Goal: Communication & Community: Answer question/provide support

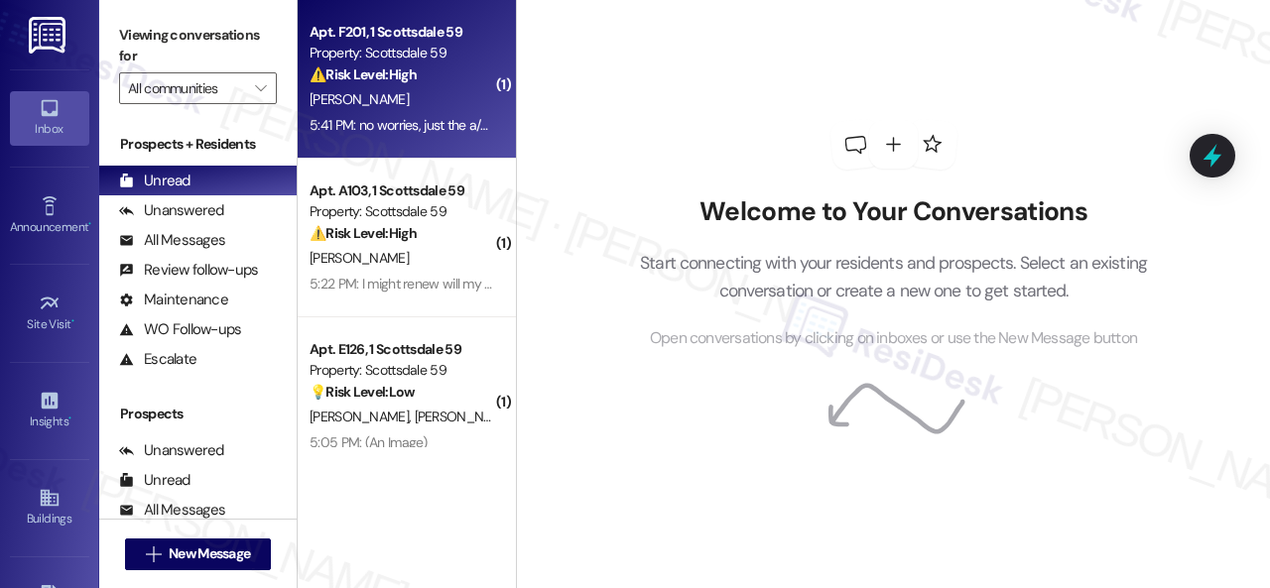
click at [433, 88] on div "[PERSON_NAME]" at bounding box center [402, 99] width 188 height 25
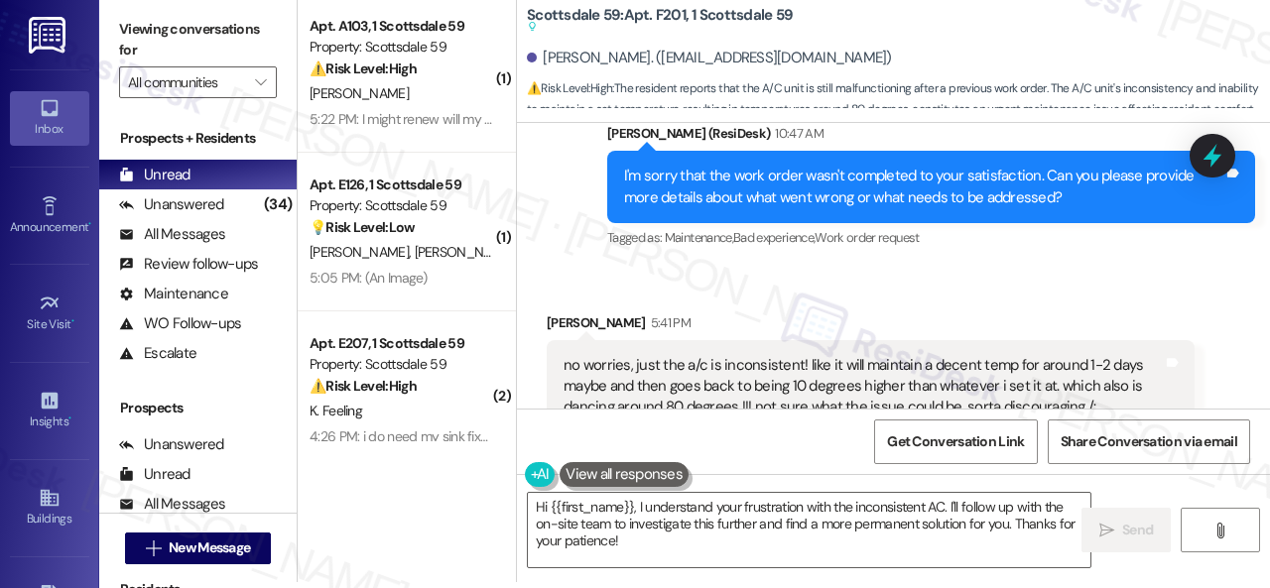
scroll to position [2501, 0]
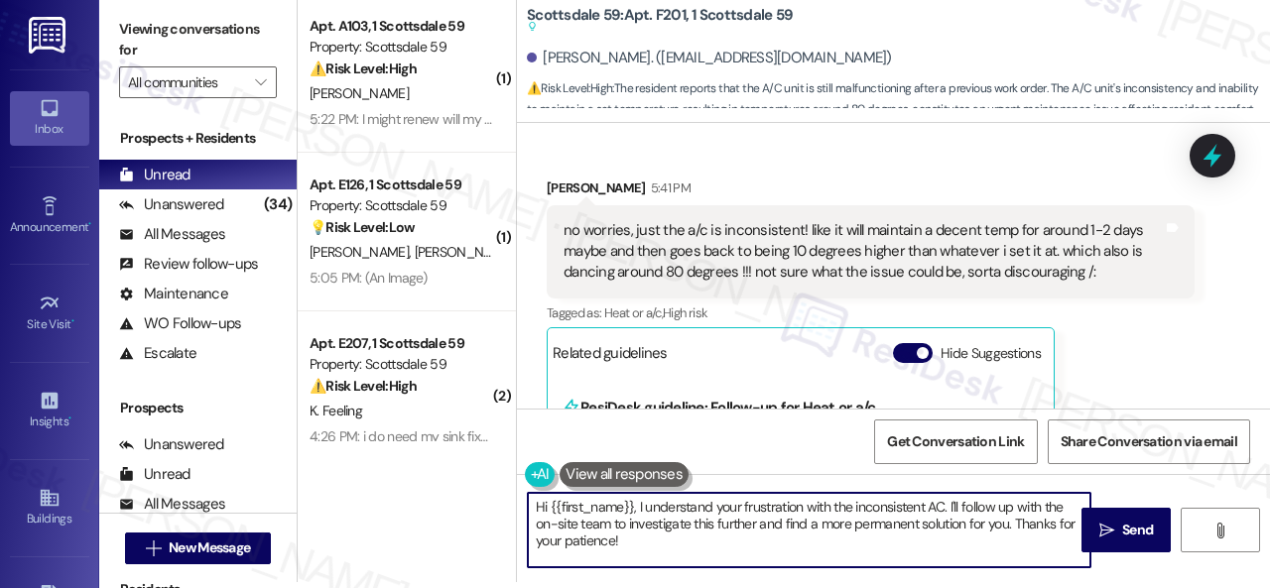
drag, startPoint x: 633, startPoint y: 541, endPoint x: 453, endPoint y: 495, distance: 185.3
click at [453, 495] on div "( 1 ) Apt. A103, 1 Scottsdale 59 Property: Scottsdale 59 ⚠️ Risk Level: High Th…" at bounding box center [784, 288] width 972 height 588
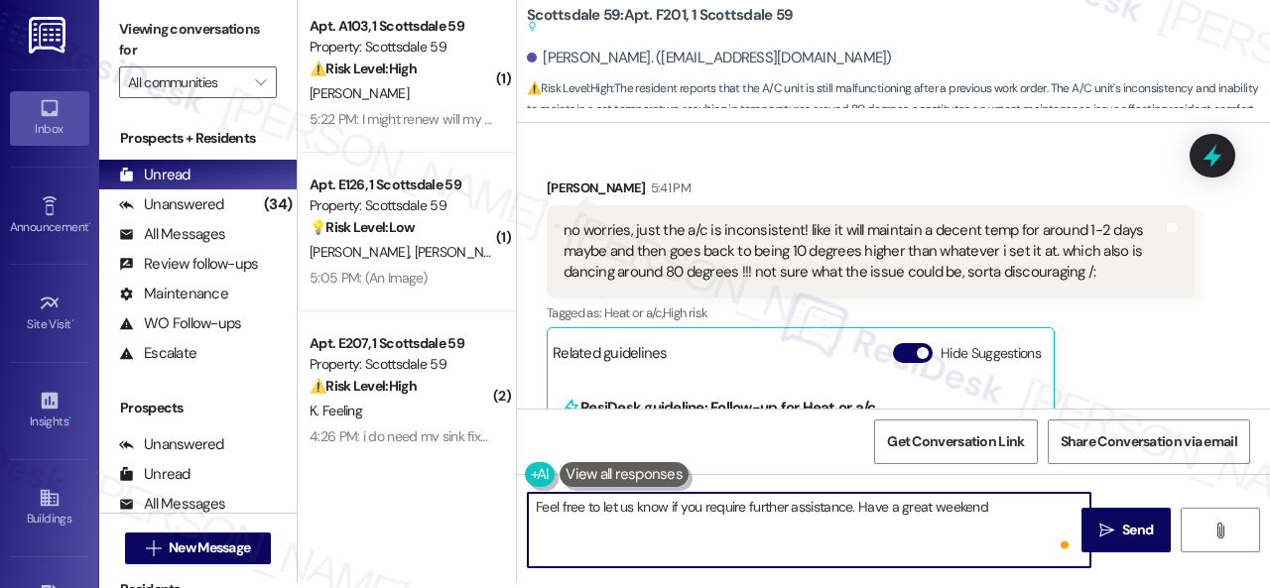
type textarea "Feel free to let us know if you require further assistance. Have a great weeken…"
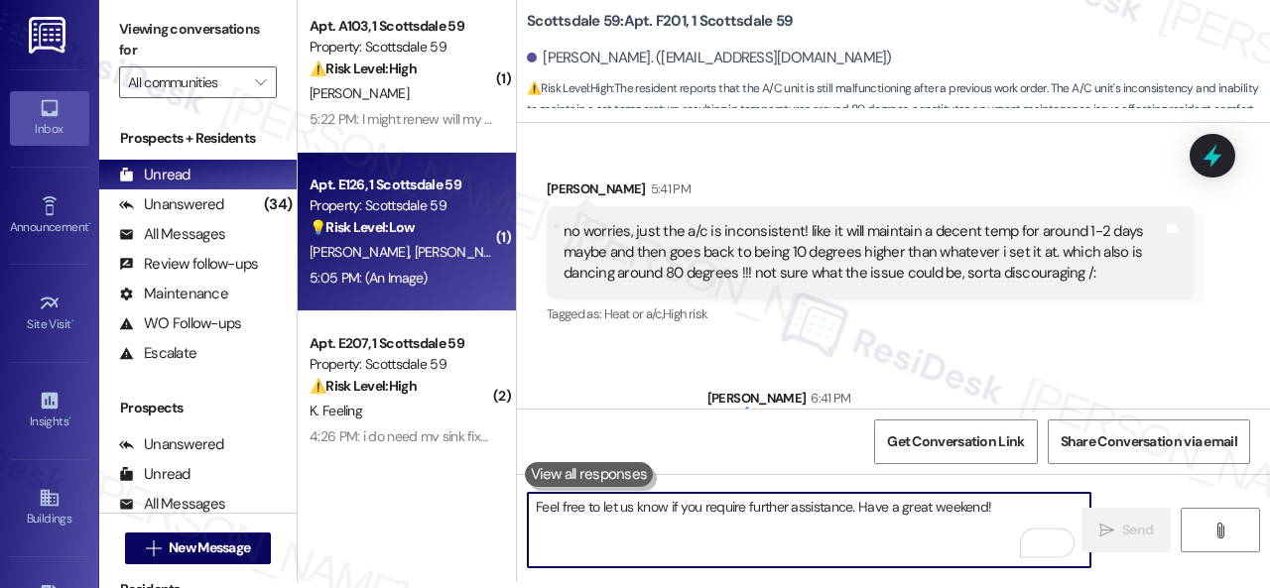
scroll to position [0, 0]
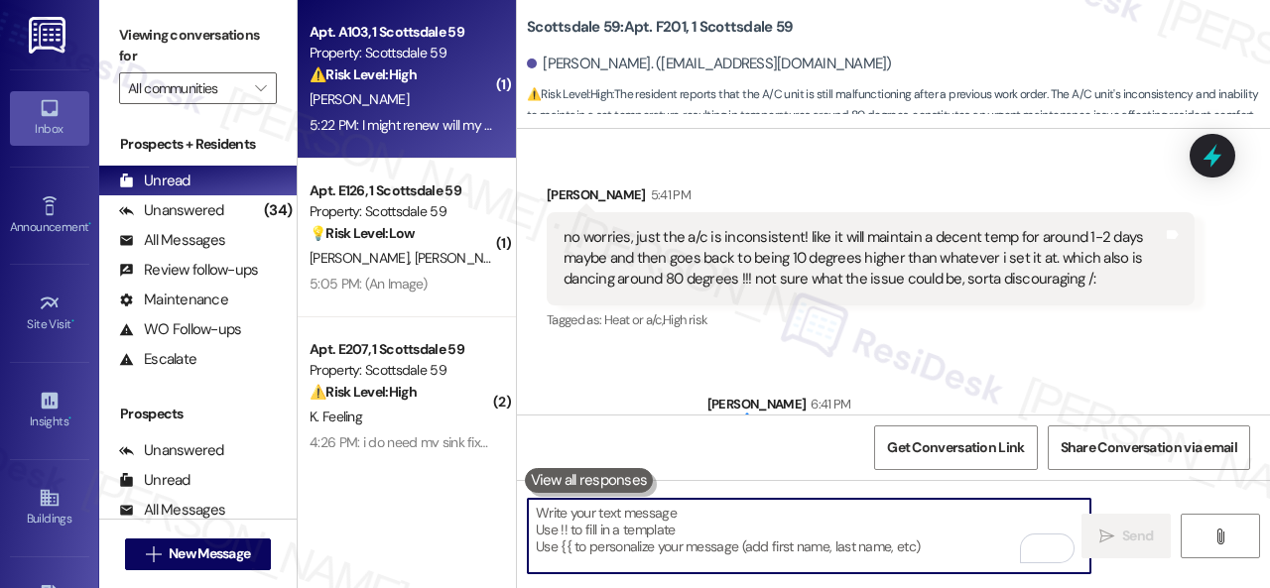
click at [450, 101] on div "[PERSON_NAME]" at bounding box center [402, 99] width 188 height 25
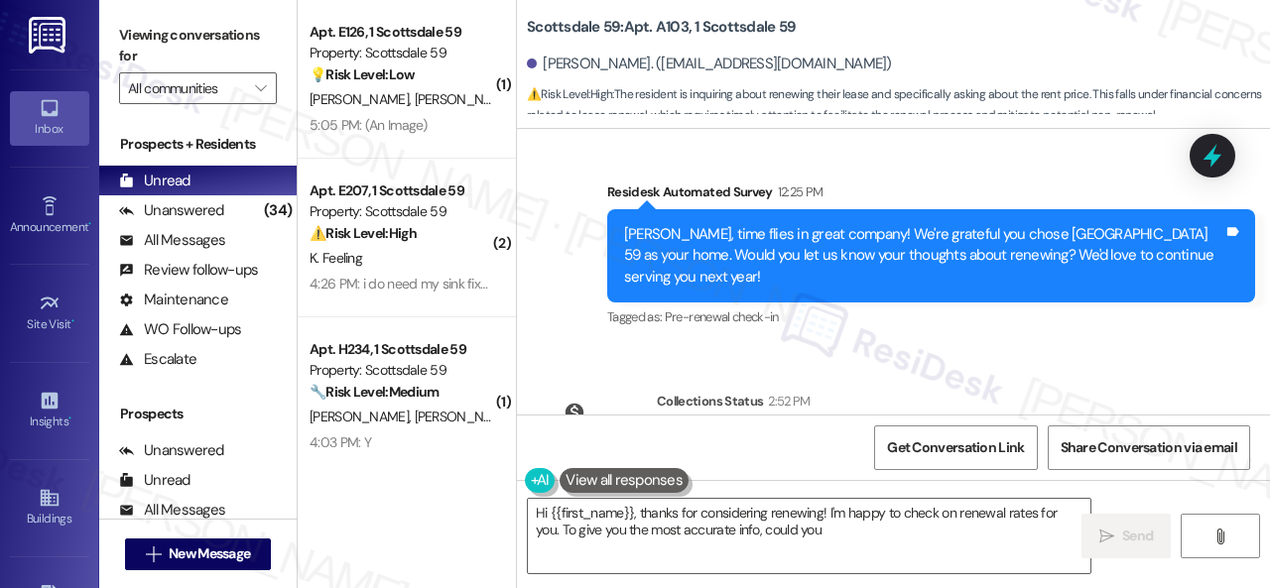
scroll to position [3358, 0]
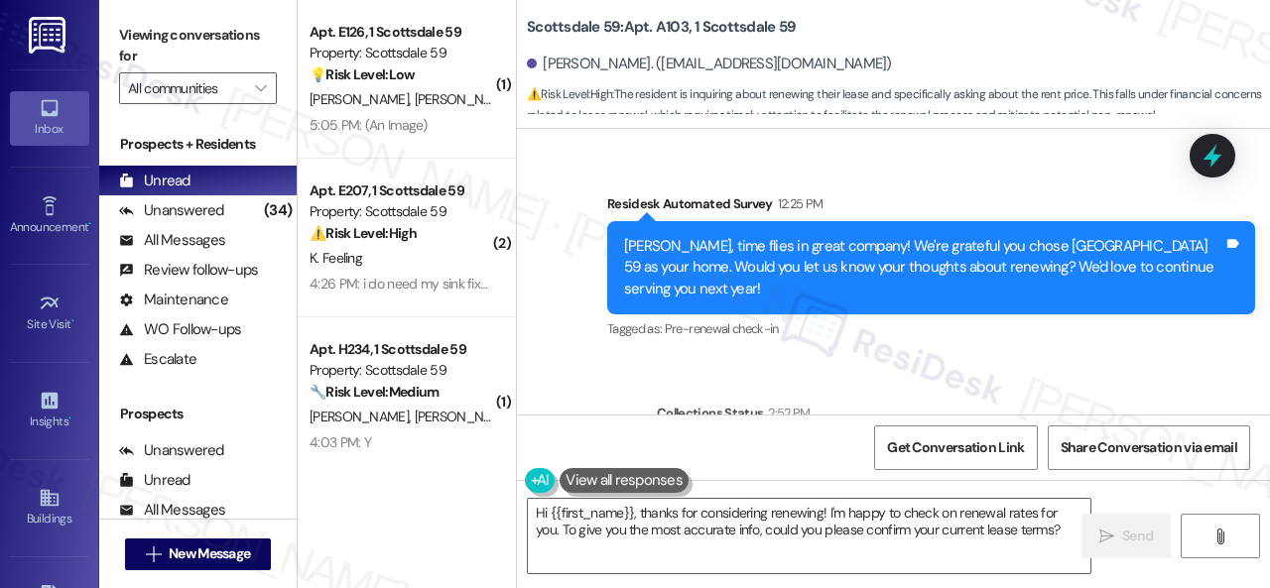
click at [962, 330] on div "Survey, sent via SMS Residesk Automated Survey 12:25 PM [PERSON_NAME], time fli…" at bounding box center [931, 269] width 678 height 181
click at [745, 531] on textarea "Hi {{first_name}}, thanks for considering renewing! I'm happy to check on renew…" at bounding box center [809, 536] width 563 height 74
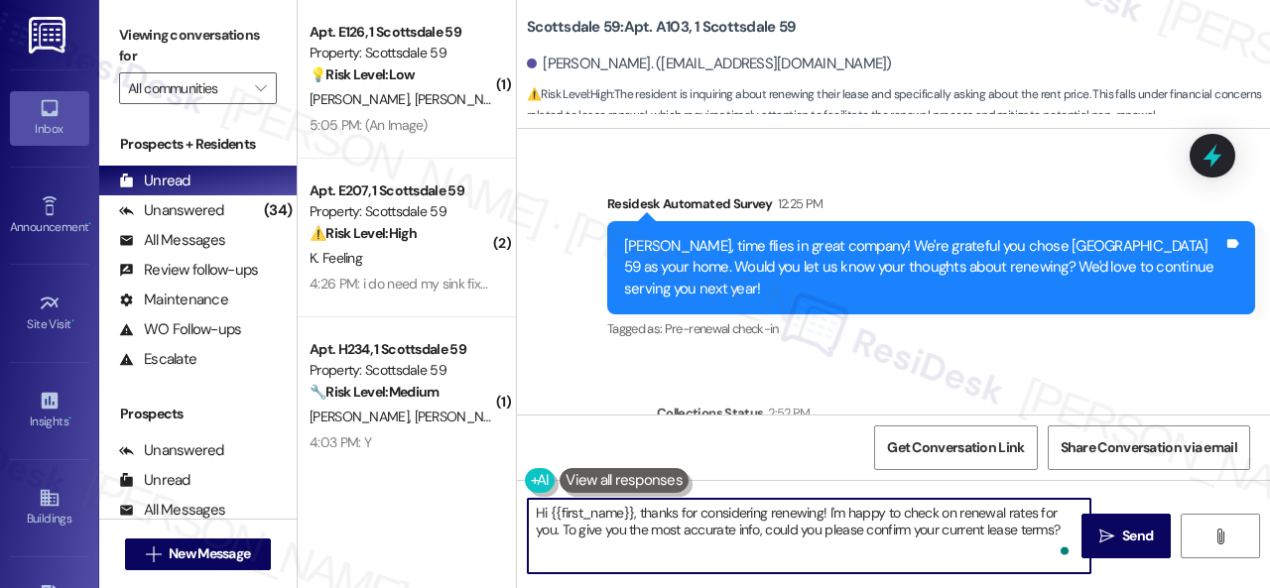
paste textarea "I will forward your inquiry to the site team and get back to you as soon as I r…"
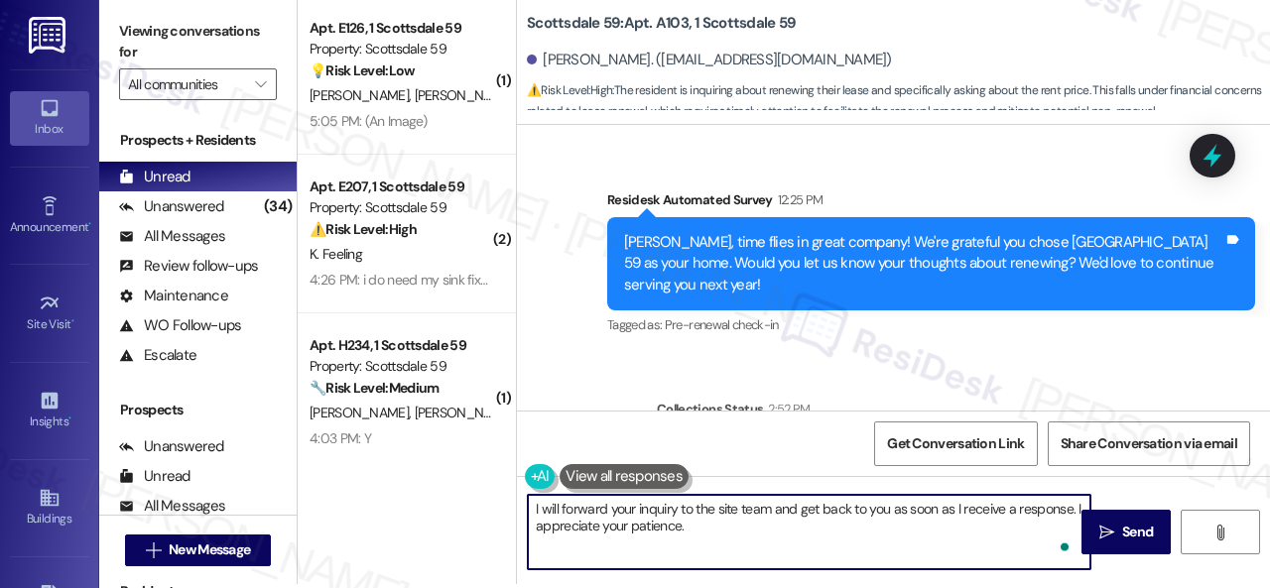
scroll to position [6, 0]
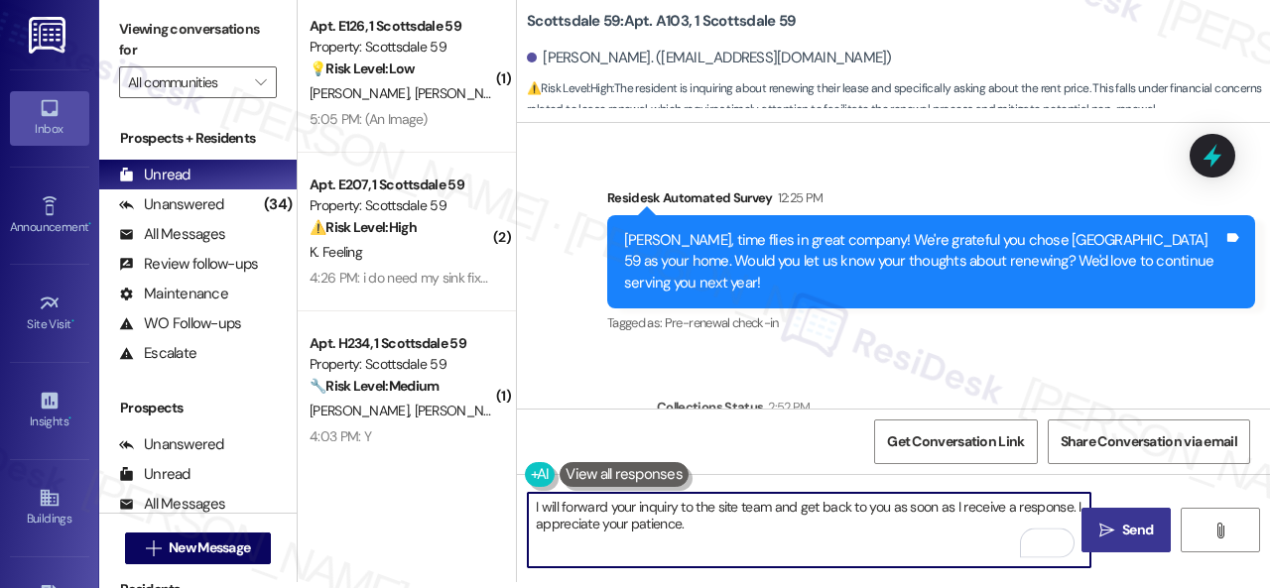
type textarea "I will forward your inquiry to the site team and get back to you as soon as I r…"
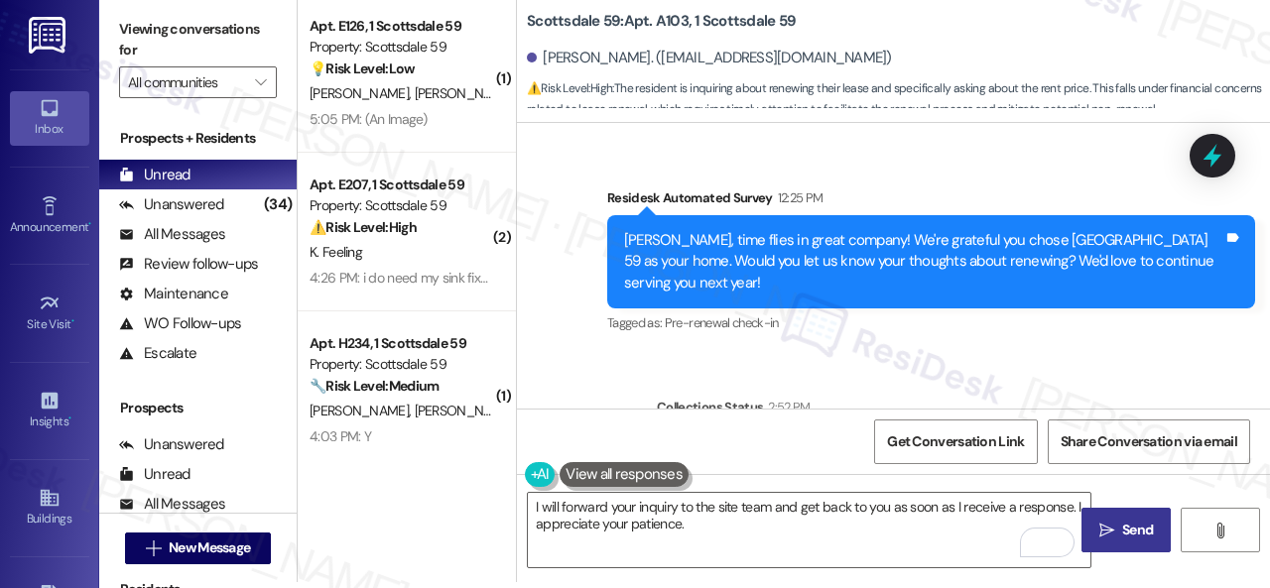
click at [1102, 534] on icon "" at bounding box center [1106, 531] width 15 height 16
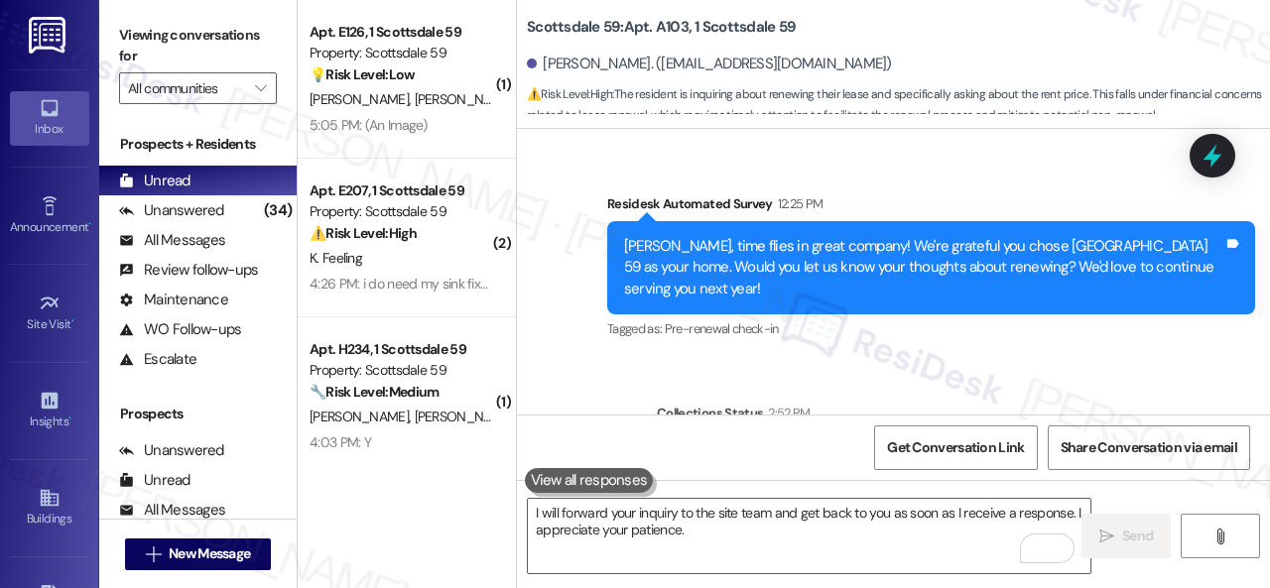
scroll to position [3656, 0]
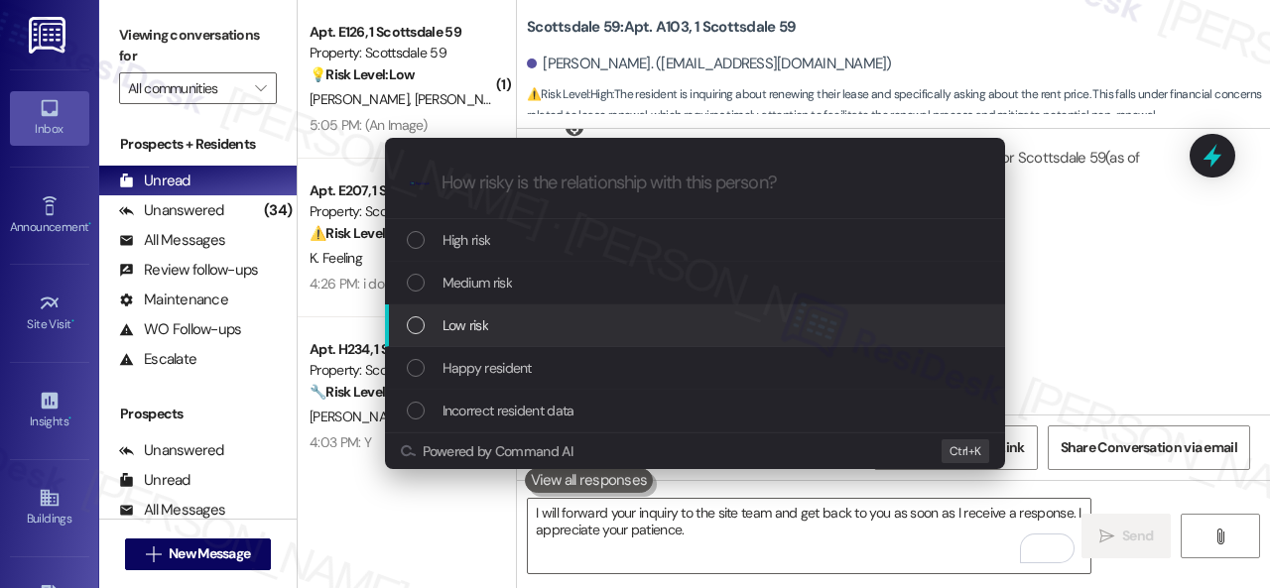
click at [453, 328] on span "Low risk" at bounding box center [466, 326] width 46 height 22
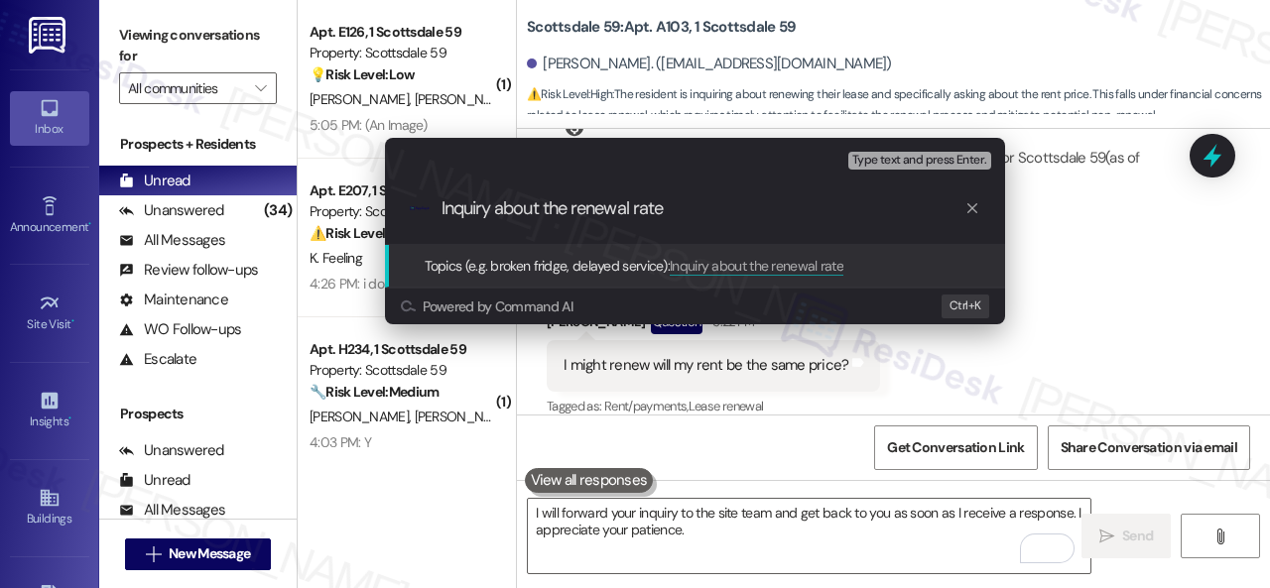
type input "Inquiry about the renewal rate."
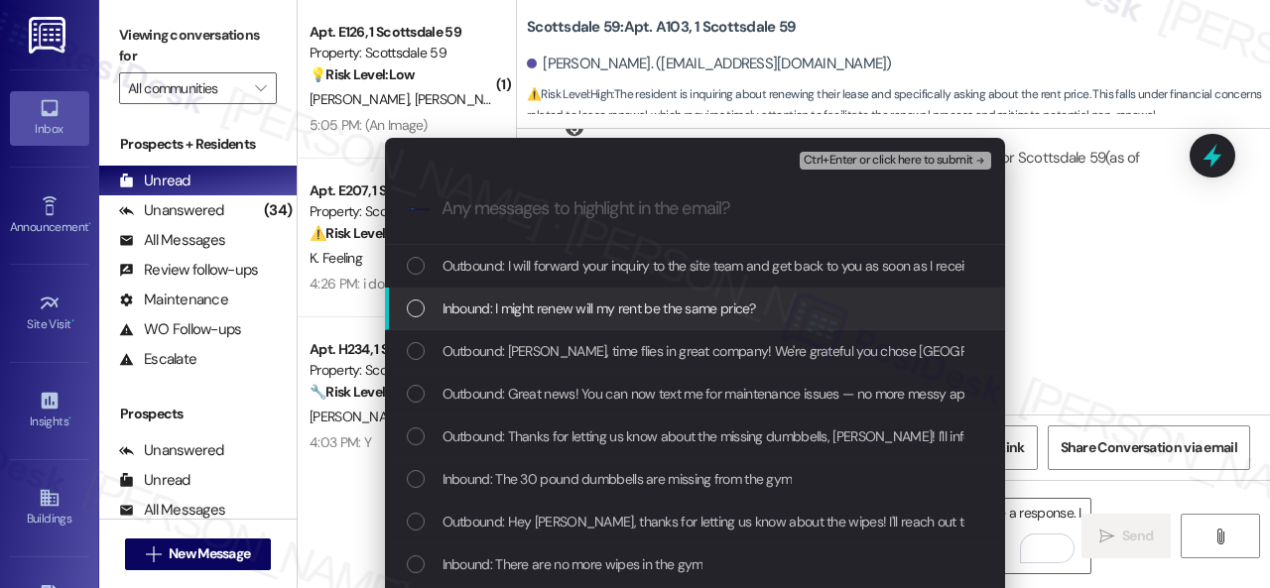
click at [494, 310] on span "Inbound: I might renew will my rent be the same price?" at bounding box center [600, 309] width 314 height 22
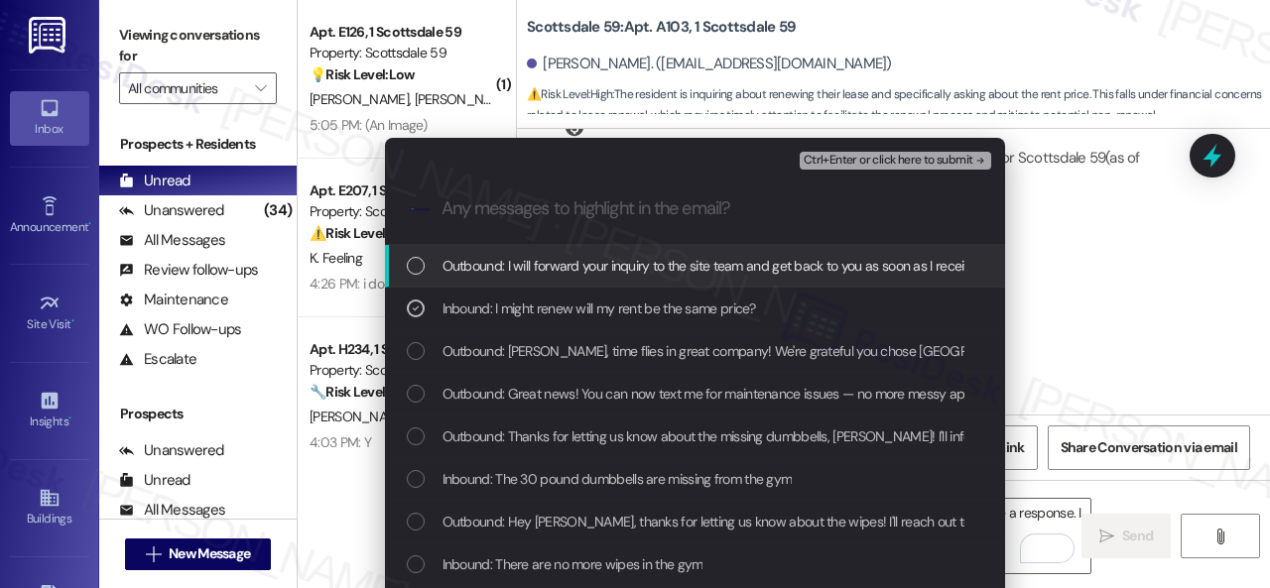
click at [830, 157] on span "Ctrl+Enter or click here to submit" at bounding box center [889, 161] width 170 height 14
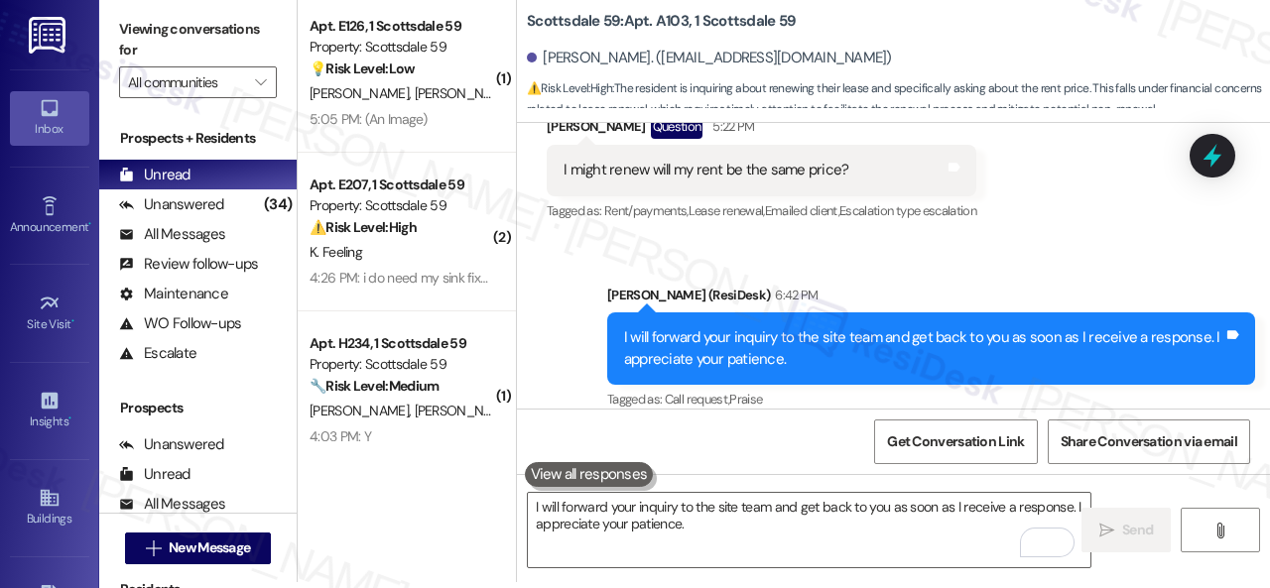
scroll to position [0, 0]
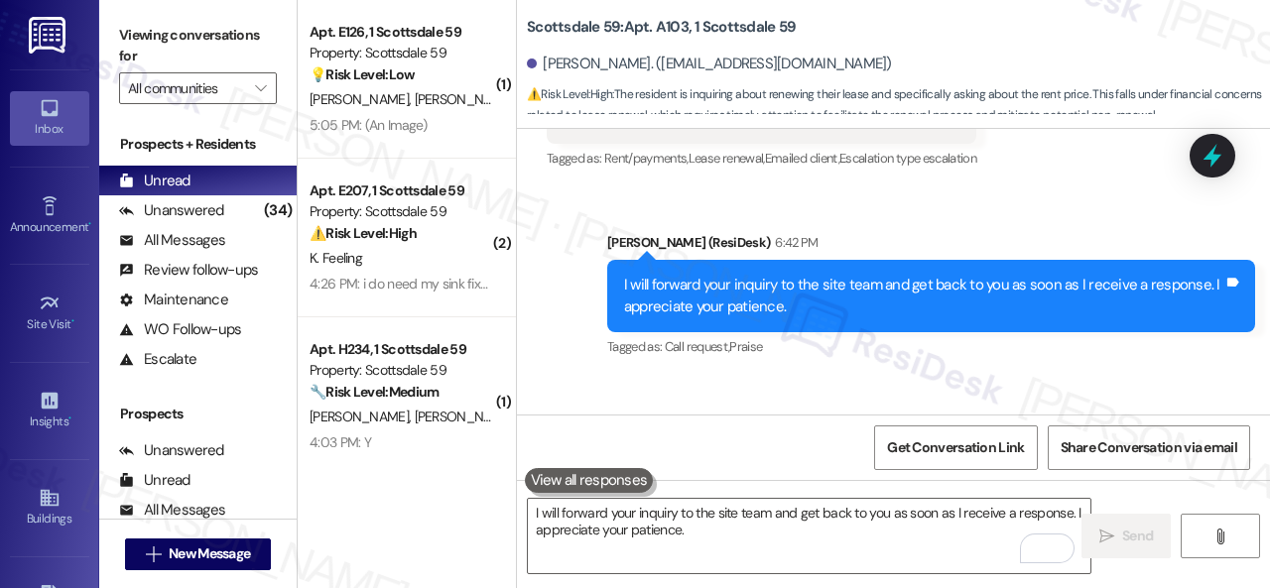
click at [457, 100] on div "G. Mascorro Jr J. Newell" at bounding box center [402, 99] width 188 height 25
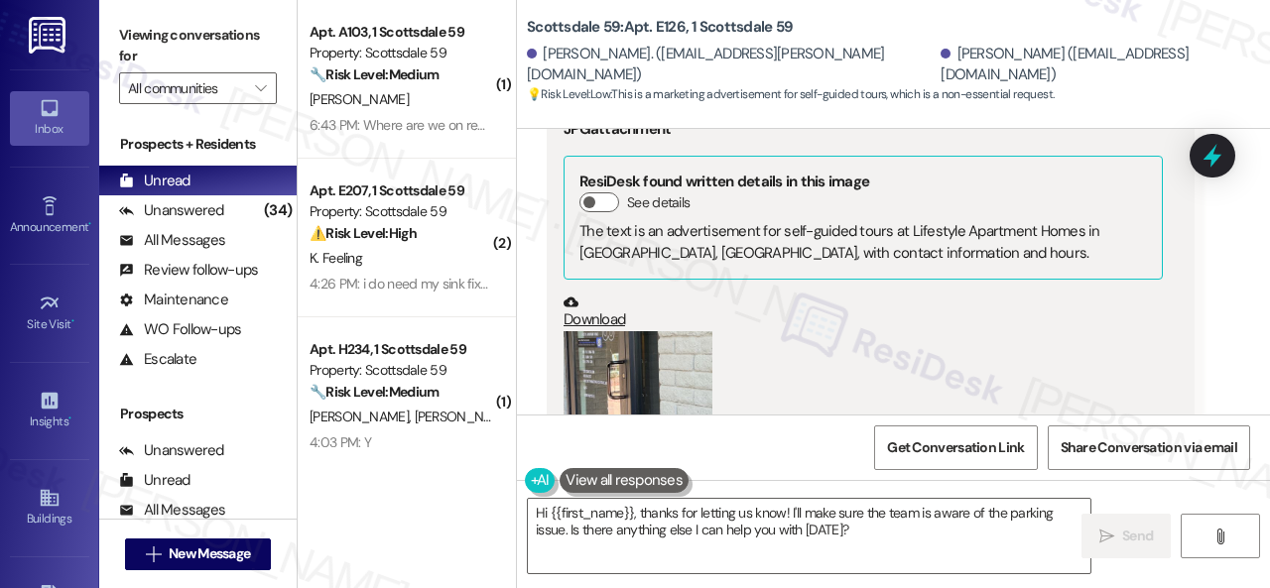
scroll to position [1862, 0]
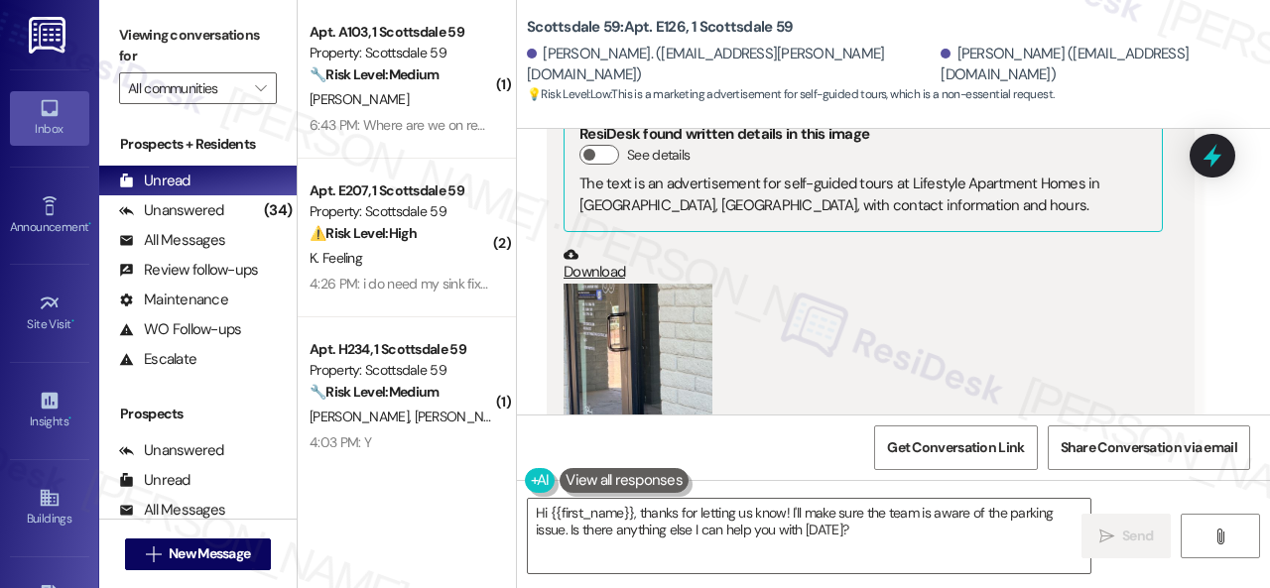
click at [609, 338] on button "Zoom image" at bounding box center [638, 383] width 149 height 198
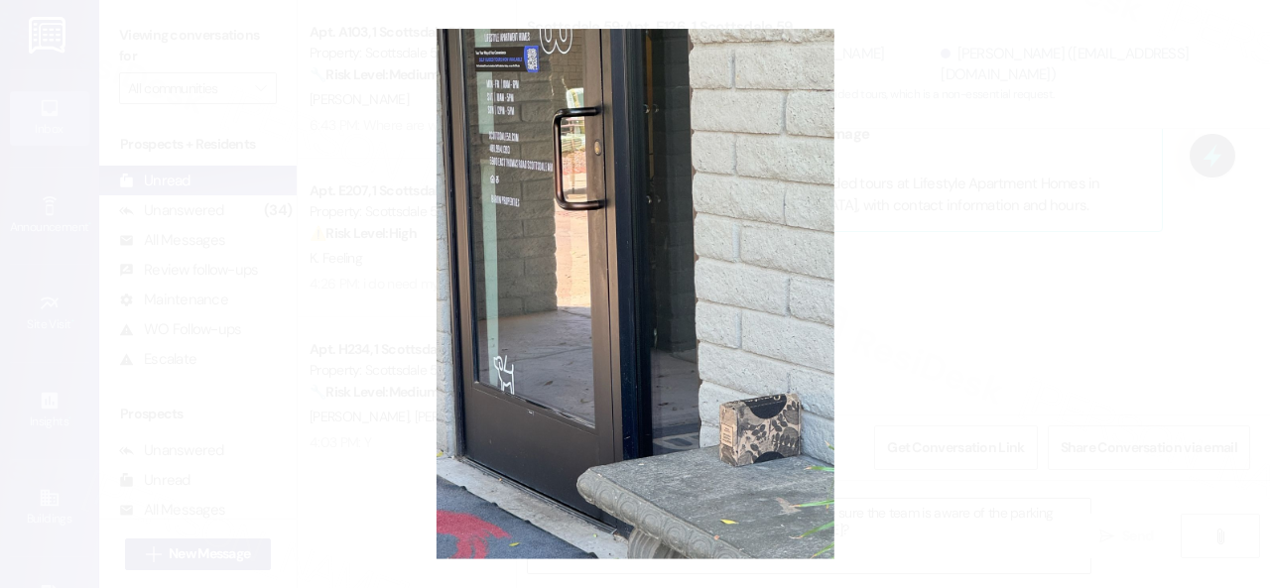
click at [717, 338] on button "Unzoom image" at bounding box center [635, 294] width 1270 height 588
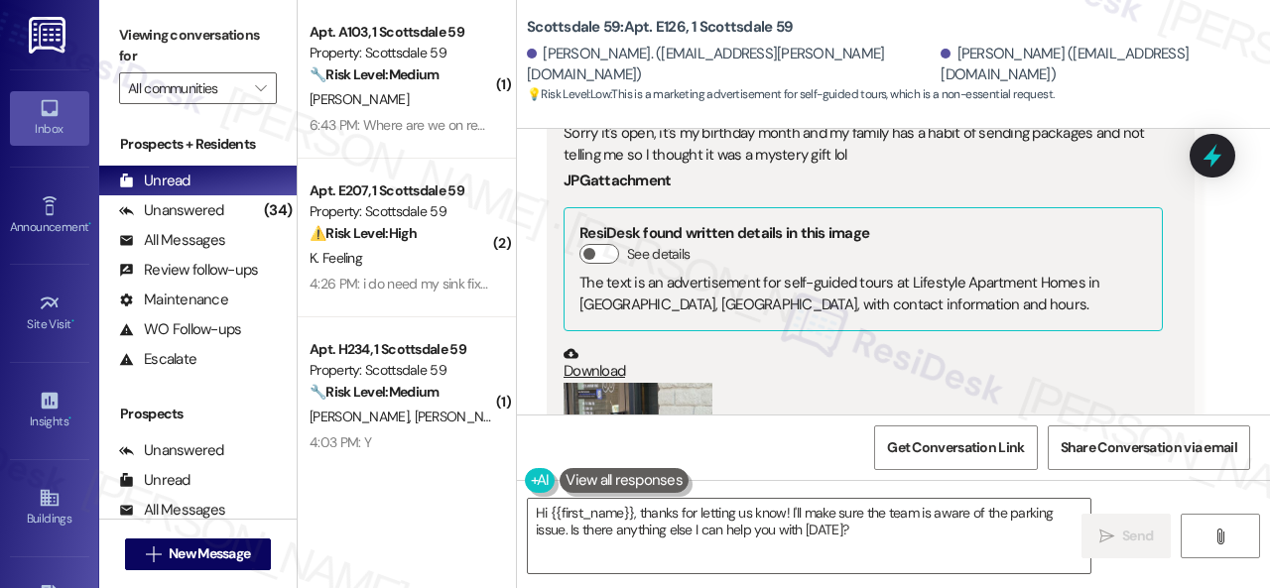
scroll to position [1564, 0]
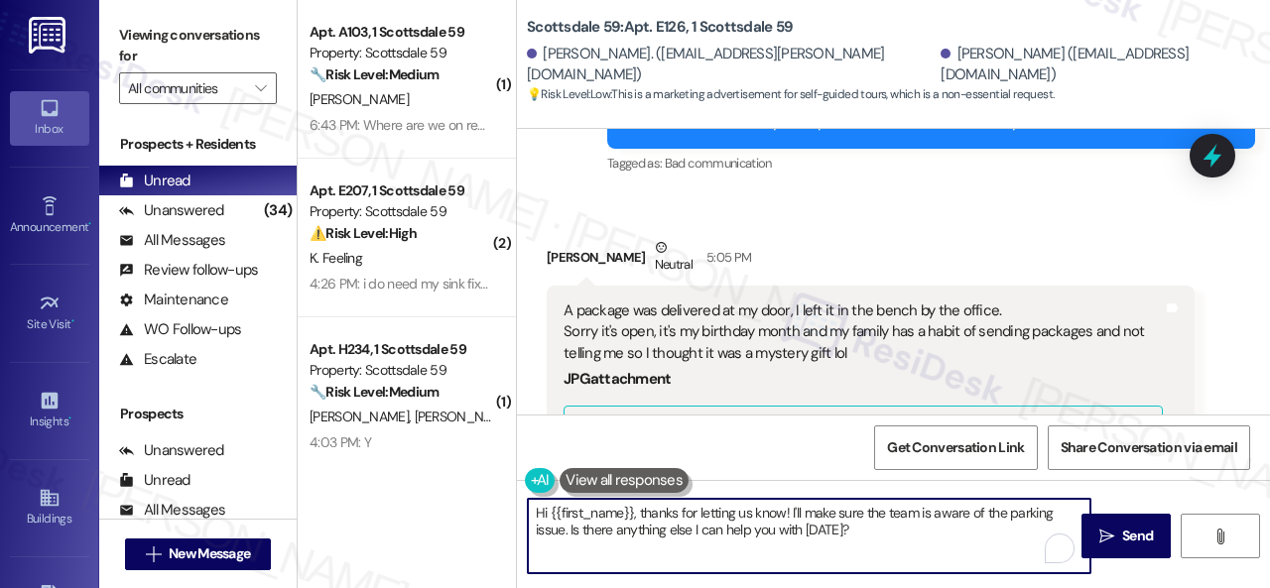
drag, startPoint x: 549, startPoint y: 513, endPoint x: 631, endPoint y: 513, distance: 82.4
click at [631, 513] on textarea "Hi {{first_name}}, thanks for letting us know! I'll make sure the team is aware…" at bounding box center [809, 536] width 563 height 74
drag, startPoint x: 743, startPoint y: 515, endPoint x: 808, endPoint y: 531, distance: 66.4
click at [808, 531] on textarea "Hi Jessica, thanks for letting us know! I'll make sure the team is aware of the…" at bounding box center [809, 536] width 563 height 74
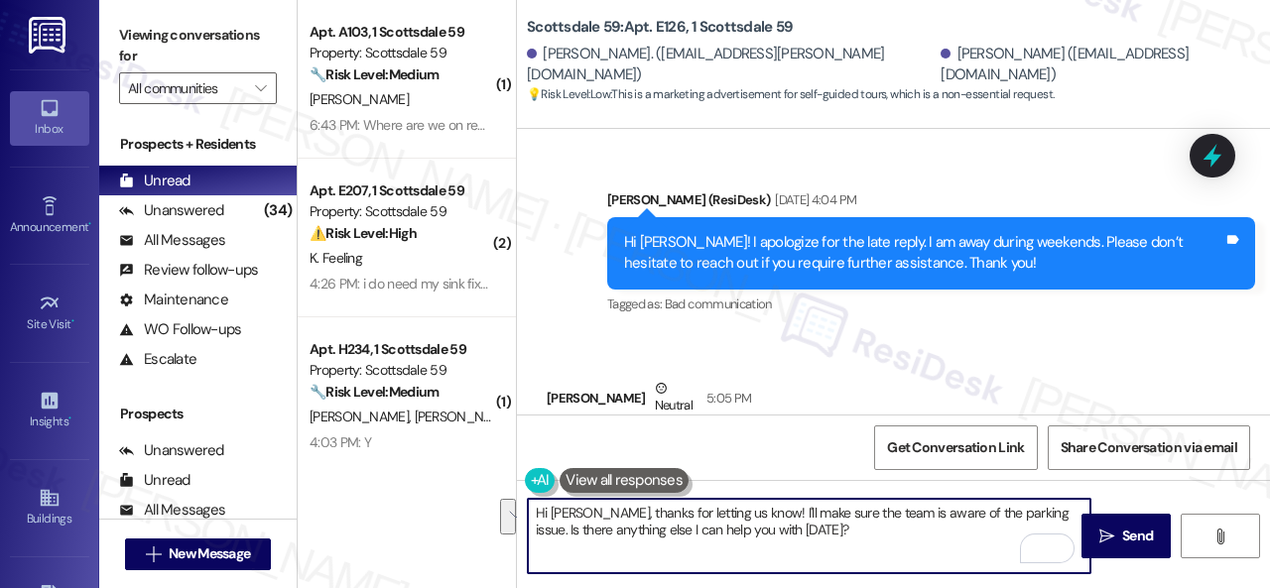
scroll to position [1465, 0]
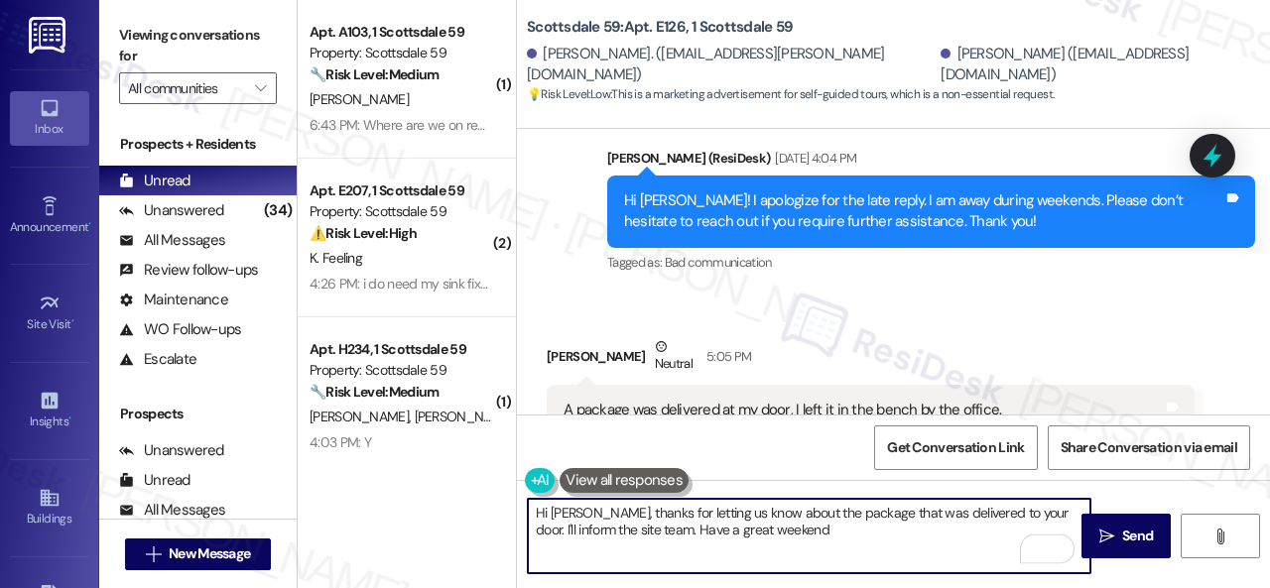
type textarea "Hi Jessica, thanks for letting us know about the package that was delivered to …"
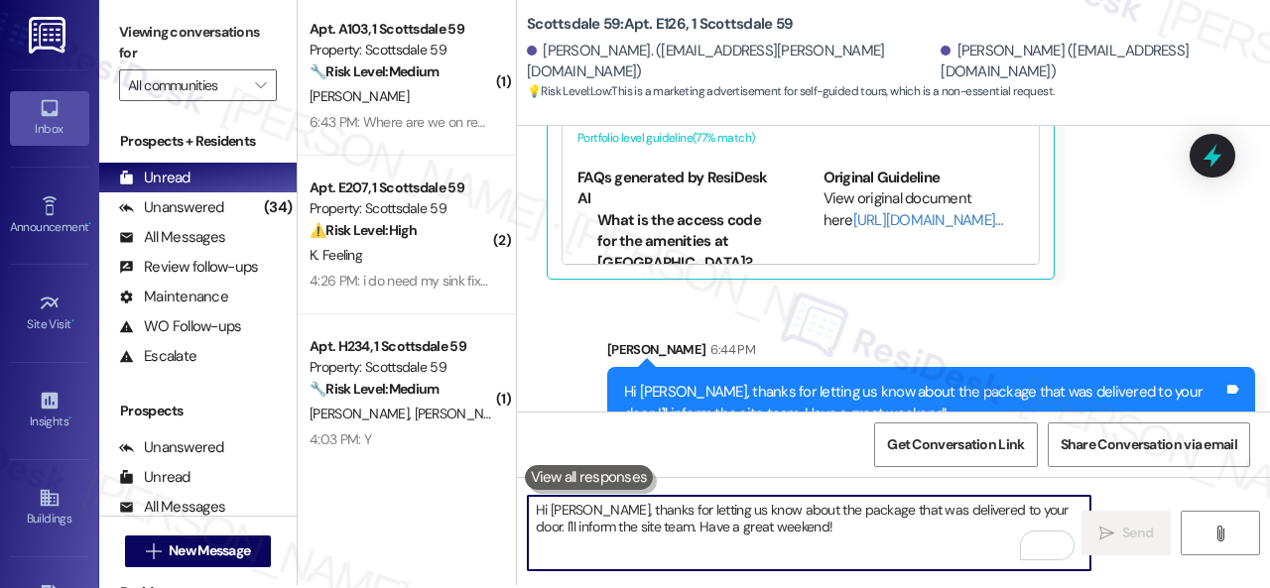
scroll to position [6, 0]
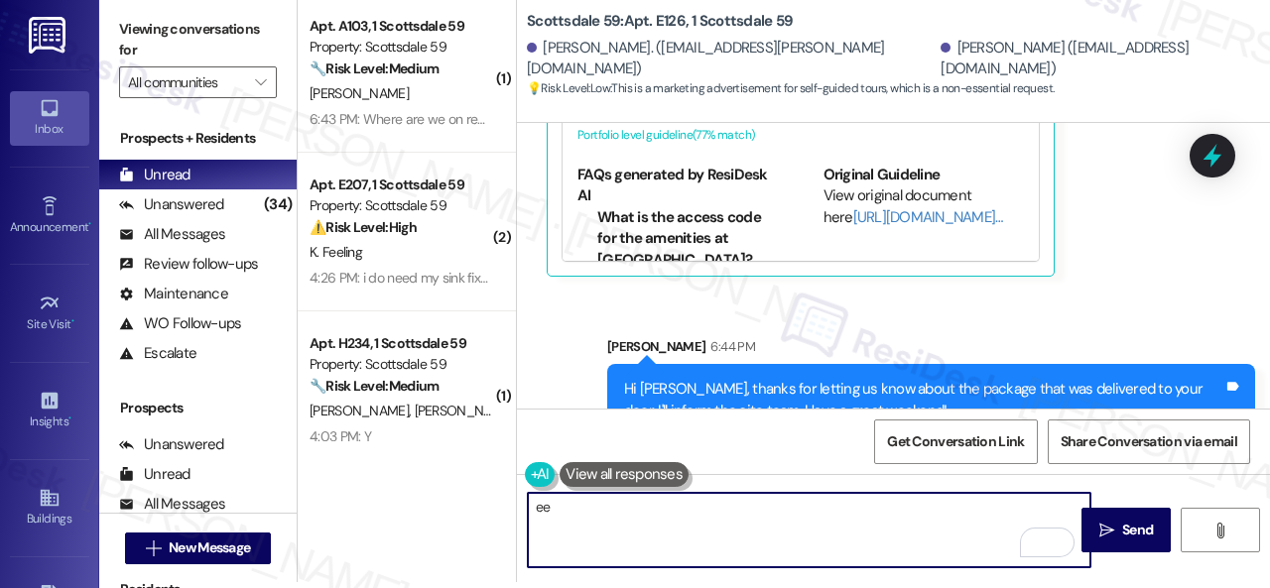
type textarea "ee"
click at [811, 292] on div "Sent via SMS Sarah 6:44 PM Hi Jessica, thanks for letting us know about the pac…" at bounding box center [893, 372] width 753 height 160
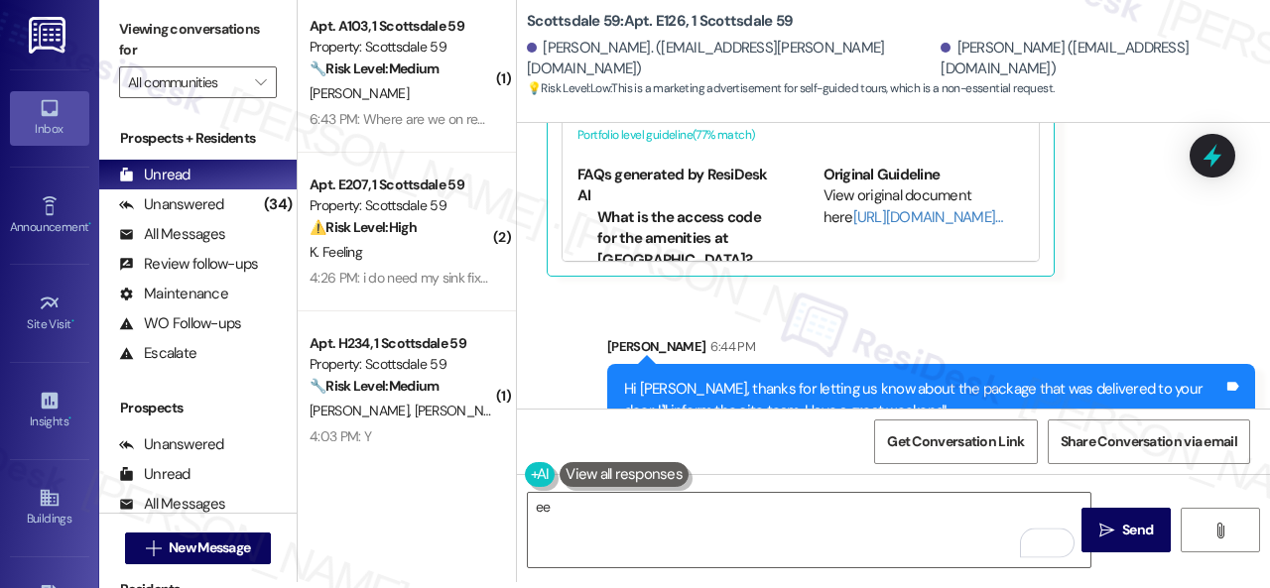
click at [854, 292] on div "Sent via SMS Sarah 6:44 PM Hi Jessica, thanks for letting us know about the pac…" at bounding box center [893, 372] width 753 height 160
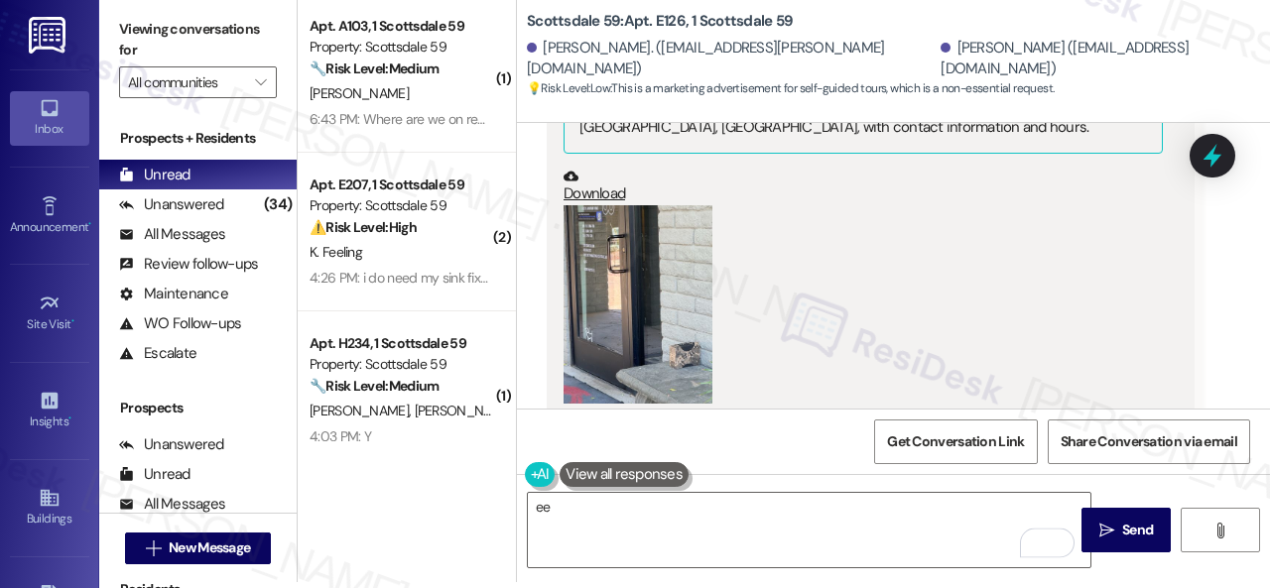
scroll to position [1922, 0]
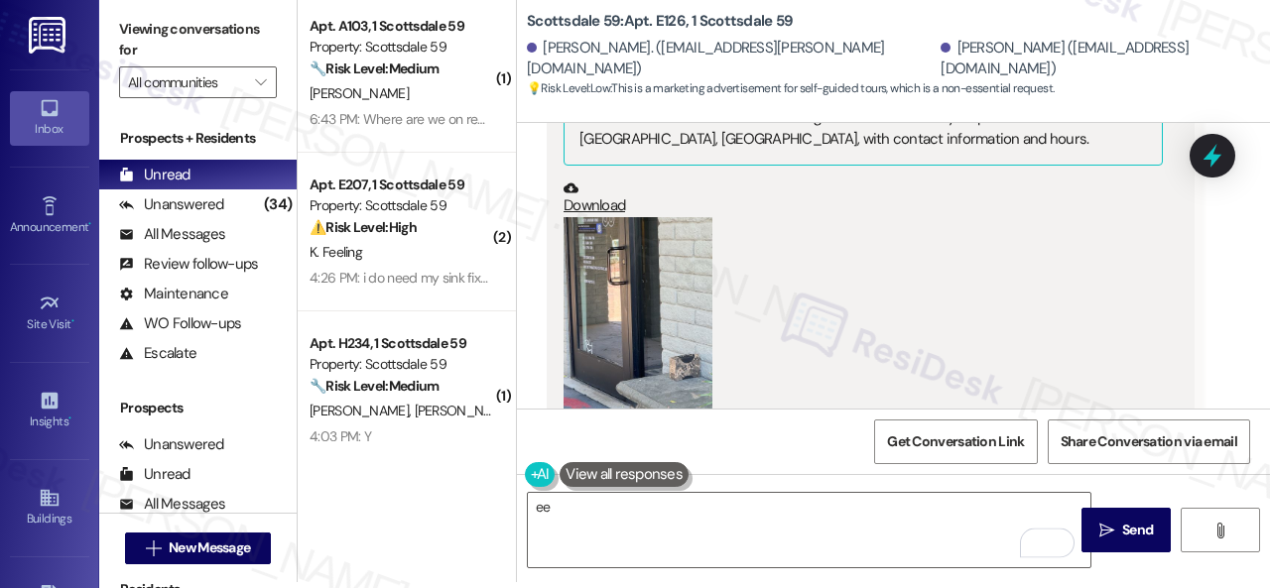
click at [678, 277] on button "Zoom image" at bounding box center [638, 316] width 149 height 198
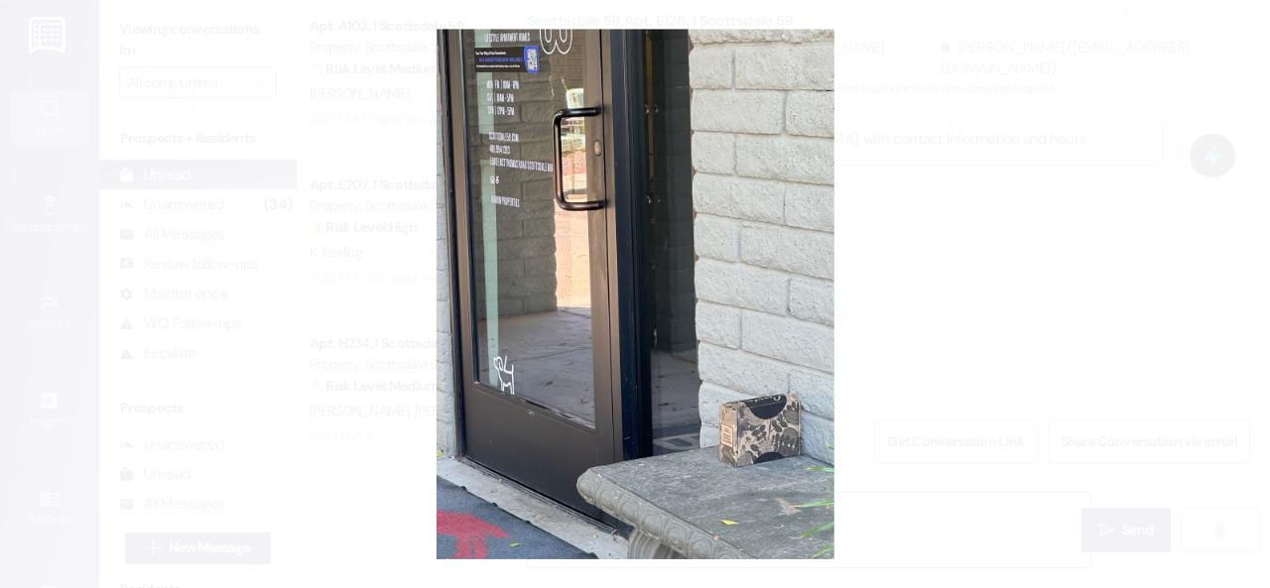
click at [758, 254] on button "Unzoom image" at bounding box center [635, 294] width 1270 height 588
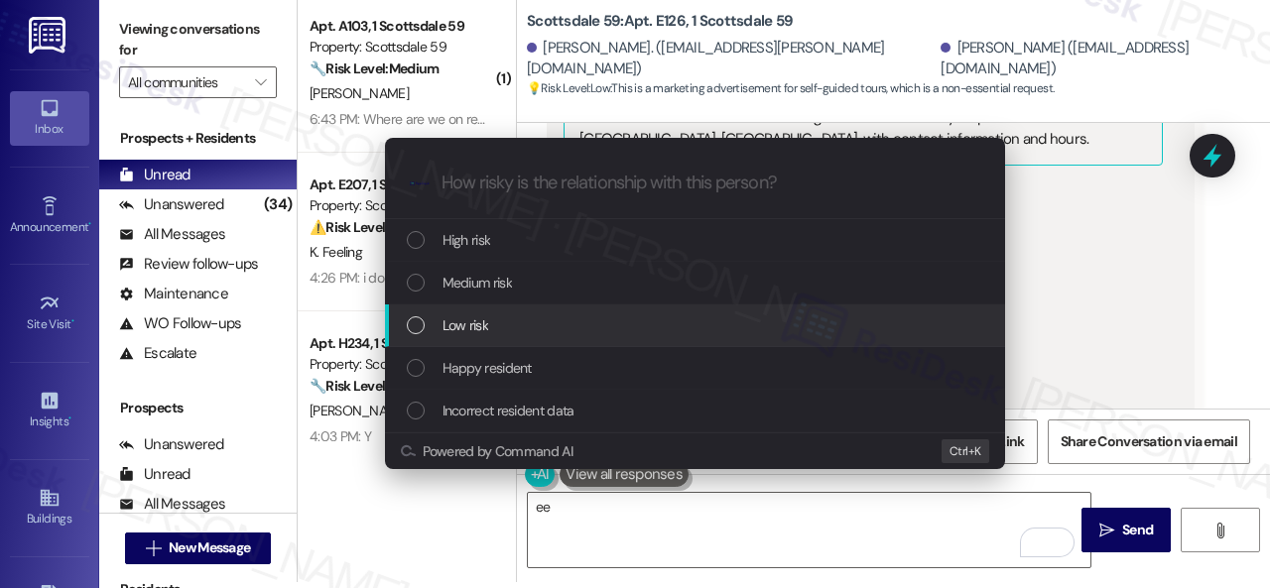
click at [464, 326] on span "Low risk" at bounding box center [466, 326] width 46 height 22
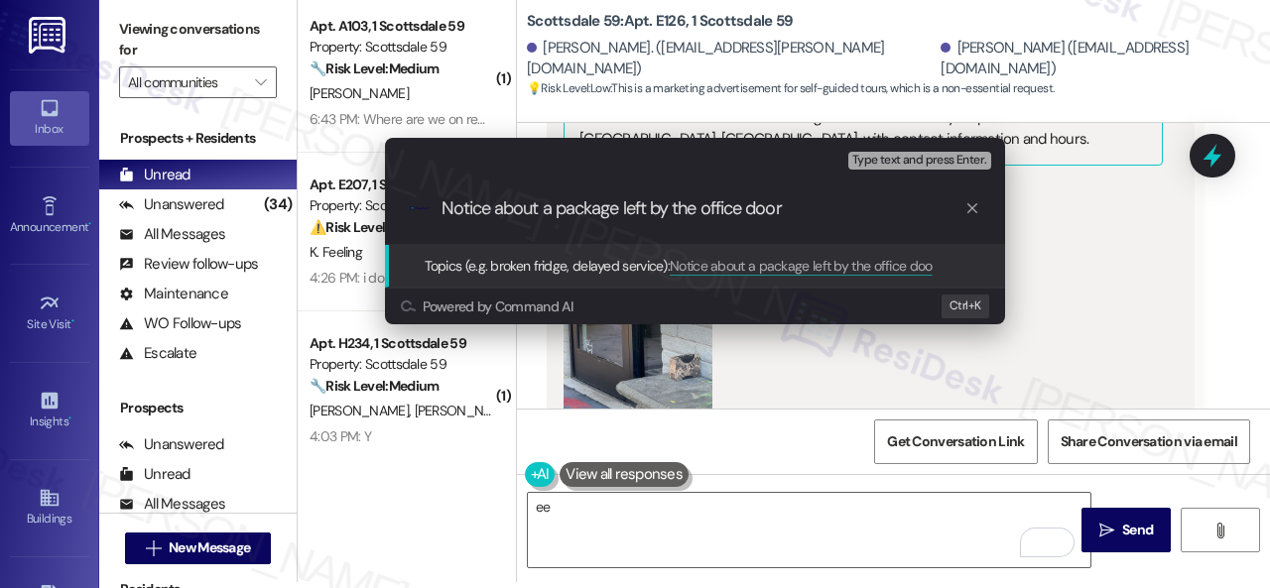
type input "Notice about a package left by the office door."
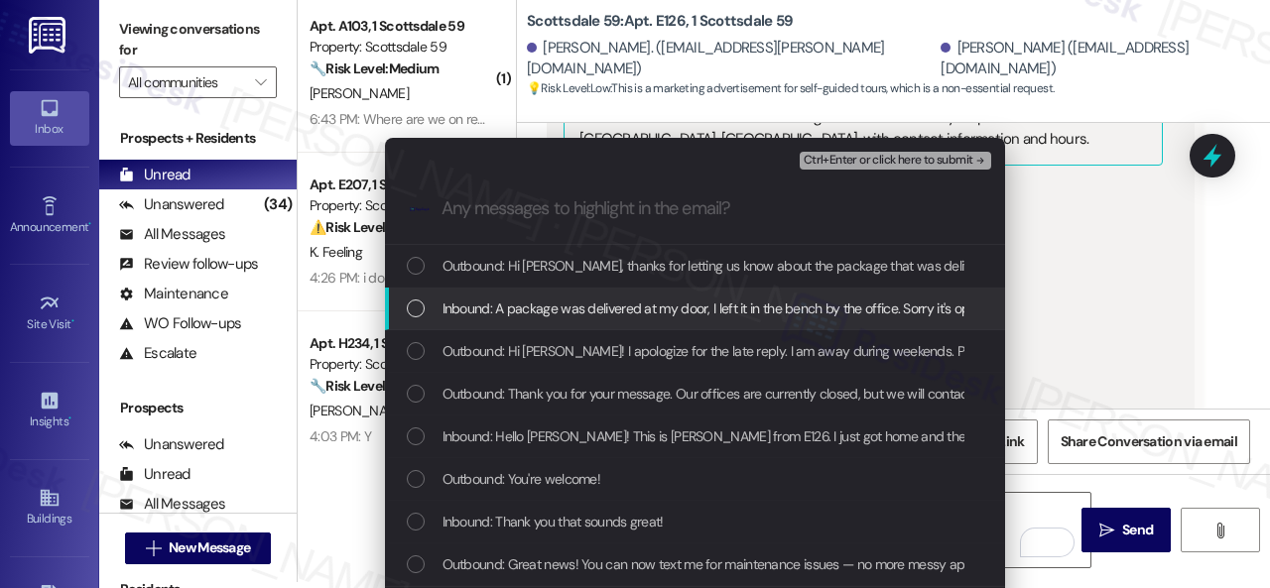
click at [1147, 290] on div "Escalate Conversation Low risk Notice about a package left by the office door. …" at bounding box center [635, 294] width 1270 height 588
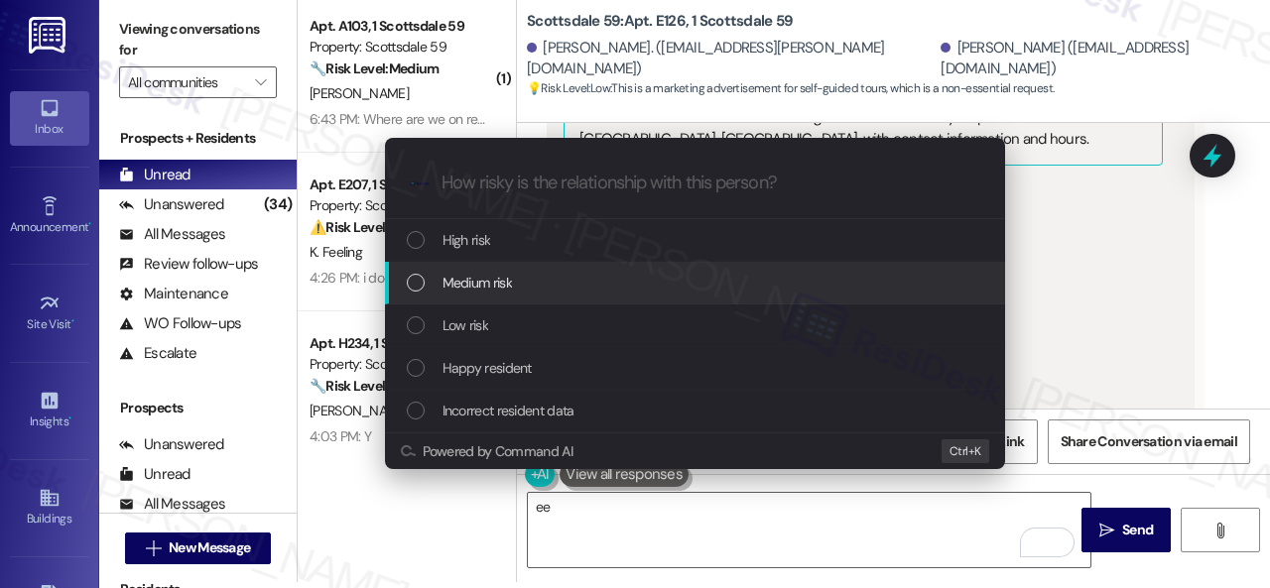
click at [469, 286] on span "Medium risk" at bounding box center [477, 283] width 69 height 22
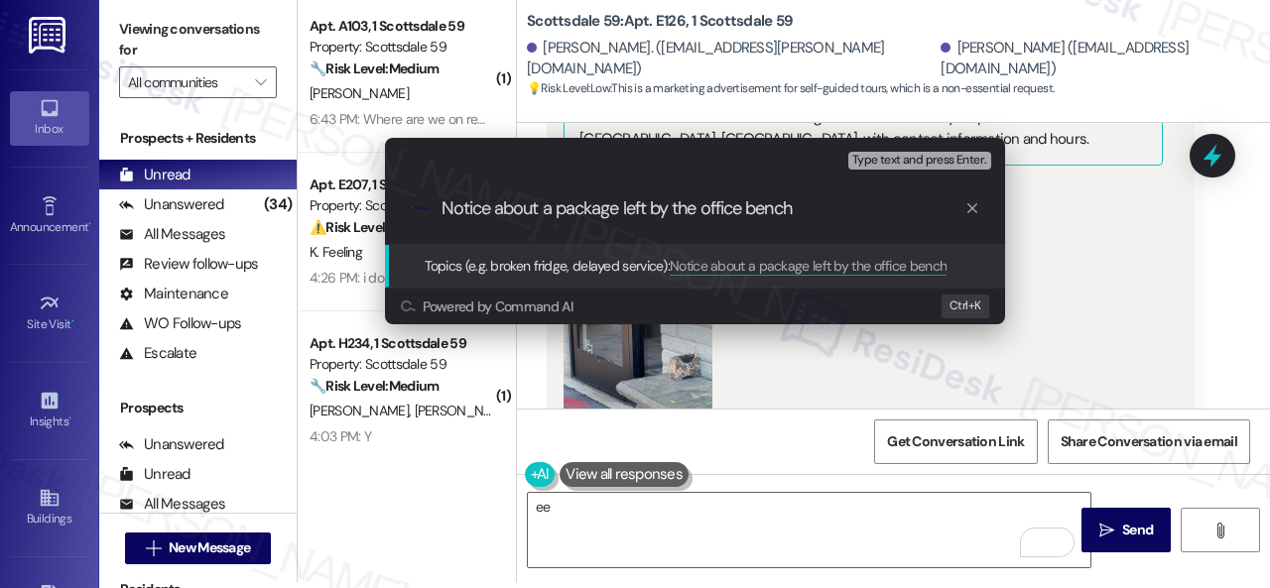
type input "Notice about a package left by the office bench."
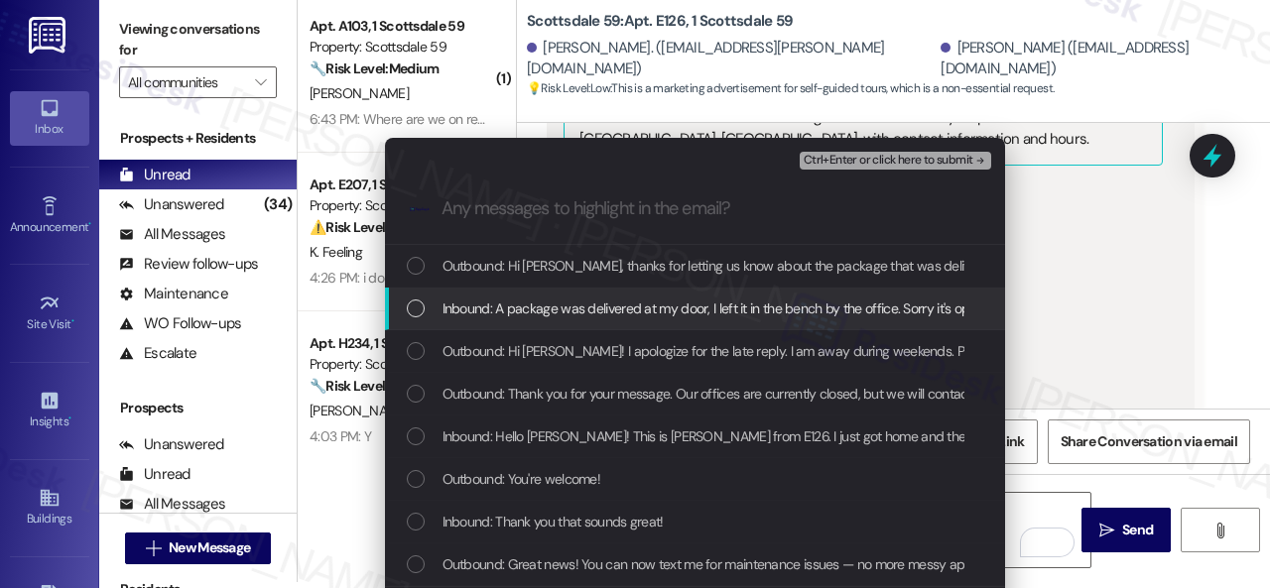
click at [446, 306] on span "Inbound: A package was delivered at my door, I left it in the bench by the offi…" at bounding box center [1075, 309] width 1264 height 22
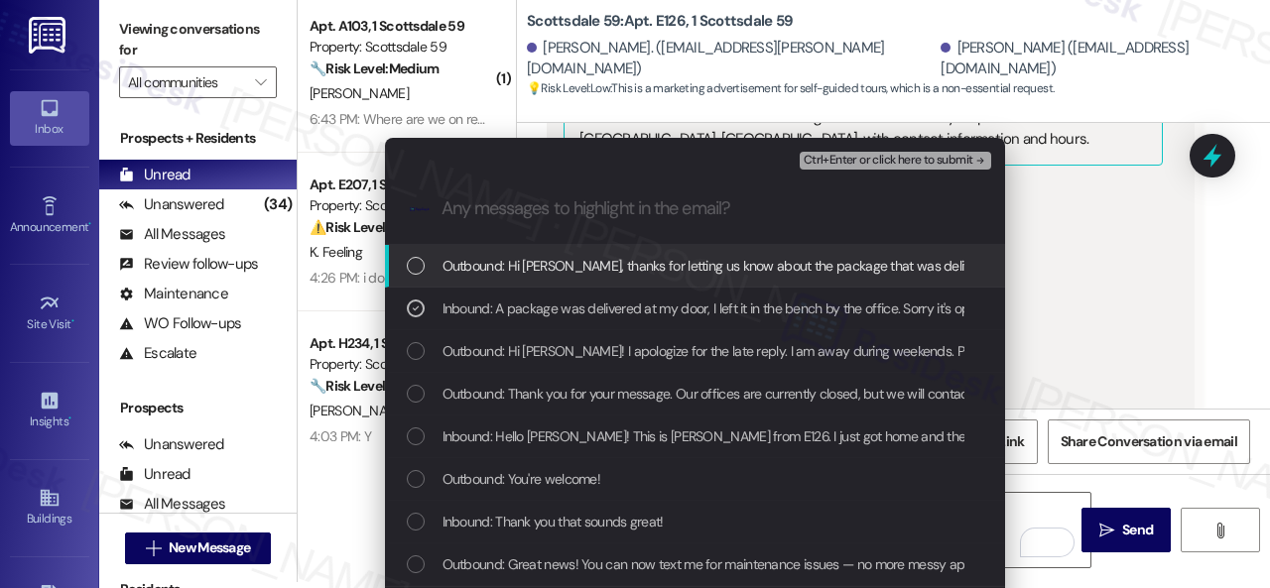
click at [843, 162] on span "Ctrl+Enter or click here to submit" at bounding box center [889, 161] width 170 height 14
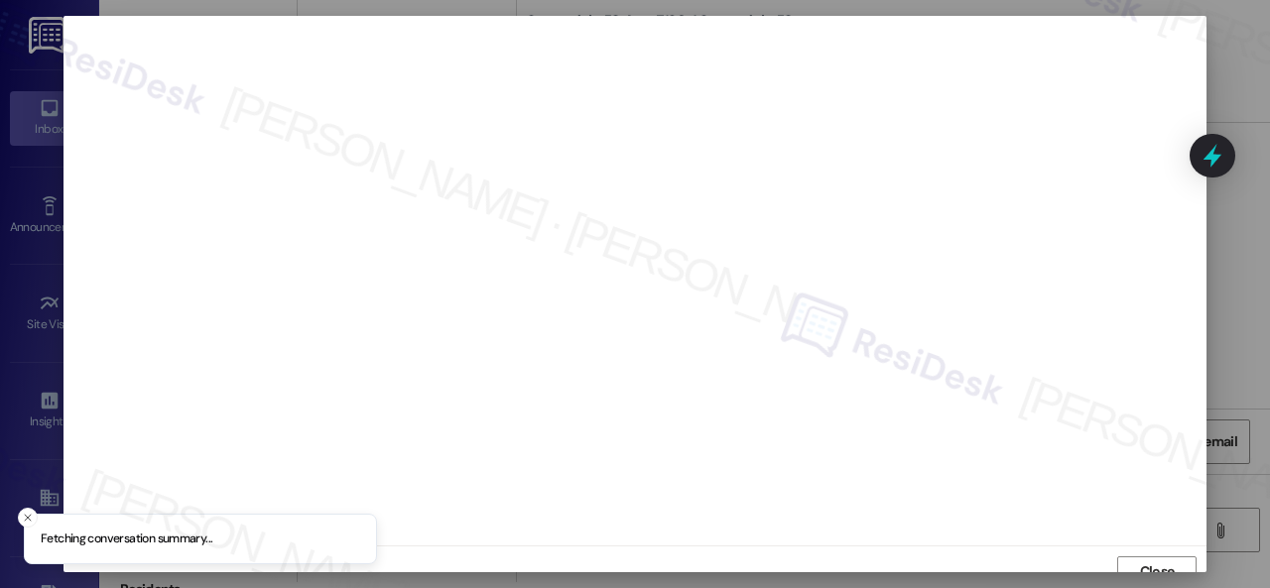
scroll to position [15, 0]
click at [1147, 563] on span "Close" at bounding box center [1157, 557] width 35 height 21
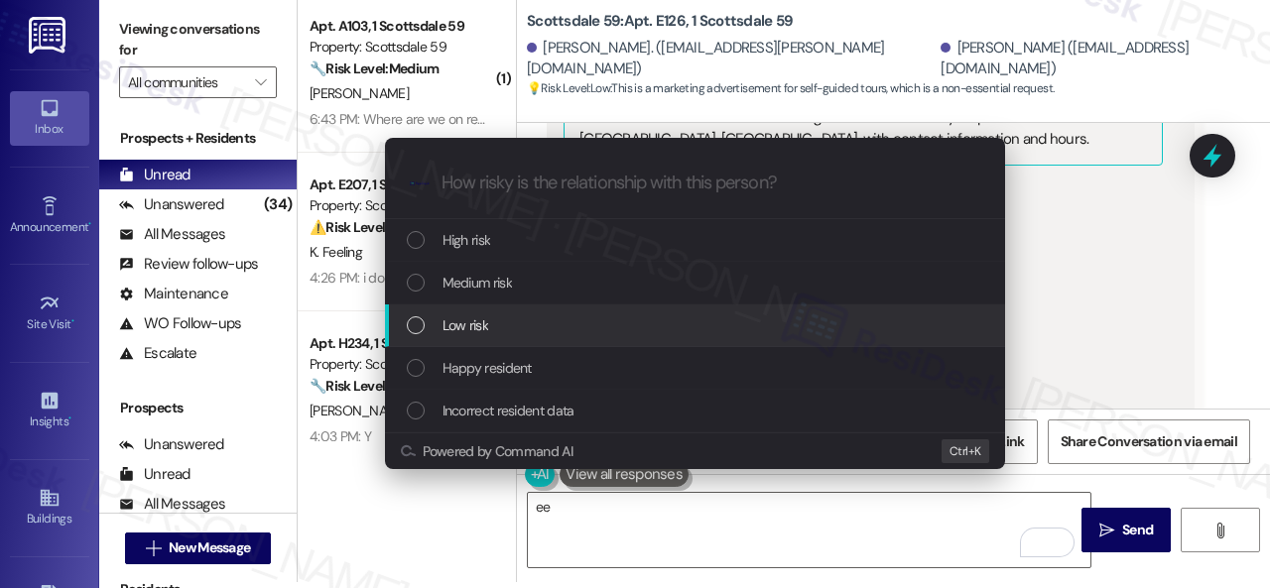
click at [473, 327] on span "Low risk" at bounding box center [466, 326] width 46 height 22
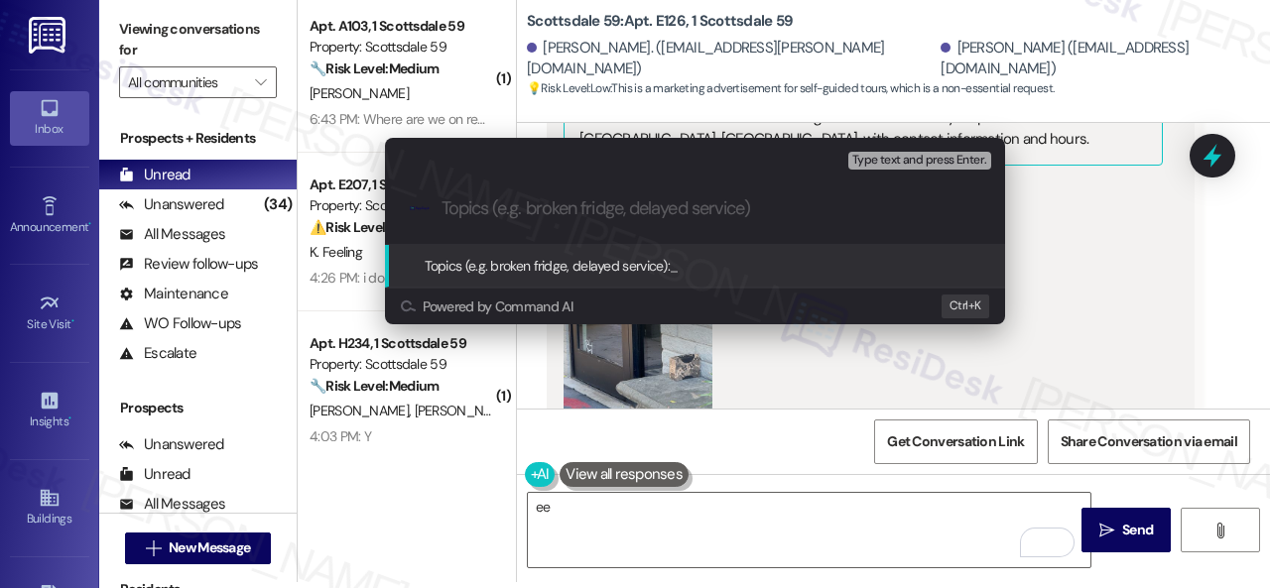
paste input "Notice about a package left by the office bench."
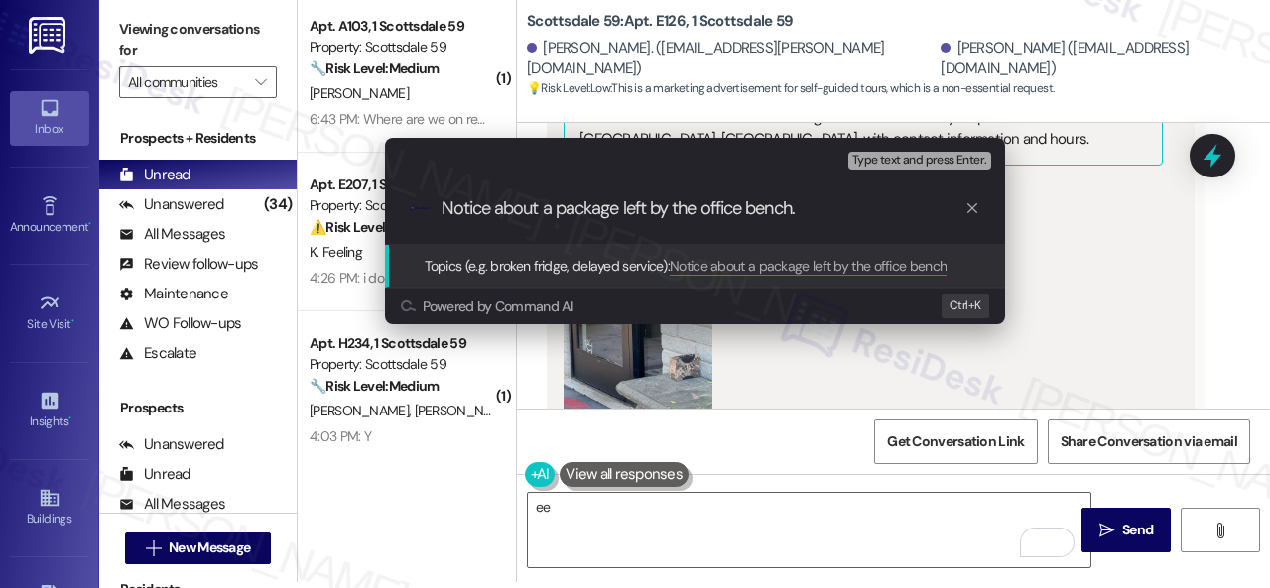
drag, startPoint x: 651, startPoint y: 210, endPoint x: 667, endPoint y: 210, distance: 15.9
click at [667, 210] on input "Notice about a package left by the office bench." at bounding box center [703, 208] width 523 height 21
type input "Notice about a package left at the office bench."
click at [741, 206] on input "Notice about a package left at the office bench." at bounding box center [703, 208] width 523 height 21
click at [825, 206] on input "Notice about a package left at the office bench." at bounding box center [703, 208] width 523 height 21
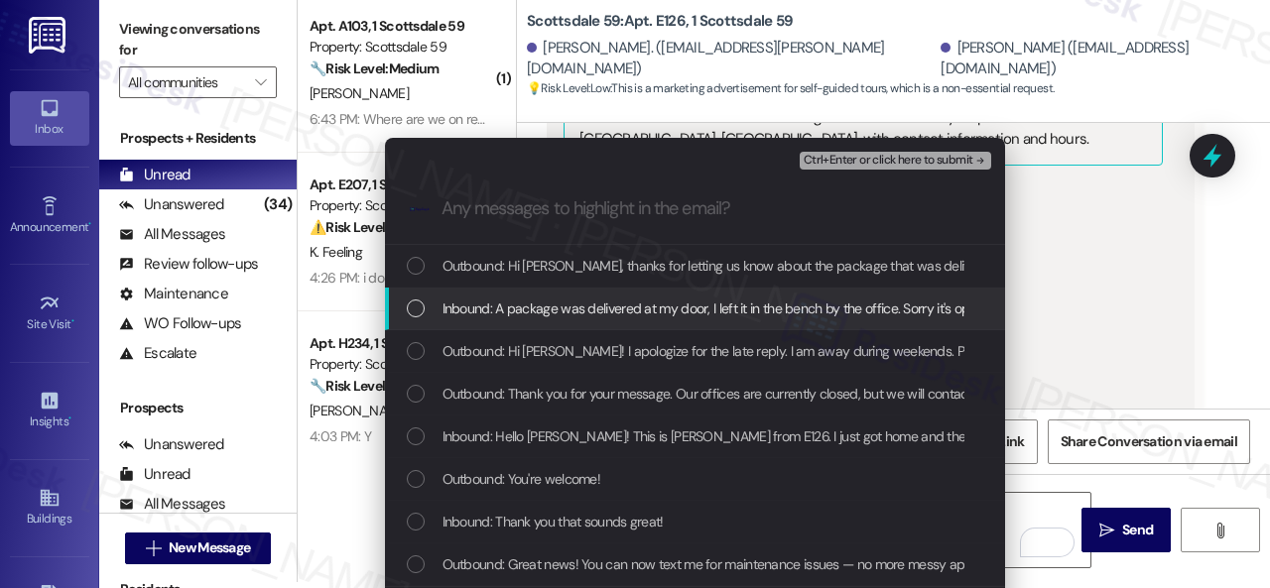
click at [587, 307] on span "Inbound: A package was delivered at my door, I left it in the bench by the offi…" at bounding box center [1075, 309] width 1264 height 22
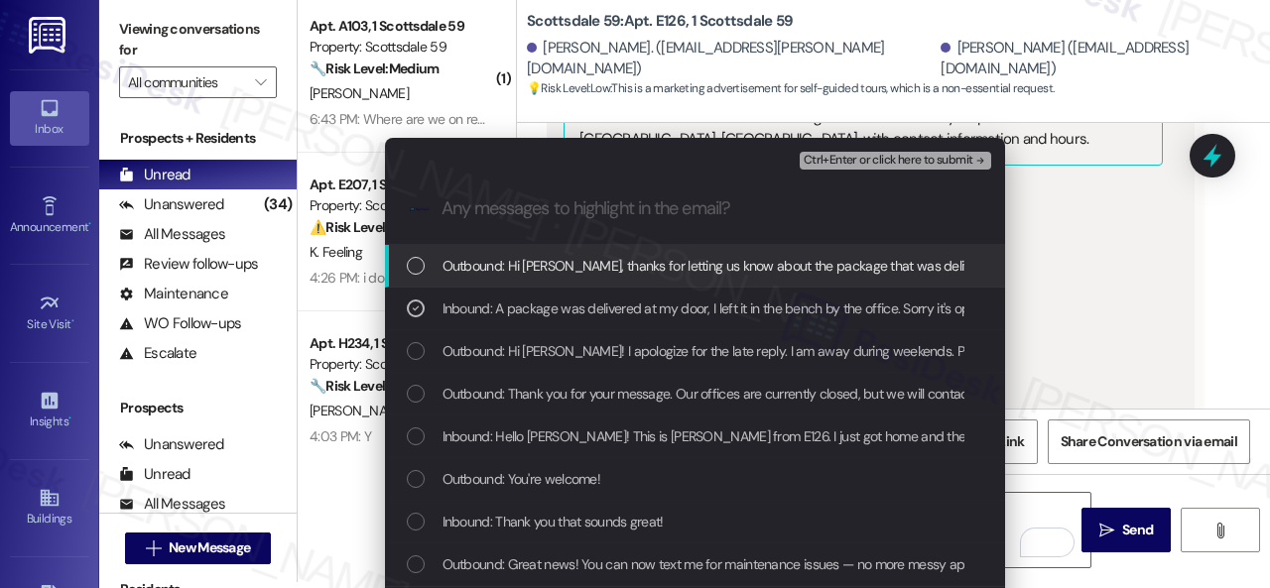
click at [830, 166] on span "Ctrl+Enter or click here to submit" at bounding box center [889, 161] width 170 height 14
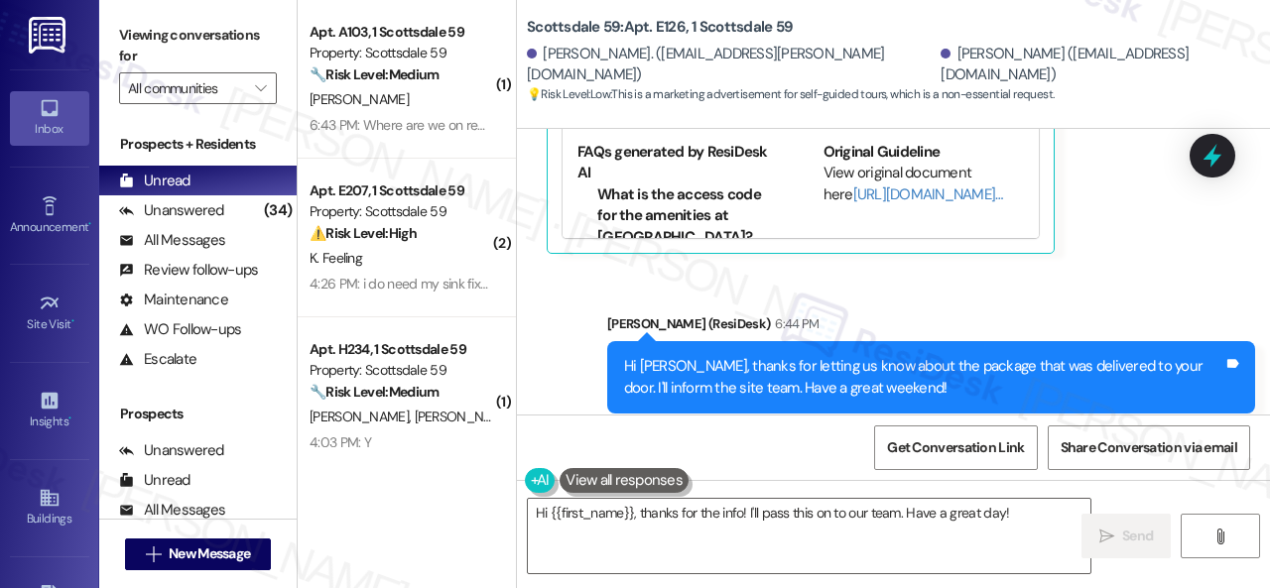
scroll to position [6, 0]
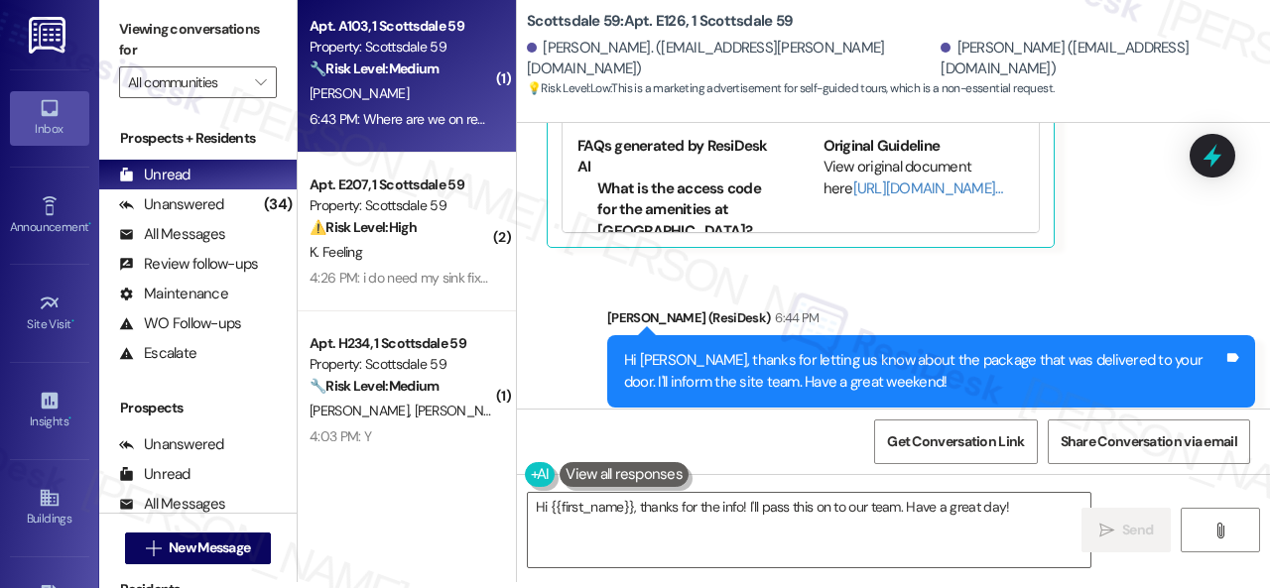
click at [440, 93] on div "C. Zatz-Krecker" at bounding box center [402, 93] width 188 height 25
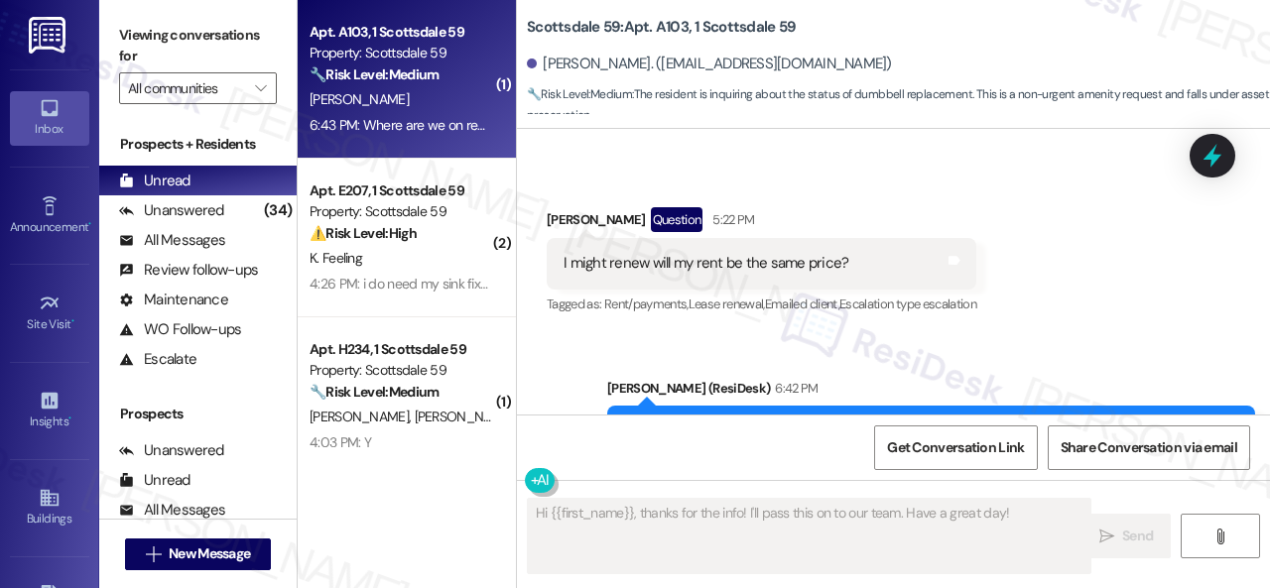
scroll to position [4016, 0]
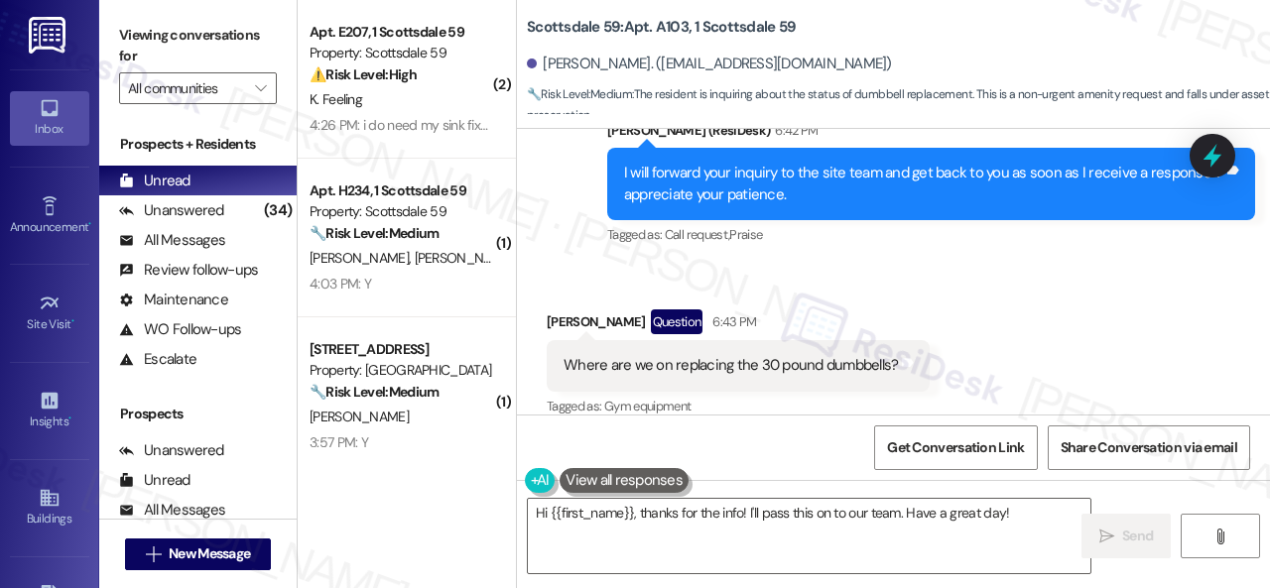
click at [971, 265] on div "Received via SMS Cameron Zatz-Krecker Question 6:43 PM Where are we on replacin…" at bounding box center [893, 351] width 753 height 172
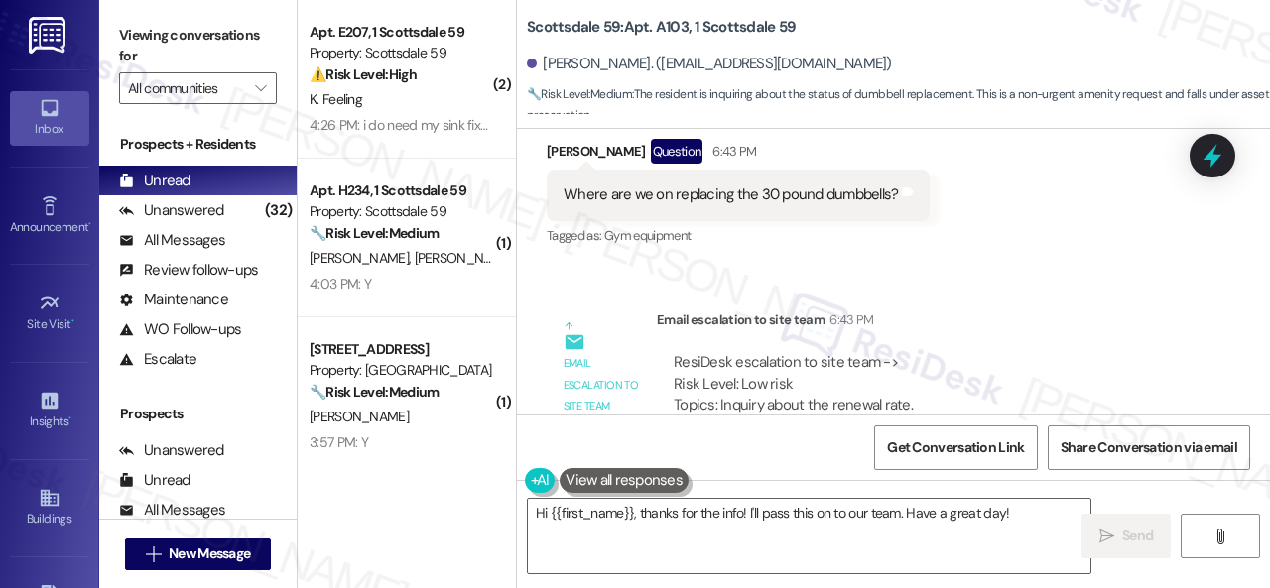
scroll to position [4162, 0]
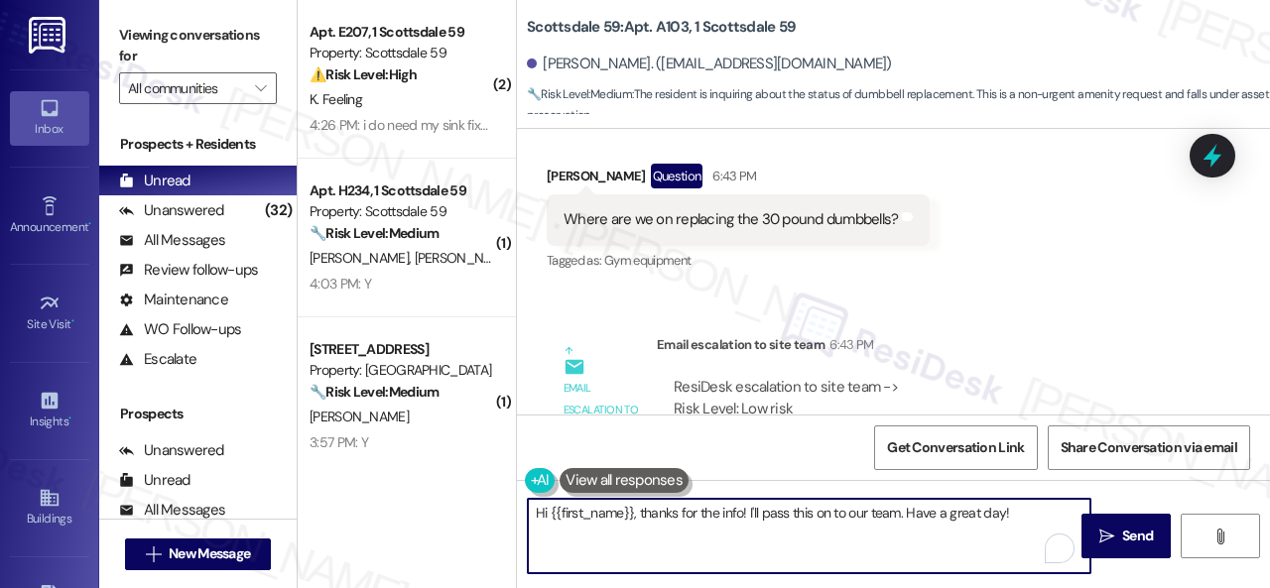
drag, startPoint x: 533, startPoint y: 513, endPoint x: 1141, endPoint y: 610, distance: 616.0
click at [1141, 587] on html "Inbox Go to Inbox Announcement • Send A Text Announcement Site Visit • Go to Si…" at bounding box center [635, 294] width 1270 height 588
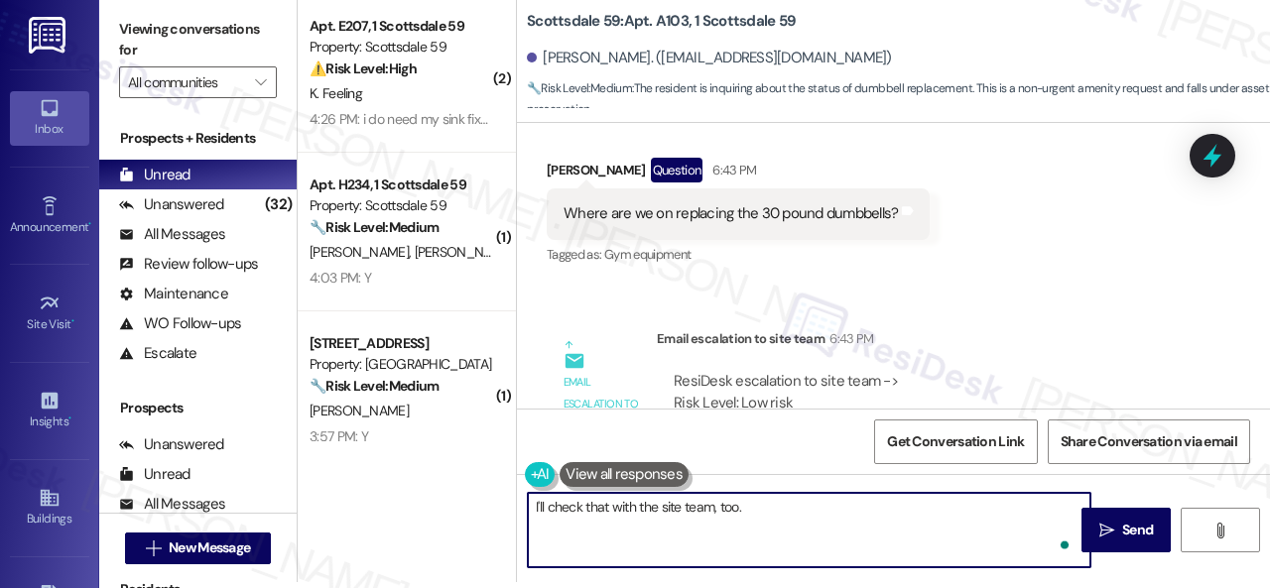
type textarea "I'll check that with the site team, too."
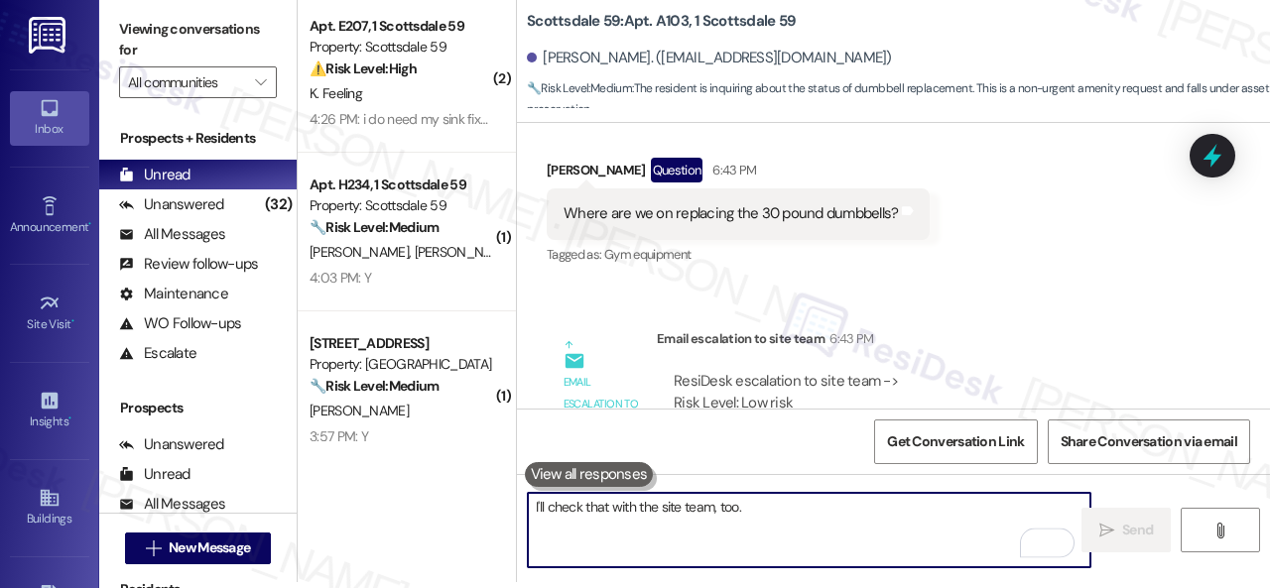
scroll to position [4016, 0]
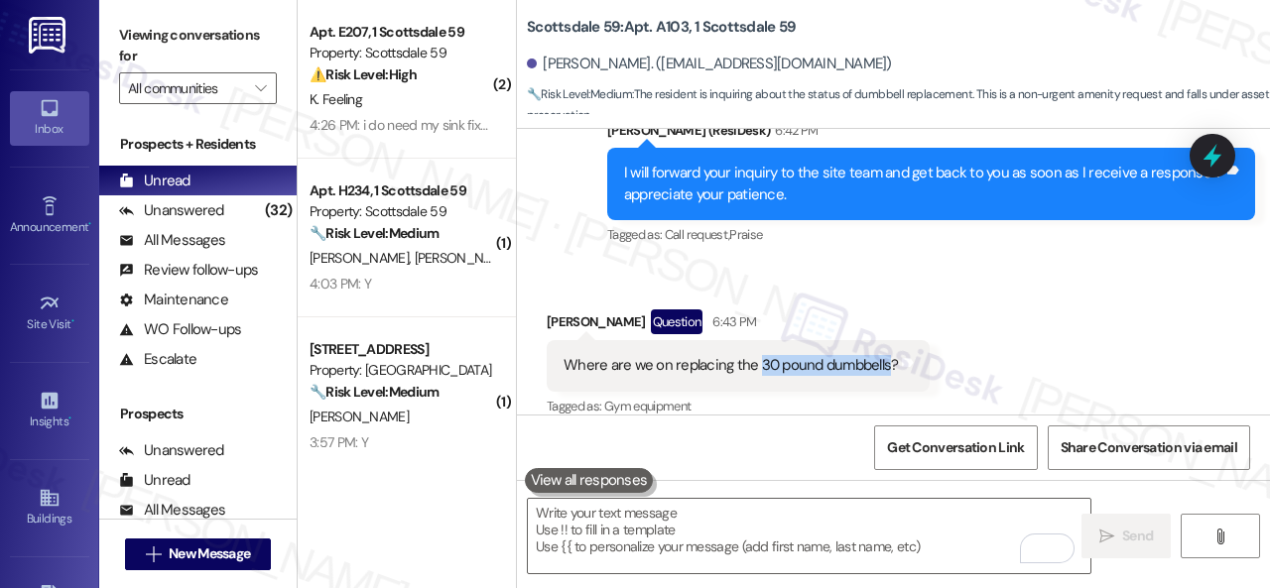
drag, startPoint x: 754, startPoint y: 344, endPoint x: 884, endPoint y: 338, distance: 130.1
click at [884, 355] on div "Where are we on replacing the 30 pound dumbbells?" at bounding box center [731, 365] width 334 height 21
copy div "30 pound dumbbells"
click at [895, 265] on div "Received via SMS Cameron Zatz-Krecker Question 6:43 PM Where are we on replacin…" at bounding box center [893, 351] width 753 height 172
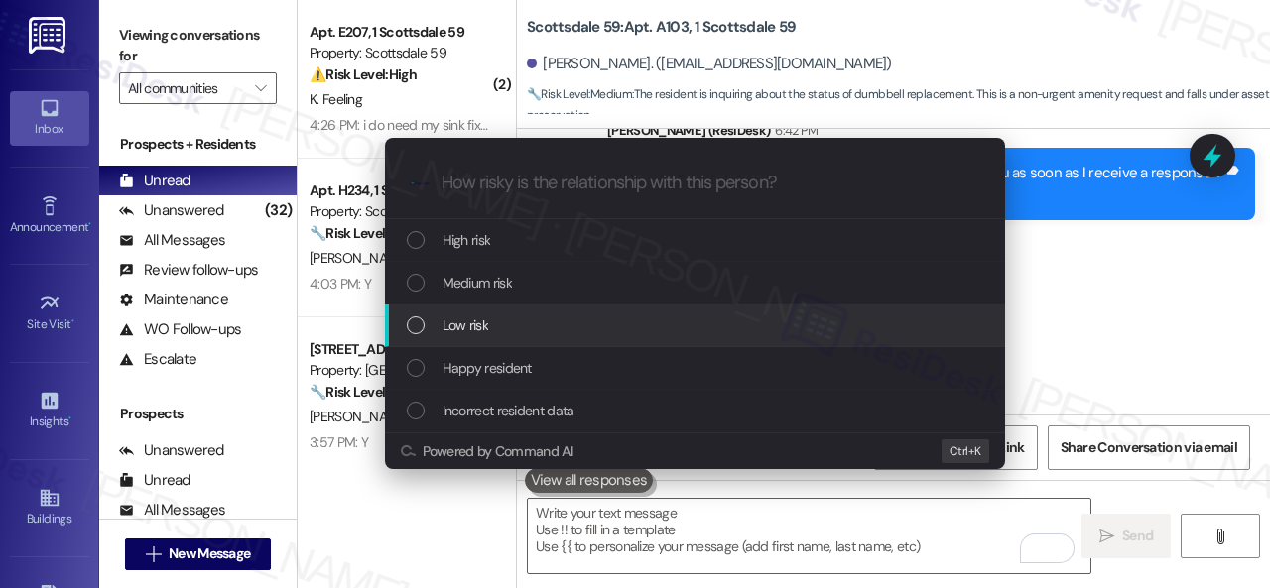
click at [471, 322] on span "Low risk" at bounding box center [466, 326] width 46 height 22
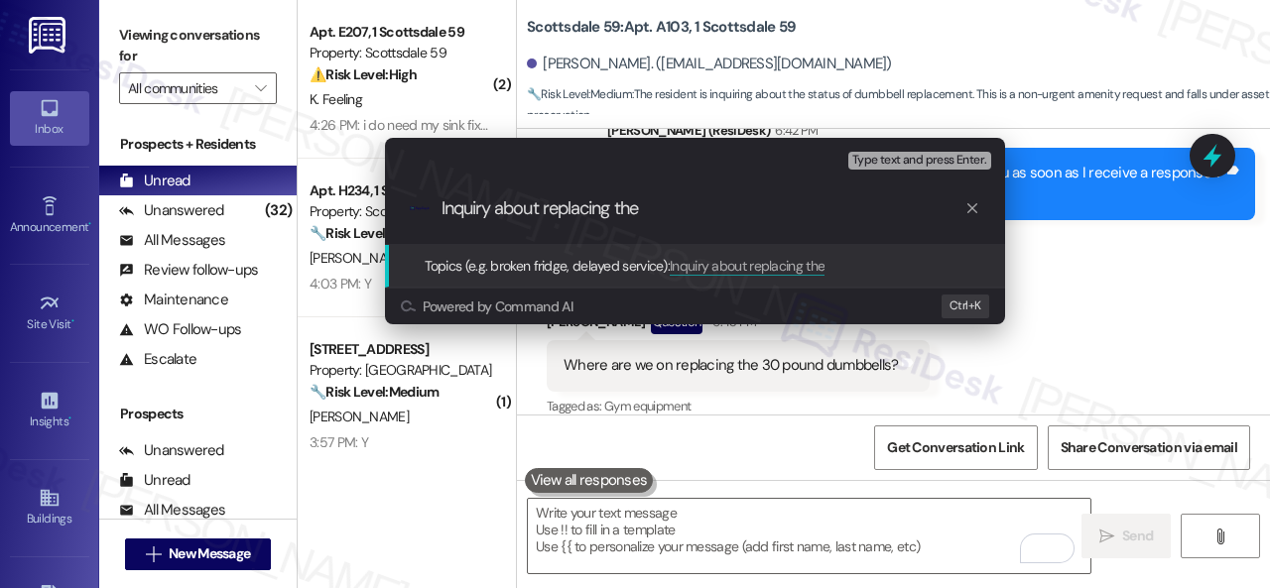
paste input "30 pound dumbbells"
type input "Inquiry about replacing the 30 pound dumbbells."
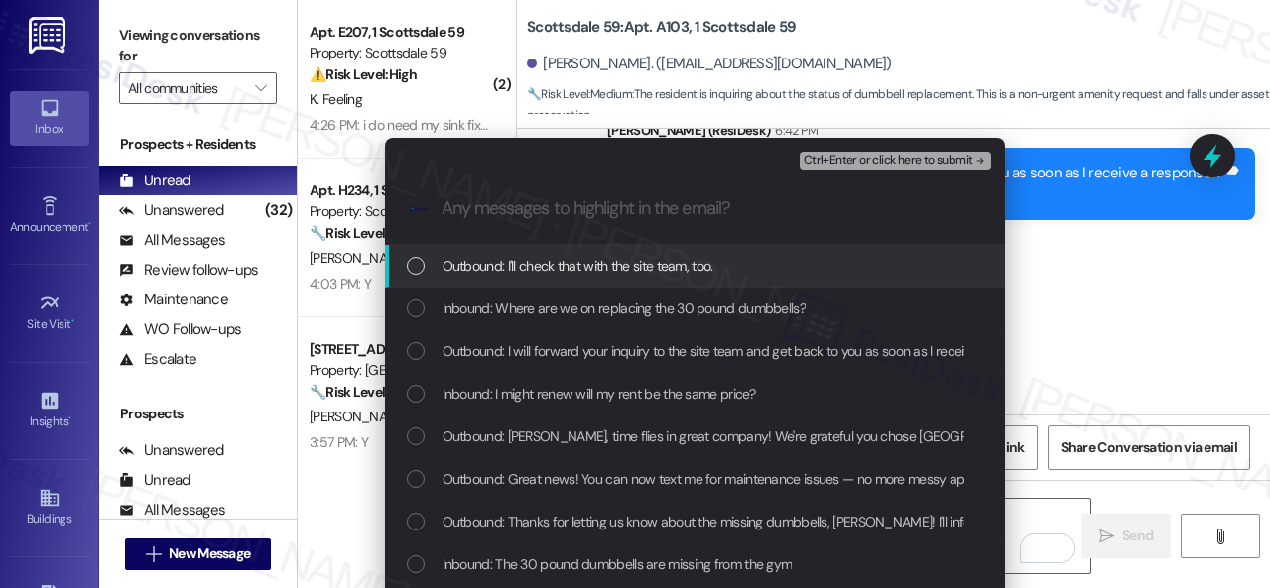
click at [505, 314] on span "Inbound: Where are we on replacing the 30 pound dumbbells?" at bounding box center [624, 309] width 363 height 22
click at [935, 164] on span "Ctrl+Enter or click here to submit" at bounding box center [889, 161] width 170 height 14
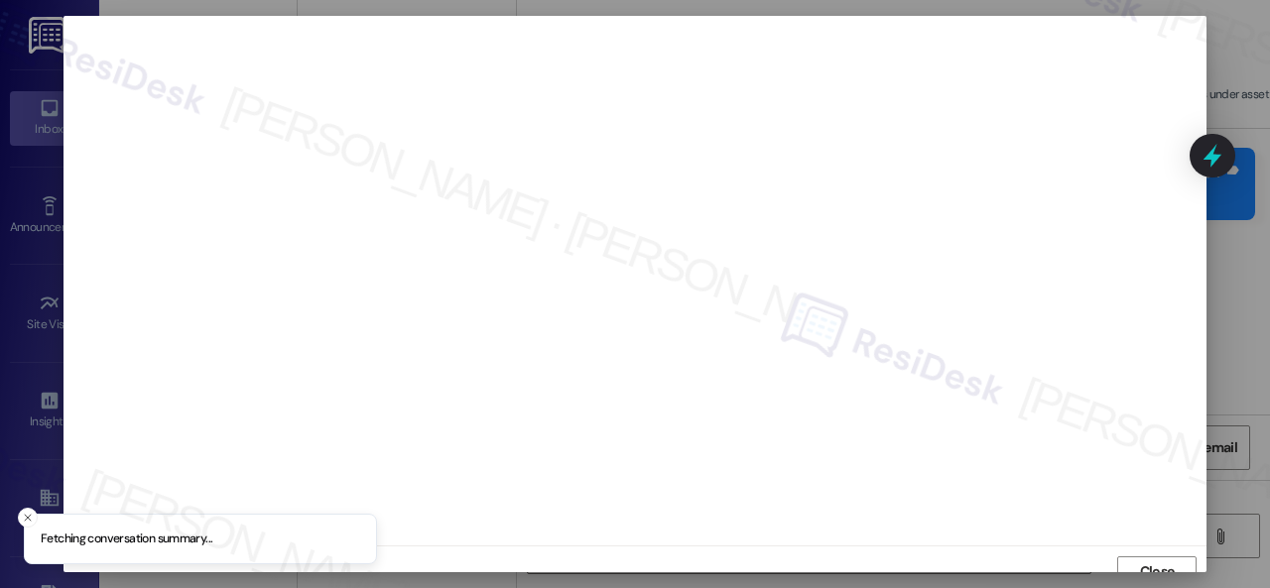
scroll to position [15, 0]
click at [1150, 555] on span "Close" at bounding box center [1157, 557] width 35 height 21
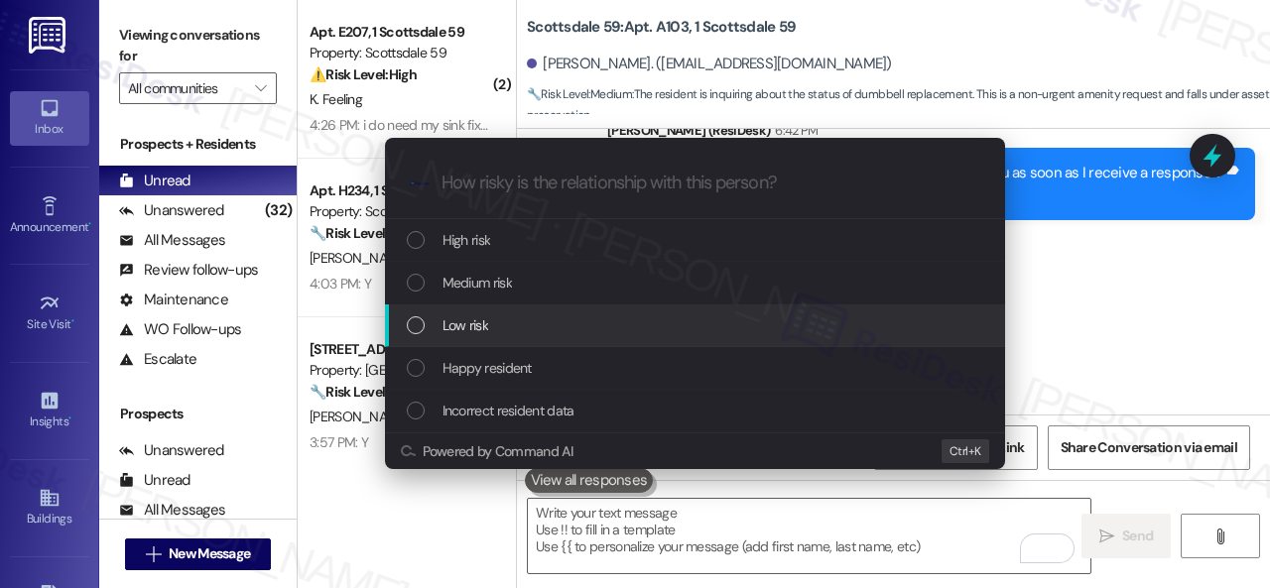
click at [464, 321] on span "Low risk" at bounding box center [466, 326] width 46 height 22
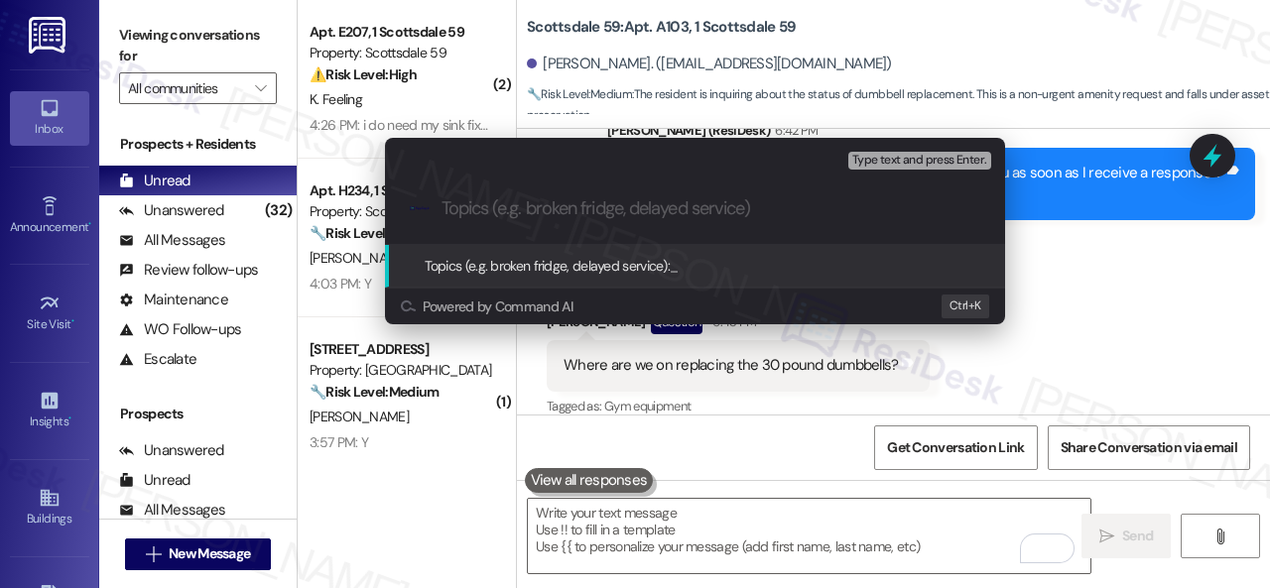
paste input "Inquiry about replacing the 30 pound dumbbells."
type input "Inquiry about replacing the 30 pound dumbbells."
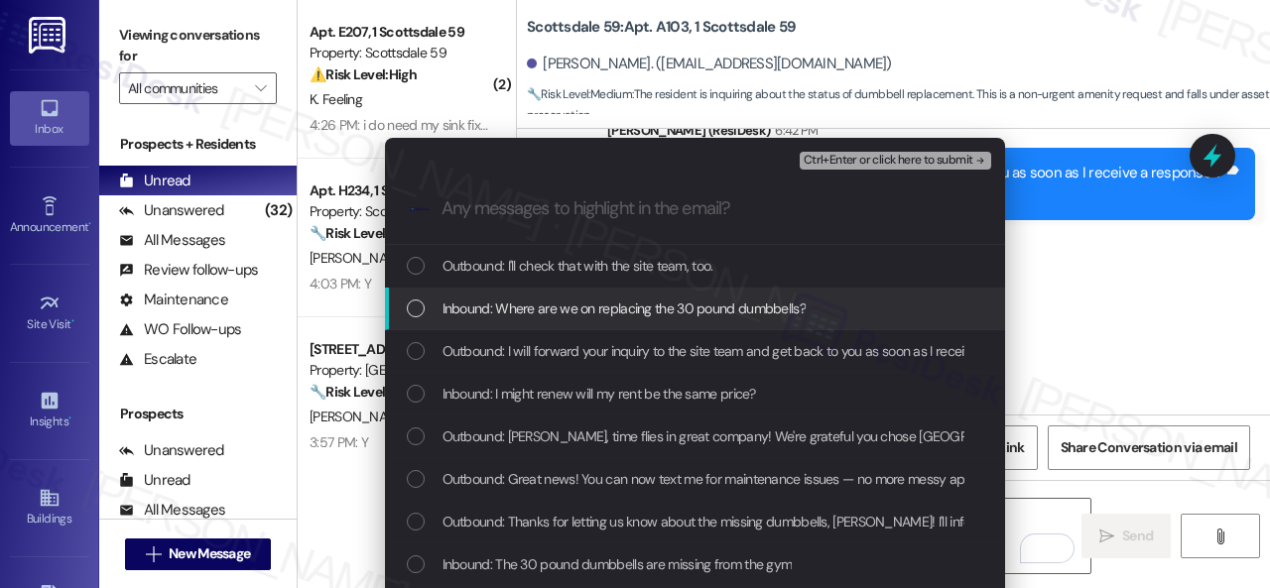
click at [710, 304] on span "Inbound: Where are we on replacing the 30 pound dumbbells?" at bounding box center [624, 309] width 363 height 22
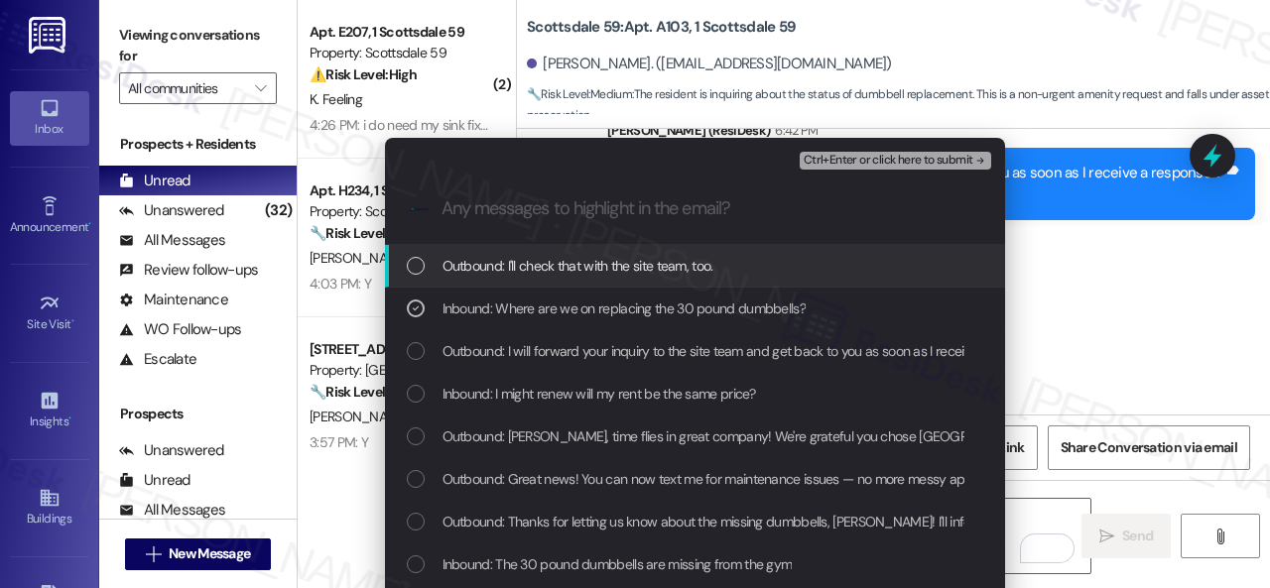
click at [861, 167] on span "Ctrl+Enter or click here to submit" at bounding box center [889, 161] width 170 height 14
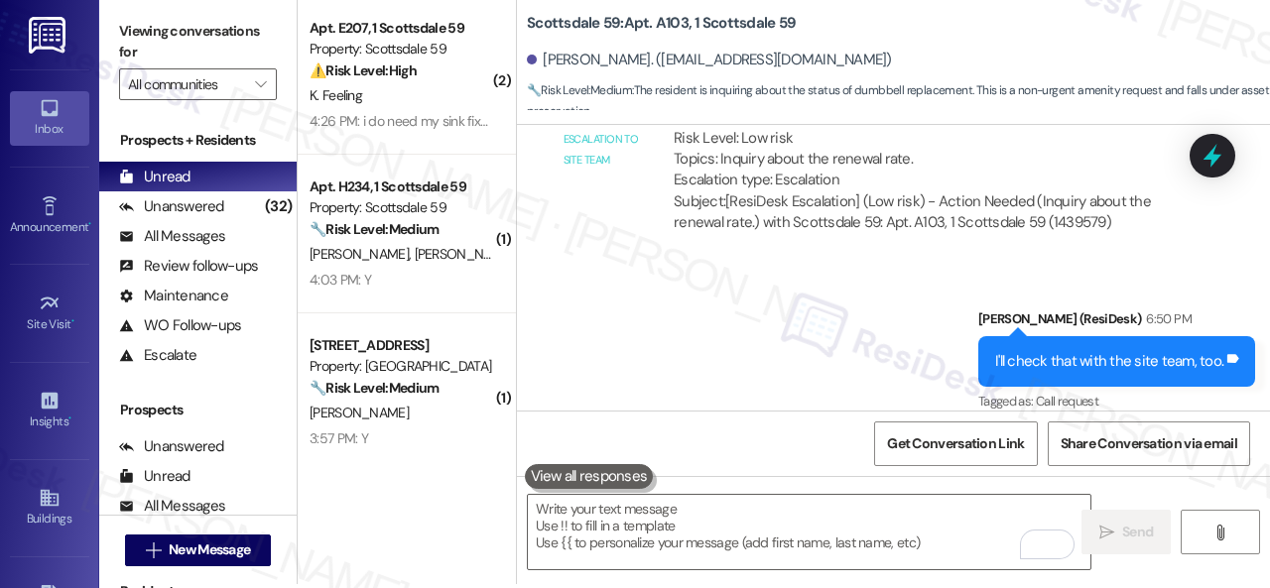
scroll to position [6, 0]
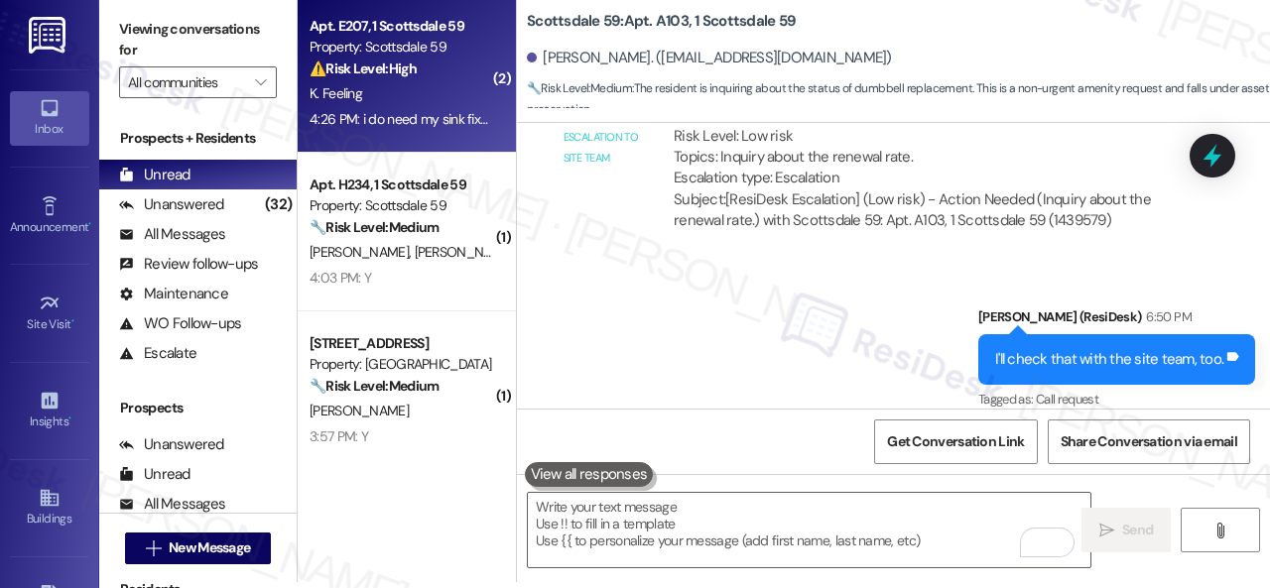
click at [437, 85] on div "K. Feeling" at bounding box center [402, 93] width 188 height 25
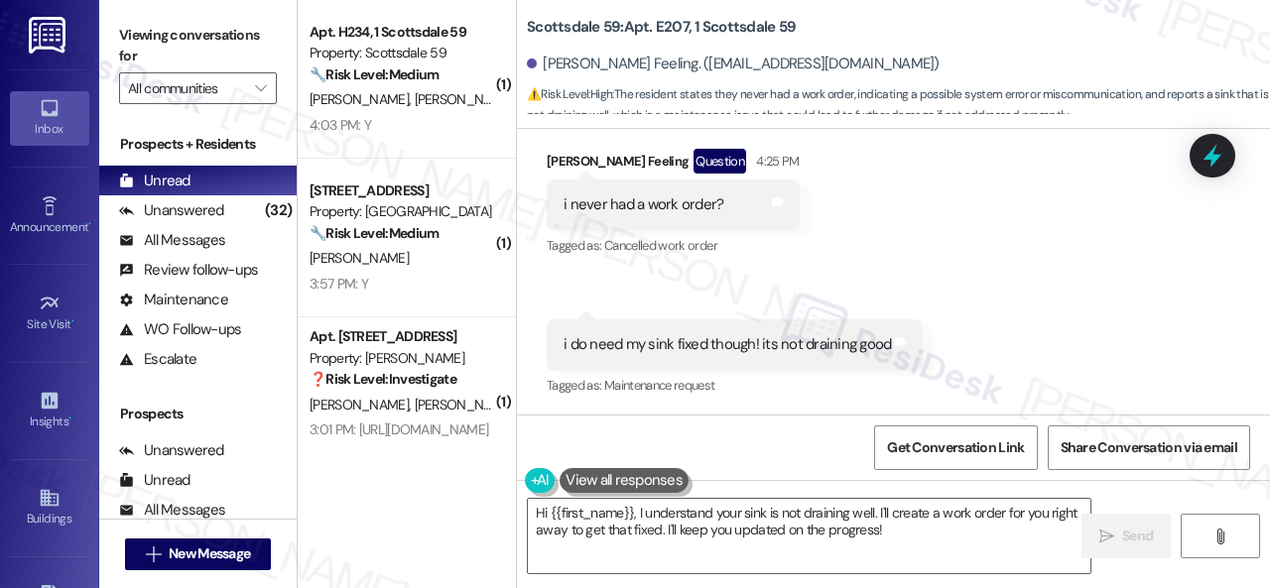
scroll to position [1203, 0]
click at [956, 239] on div "Received via SMS Kendall Feeling Question 4:25 PM i never had a work order? Tag…" at bounding box center [893, 259] width 753 height 312
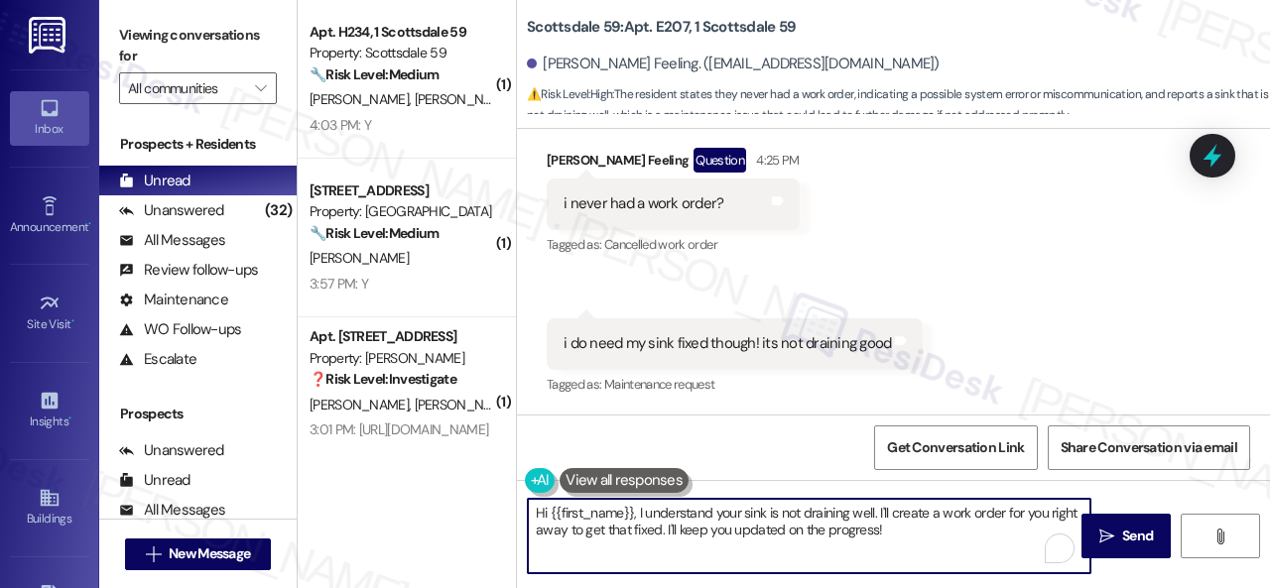
drag, startPoint x: 876, startPoint y: 510, endPoint x: 888, endPoint y: 529, distance: 22.3
click at [888, 529] on textarea "Hi {{first_name}}, I understand your sink is not draining well. I'll create a w…" at bounding box center [809, 536] width 563 height 74
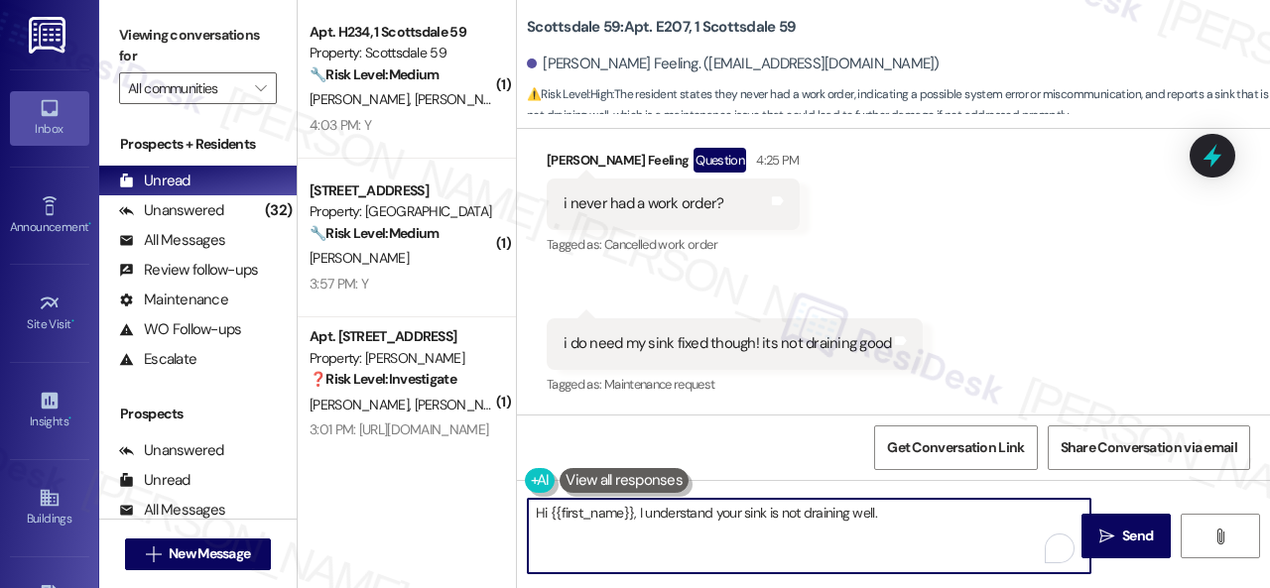
paste textarea "Is there already a work order for the issue? If so, may I have the work order n…"
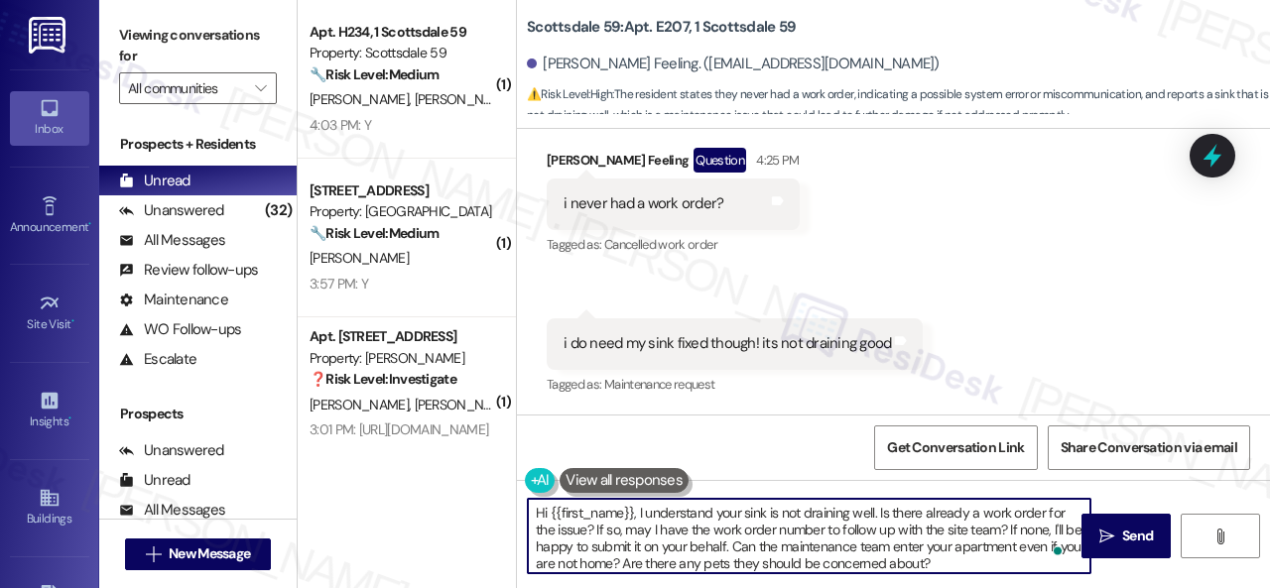
click at [879, 513] on textarea "Hi {{first_name}}, I understand your sink is not draining well. Is there alread…" at bounding box center [809, 536] width 563 height 74
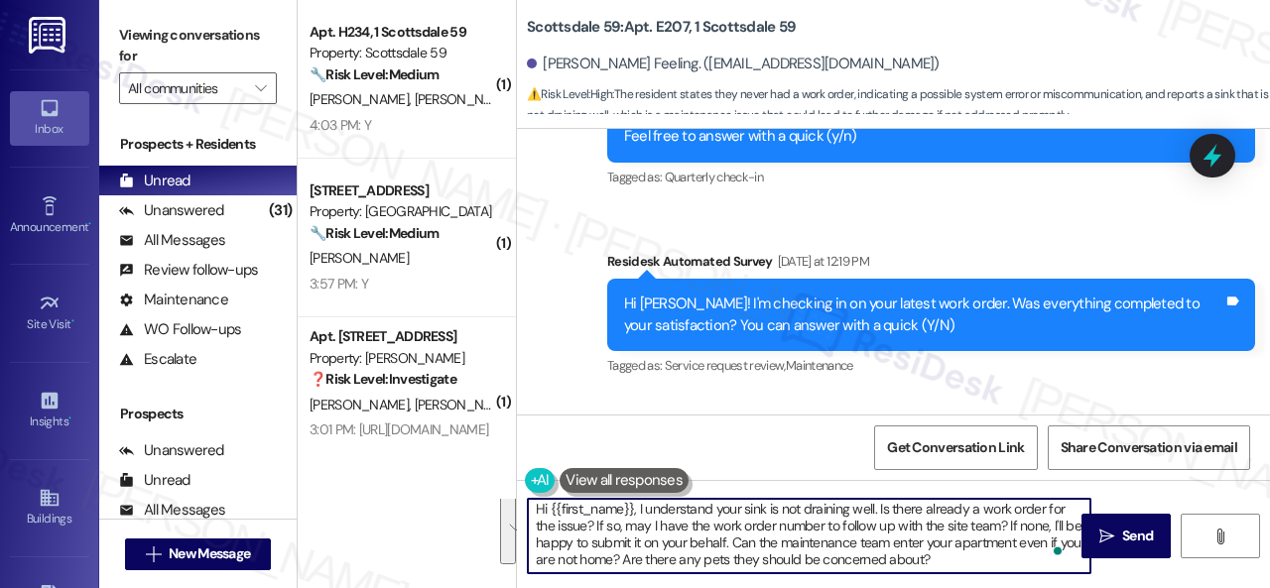
scroll to position [6, 0]
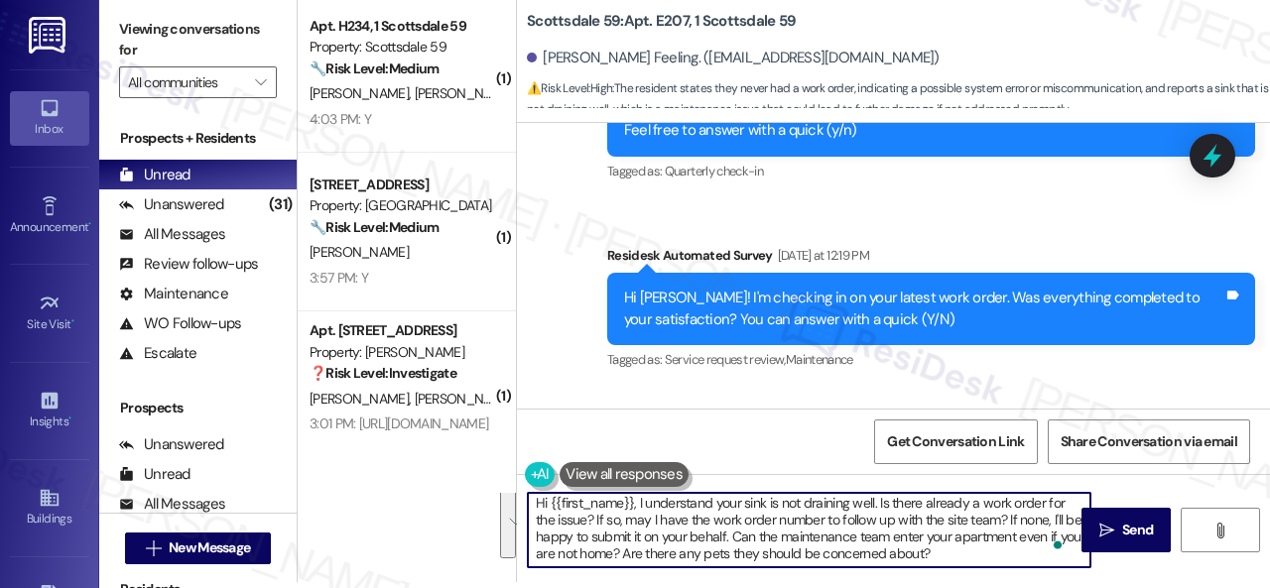
drag, startPoint x: 877, startPoint y: 513, endPoint x: 981, endPoint y: 592, distance: 131.0
click at [981, 587] on html "Inbox Go to Inbox Announcement • Send A Text Announcement Site Visit • Go to Si…" at bounding box center [635, 294] width 1270 height 588
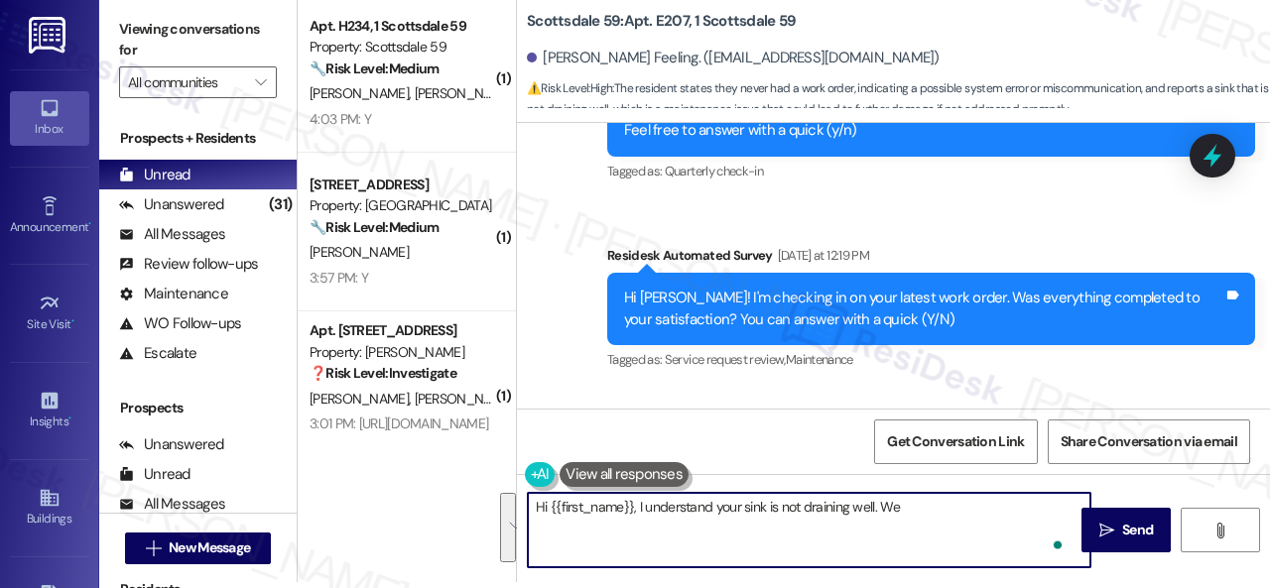
scroll to position [0, 0]
paste textarea "Is there already a work order for the issue? If so, may I have the work order n…"
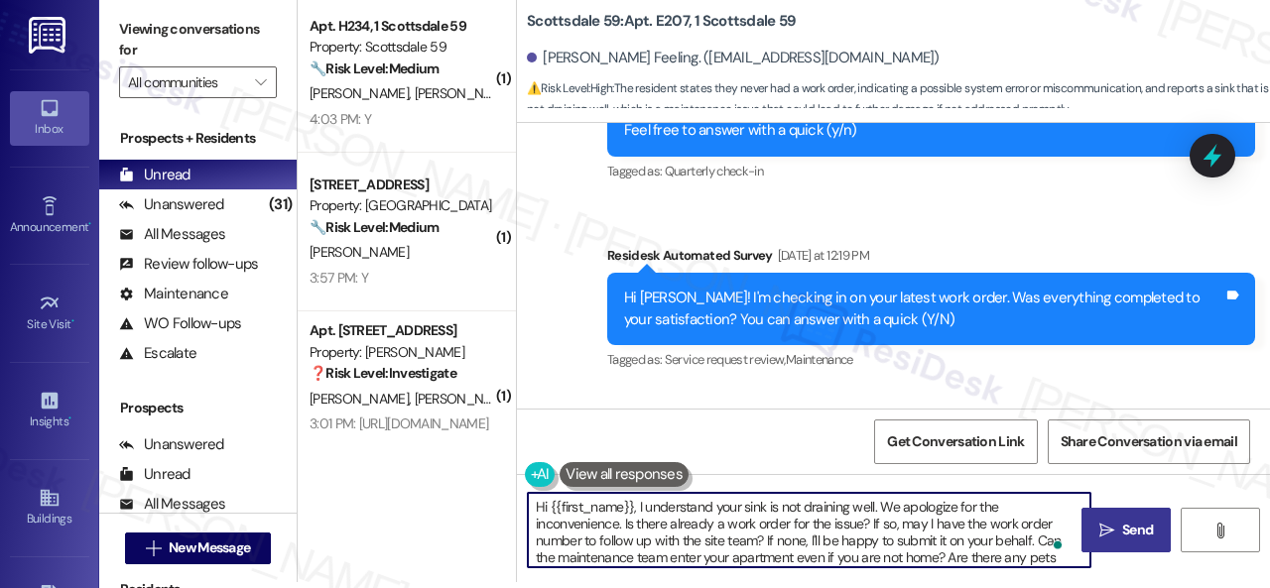
type textarea "Hi {{first_name}}, I understand your sink is not draining well. We apologize fo…"
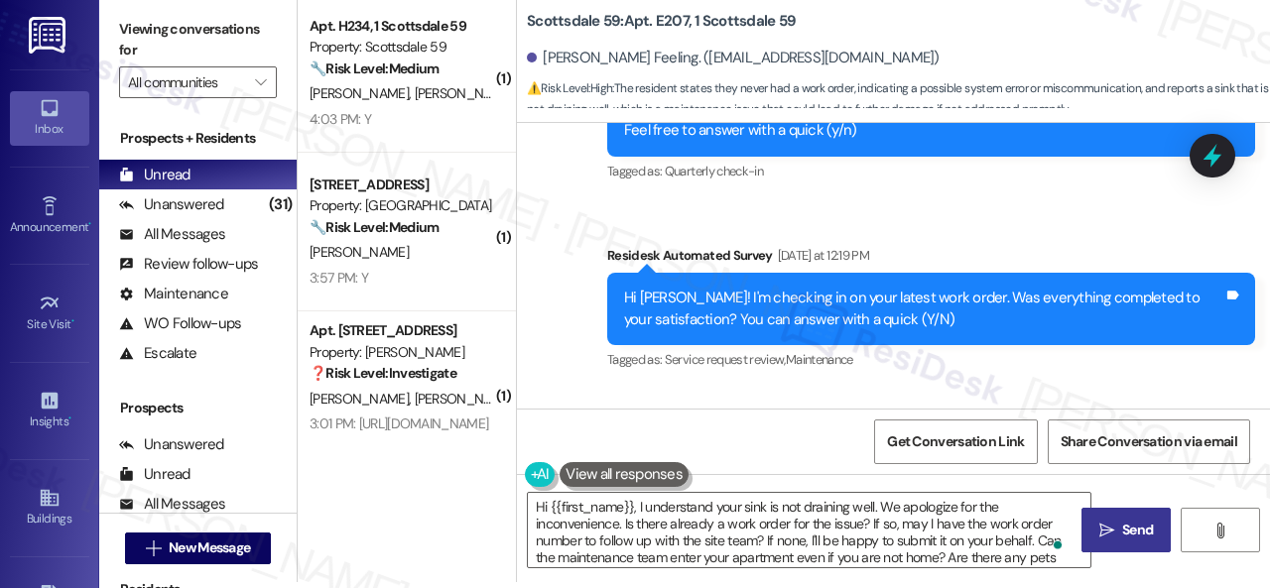
click at [1122, 535] on span "Send" at bounding box center [1137, 530] width 31 height 21
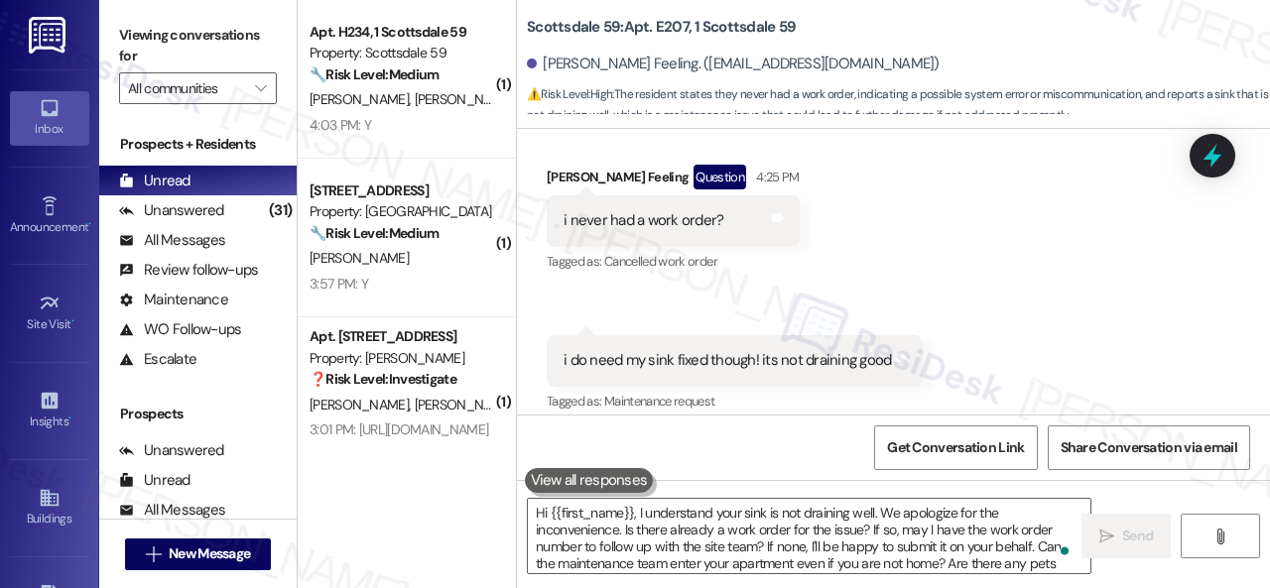
scroll to position [1201, 0]
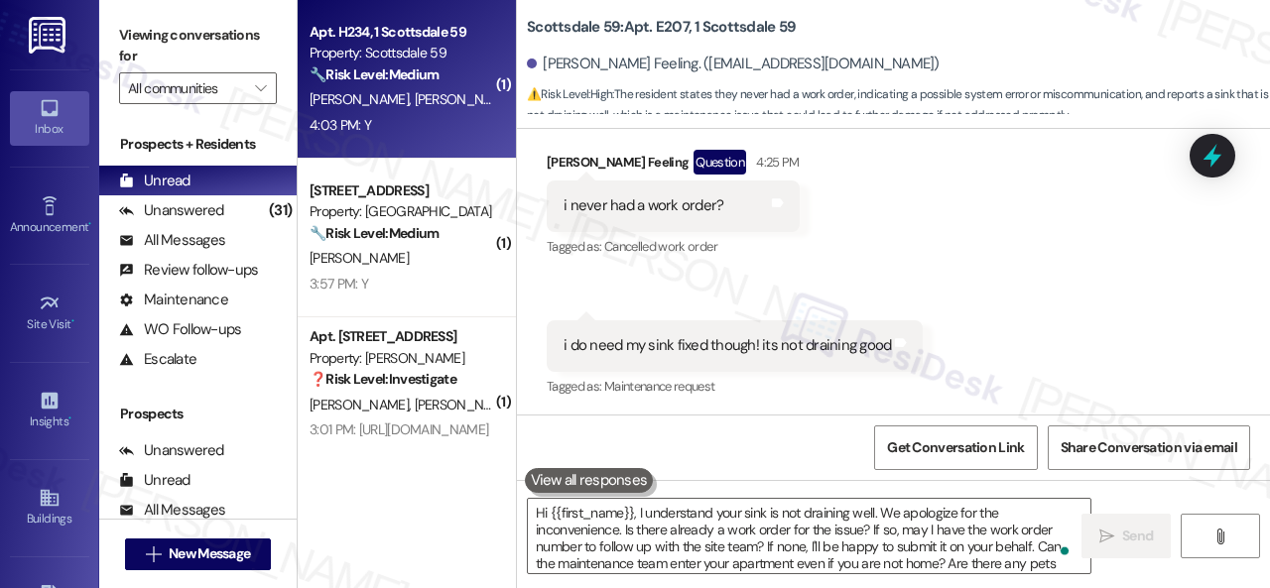
click at [439, 137] on div "4:03 PM: Y 4:03 PM: Y" at bounding box center [402, 125] width 188 height 25
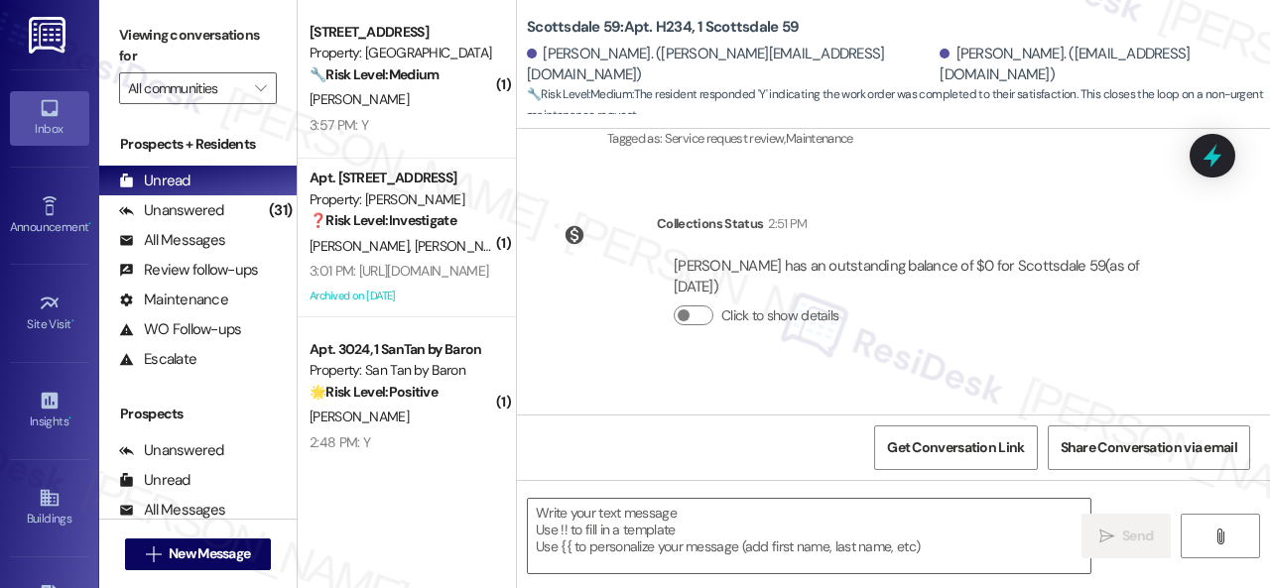
scroll to position [1629, 0]
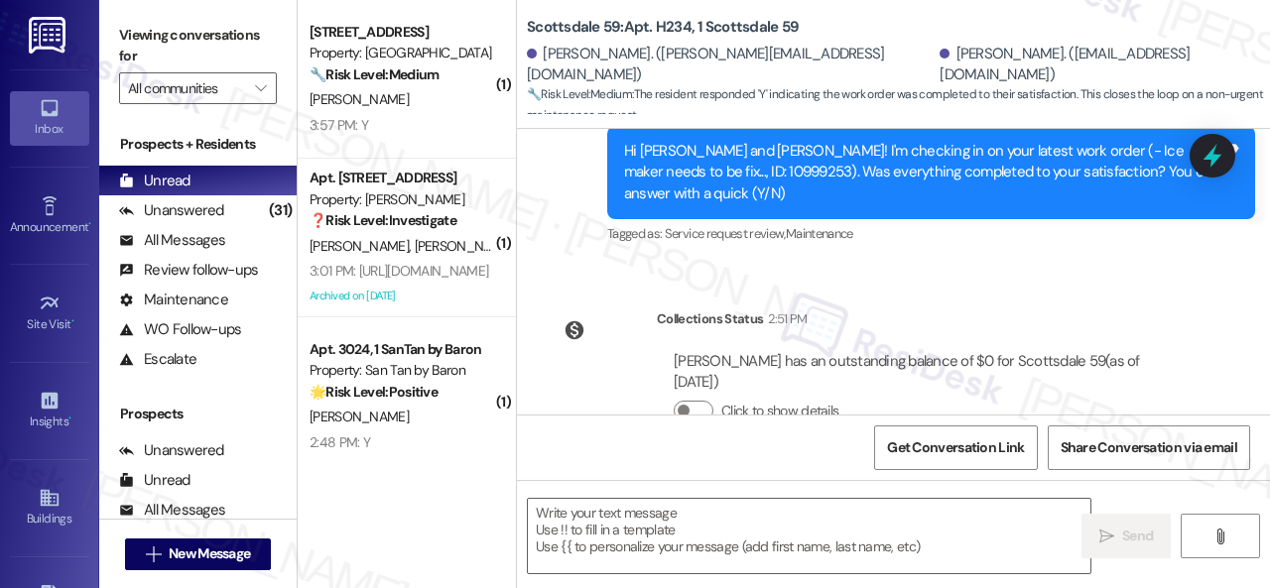
click at [642, 262] on div "WO Opened request: Full Turn T... Jun 23, 2025 at 9:55 AM Status : Completed Sh…" at bounding box center [893, 272] width 753 height 286
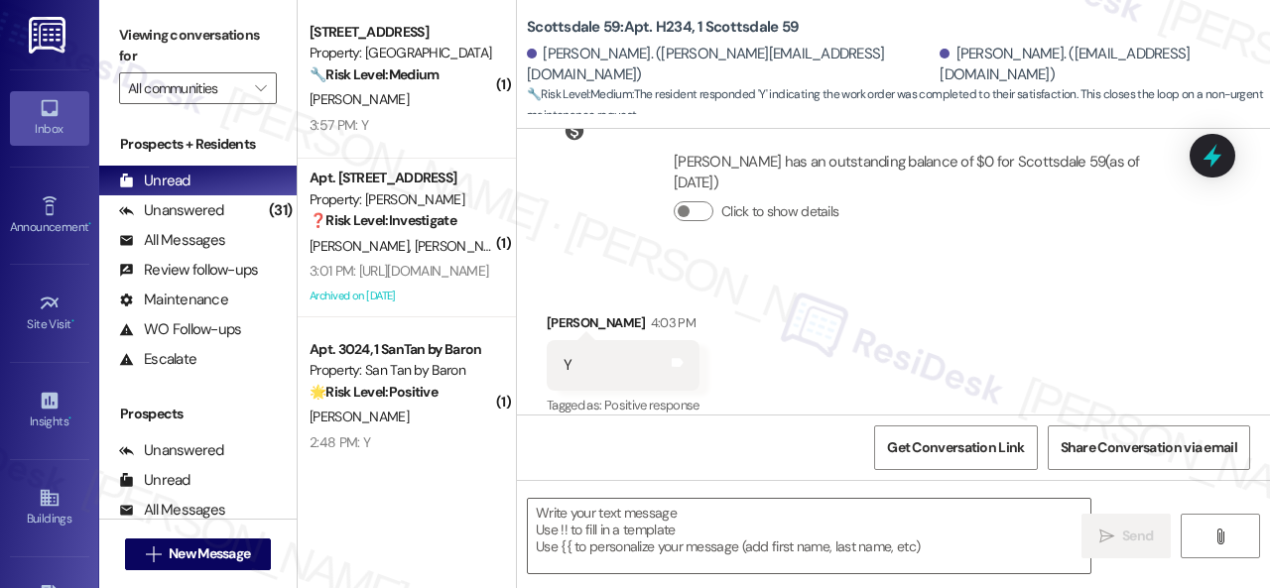
scroll to position [1630, 0]
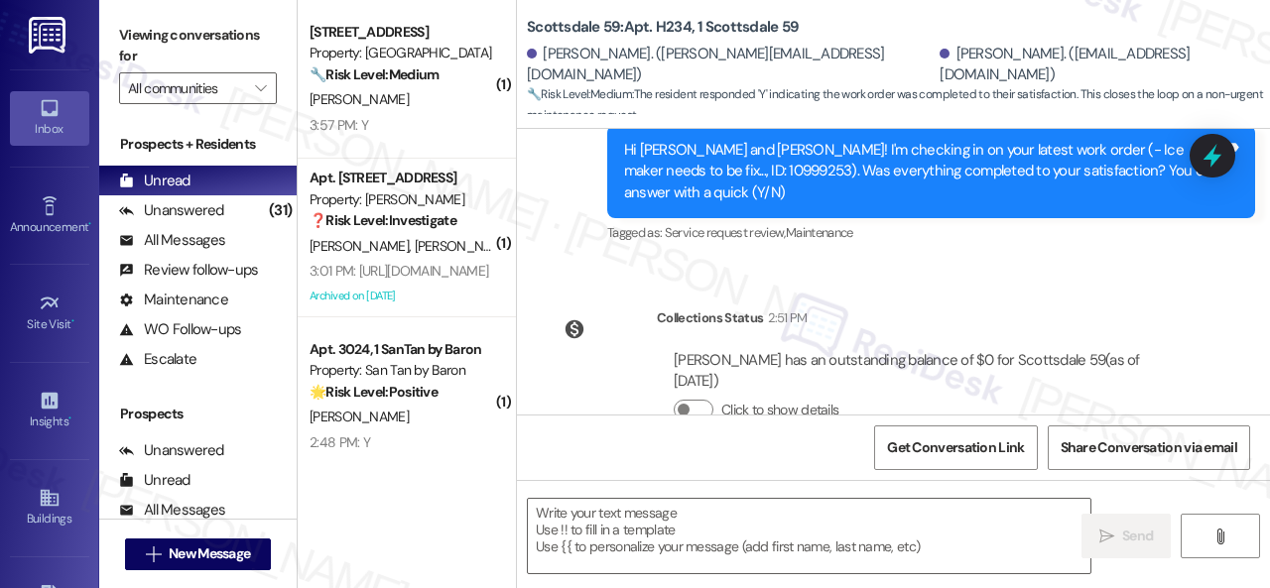
click at [589, 247] on div "WO Opened request: Full Turn T... Jun 23, 2025 at 9:55 AM Status : Completed Sh…" at bounding box center [893, 272] width 753 height 286
click at [666, 534] on textarea at bounding box center [809, 536] width 563 height 74
paste textarea "We're glad to hear everything’s taken care of. If your experience at {{property…"
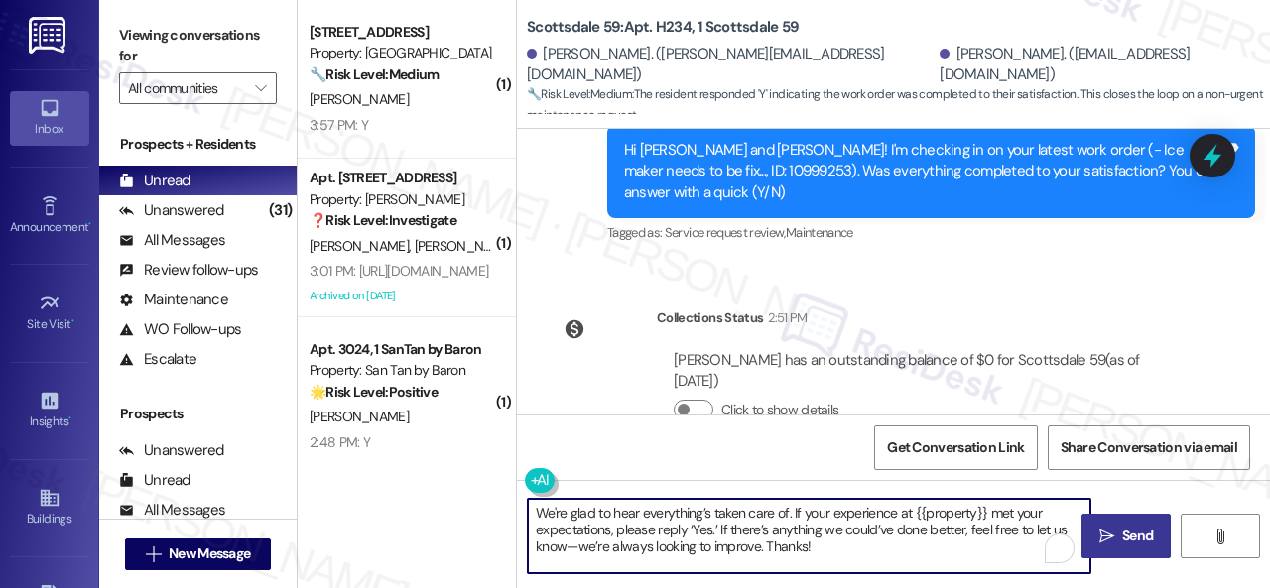
type textarea "We're glad to hear everything’s taken care of. If your experience at {{property…"
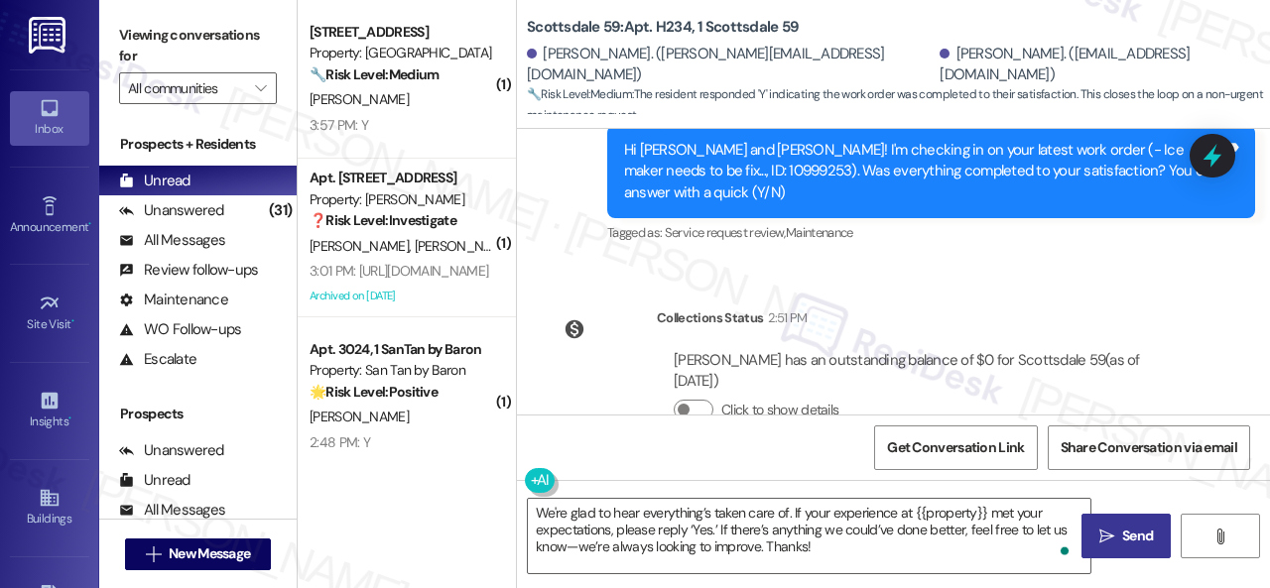
click at [1106, 545] on span " Send" at bounding box center [1126, 536] width 63 height 21
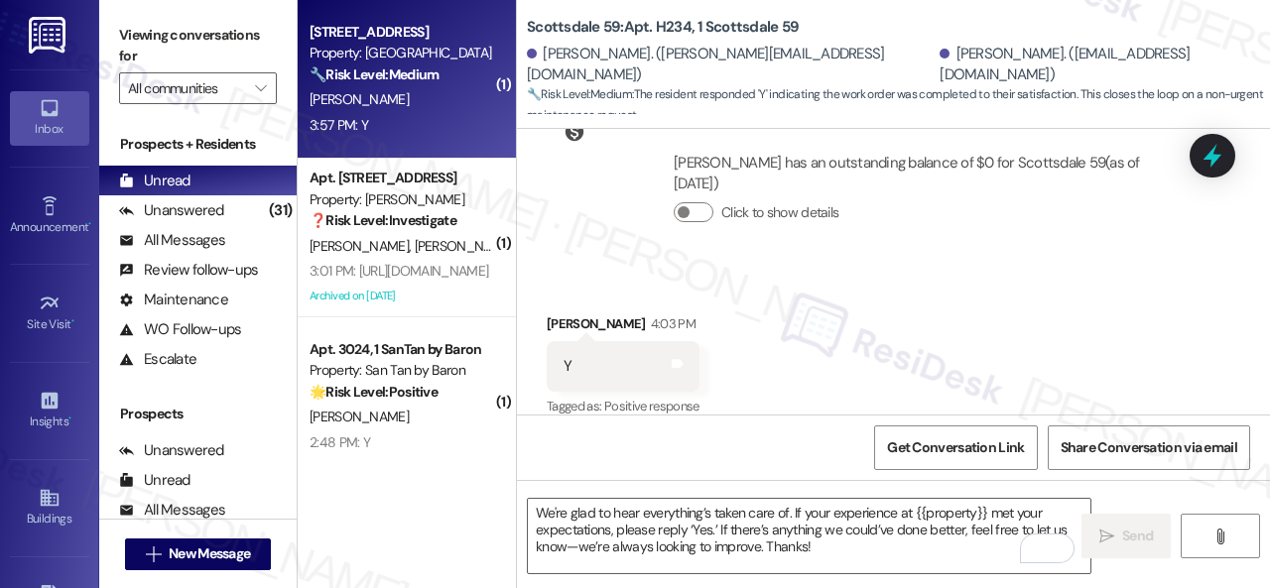
click at [449, 126] on div "3:57 PM: Y 3:57 PM: Y" at bounding box center [402, 125] width 188 height 25
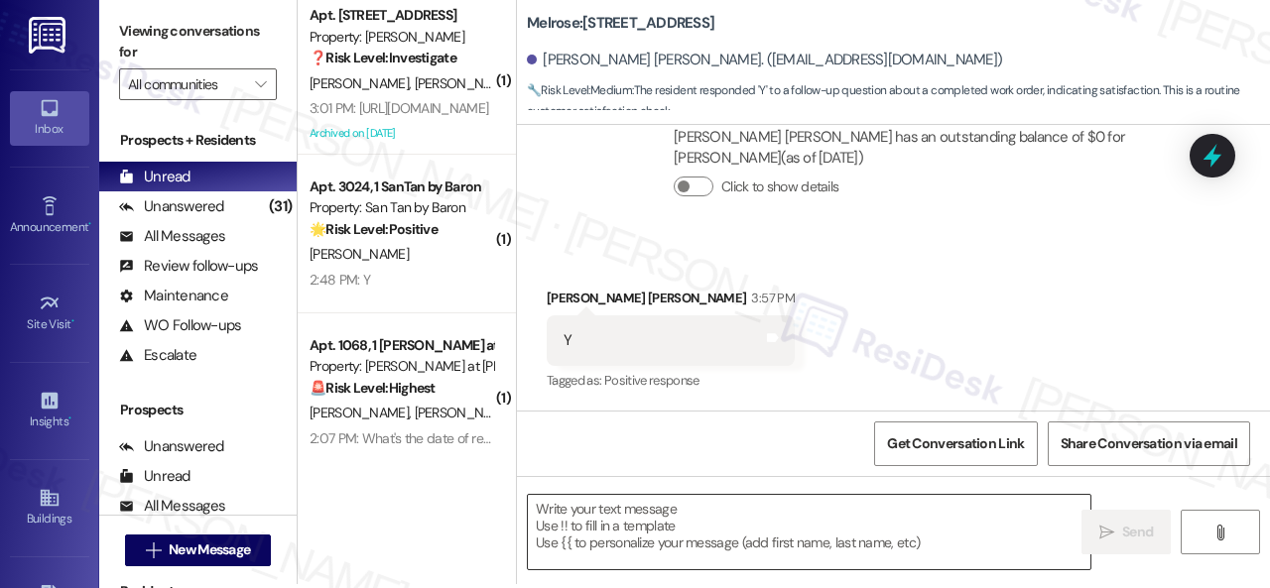
scroll to position [6, 0]
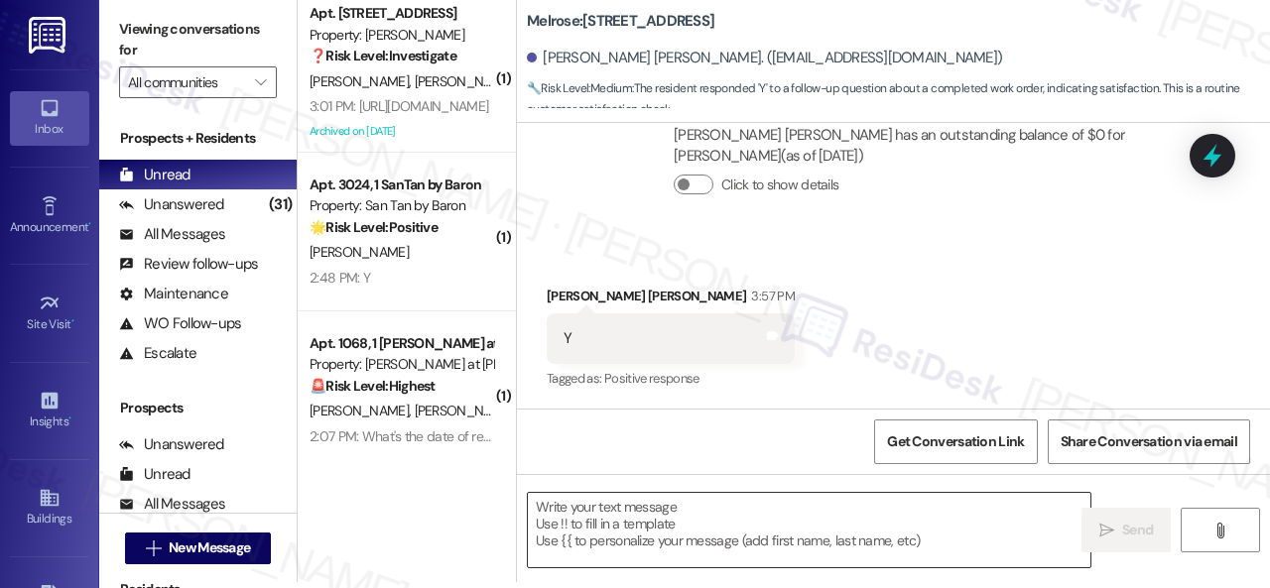
click at [601, 534] on textarea at bounding box center [809, 530] width 563 height 74
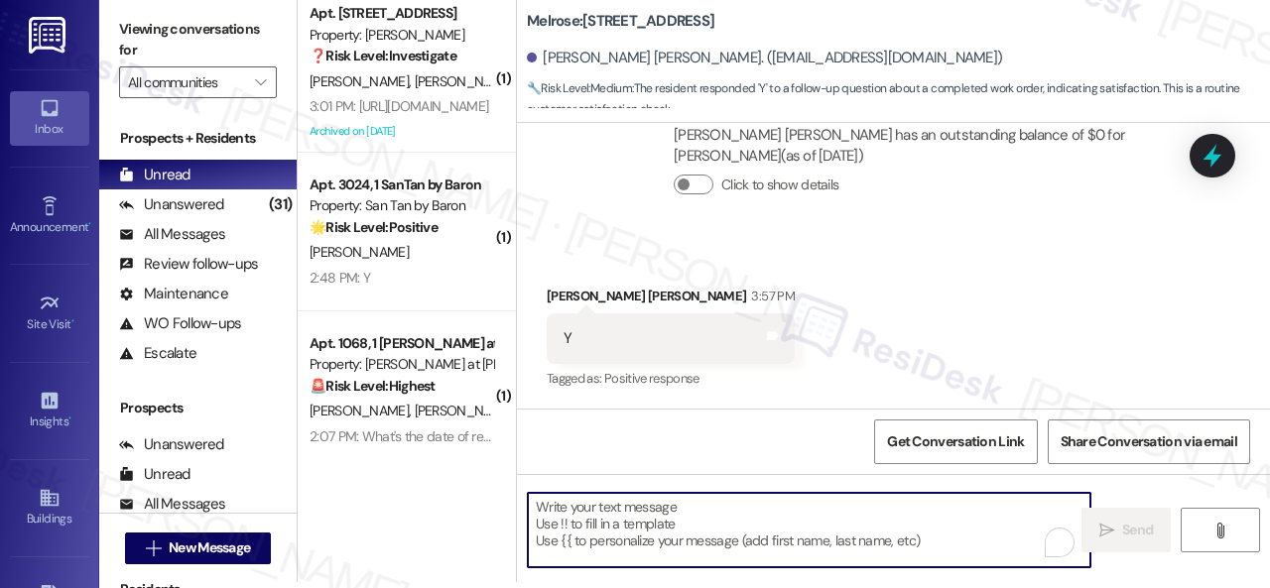
paste textarea "We're glad to hear everything’s taken care of. If your experience at {{property…"
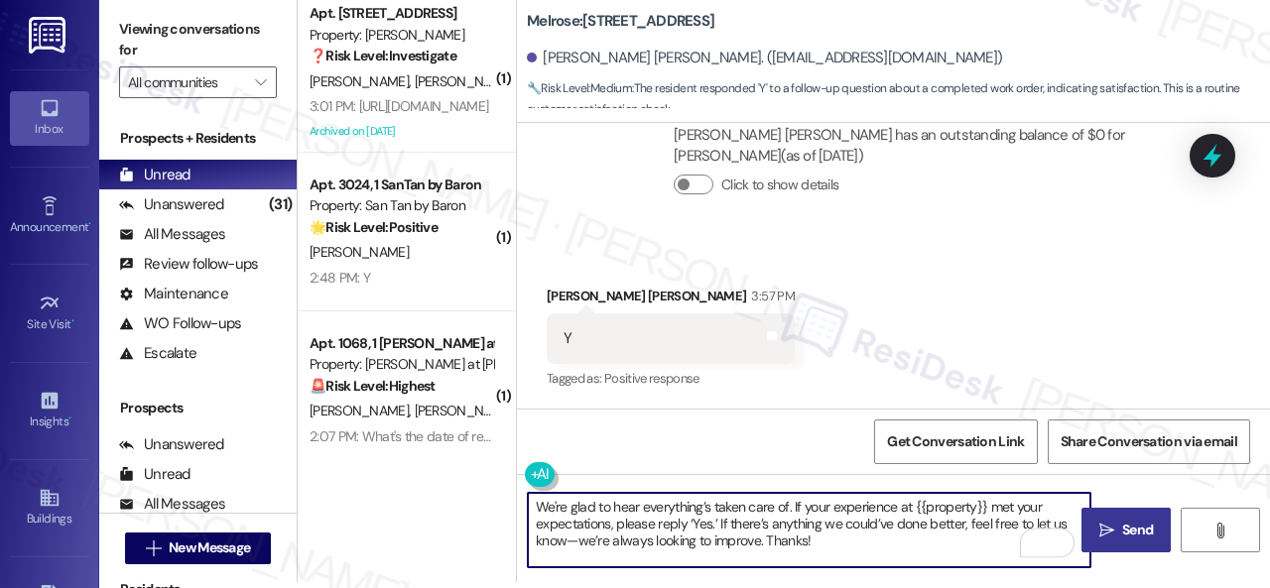
type textarea "We're glad to hear everything’s taken care of. If your experience at {{property…"
click at [1109, 527] on span " Send" at bounding box center [1126, 530] width 63 height 21
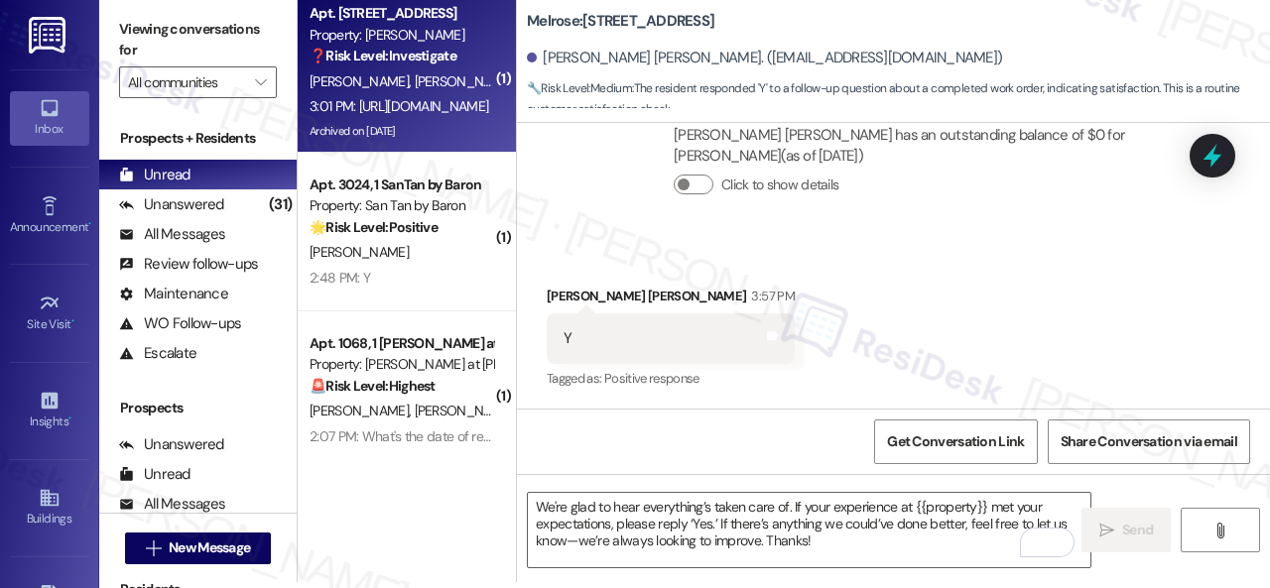
click at [519, 79] on span "S. Taylor" at bounding box center [571, 81] width 105 height 18
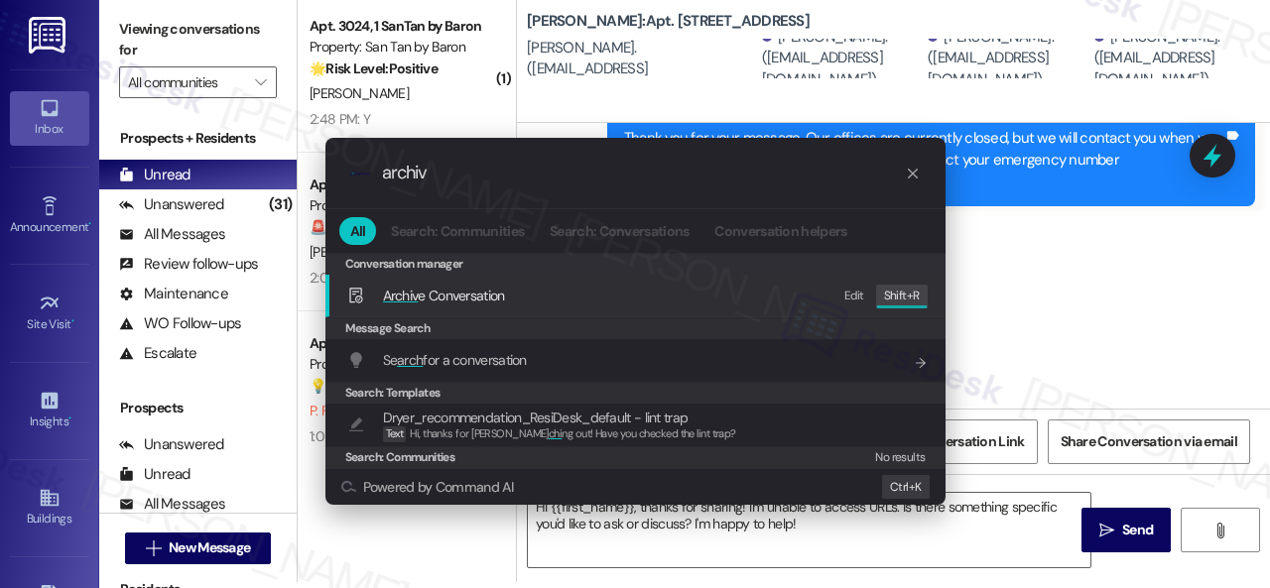
type input "archiv"
click at [1049, 288] on div ".cls-1{fill:#0a055f;}.cls-2{fill:#0cc4c4;} resideskLogoBlueOrange archiv All Se…" at bounding box center [635, 294] width 1270 height 588
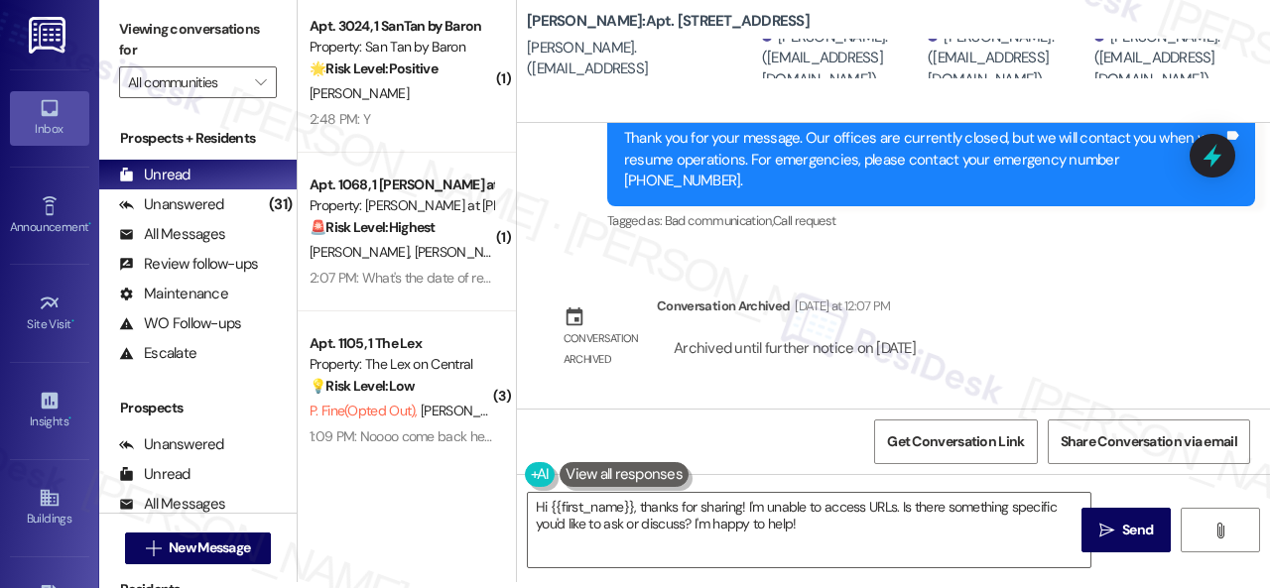
click at [433, 114] on div "2:48 PM: Y 2:48 PM: Y" at bounding box center [402, 119] width 188 height 25
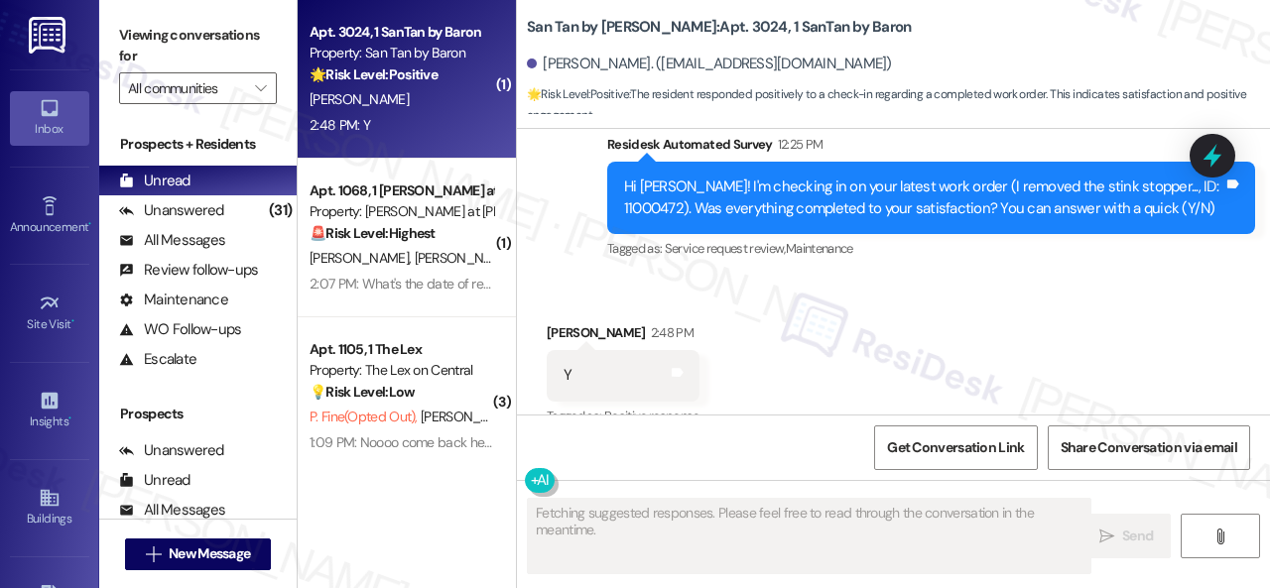
scroll to position [891, 0]
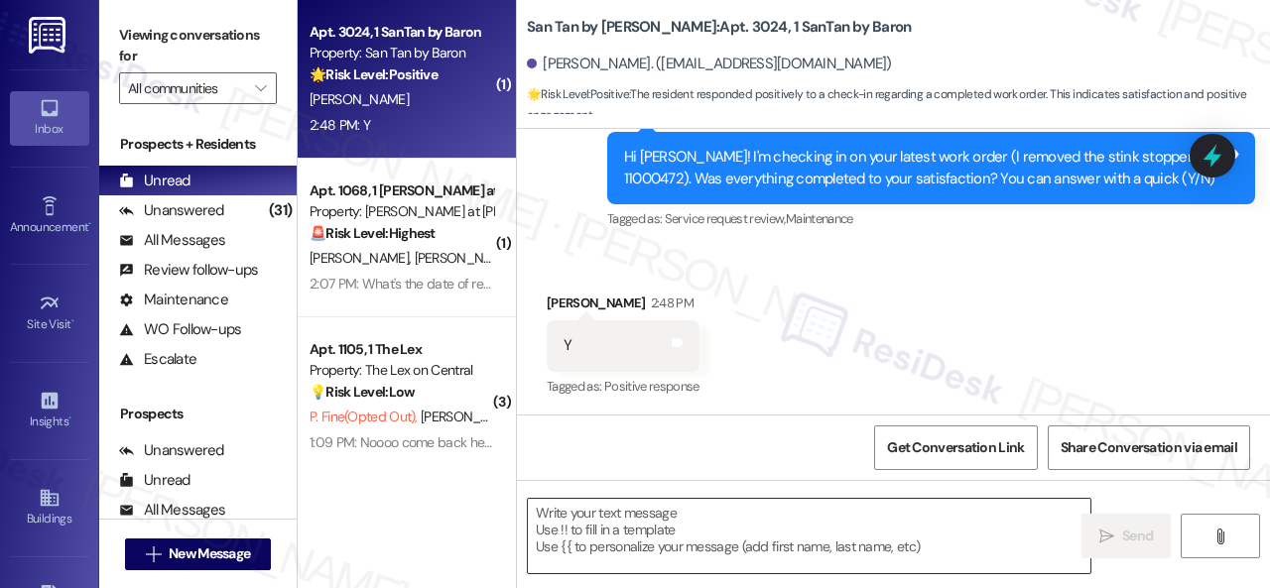
click at [800, 525] on textarea at bounding box center [809, 536] width 563 height 74
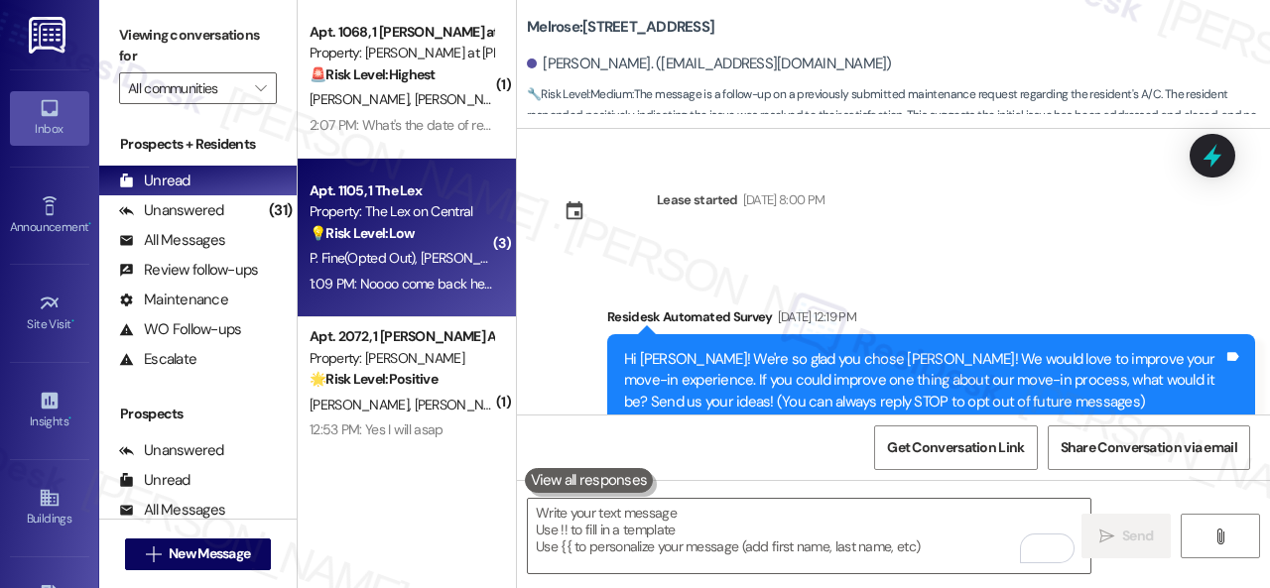
scroll to position [3702, 0]
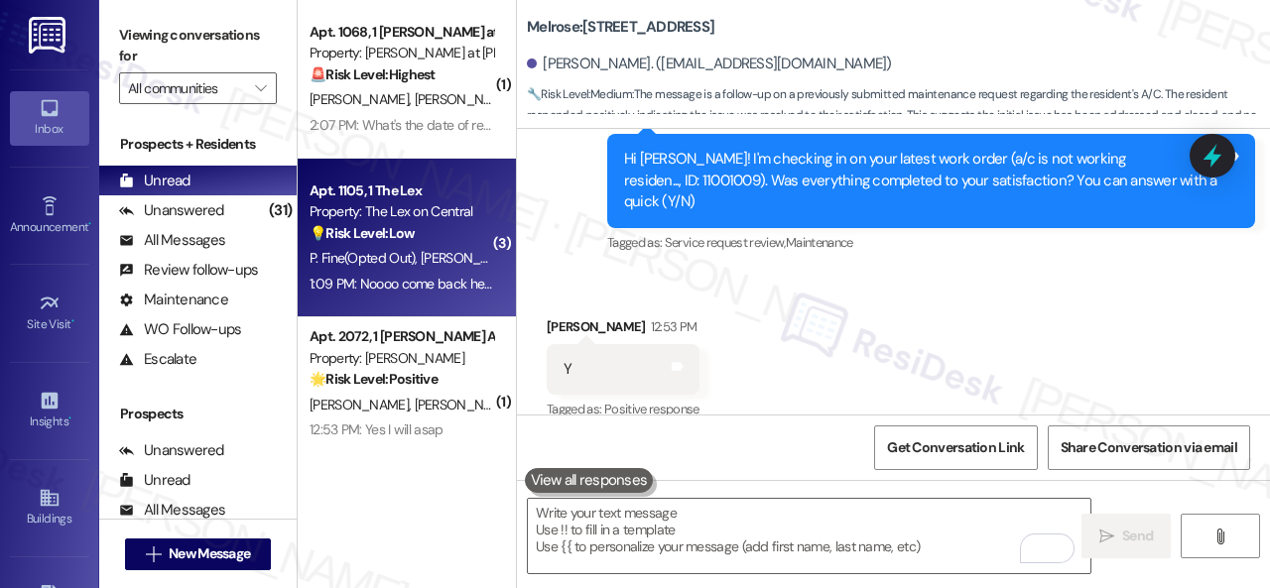
click at [448, 263] on span "[PERSON_NAME]" at bounding box center [470, 258] width 99 height 18
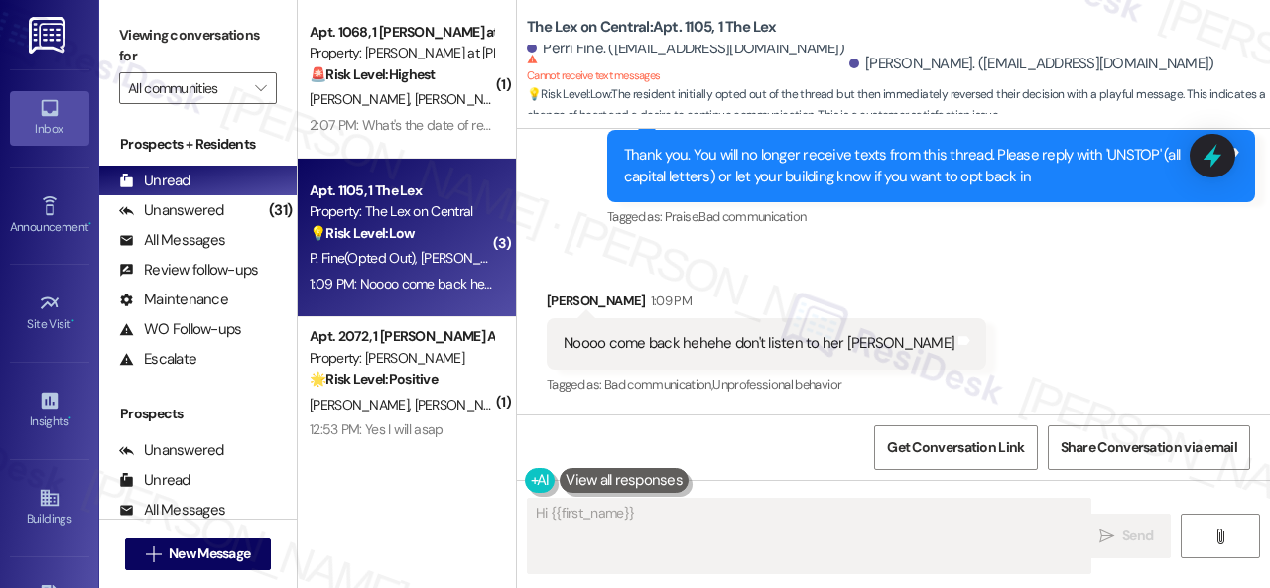
scroll to position [989, 0]
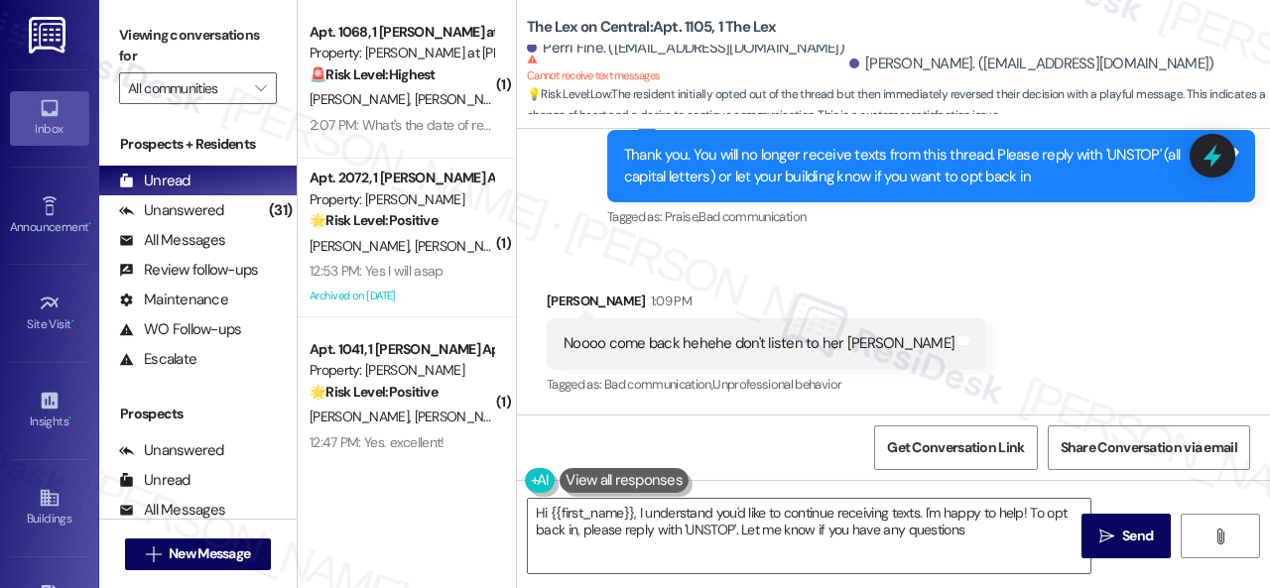
type textarea "Hi {{first_name}}, I understand you'd like to continue receiving texts. I'm hap…"
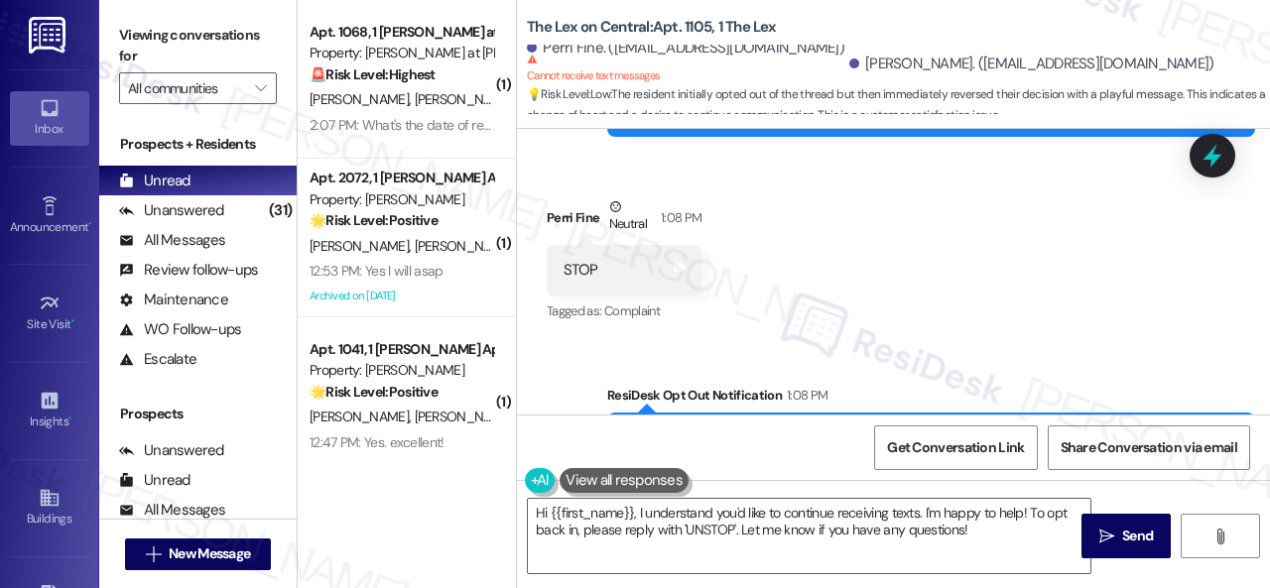
scroll to position [692, 0]
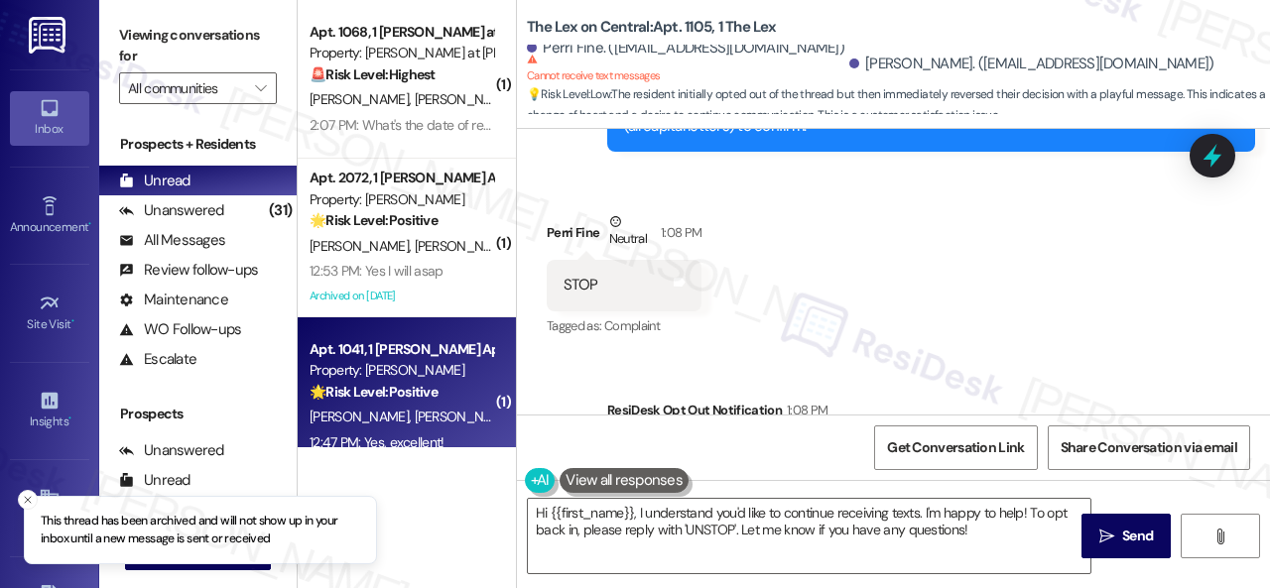
click at [468, 398] on div "🌟 Risk Level: Positive The resident responded positively to a check-in regardin…" at bounding box center [402, 392] width 184 height 21
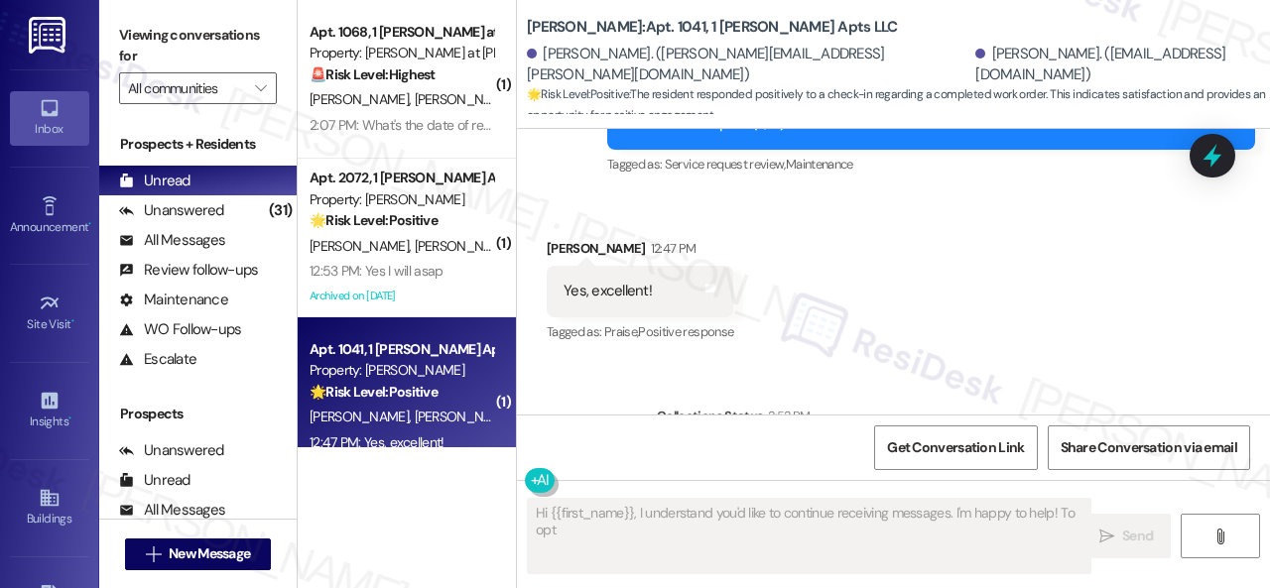
type textarea "Hi {{first_name}}, I understand you'd like to continue receiving messages. I'm …"
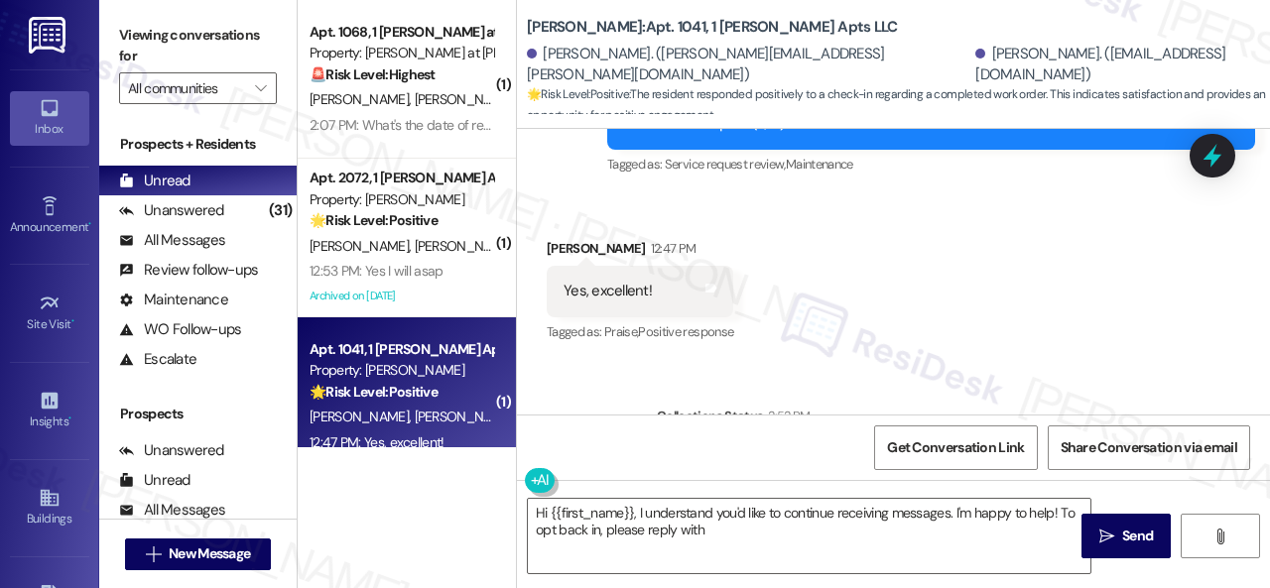
scroll to position [889, 0]
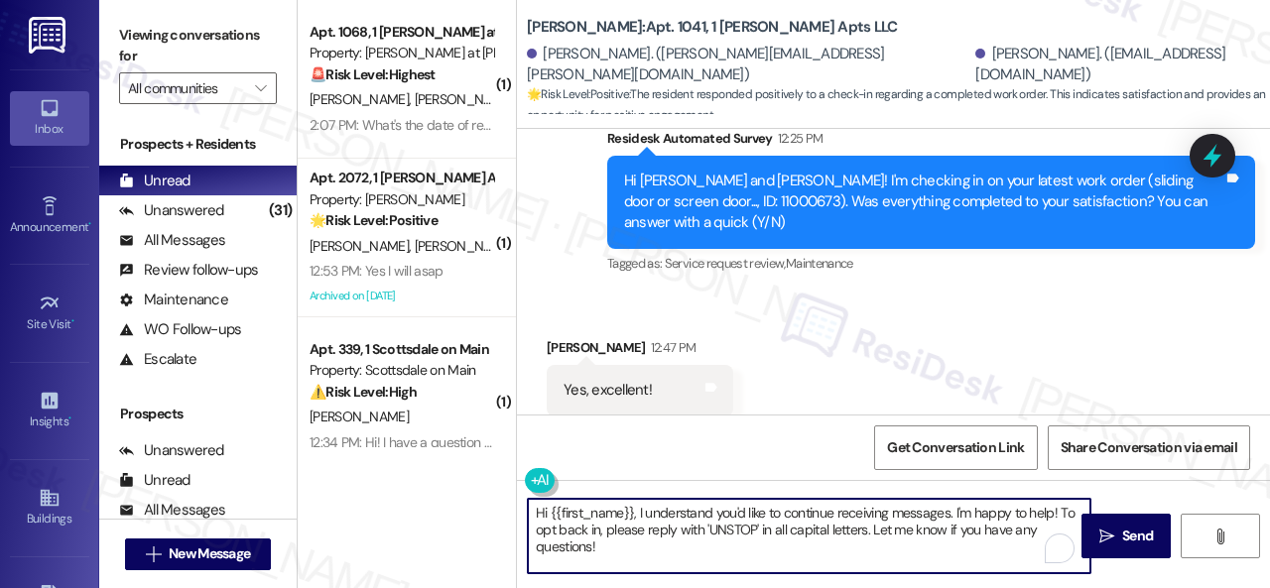
drag, startPoint x: 515, startPoint y: 492, endPoint x: 636, endPoint y: 504, distance: 121.6
click at [514, 490] on div "( 1 ) Apt. 1068, 1 Montero at Dana Park Property: Montero at Dana Park 🚨 Risk L…" at bounding box center [784, 294] width 972 height 588
paste textarea "We're glad to hear everything’s taken care of. If your experience at {{property…"
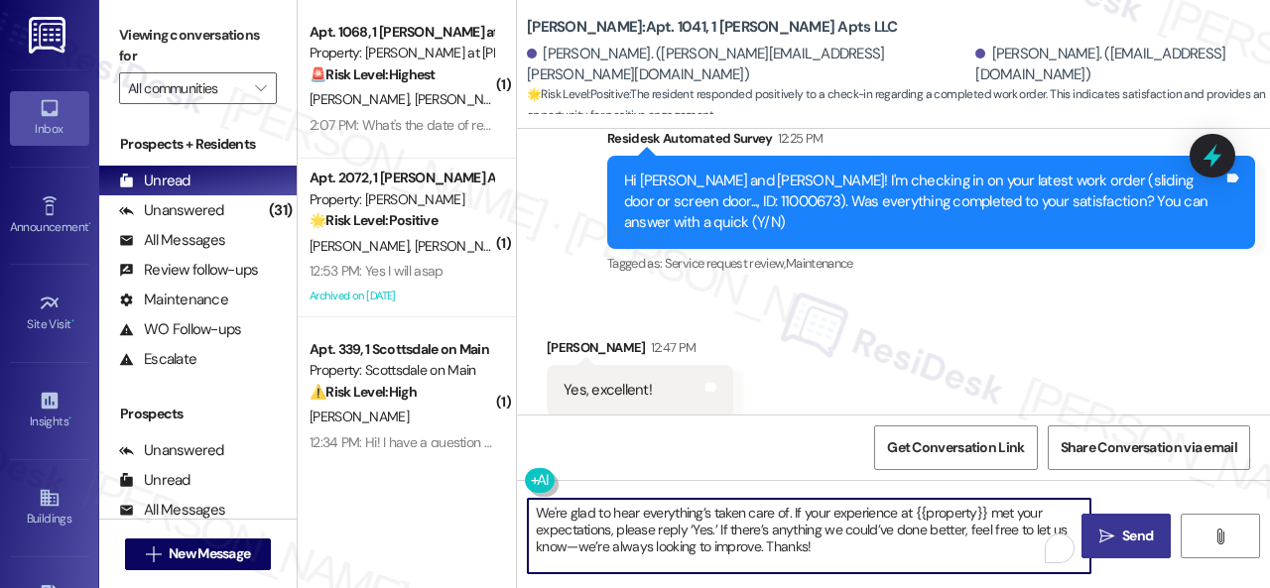
type textarea "We're glad to hear everything’s taken care of. If your experience at {{property…"
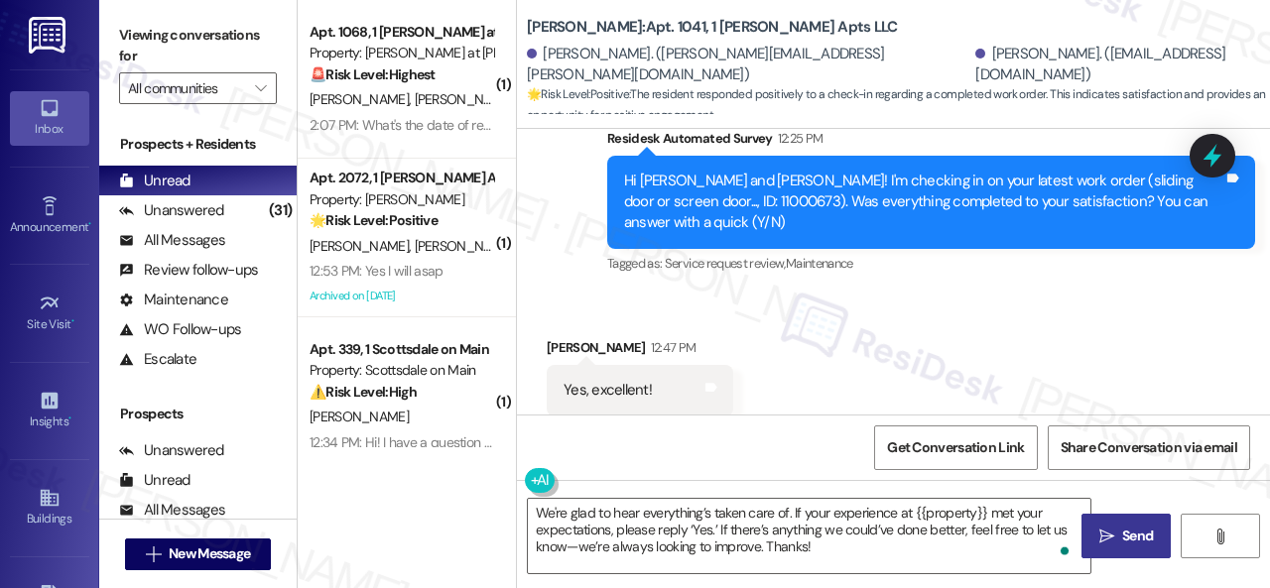
click at [1146, 532] on span "Send" at bounding box center [1137, 536] width 31 height 21
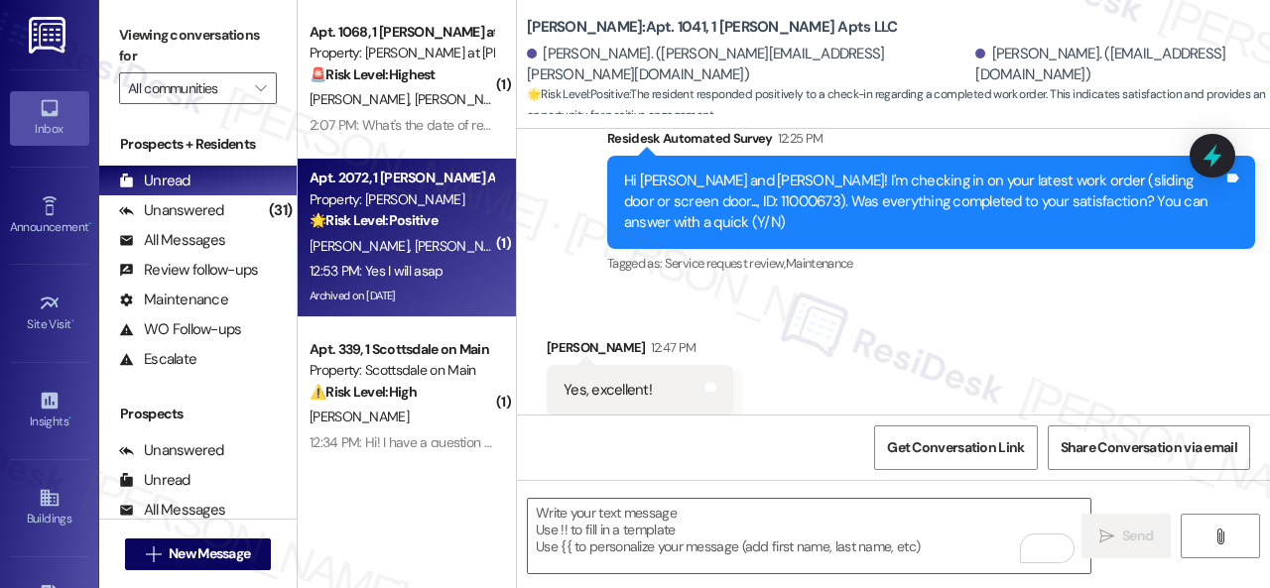
click at [454, 258] on div "[PERSON_NAME] [PERSON_NAME]" at bounding box center [402, 246] width 188 height 25
type textarea "Fetching suggested responses. Please feel free to read through the conversation…"
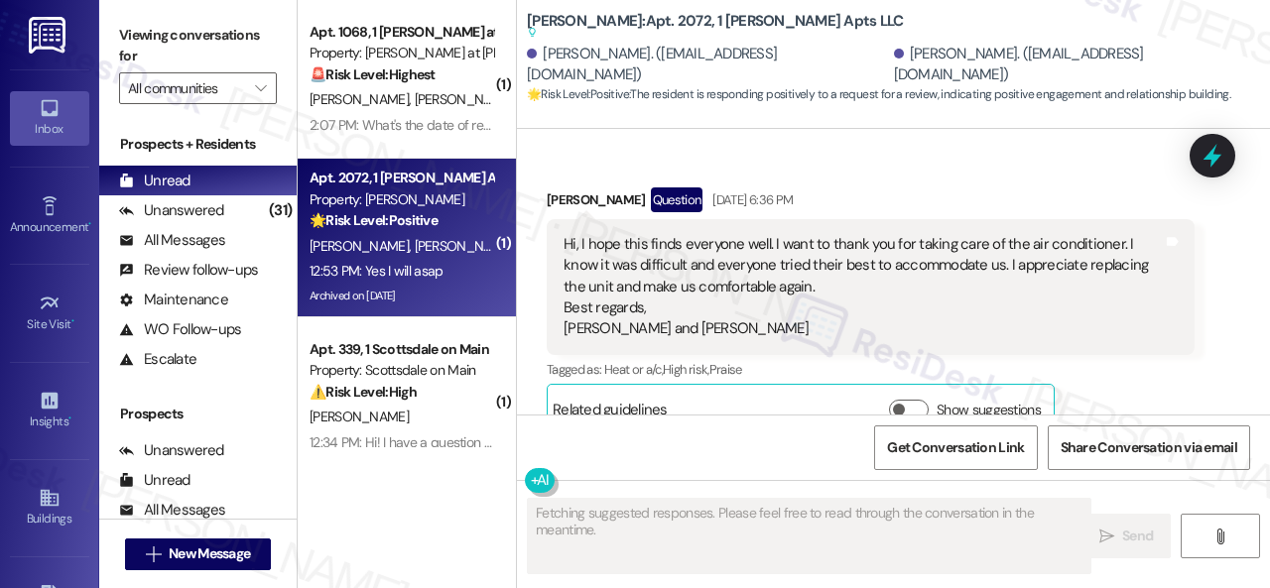
scroll to position [14353, 0]
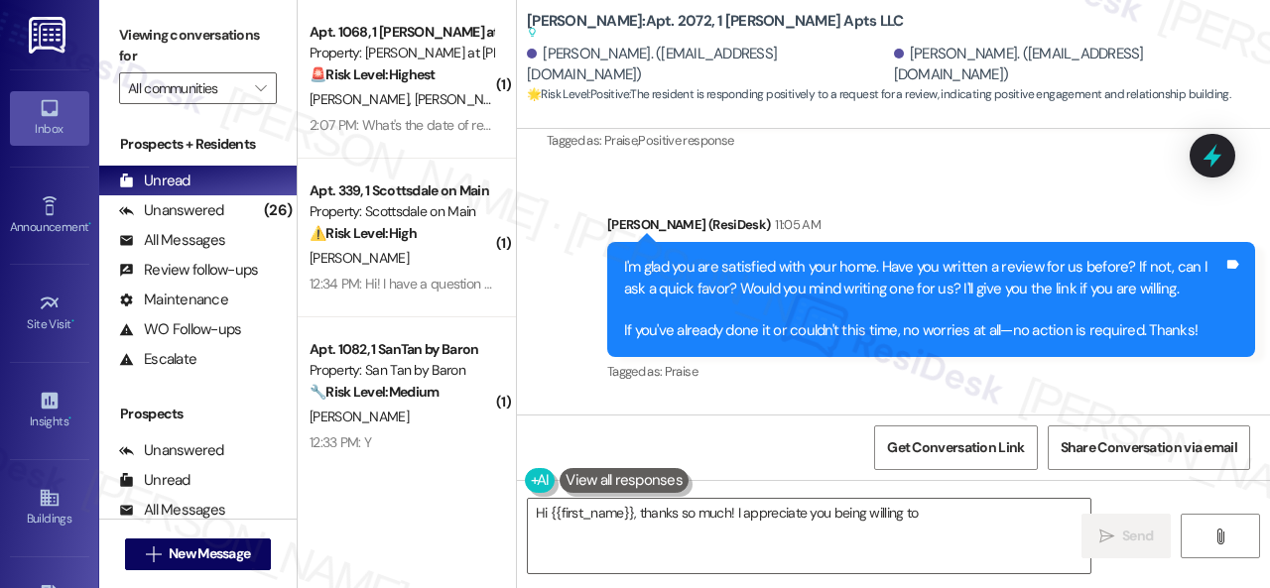
click at [672, 488] on icon at bounding box center [677, 495] width 15 height 15
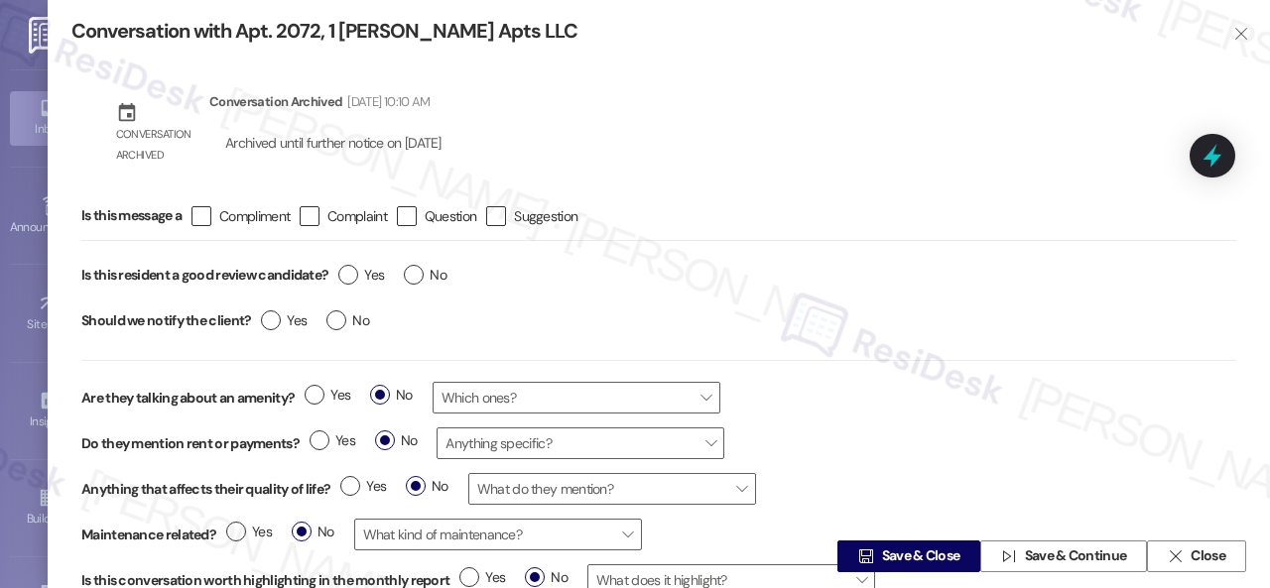
type textarea "Hi {{first_name}}, thanks so much! I appreciate you being willing to write a re…"
click at [358, 274] on label "Yes" at bounding box center [361, 275] width 46 height 21
click at [358, 274] on input "Yes" at bounding box center [361, 278] width 46 height 26
radio input "true"
click at [895, 547] on span " Save & Close" at bounding box center [908, 557] width 109 height 30
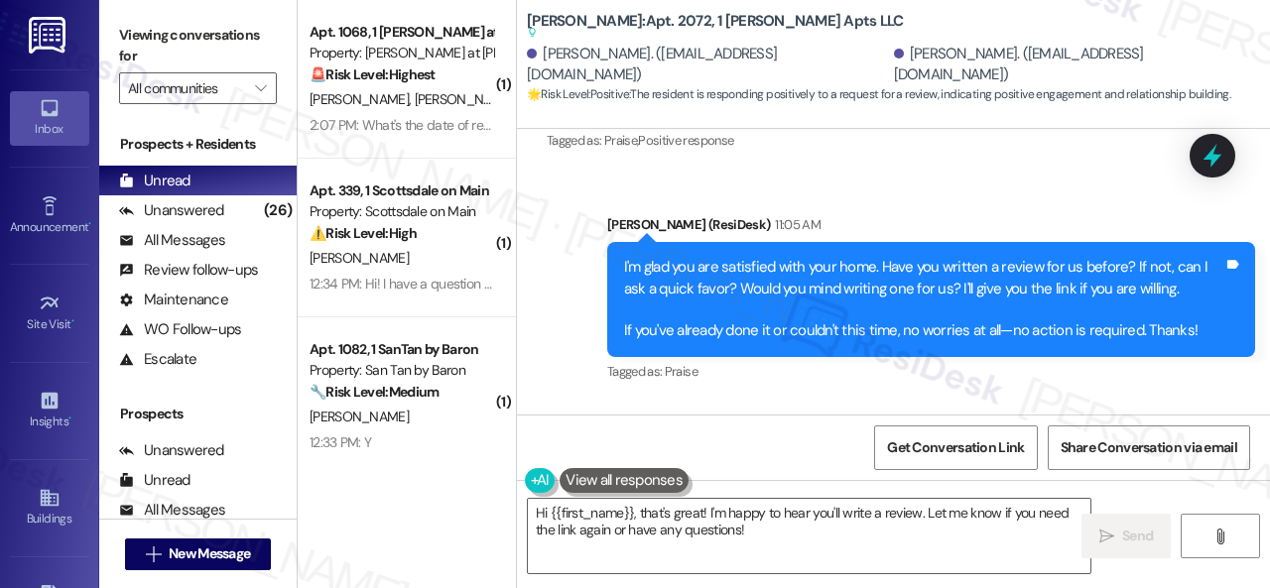
click at [560, 431] on div "Received via SMS Laura Rivero 12:53 PM Yes I will asap Tags and notes Tagged as…" at bounding box center [622, 500] width 180 height 138
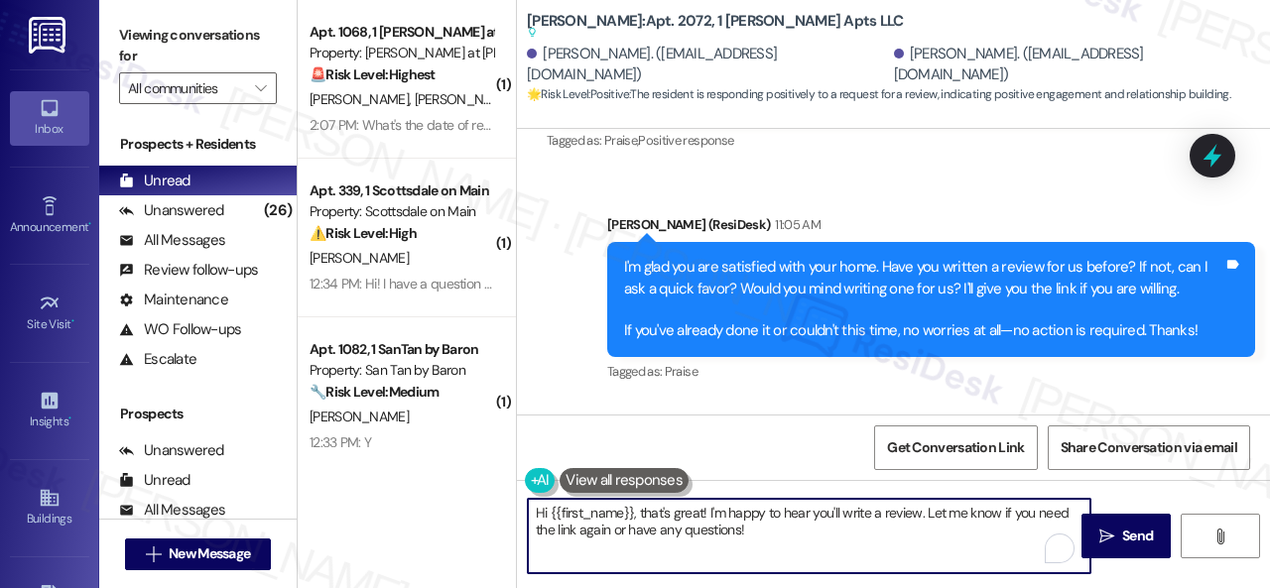
drag, startPoint x: 480, startPoint y: 498, endPoint x: 937, endPoint y: 515, distance: 456.8
click at [455, 492] on div "( 1 ) Apt. 1068, 1 Montero at Dana Park Property: Montero at Dana Park 🚨 Risk L…" at bounding box center [784, 294] width 972 height 588
paste textarea "Thank you so much! It means a lot to us! Please take a moment to write a review…"
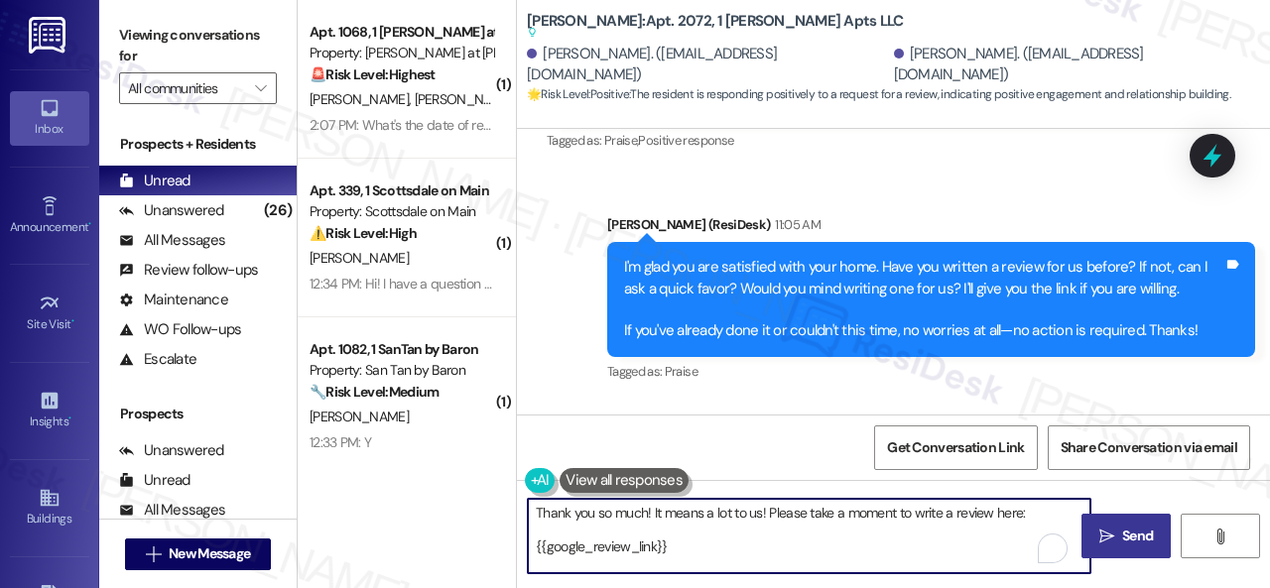
scroll to position [16, 0]
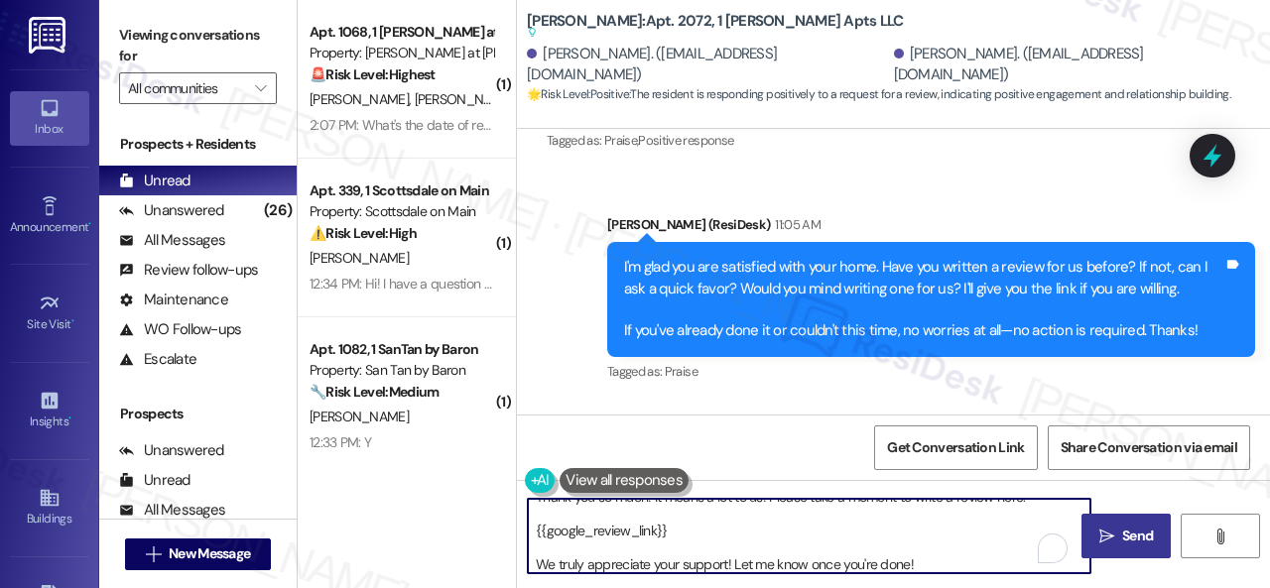
type textarea "Thank you so much! It means a lot to us! Please take a moment to write a review…"
click at [1132, 531] on span "Send" at bounding box center [1137, 536] width 31 height 21
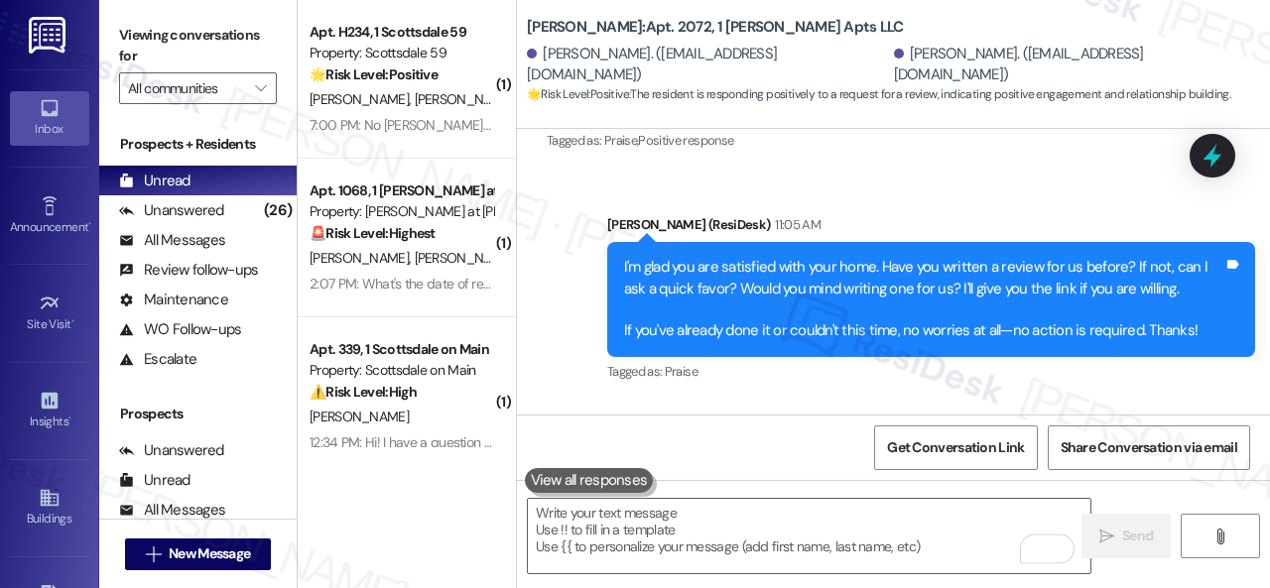
scroll to position [0, 0]
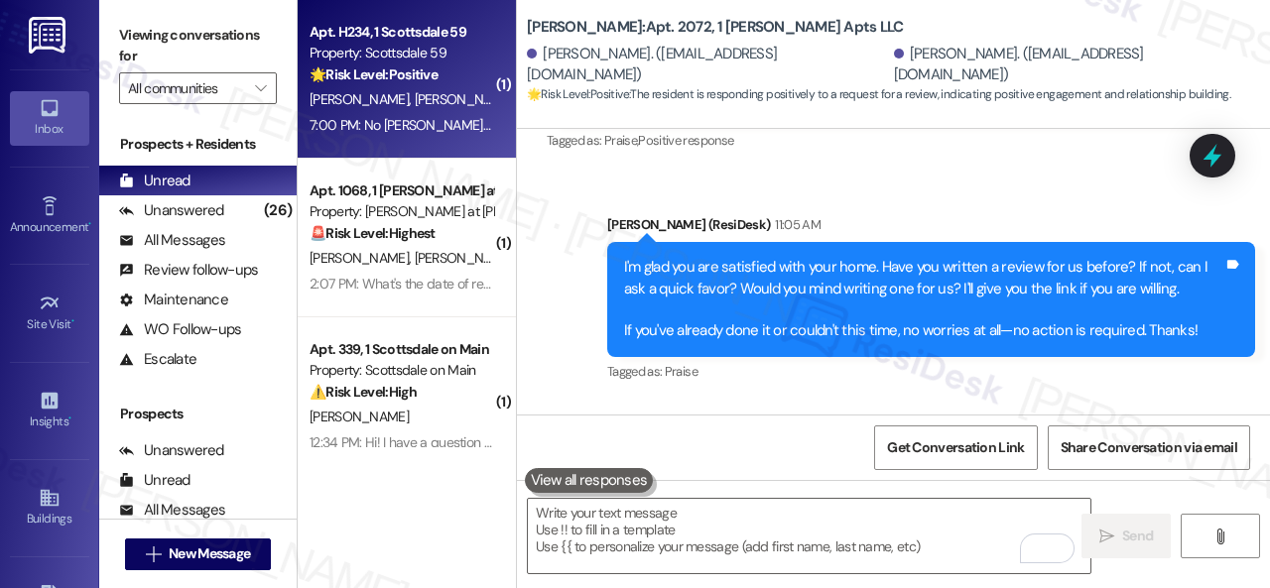
click at [436, 96] on div "S. Yancey B. Fresquez" at bounding box center [402, 99] width 188 height 25
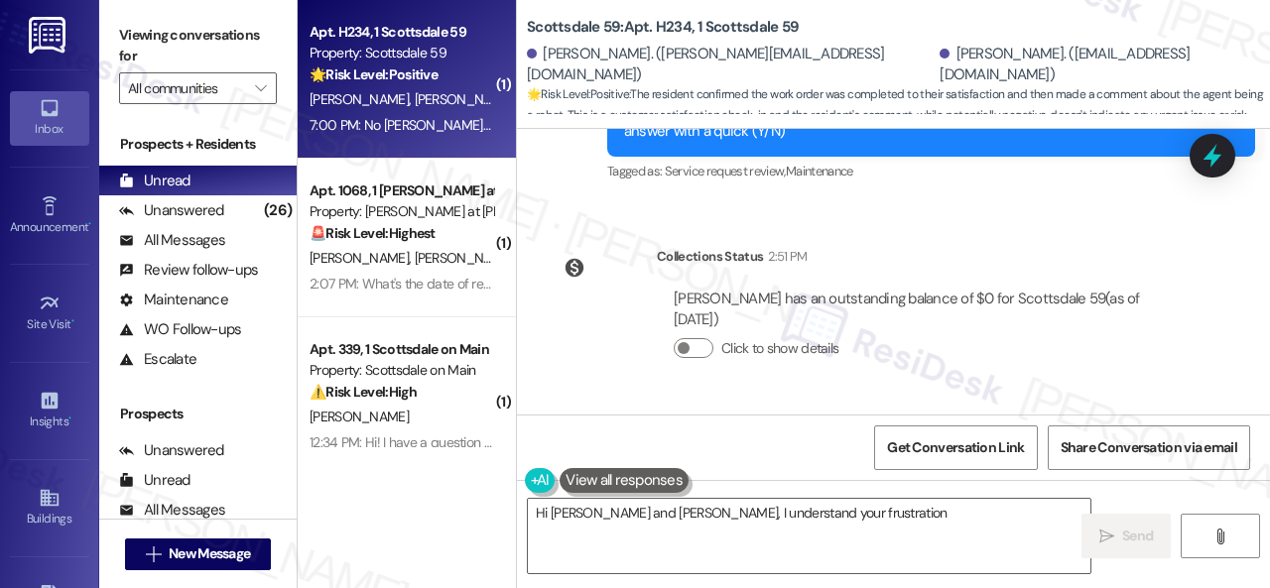
scroll to position [2205, 0]
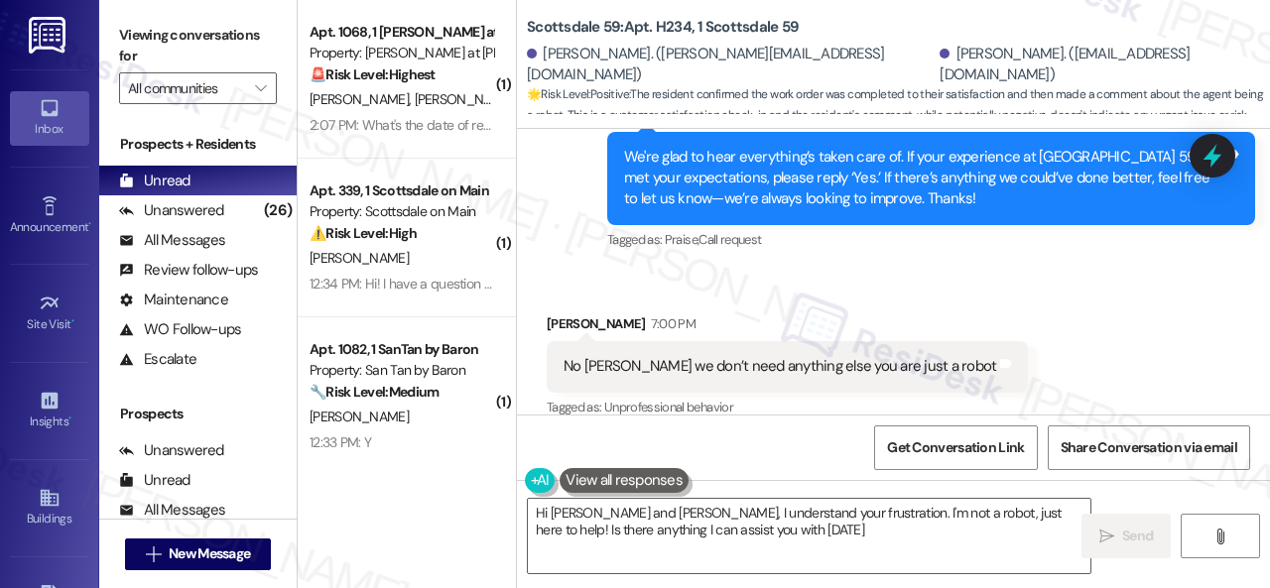
type textarea "Hi Seth and Breanne, I understand your frustration. I'm not a robot, just here …"
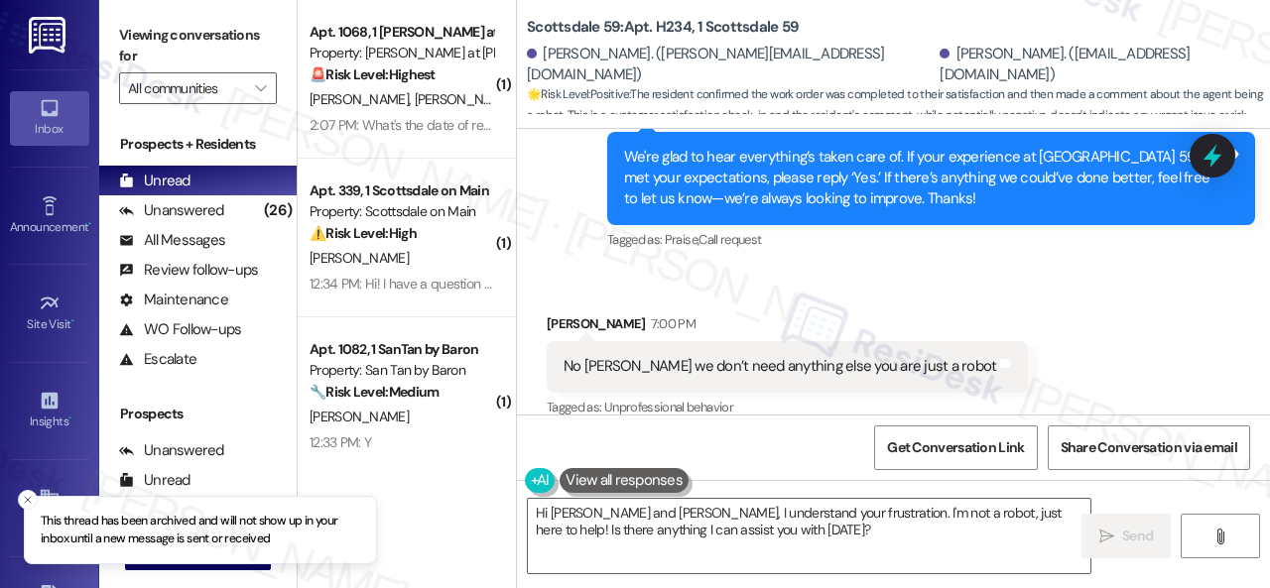
click at [755, 274] on div "Received via SMS Seth Yancey 7:00 PM No Sarah we don’t need anything else you a…" at bounding box center [893, 353] width 753 height 168
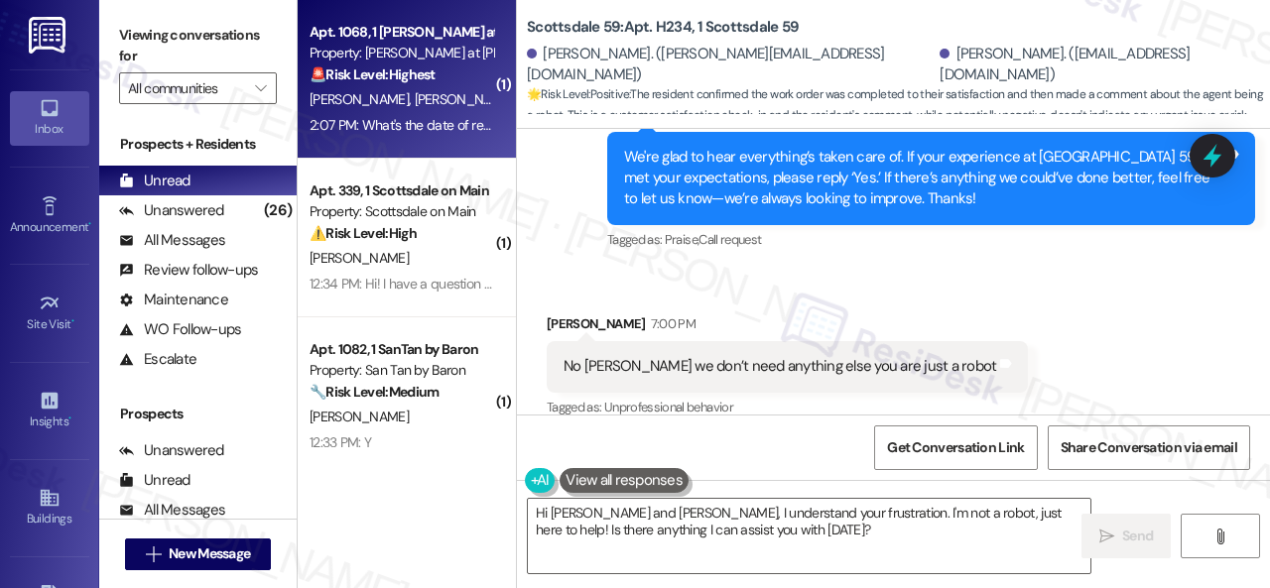
click at [458, 74] on div "🚨 Risk Level: Highest The resident has indicated they will renew, but is now as…" at bounding box center [402, 74] width 184 height 21
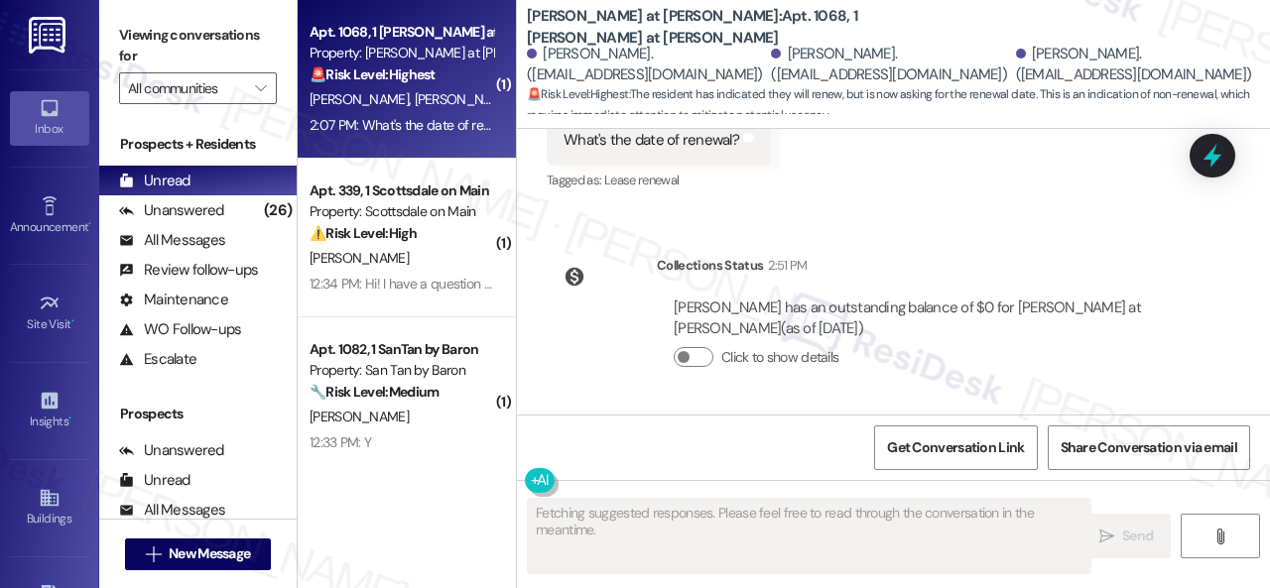
scroll to position [1607, 0]
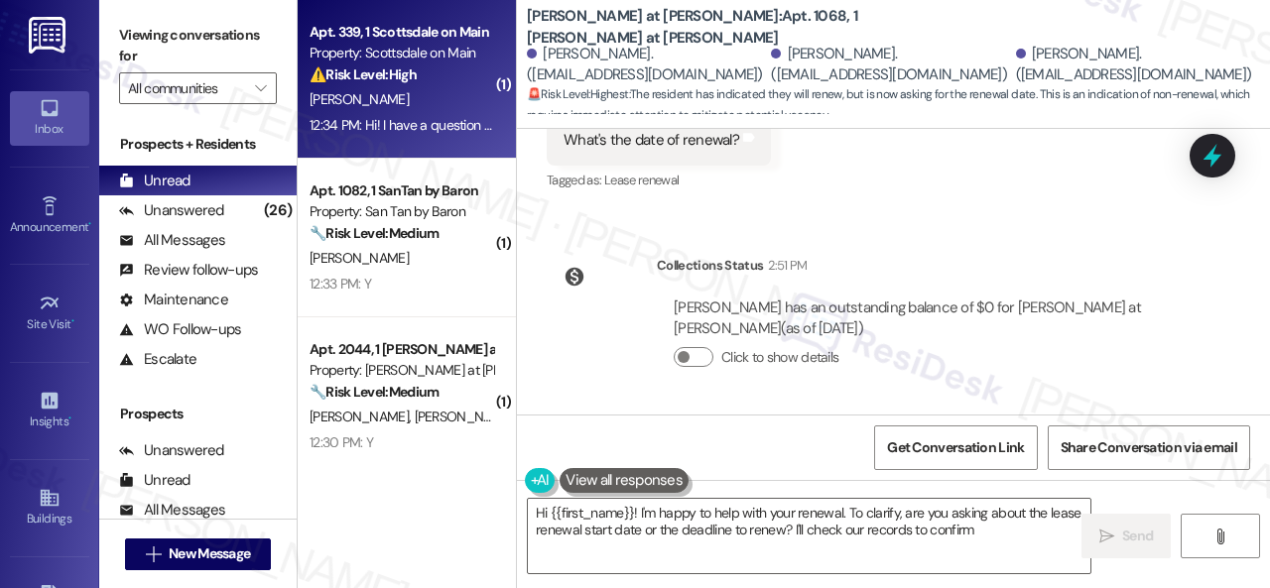
type textarea "Hi {{first_name}}! I'm happy to help with your renewal. To clarify, are you ask…"
click at [443, 84] on div "⚠️ Risk Level: High The resident is disputing charges on their account, includi…" at bounding box center [402, 74] width 184 height 21
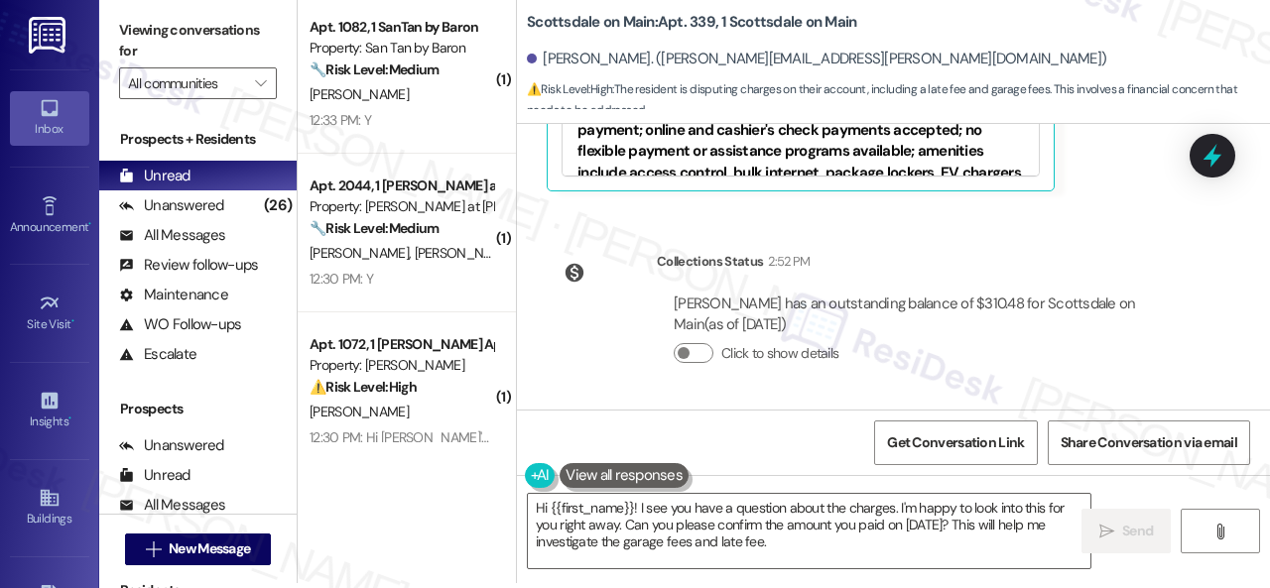
scroll to position [6, 0]
click at [999, 348] on div "Click to show details" at bounding box center [926, 352] width 504 height 21
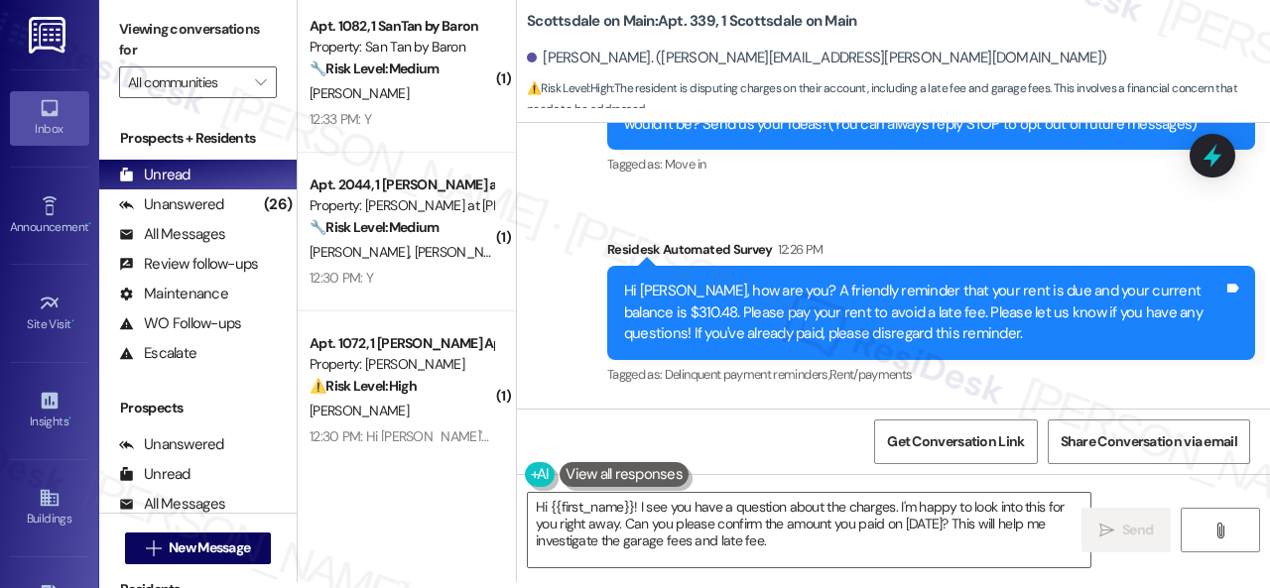
scroll to position [371, 0]
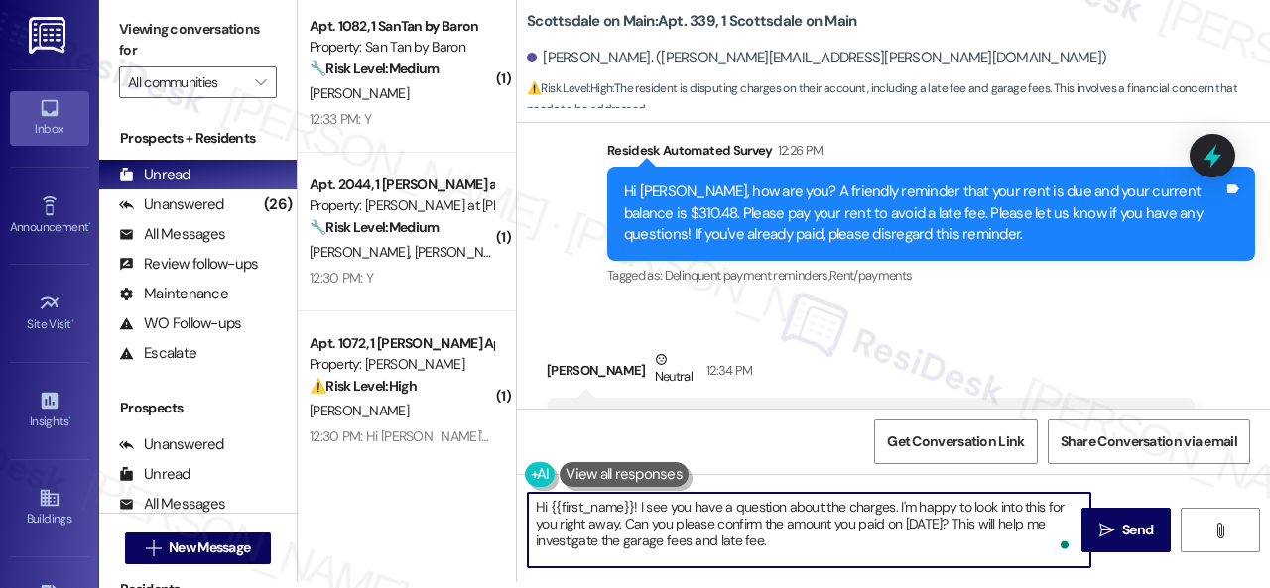
drag, startPoint x: 639, startPoint y: 505, endPoint x: 470, endPoint y: 509, distance: 168.7
click at [470, 509] on div "( 1 ) Apt. 1082, 1 SanTan by Baron Property: San Tan by Baron 🔧 Risk Level: Med…" at bounding box center [784, 288] width 972 height 588
drag, startPoint x: 1049, startPoint y: 507, endPoint x: 1040, endPoint y: 540, distance: 33.9
click at [1046, 540] on textarea "I see you have a question about the charges. I'm happy to look into this for yo…" at bounding box center [809, 530] width 563 height 74
click at [978, 507] on textarea "I see you have a question about the charges. I'm happy to look into this for yo…" at bounding box center [809, 530] width 563 height 74
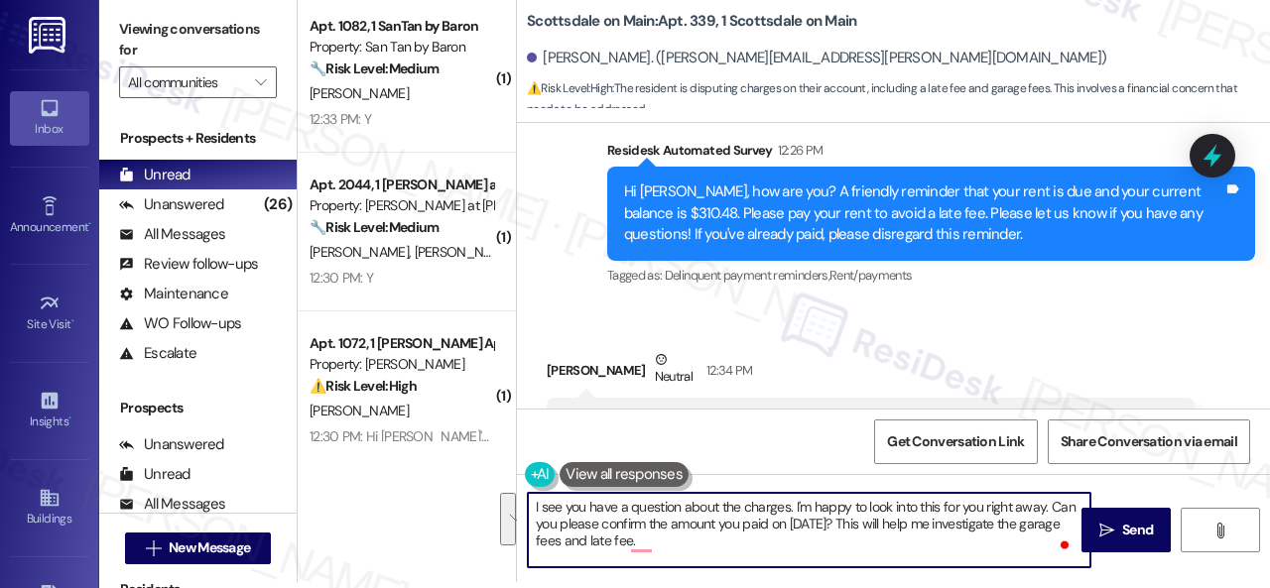
drag, startPoint x: 978, startPoint y: 507, endPoint x: 978, endPoint y: 538, distance: 30.8
click at [978, 538] on textarea "I see you have a question about the charges. I'm happy to look into this for yo…" at bounding box center [809, 530] width 563 height 74
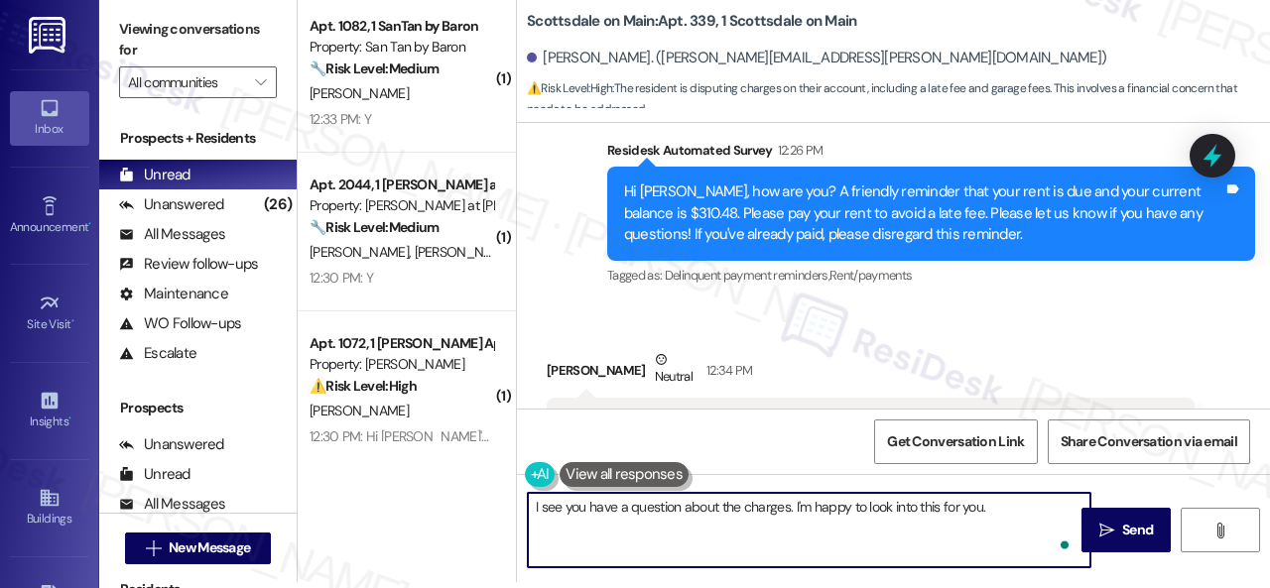
paste textarea "I will forward your inquiry to the site team and get back to you as soon as I r…"
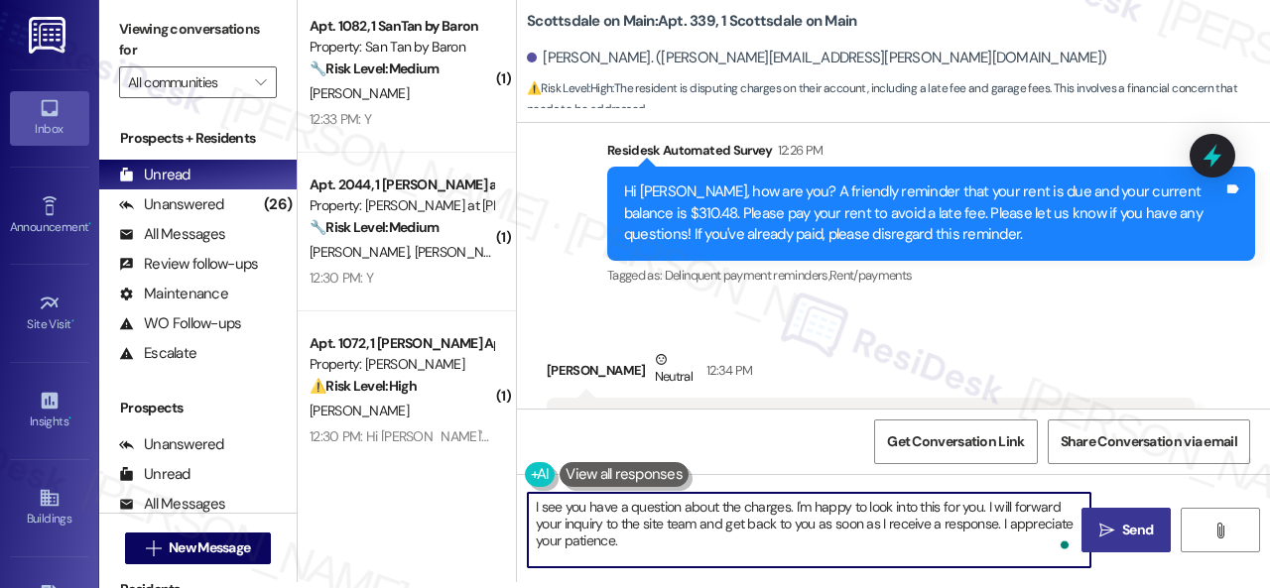
type textarea "I see you have a question about the charges. I'm happy to look into this for yo…"
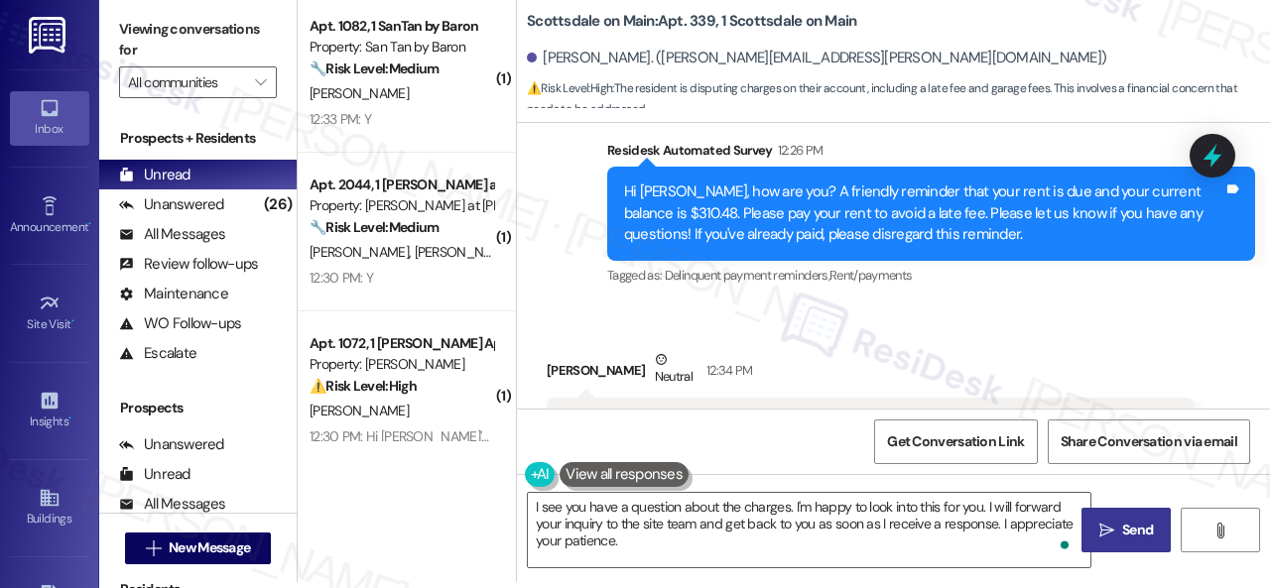
click at [1106, 532] on icon "" at bounding box center [1106, 531] width 15 height 16
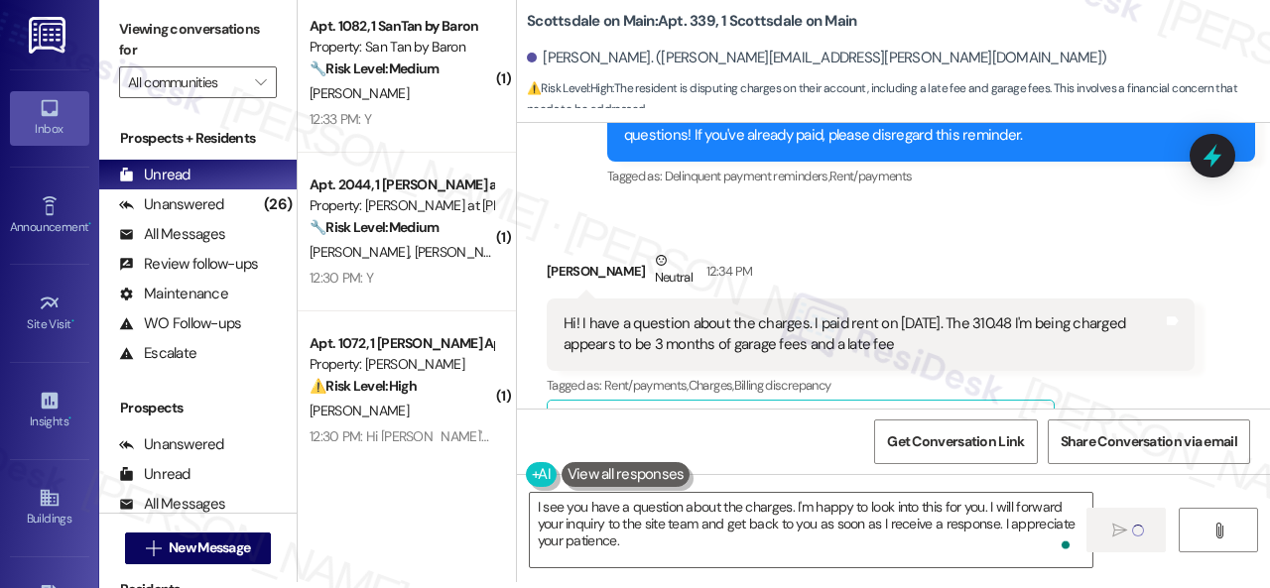
scroll to position [570, 0]
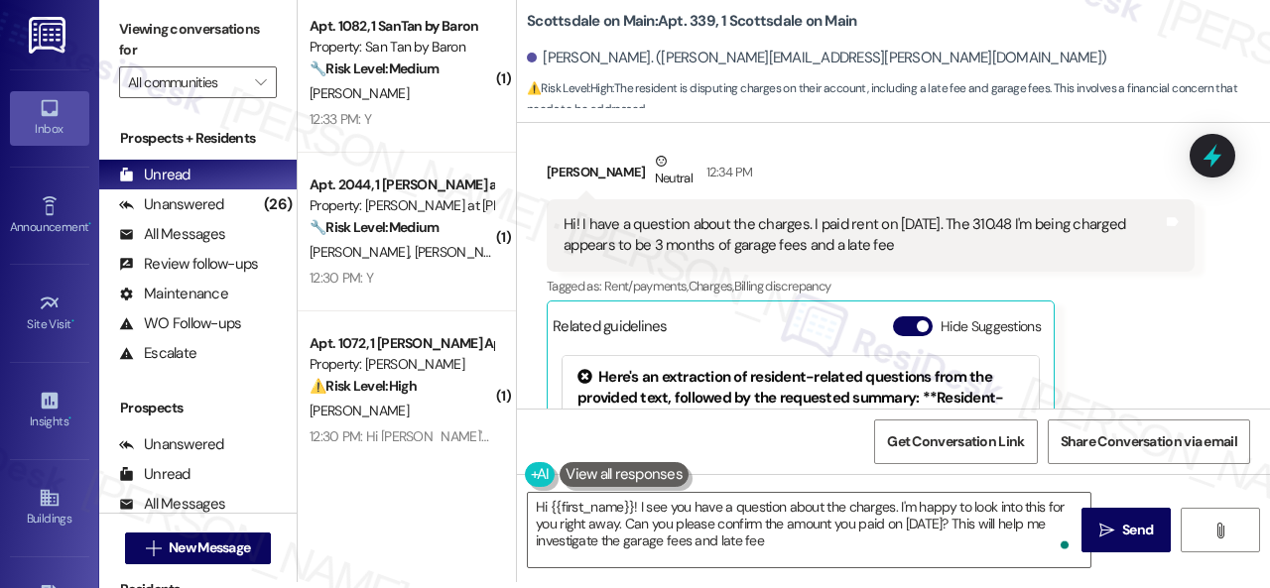
type textarea "Hi {{first_name}}! I see you have a question about the charges. I'm happy to lo…"
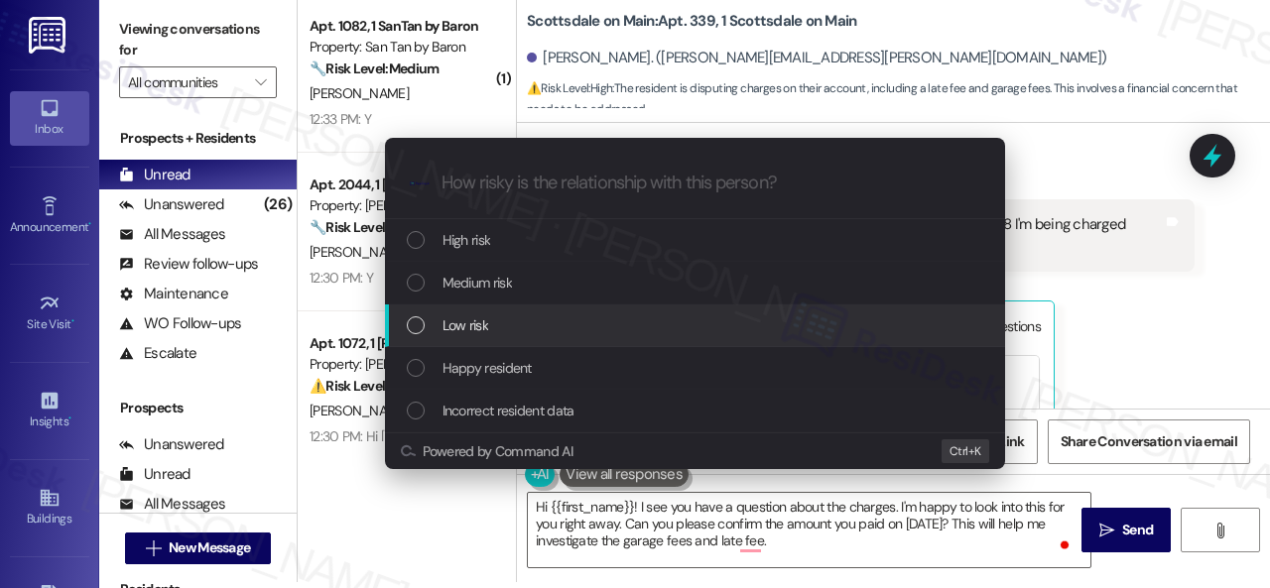
click at [468, 321] on span "Low risk" at bounding box center [466, 326] width 46 height 22
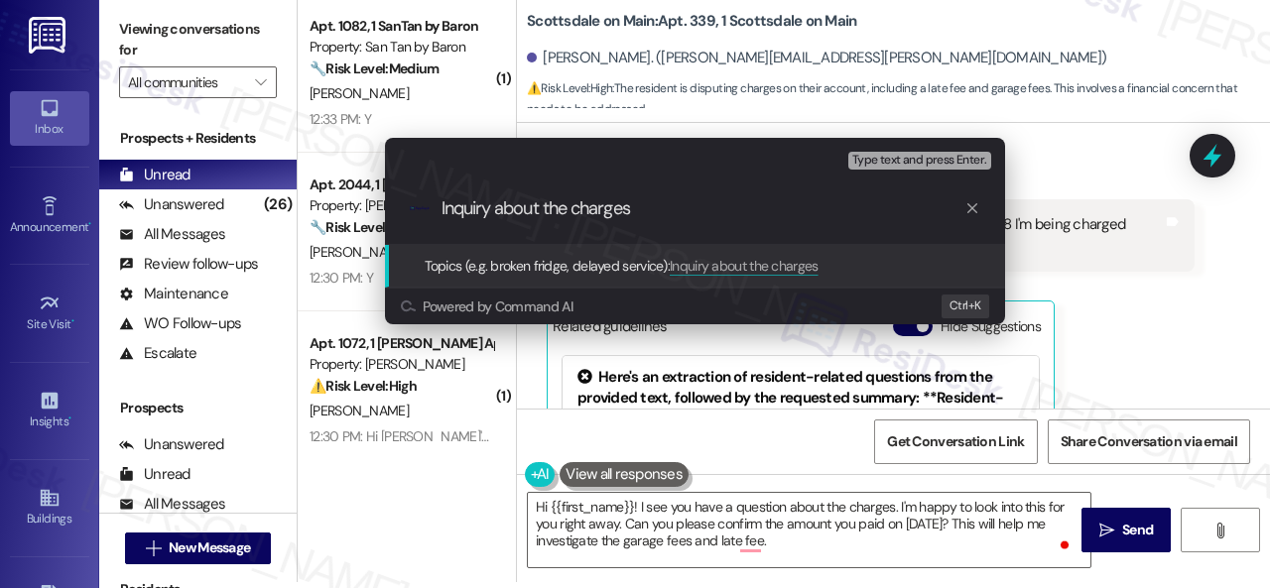
type input "Inquiry about the charges."
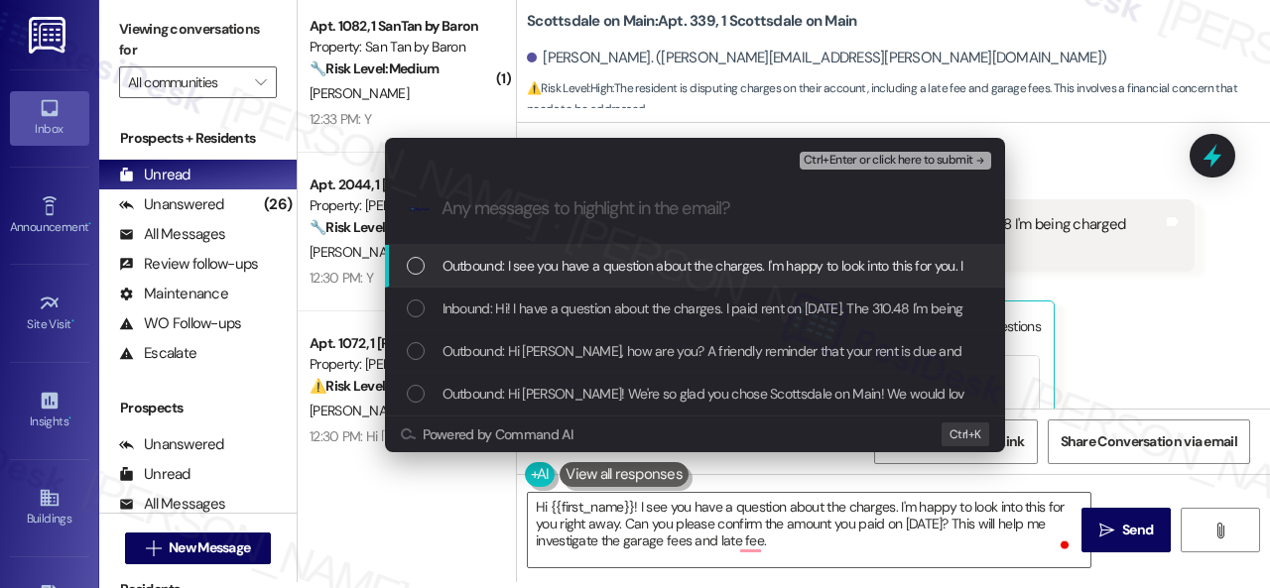
click at [468, 319] on span "Inbound: Hi! I have a question about the charges. I paid rent on August 30th. T…" at bounding box center [885, 309] width 885 height 22
click at [829, 157] on span "Ctrl+Enter or click here to submit" at bounding box center [889, 161] width 170 height 14
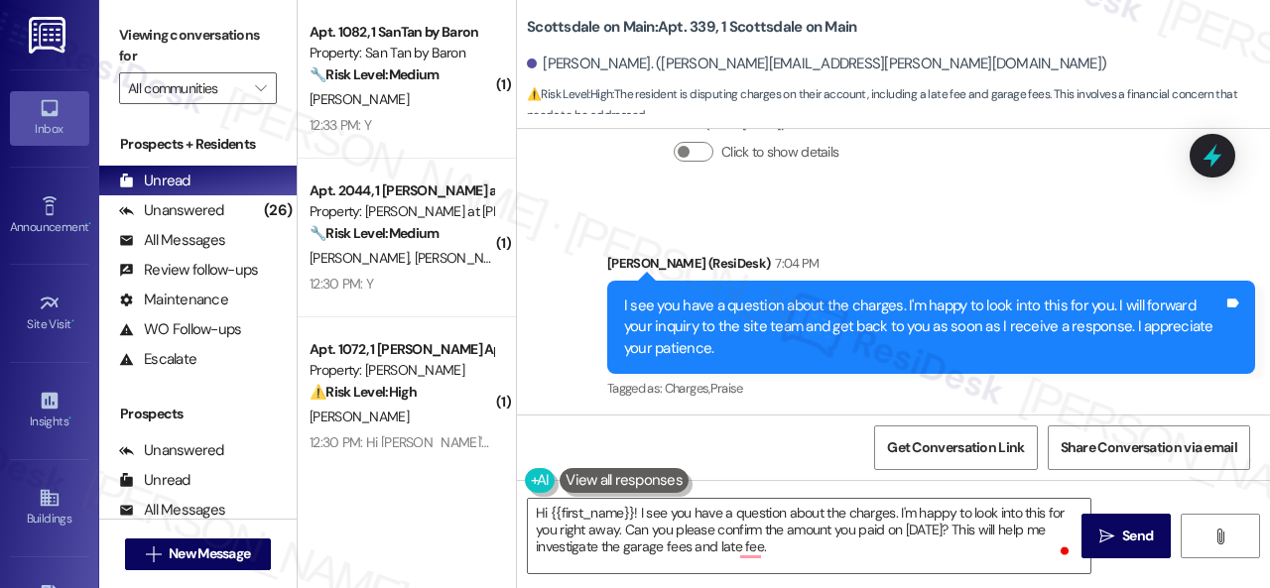
scroll to position [1177, 0]
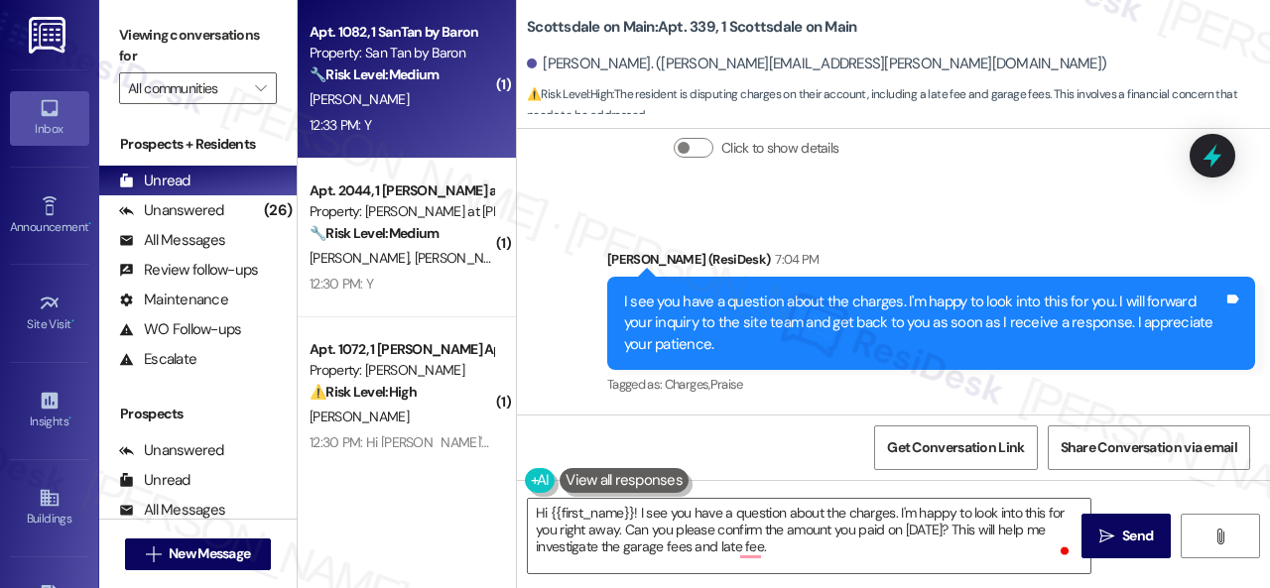
click at [439, 118] on div "12:33 PM: Y 12:33 PM: Y" at bounding box center [402, 125] width 188 height 25
type textarea "Fetching suggested responses. Please feel free to read through the conversation…"
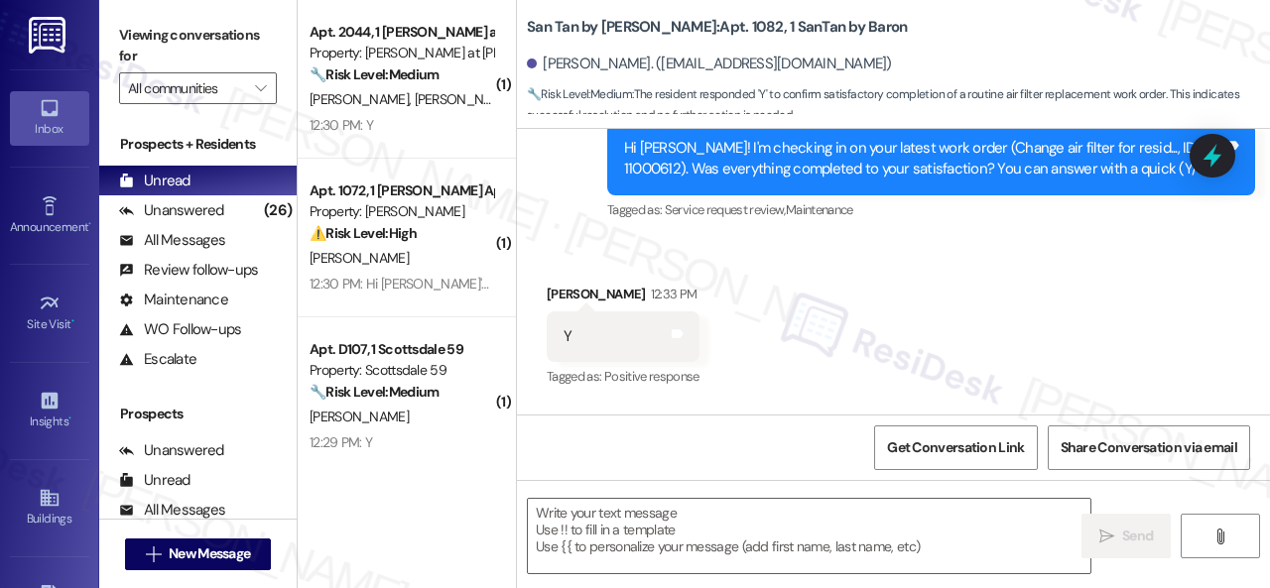
scroll to position [859, 0]
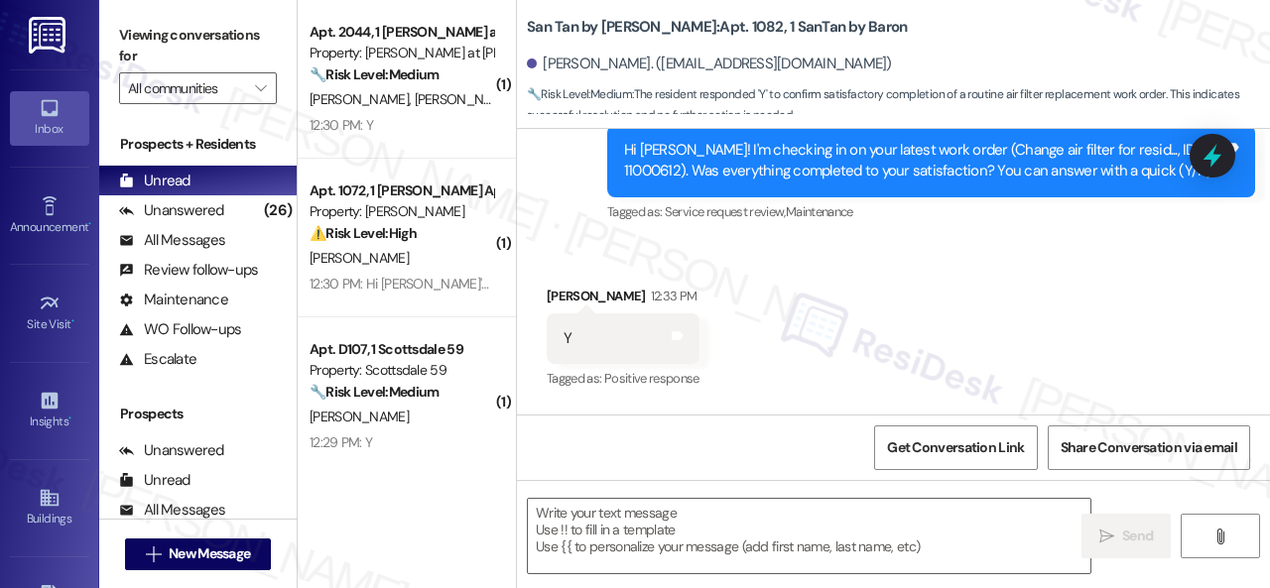
click at [592, 221] on div "Survey, sent via SMS Residesk Automated Survey 12:25 PM Hi Christine! I'm check…" at bounding box center [931, 161] width 678 height 159
click at [671, 535] on textarea at bounding box center [809, 536] width 563 height 74
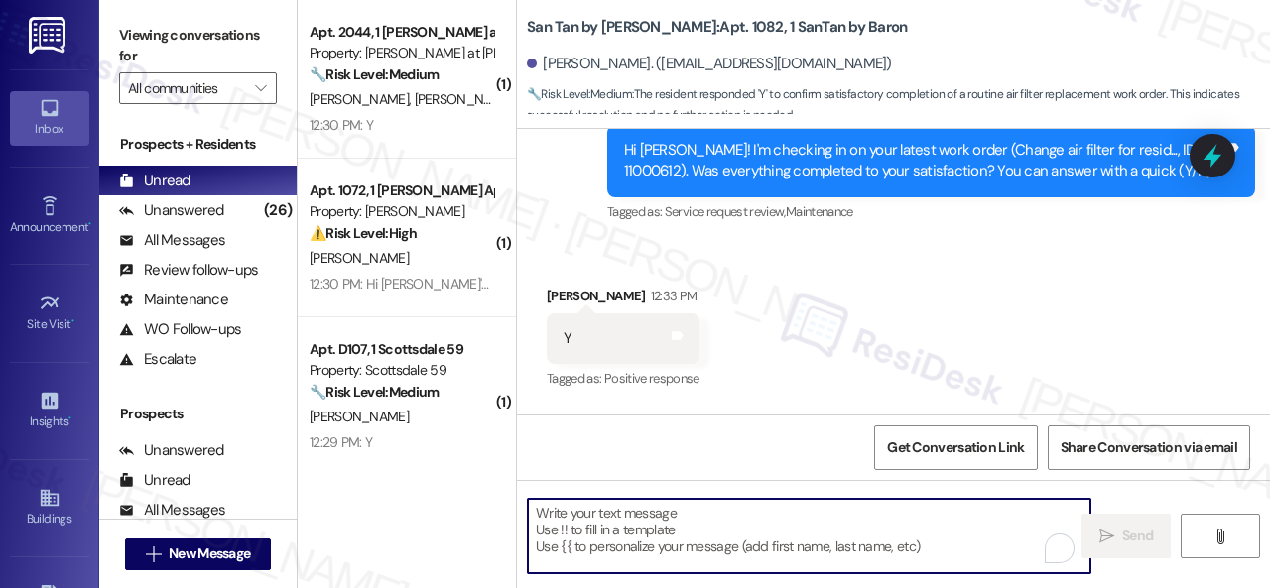
paste textarea "We're glad to hear everything’s taken care of. If your experience at {{property…"
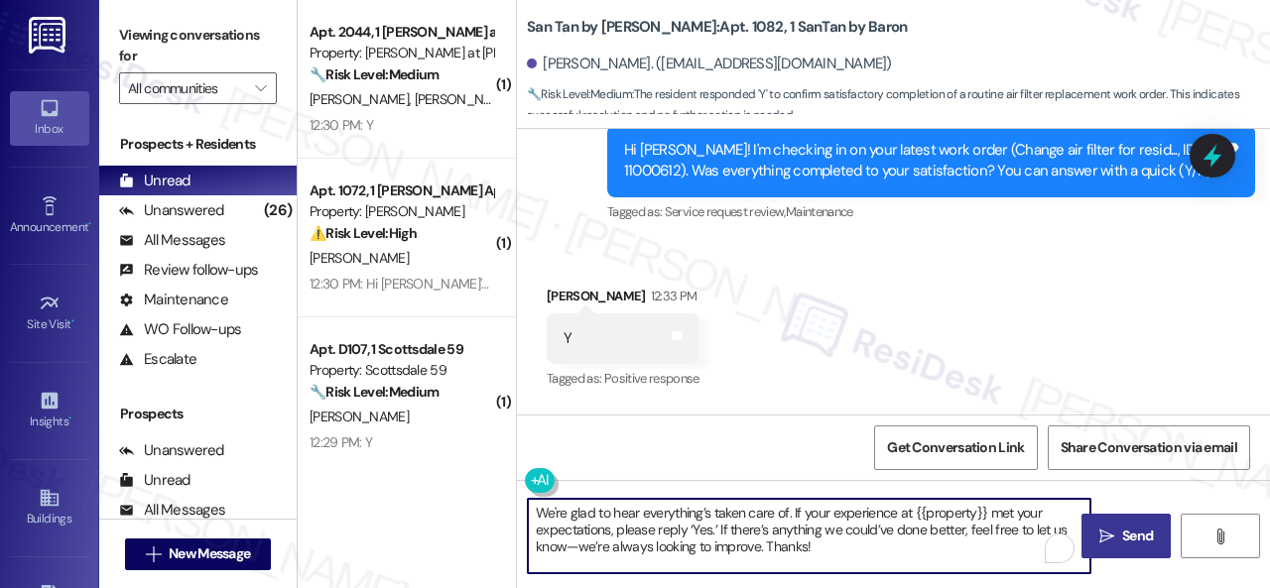
type textarea "We're glad to hear everything’s taken care of. If your experience at {{property…"
click at [1122, 530] on span "Send" at bounding box center [1137, 536] width 31 height 21
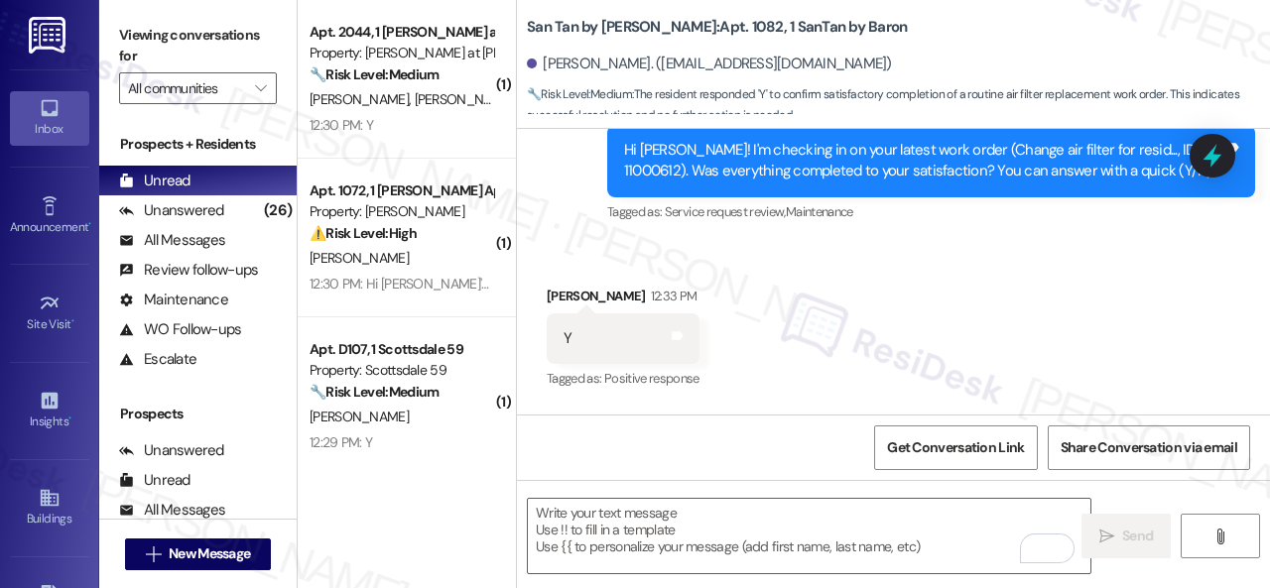
scroll to position [1238, 0]
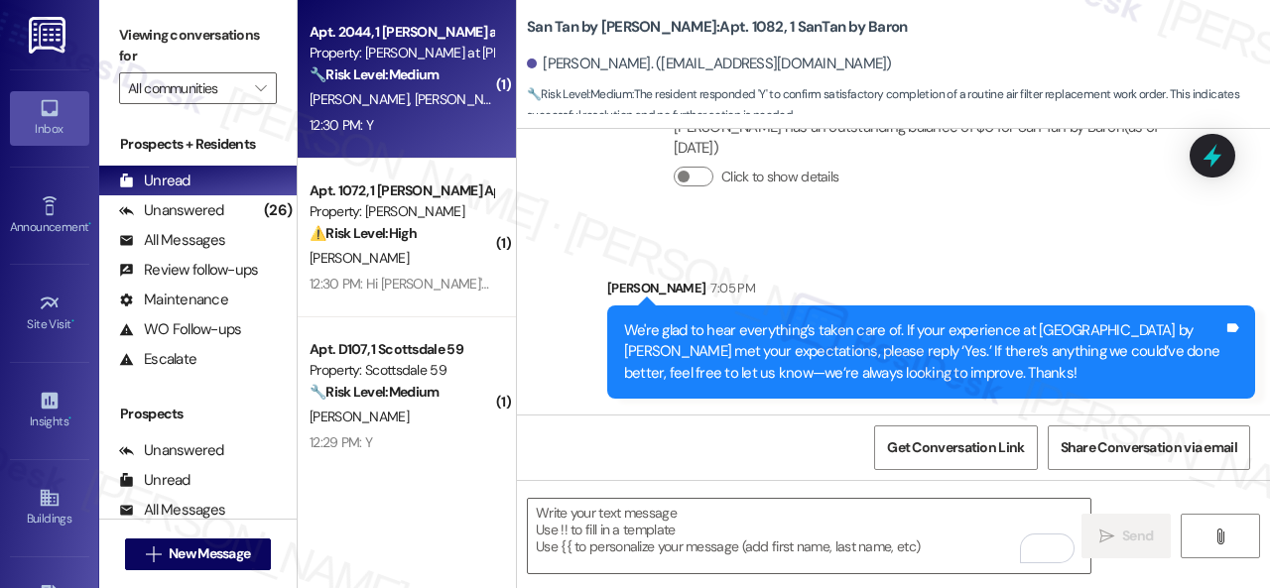
click at [431, 125] on div "12:30 PM: Y 12:30 PM: Y" at bounding box center [402, 125] width 188 height 25
type textarea "Fetching suggested responses. Please feel free to read through the conversation…"
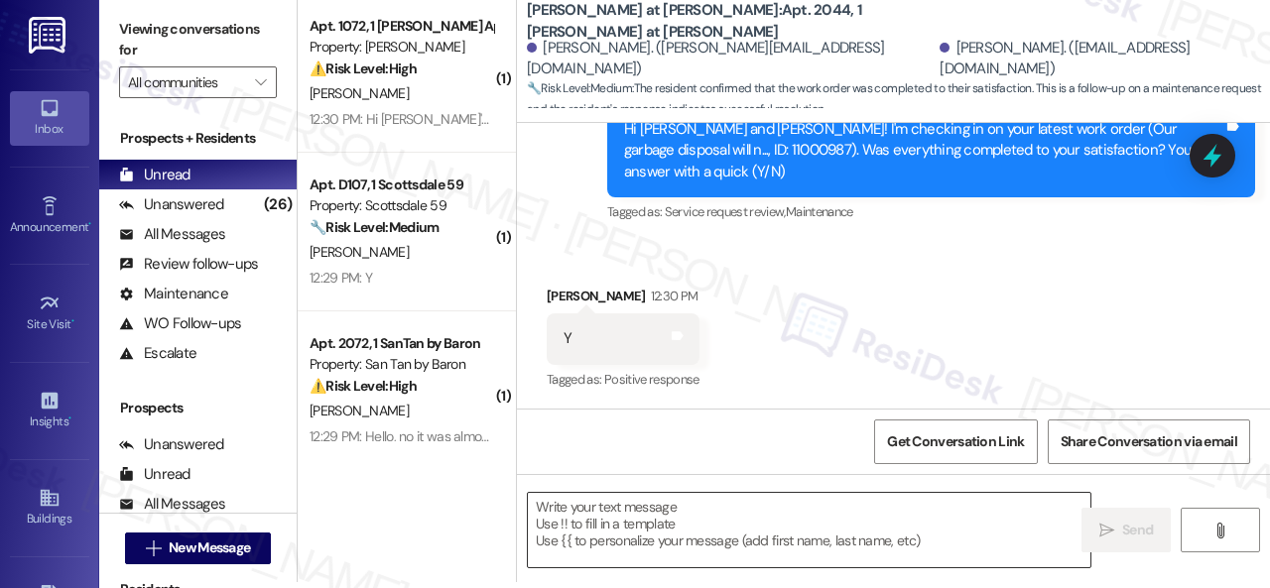
scroll to position [859, 0]
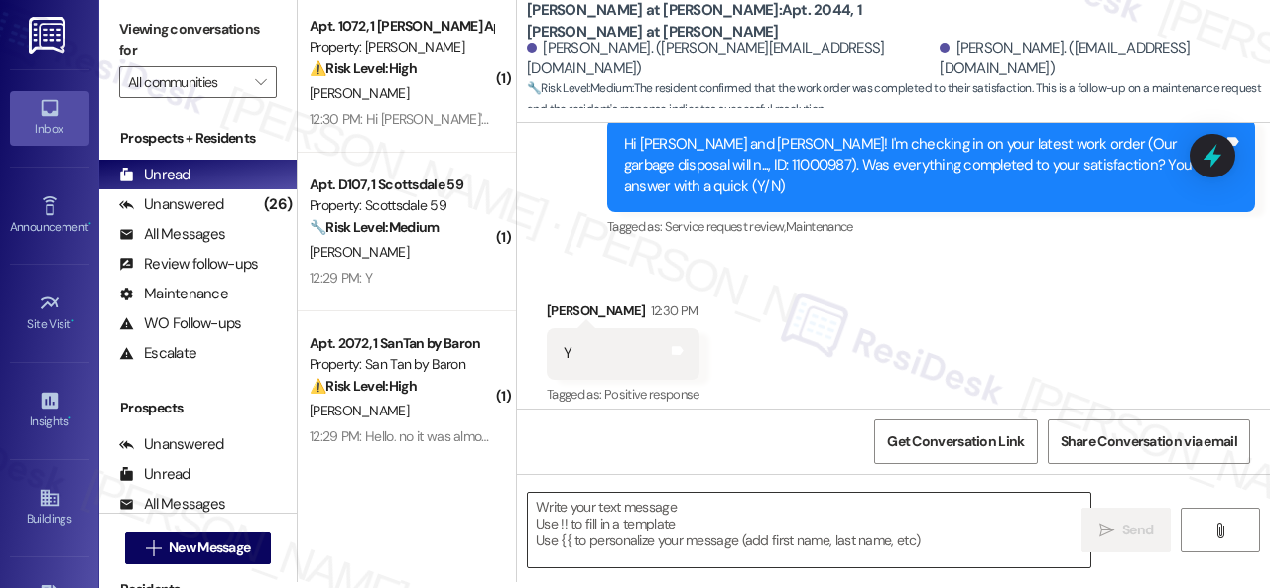
click at [649, 510] on textarea at bounding box center [809, 530] width 563 height 74
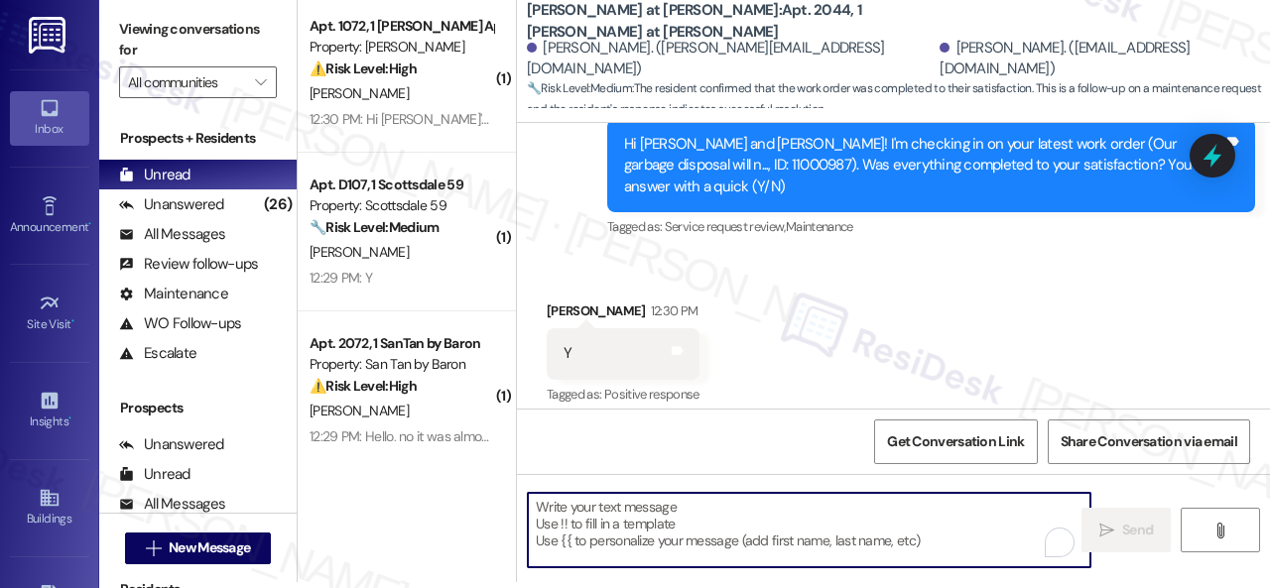
paste textarea "We're glad to hear everything’s taken care of. If your experience at {{property…"
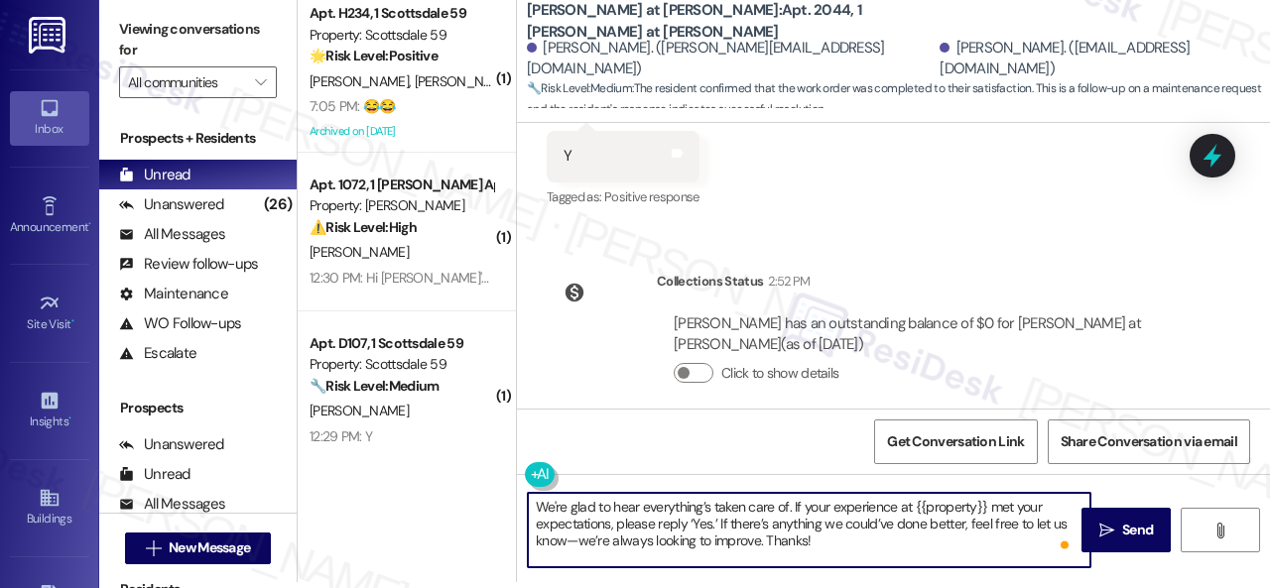
scroll to position [1058, 0]
type textarea "We're glad to hear everything’s taken care of. If your experience at {{property…"
click at [1136, 520] on span "Send" at bounding box center [1137, 530] width 31 height 21
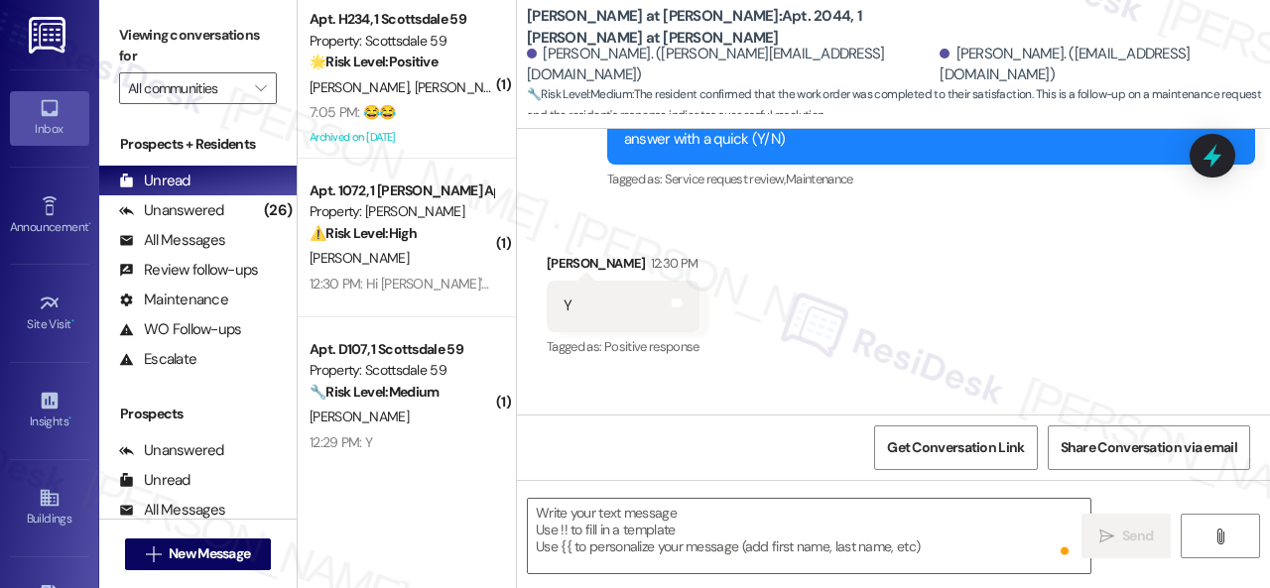
scroll to position [852, 0]
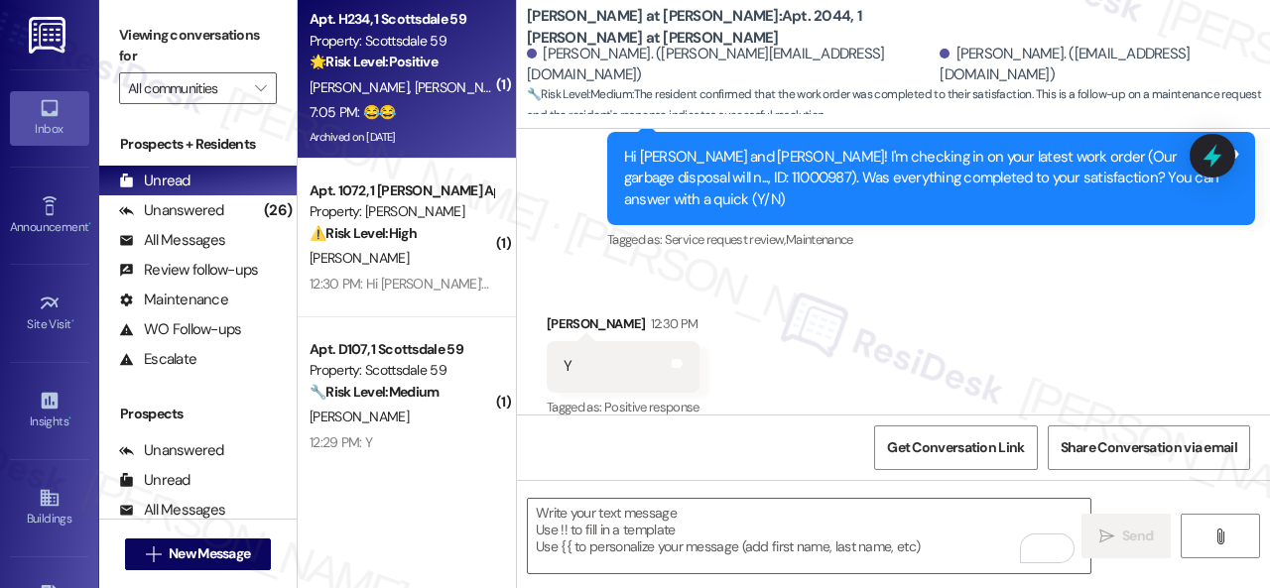
click at [444, 99] on div "S. Yancey B. Fresquez" at bounding box center [402, 87] width 188 height 25
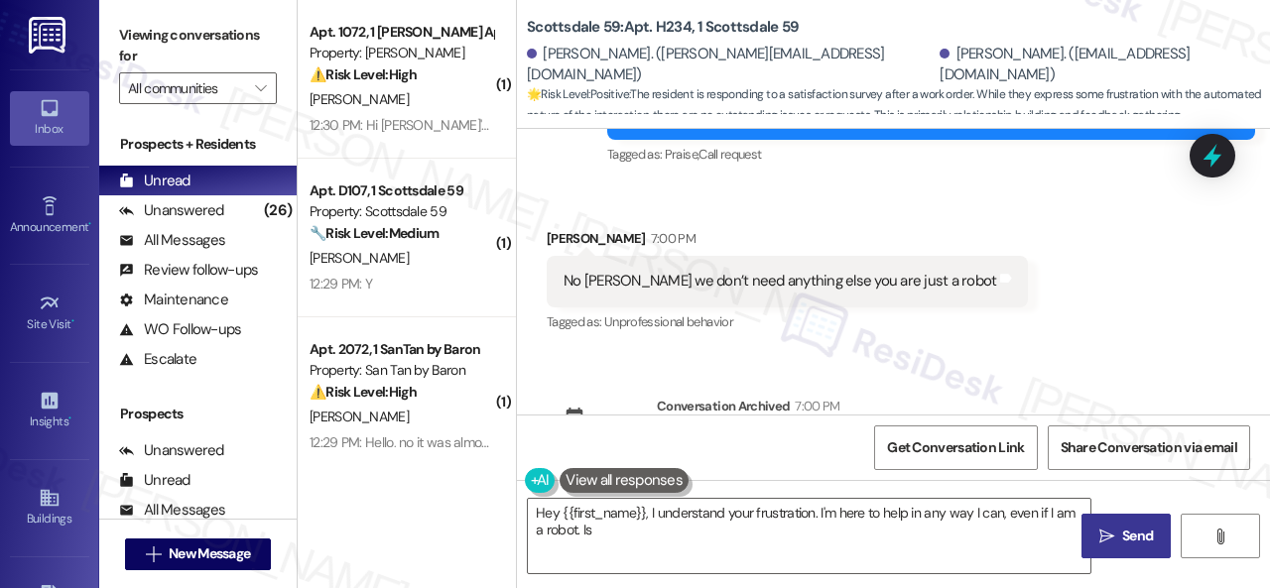
scroll to position [2489, 0]
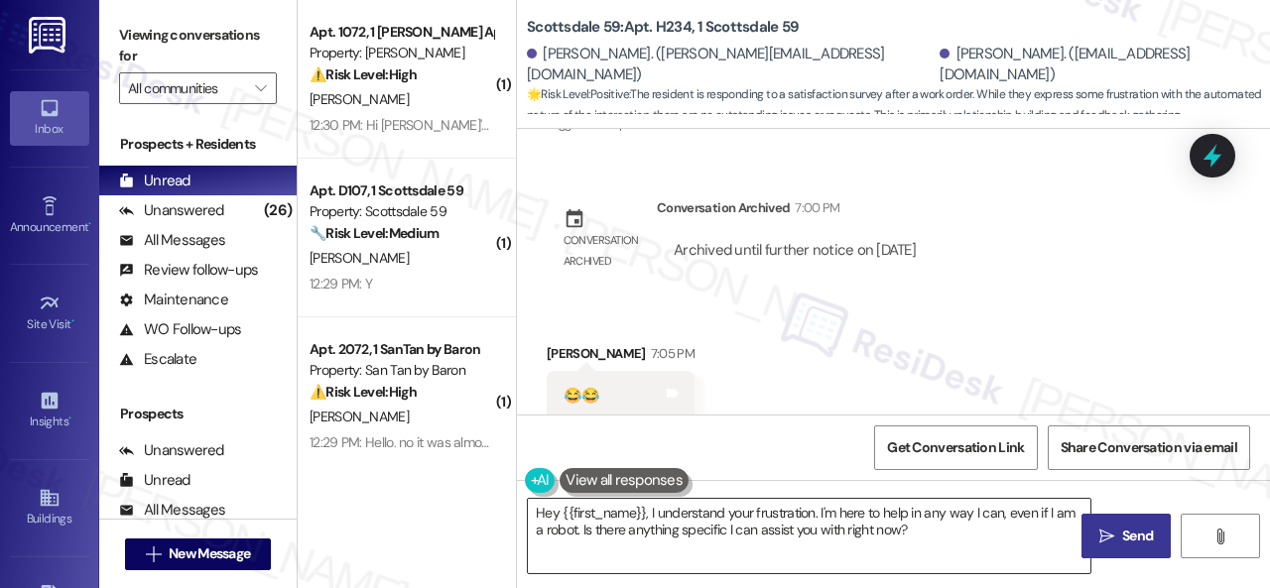
drag, startPoint x: 579, startPoint y: 532, endPoint x: 615, endPoint y: 533, distance: 35.7
click at [579, 532] on textarea "Hey {{first_name}}, I understand your frustration. I'm here to help in any way …" at bounding box center [809, 536] width 563 height 74
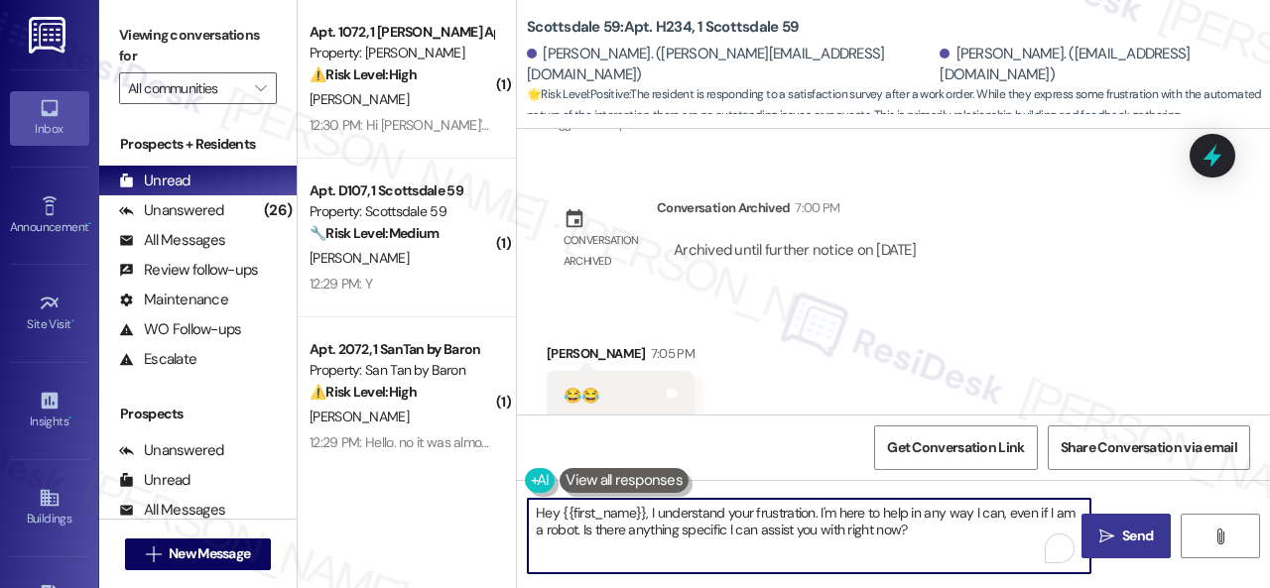
drag, startPoint x: 925, startPoint y: 534, endPoint x: 460, endPoint y: 496, distance: 465.9
click at [460, 496] on div "( 1 ) Apt. 1072, 1 Dana Park Apts LLC Property: Dana Park ⚠️ Risk Level: High T…" at bounding box center [784, 294] width 972 height 588
paste textarea "We apologize if you were bothered by our text. Please reply STOP (all capital l…"
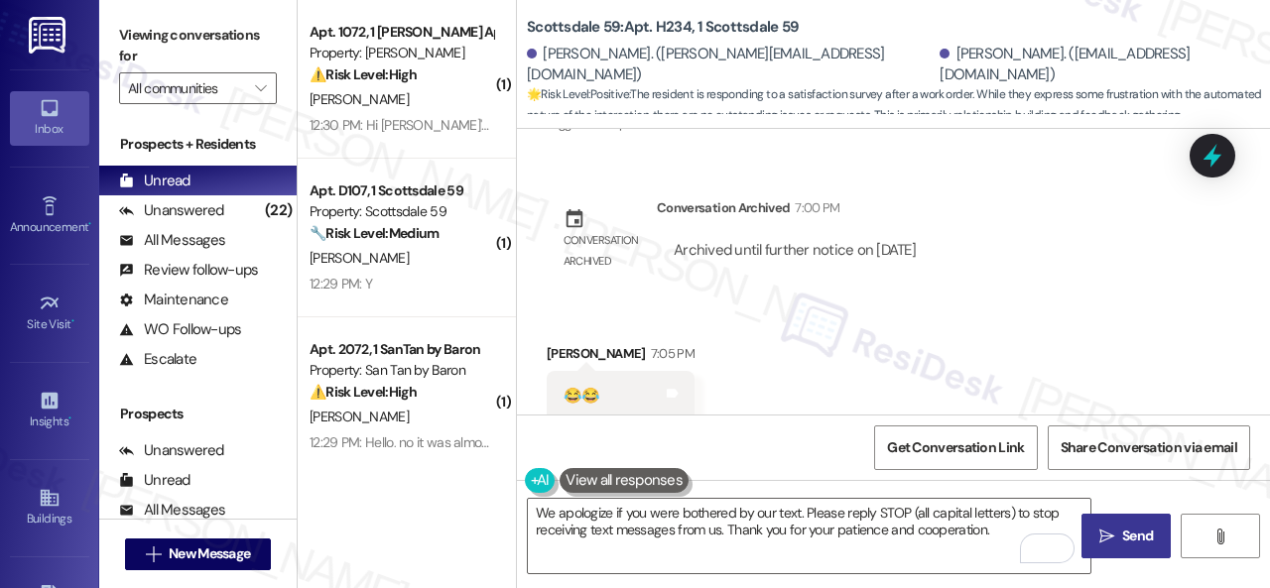
click at [1055, 341] on div "Received via SMS Breanne Fresquez 7:05 PM 😂😂 Tags and notes" at bounding box center [893, 368] width 753 height 138
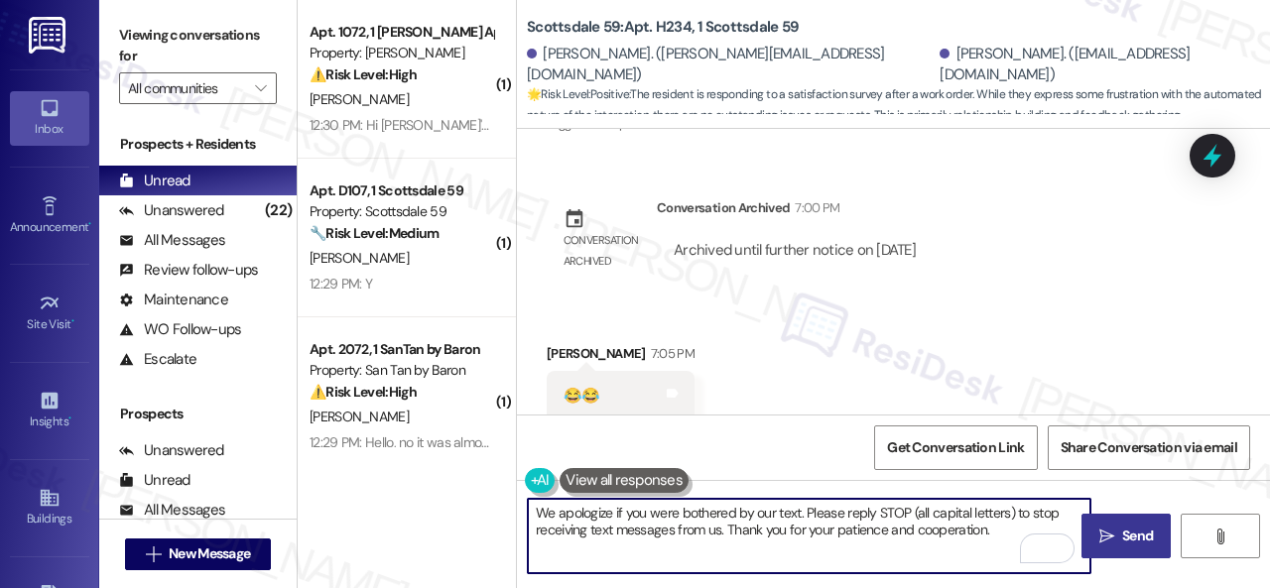
click at [536, 512] on textarea "We apologize if you were bothered by our text. Please reply STOP (all capital l…" at bounding box center [809, 536] width 563 height 74
paste textarea "I'm part of {{property}}'s Resident Support Offsite Team, working closely with …"
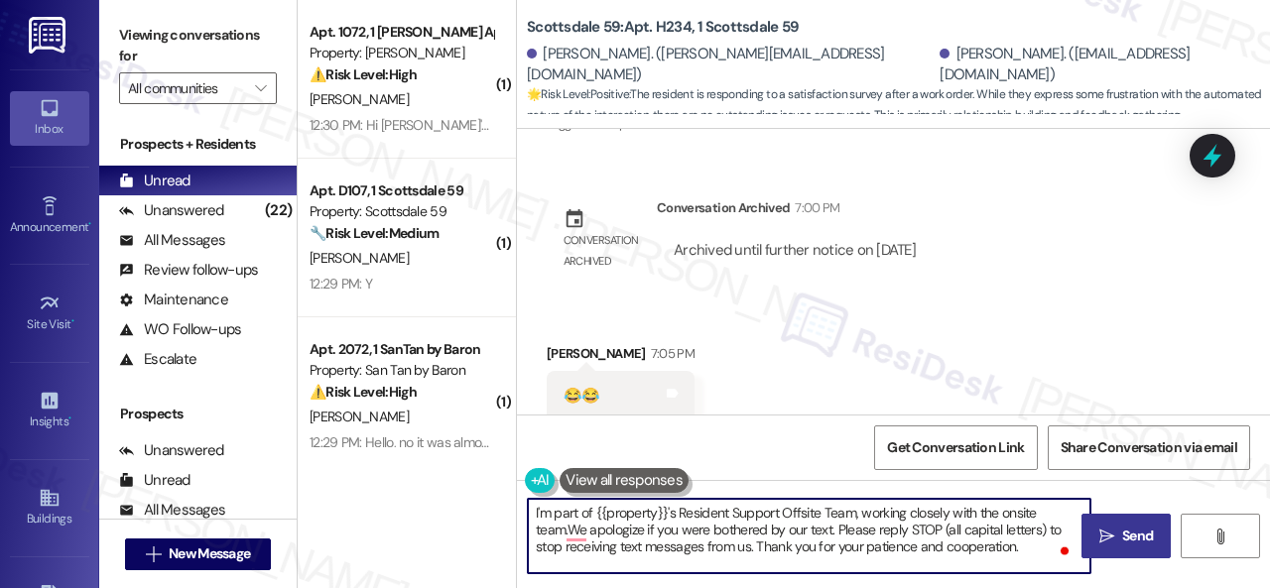
click at [553, 511] on textarea "I'm part of {{property}}'s Resident Support Offsite Team, working closely with …" at bounding box center [809, 536] width 563 height 74
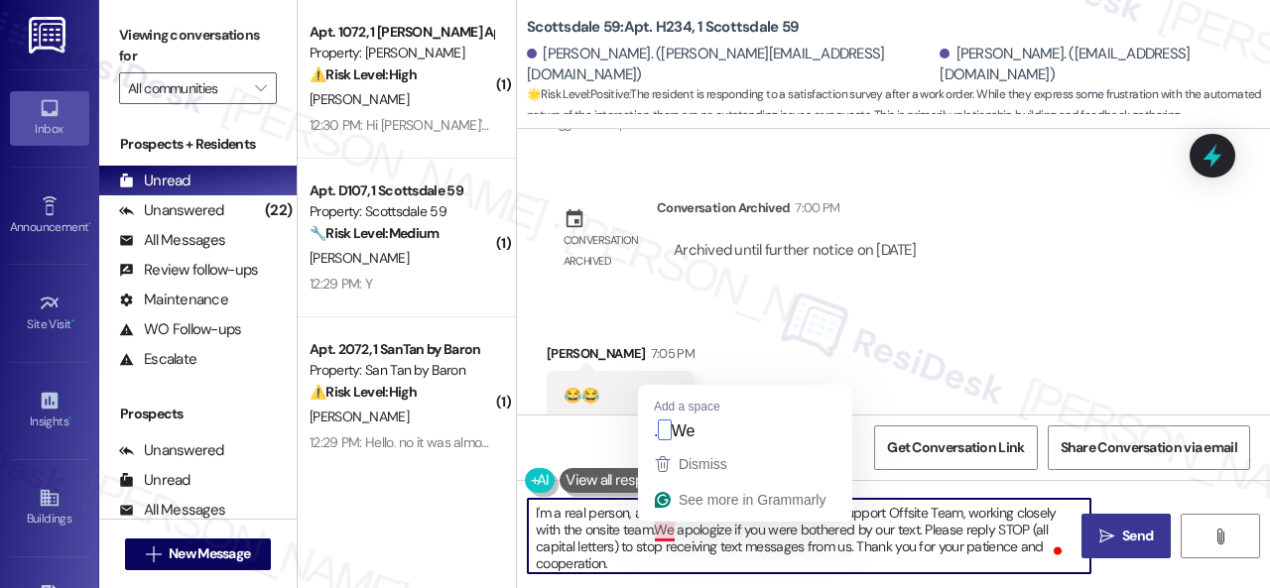
click at [656, 529] on textarea "I'm a real person, and part of {{property}}'s Resident Support Offsite Team, wo…" at bounding box center [809, 536] width 563 height 74
click at [656, 528] on textarea "I'm a real person, and part of {{property}}'s Resident Support Offsite Team, wo…" at bounding box center [809, 536] width 563 height 74
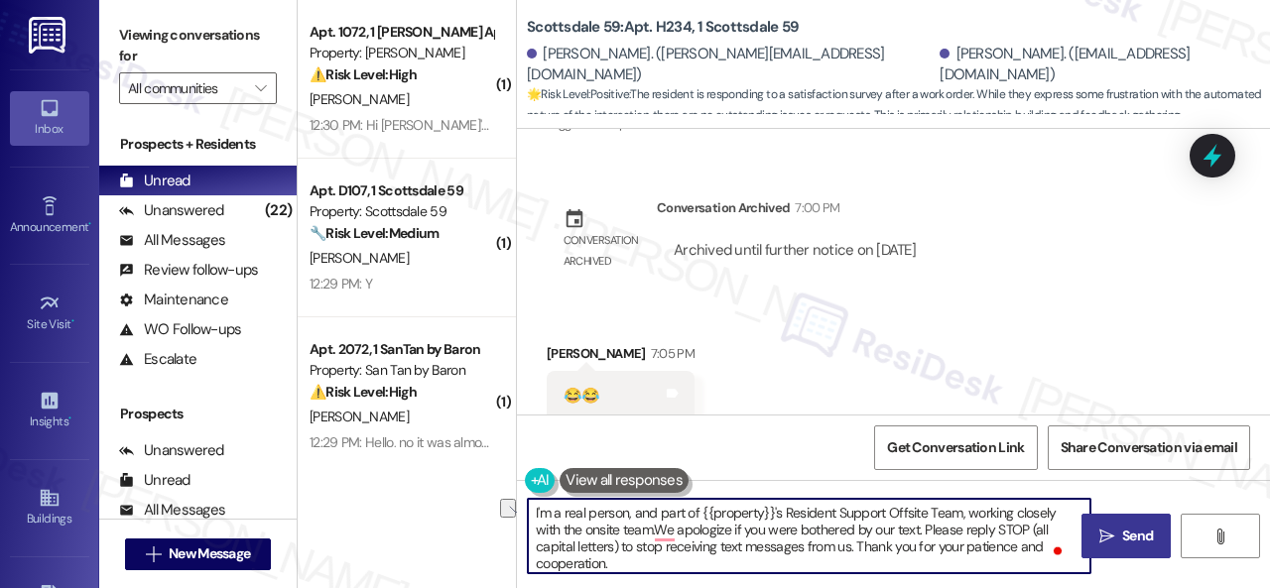
drag, startPoint x: 656, startPoint y: 528, endPoint x: 954, endPoint y: 534, distance: 297.7
click at [954, 534] on textarea "I'm a real person, and part of {{property}}'s Resident Support Offsite Team, wo…" at bounding box center [809, 536] width 563 height 74
click at [826, 567] on textarea "I'm a real person, and part of {{property}}'s Resident Support Offsite Team, wo…" at bounding box center [809, 536] width 563 height 74
type textarea "I'm a real person, and part of {{property}}'s Resident Support Offsite Team, wo…"
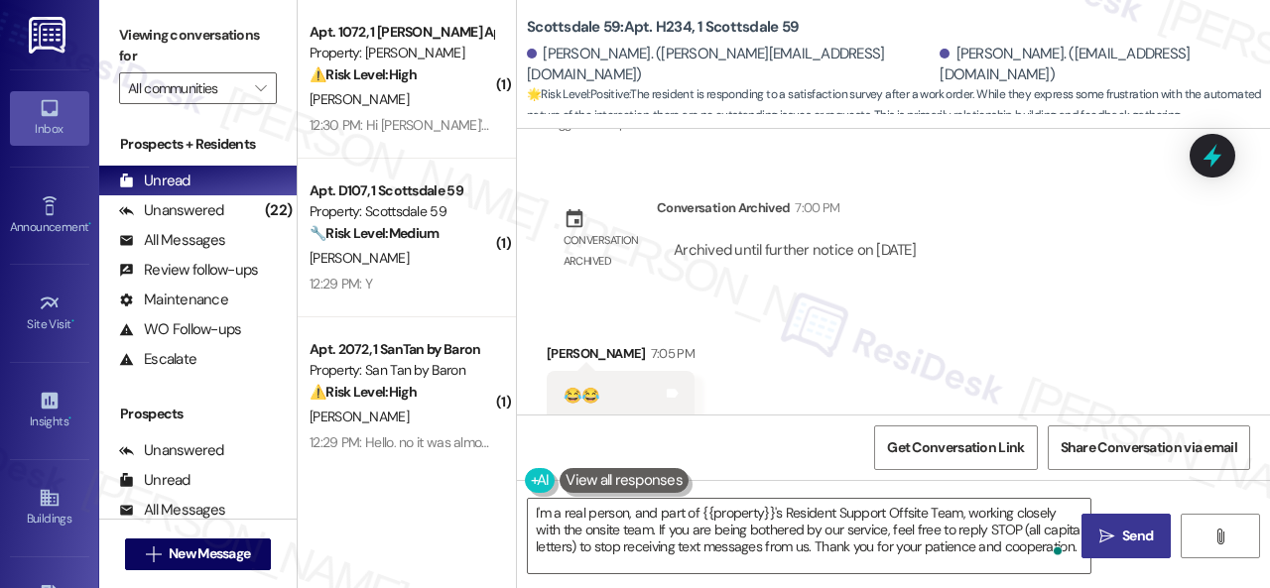
click at [1136, 537] on span "Send" at bounding box center [1137, 536] width 31 height 21
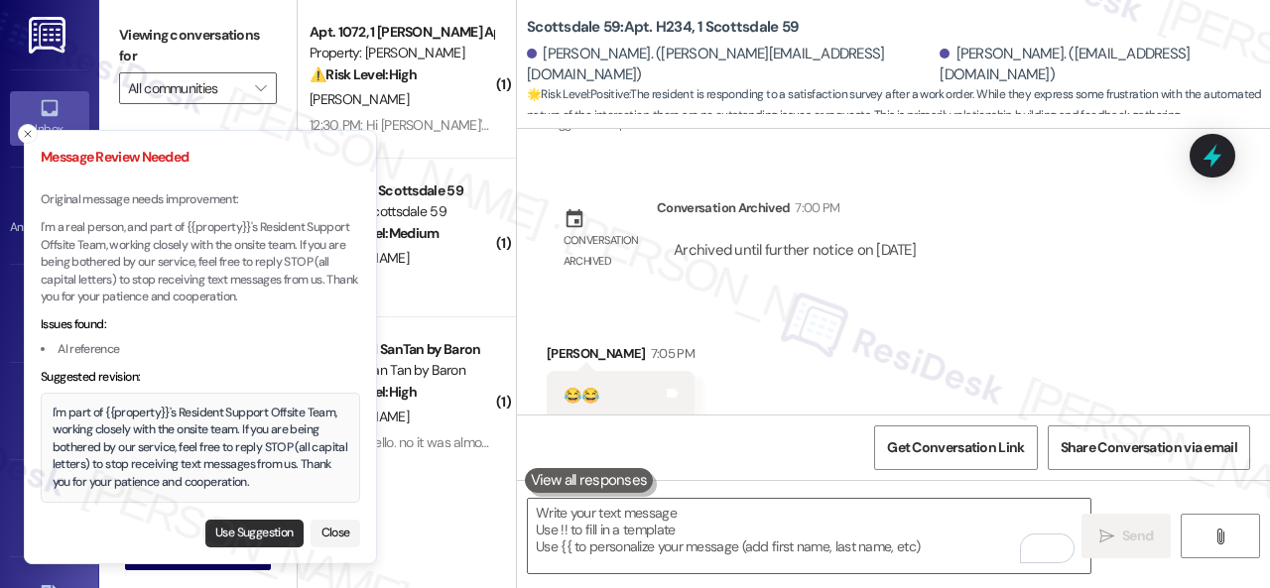
click at [249, 535] on button "Use Suggestion" at bounding box center [254, 534] width 98 height 28
type textarea "I'm part of {{property}}'s Resident Support Offsite Team, working closely with …"
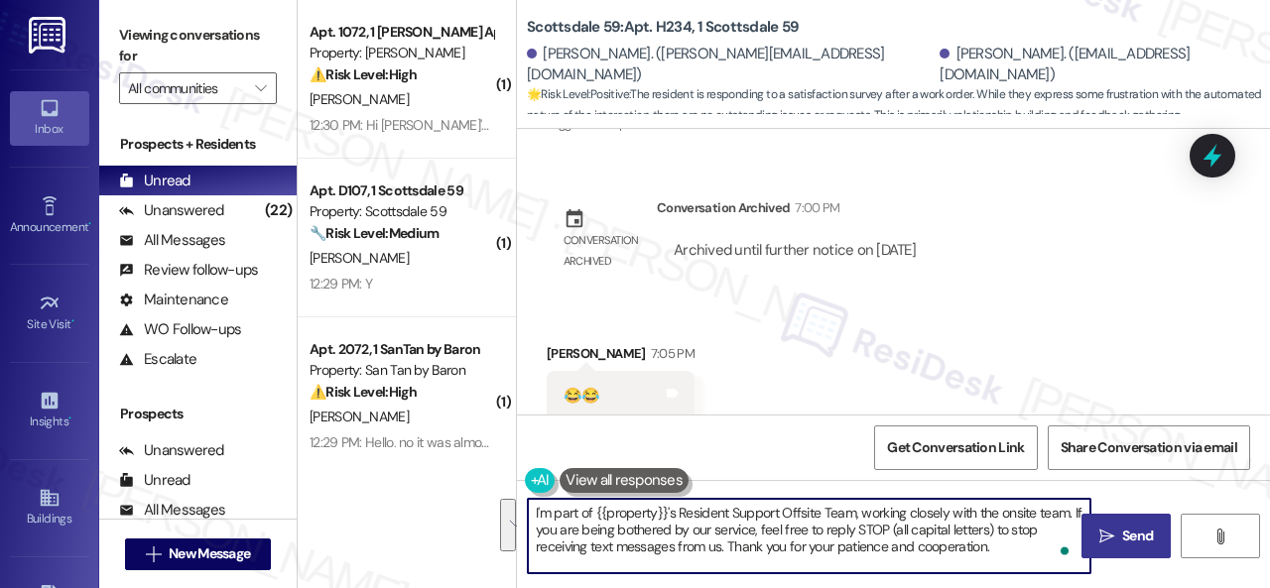
drag, startPoint x: 1006, startPoint y: 552, endPoint x: 450, endPoint y: 481, distance: 560.1
click at [450, 481] on div "( 1 ) Apt. 1072, 1 Dana Park Apts LLC Property: Dana Park ⚠️ Risk Level: High T…" at bounding box center [784, 294] width 972 height 588
click at [773, 529] on textarea "I'm part of {{property}}'s Resident Support Offsite Team, working closely with …" at bounding box center [809, 536] width 563 height 74
click at [986, 543] on textarea "I'm part of {{property}}'s Resident Support Offsite Team, working closely with …" at bounding box center [809, 536] width 563 height 74
click at [1002, 544] on textarea "I'm part of {{property}}'s Resident Support Offsite Team, working closely with …" at bounding box center [809, 536] width 563 height 74
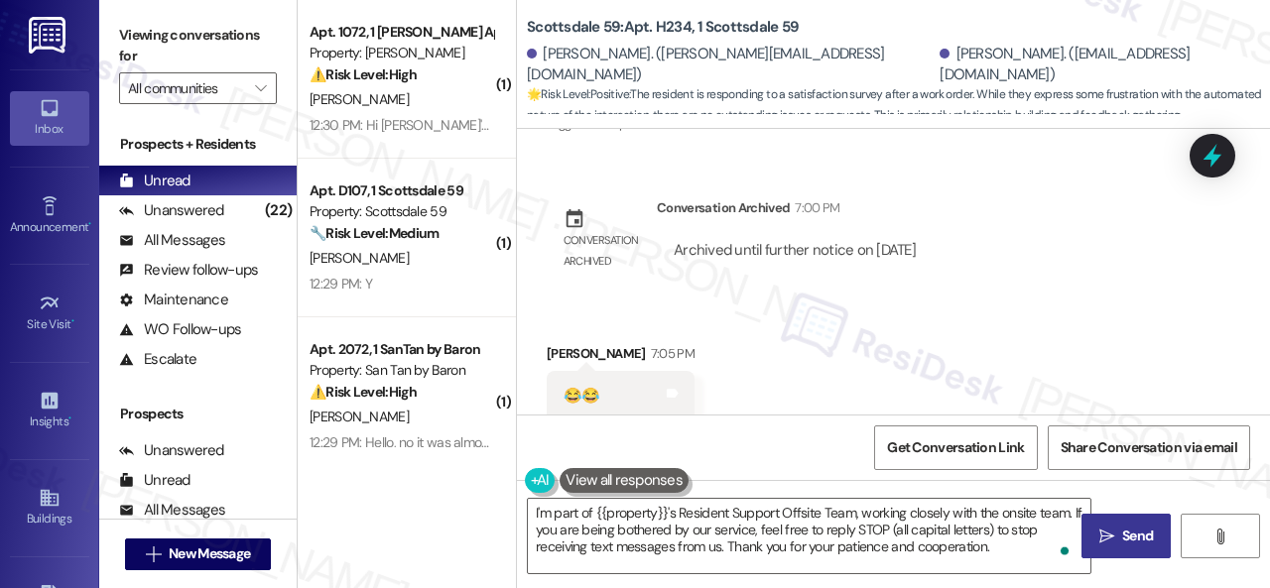
click at [1122, 532] on span "Send" at bounding box center [1137, 536] width 31 height 21
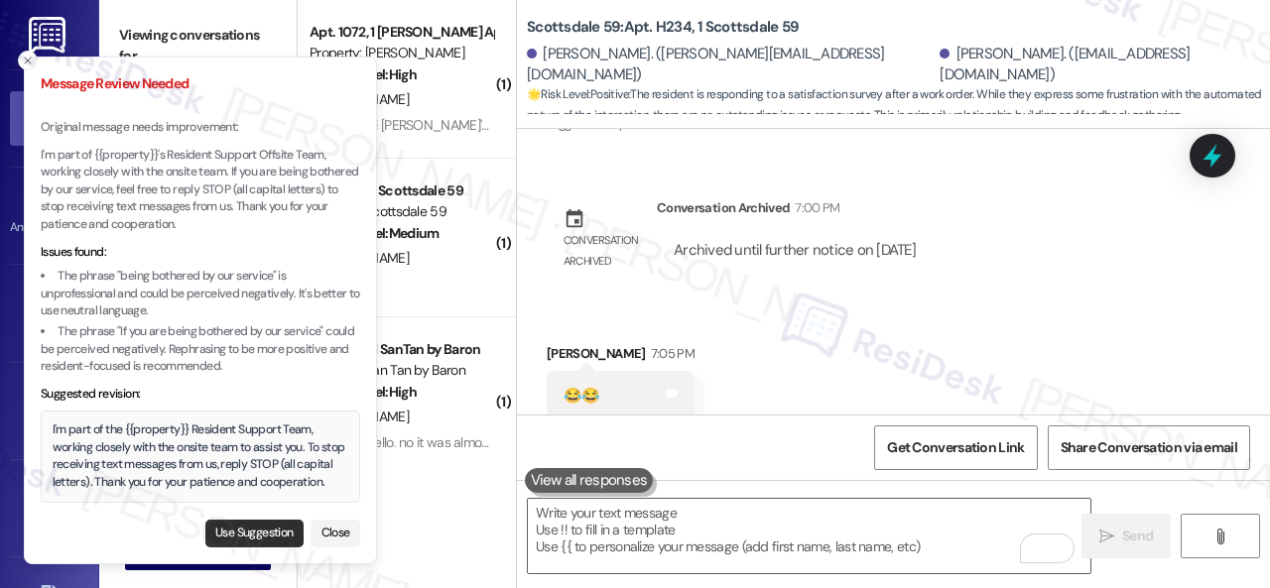
click at [228, 532] on button "Use Suggestion" at bounding box center [254, 534] width 98 height 28
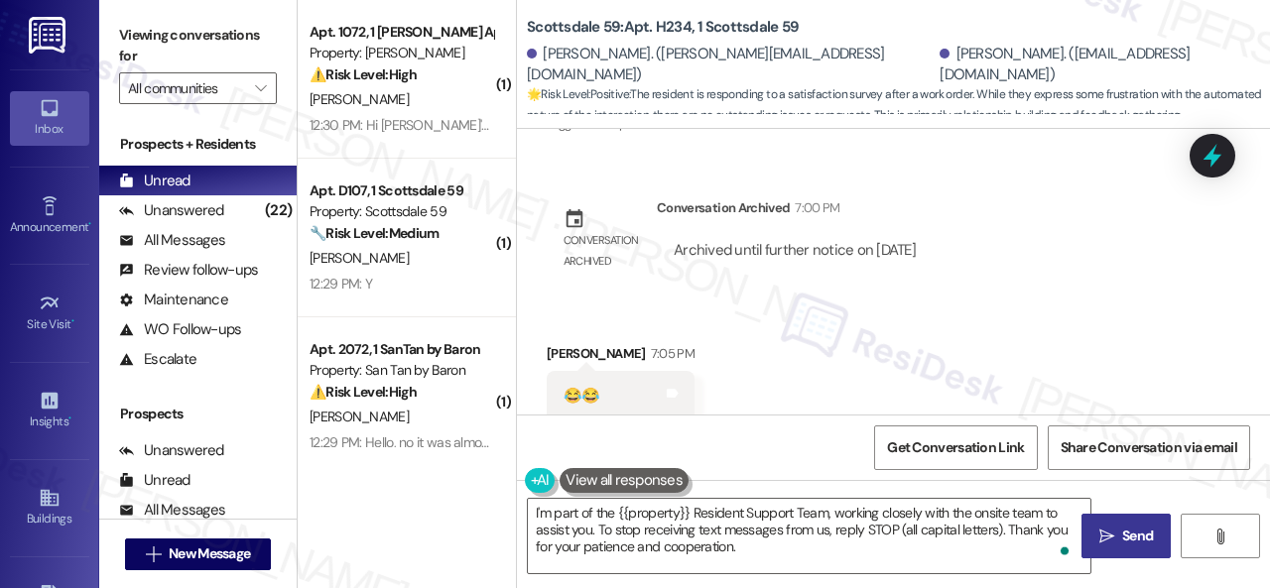
click at [1122, 537] on span "Send" at bounding box center [1137, 536] width 31 height 21
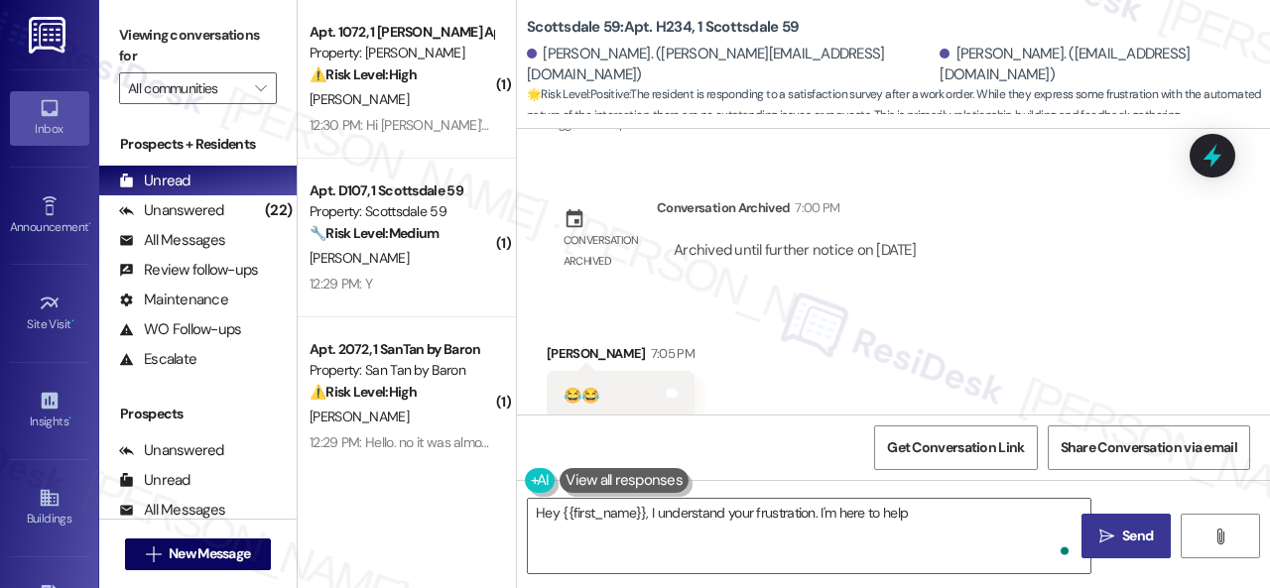
scroll to position [2671, 0]
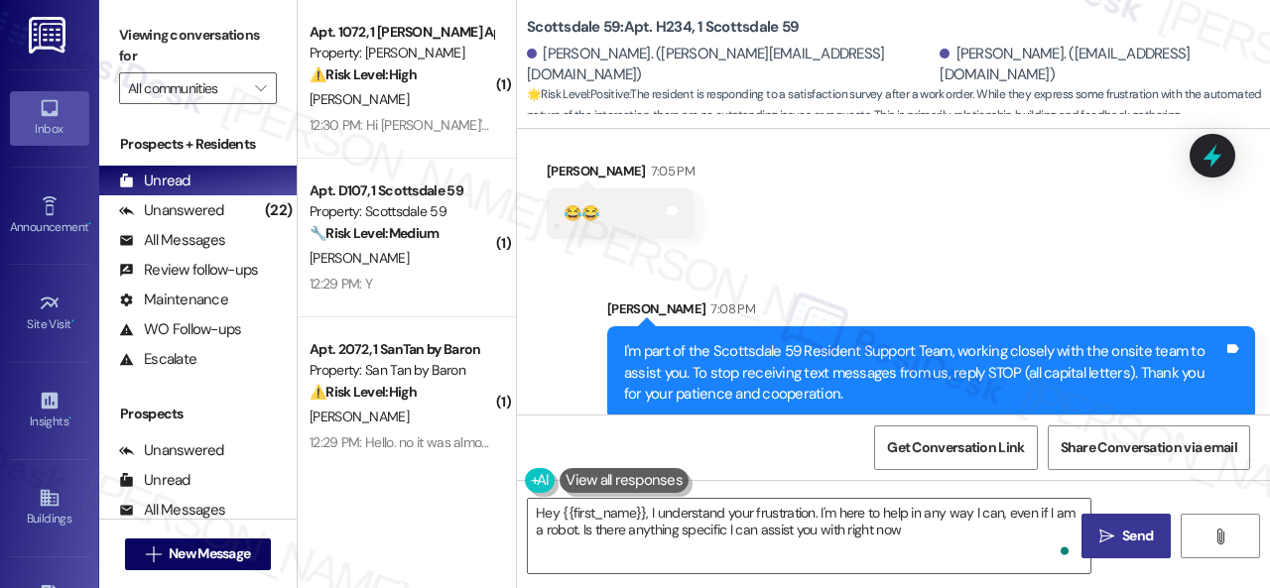
type textarea "Hey {{first_name}}, I understand your frustration. I'm here to help in any way …"
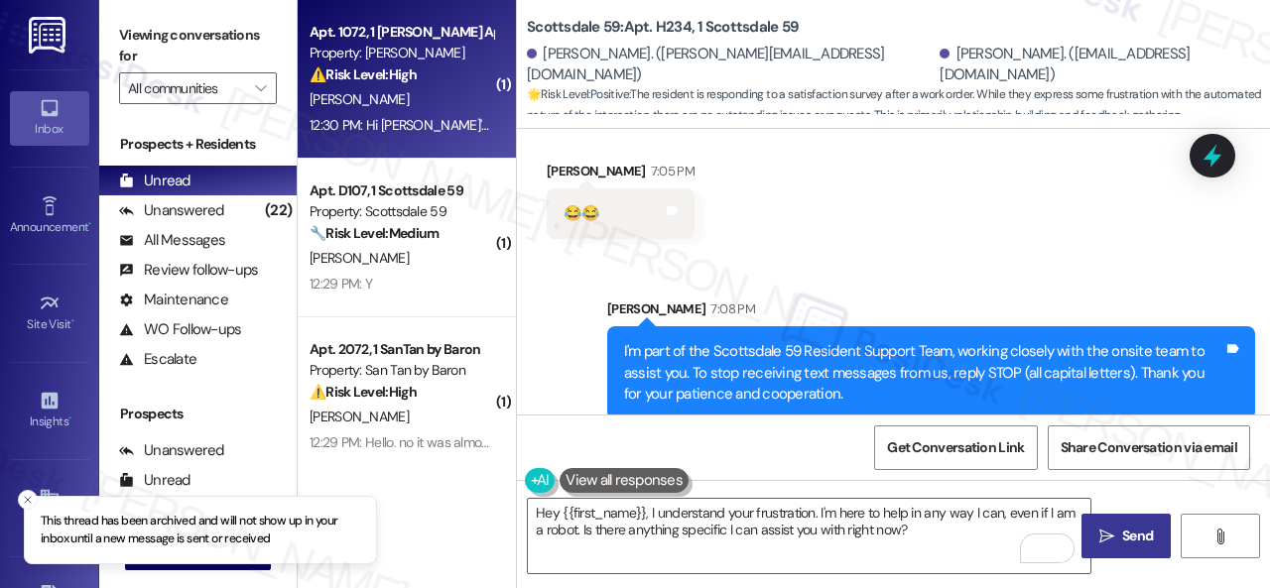
click at [436, 104] on div "J. Warin" at bounding box center [402, 99] width 188 height 25
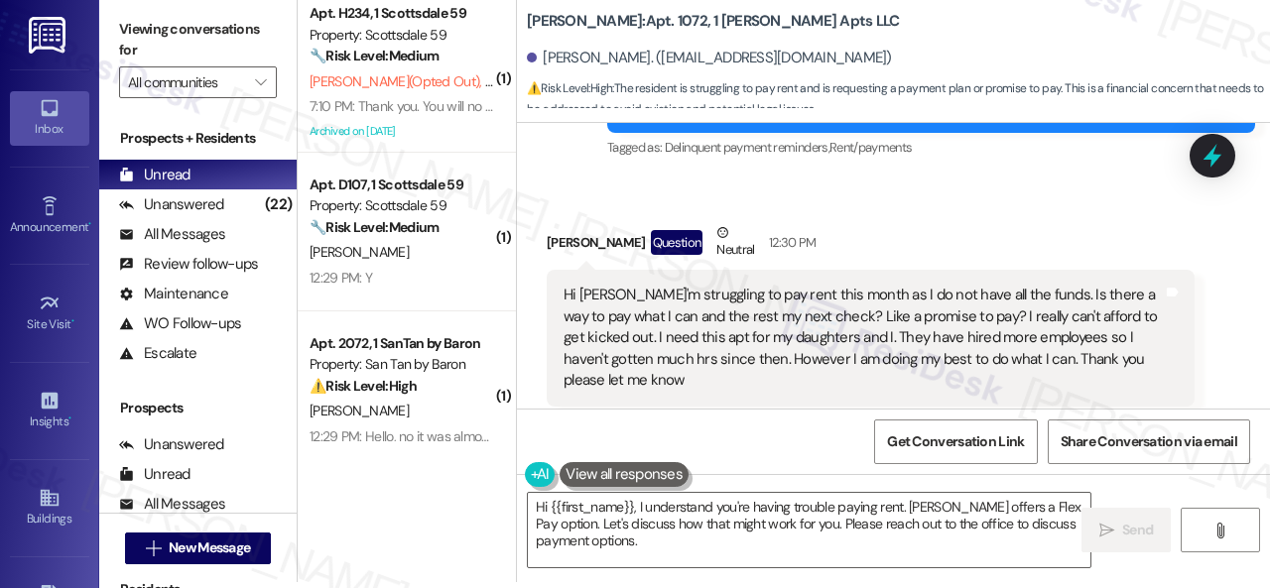
scroll to position [9893, 0]
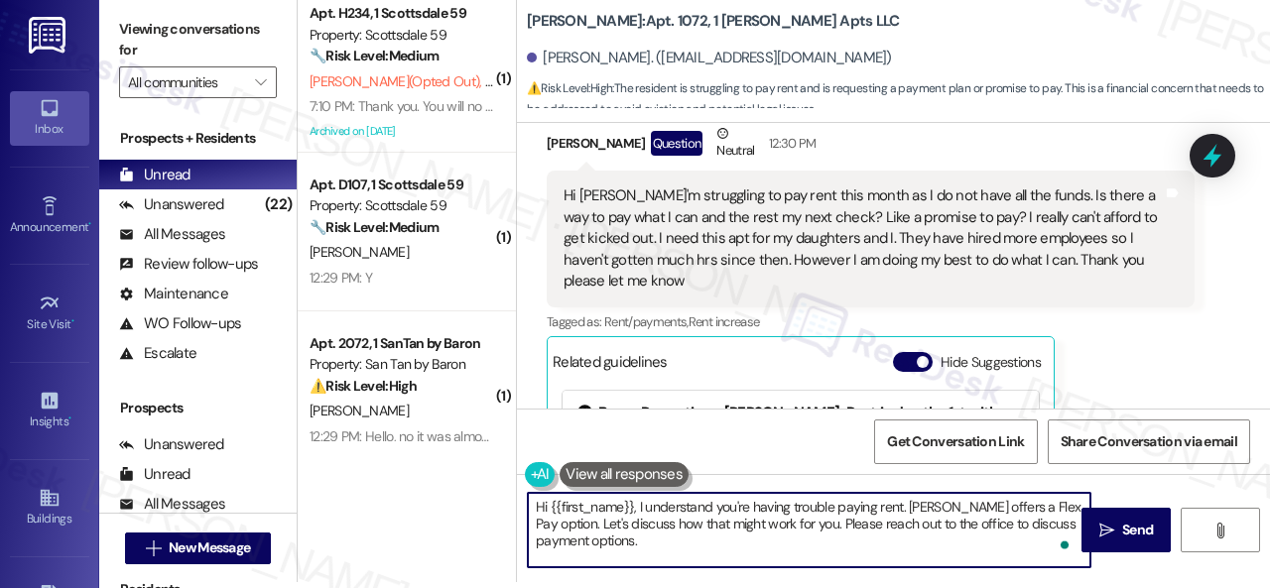
drag, startPoint x: 904, startPoint y: 506, endPoint x: 885, endPoint y: 578, distance: 73.9
click at [919, 548] on textarea "Hi {{first_name}}, I understand you're having trouble paying rent. Dana Park of…" at bounding box center [809, 530] width 563 height 74
click at [879, 521] on textarea "Hi {{first_name}}, I understand you're having trouble paying rent. I'll be happ…" at bounding box center [809, 530] width 563 height 74
click at [895, 520] on textarea "Hi {{first_name}}, I understand you're having trouble paying rent. I'll be happ…" at bounding box center [809, 530] width 563 height 74
click at [966, 517] on textarea "Hi {{first_name}}, I understand you're having trouble paying rent. I'll be happ…" at bounding box center [809, 530] width 563 height 74
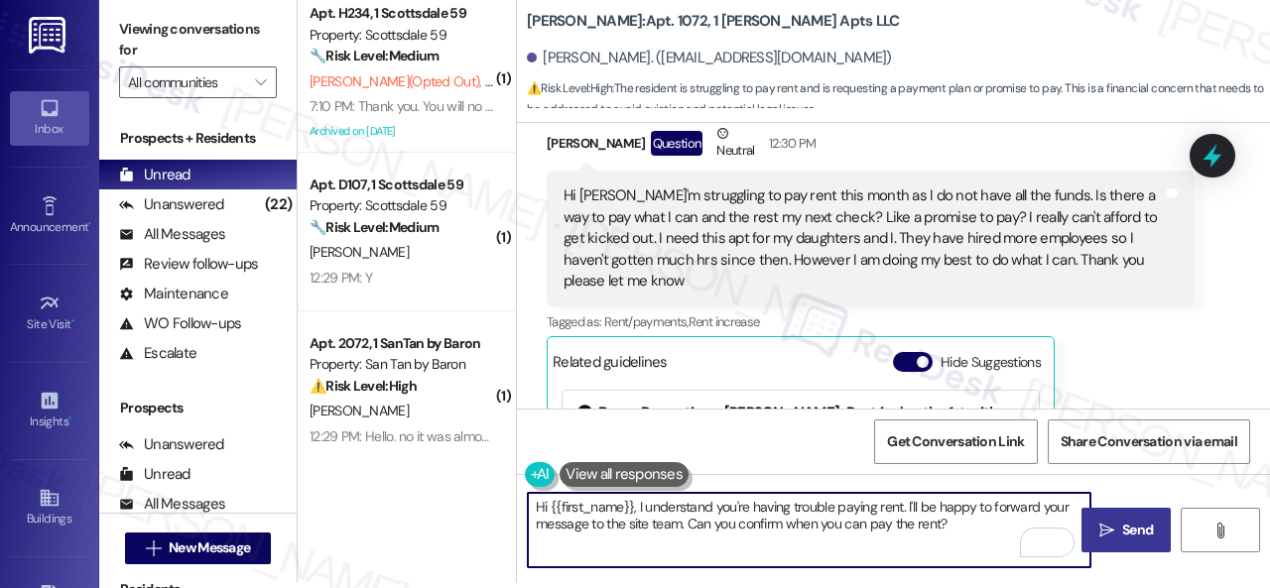
type textarea "Hi {{first_name}}, I understand you're having trouble paying rent. I'll be happ…"
click at [1099, 523] on icon "" at bounding box center [1106, 531] width 15 height 16
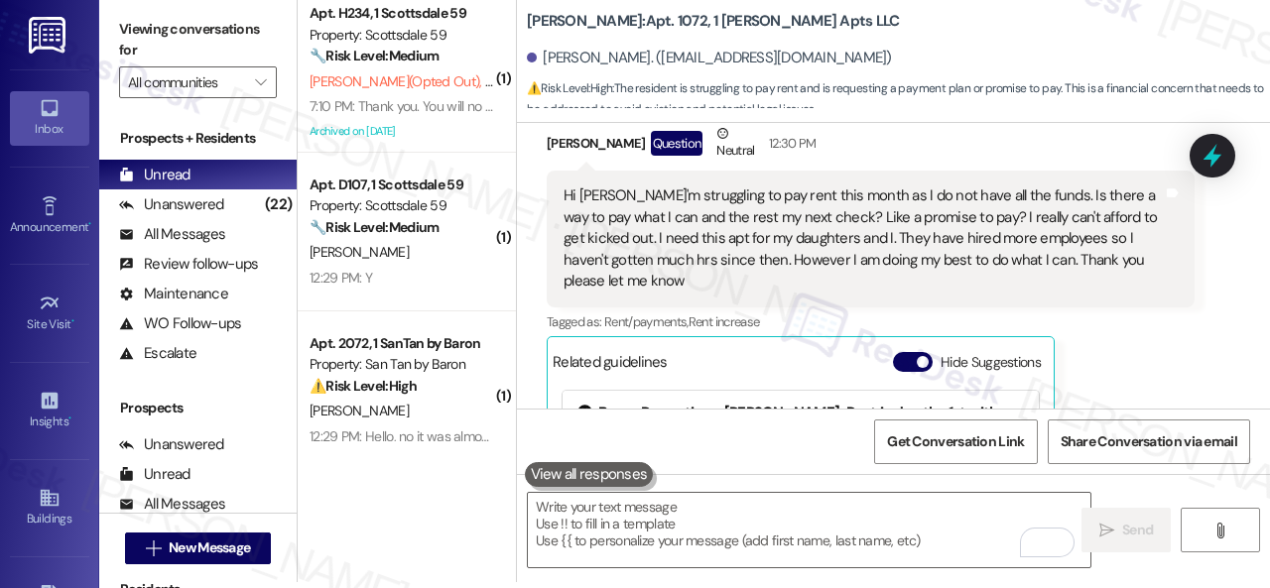
scroll to position [10184, 0]
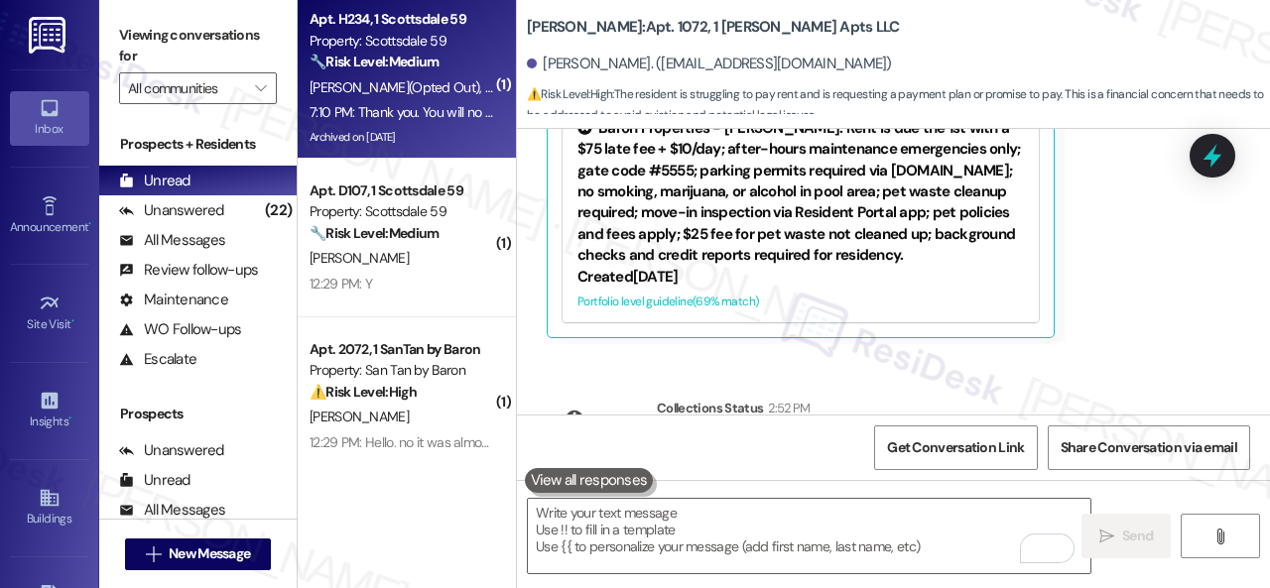
click at [401, 70] on strong "🔧 Risk Level: Medium" at bounding box center [374, 62] width 129 height 18
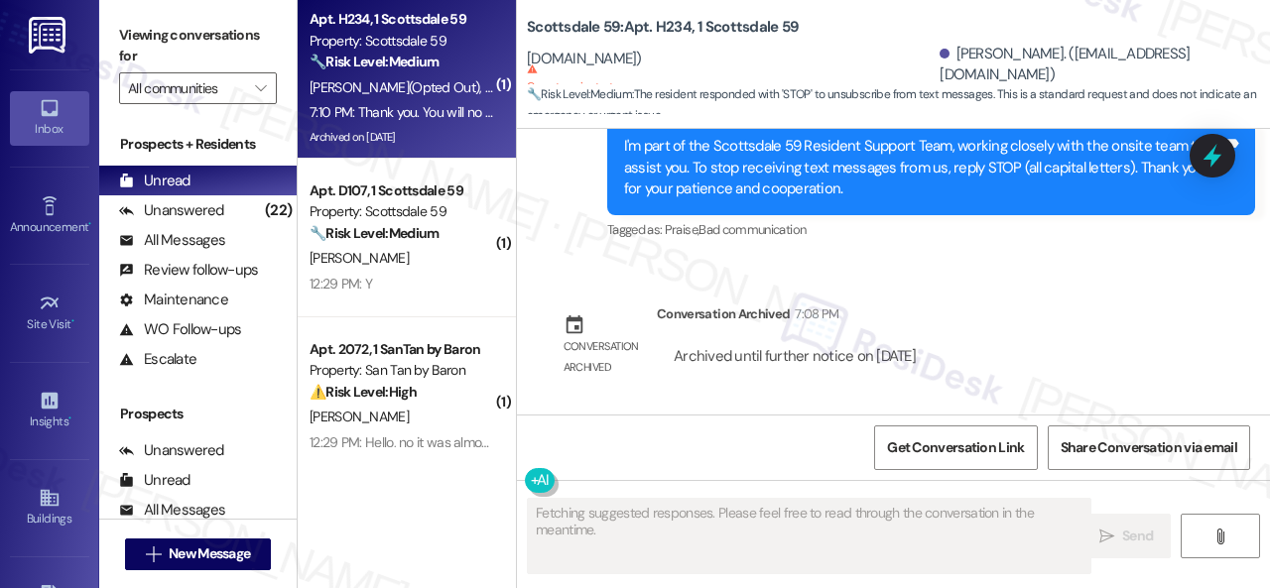
scroll to position [2590, 0]
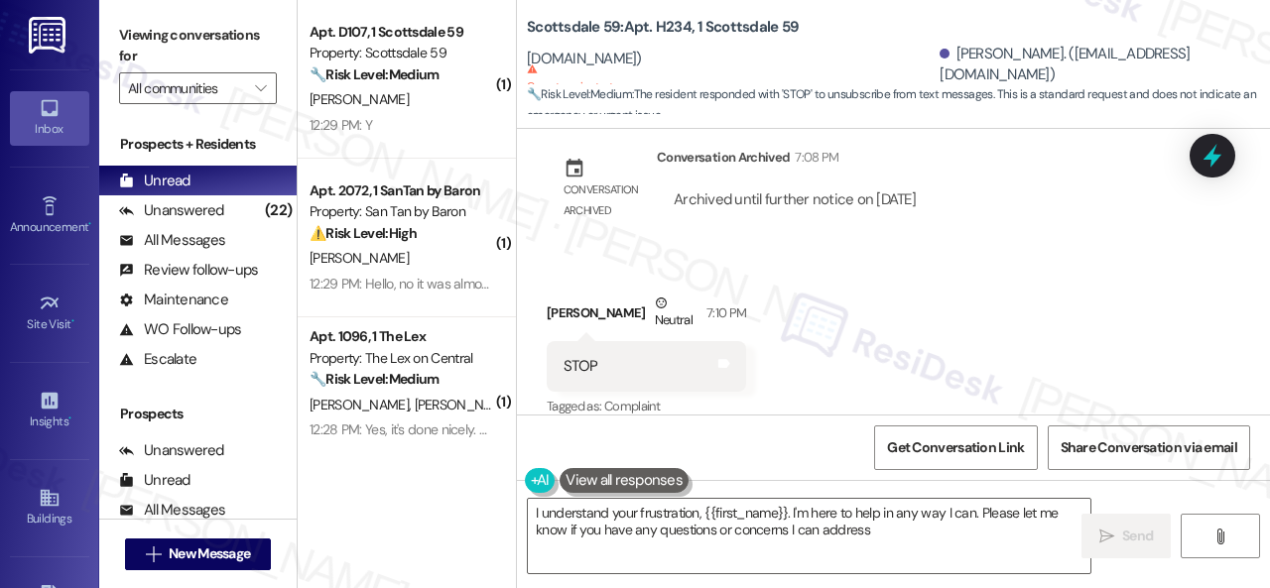
type textarea "I understand your frustration, {{first_name}}. I'm here to help in any way I ca…"
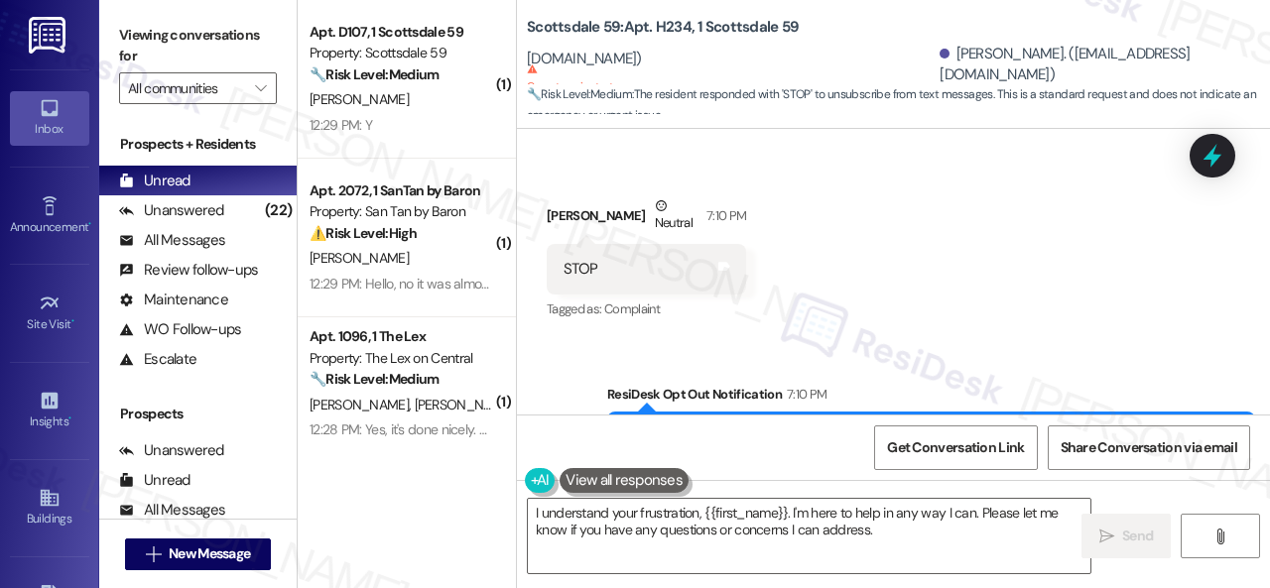
scroll to position [3078, 0]
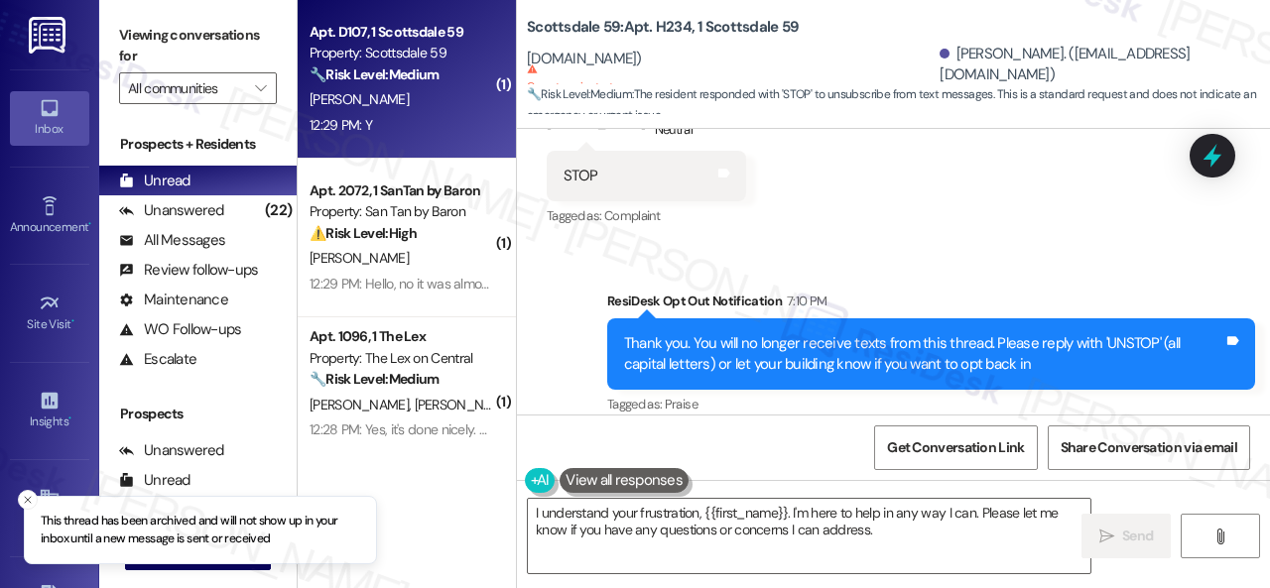
click at [437, 122] on div "12:29 PM: Y 12:29 PM: Y" at bounding box center [402, 125] width 188 height 25
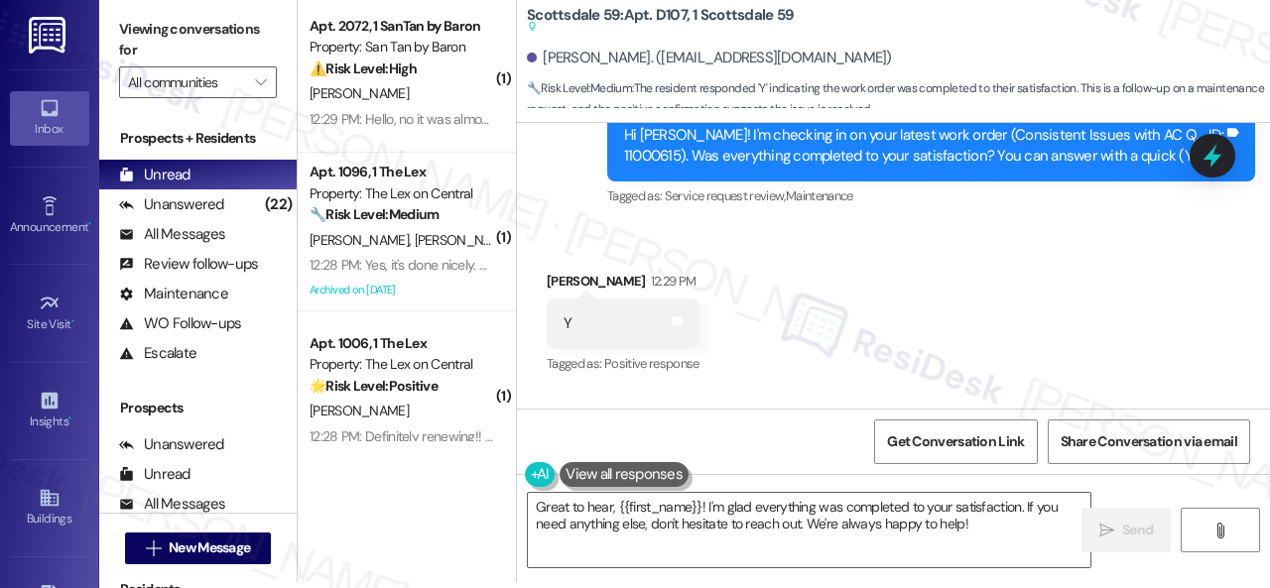
scroll to position [2803, 0]
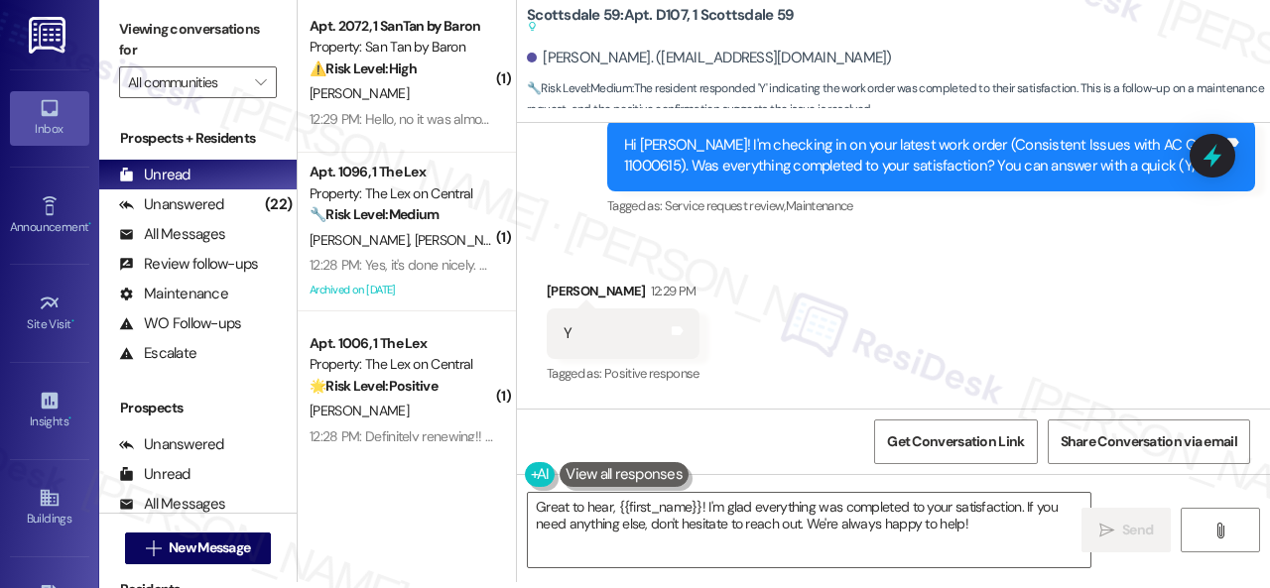
drag, startPoint x: 581, startPoint y: 217, endPoint x: 588, endPoint y: 227, distance: 12.1
click at [581, 217] on div "Survey, sent via SMS Residesk Automated Survey 12:25 PM Hi Candace! I'm checkin…" at bounding box center [893, 142] width 753 height 189
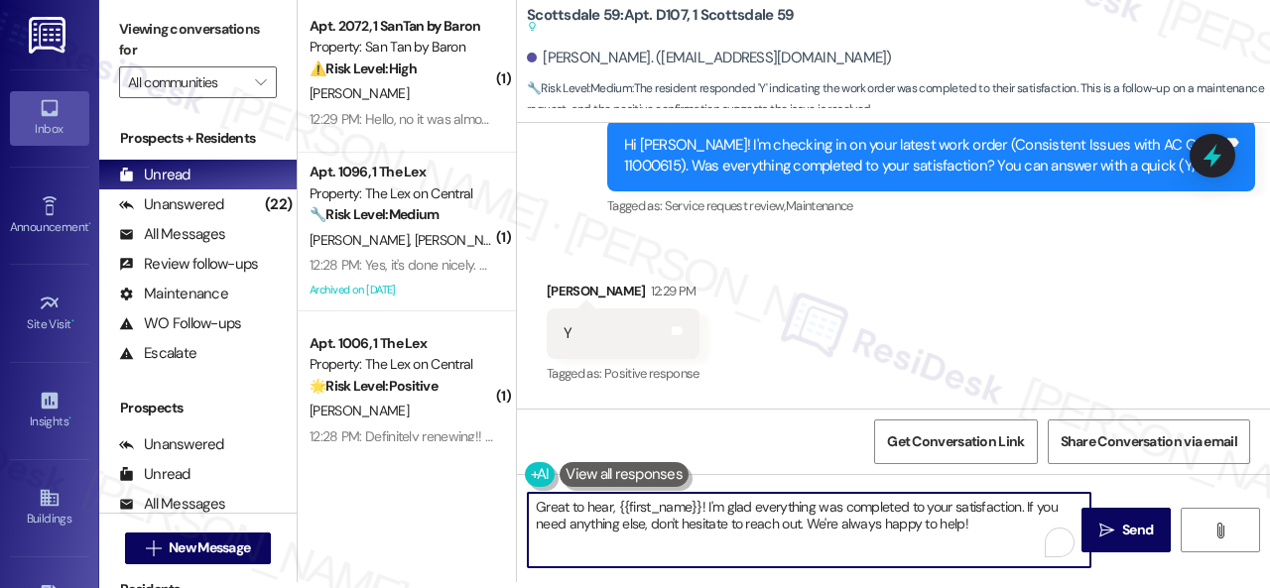
drag, startPoint x: 728, startPoint y: 499, endPoint x: 454, endPoint y: 450, distance: 278.3
click at [447, 450] on div "( 1 ) Apt. 2072, 1 SanTan by Baron Property: San Tan by Baron ⚠️ Risk Level: Hi…" at bounding box center [784, 288] width 972 height 588
paste textarea "We're glad to hear everything’s taken care of. If your experience at {{property…"
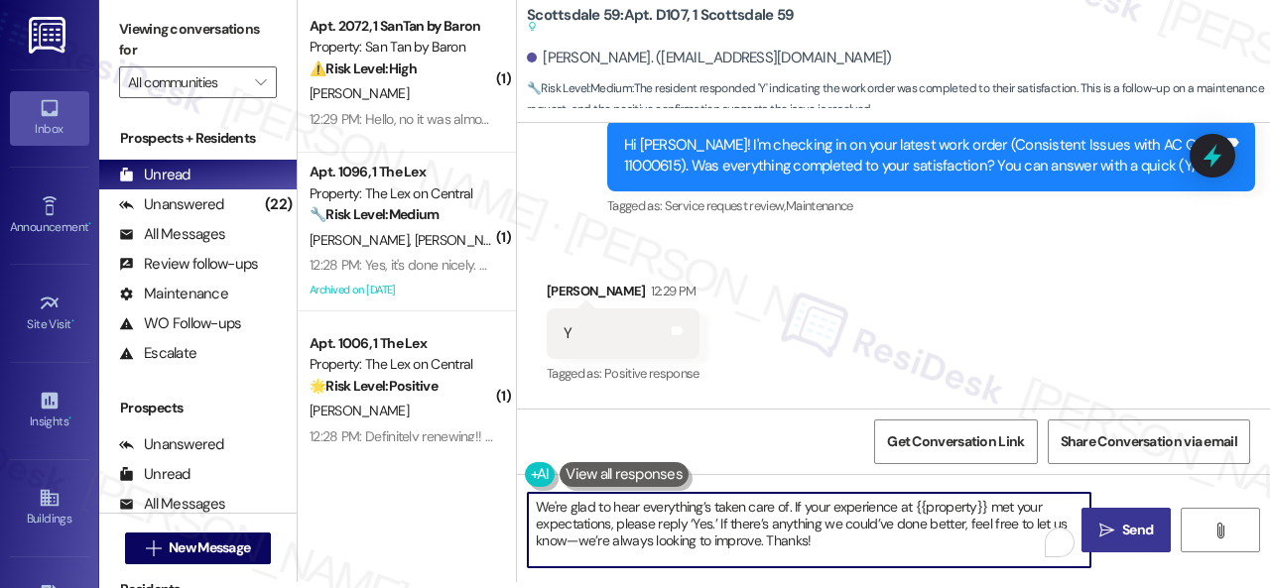
type textarea "We're glad to hear everything’s taken care of. If your experience at {{property…"
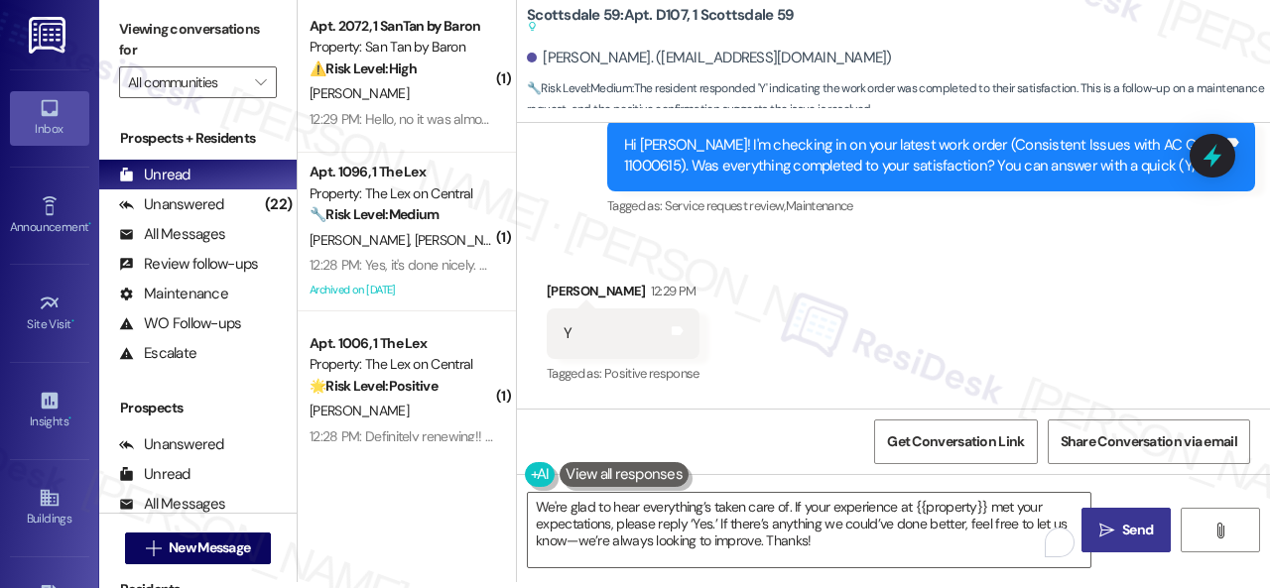
click at [1141, 527] on span "Send" at bounding box center [1137, 530] width 31 height 21
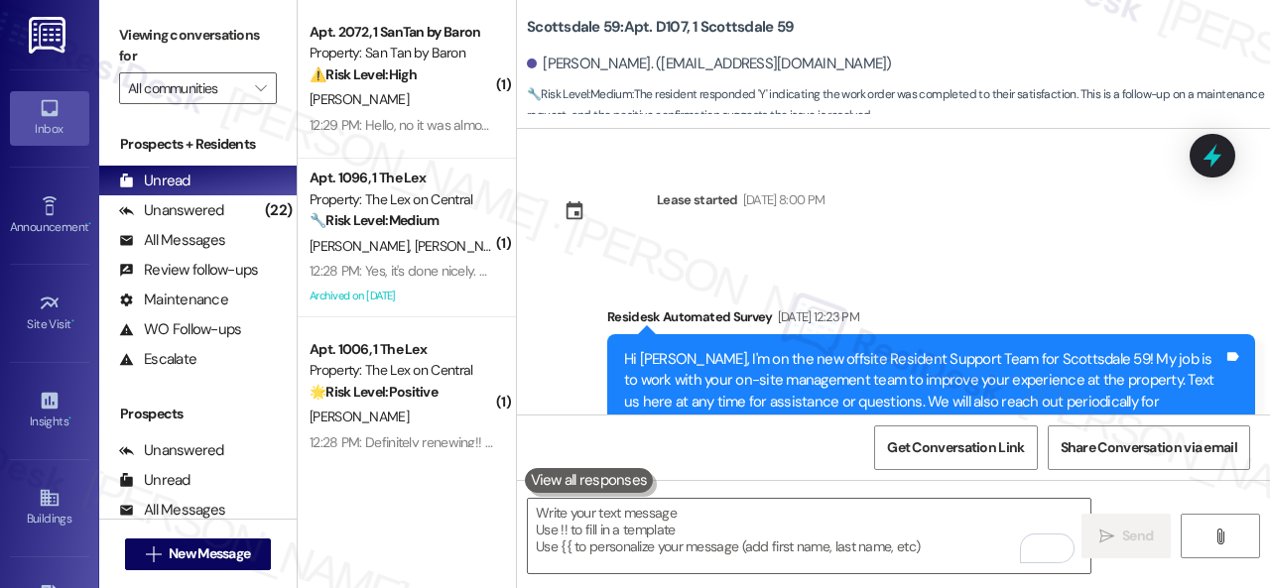
scroll to position [2803, 0]
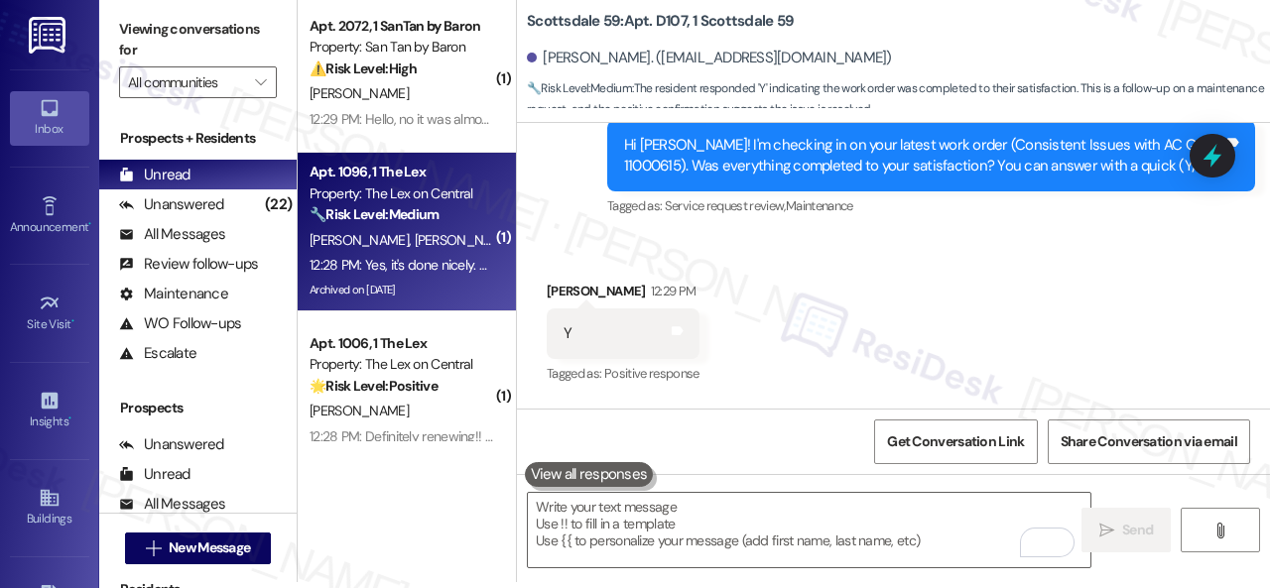
click at [462, 254] on div "12:28 PM: Yes, it's done nicely. Thank you so much 12:28 PM: Yes, it's done nic…" at bounding box center [402, 265] width 188 height 25
type textarea "Fetching suggested responses. Please feel free to read through the conversation…"
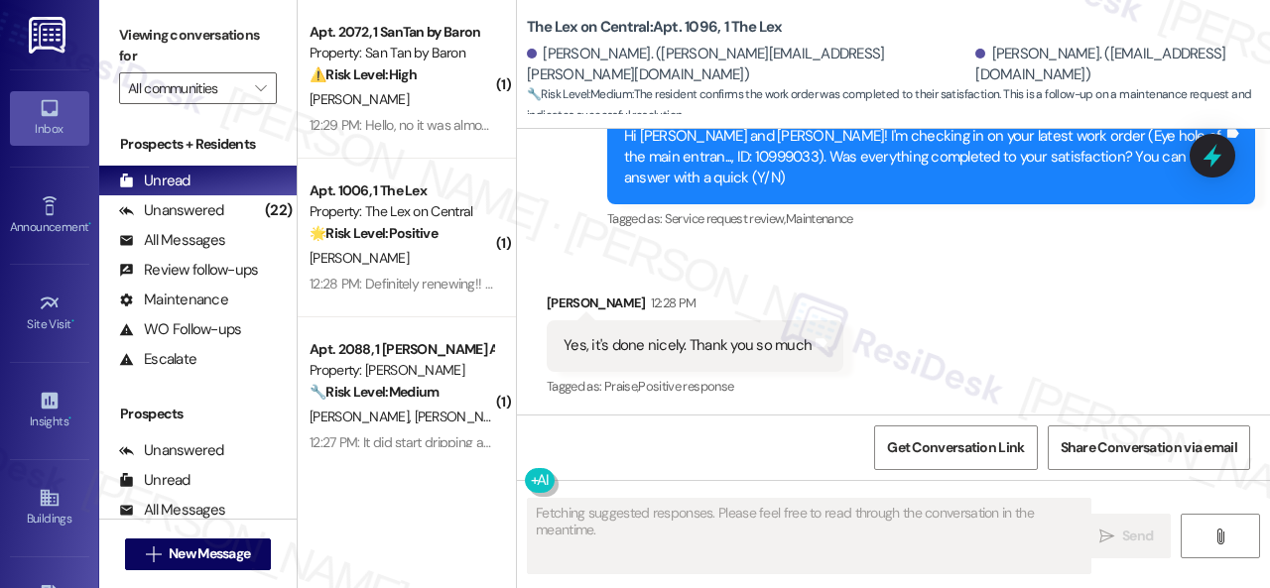
scroll to position [4918, 0]
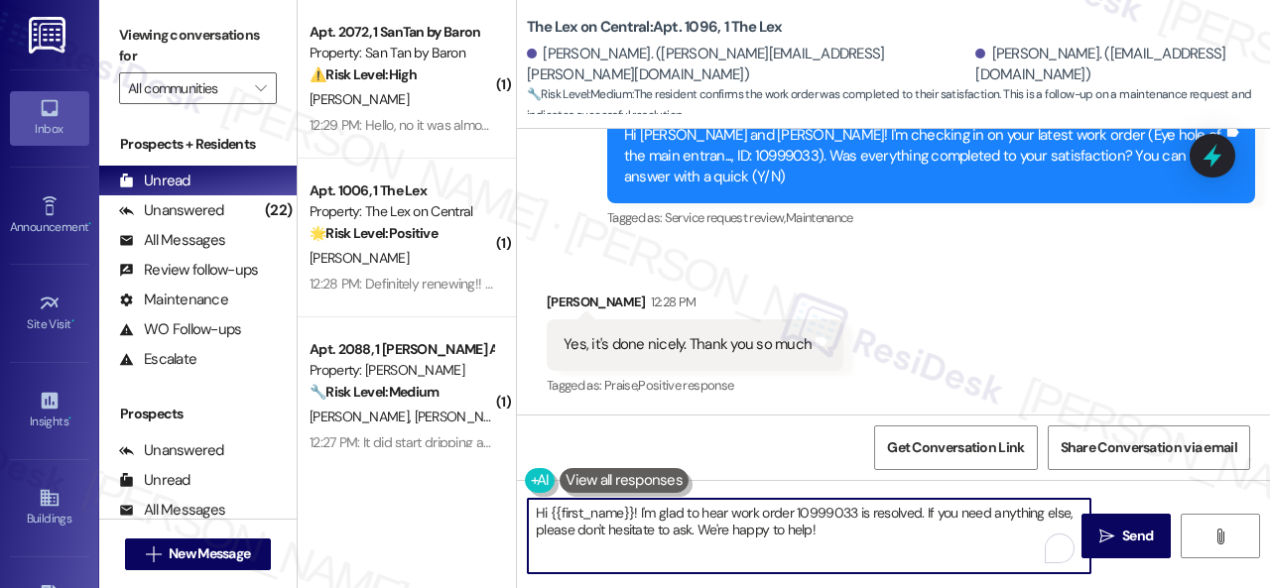
drag, startPoint x: 823, startPoint y: 536, endPoint x: 456, endPoint y: 508, distance: 367.2
click at [456, 509] on div "( 1 ) Apt. 2072, 1 SanTan by Baron Property: San Tan by Baron ⚠️ Risk Level: Hi…" at bounding box center [784, 294] width 972 height 588
paste textarea "We're glad to hear everything’s taken care of. If your experience at {{property…"
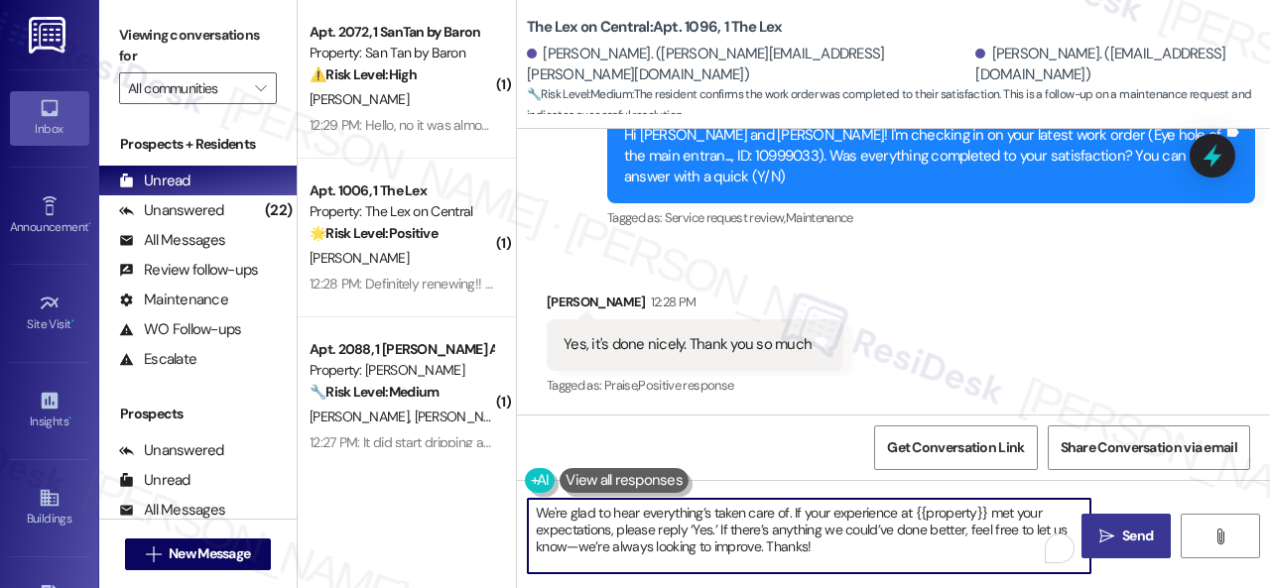
type textarea "We're glad to hear everything’s taken care of. If your experience at {{property…"
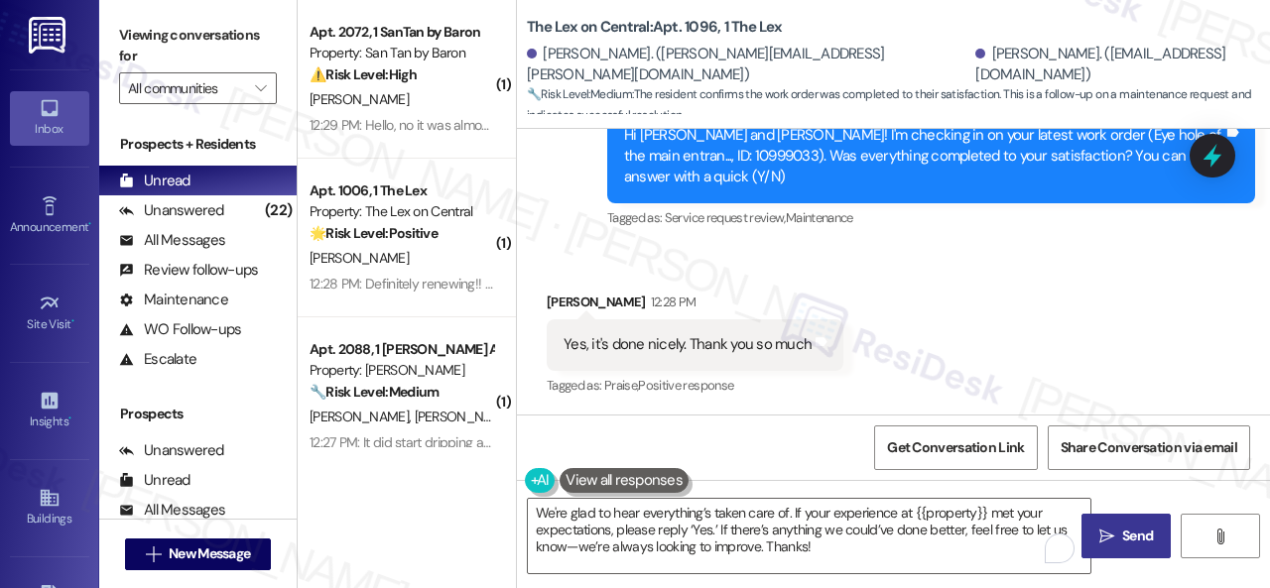
click at [1101, 532] on icon "" at bounding box center [1106, 537] width 15 height 16
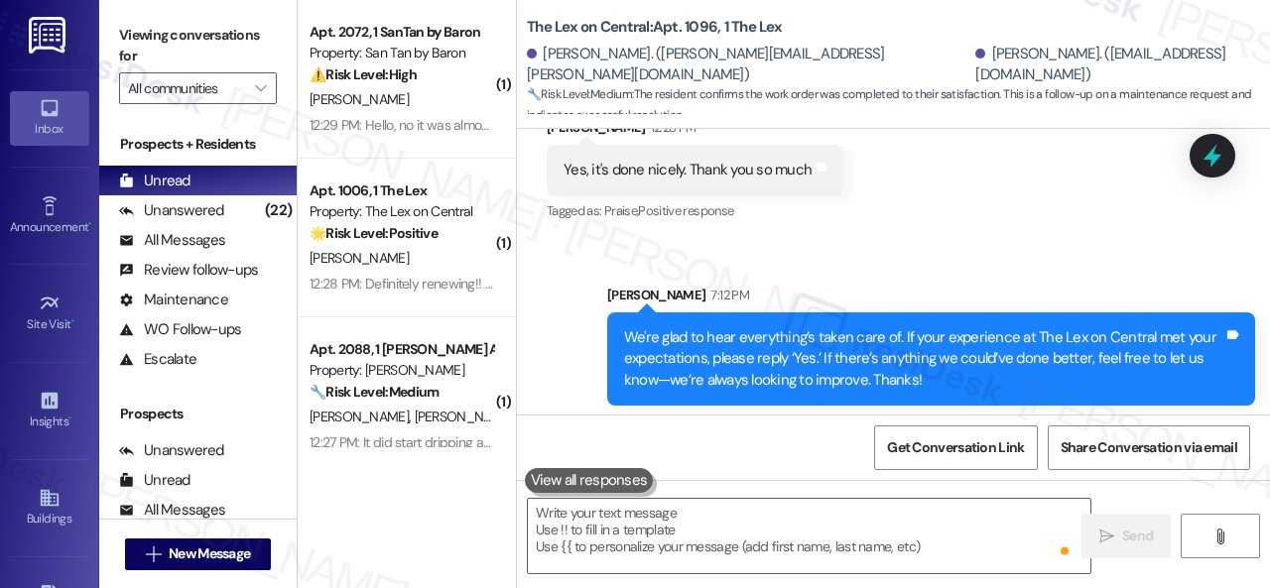
scroll to position [5099, 0]
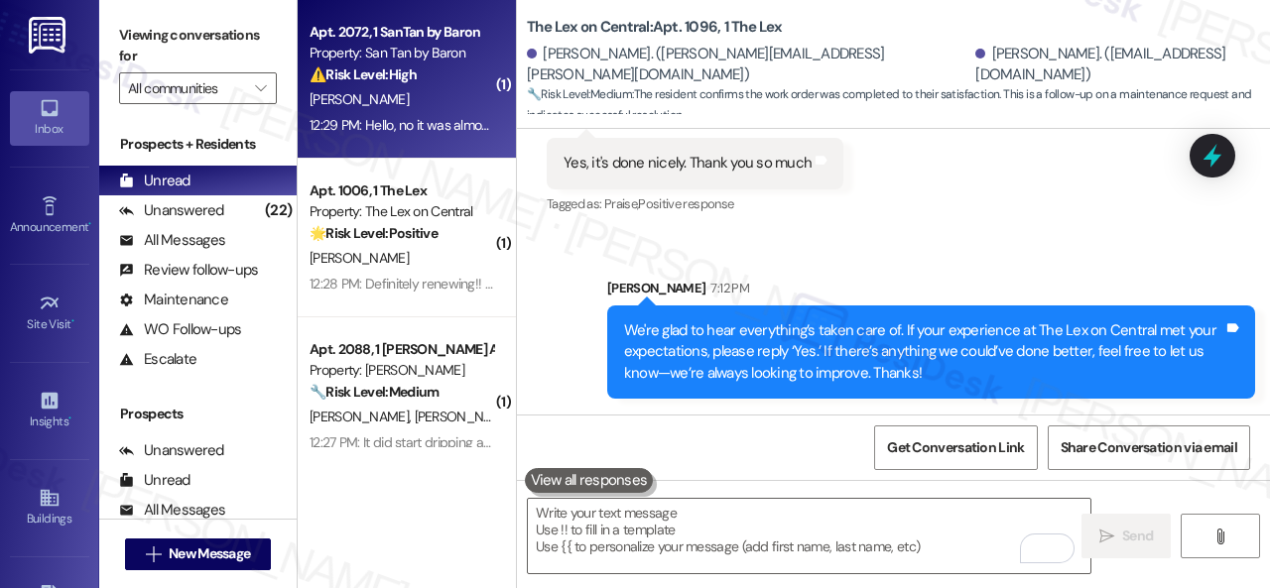
click at [427, 99] on div "E. Diaz" at bounding box center [402, 99] width 188 height 25
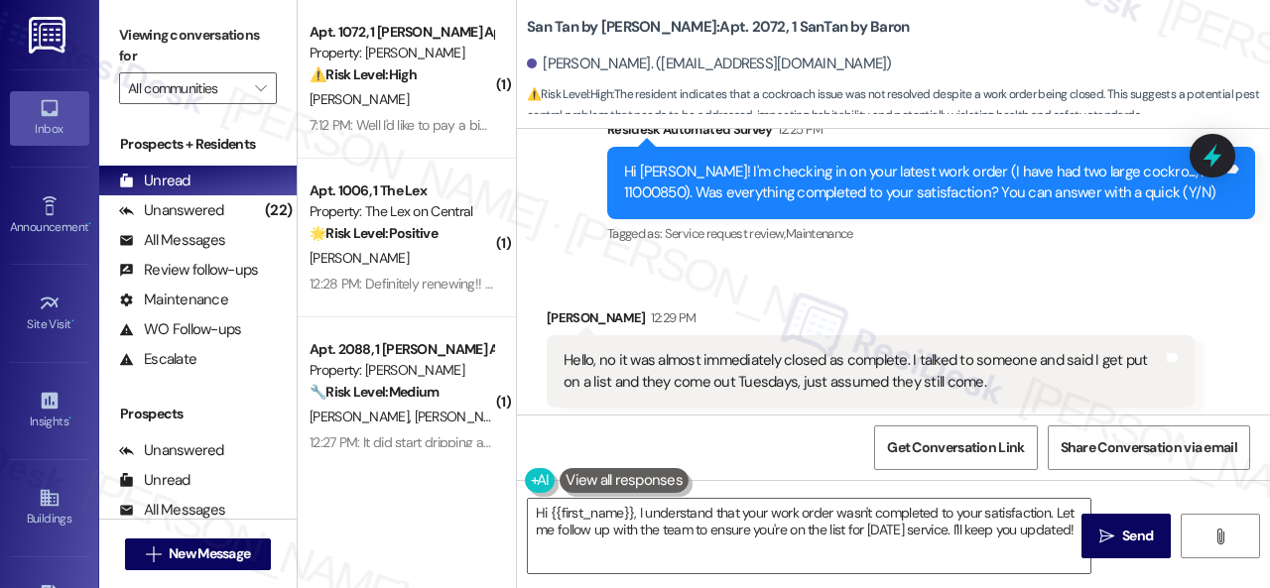
scroll to position [1275, 0]
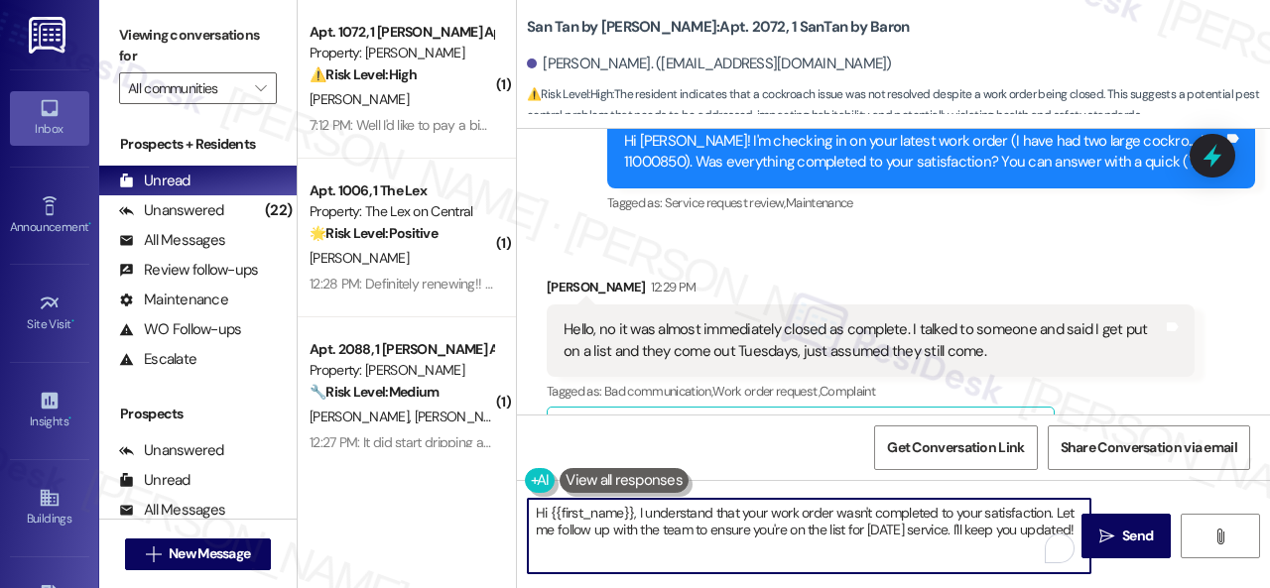
drag, startPoint x: 534, startPoint y: 516, endPoint x: 629, endPoint y: 569, distance: 108.8
click at [629, 569] on textarea "Hi {{first_name}}, I understand that your work order wasn't completed to your s…" at bounding box center [809, 536] width 563 height 74
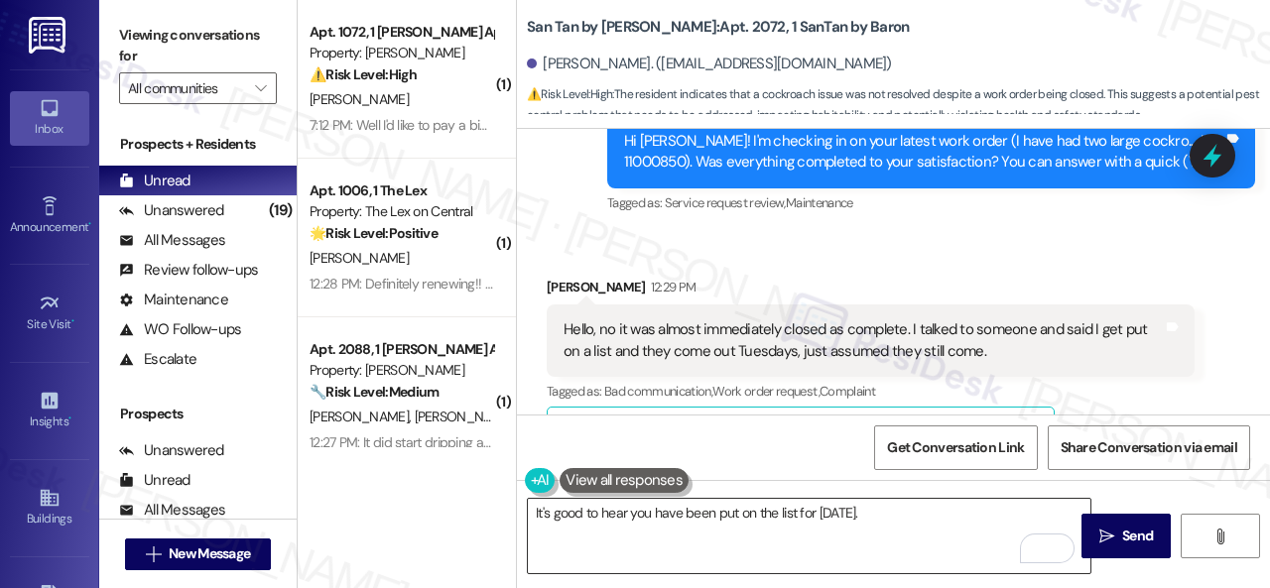
click at [904, 518] on textarea "It's good to hear you have been put on the list for Tuesday." at bounding box center [809, 536] width 563 height 74
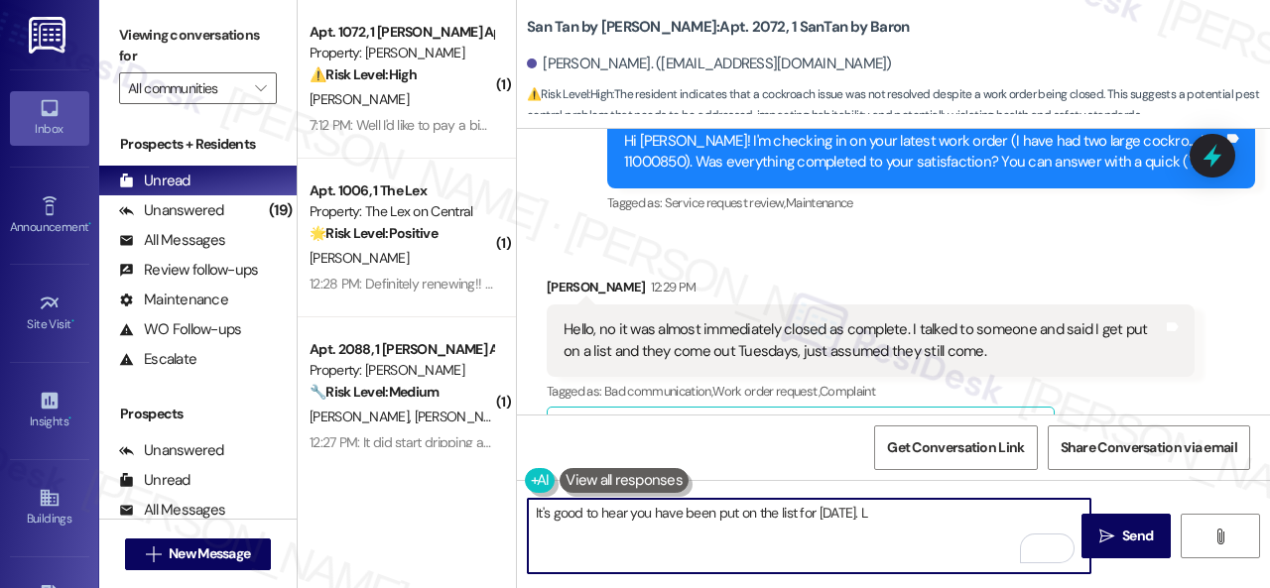
paste textarea "et me know if you have an update or need anything else."
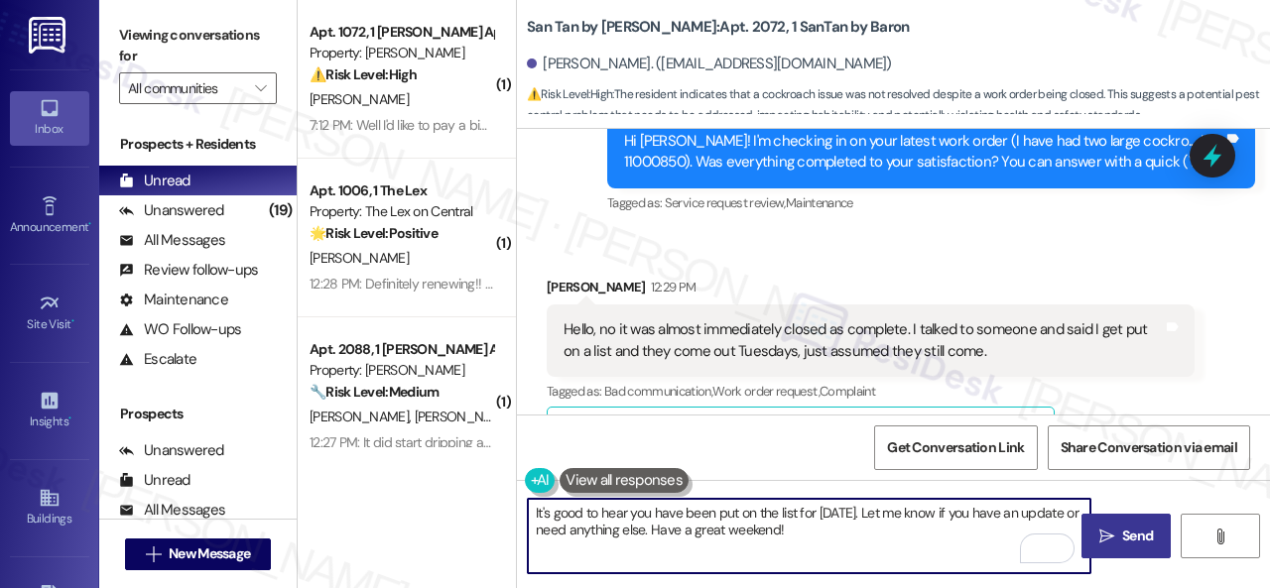
type textarea "It's good to hear you have been put on the list for Tuesday. Let me know if you…"
click at [1110, 535] on span " Send" at bounding box center [1126, 536] width 63 height 21
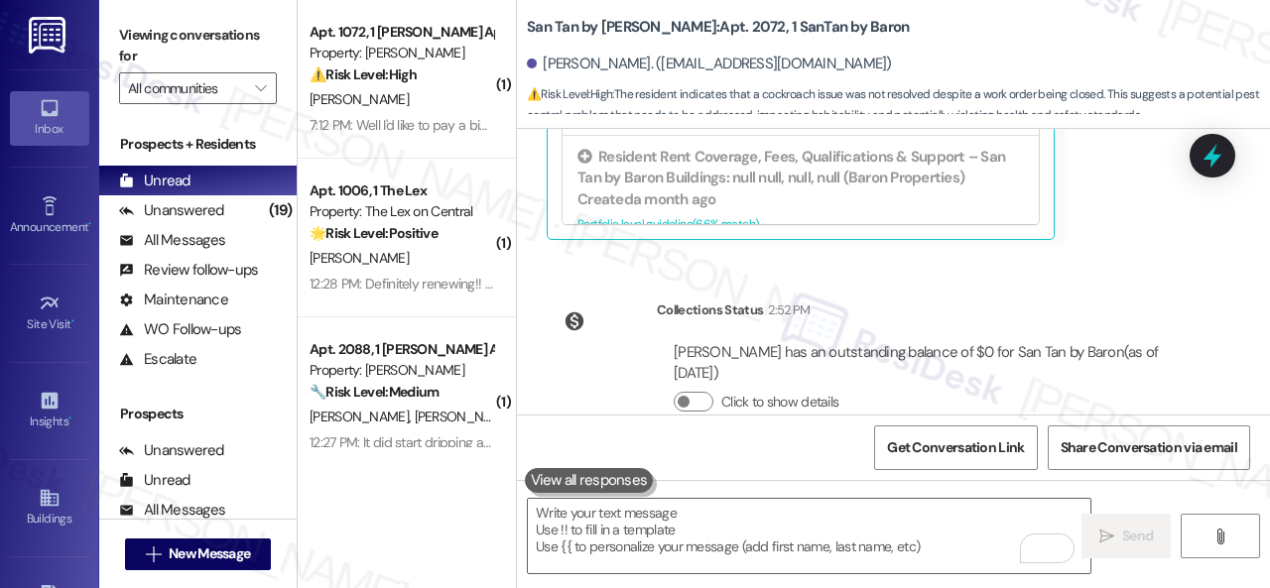
scroll to position [1931, 0]
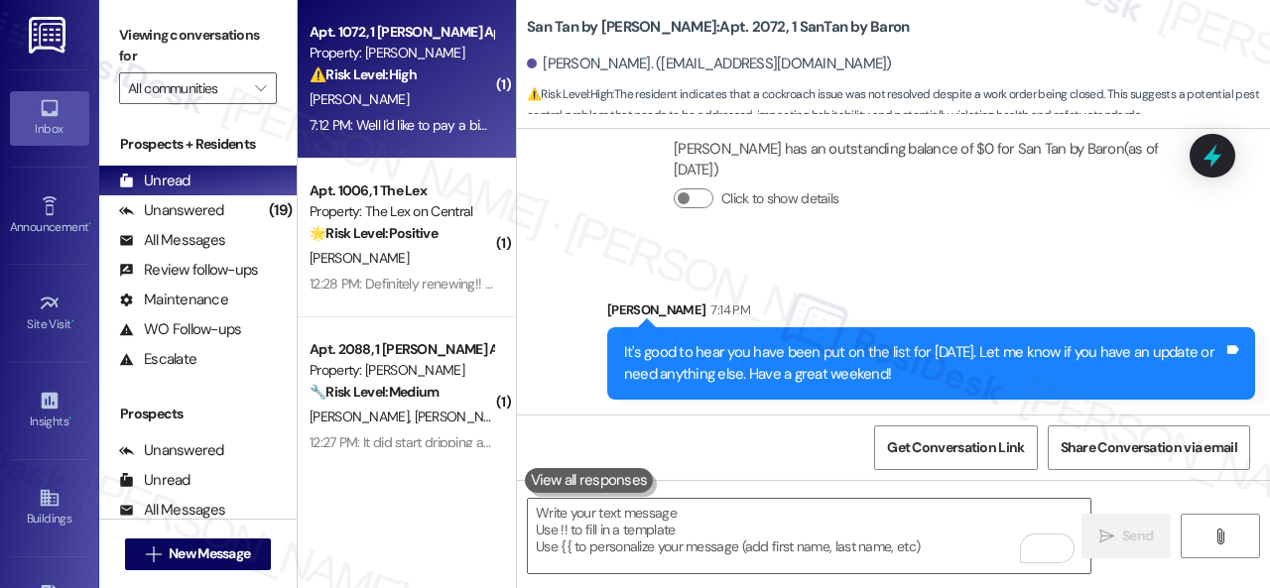
click at [415, 102] on div "[PERSON_NAME]" at bounding box center [402, 99] width 188 height 25
type textarea "Fetching suggested responses. Please feel free to read through the conversation…"
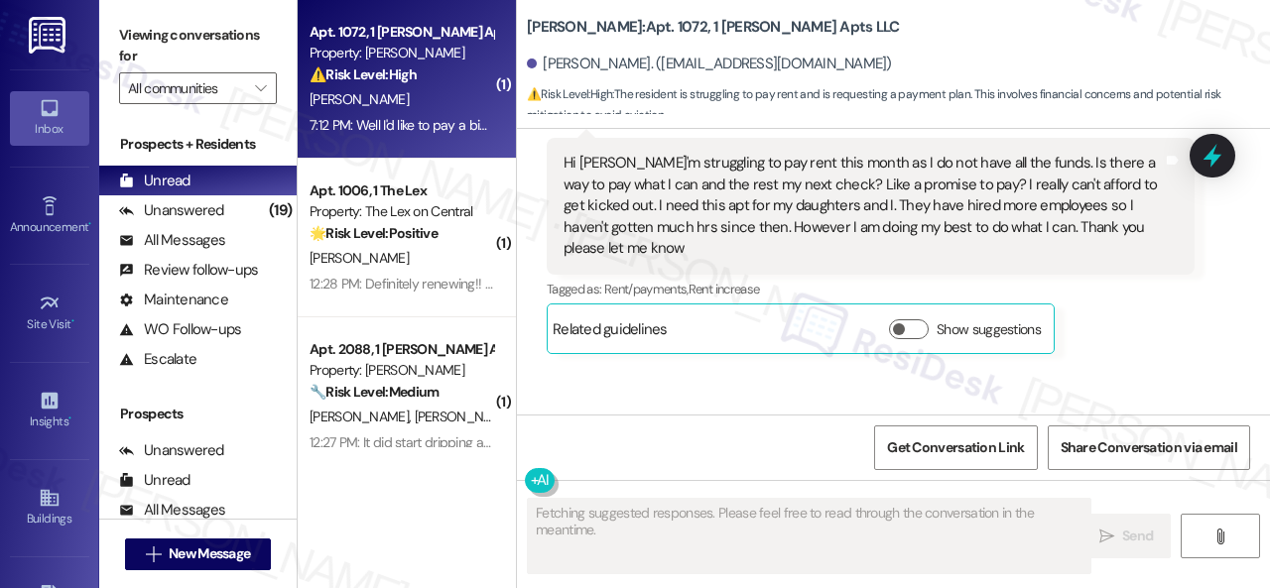
scroll to position [10529, 0]
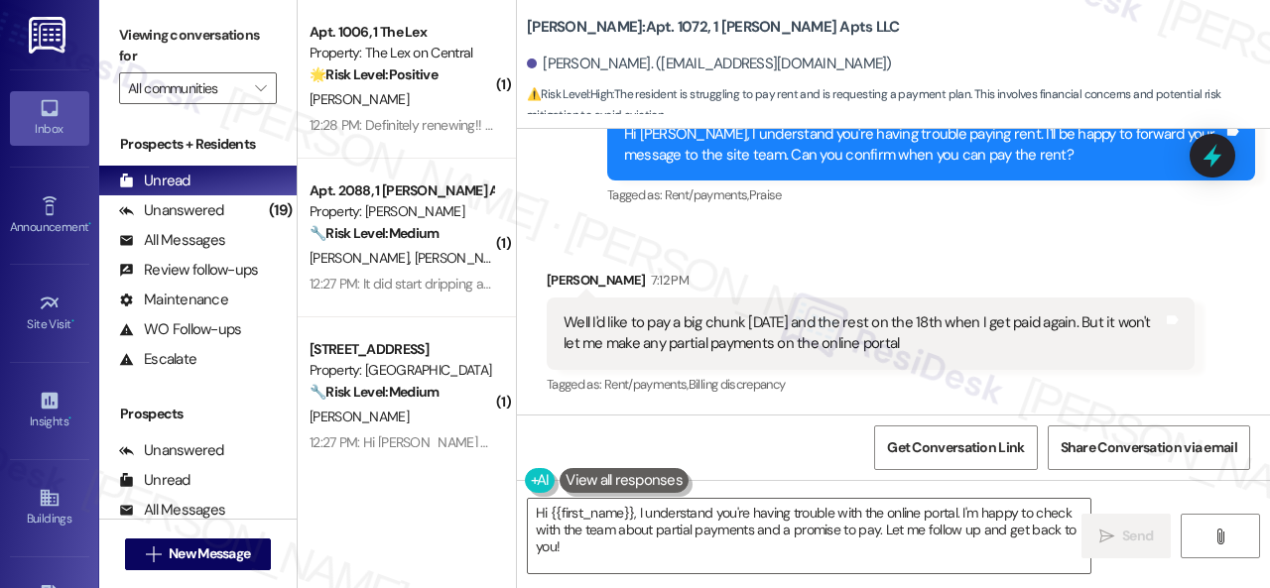
click at [980, 248] on div "Received via SMS Jessica Warin 7:12 PM Well I'd like to pay a big chunk today a…" at bounding box center [893, 319] width 753 height 189
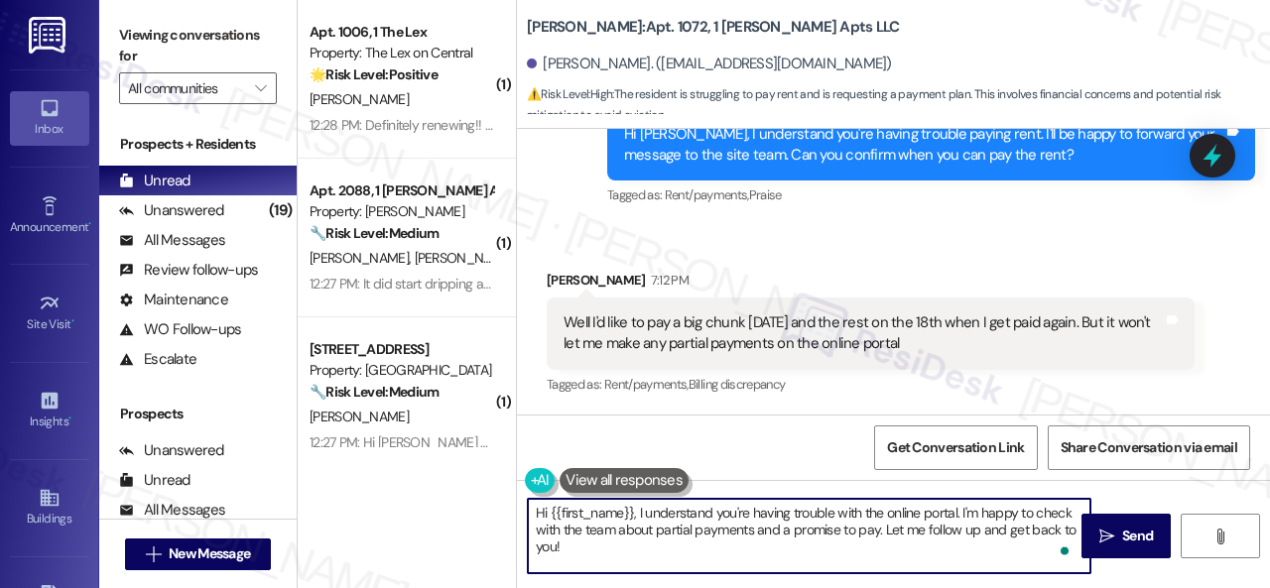
drag, startPoint x: 834, startPoint y: 516, endPoint x: 868, endPoint y: 558, distance: 54.2
click at [866, 558] on textarea "Hi {{first_name}}, I understand you're having trouble with the online portal. I…" at bounding box center [809, 536] width 563 height 74
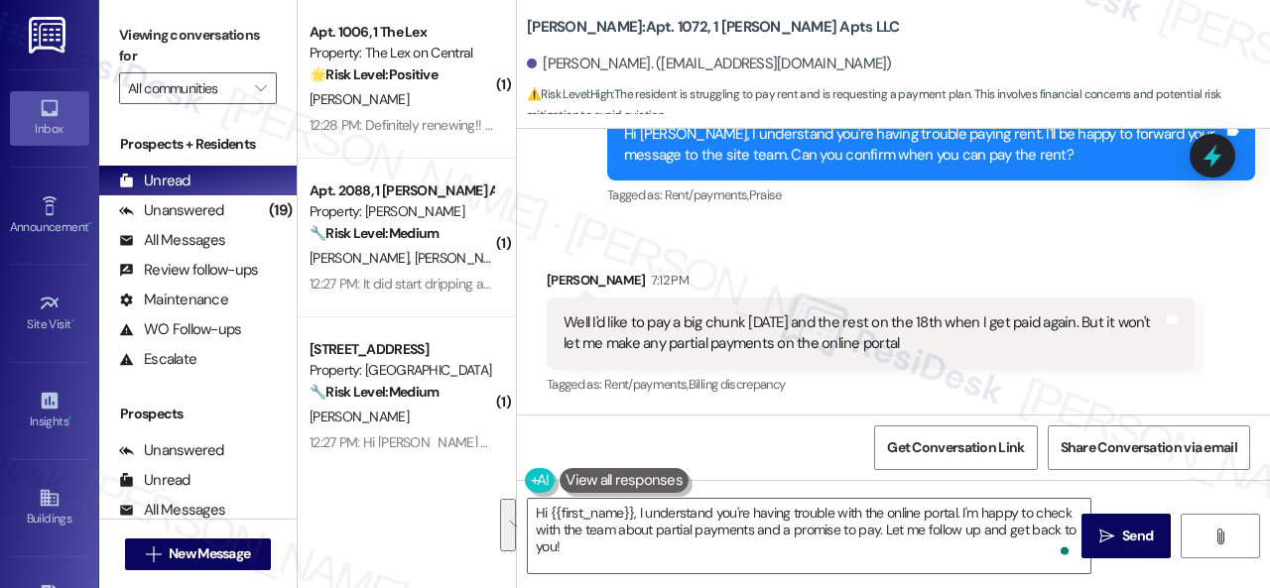
click at [889, 252] on div "Received via SMS Jessica Warin 7:12 PM Well I'd like to pay a big chunk today a…" at bounding box center [893, 319] width 753 height 189
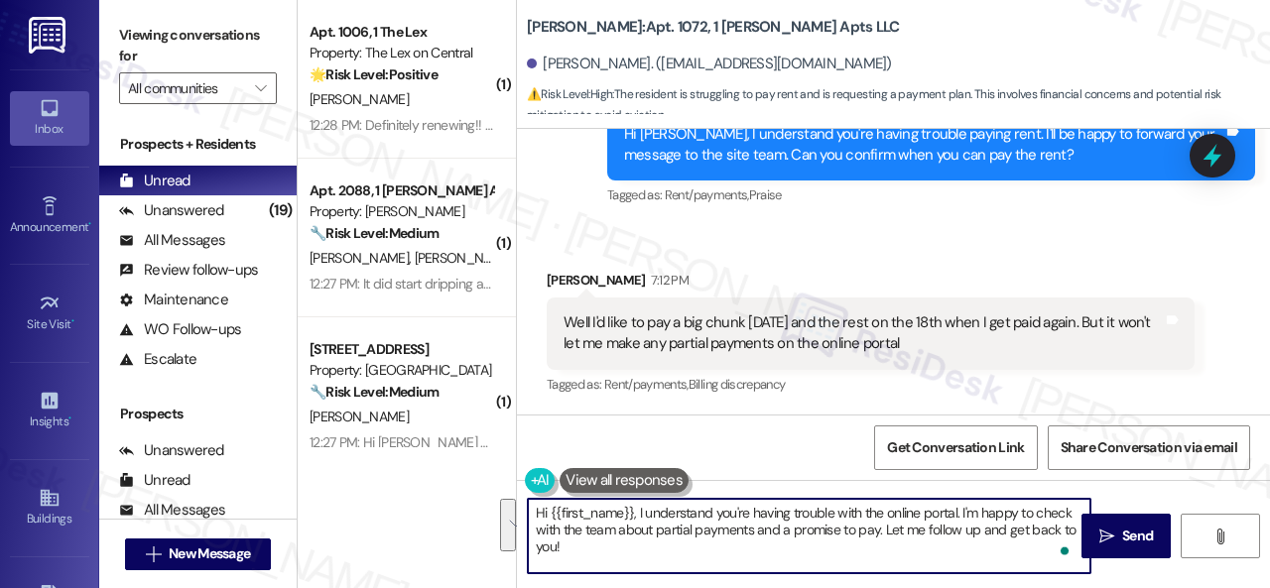
drag, startPoint x: 530, startPoint y: 519, endPoint x: 633, endPoint y: 543, distance: 105.9
click at [633, 543] on textarea "Hi {{first_name}}, I understand you're having trouble with the online portal. I…" at bounding box center [809, 536] width 563 height 74
paste textarea "I will forward your concern to the site team and get back to you as soon as I r…"
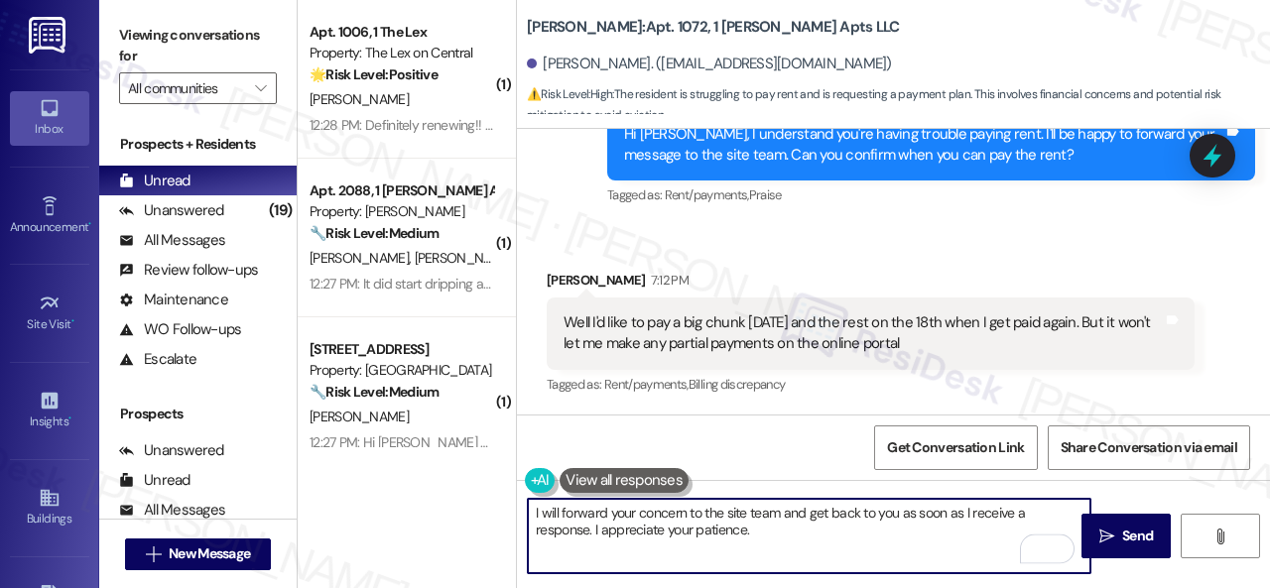
click at [687, 511] on textarea "I will forward your concern to the site team and get back to you as soon as I r…" at bounding box center [809, 536] width 563 height 74
click at [837, 523] on textarea "I will forward your concern about partial payment to the site team and get back…" at bounding box center [809, 536] width 563 height 74
type textarea "I will forward your concern about partial payment to the site team and get back…"
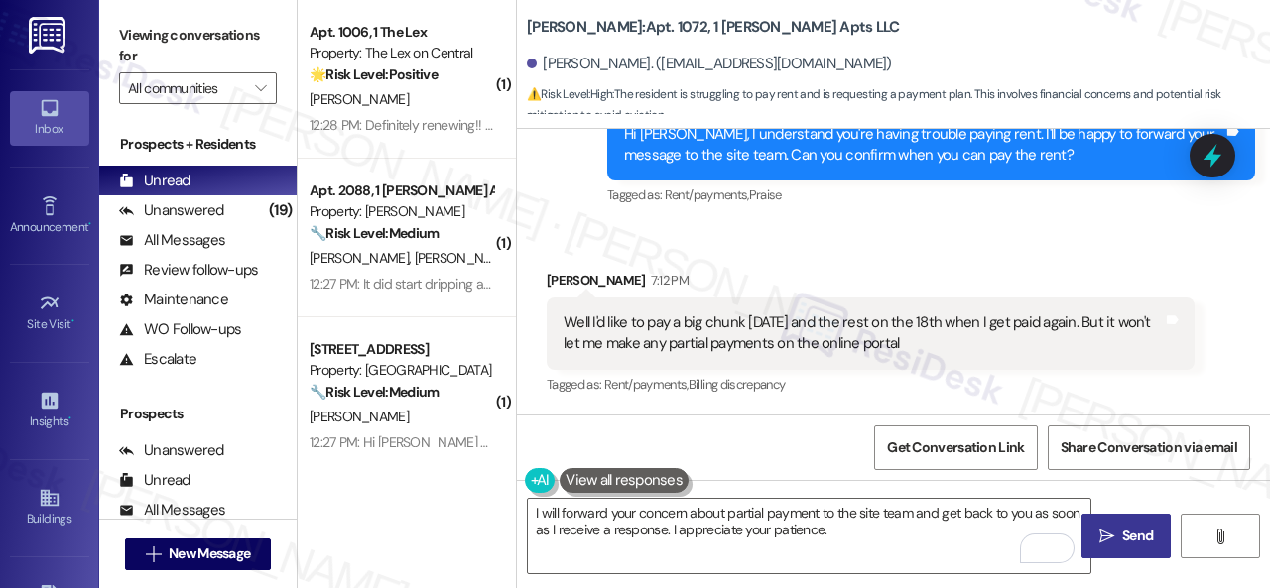
click at [1122, 532] on span "Send" at bounding box center [1137, 536] width 31 height 21
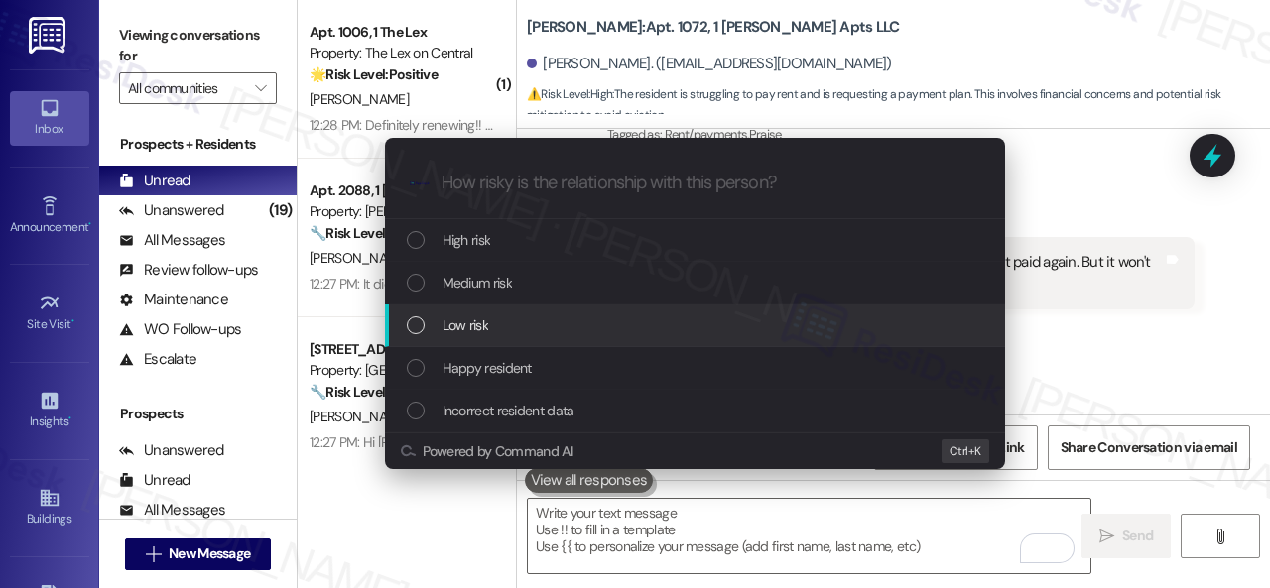
click at [460, 317] on span "Low risk" at bounding box center [466, 326] width 46 height 22
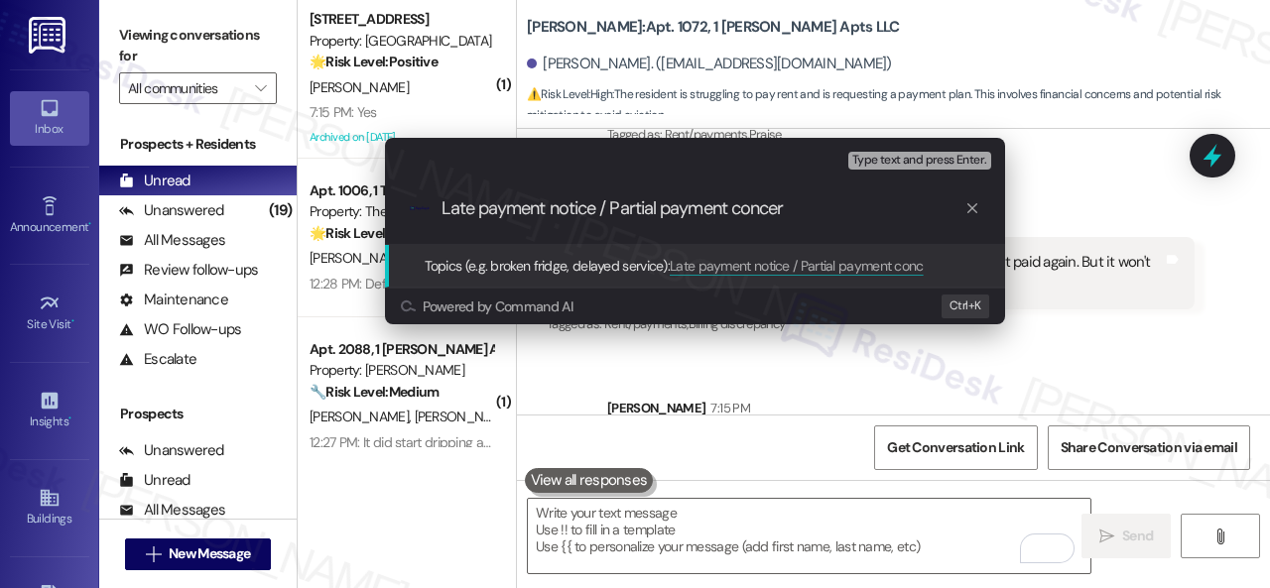
type input "Late payment notice / Partial payment concern"
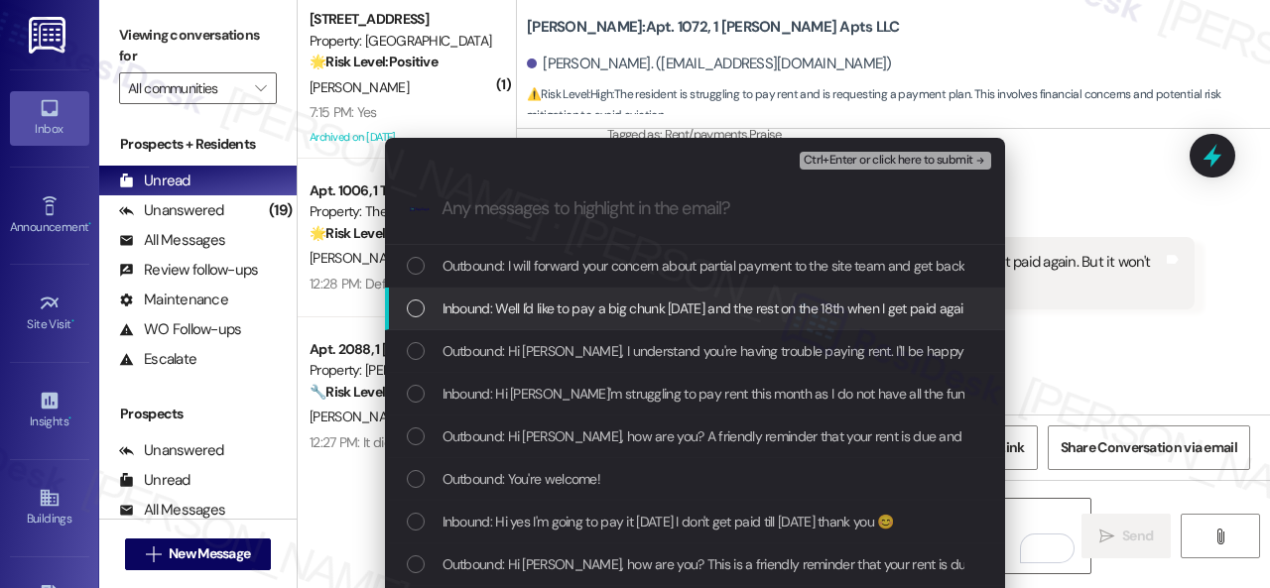
click at [542, 307] on span "Inbound: Well I'd like to pay a big chunk today and the rest on the 18th when I…" at bounding box center [897, 309] width 908 height 22
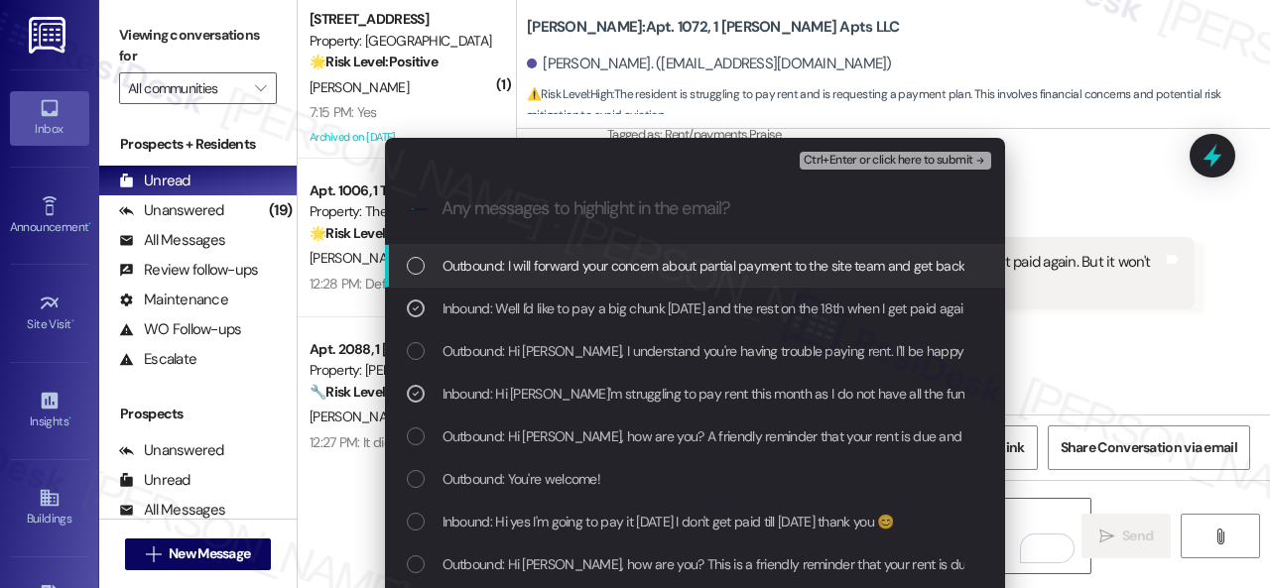
click at [826, 165] on span "Ctrl+Enter or click here to submit" at bounding box center [889, 161] width 170 height 14
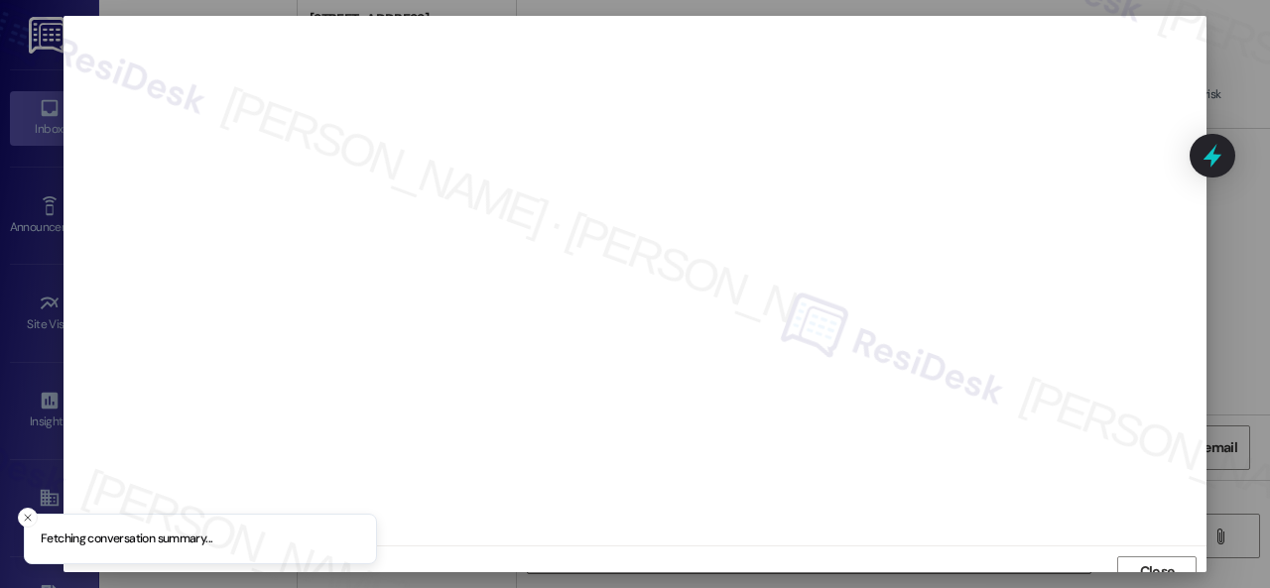
scroll to position [15, 0]
click at [1129, 554] on button "Close" at bounding box center [1156, 558] width 79 height 32
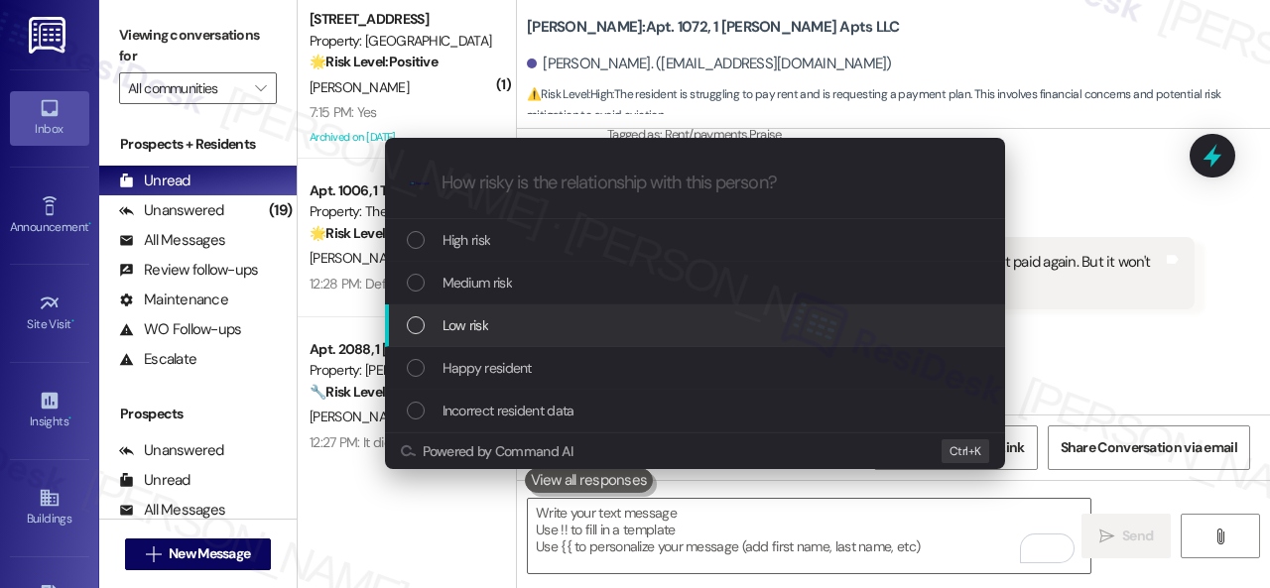
click at [470, 322] on span "Low risk" at bounding box center [466, 326] width 46 height 22
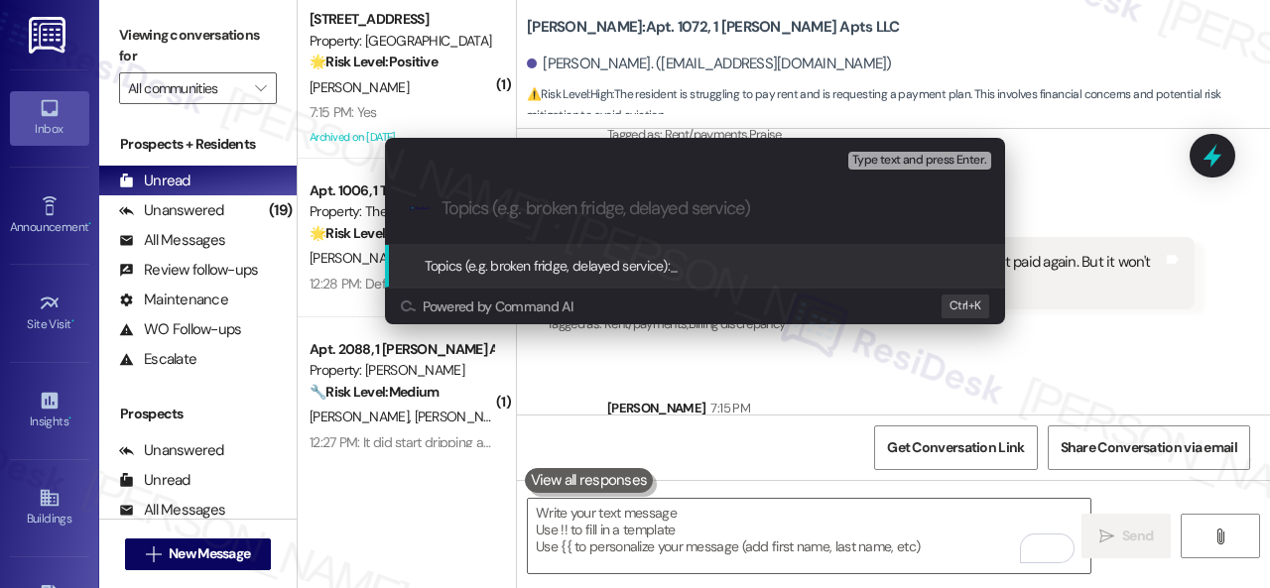
paste input "Late payment notice / Partial payment concern"
type input "Late payment notice / Partial payment concern"
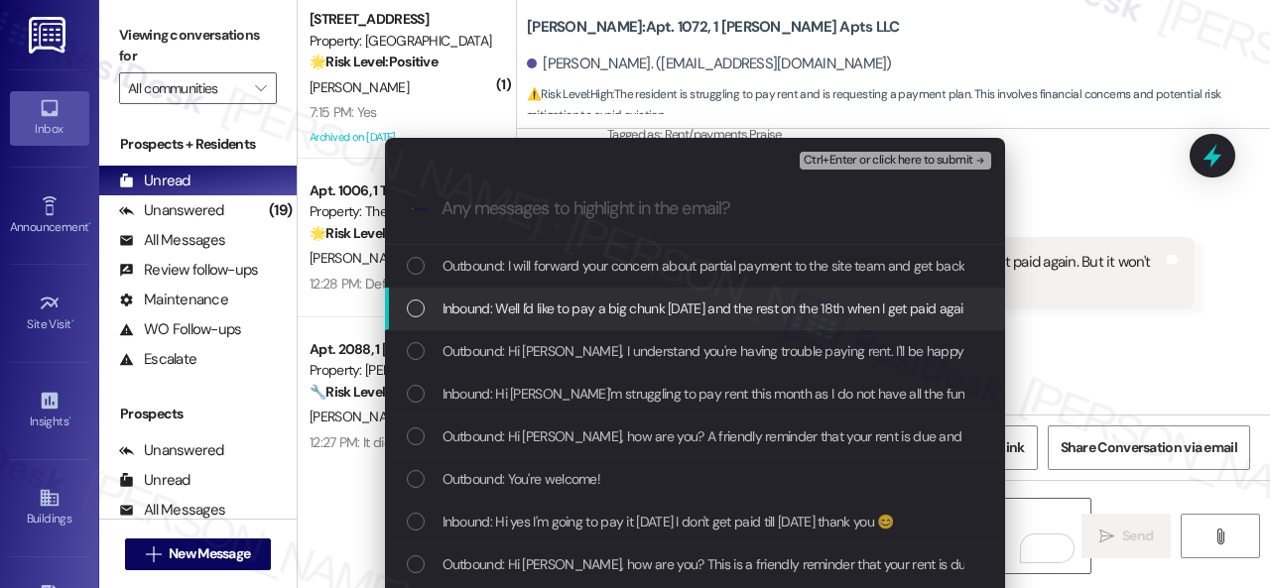
click at [510, 307] on span "Inbound: Well I'd like to pay a big chunk today and the rest on the 18th when I…" at bounding box center [897, 309] width 908 height 22
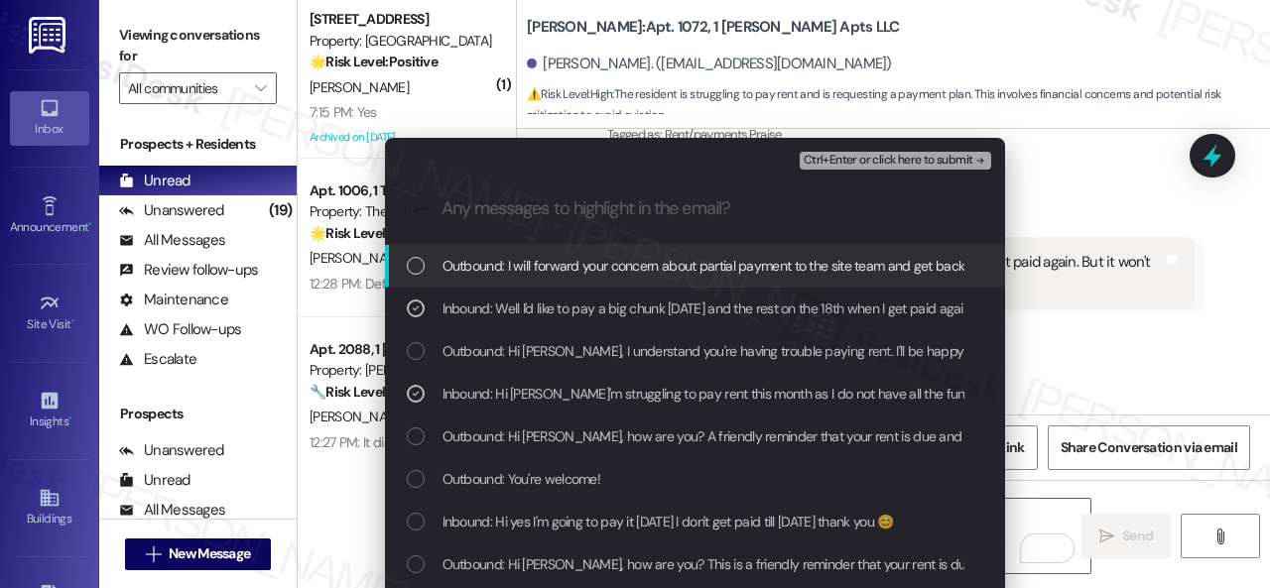
click at [822, 161] on span "Ctrl+Enter or click here to submit" at bounding box center [889, 161] width 170 height 14
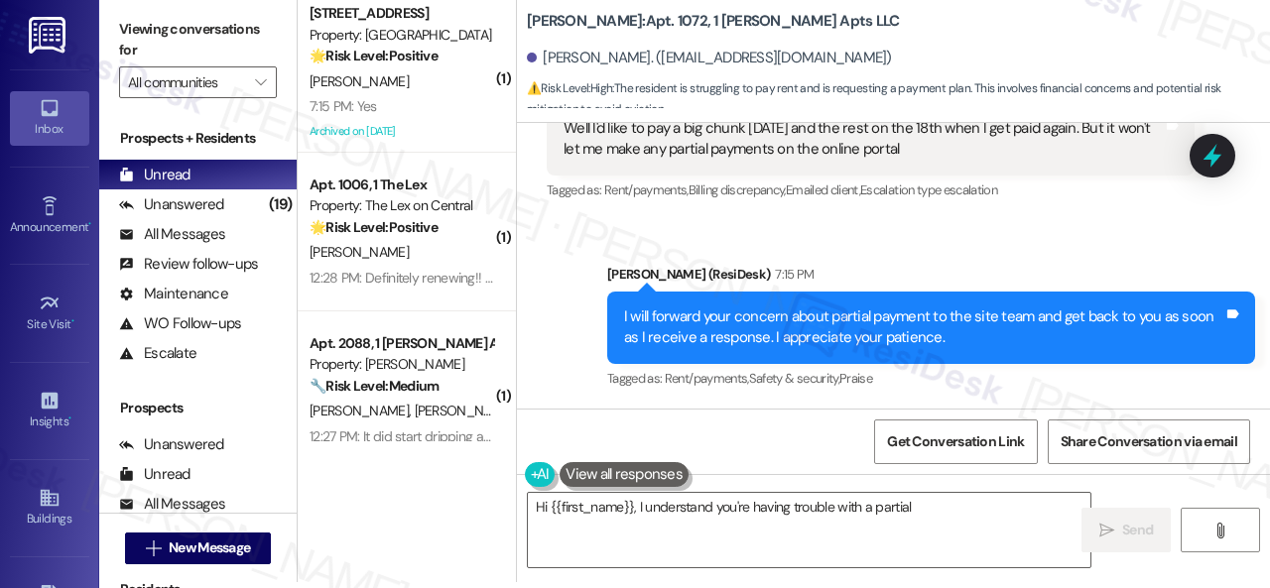
scroll to position [10719, 0]
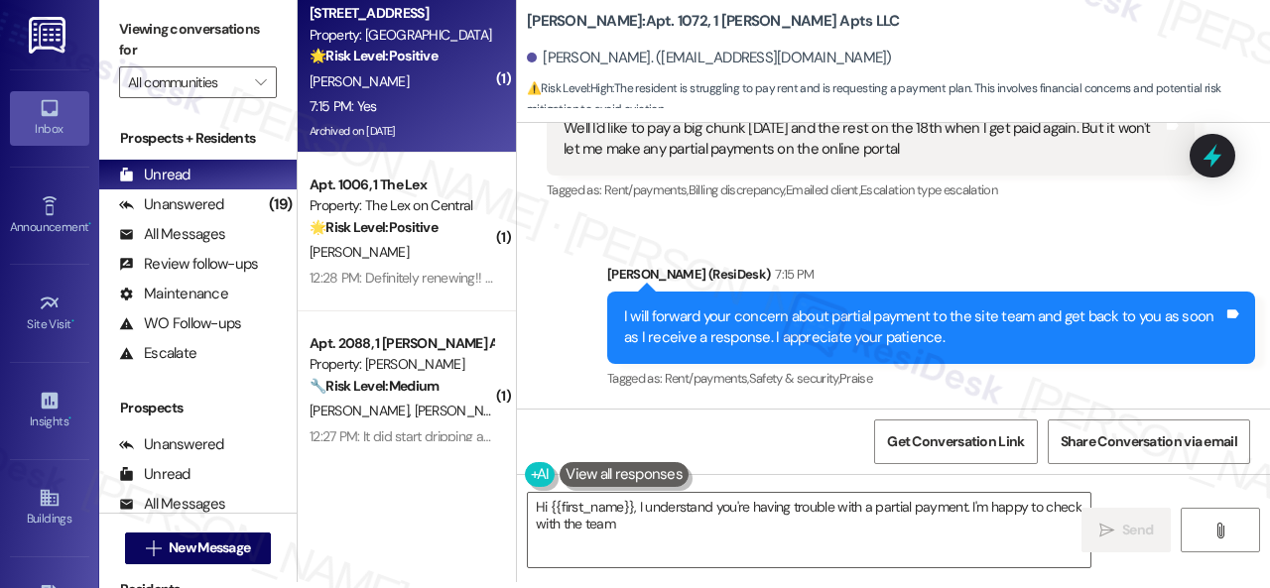
type textarea "Hi {{first_name}}, I understand you're having trouble with a partial payment. I…"
click at [443, 101] on div "7:15 PM: Yes 7:15 PM: Yes" at bounding box center [402, 106] width 188 height 25
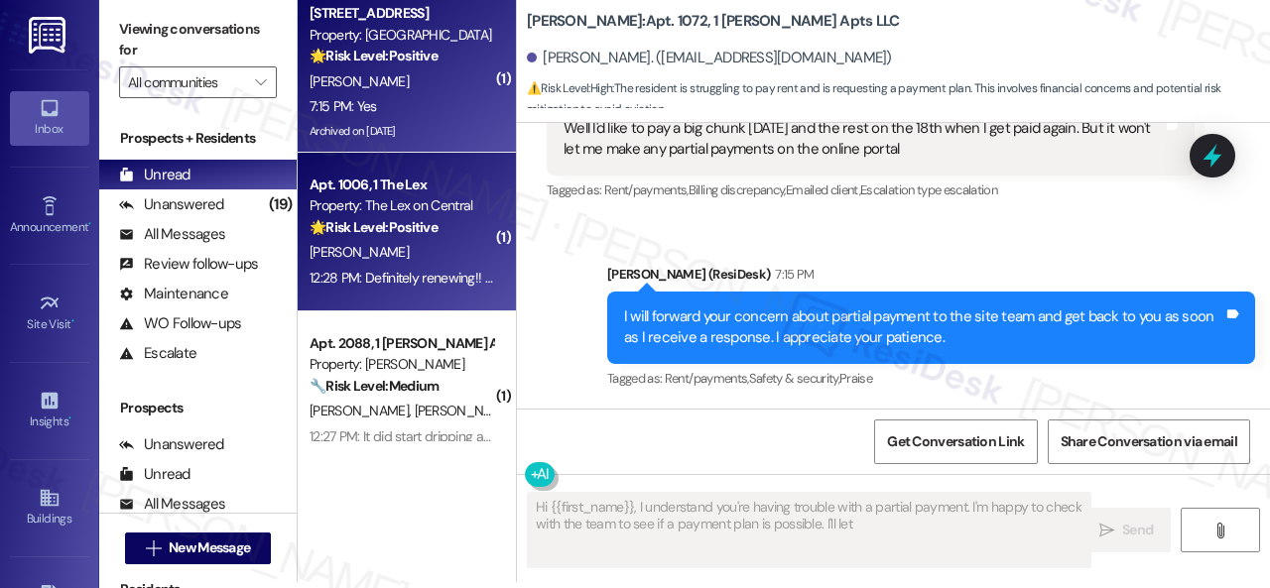
type textarea "Hi {{first_name}}, I understand you're having trouble with a partial payment. I…"
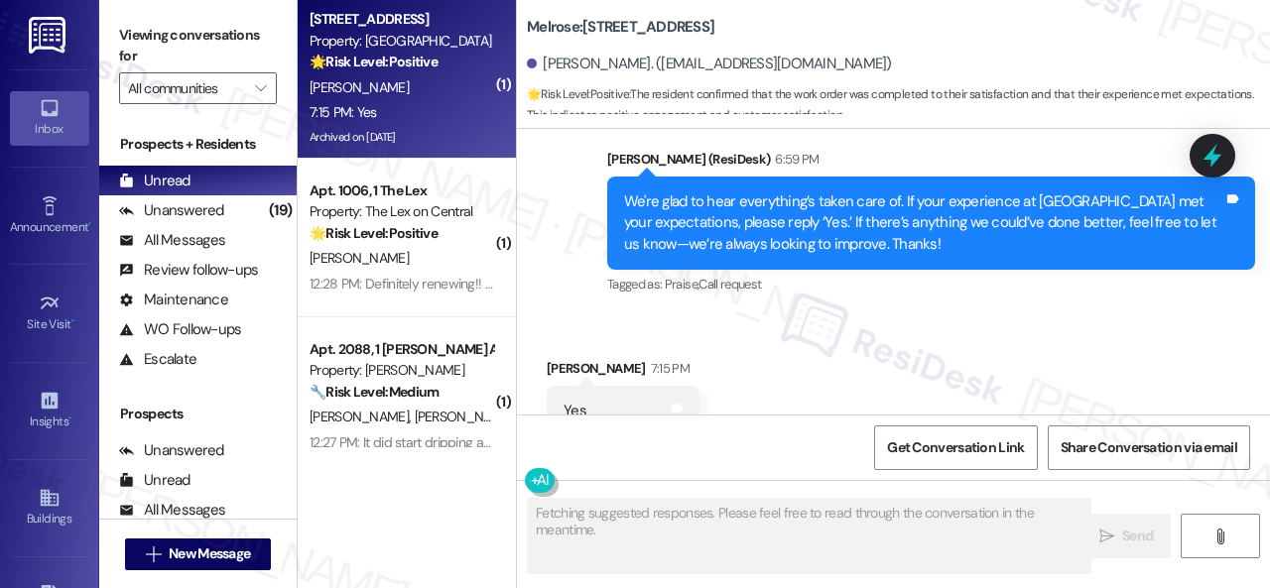
scroll to position [4079, 0]
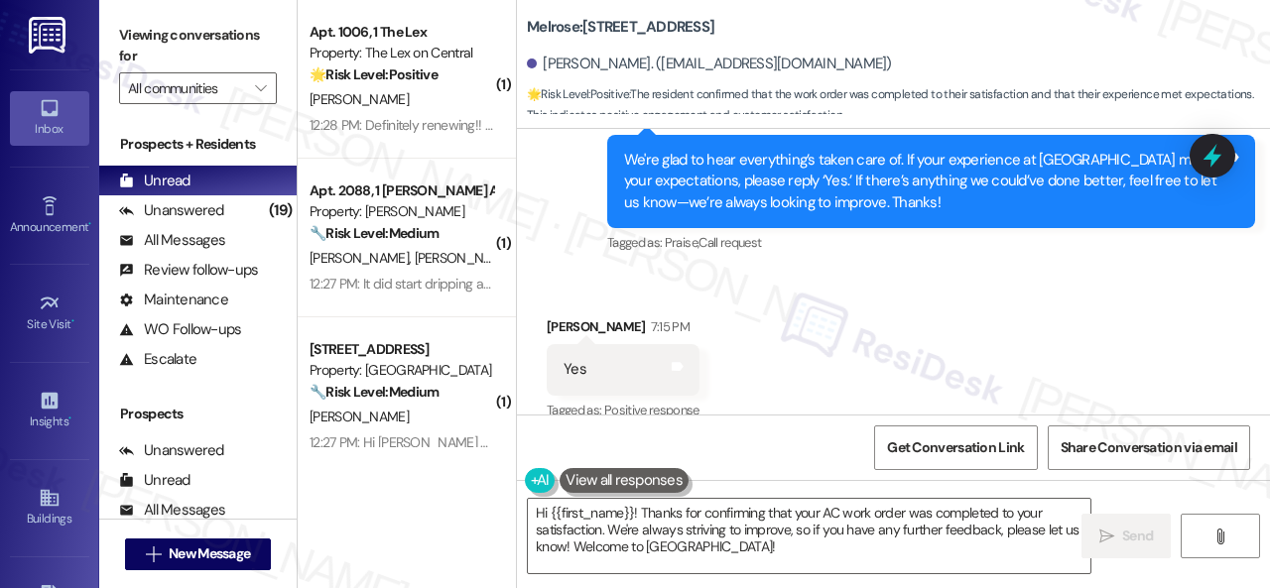
click at [601, 272] on div "Received via SMS James Weaver-Sandoval 7:15 PM Yes Tags and notes Tagged as: Po…" at bounding box center [893, 356] width 753 height 168
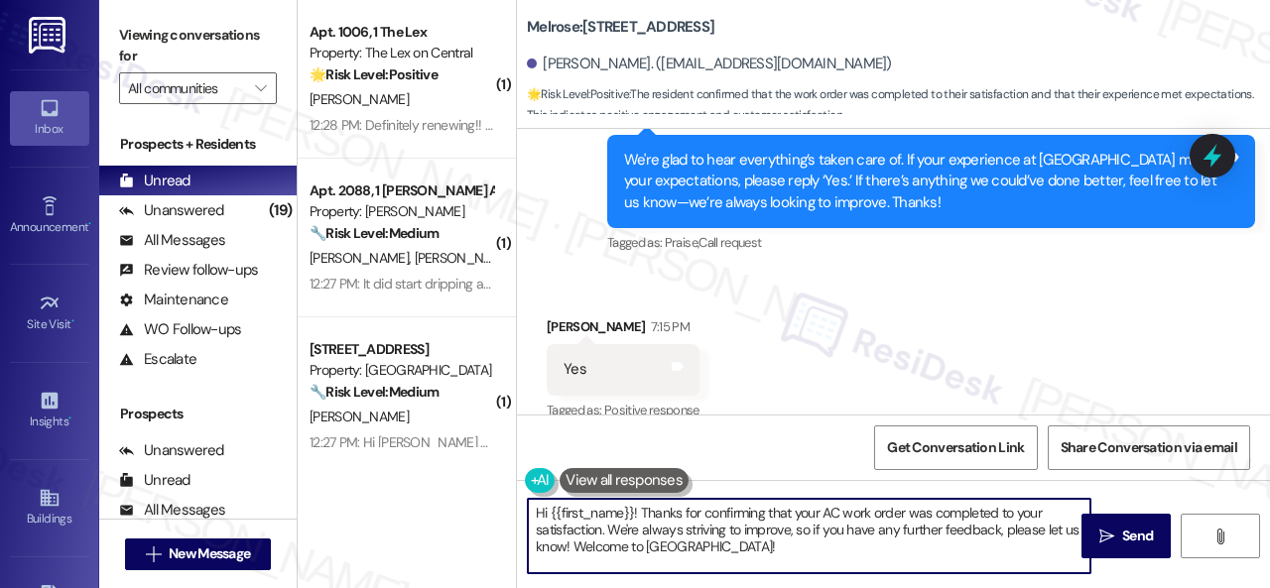
drag, startPoint x: 593, startPoint y: 525, endPoint x: 484, endPoint y: 495, distance: 113.1
click at [484, 495] on div "( 1 ) Apt. 1006, 1 The Lex Property: The Lex on Central 🌟 Risk Level: Positive …" at bounding box center [784, 294] width 972 height 588
paste textarea "I'm glad you are satisfied with your home. Have you written a review for us bef…"
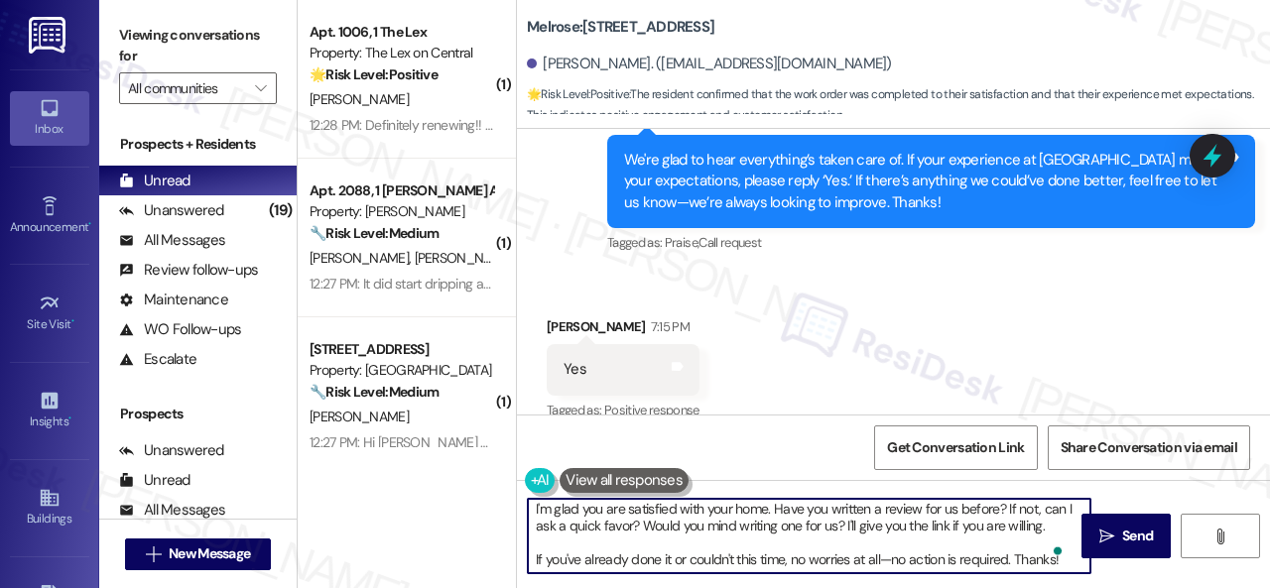
scroll to position [4, 0]
type textarea "I'm glad you are satisfied with your home. Have you written a review for us bef…"
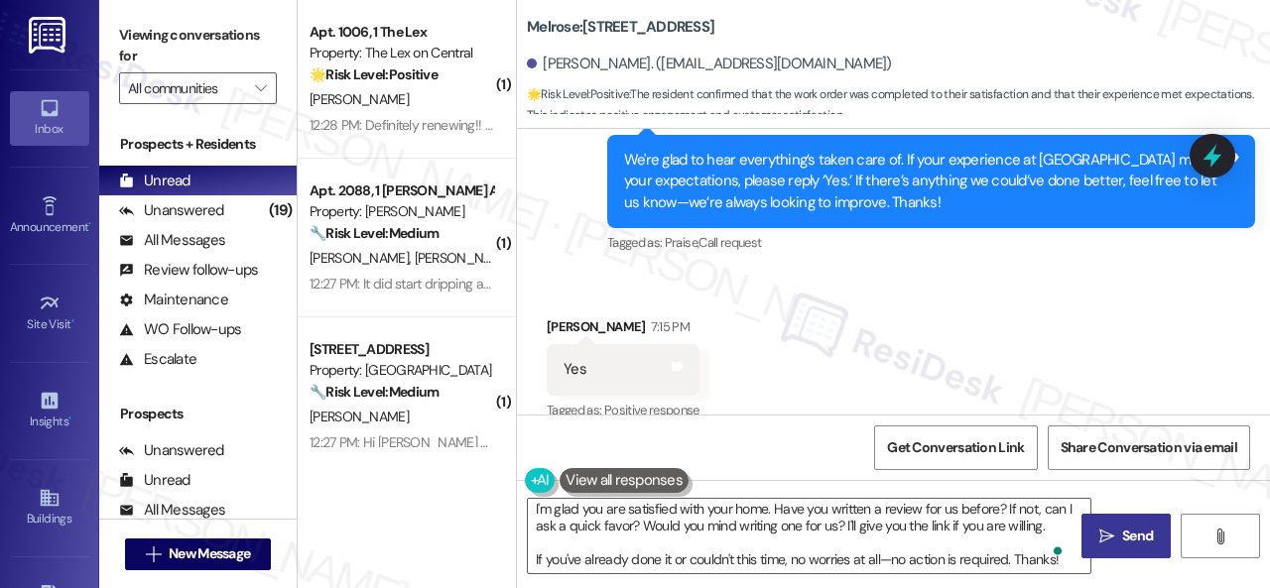
click at [1106, 538] on icon "" at bounding box center [1106, 537] width 15 height 16
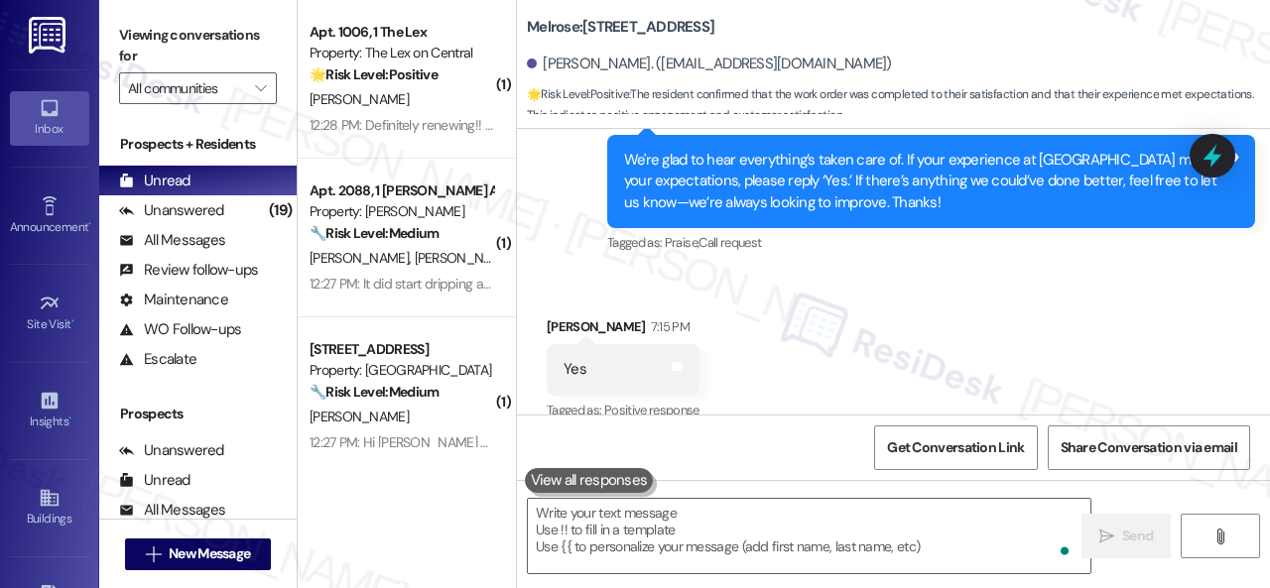
scroll to position [0, 0]
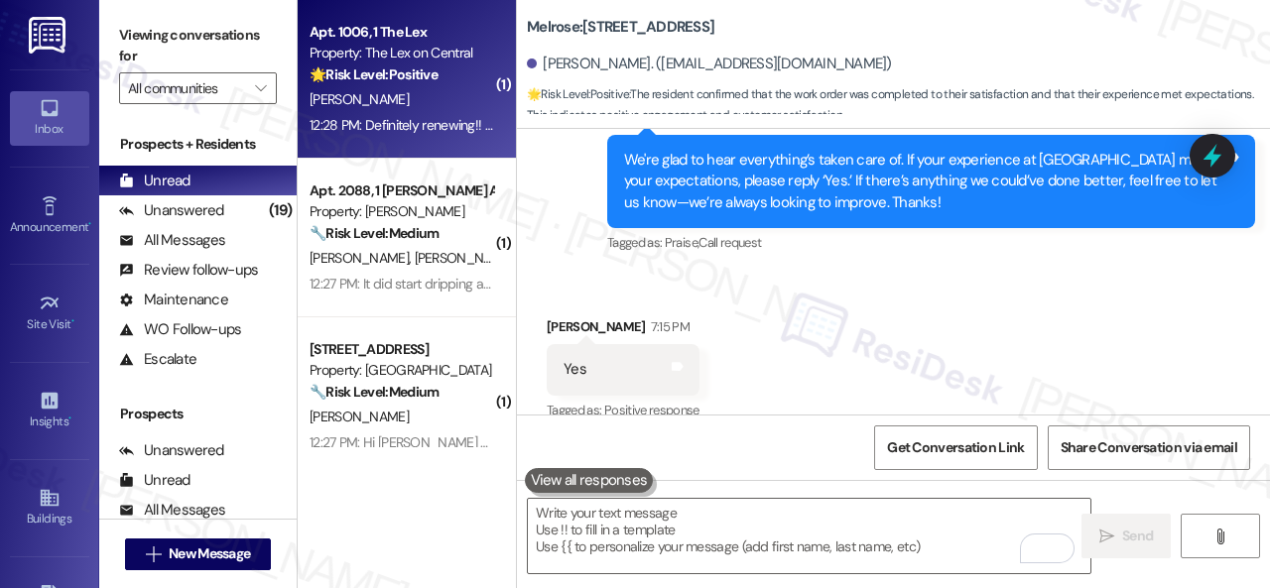
click at [431, 110] on div "S. Berg" at bounding box center [402, 99] width 188 height 25
type textarea "Fetching suggested responses. Please feel free to read through the conversation…"
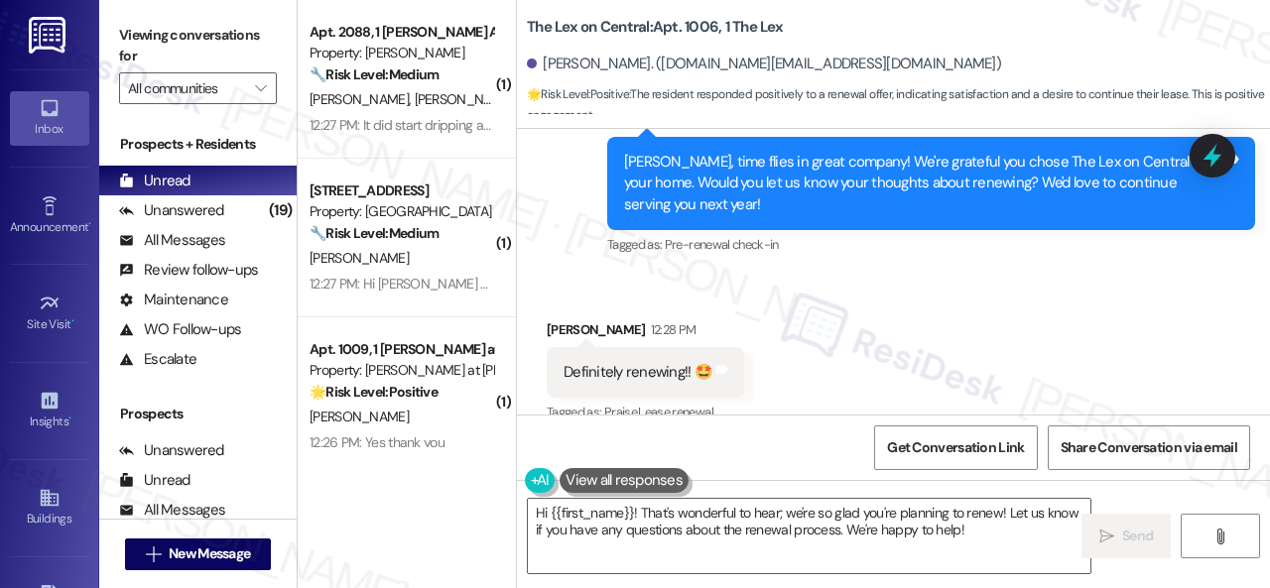
scroll to position [4562, 0]
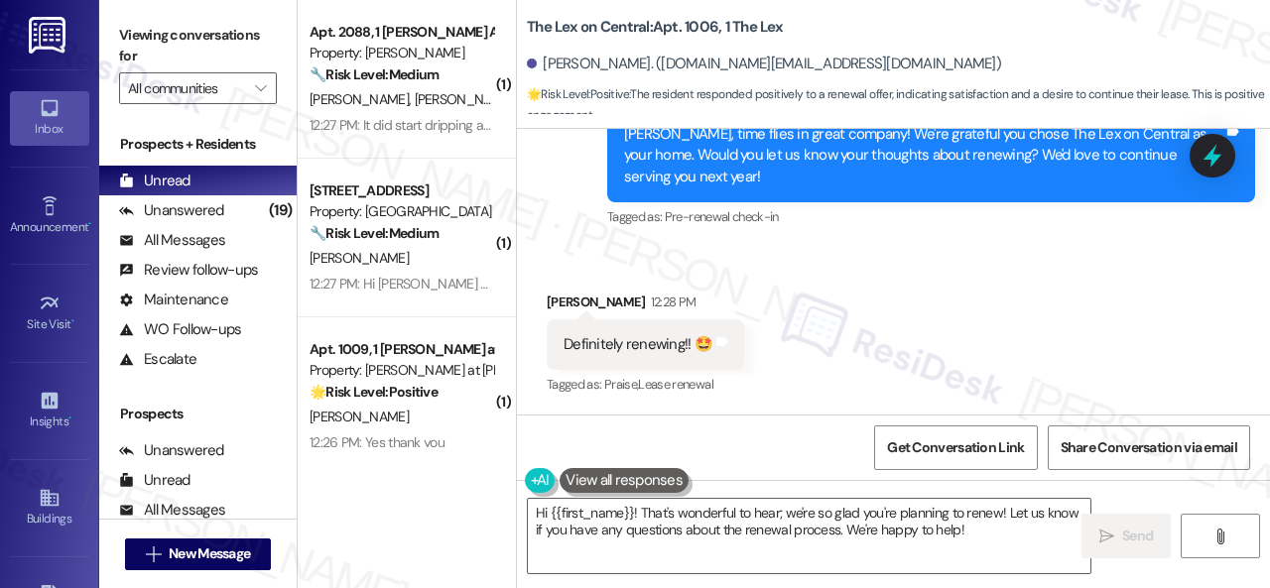
click at [609, 235] on div "Survey, sent via SMS Residesk Automated Survey 12:25 PM Simone, time flies in g…" at bounding box center [931, 156] width 678 height 181
click at [995, 527] on textarea "Hi {{first_name}}! That's wonderful to hear; we're so glad you're planning to r…" at bounding box center [809, 536] width 563 height 74
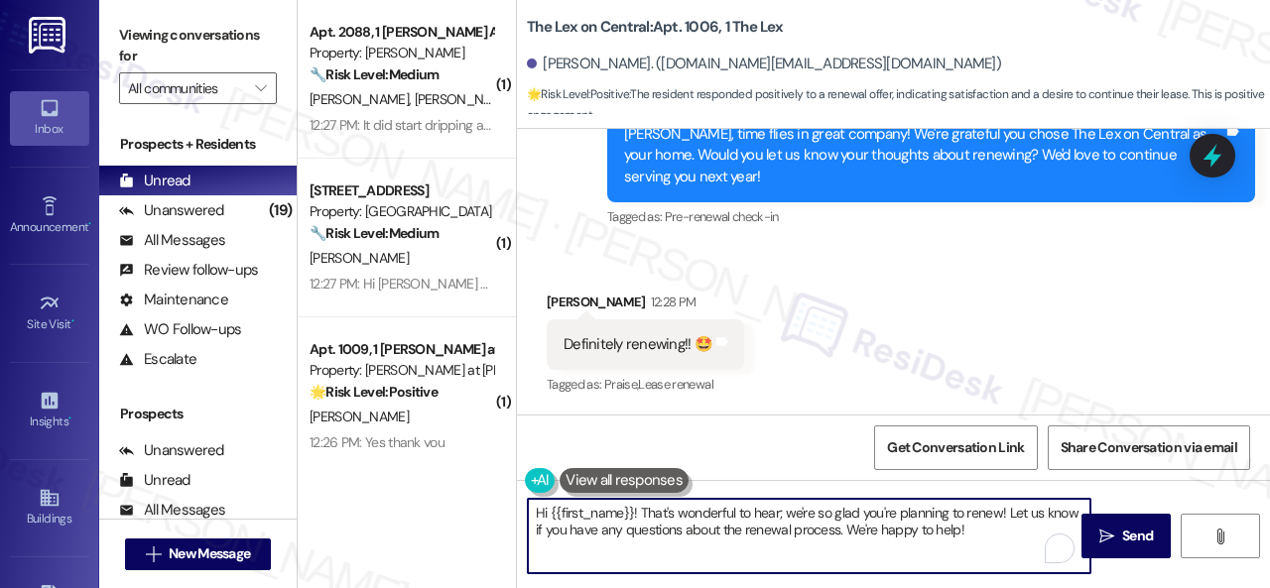
drag, startPoint x: 681, startPoint y: 512, endPoint x: 480, endPoint y: 486, distance: 202.1
click at [480, 486] on div "( 1 ) Apt. 2088, 1 Dana Park Apts LLC Property: Dana Park 🔧 Risk Level: Medium …" at bounding box center [784, 294] width 972 height 588
paste textarea "I'm thrilled to hear you're planning to renew your lease with us at {{property}…"
type textarea "I'm thrilled to hear you're planning to renew your lease with us at {{property}…"
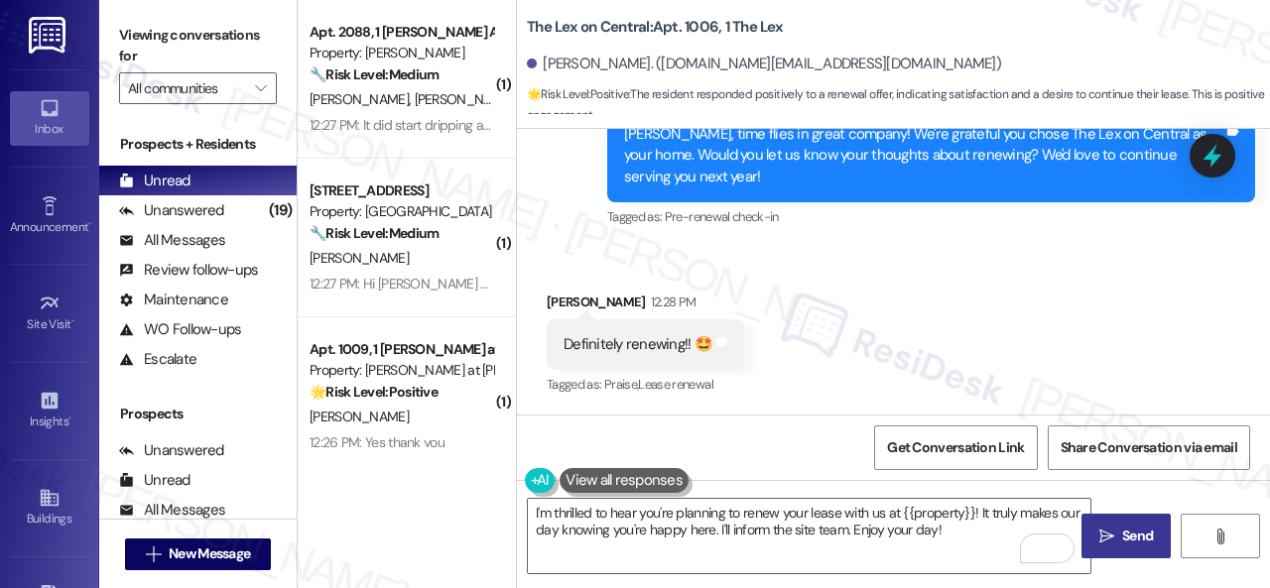
click at [1125, 543] on span "Send" at bounding box center [1137, 536] width 31 height 21
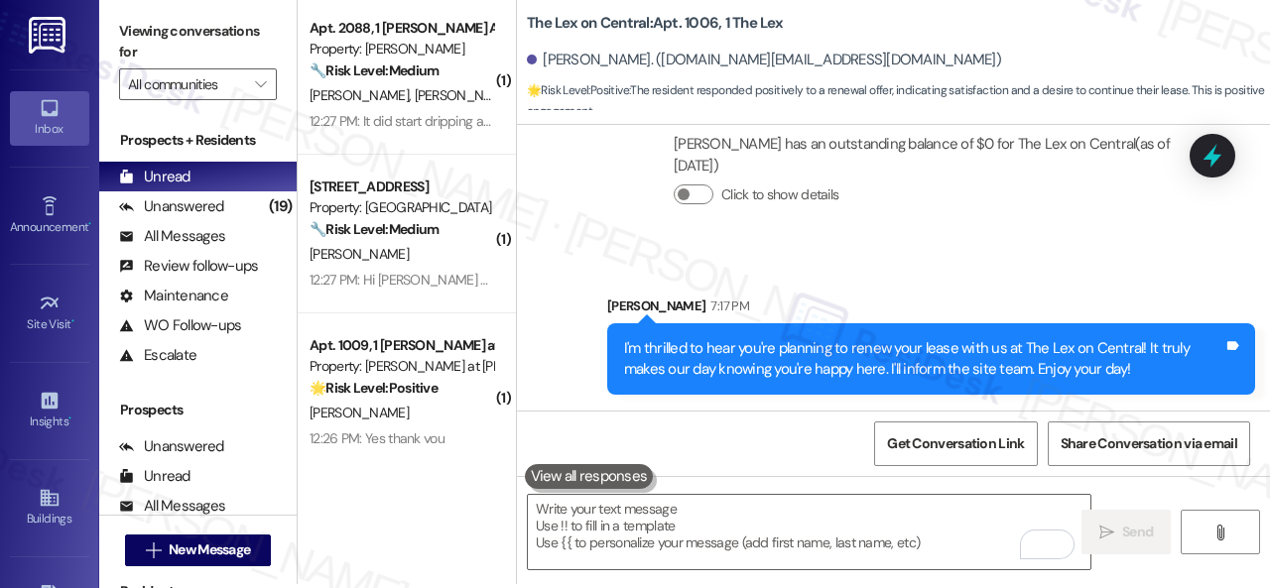
scroll to position [6, 0]
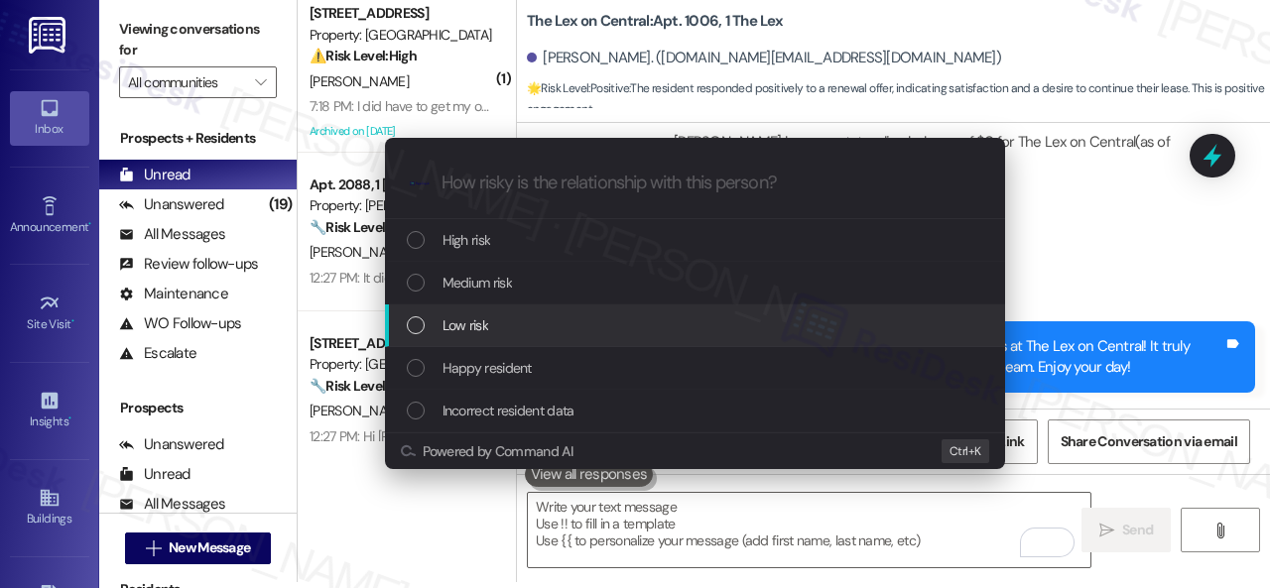
click at [454, 321] on span "Low risk" at bounding box center [466, 326] width 46 height 22
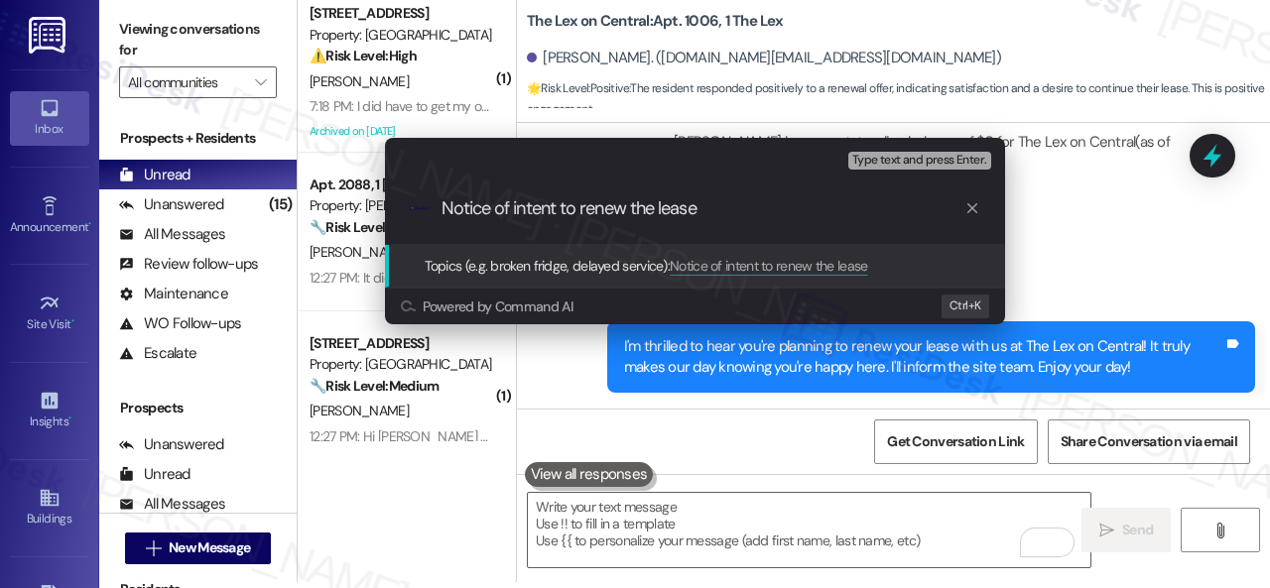
type input "Notice of intent to renew the lease."
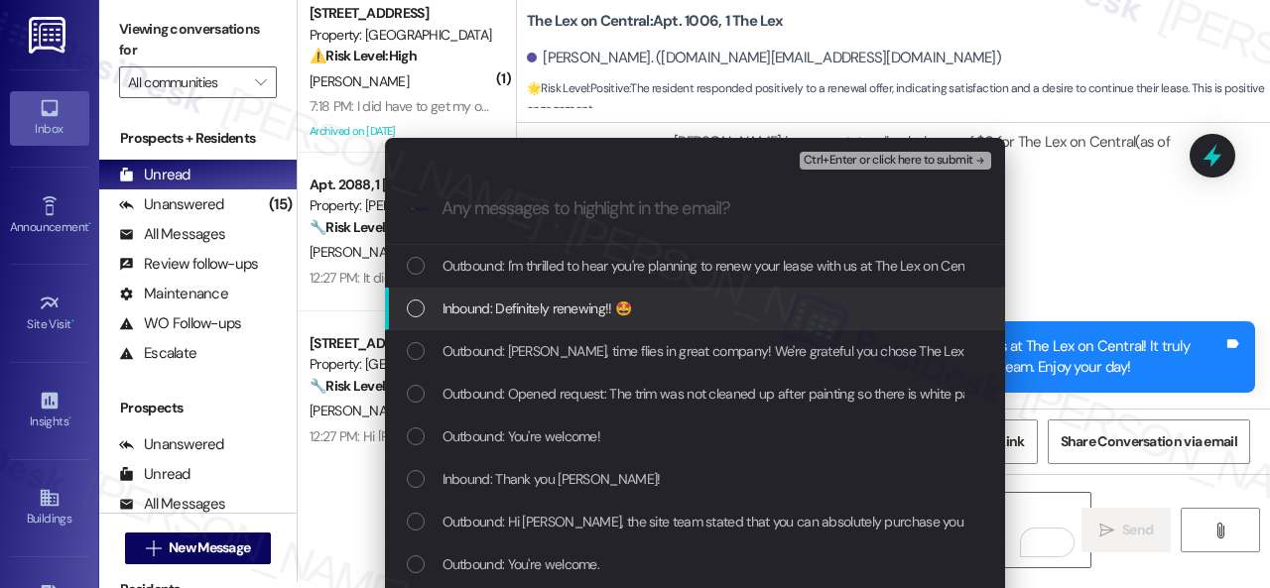
click at [583, 315] on span "Inbound: Definitely renewing!! 🤩" at bounding box center [538, 309] width 190 height 22
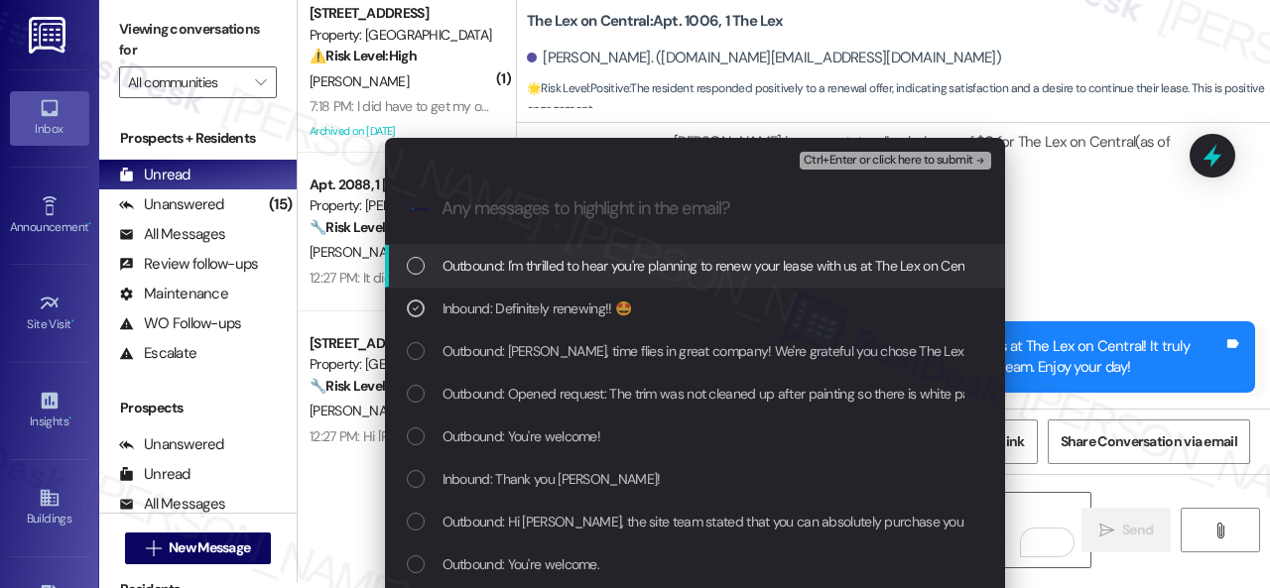
click at [822, 157] on span "Ctrl+Enter or click here to submit" at bounding box center [889, 161] width 170 height 14
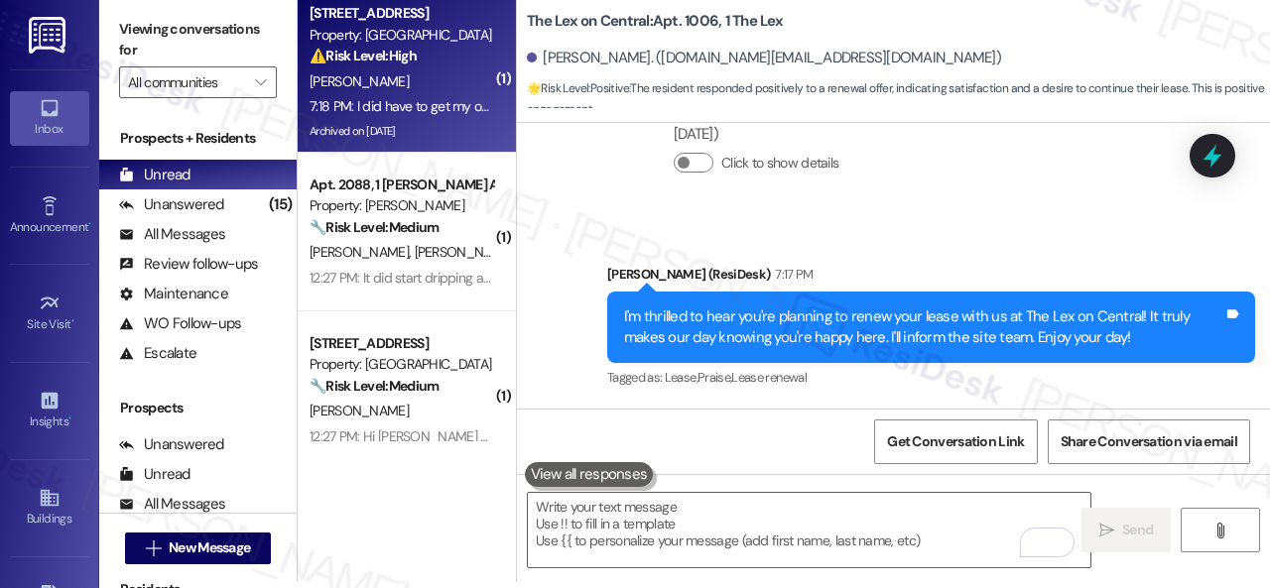
click at [454, 63] on div "⚠️ Risk Level: High The resident is reporting internet connectivity issues with…" at bounding box center [402, 56] width 184 height 21
type textarea "Fetching suggested responses. Please feel free to read through the conversation…"
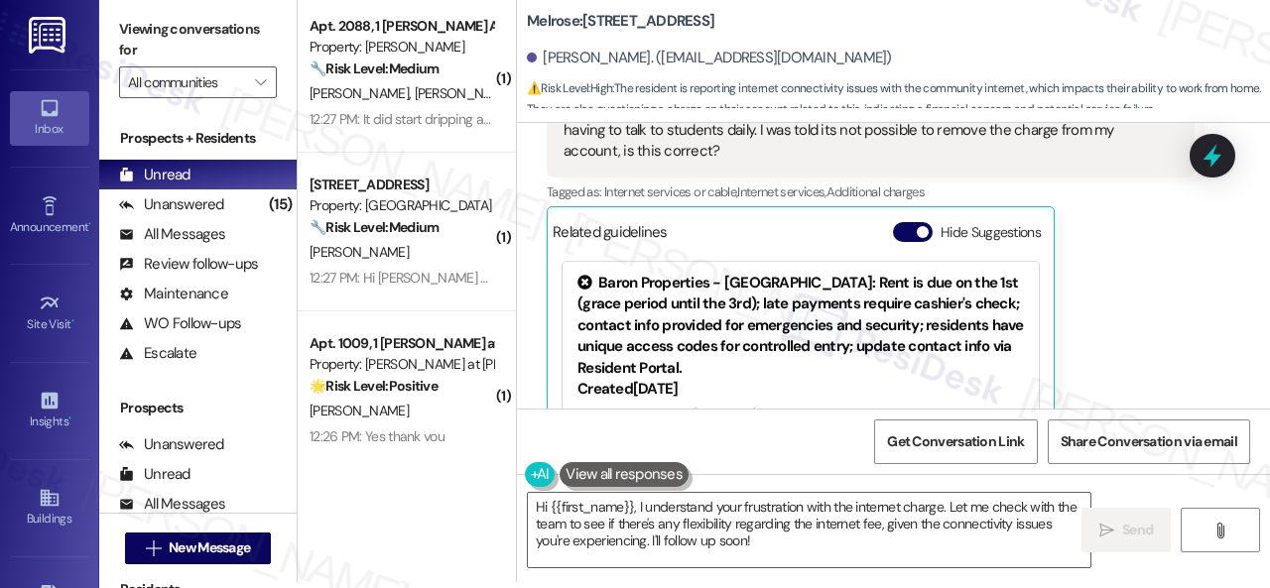
scroll to position [4635, 0]
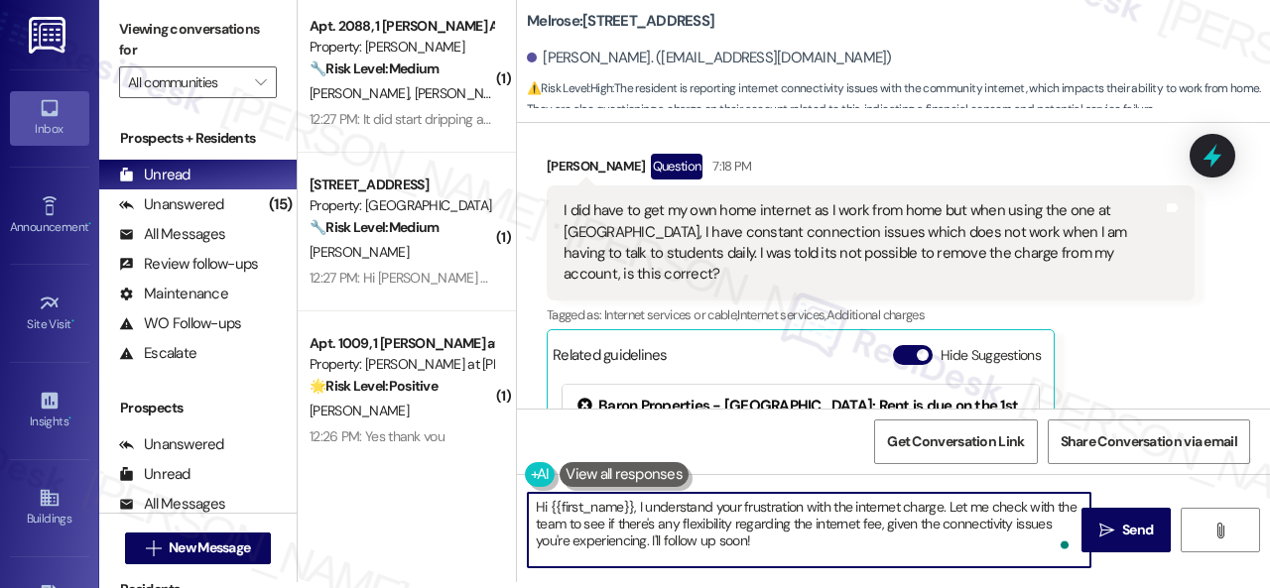
drag, startPoint x: 742, startPoint y: 507, endPoint x: 773, endPoint y: 536, distance: 42.1
click at [772, 536] on textarea "Hi {{first_name}}, I understand your frustration with the internet charge. Let …" at bounding box center [809, 530] width 563 height 74
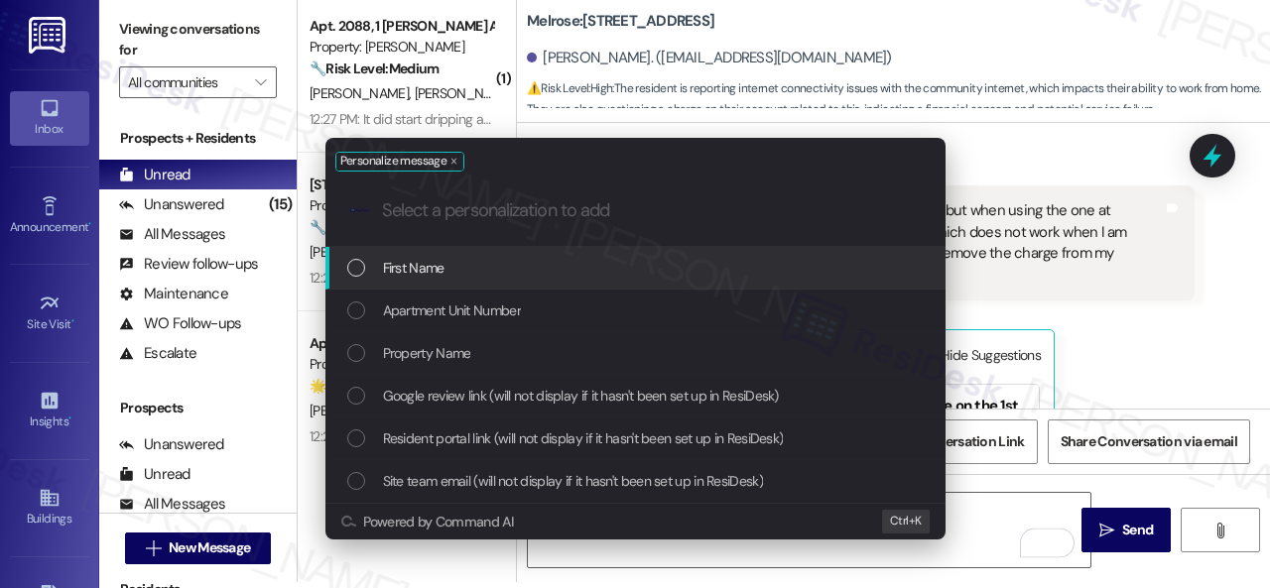
click at [967, 514] on div "Personalize message .cls-1{fill:#0a055f;}.cls-2{fill:#0cc4c4;} resideskLogoBlue…" at bounding box center [636, 339] width 670 height 442
click at [968, 508] on div "Personalize message .cls-1{fill:#0a055f;}.cls-2{fill:#0cc4c4;} resideskLogoBlue…" at bounding box center [636, 339] width 670 height 442
click at [969, 510] on div "Personalize message .cls-1{fill:#0a055f;}.cls-2{fill:#0cc4c4;} resideskLogoBlue…" at bounding box center [636, 339] width 670 height 442
click at [970, 513] on div "Personalize message .cls-1{fill:#0a055f;}.cls-2{fill:#0cc4c4;} resideskLogoBlue…" at bounding box center [635, 294] width 1270 height 588
click at [1126, 366] on div "Personalize message .cls-1{fill:#0a055f;}.cls-2{fill:#0cc4c4;} resideskLogoBlue…" at bounding box center [635, 294] width 1270 height 588
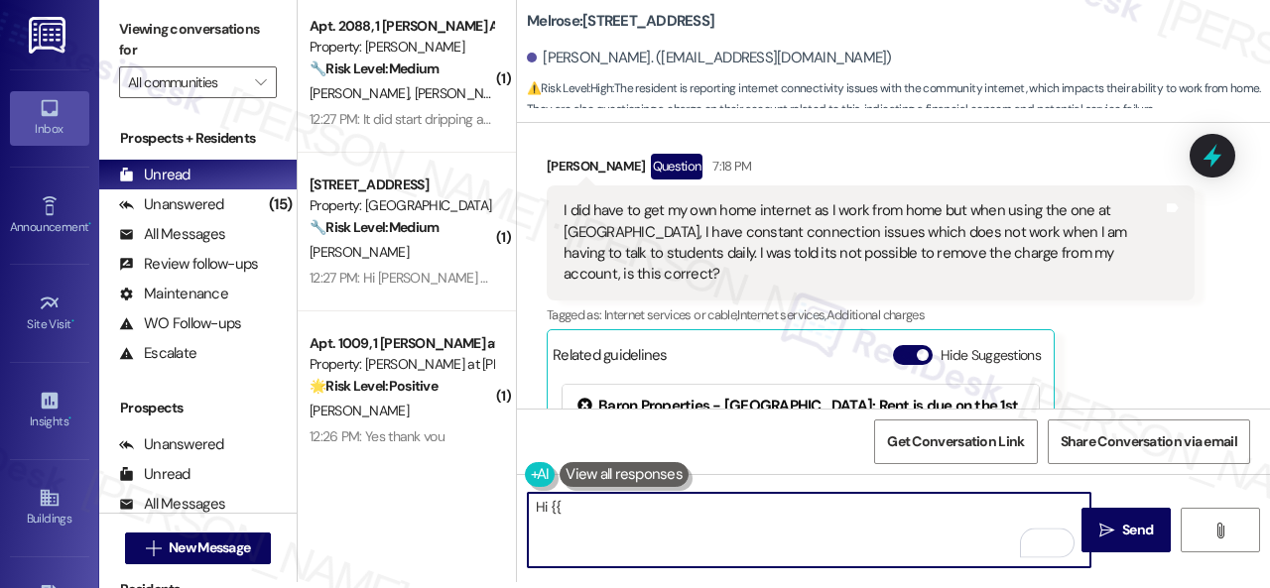
click at [1130, 362] on div "James Weaver-Sandoval Question 7:18 PM I did have to get my own home internet a…" at bounding box center [871, 385] width 648 height 462
drag, startPoint x: 601, startPoint y: 507, endPoint x: 484, endPoint y: 499, distance: 117.4
click at [484, 499] on div "( 1 ) Apt. 2088, 1 Dana Park Apts LLC Property: Dana Park 🔧 Risk Level: Medium …" at bounding box center [784, 288] width 972 height 588
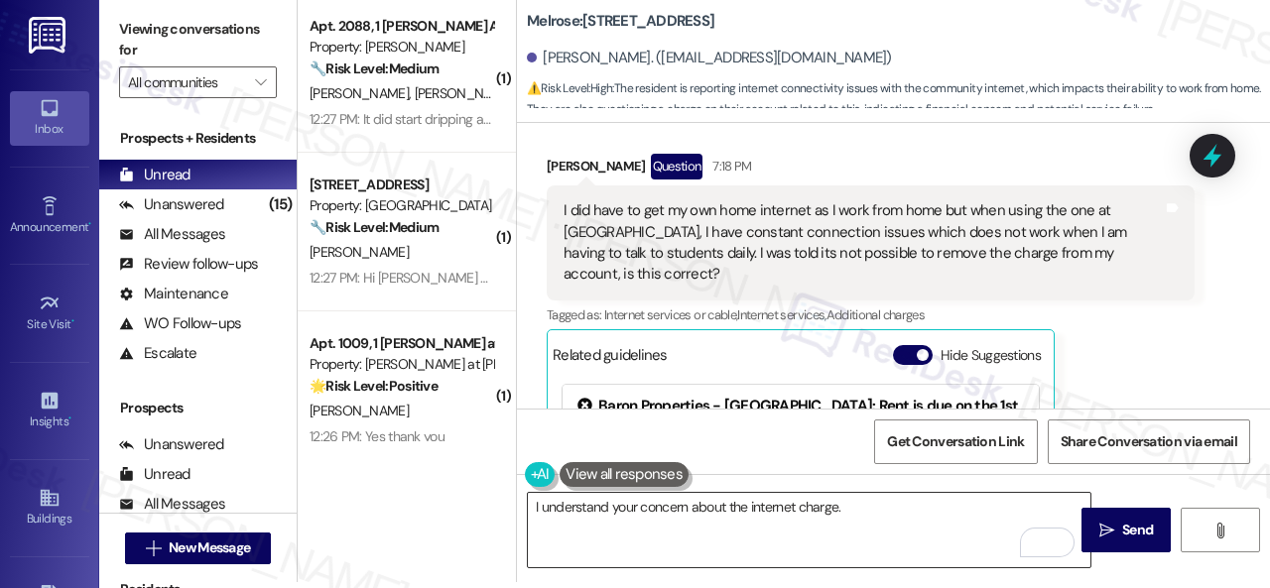
click at [894, 506] on textarea "I understand your concern about the internet charge." at bounding box center [809, 530] width 563 height 74
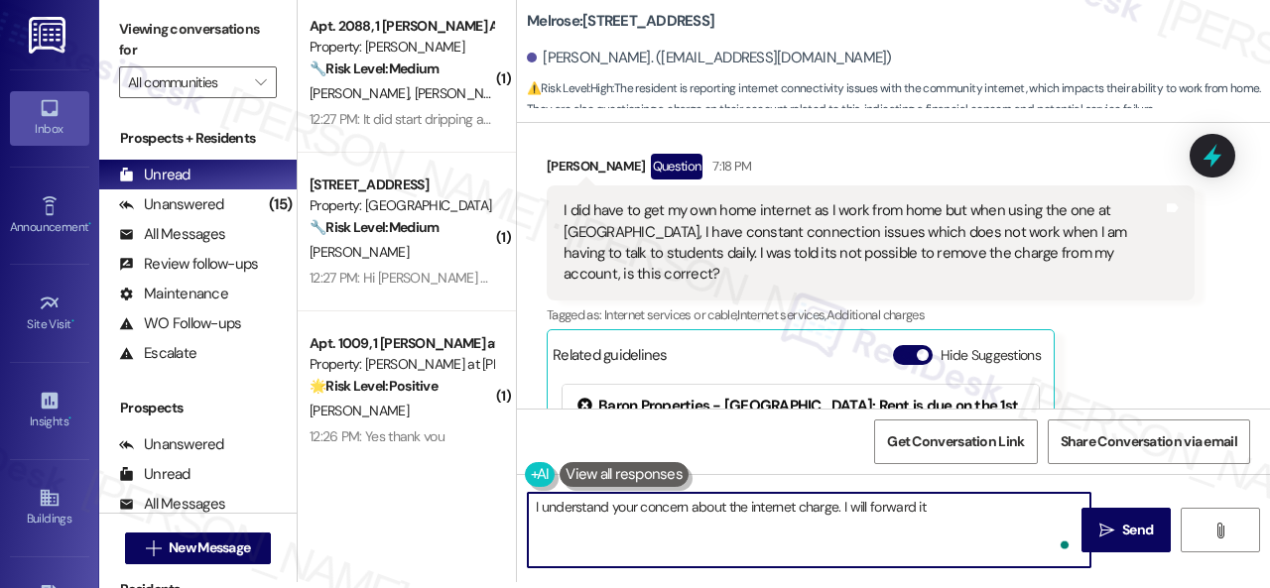
paste textarea "to the site team and get back to you as soon as I receive a response. I appreci…"
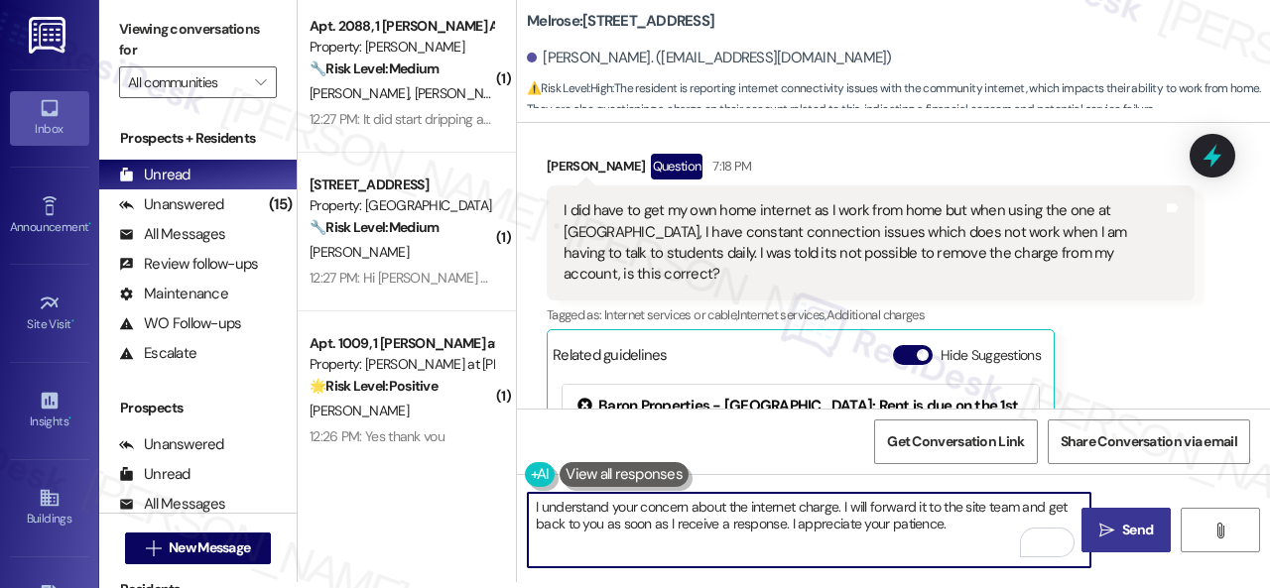
type textarea "I understand your concern about the internet charge. I will forward it to the s…"
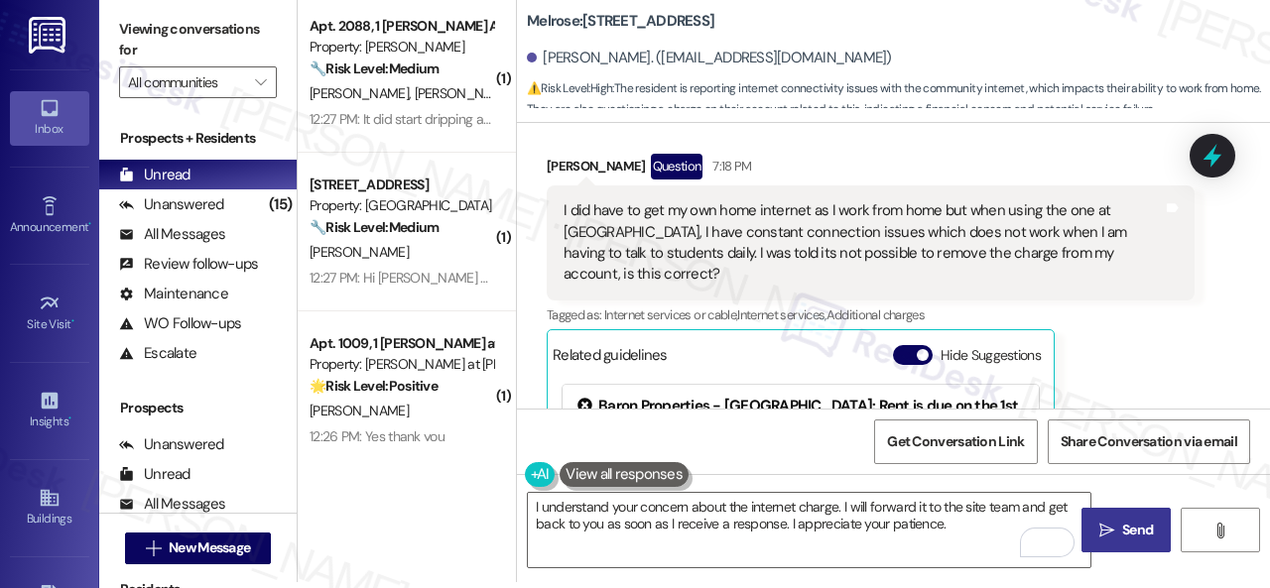
click at [1122, 530] on span "Send" at bounding box center [1137, 530] width 31 height 21
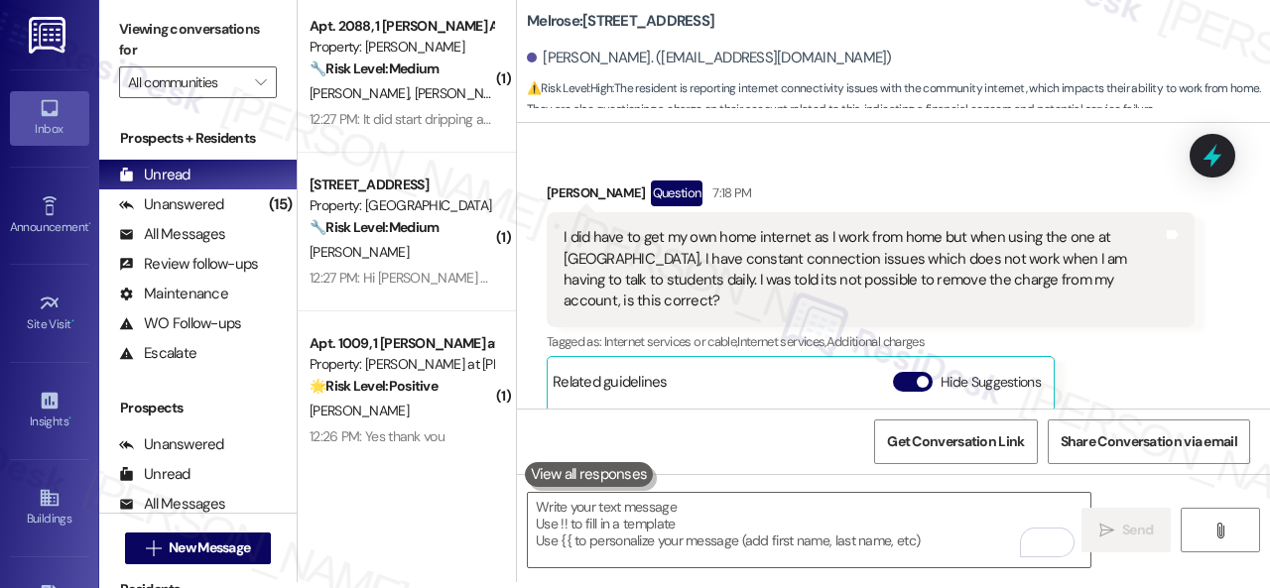
scroll to position [4596, 0]
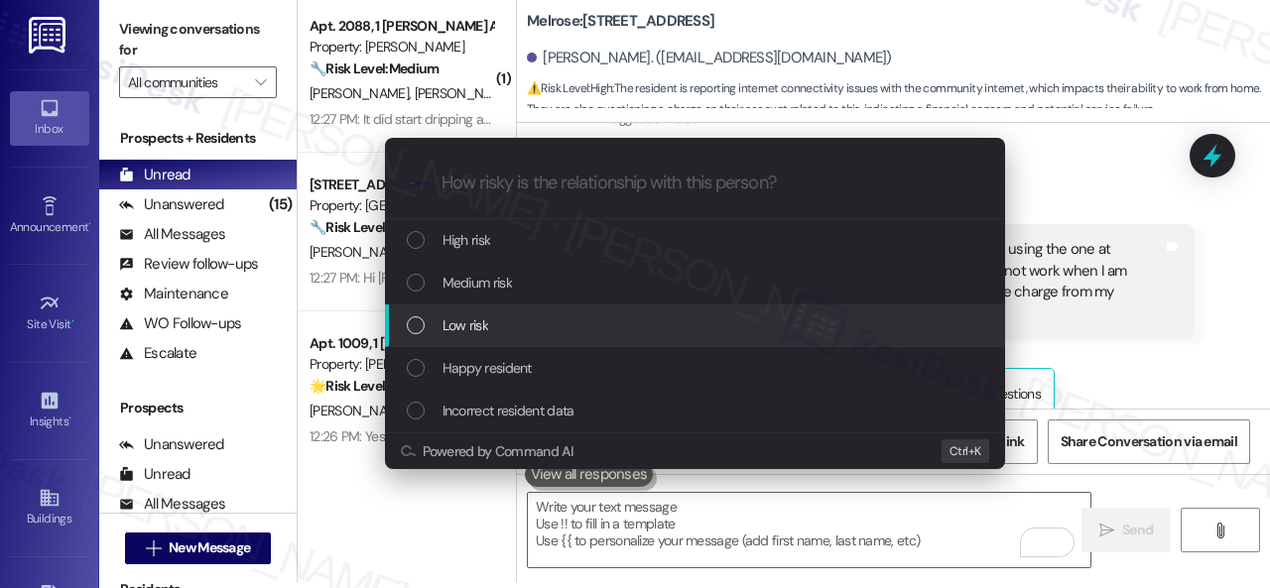
click at [460, 316] on span "Low risk" at bounding box center [466, 326] width 46 height 22
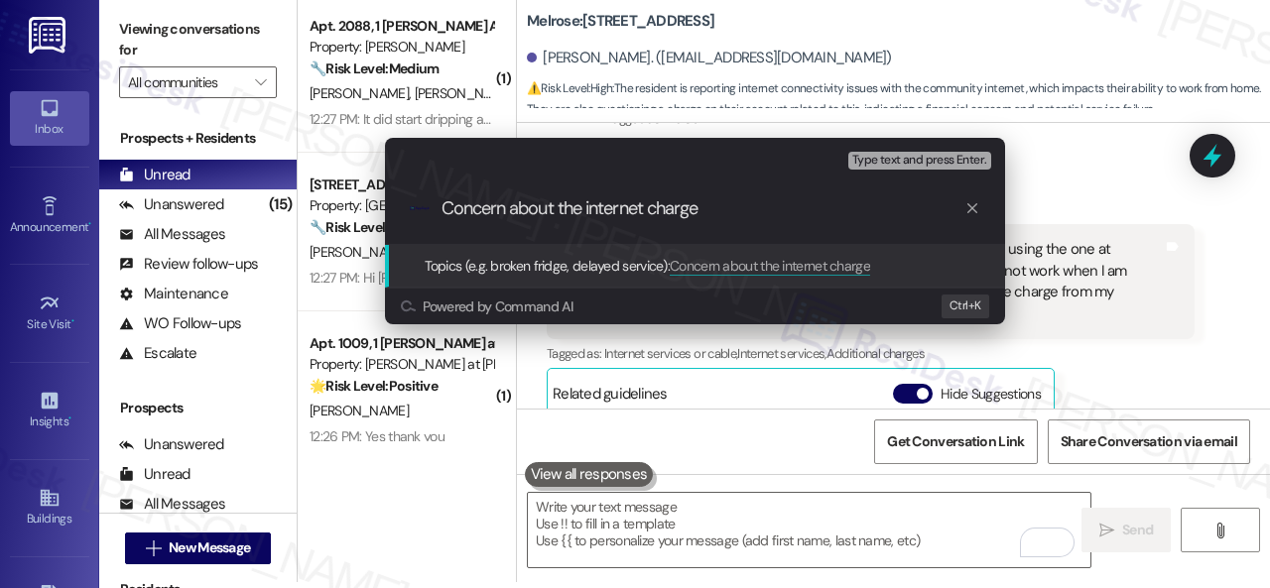
type input "Concern about the internet charge."
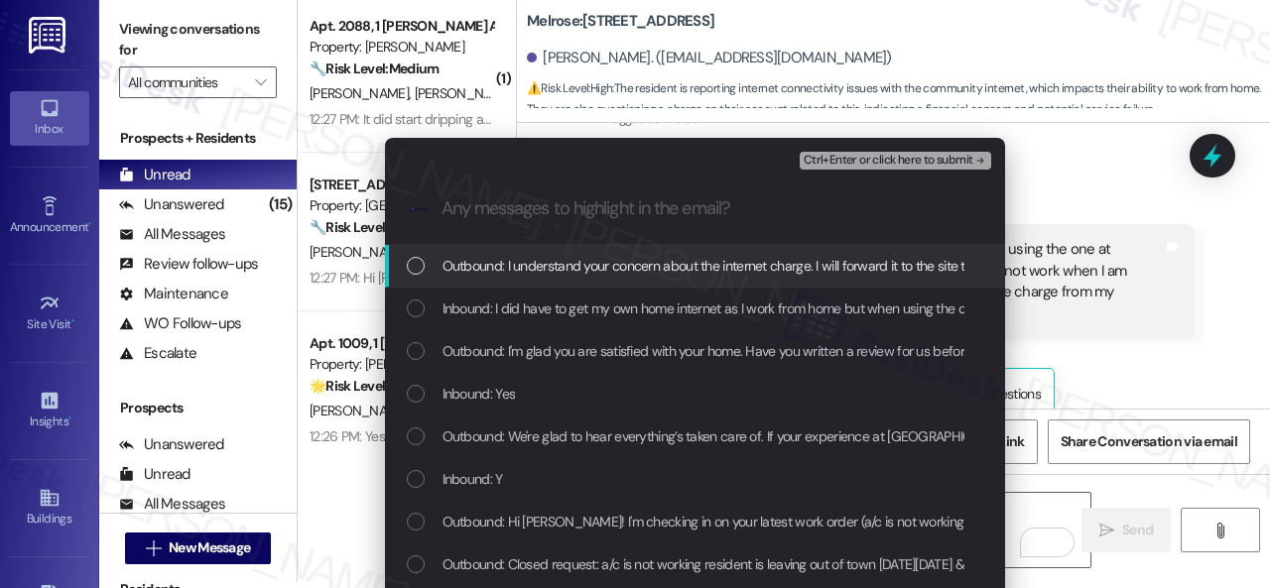
click at [821, 159] on span "Ctrl+Enter or click here to submit" at bounding box center [889, 161] width 170 height 14
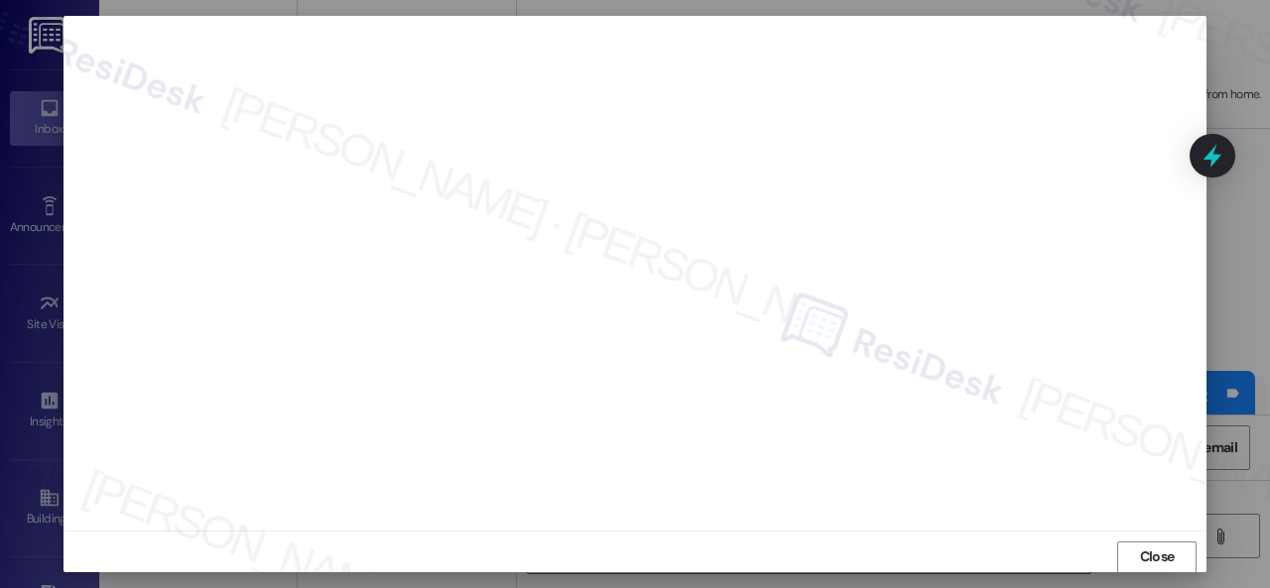
scroll to position [5130, 0]
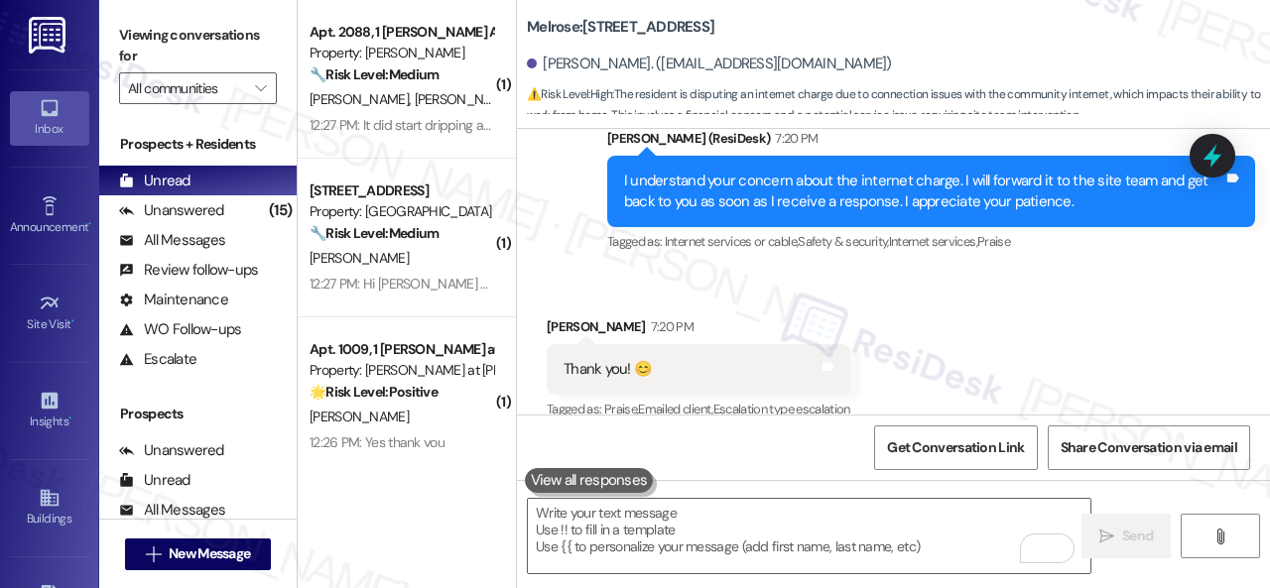
scroll to position [6, 0]
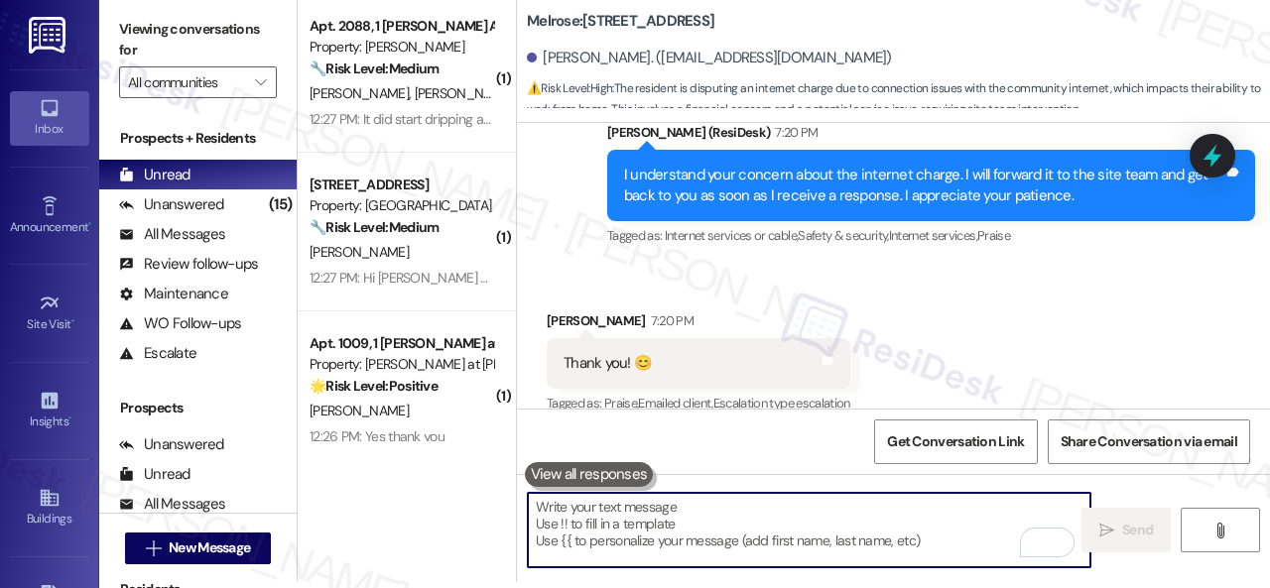
click at [669, 518] on textarea "To enrich screen reader interactions, please activate Accessibility in Grammarl…" at bounding box center [809, 530] width 563 height 74
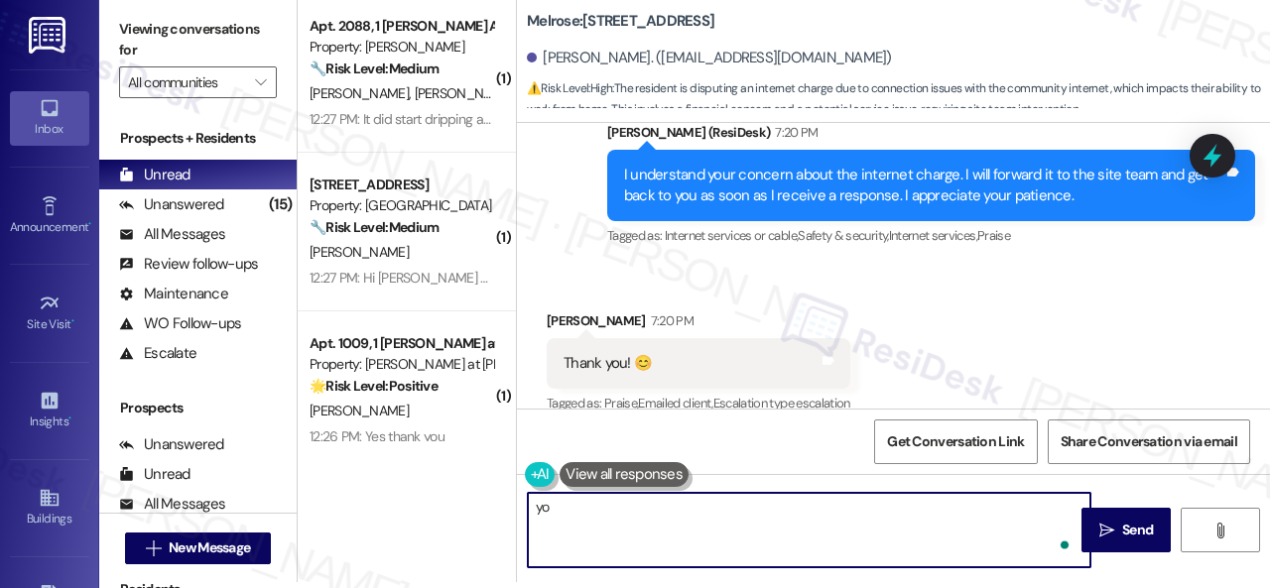
type textarea "y"
type textarea "You're welcome."
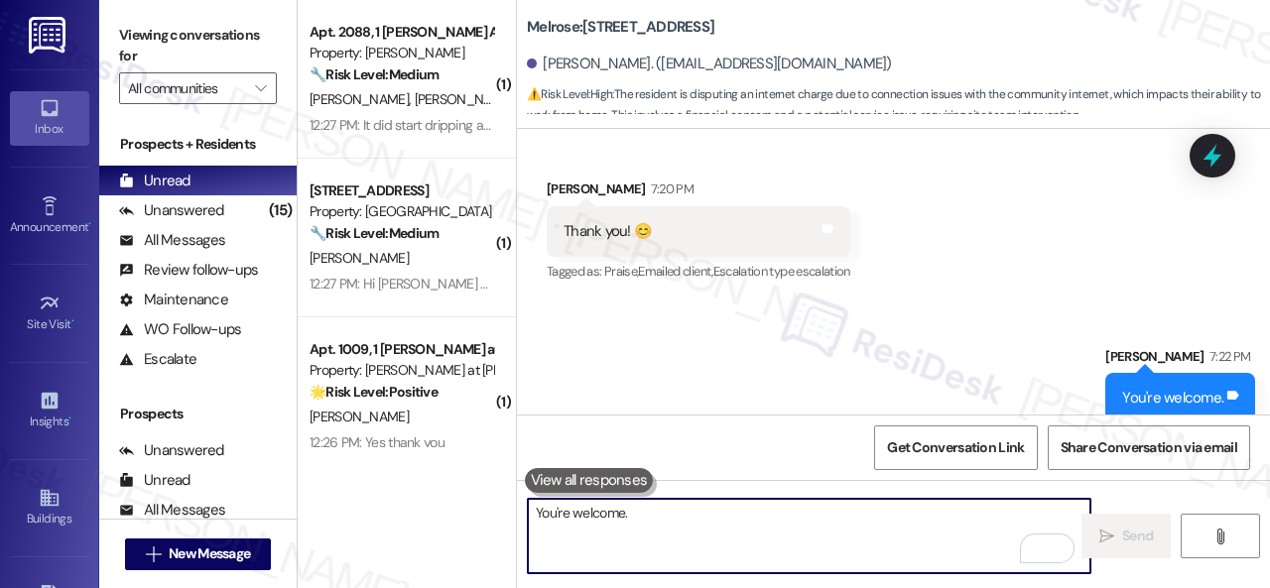
scroll to position [5092, 0]
click at [969, 228] on div "Received via SMS James Weaver-Sandoval 7:20 PM Thank you! 😊 Tags and notes Tagg…" at bounding box center [893, 217] width 753 height 168
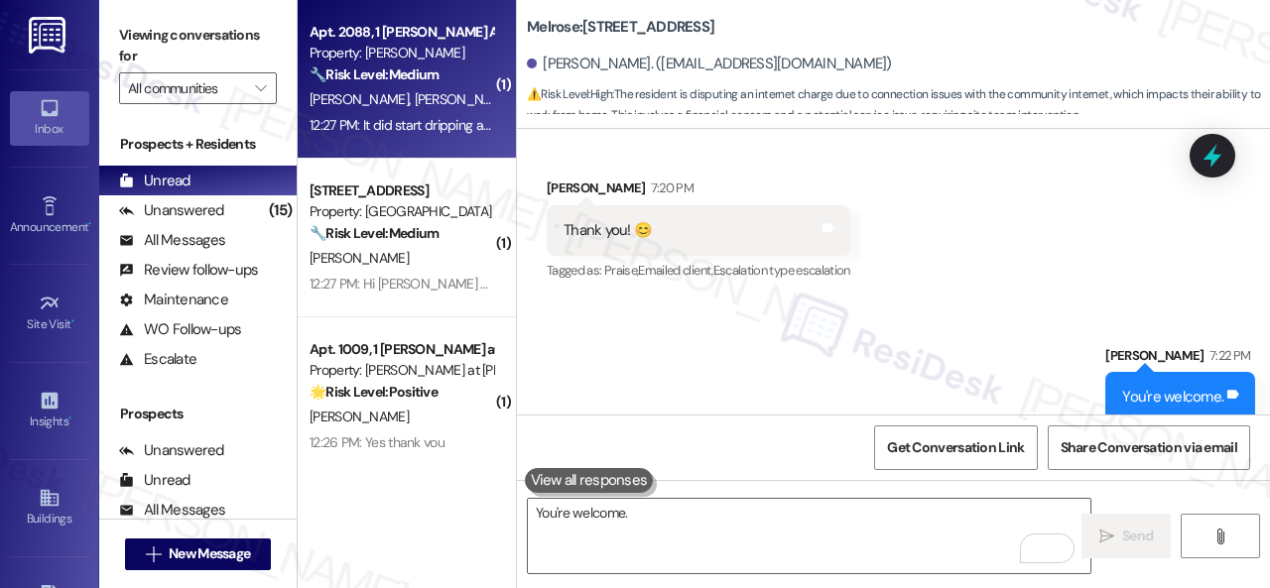
click at [439, 93] on div "T. Oliver A. Shafer" at bounding box center [402, 99] width 188 height 25
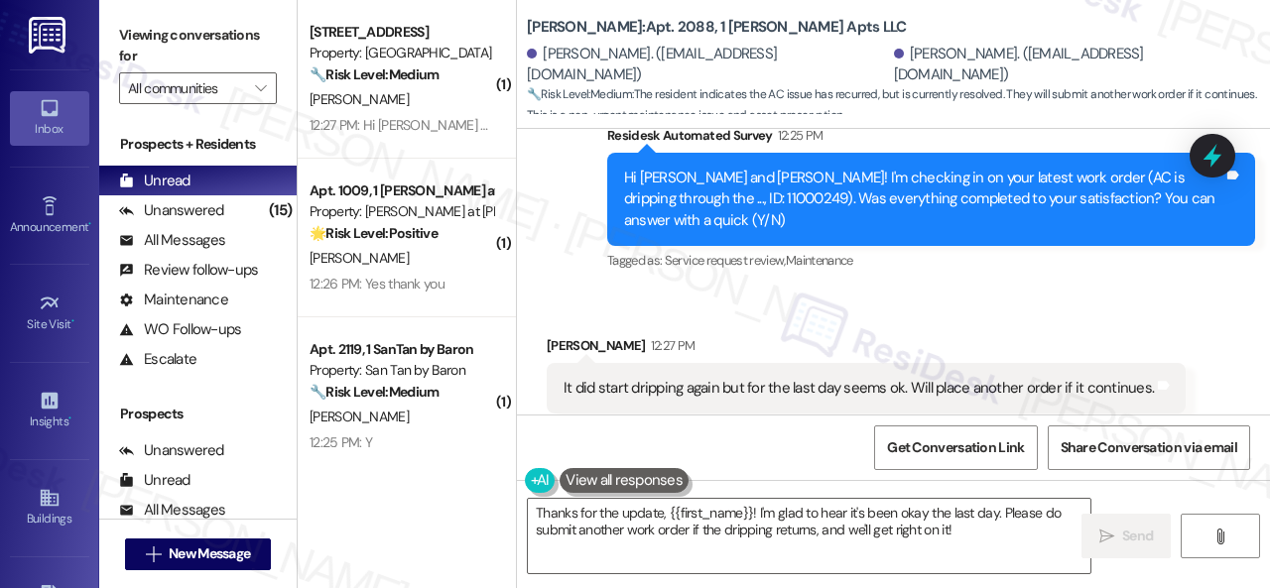
scroll to position [641, 0]
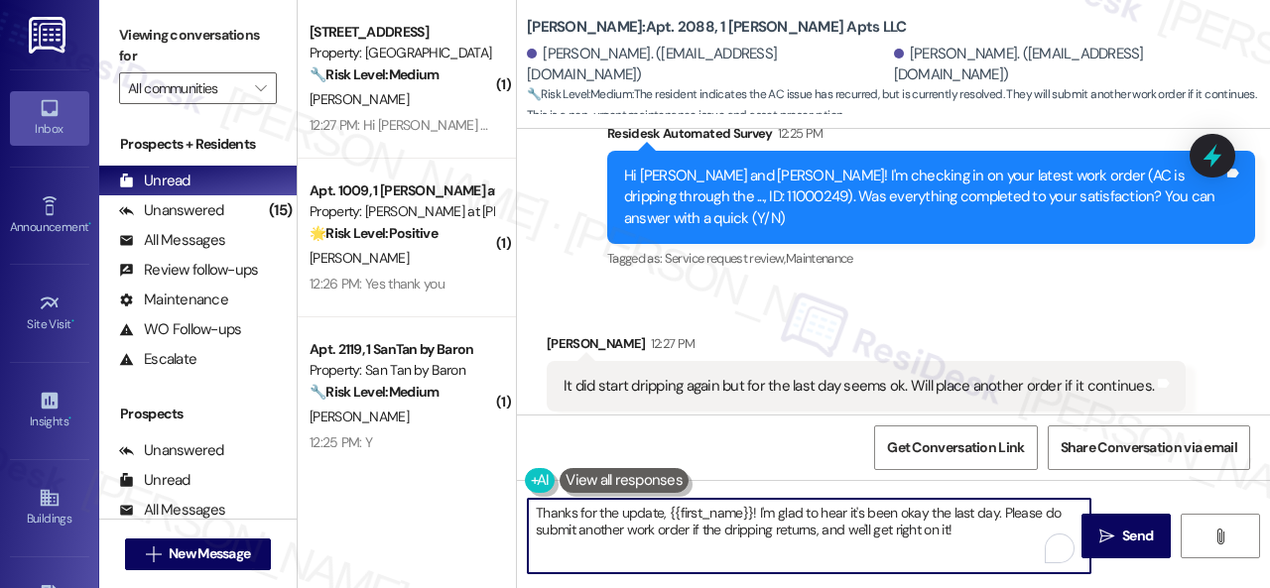
drag, startPoint x: 978, startPoint y: 530, endPoint x: 756, endPoint y: 510, distance: 223.2
click at [756, 510] on textarea "Thanks for the update, {{first_name}}! I'm glad to hear it's been okay the last…" at bounding box center [809, 536] width 563 height 74
click at [740, 319] on div "Received via SMS Amanda Shafer 12:27 PM It did start dripping again but for the…" at bounding box center [866, 388] width 669 height 138
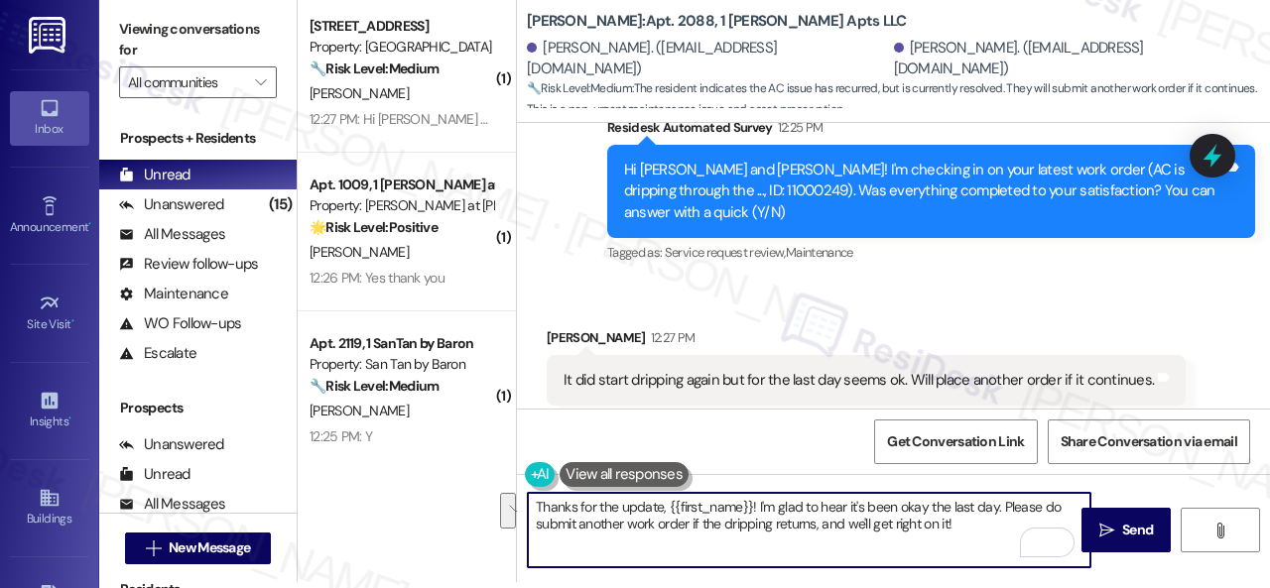
drag, startPoint x: 667, startPoint y: 511, endPoint x: 988, endPoint y: 578, distance: 328.5
click at [988, 578] on div "Thanks for the update, {{first_name}}! I'm glad to hear it's been okay the last…" at bounding box center [893, 548] width 753 height 149
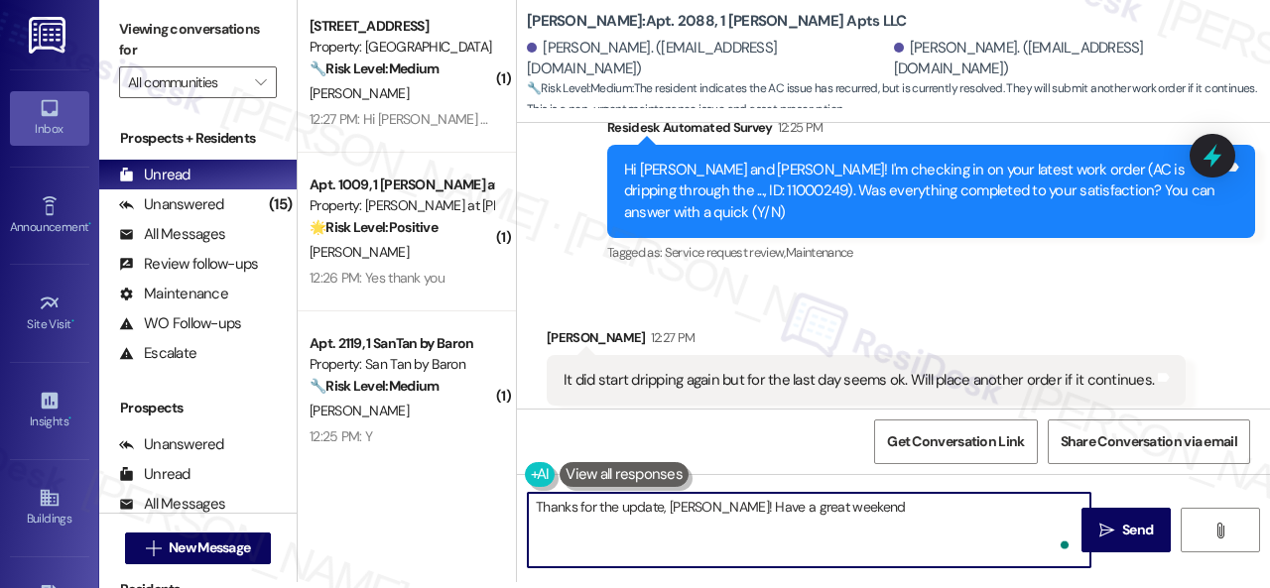
type textarea "Thanks for the update, Amanda! Have a great weekend!"
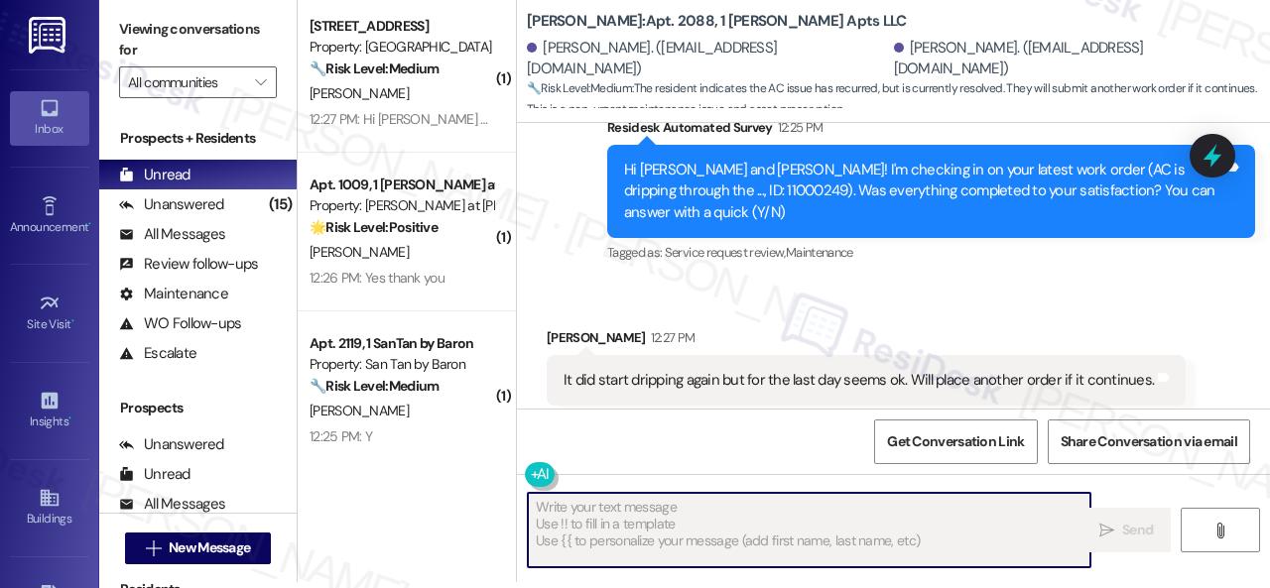
type textarea "Fetching suggested responses. Please feel free to read through the conversation…"
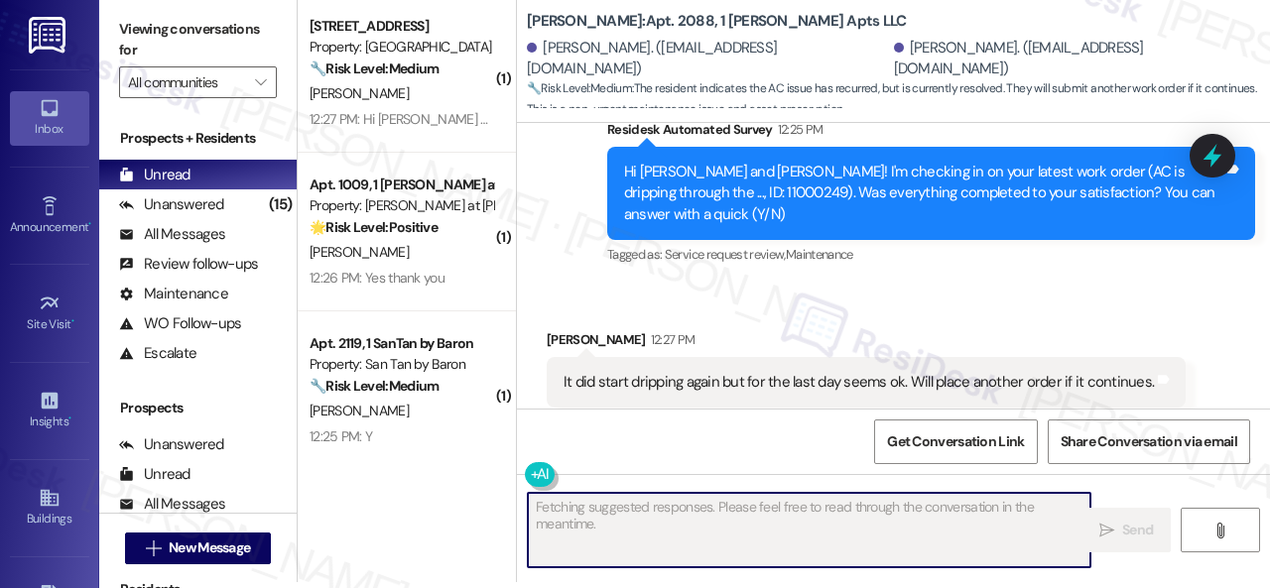
scroll to position [0, 0]
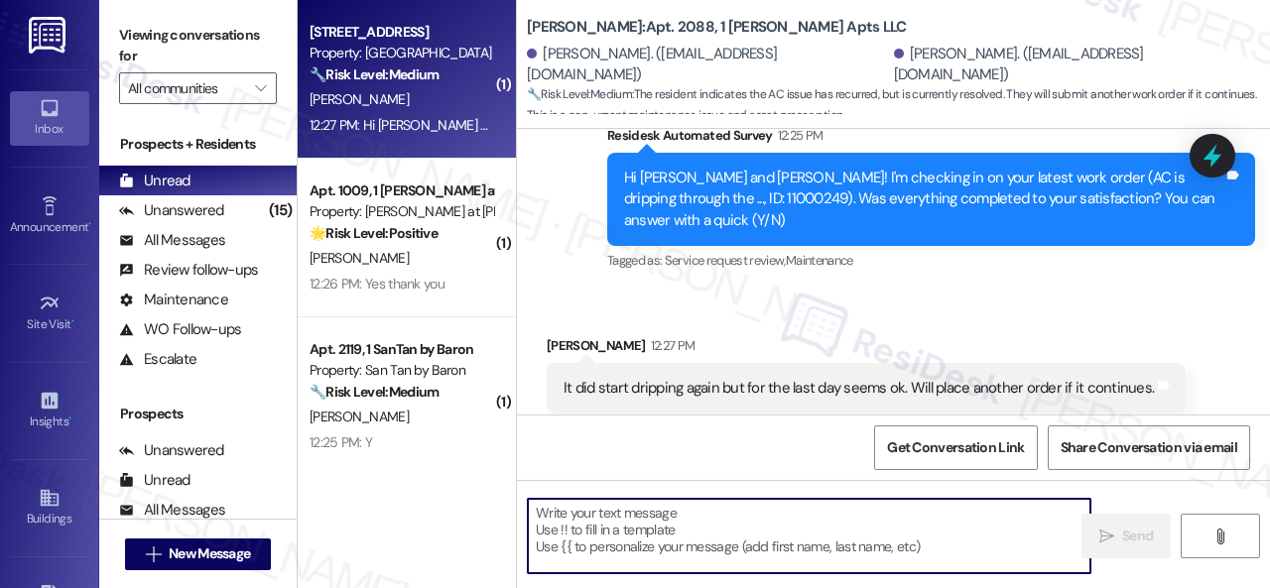
click at [401, 94] on div "[PERSON_NAME]" at bounding box center [402, 99] width 188 height 25
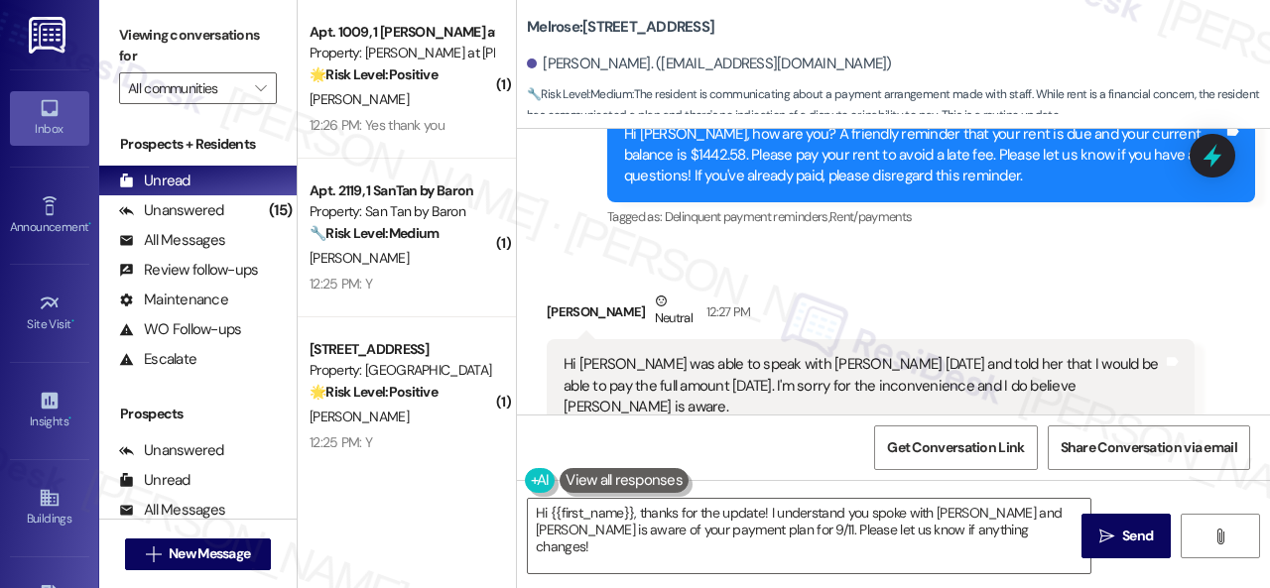
scroll to position [653, 0]
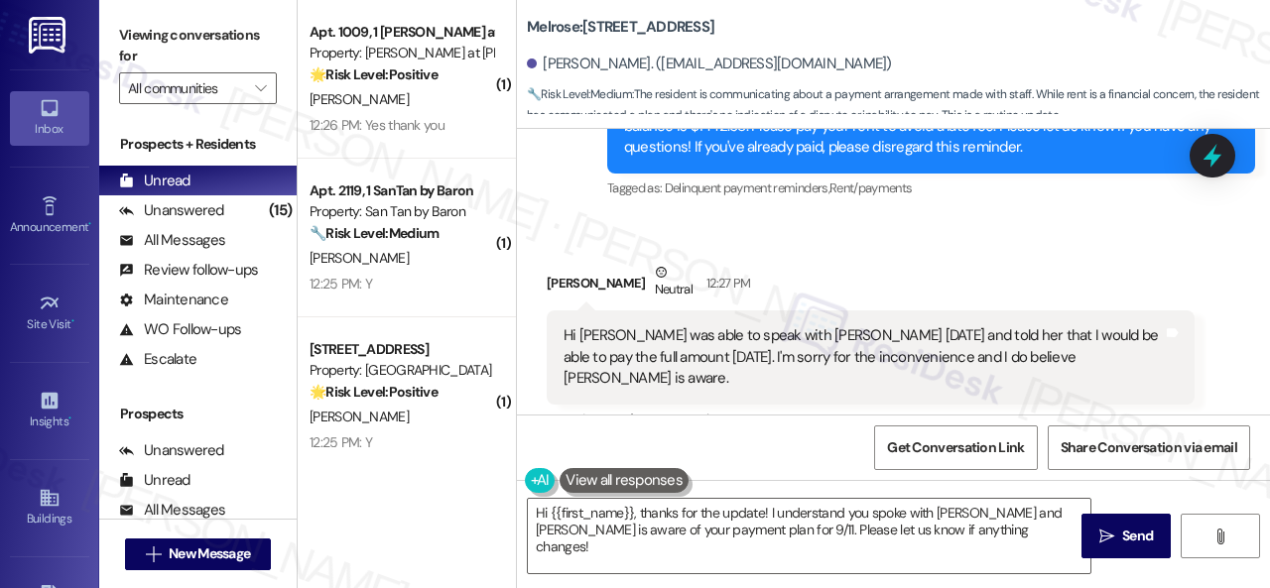
click at [583, 233] on div "Received via SMS Angel Saenz Neutral 12:27 PM Hi Sarah I was able to speak with…" at bounding box center [893, 475] width 753 height 517
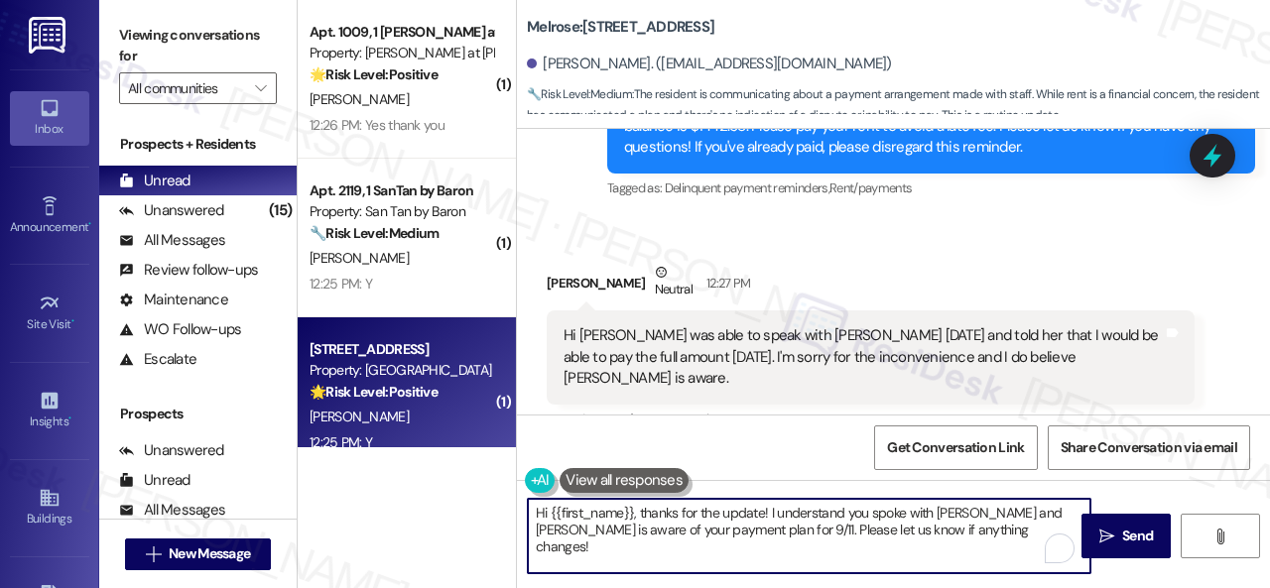
drag, startPoint x: 671, startPoint y: 486, endPoint x: 436, endPoint y: 447, distance: 238.5
click at [435, 447] on div "( 1 ) Apt. 1009, 1 Montero at Dana Park Property: Montero at Dana Park 🌟 Risk L…" at bounding box center [784, 294] width 972 height 588
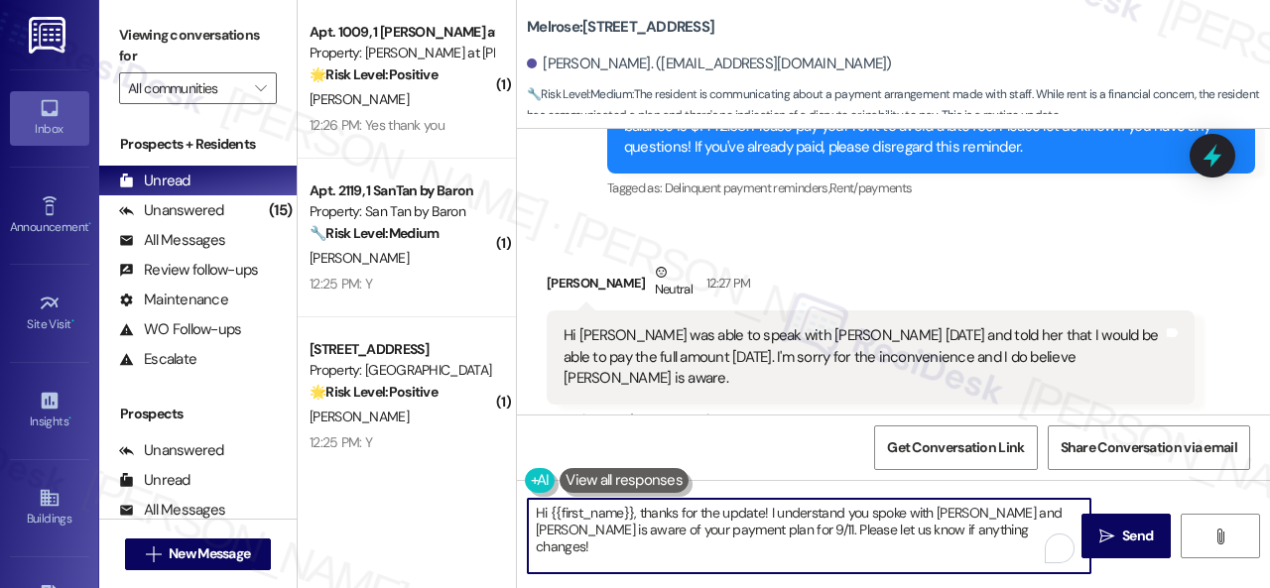
paste textarea "No worries. Please disregard the reminder message if you have already spoken wi…"
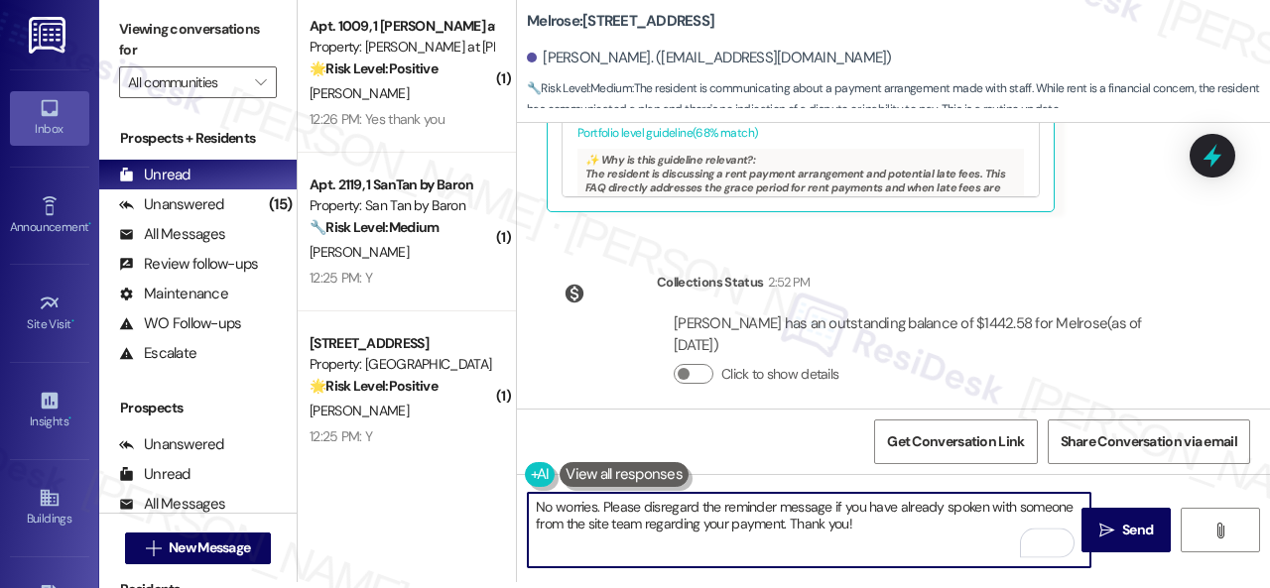
scroll to position [758, 0]
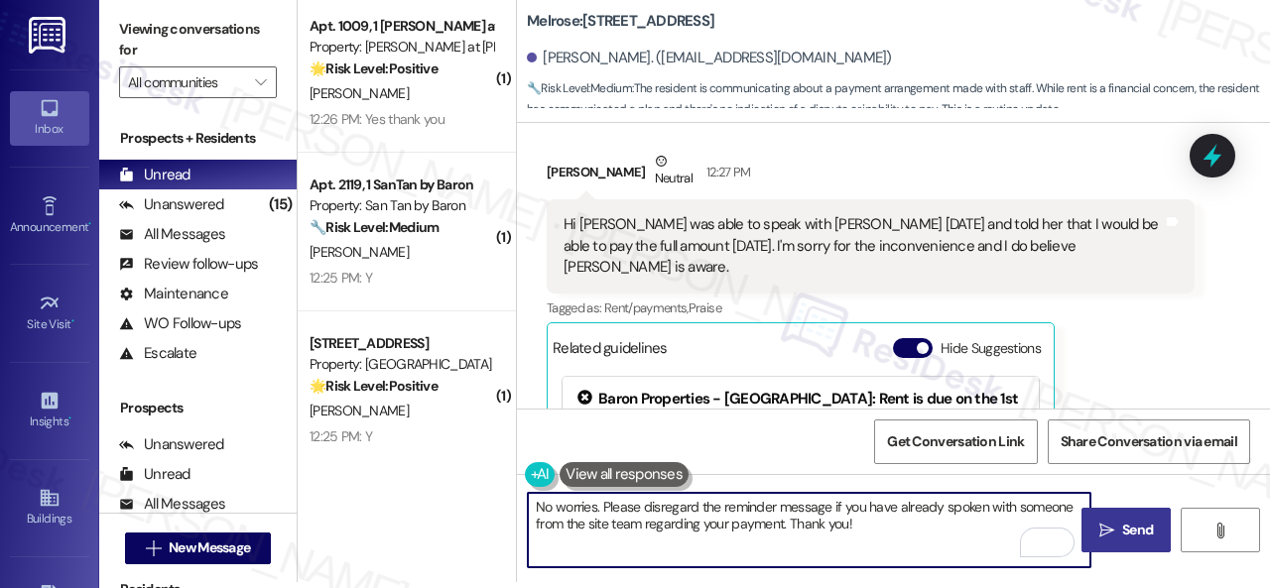
type textarea "No worries. Please disregard the reminder message if you have already spoken wi…"
click at [1103, 543] on button " Send" at bounding box center [1126, 530] width 89 height 45
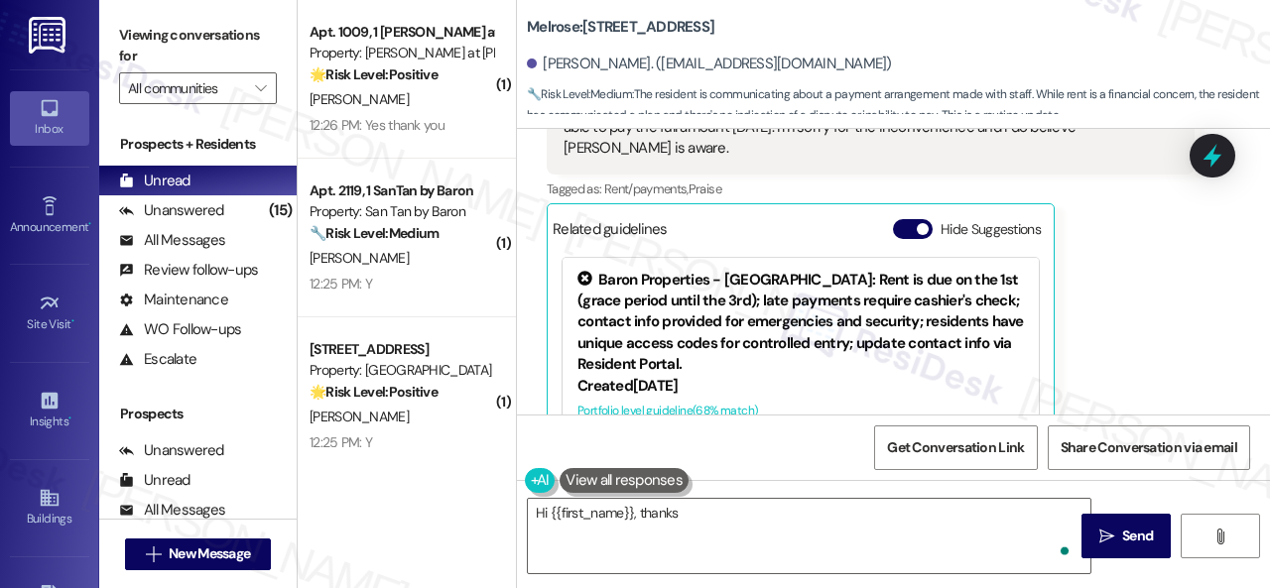
scroll to position [951, 0]
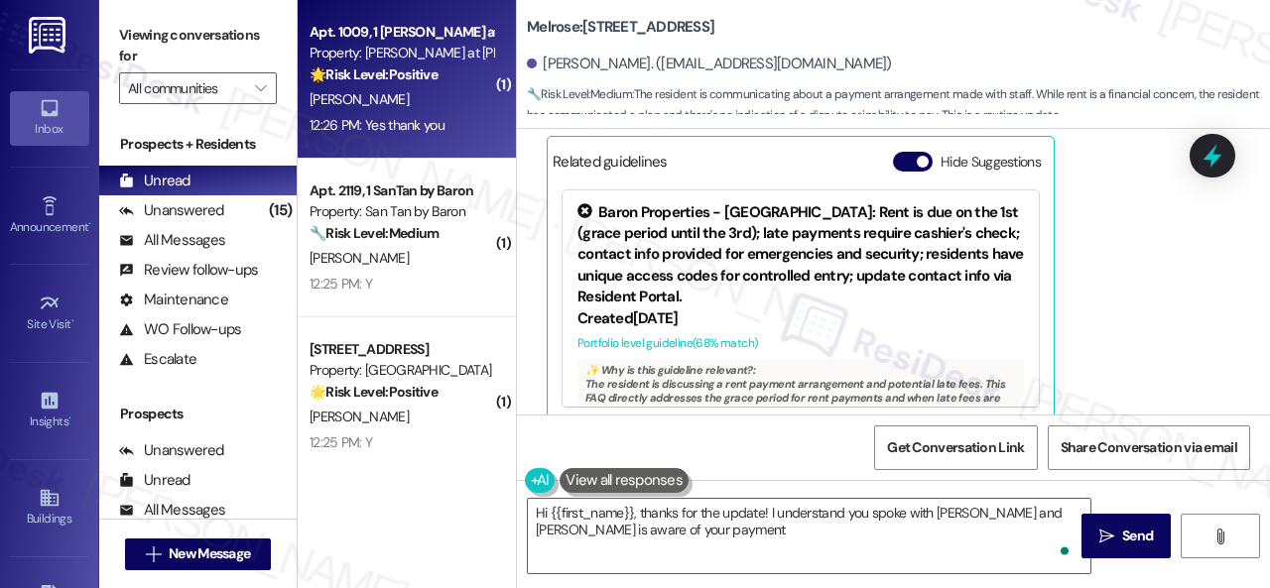
type textarea "Hi {{first_name}}, thanks for the update! I understand you spoke with Karina an…"
click at [441, 99] on div "N. Barrera" at bounding box center [402, 99] width 188 height 25
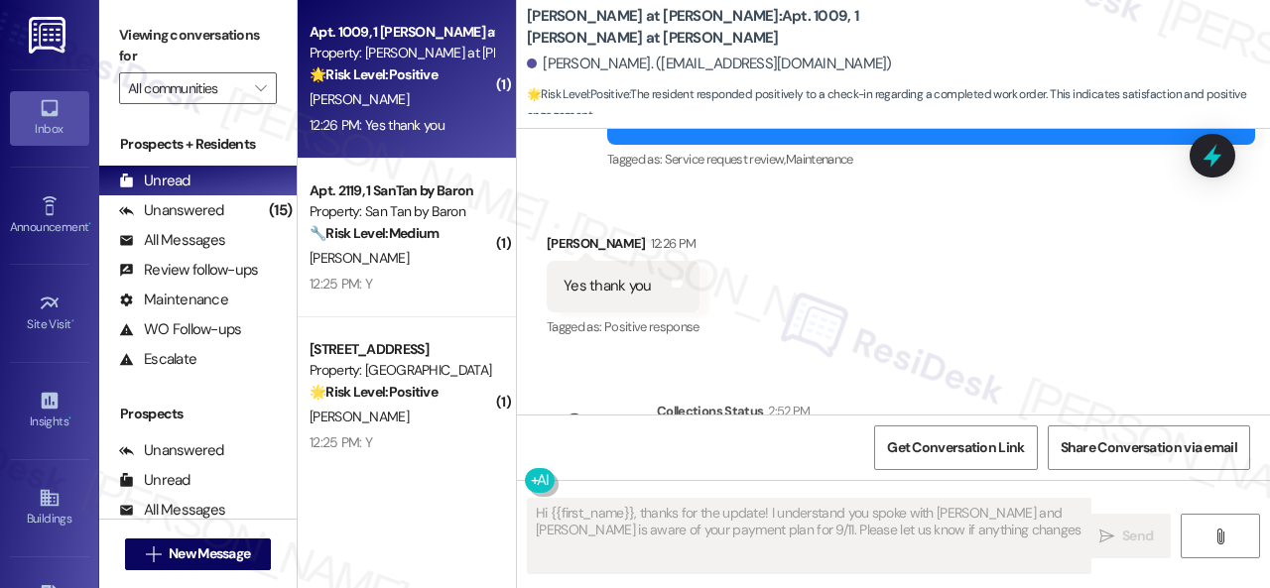
type textarea "Hi {{first_name}}, thanks for the update! I understand you spoke with Karina an…"
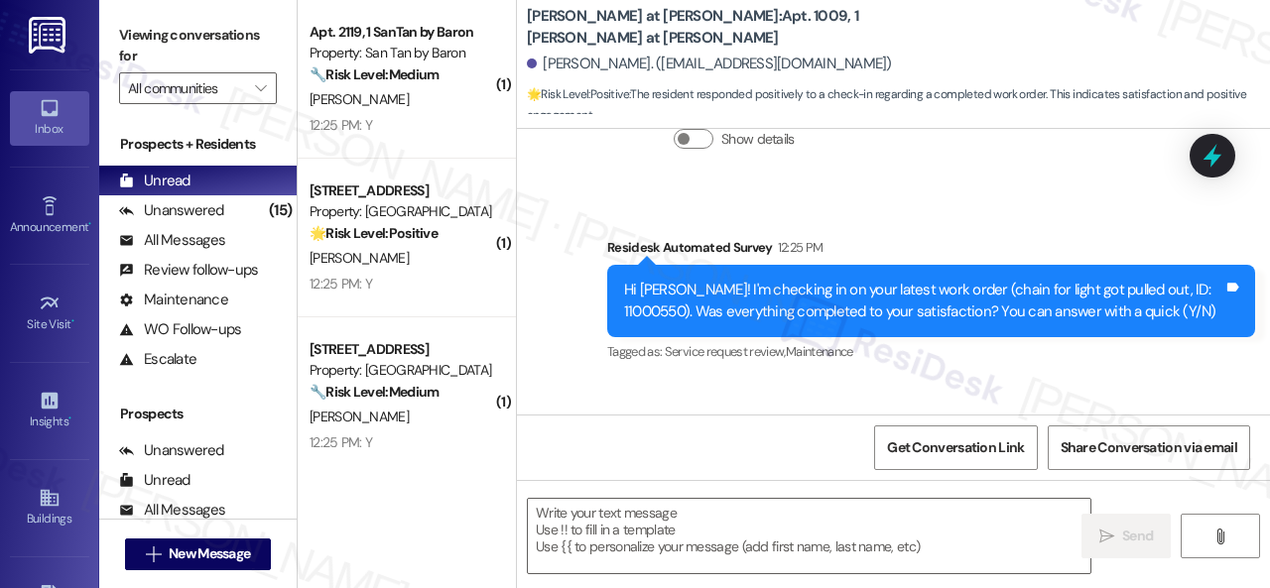
scroll to position [752, 0]
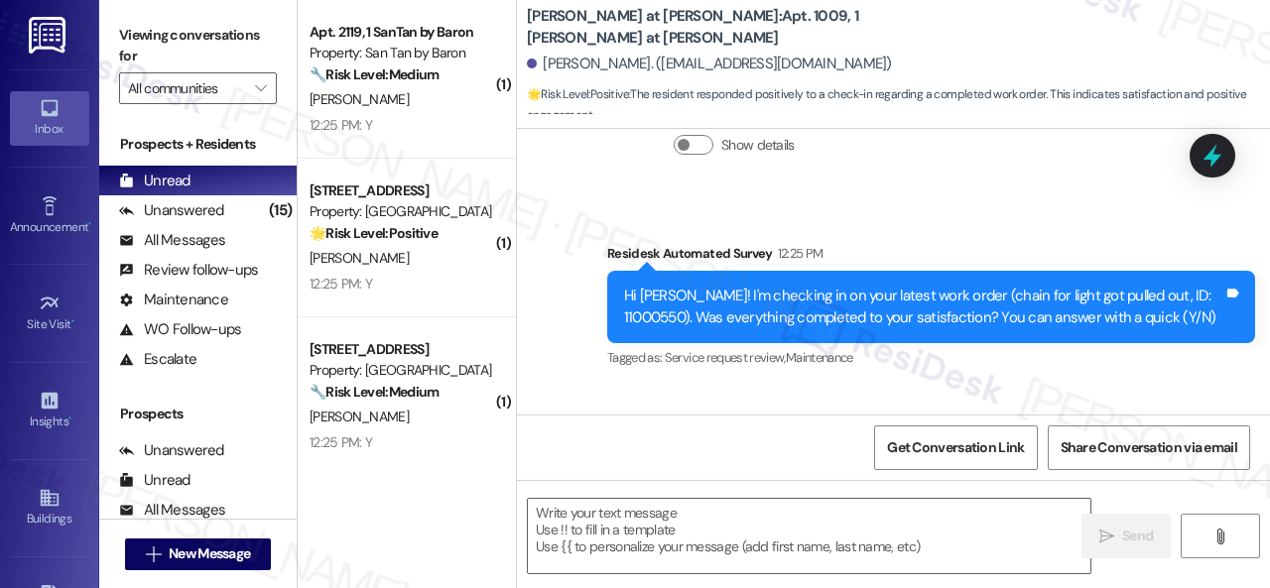
drag, startPoint x: 566, startPoint y: 198, endPoint x: 579, endPoint y: 225, distance: 30.2
click at [566, 198] on div "Survey, sent via SMS Residesk Automated Survey 12:25 PM Hi Nina! I'm checking i…" at bounding box center [893, 292] width 753 height 189
click at [693, 525] on textarea at bounding box center [809, 536] width 563 height 74
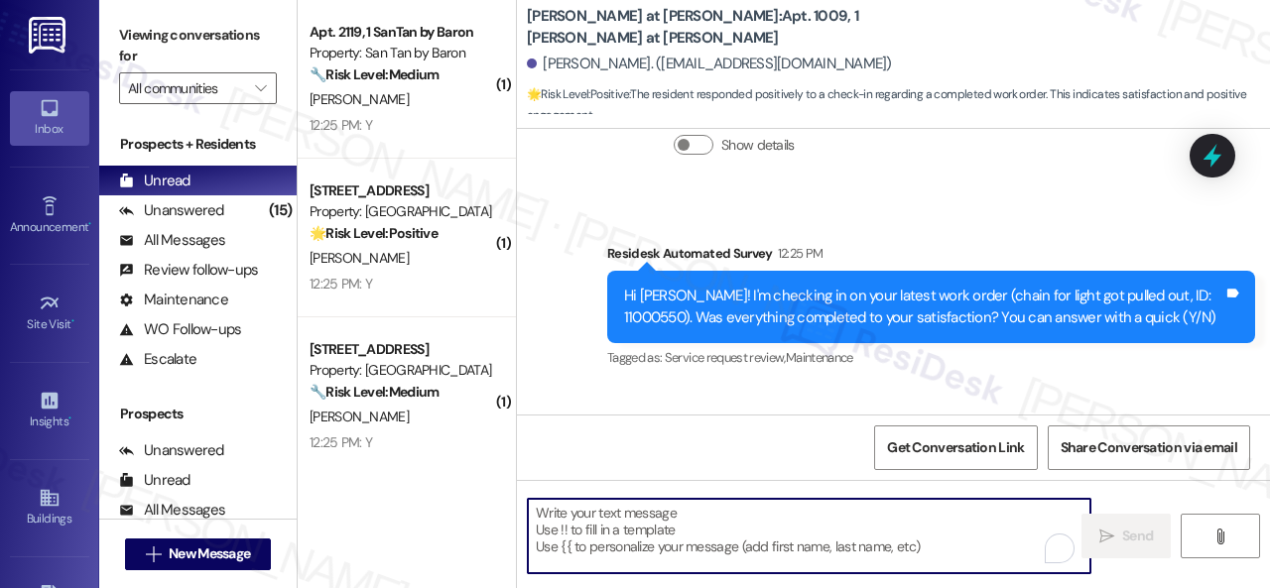
paste textarea "We're glad to hear everything’s taken care of. If your experience at {{property…"
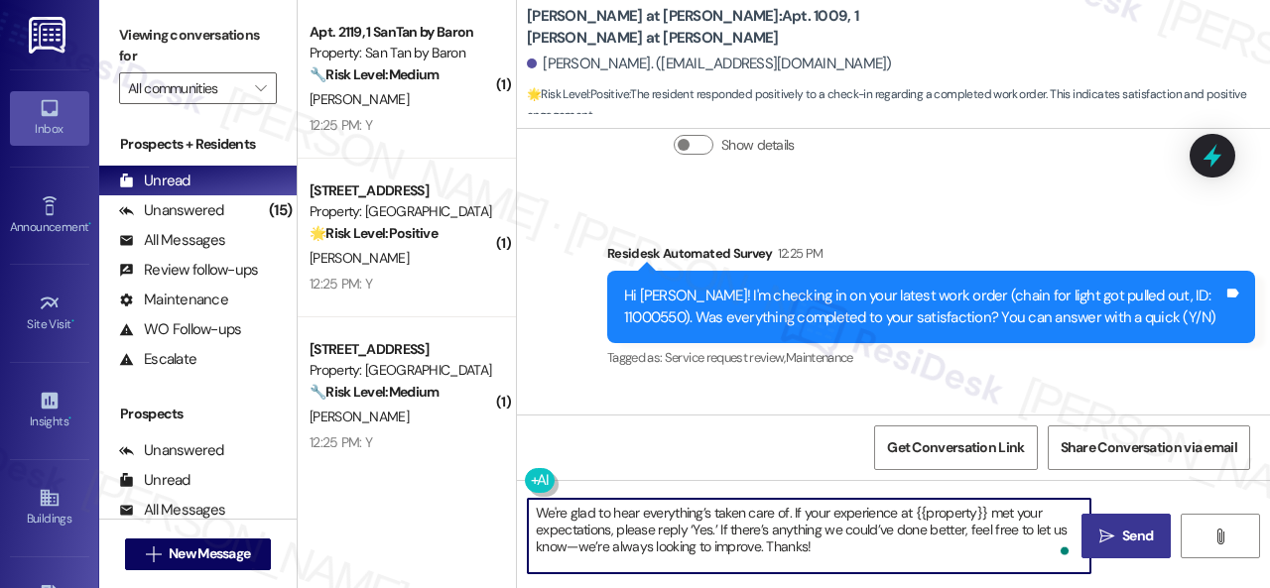
type textarea "We're glad to hear everything’s taken care of. If your experience at {{property…"
click at [1118, 541] on span "Send" at bounding box center [1137, 536] width 39 height 21
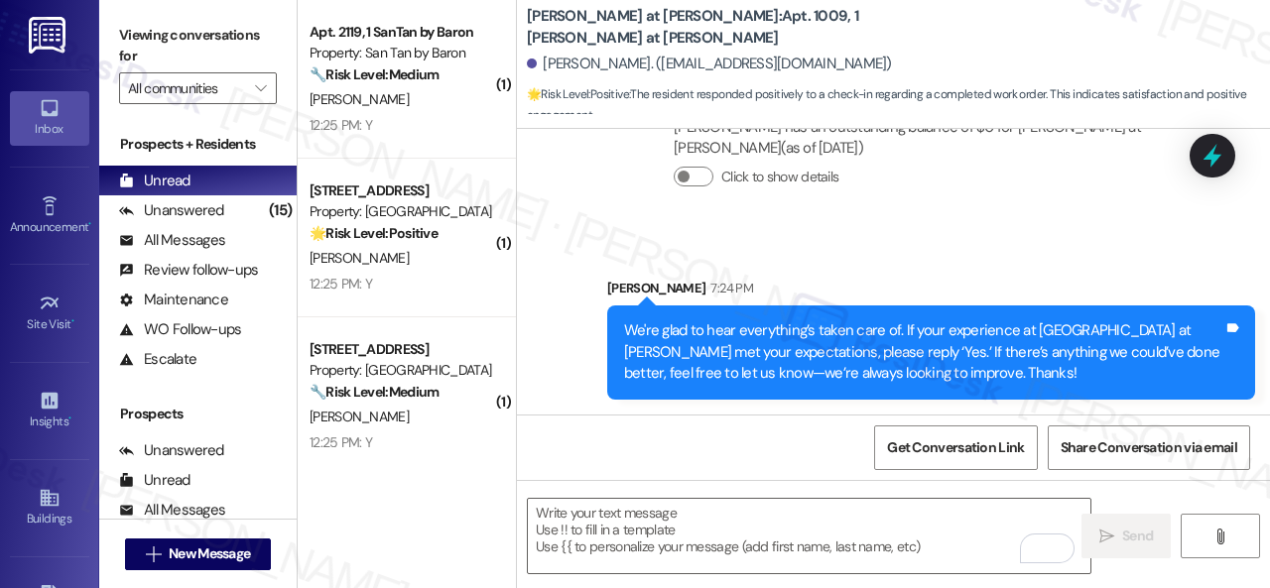
scroll to position [1278, 0]
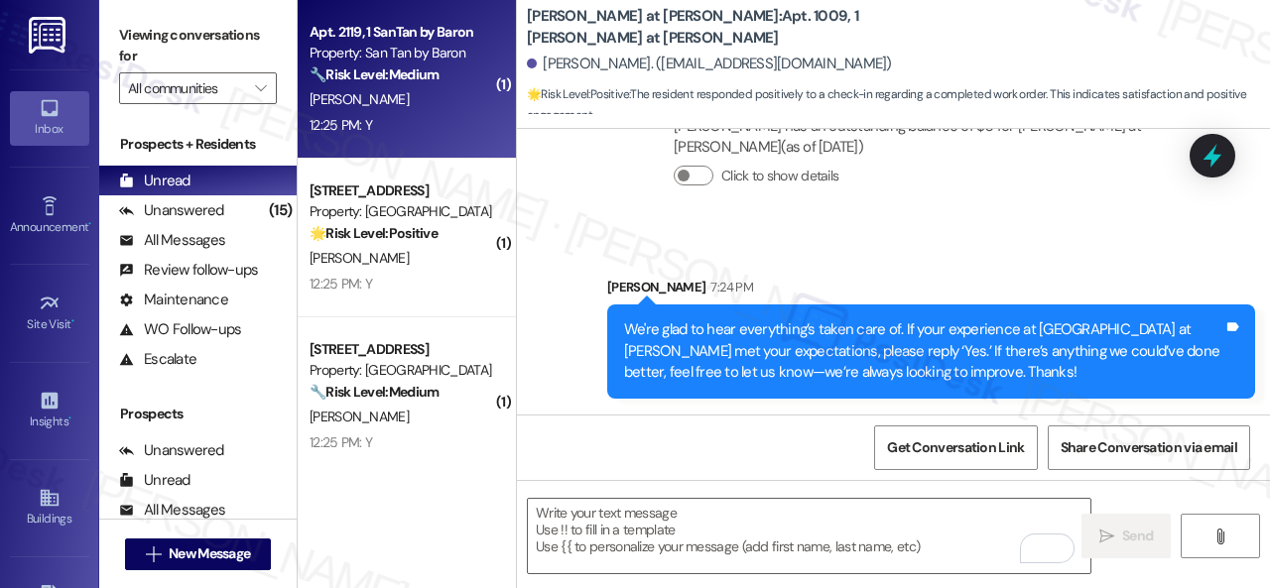
click at [447, 89] on div "V. Lastiri" at bounding box center [402, 99] width 188 height 25
type textarea "Fetching suggested responses. Please feel free to read through the conversation…"
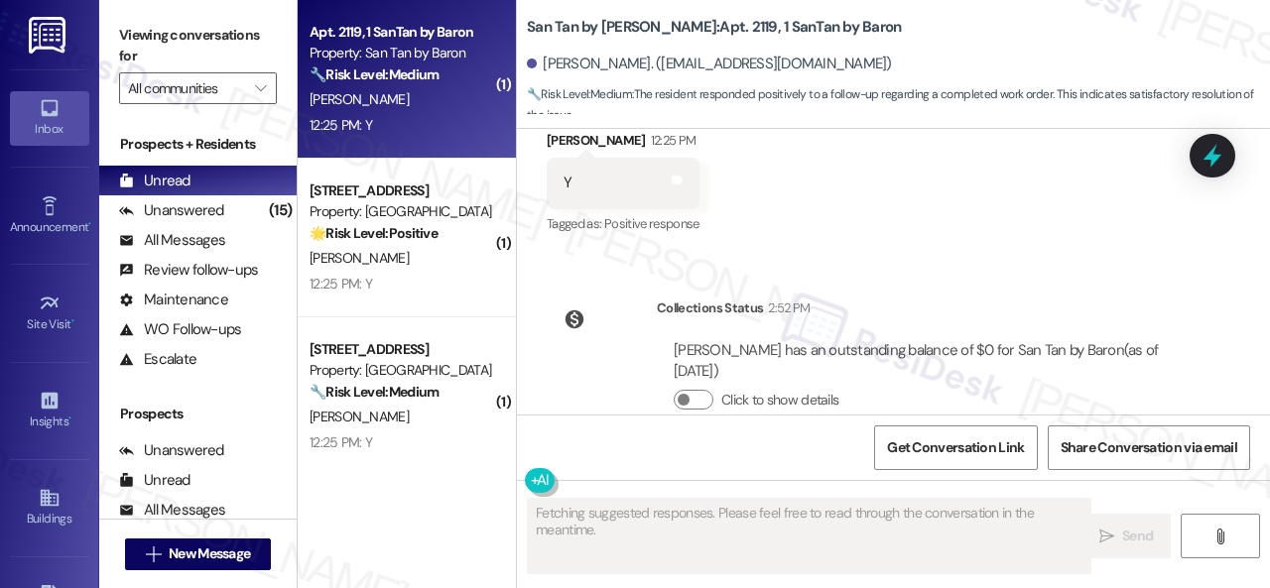
scroll to position [643, 0]
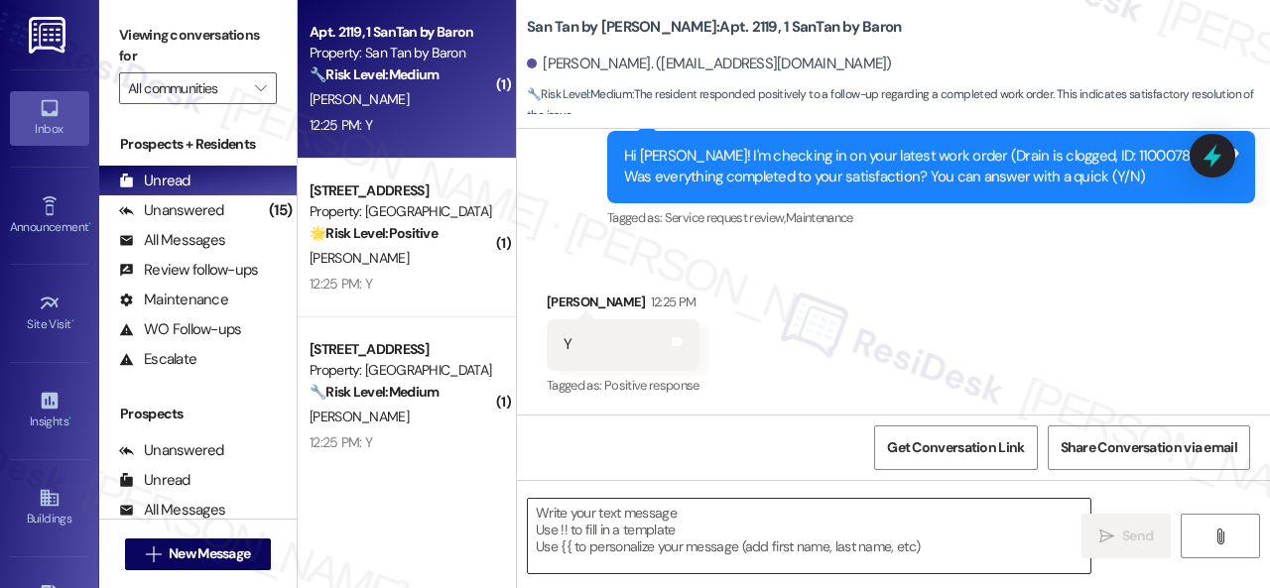
drag, startPoint x: 716, startPoint y: 531, endPoint x: 798, endPoint y: 535, distance: 81.5
click at [718, 531] on textarea at bounding box center [809, 536] width 563 height 74
paste textarea "We're glad to hear everything’s taken care of. If your experience at {{property…"
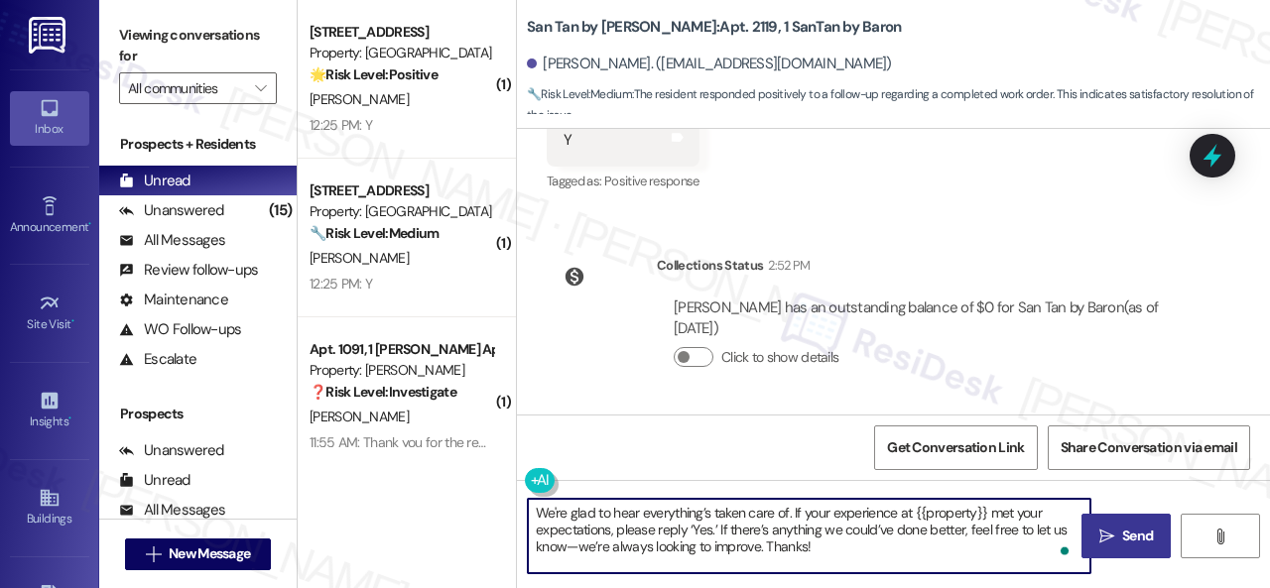
scroll to position [6, 0]
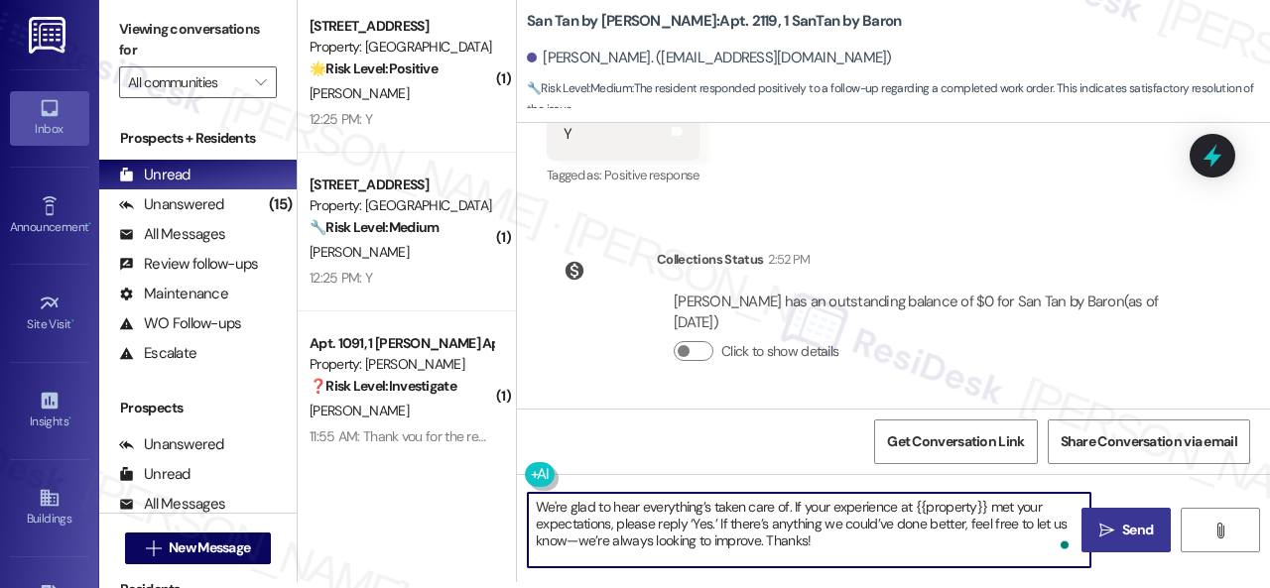
type textarea "We're glad to hear everything’s taken care of. If your experience at {{property…"
click at [1125, 534] on span "Send" at bounding box center [1137, 530] width 31 height 21
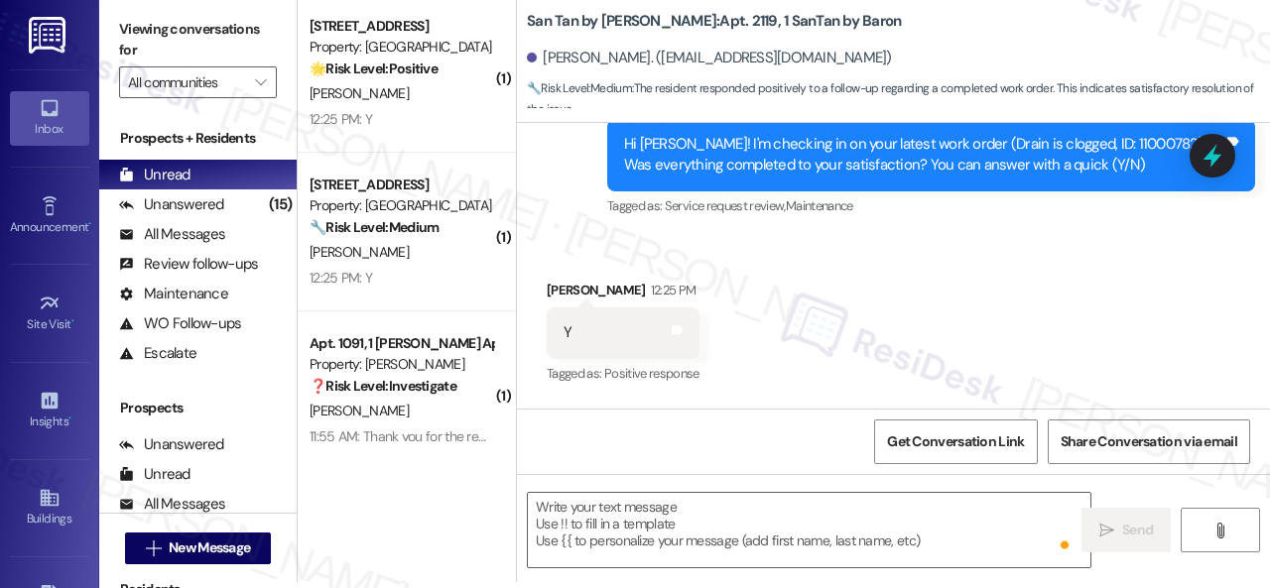
scroll to position [643, 0]
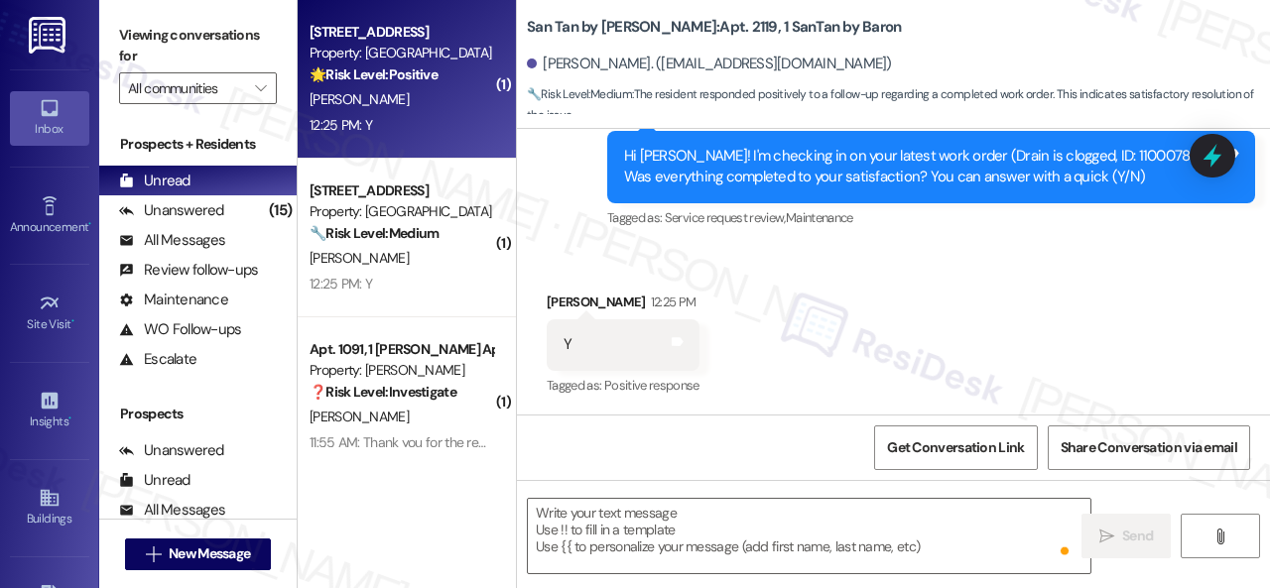
click at [429, 115] on div "12:25 PM: Y 12:25 PM: Y" at bounding box center [402, 125] width 188 height 25
type textarea "Fetching suggested responses. Please feel free to read through the conversation…"
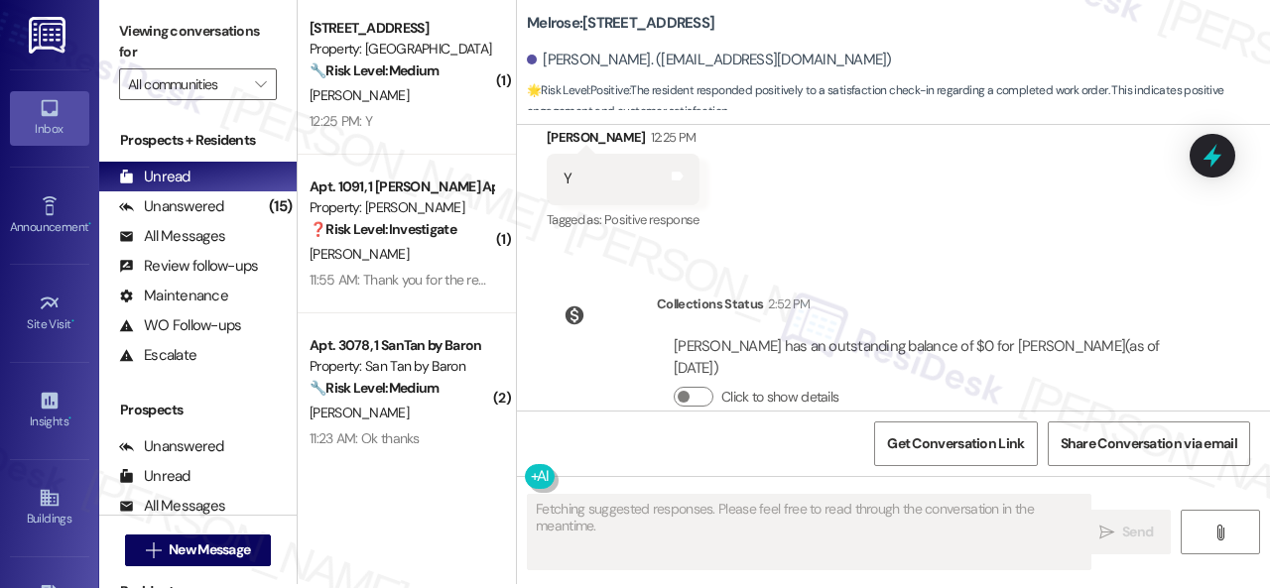
scroll to position [6, 0]
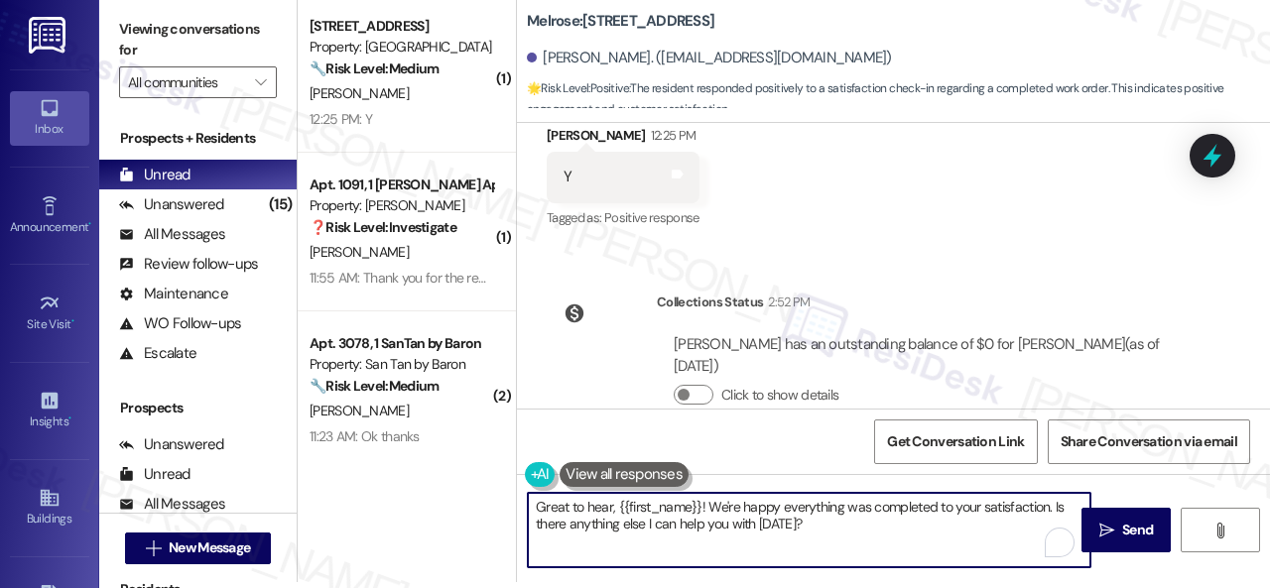
drag, startPoint x: 825, startPoint y: 521, endPoint x: 556, endPoint y: 464, distance: 274.8
click at [427, 433] on div "( 1 ) Apt. 322, 1 Melrose 3130 Apts LLLP Property: Melrose 🔧 Risk Level: Medium…" at bounding box center [784, 288] width 972 height 588
paste textarea "We're glad to hear everything’s taken care of. If your experience at {{property…"
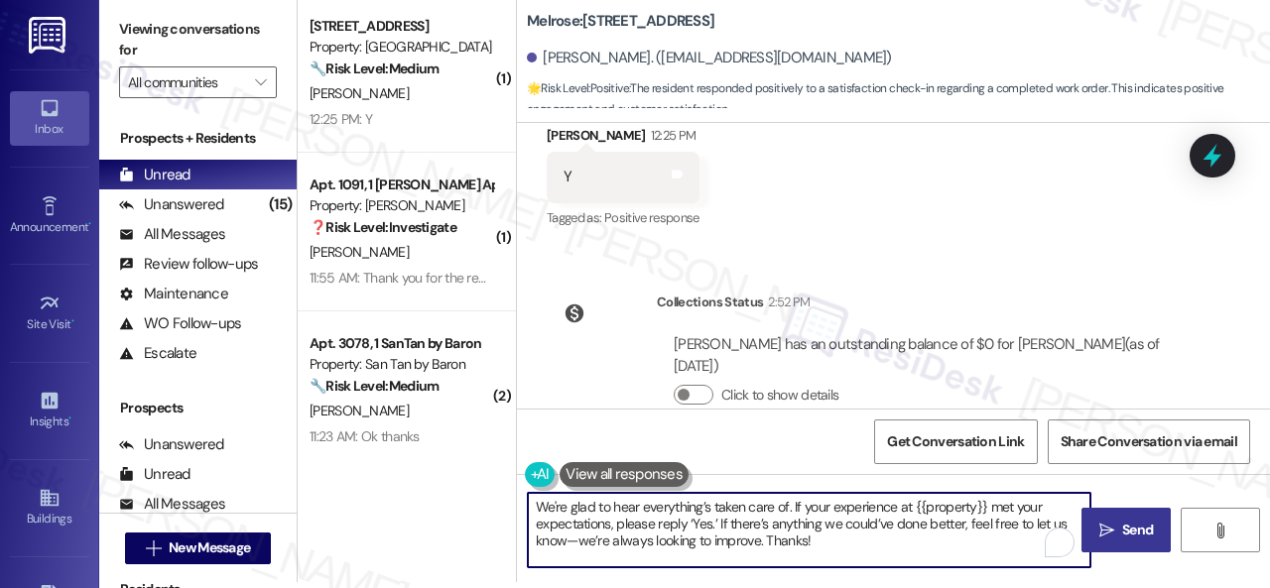
type textarea "We're glad to hear everything’s taken care of. If your experience at {{property…"
click at [1141, 543] on button " Send" at bounding box center [1126, 530] width 89 height 45
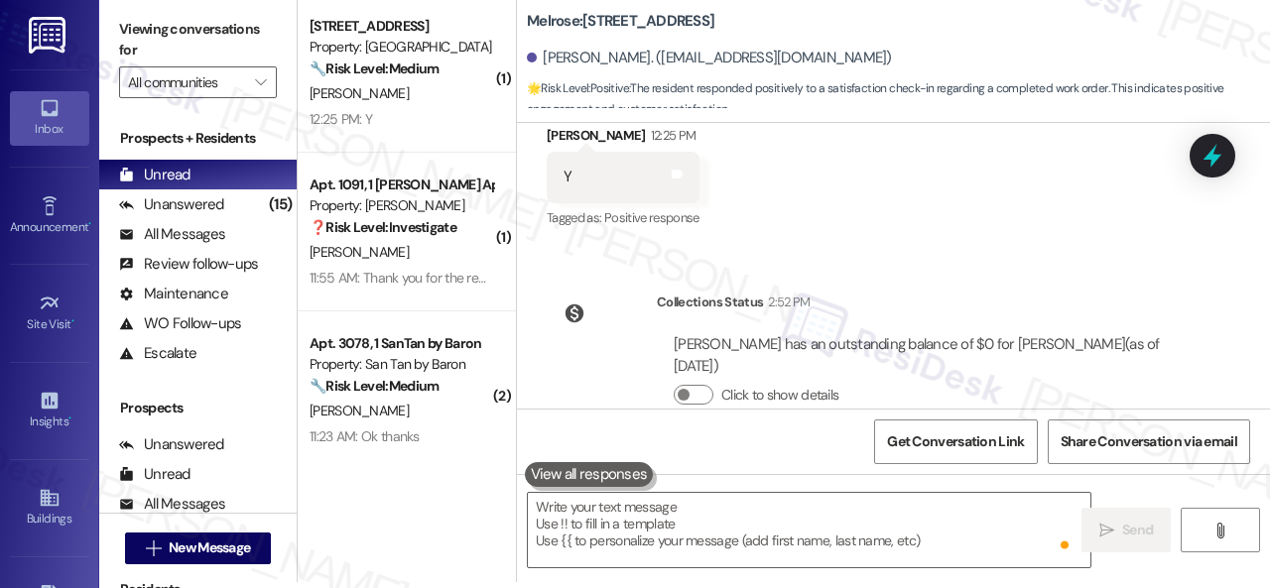
scroll to position [3845, 0]
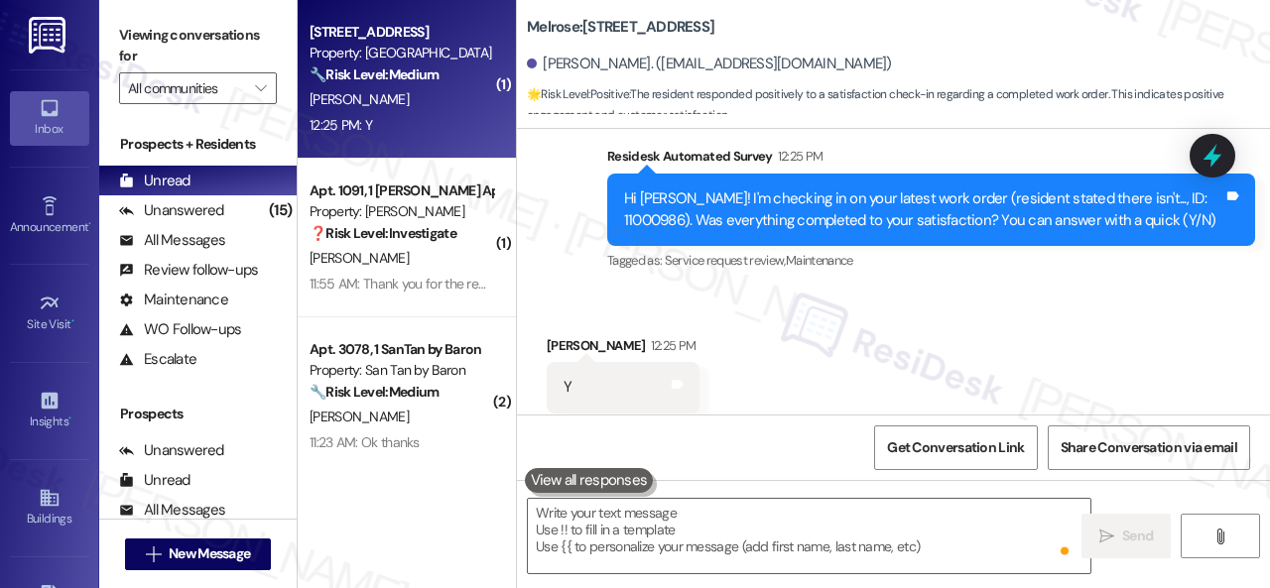
click at [441, 123] on div "12:25 PM: Y 12:25 PM: Y" at bounding box center [402, 125] width 188 height 25
type textarea "Fetching suggested responses. Please feel free to read through the conversation…"
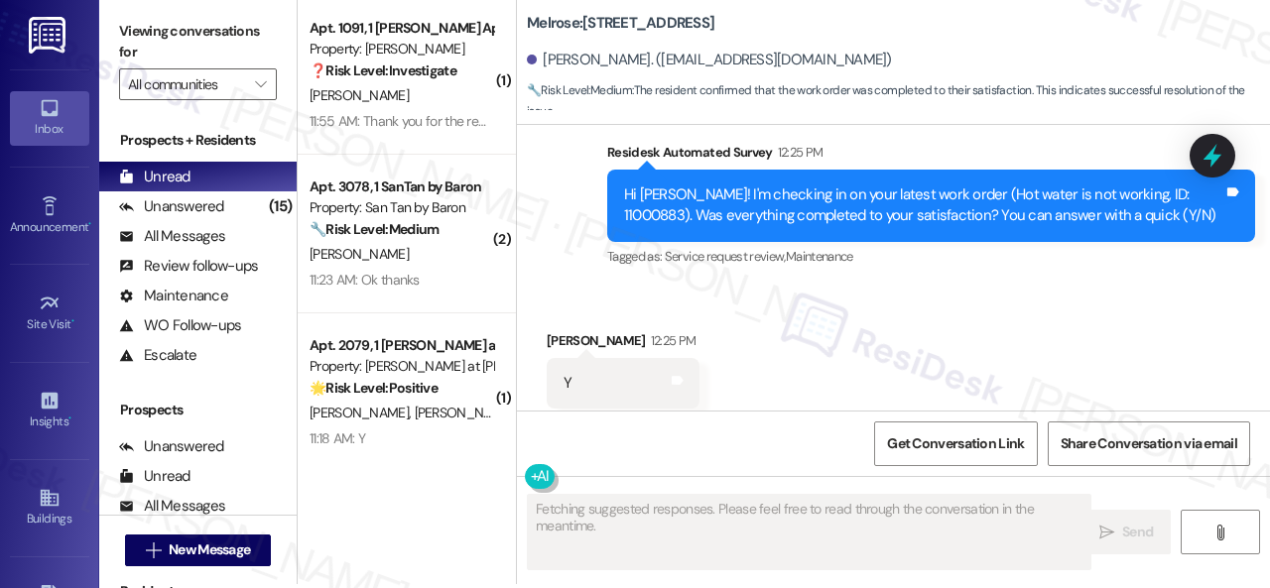
scroll to position [6, 0]
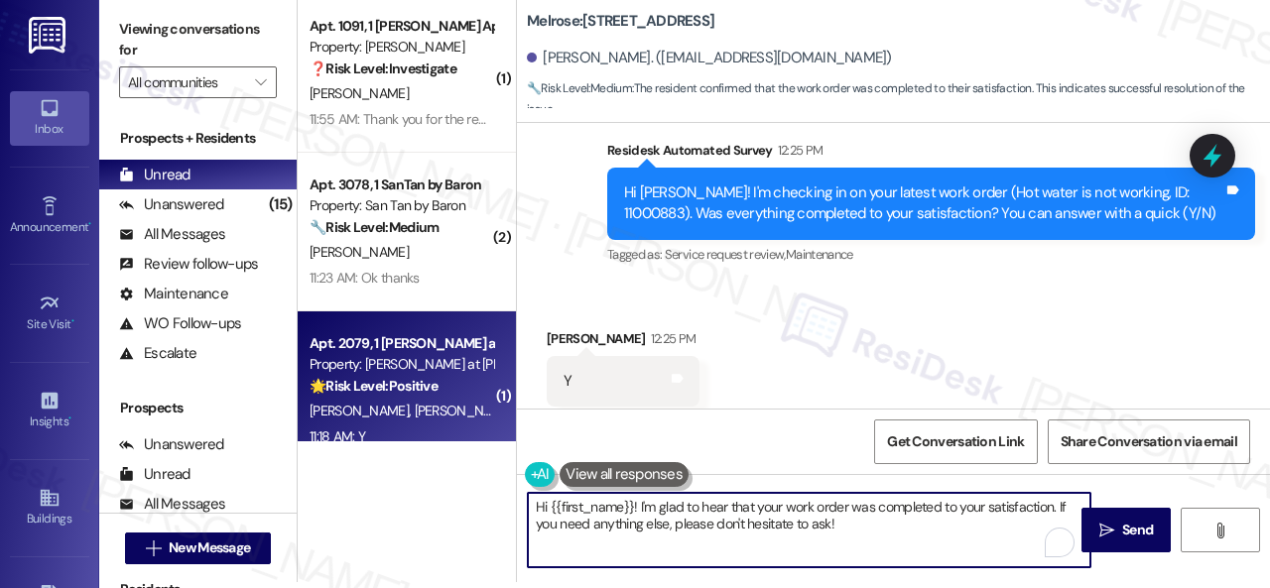
drag, startPoint x: 570, startPoint y: 465, endPoint x: 365, endPoint y: 418, distance: 209.9
click at [359, 417] on div "( 1 ) Apt. 1091, 1 Dana Park Apts LLC Property: Dana Park ❓ Risk Level: Investi…" at bounding box center [784, 288] width 972 height 588
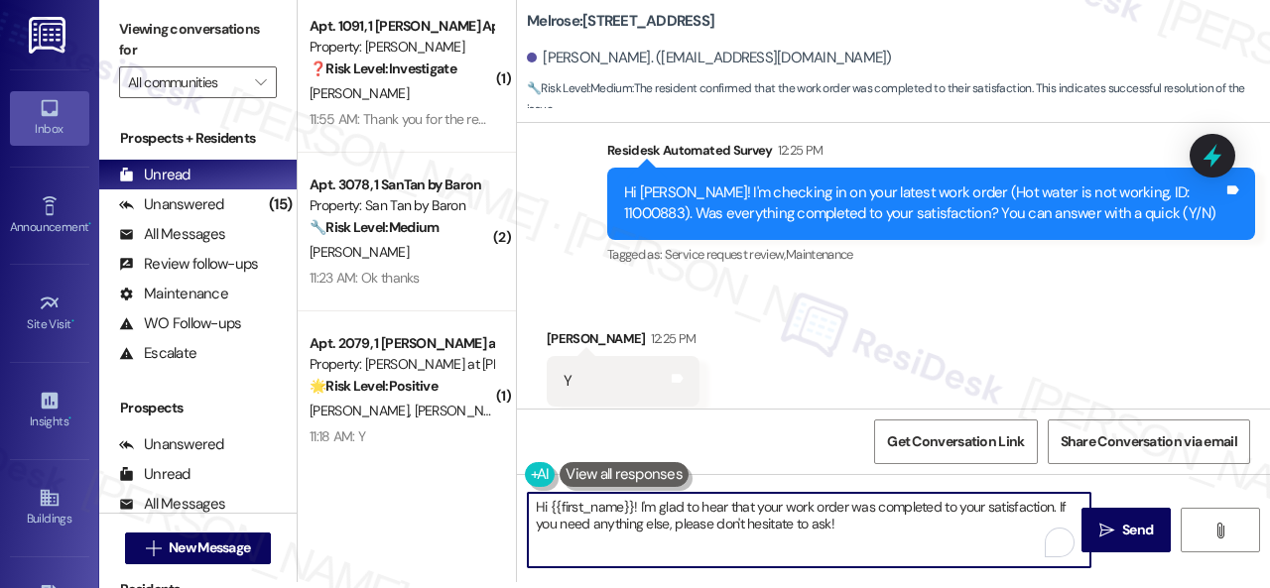
paste textarea "We're glad to hear everything’s taken care of. If your experience at {{property…"
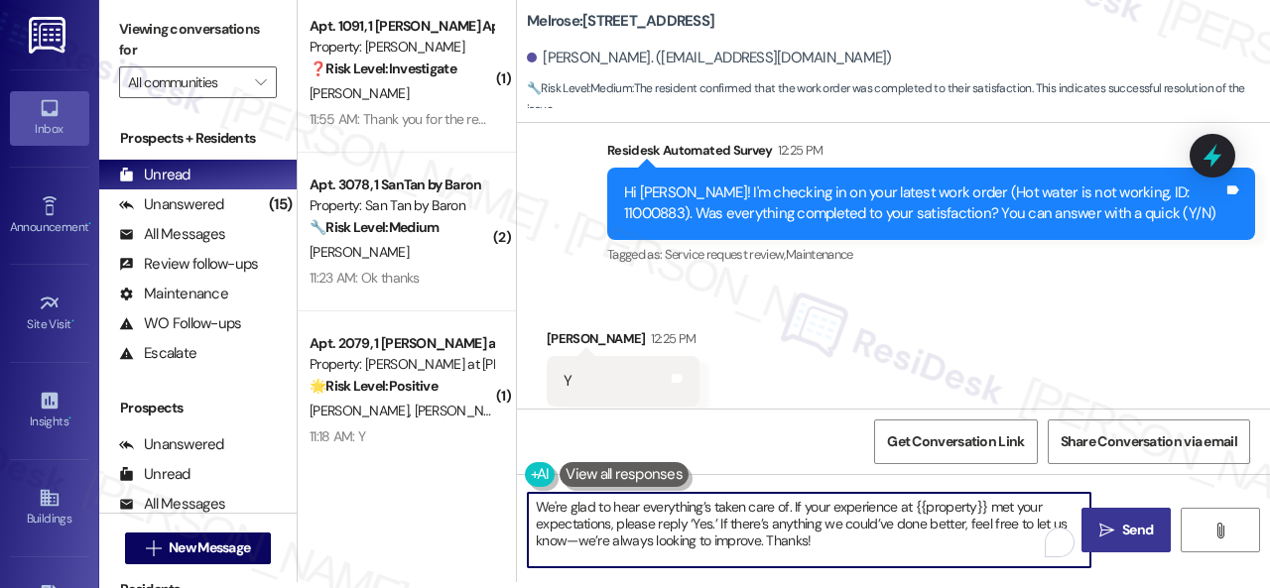
type textarea "We're glad to hear everything’s taken care of. If your experience at {{property…"
click at [1144, 534] on span "Send" at bounding box center [1137, 530] width 31 height 21
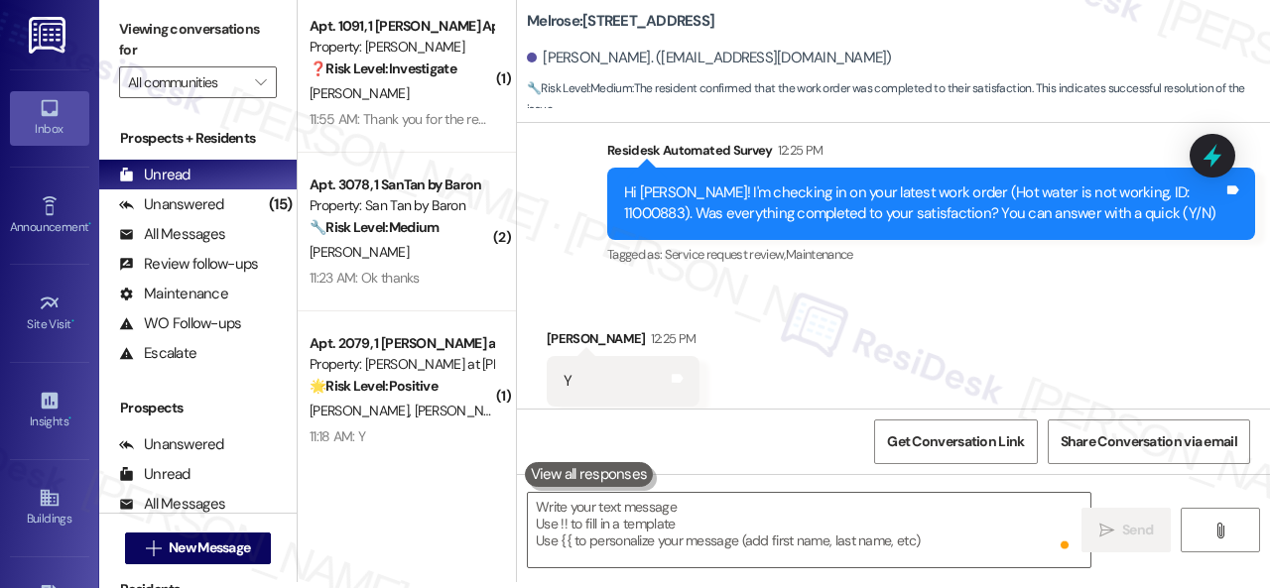
scroll to position [6326, 0]
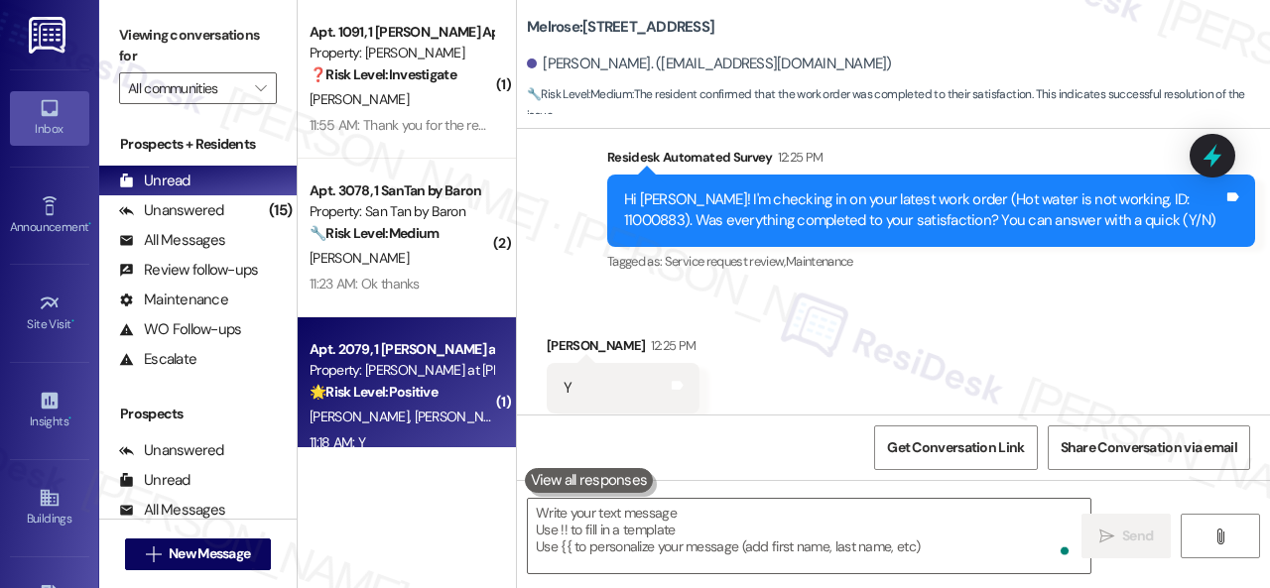
click at [444, 416] on div "J. Zavala I. Beltran" at bounding box center [402, 417] width 188 height 25
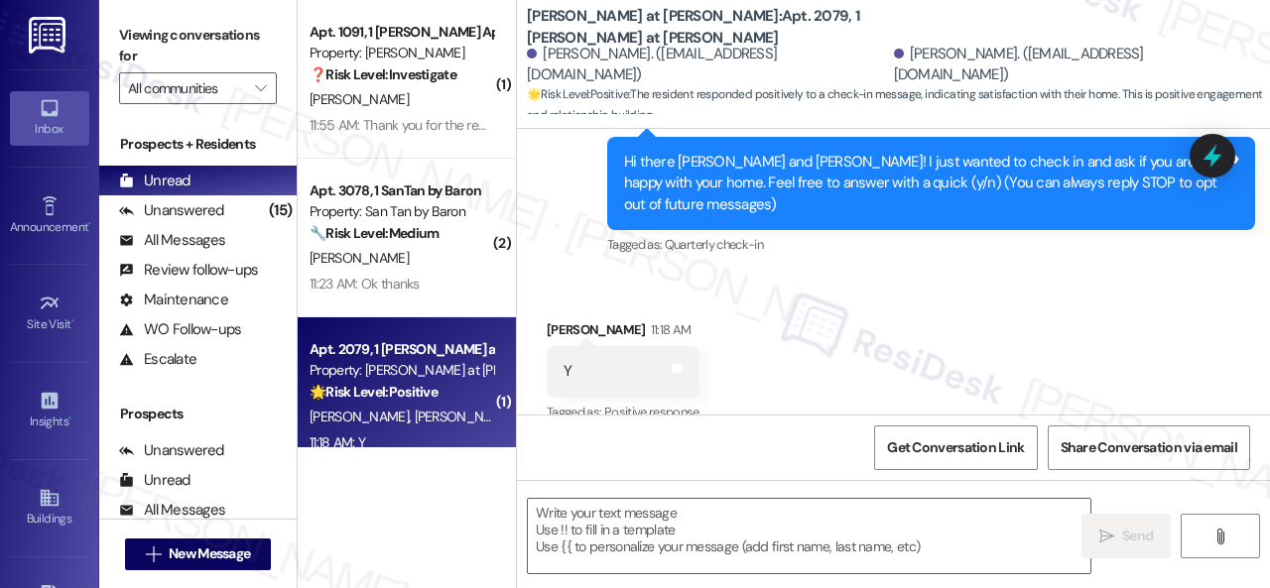
type textarea "Fetching suggested responses. Please feel free to read through the conversation…"
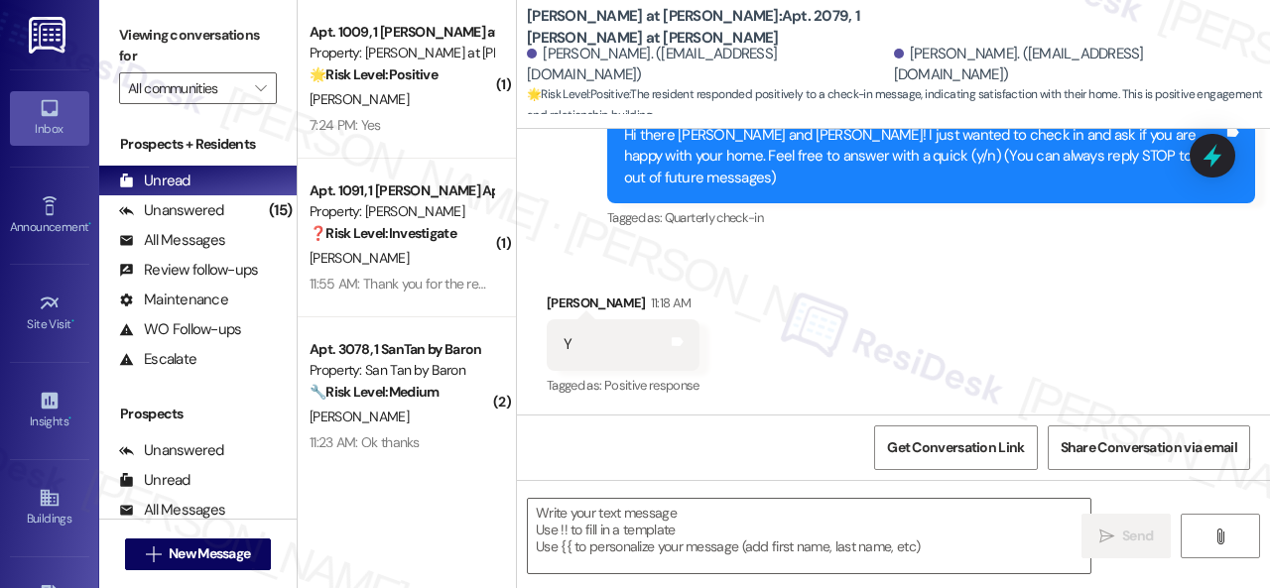
click at [578, 260] on div "Received via SMS Joshua Zavala 11:18 AM Y Tags and notes Tagged as: Positive re…" at bounding box center [893, 332] width 753 height 168
click at [667, 526] on textarea at bounding box center [809, 536] width 563 height 74
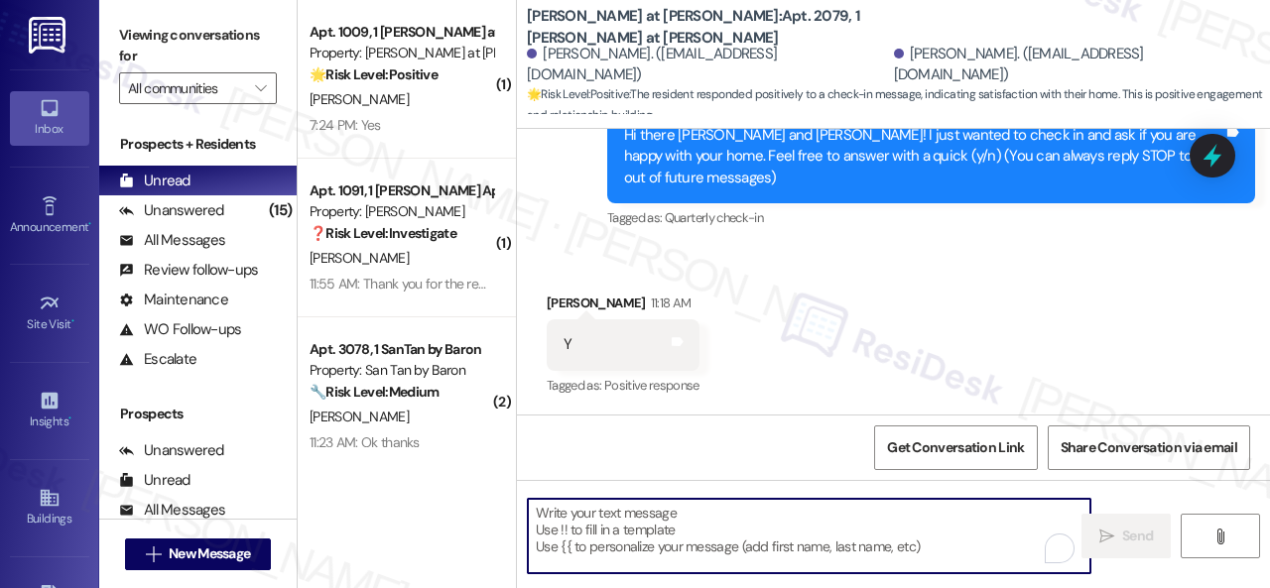
paste textarea "I'm glad you are satisfied with your home. Have you written a review for us bef…"
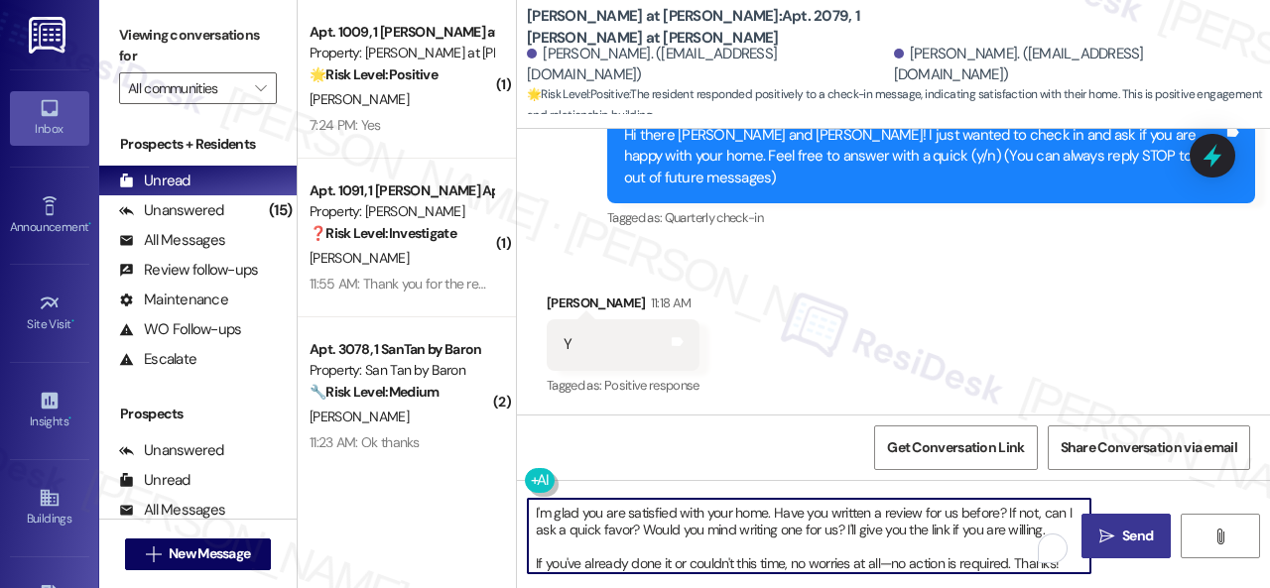
type textarea "I'm glad you are satisfied with your home. Have you written a review for us bef…"
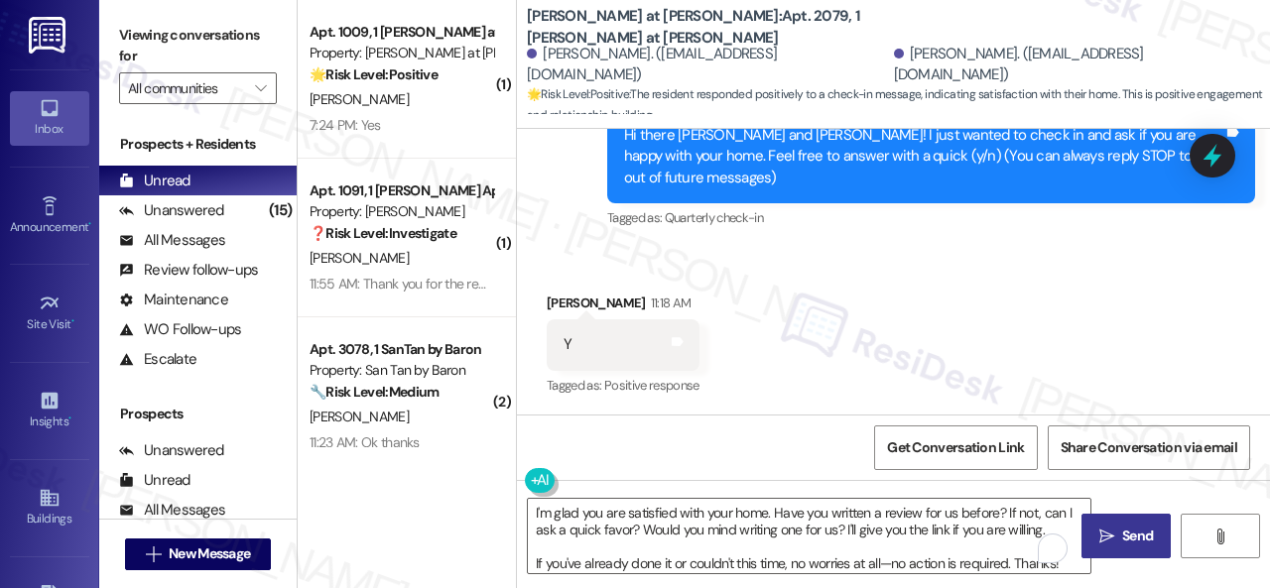
click at [1108, 541] on span " Send" at bounding box center [1126, 536] width 63 height 21
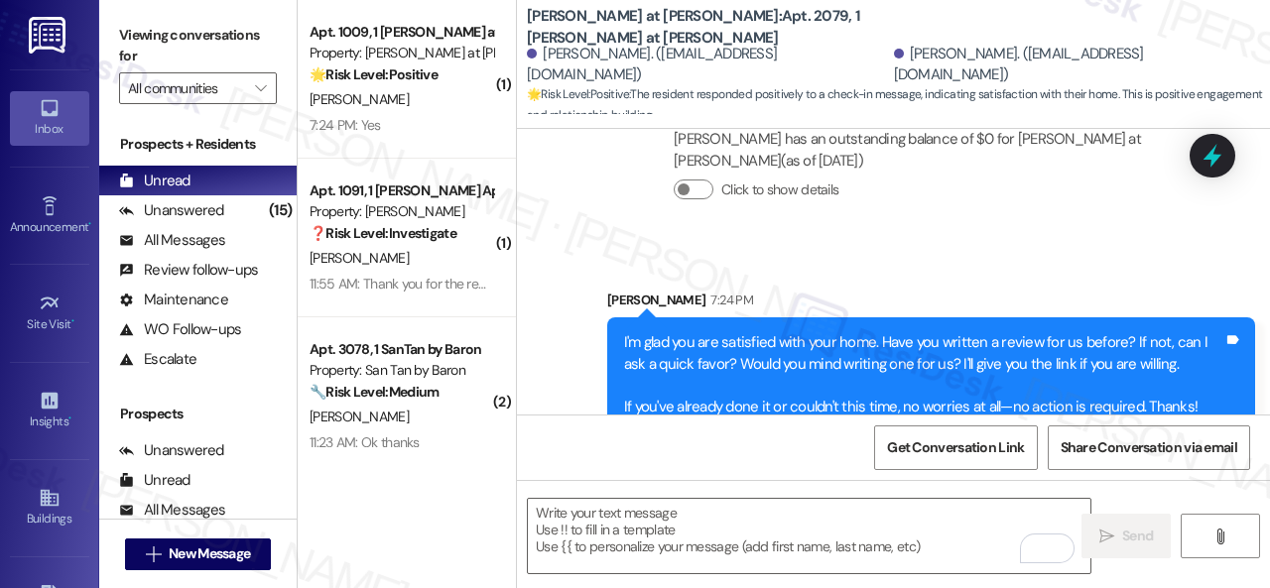
scroll to position [631, 0]
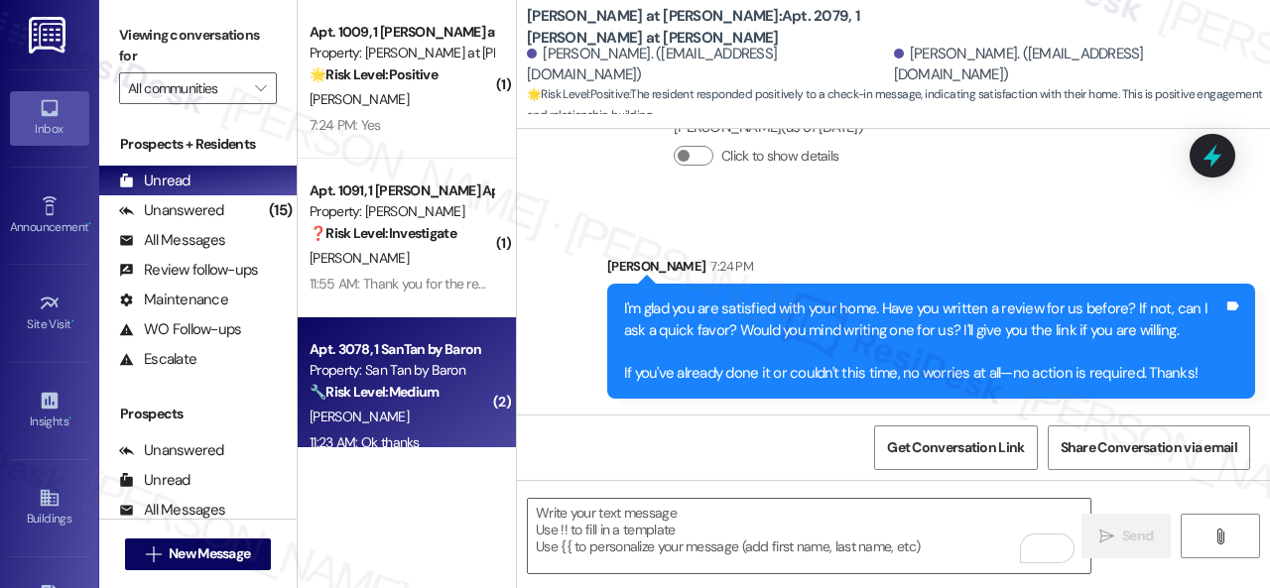
click at [415, 414] on div "D. Kincade" at bounding box center [402, 417] width 188 height 25
type textarea "Fetching suggested responses. Please feel free to read through the conversation…"
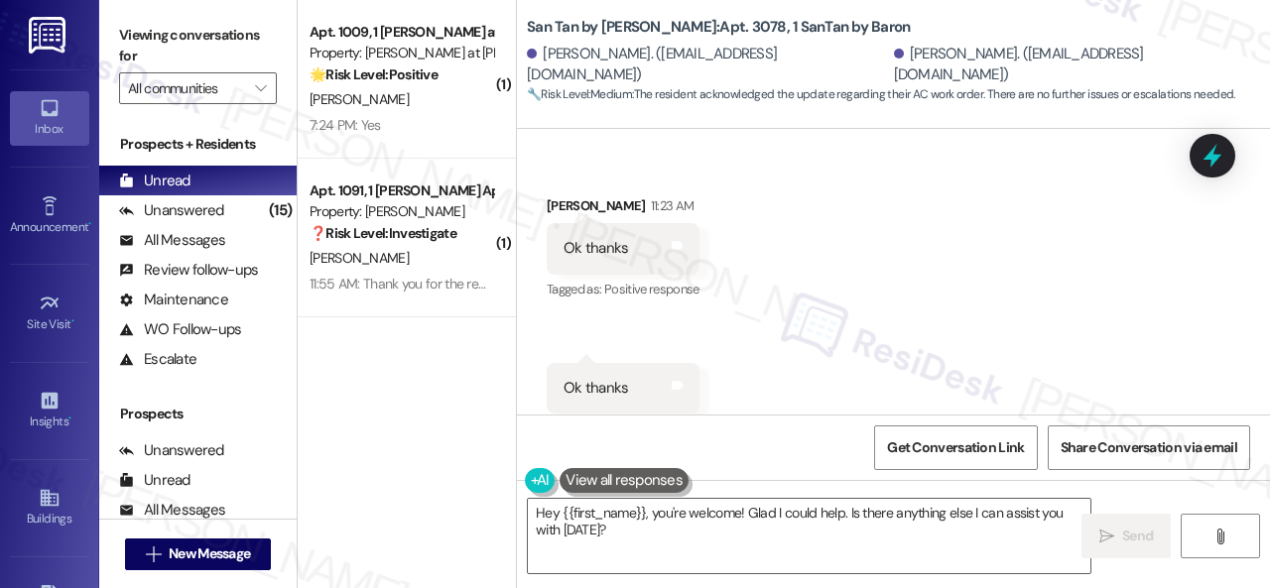
scroll to position [2475, 0]
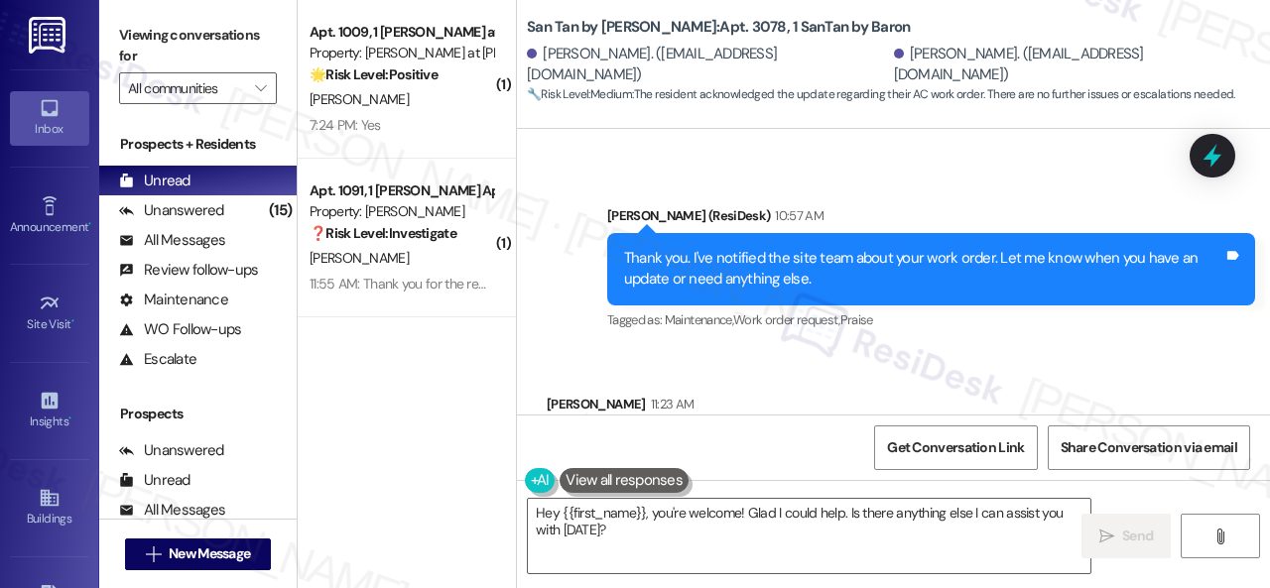
click at [425, 447] on div "( 1 ) Apt. 1009, 1 Montero at Dana Park Property: Montero at Dana Park 🌟 Risk L…" at bounding box center [784, 294] width 972 height 588
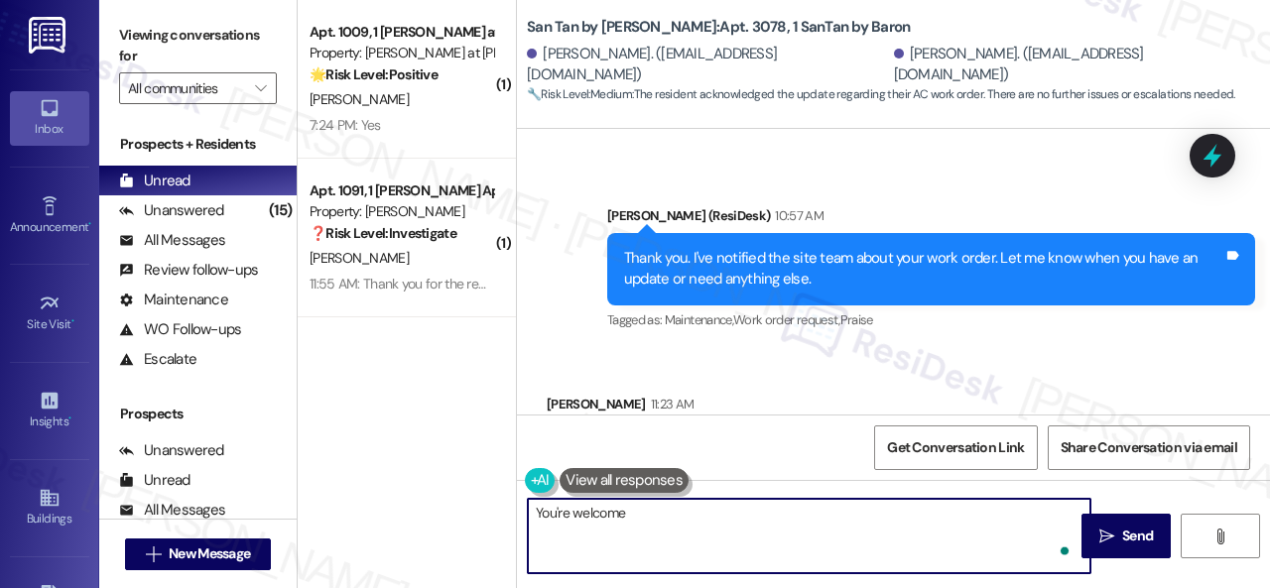
type textarea "You're welcome."
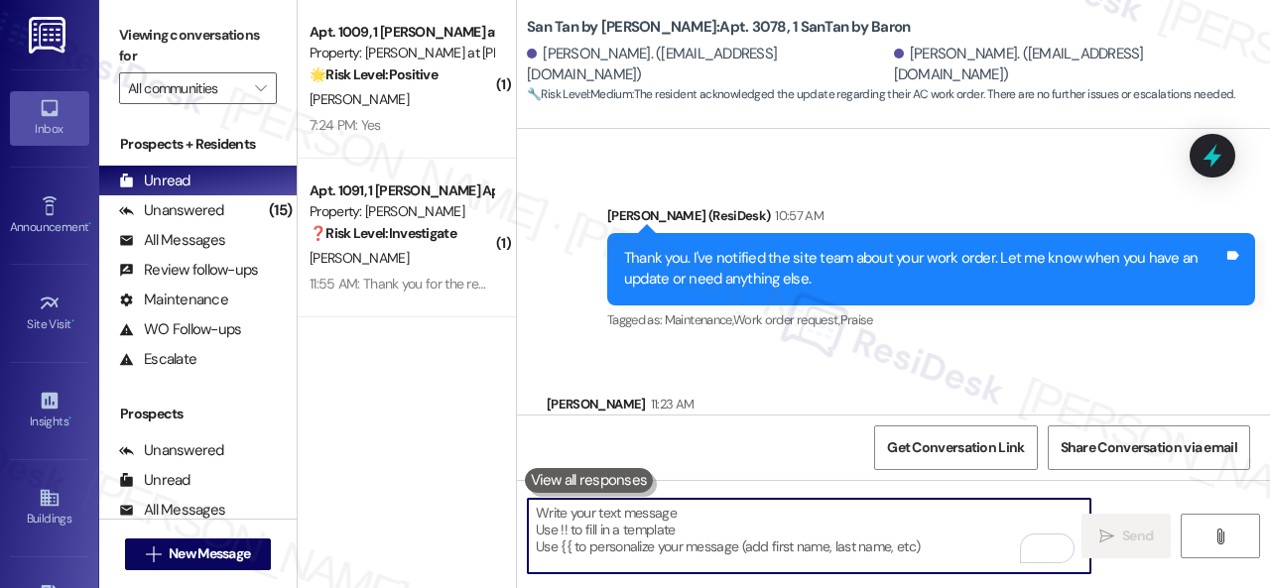
scroll to position [2673, 0]
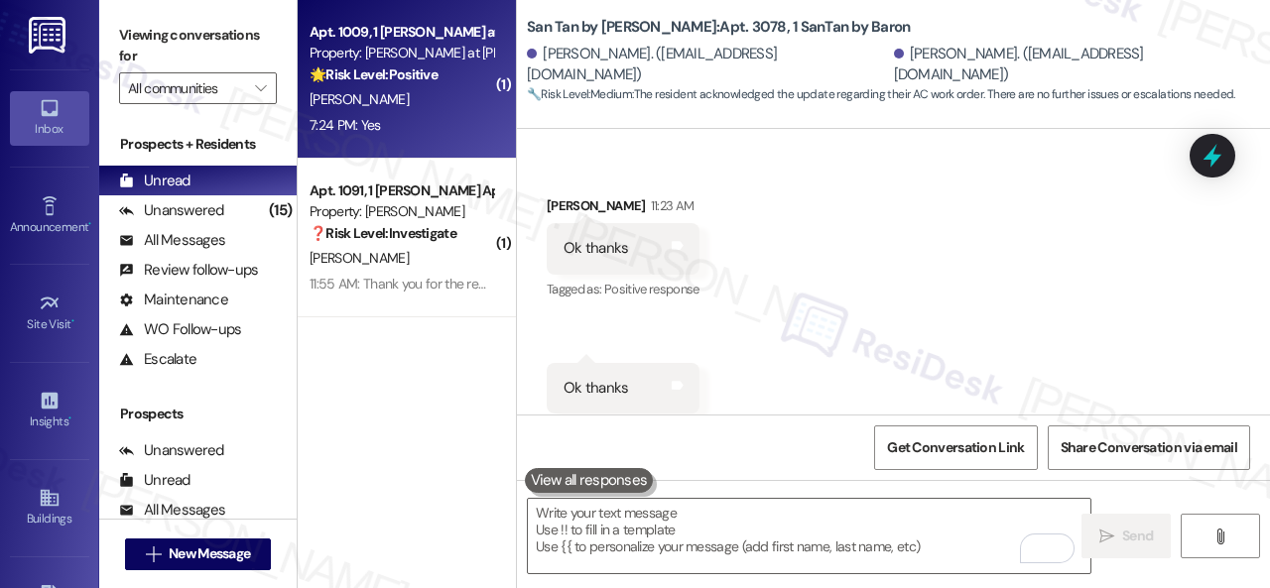
click at [437, 124] on div "7:24 PM: Yes 7:24 PM: Yes" at bounding box center [402, 125] width 188 height 25
type textarea "Fetching suggested responses. Please feel free to read through the conversation…"
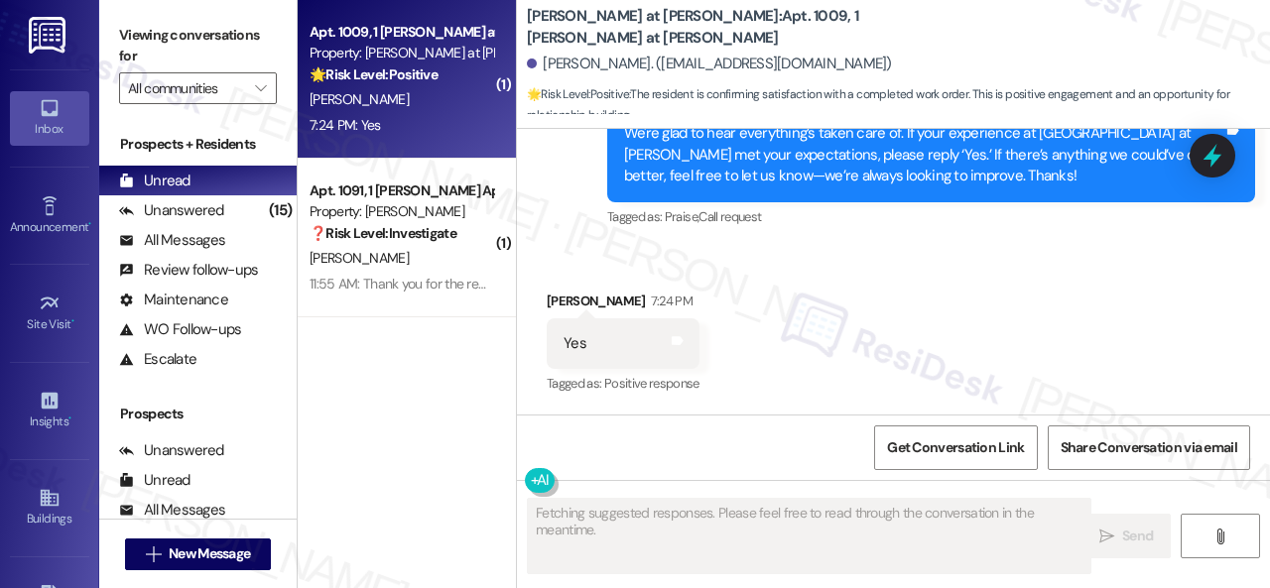
scroll to position [1453, 0]
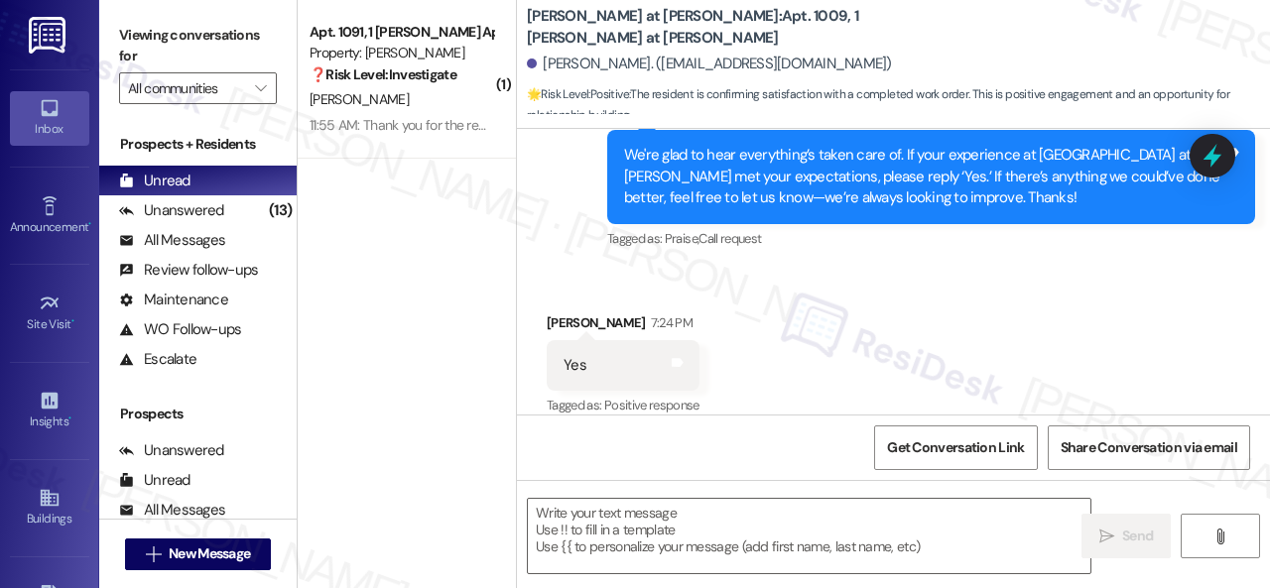
click at [583, 275] on div "Received via SMS Nina Barrera 7:24 PM Yes Tags and notes Tagged as: Positive re…" at bounding box center [893, 352] width 753 height 168
click at [647, 521] on textarea at bounding box center [809, 536] width 563 height 74
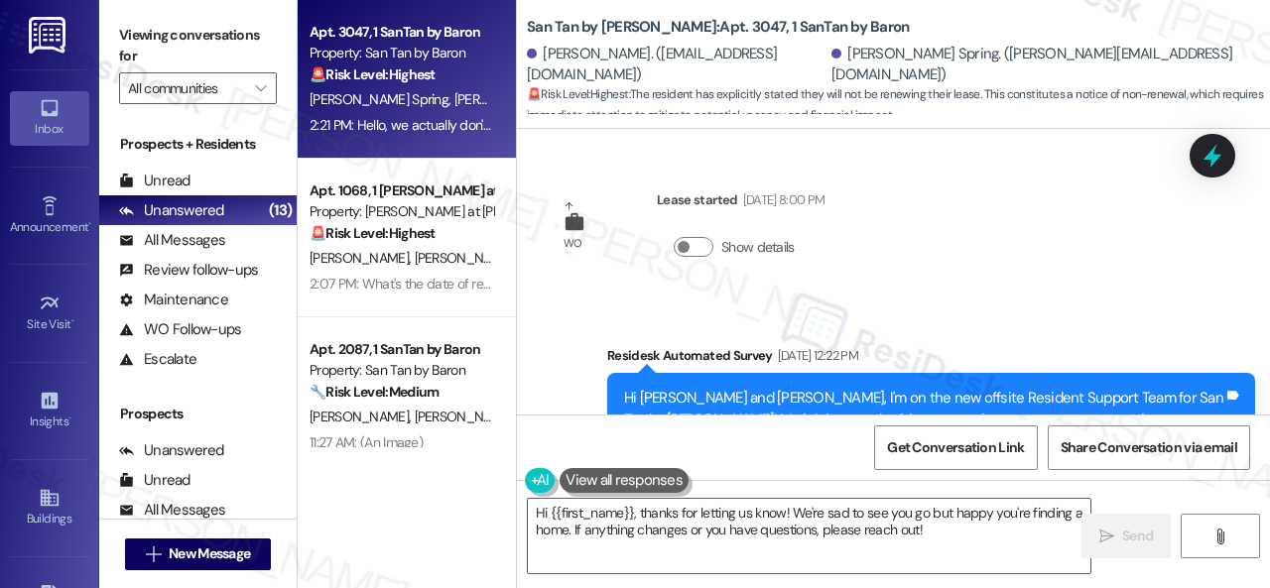
scroll to position [1145, 0]
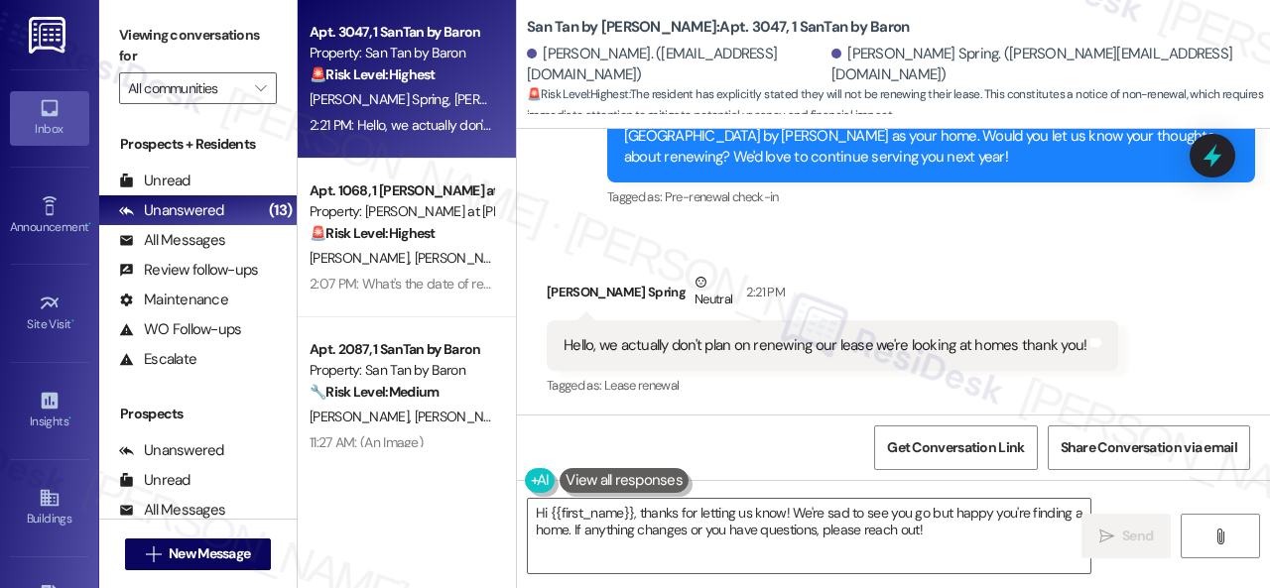
click at [655, 246] on div "Received via SMS [PERSON_NAME] Spring Neutral 2:21 PM Hello, we actually don't …" at bounding box center [893, 321] width 753 height 189
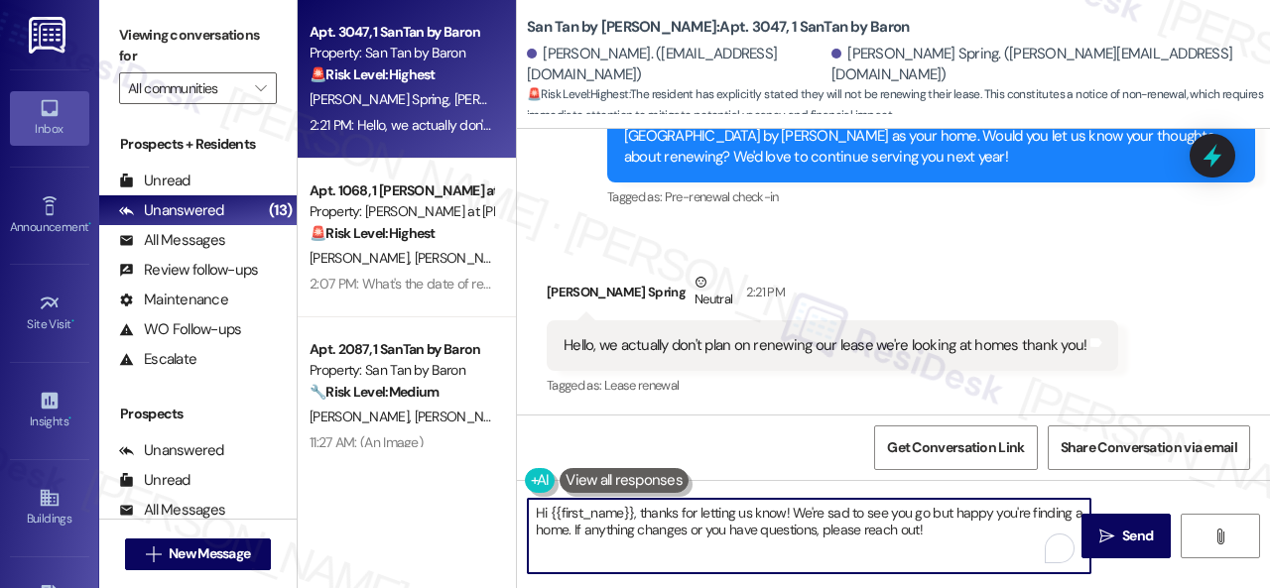
drag, startPoint x: 956, startPoint y: 535, endPoint x: 464, endPoint y: 488, distance: 493.4
click at [464, 488] on div "Apt. 3047, 1 SanTan by Baron Property: San Tan by Baron 🚨 Risk Level: Highest T…" at bounding box center [784, 294] width 972 height 588
paste textarea "Thanks for the heads up, {{first_name}}! I'm sorry to hear you won't be renewin…"
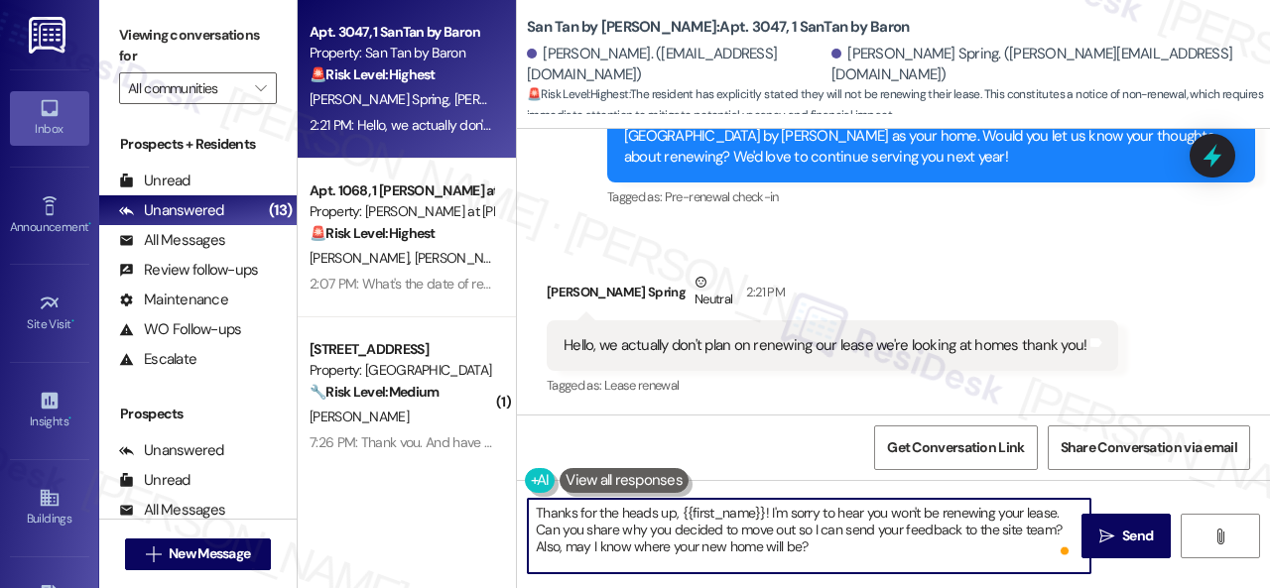
drag, startPoint x: 677, startPoint y: 513, endPoint x: 760, endPoint y: 511, distance: 83.4
click at [760, 511] on textarea "Thanks for the heads up, {{first_name}}! I'm sorry to hear you won't be renewin…" at bounding box center [809, 536] width 563 height 74
drag, startPoint x: 1040, startPoint y: 530, endPoint x: 1018, endPoint y: 530, distance: 21.8
click at [1018, 530] on textarea "Thanks for the heads up, [PERSON_NAME]! I'm sorry to hear you won't be renewing…" at bounding box center [809, 536] width 563 height 74
drag, startPoint x: 1010, startPoint y: 524, endPoint x: 1016, endPoint y: 543, distance: 19.8
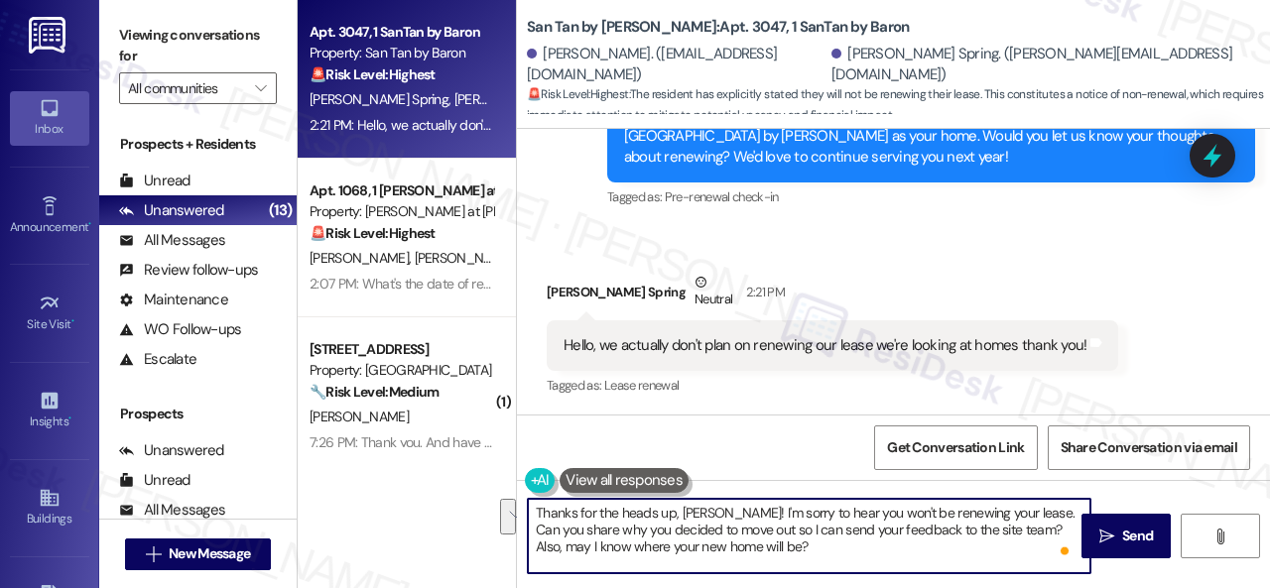
click at [1016, 543] on textarea "Thanks for the heads up, [PERSON_NAME]! I'm sorry to hear you won't be renewing…" at bounding box center [809, 536] width 563 height 74
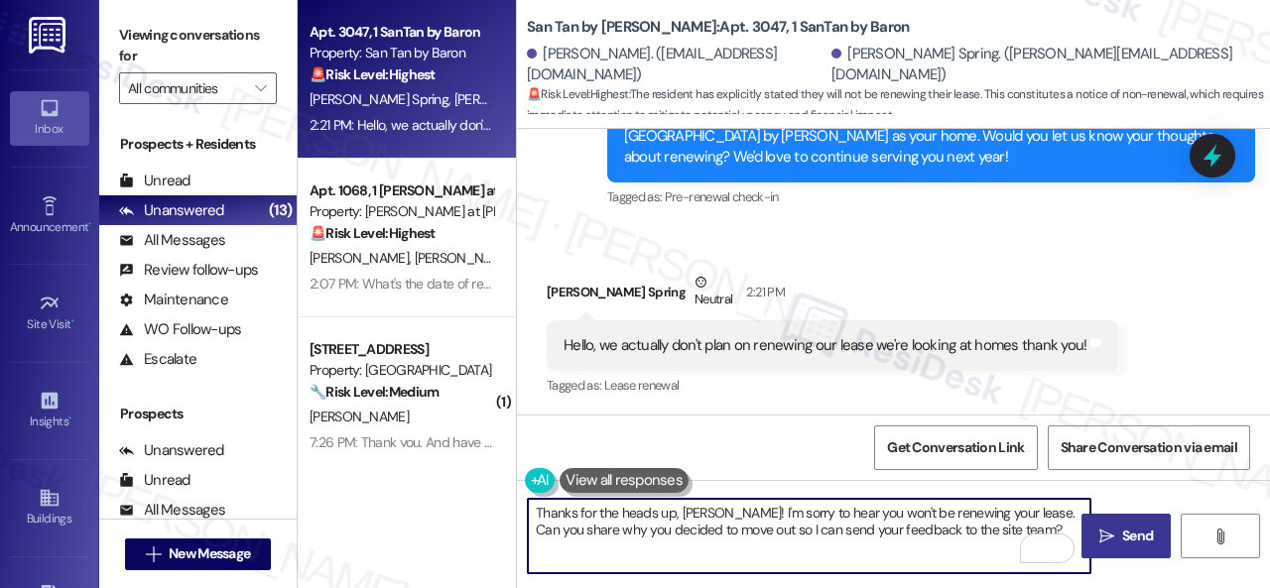
type textarea "Thanks for the heads up, [PERSON_NAME]! I'm sorry to hear you won't be renewing…"
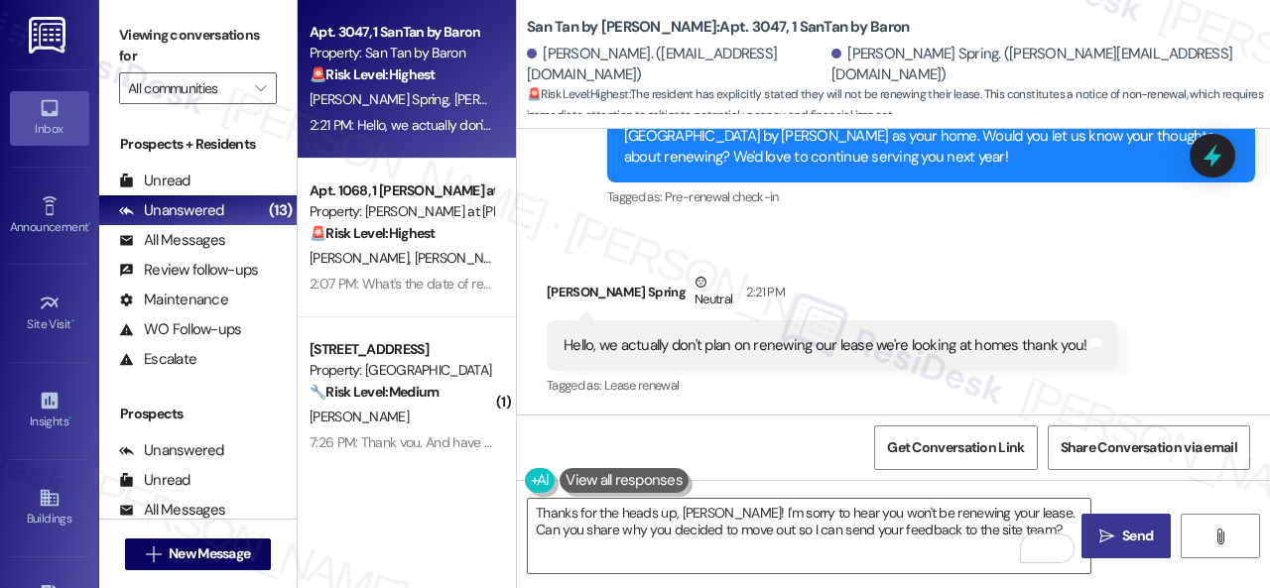
click at [1122, 535] on span "Send" at bounding box center [1137, 536] width 31 height 21
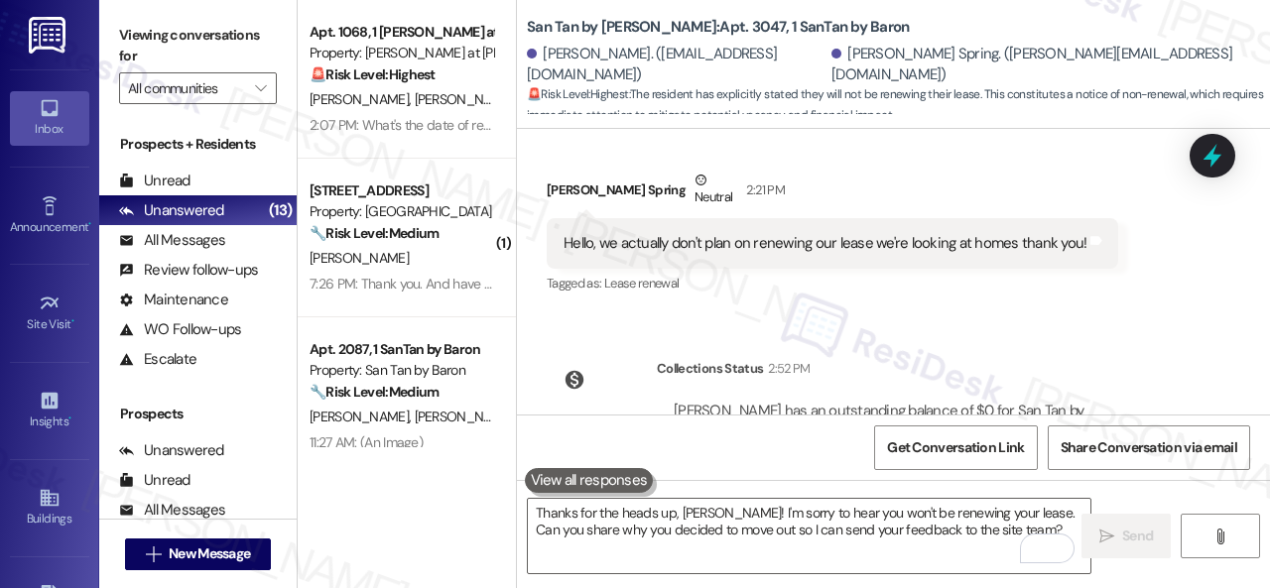
scroll to position [1344, 0]
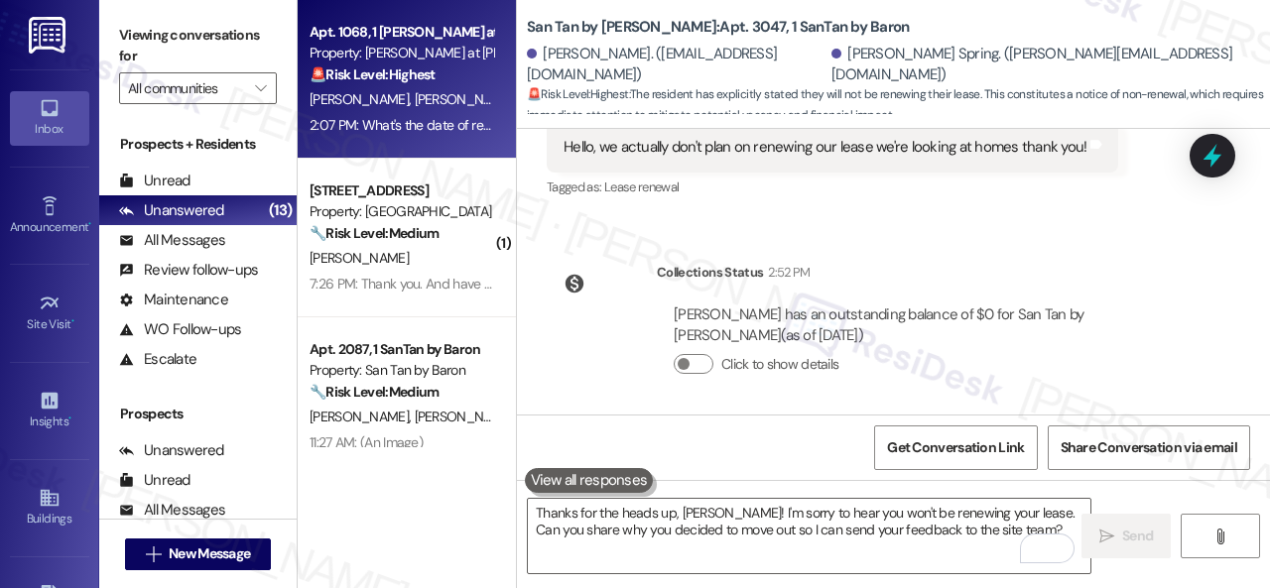
click at [519, 97] on span "[PERSON_NAME]" at bounding box center [568, 99] width 99 height 18
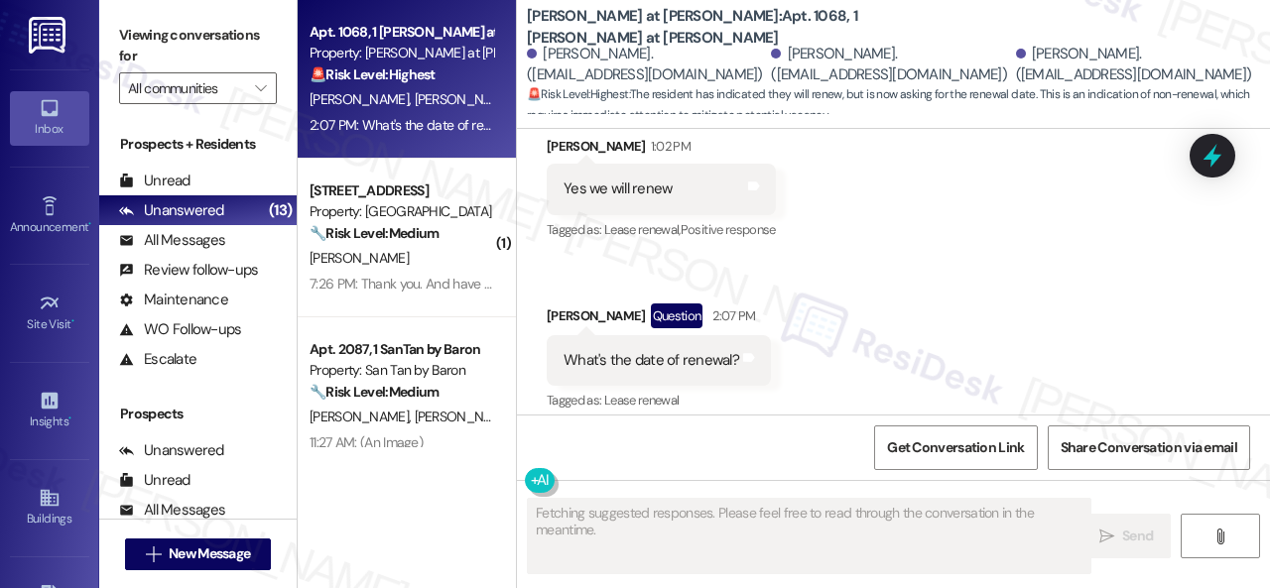
scroll to position [1402, 0]
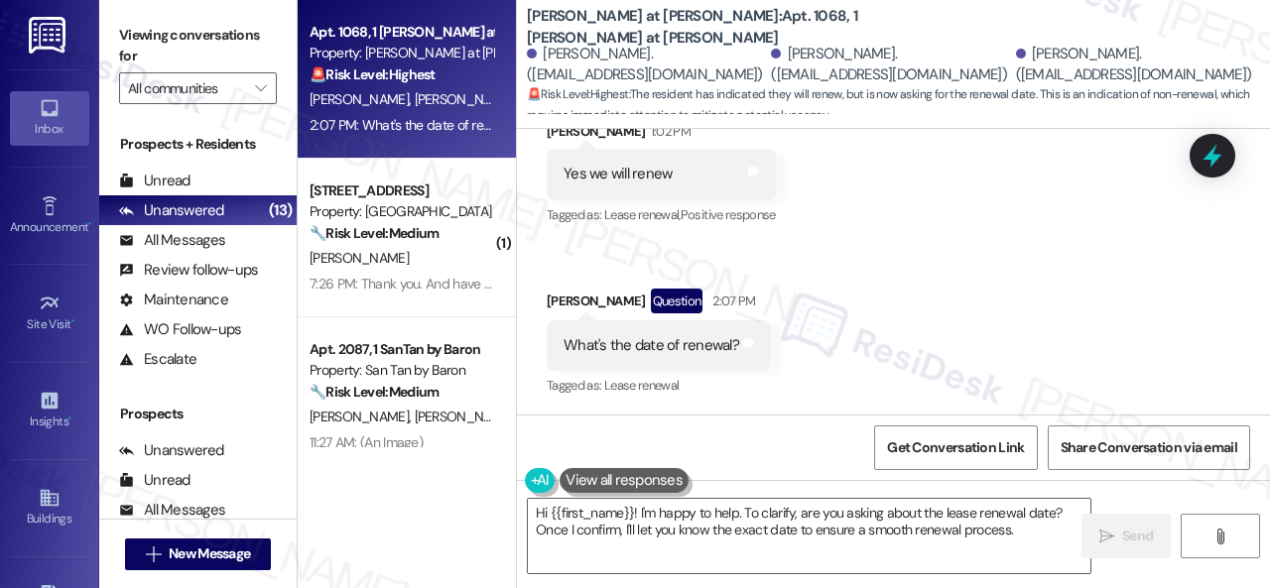
click at [1029, 312] on div "Received via SMS [PERSON_NAME] 1:02 PM Yes we will renew Tags and notes Tagged …" at bounding box center [893, 245] width 753 height 339
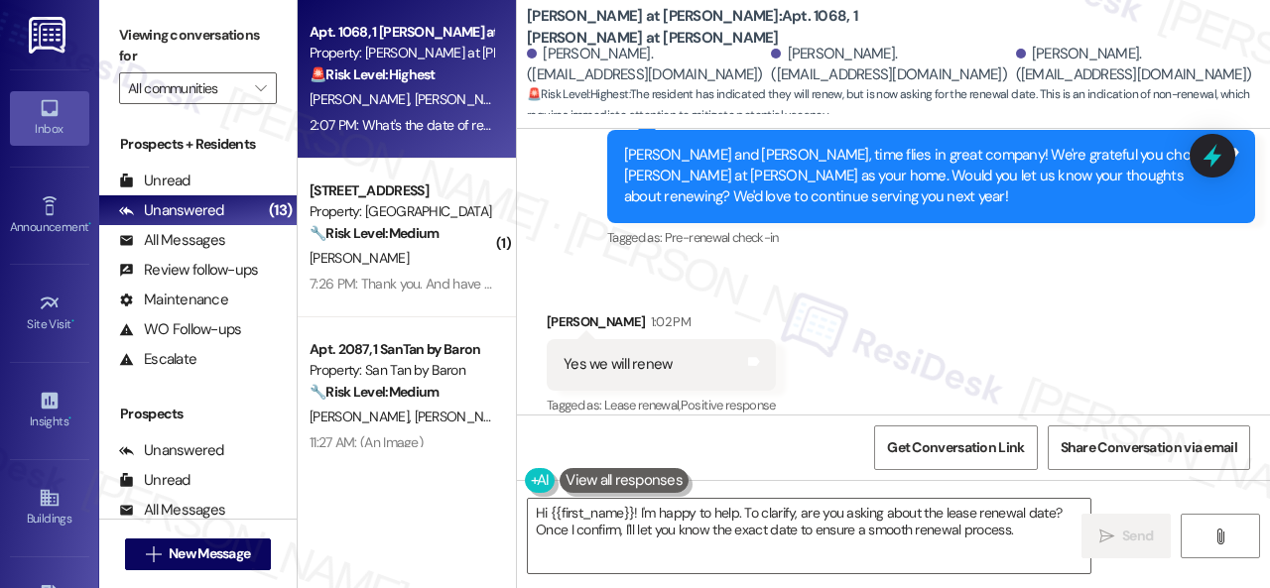
scroll to position [1204, 0]
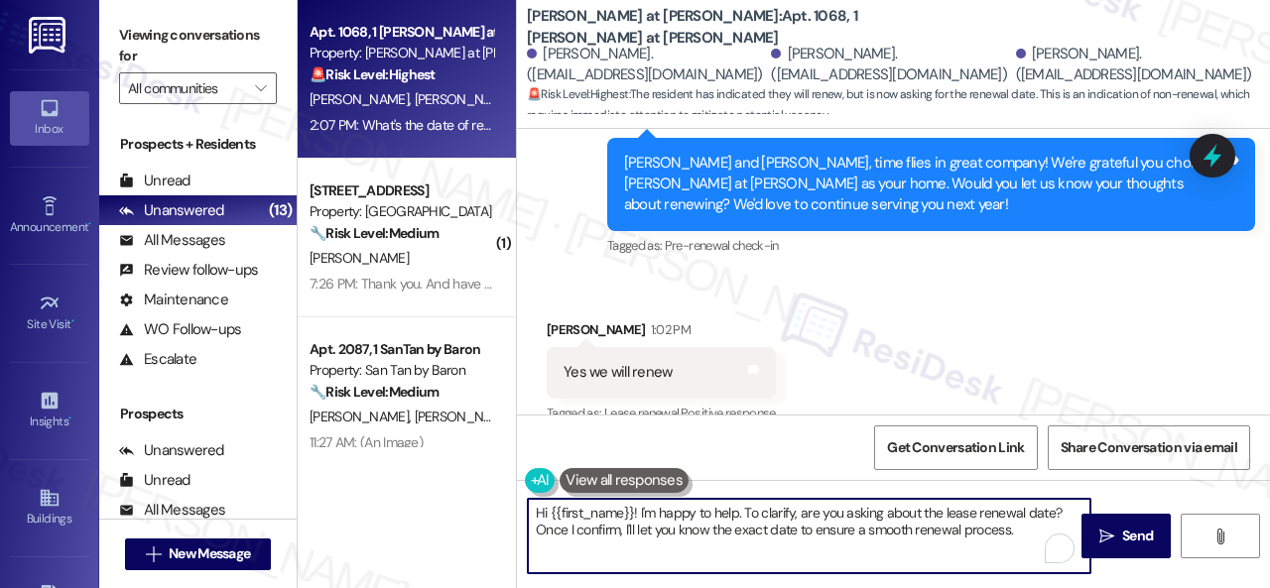
drag, startPoint x: 1036, startPoint y: 532, endPoint x: 337, endPoint y: 458, distance: 702.4
click at [337, 458] on div "Apt. 1068, 1 [PERSON_NAME] at [PERSON_NAME] Property: [PERSON_NAME] at [PERSON_…" at bounding box center [784, 294] width 972 height 588
paste textarea "I will forward your inquiry to the site team and get back to you as soon as I r…"
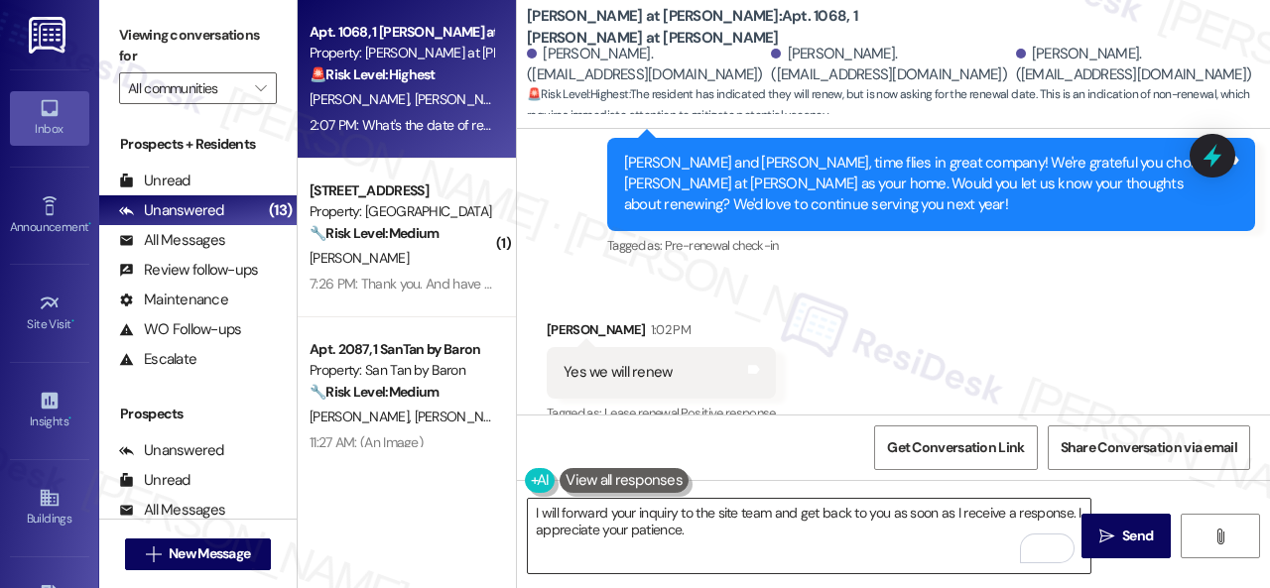
click at [533, 513] on textarea "I will forward your inquiry to the site team and get back to you as soon as I r…" at bounding box center [809, 536] width 563 height 74
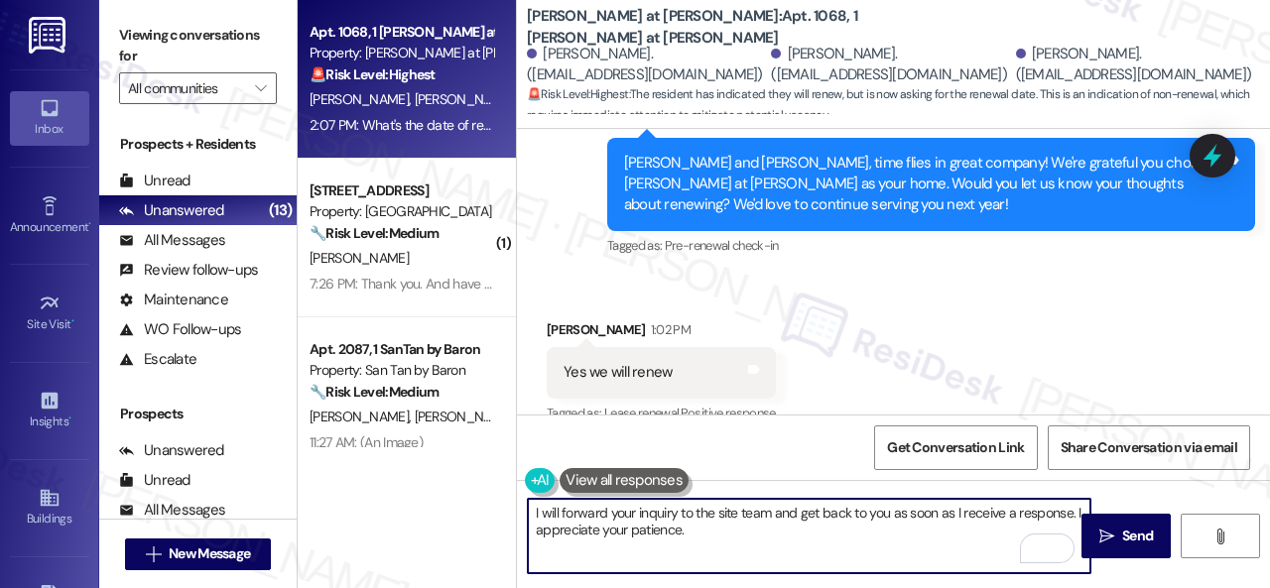
paste textarea "I'm thrilled to hear you're planning to renew your lease with us at {{property}…"
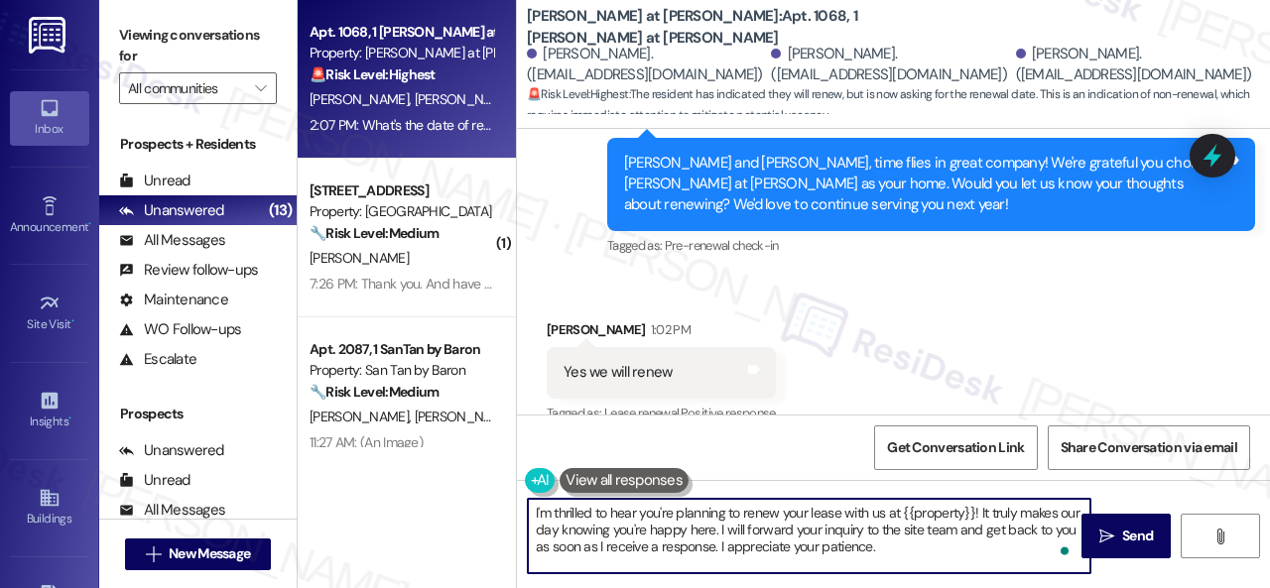
click at [936, 558] on textarea "I'm thrilled to hear you're planning to renew your lease with us at {{property}…" at bounding box center [809, 536] width 563 height 74
type textarea "I'm thrilled to hear you're planning to renew your lease with us at {{property}…"
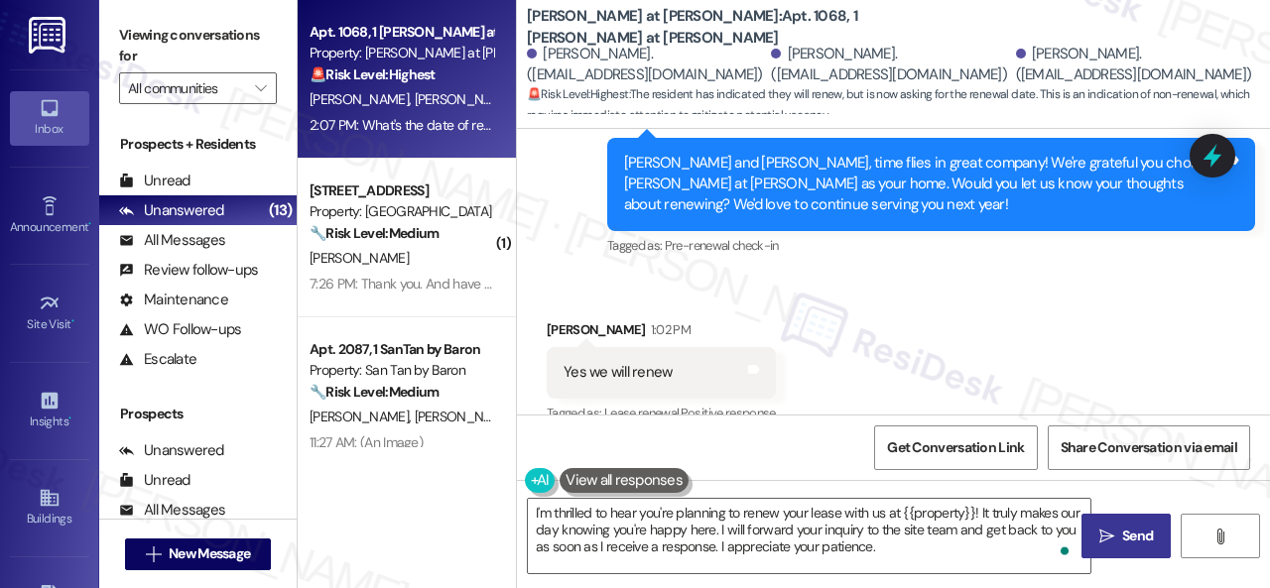
click at [1115, 547] on button " Send" at bounding box center [1126, 536] width 89 height 45
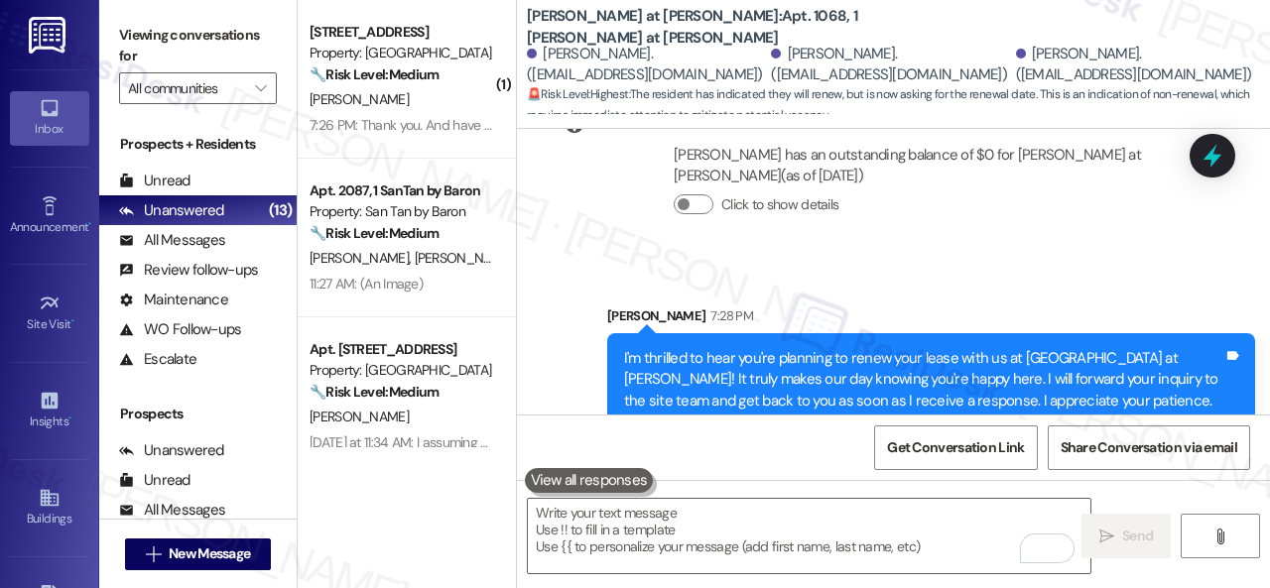
scroll to position [1788, 0]
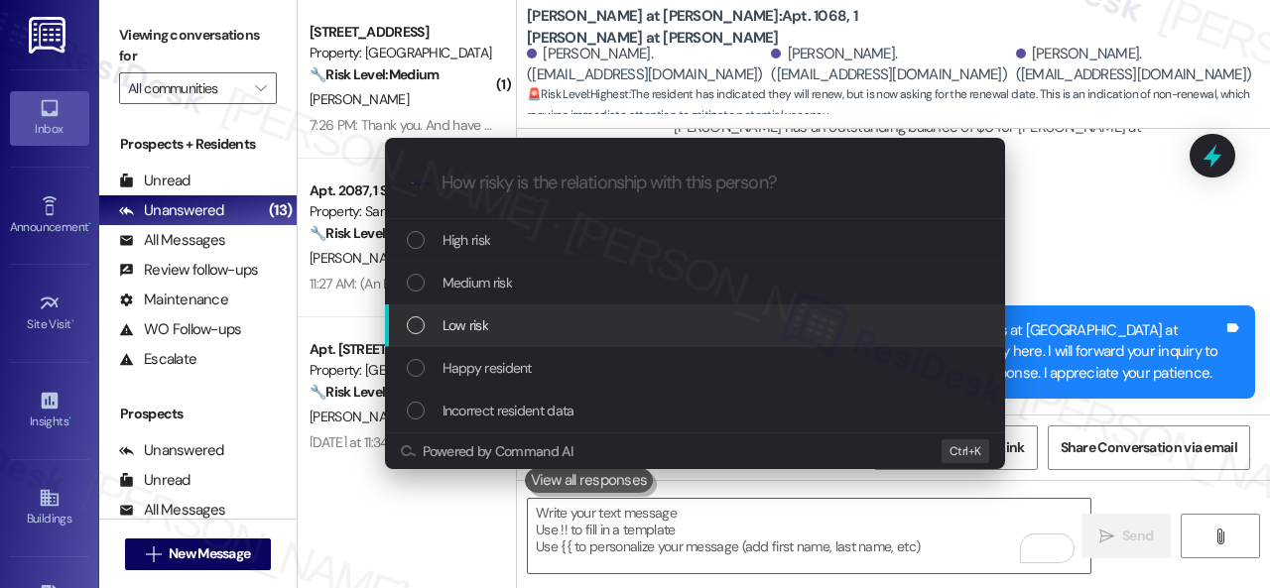
click at [454, 318] on span "Low risk" at bounding box center [466, 326] width 46 height 22
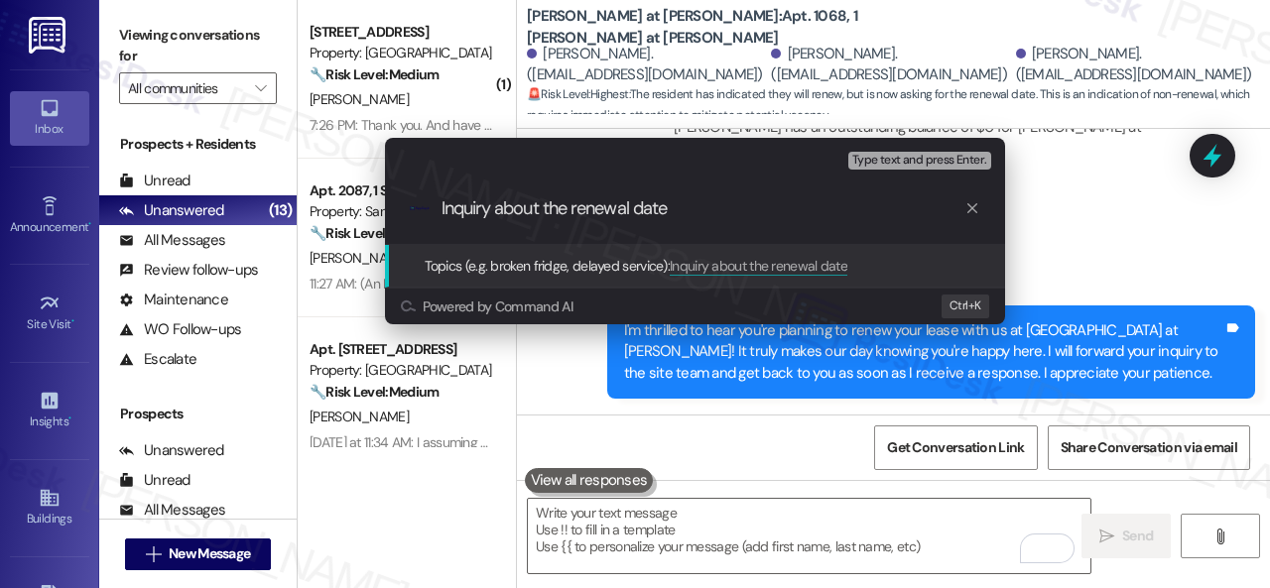
type input "Inquiry about the renewal date."
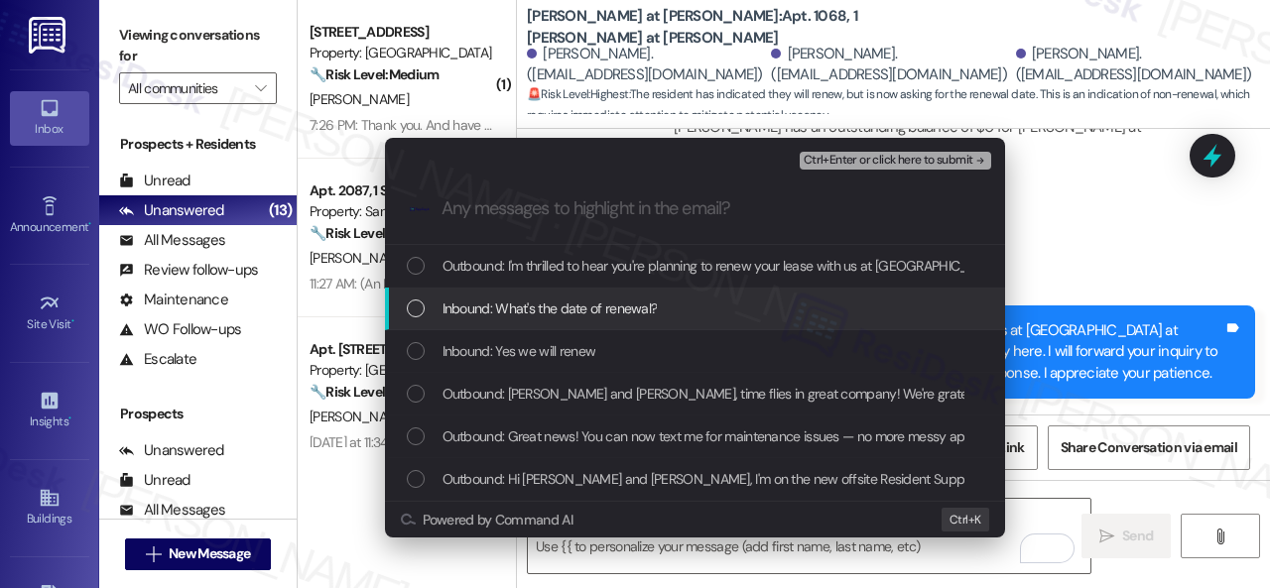
click at [545, 306] on span "Inbound: What's the date of renewal?" at bounding box center [550, 309] width 215 height 22
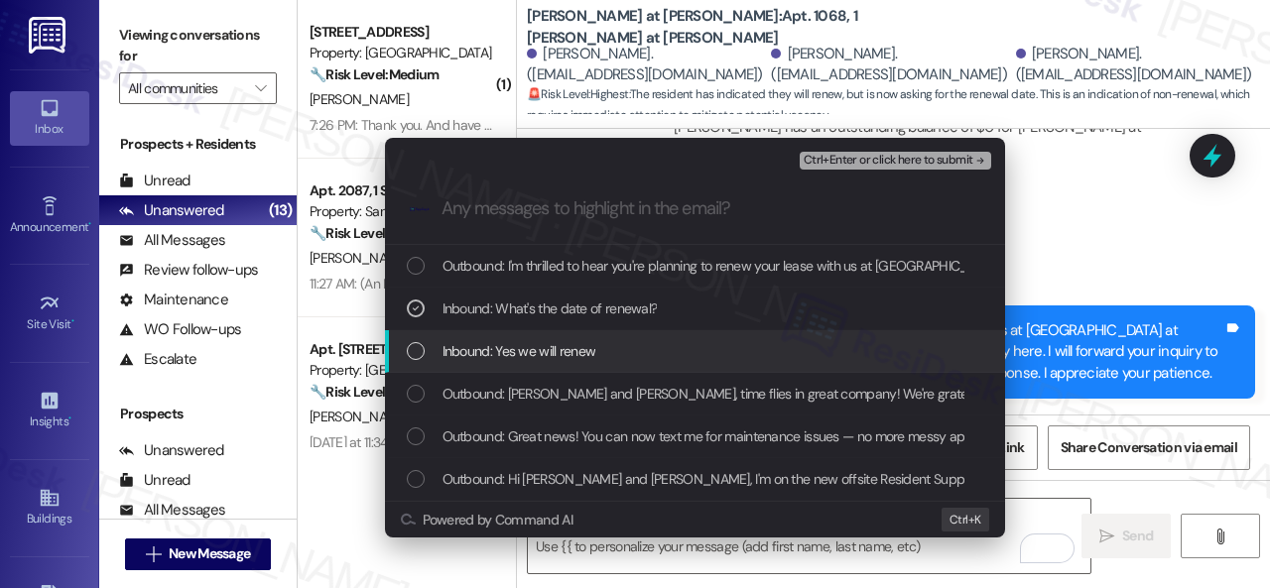
click at [542, 342] on span "Inbound: Yes we will renew" at bounding box center [520, 351] width 154 height 22
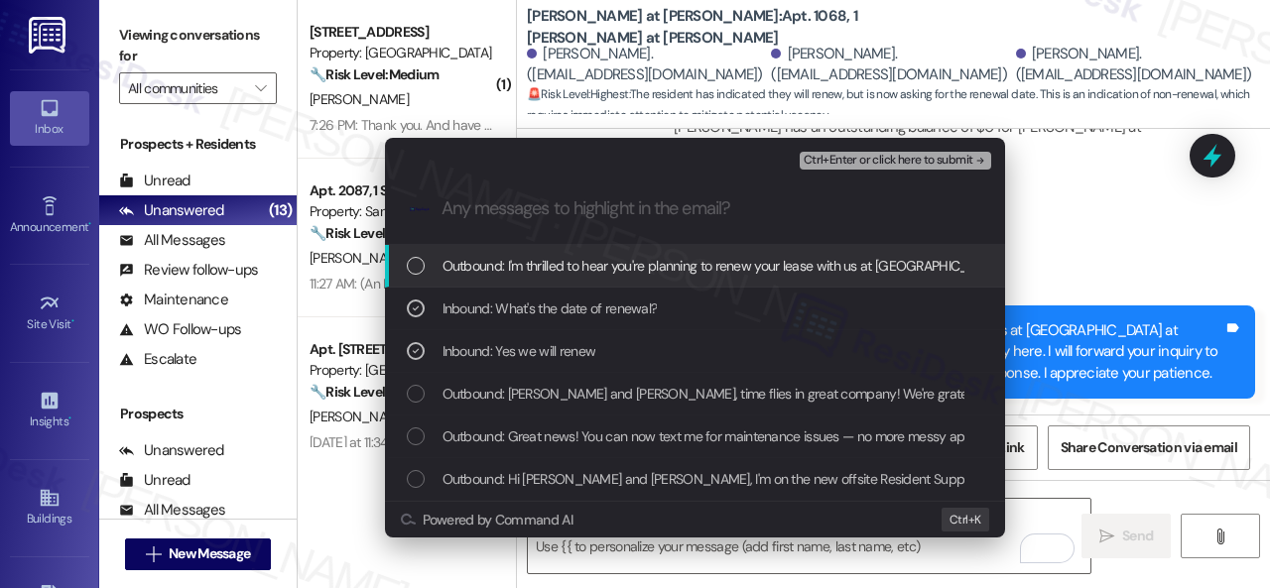
click at [835, 159] on span "Ctrl+Enter or click here to submit" at bounding box center [889, 161] width 170 height 14
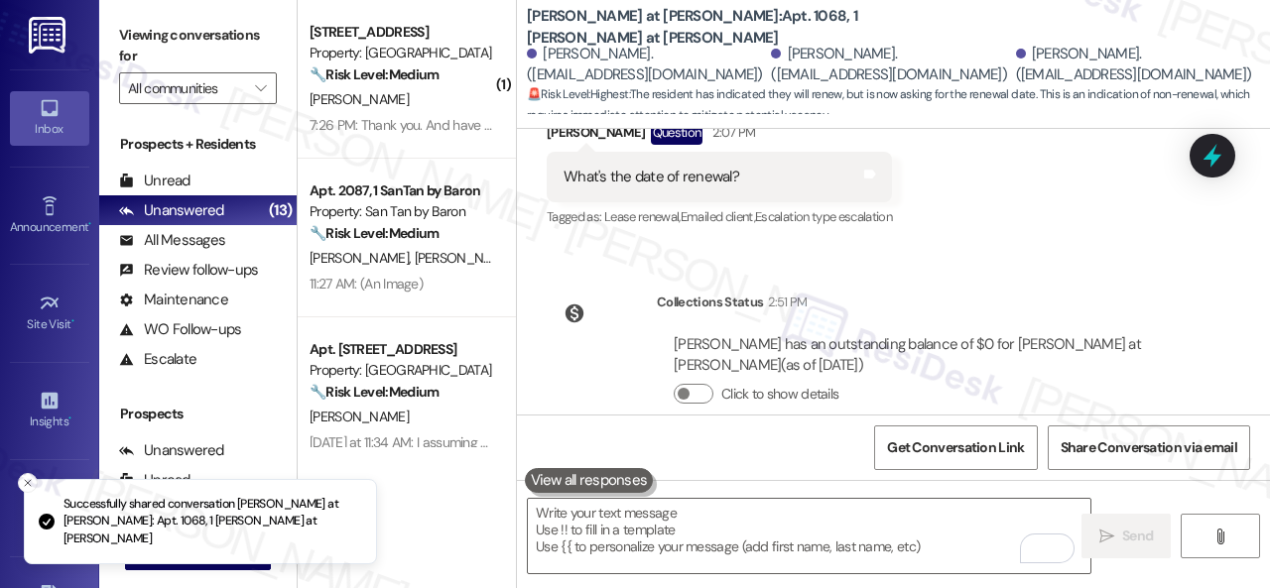
scroll to position [1818, 0]
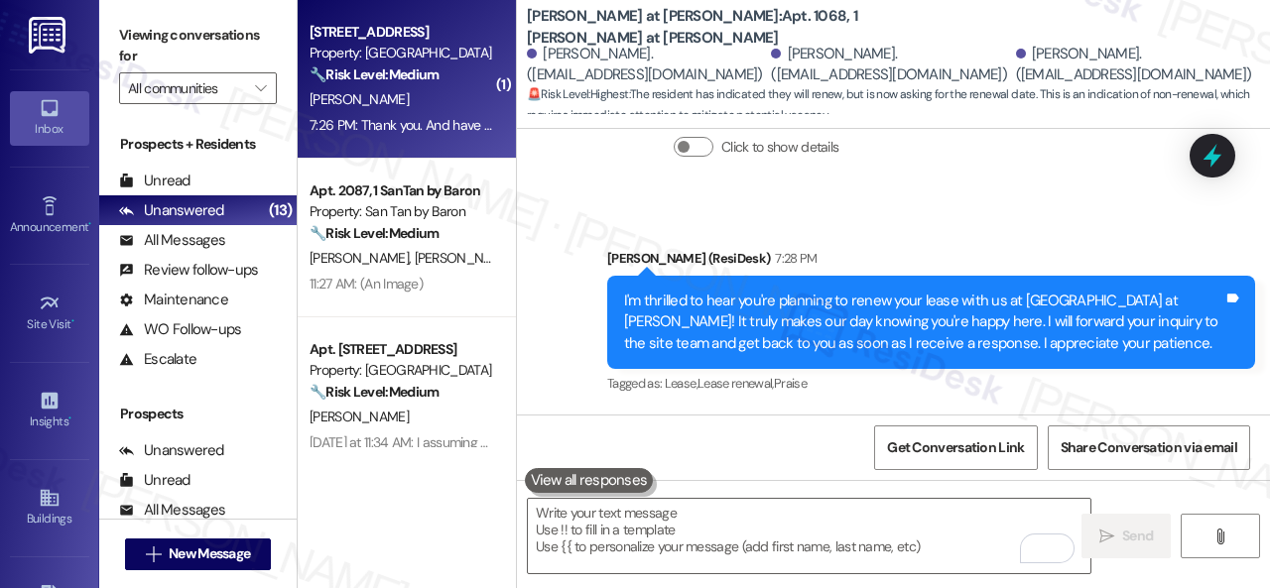
click at [429, 100] on div "[PERSON_NAME]" at bounding box center [402, 99] width 188 height 25
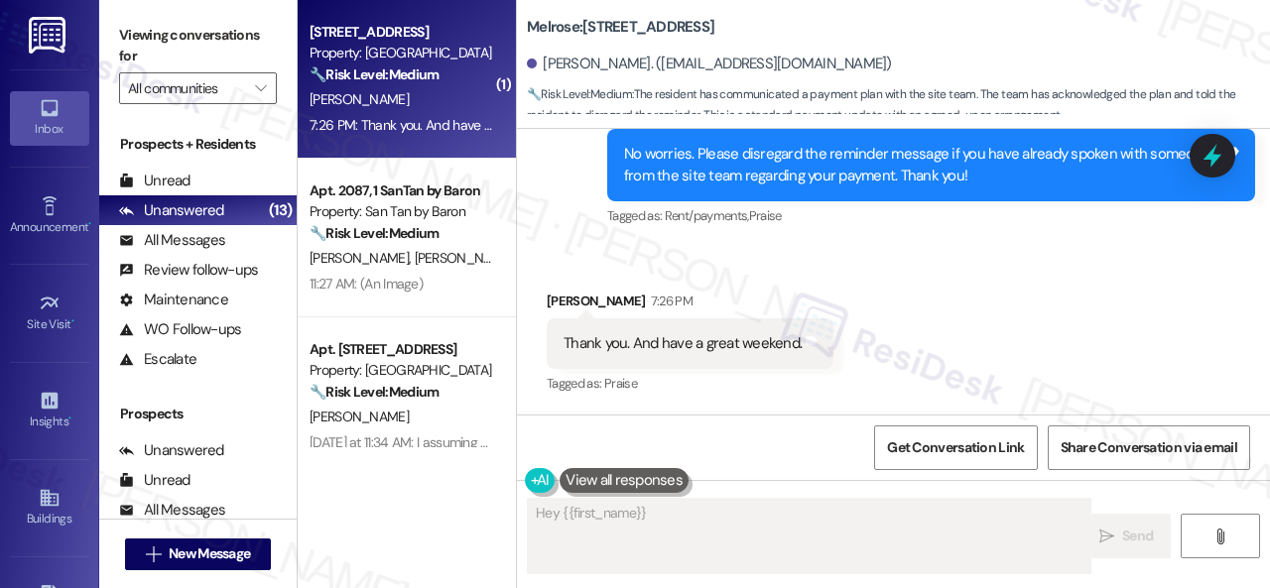
scroll to position [1275, 0]
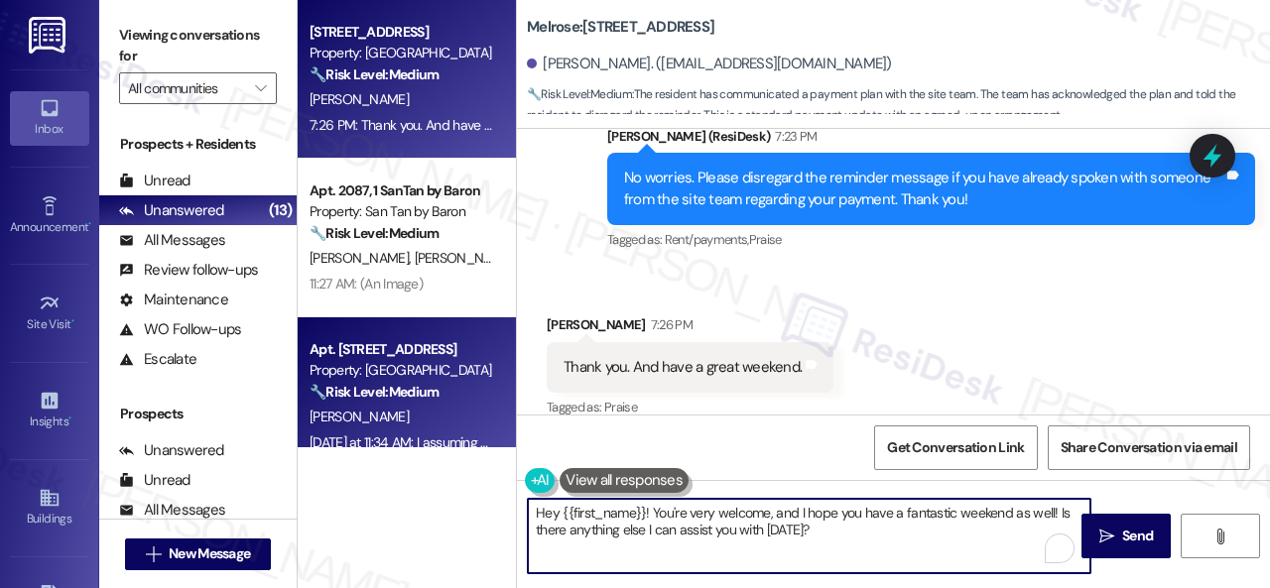
drag, startPoint x: 835, startPoint y: 533, endPoint x: 321, endPoint y: 443, distance: 521.9
click at [329, 454] on div "Apt. 353, 1 Melrose 3130 Apts LLLP Property: Melrose 🔧 Risk Level: Medium The r…" at bounding box center [784, 294] width 972 height 588
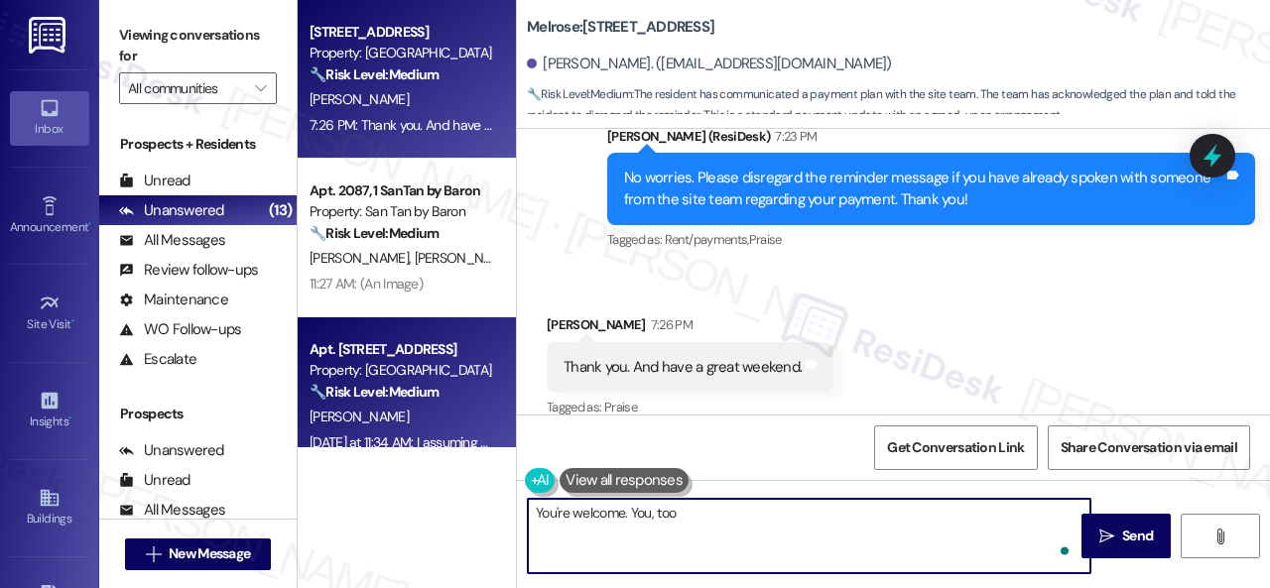
type textarea "You're welcome. You, too!"
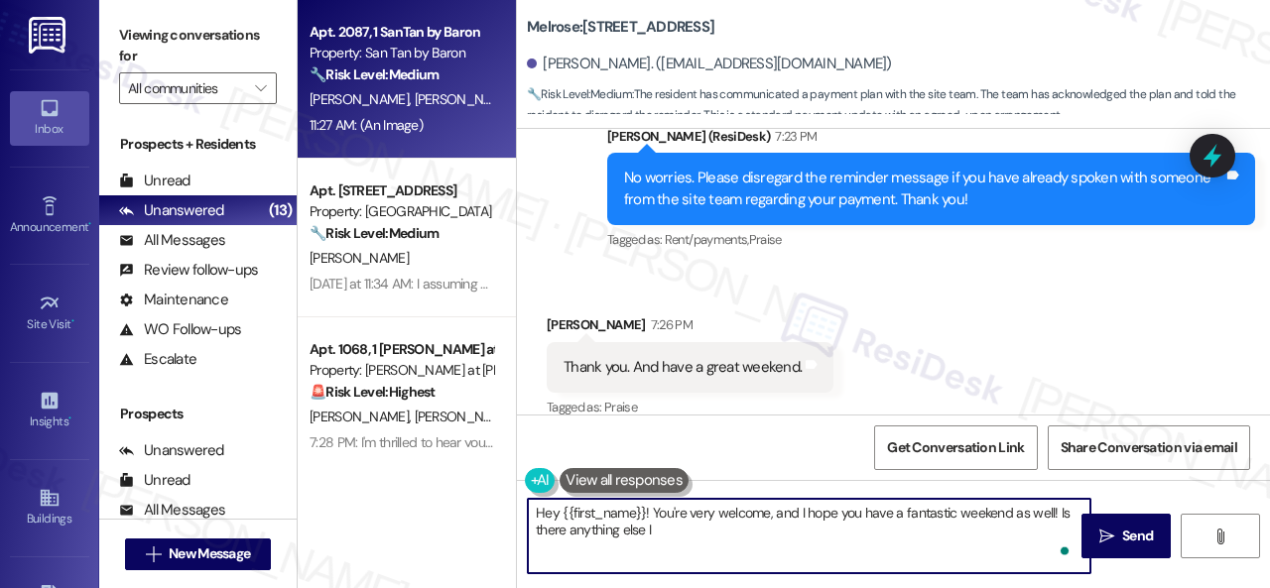
type textarea "Hey {{first_name}}! You're very welcome, and I hope you have a fantastic weeken…"
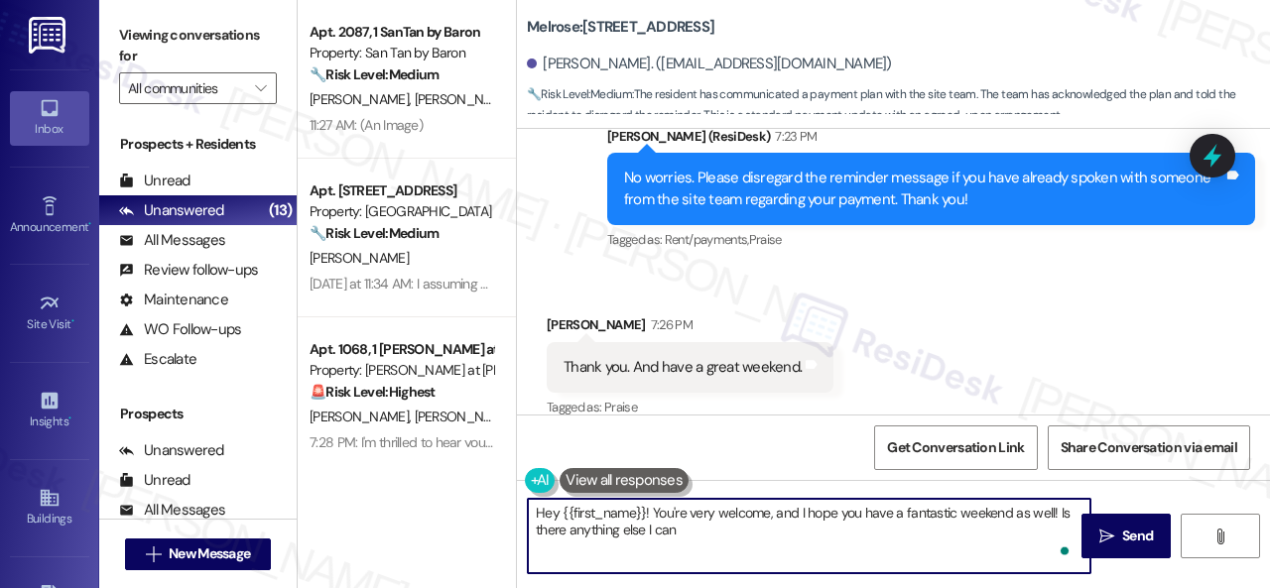
drag, startPoint x: 480, startPoint y: 95, endPoint x: 529, endPoint y: 107, distance: 50.1
click at [480, 95] on div "[PERSON_NAME] [PERSON_NAME]" at bounding box center [402, 99] width 188 height 25
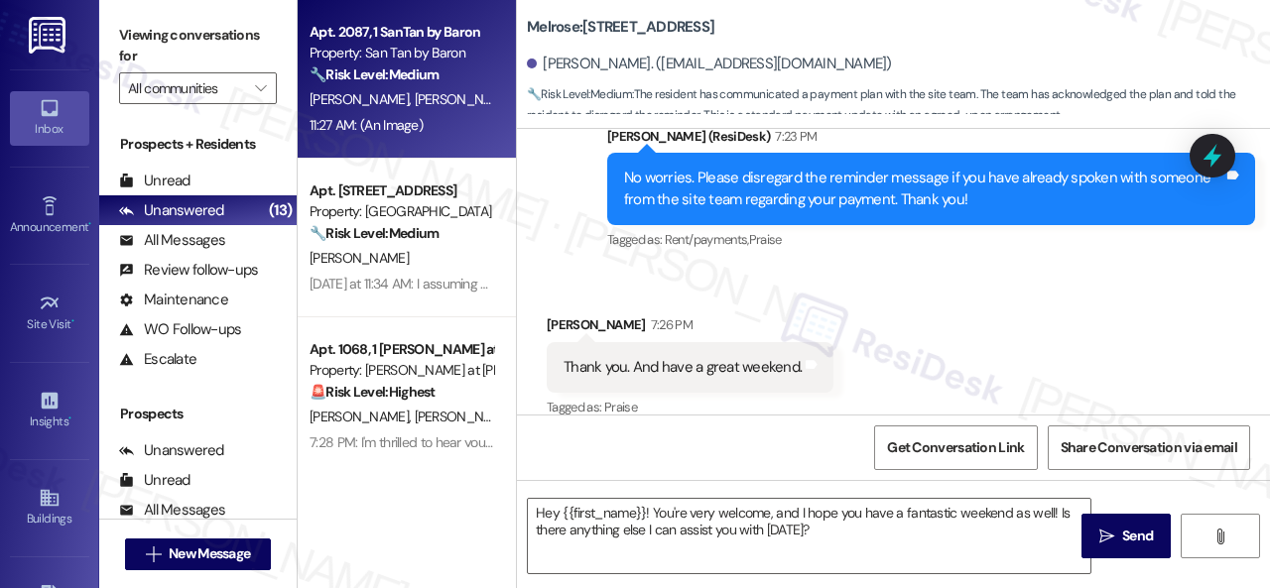
type textarea "Fetching suggested responses. Please feel free to read through the conversation…"
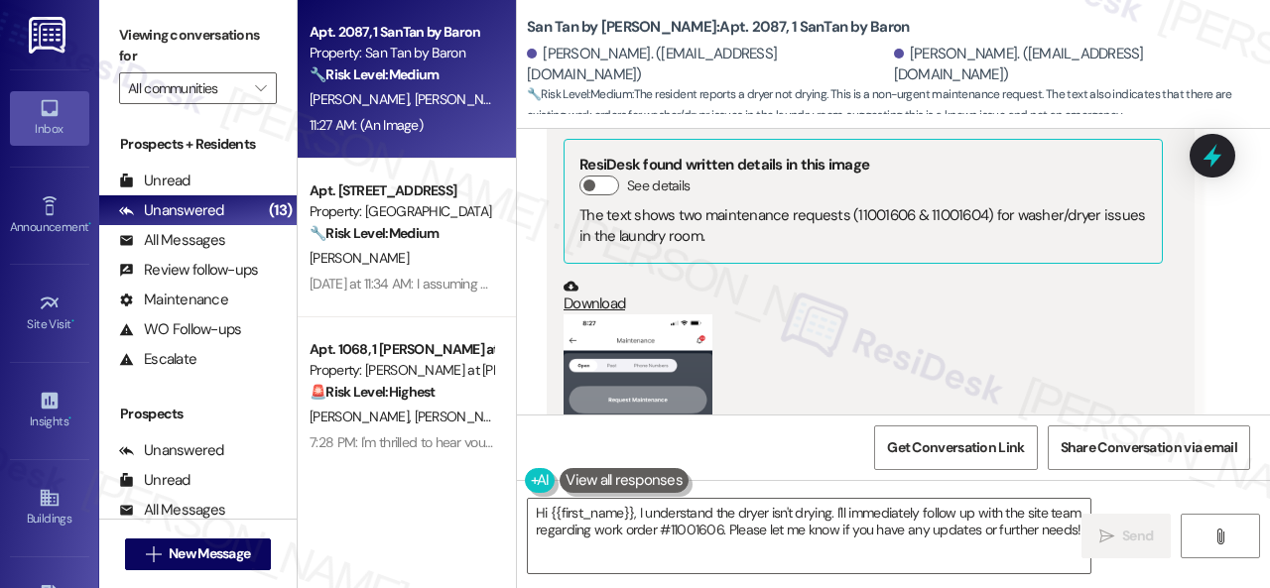
scroll to position [6237, 0]
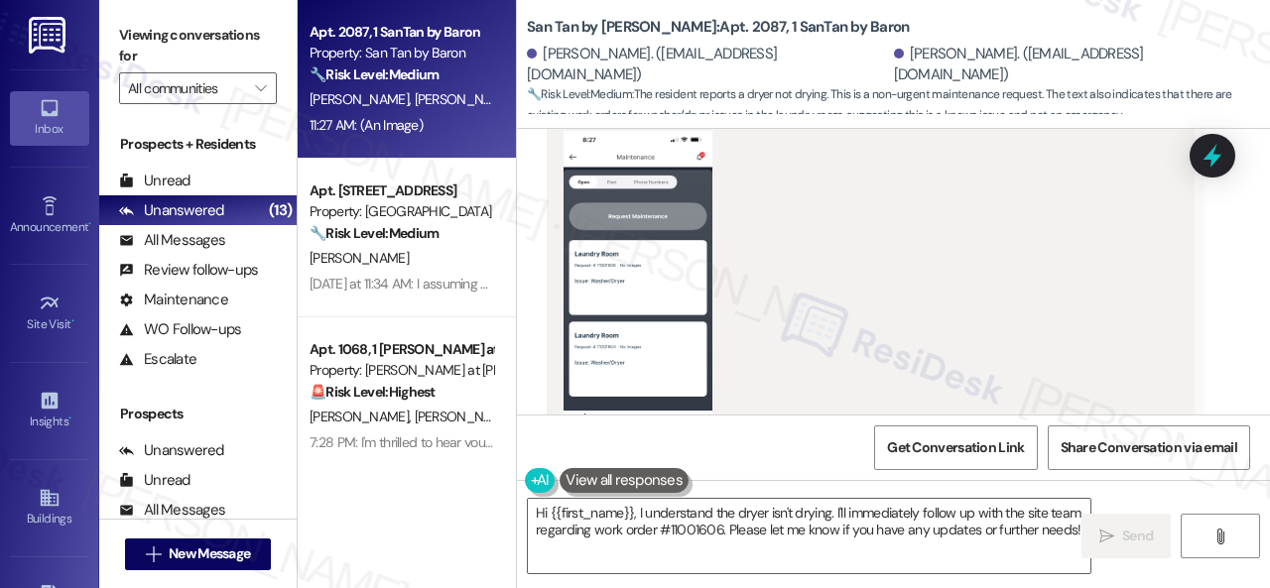
click at [635, 204] on button "Zoom image" at bounding box center [638, 291] width 149 height 321
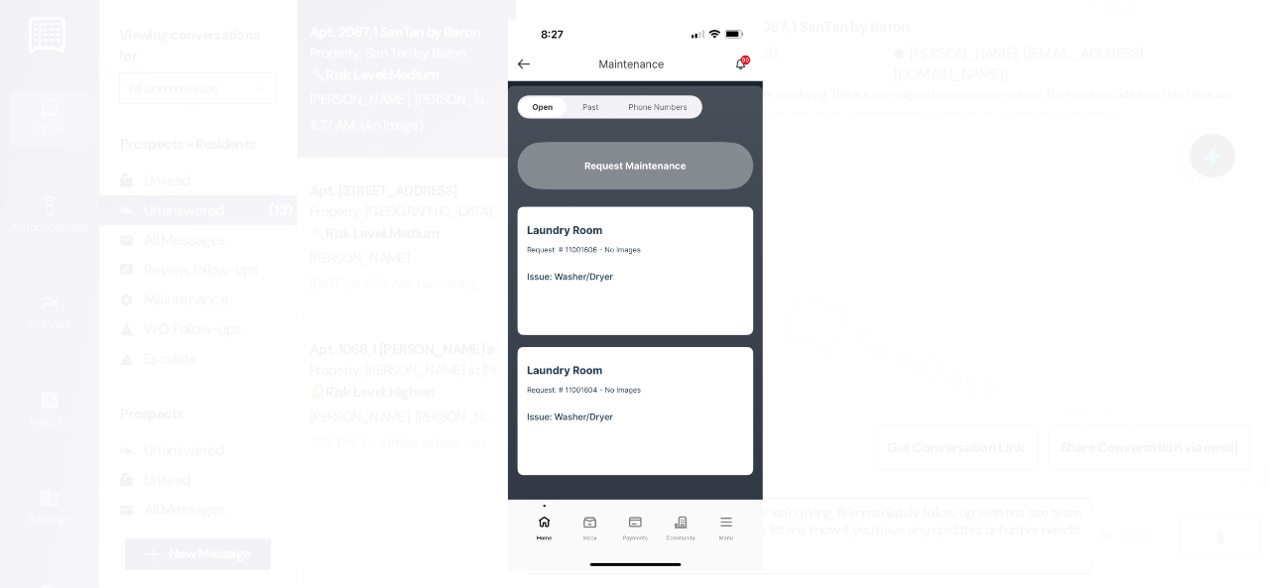
click at [860, 292] on button "Unzoom image" at bounding box center [635, 294] width 1270 height 588
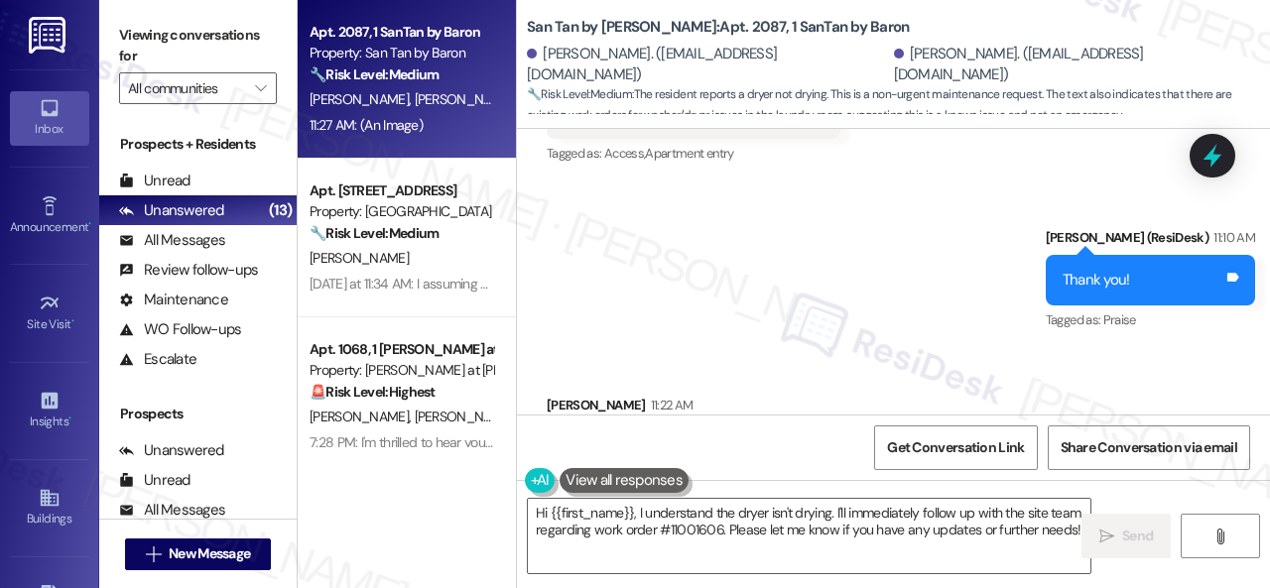
scroll to position [5940, 0]
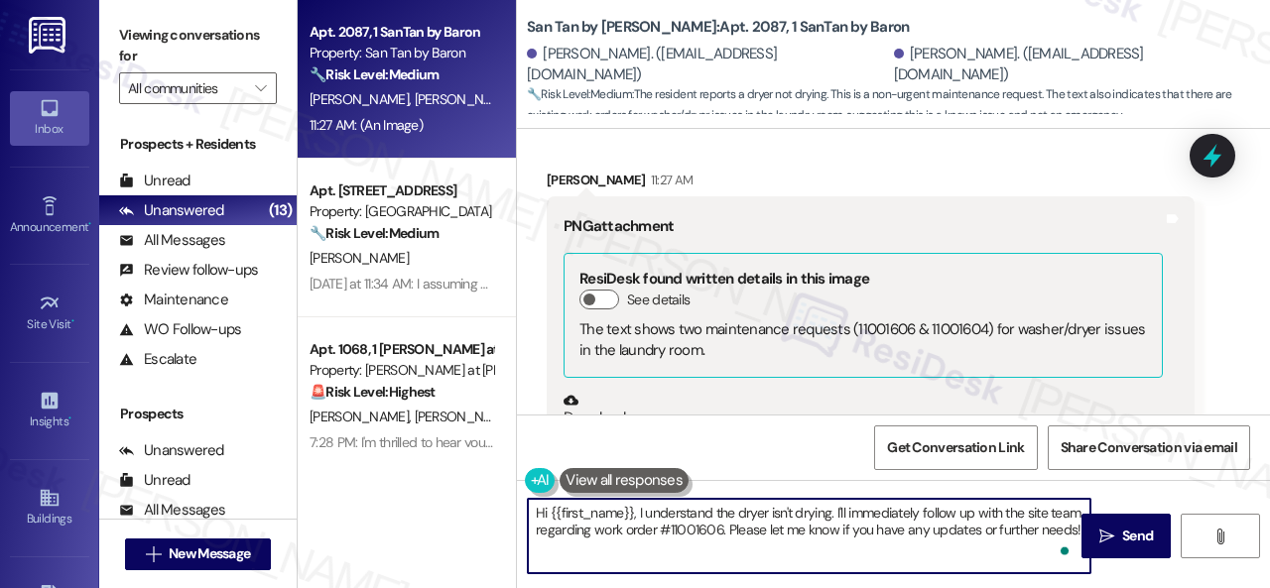
drag, startPoint x: 585, startPoint y: 546, endPoint x: 506, endPoint y: 501, distance: 91.1
click at [506, 501] on div "Apt. 2087, 1 SanTan by Baron Property: San Tan by Baron 🔧 Risk Level: Medium Th…" at bounding box center [784, 294] width 972 height 588
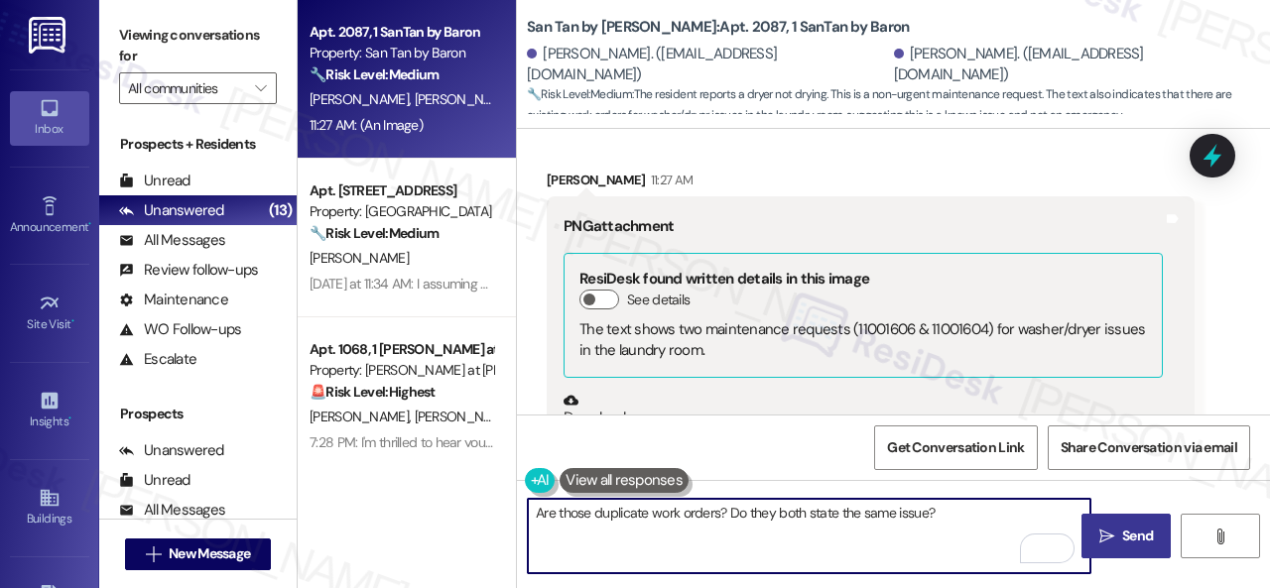
type textarea "Are those duplicate work orders? Do they both state the same issue?"
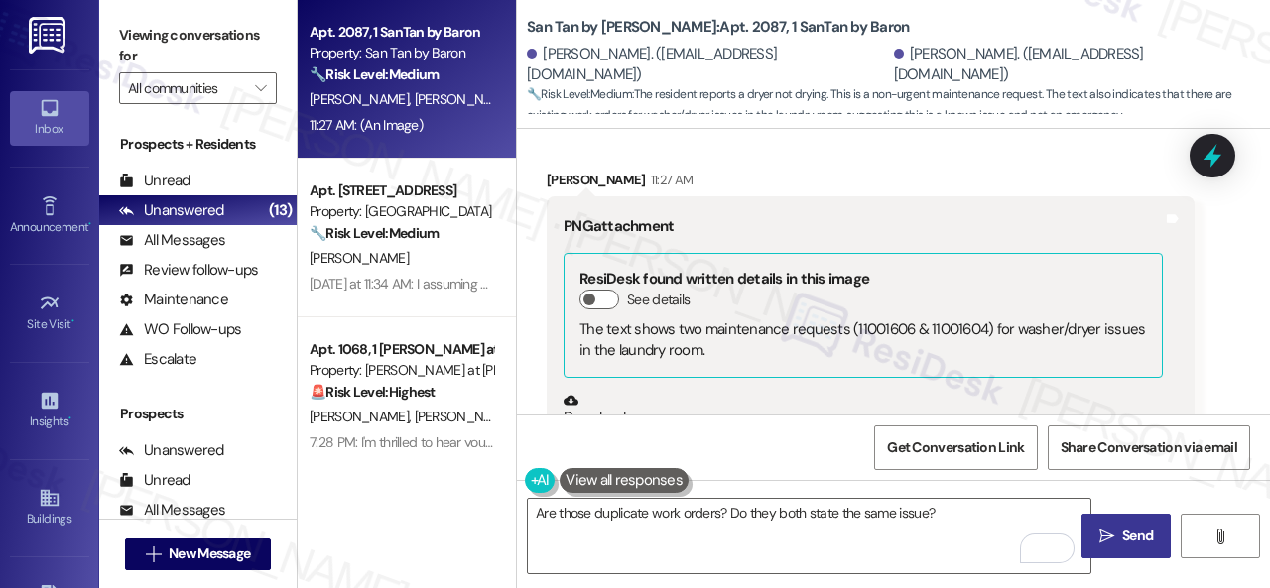
click at [1112, 523] on button " Send" at bounding box center [1126, 536] width 89 height 45
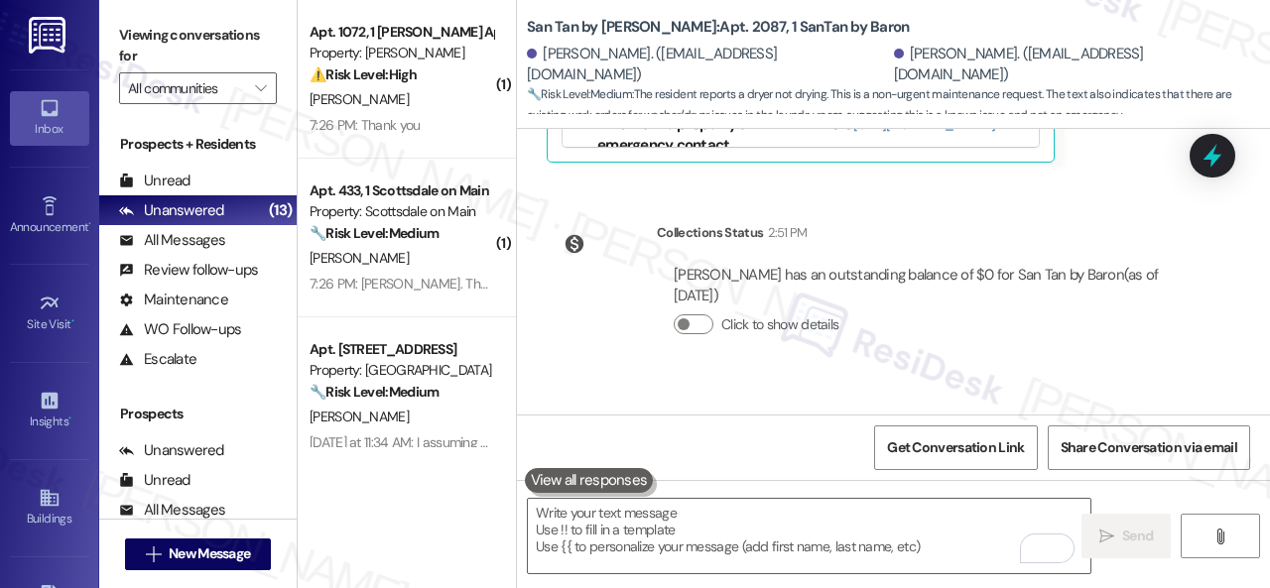
scroll to position [6872, 0]
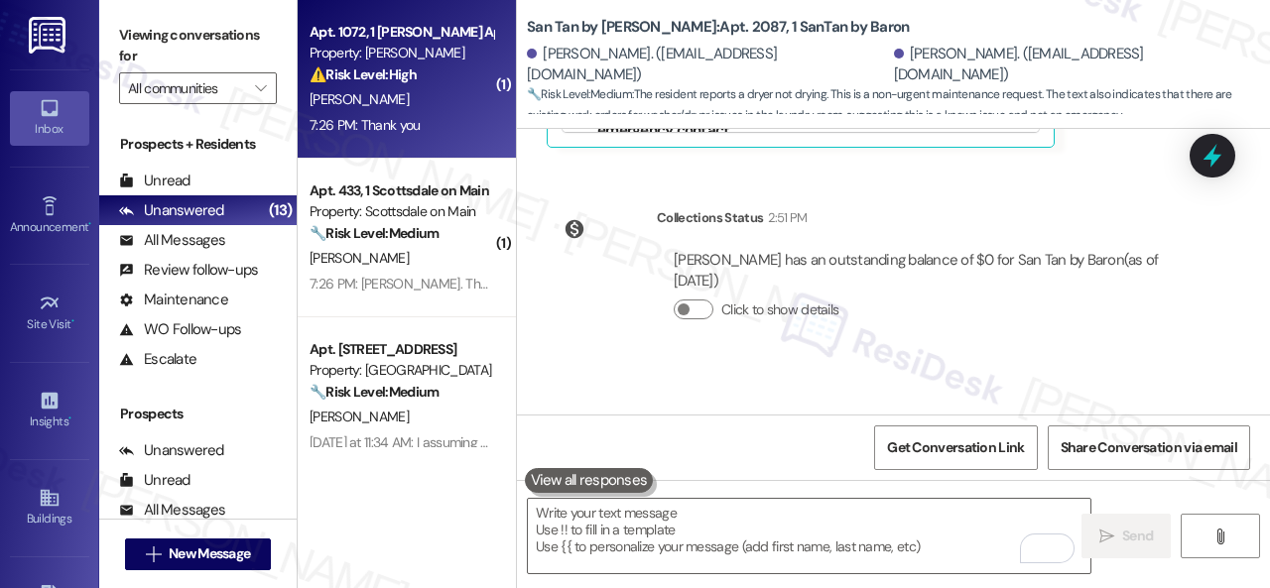
click at [458, 104] on div "[PERSON_NAME]" at bounding box center [402, 99] width 188 height 25
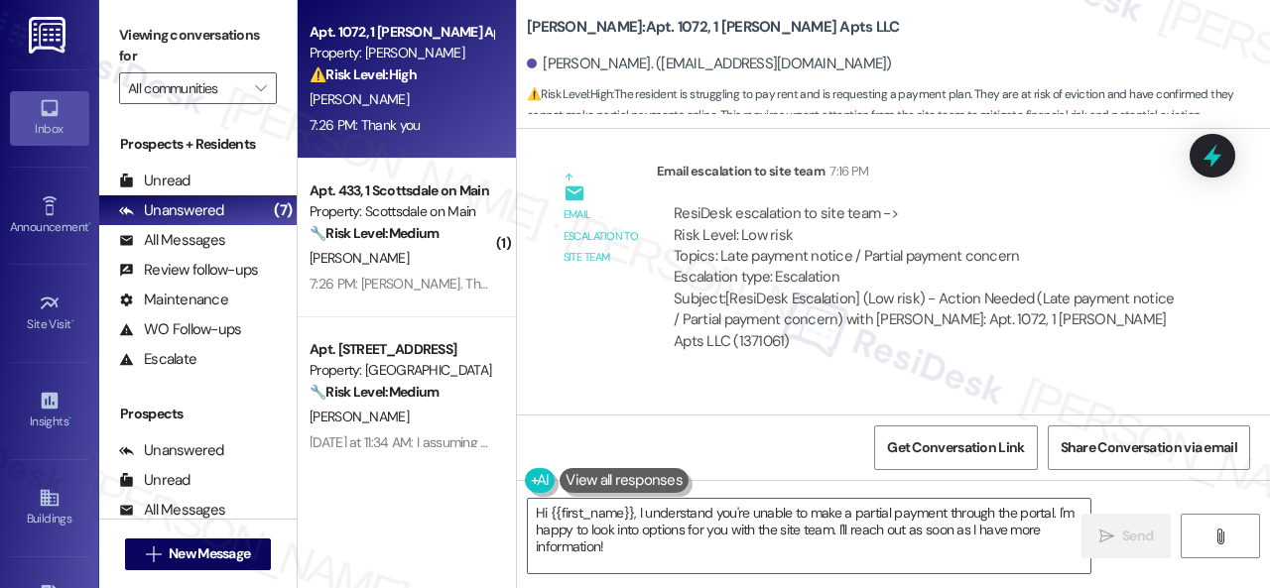
scroll to position [11153, 0]
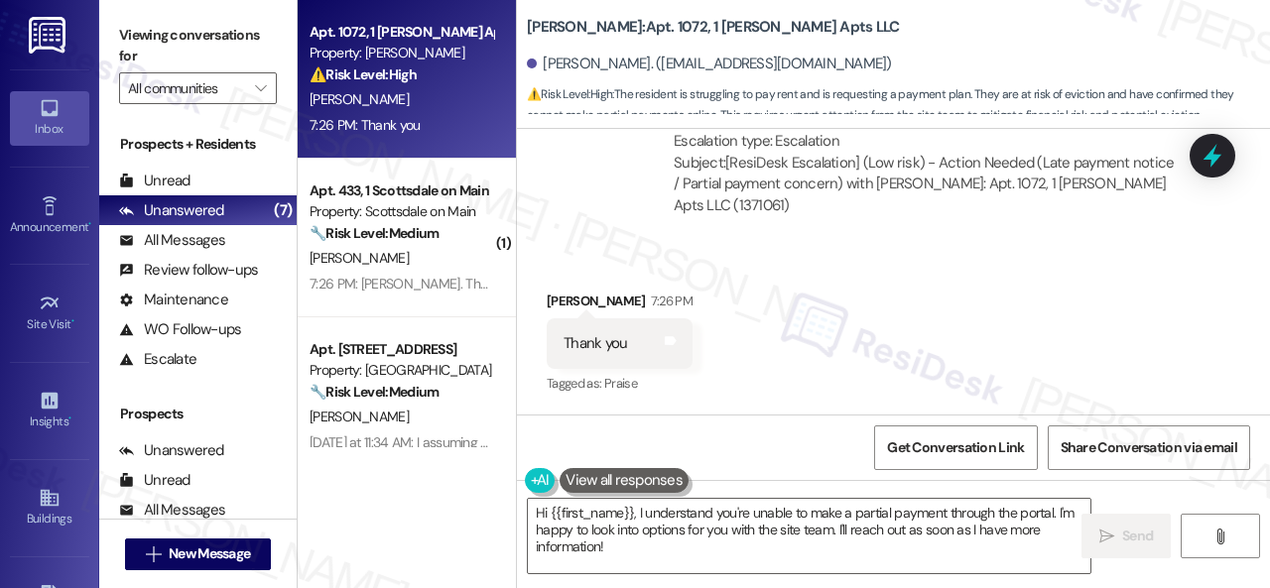
drag, startPoint x: 641, startPoint y: 553, endPoint x: 361, endPoint y: 450, distance: 297.9
click at [409, 478] on div "Apt. 1072, 1 [PERSON_NAME] Apts LLC Property: [PERSON_NAME] ⚠️ Risk Level: High…" at bounding box center [784, 294] width 972 height 588
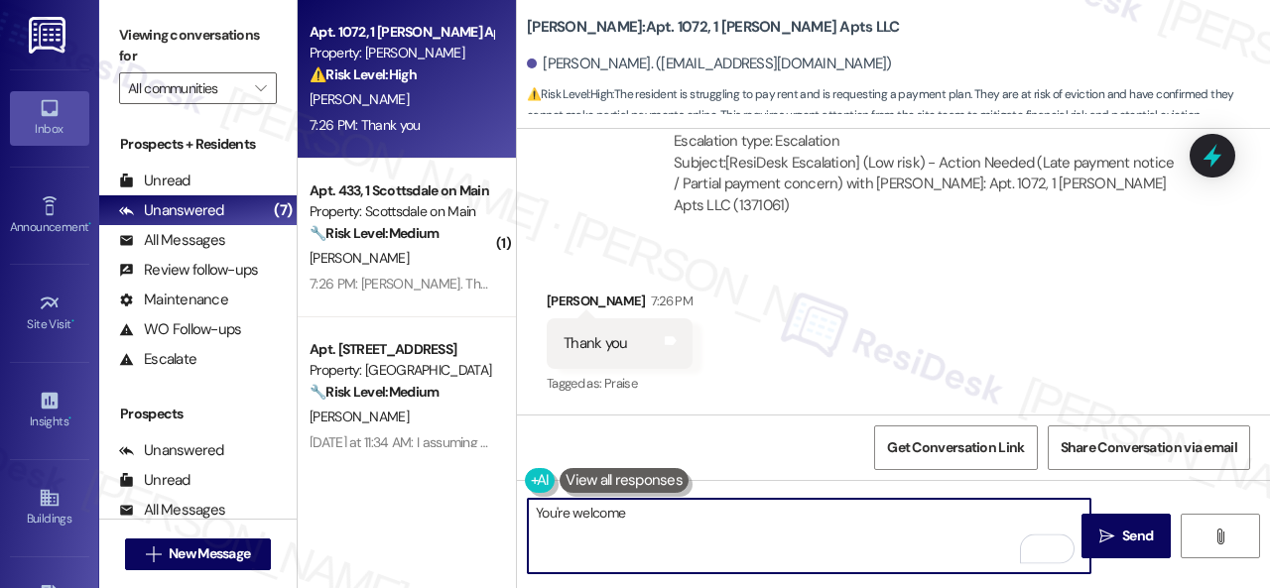
type textarea "You're welcome."
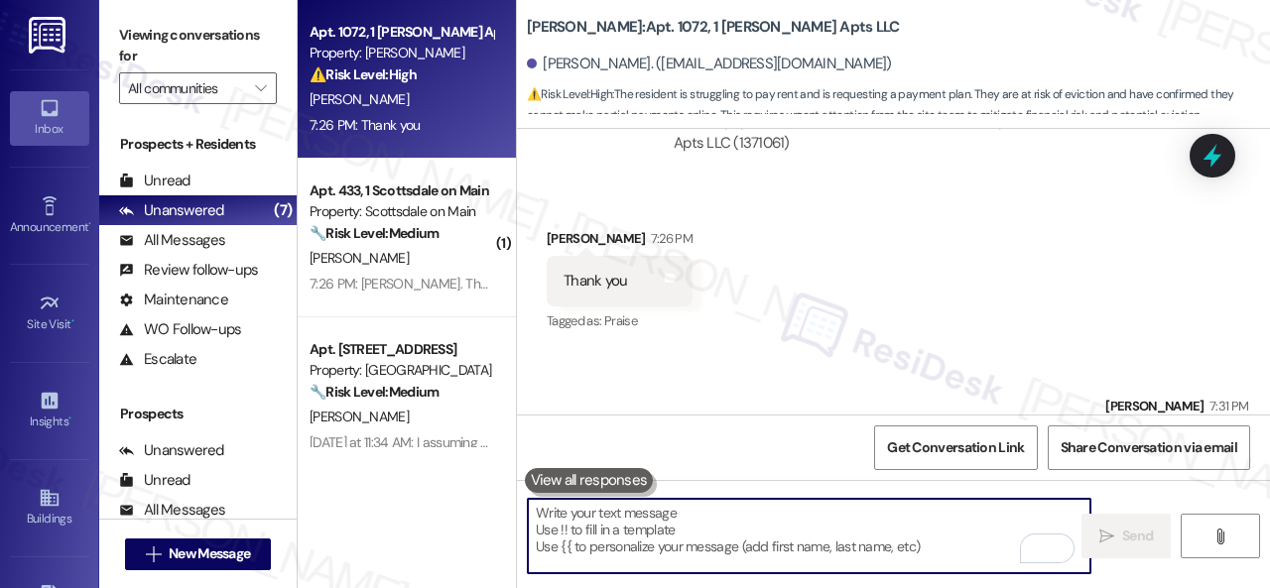
scroll to position [11151, 0]
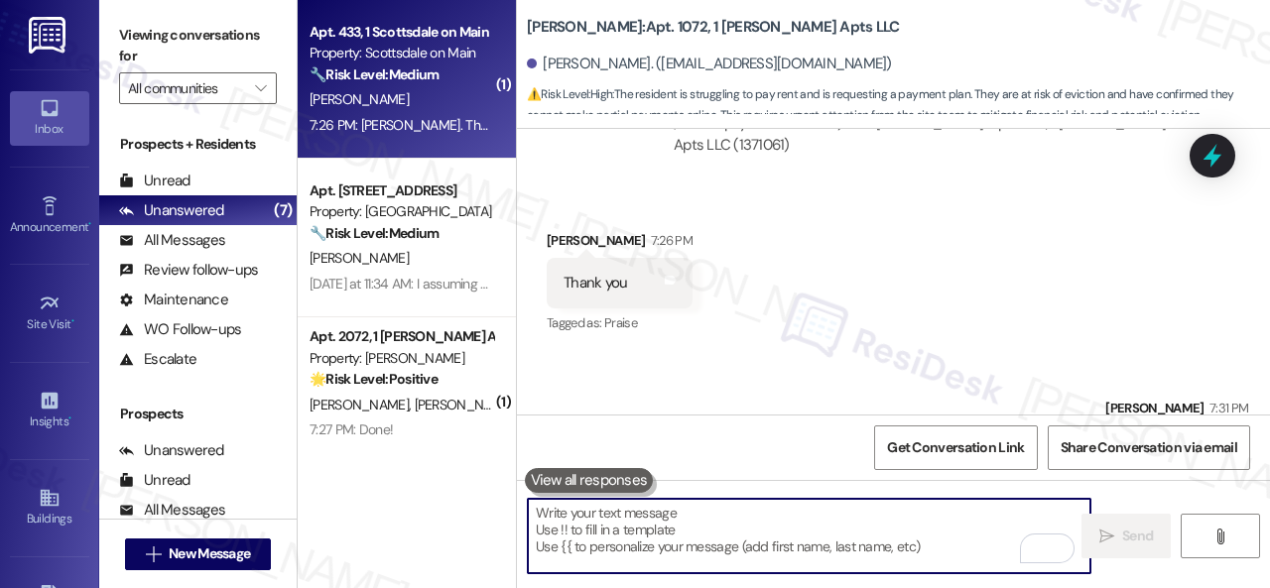
click at [443, 104] on div "[PERSON_NAME]" at bounding box center [402, 99] width 188 height 25
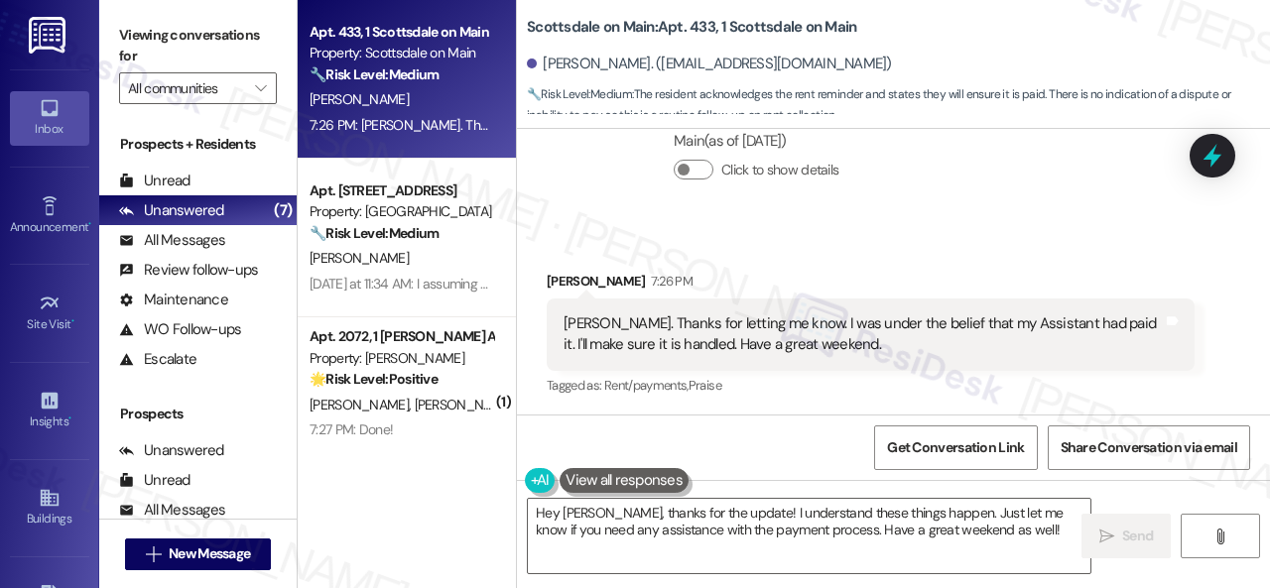
scroll to position [1269, 0]
drag, startPoint x: 968, startPoint y: 532, endPoint x: 264, endPoint y: 451, distance: 709.1
click at [377, 478] on div "Apt. 433, 1 Scottsdale on Main Property: [GEOGRAPHIC_DATA] on Main 🔧 Risk Level…" at bounding box center [784, 294] width 972 height 588
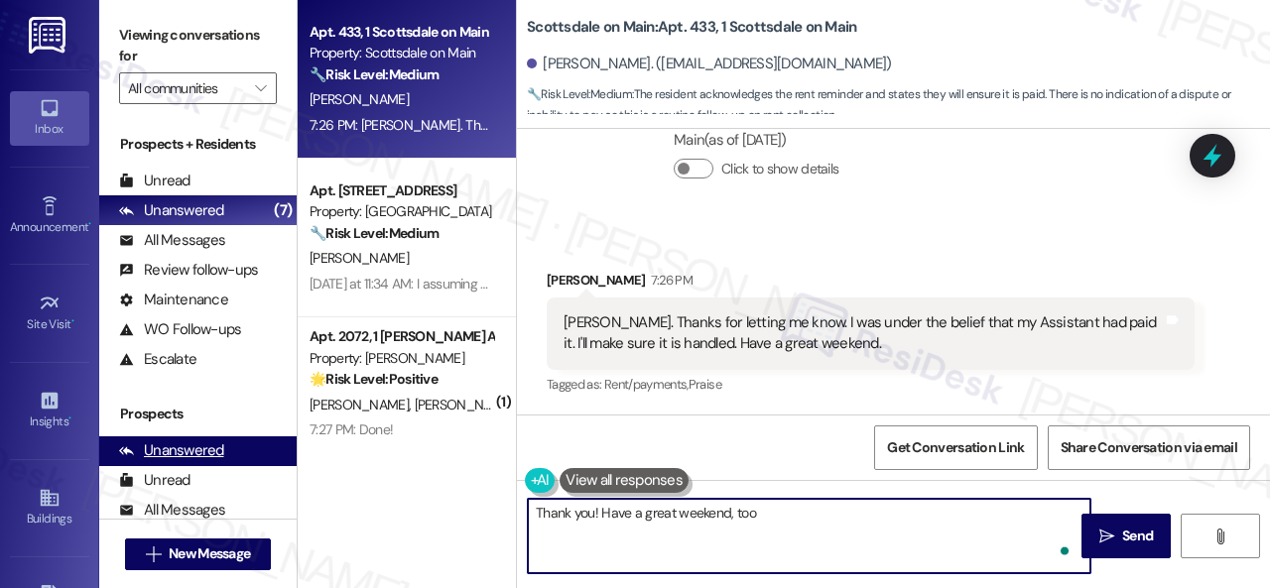
type textarea "Thank you! Have a great weekend, too!"
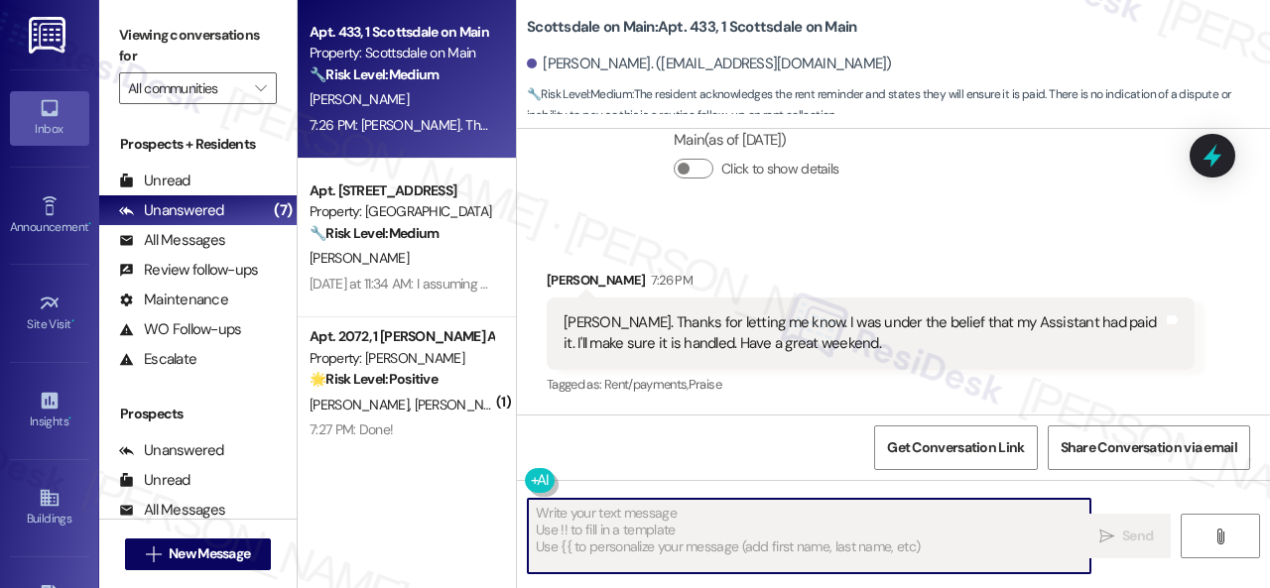
type textarea "Fetching suggested responses. Please feel free to read through the conversation…"
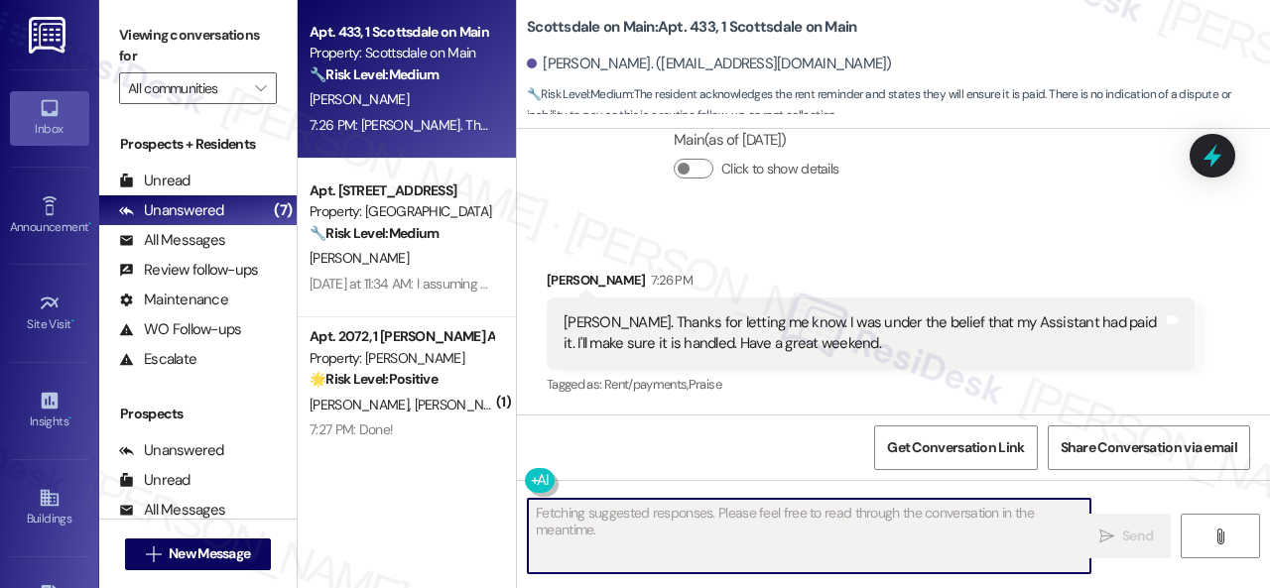
scroll to position [1268, 0]
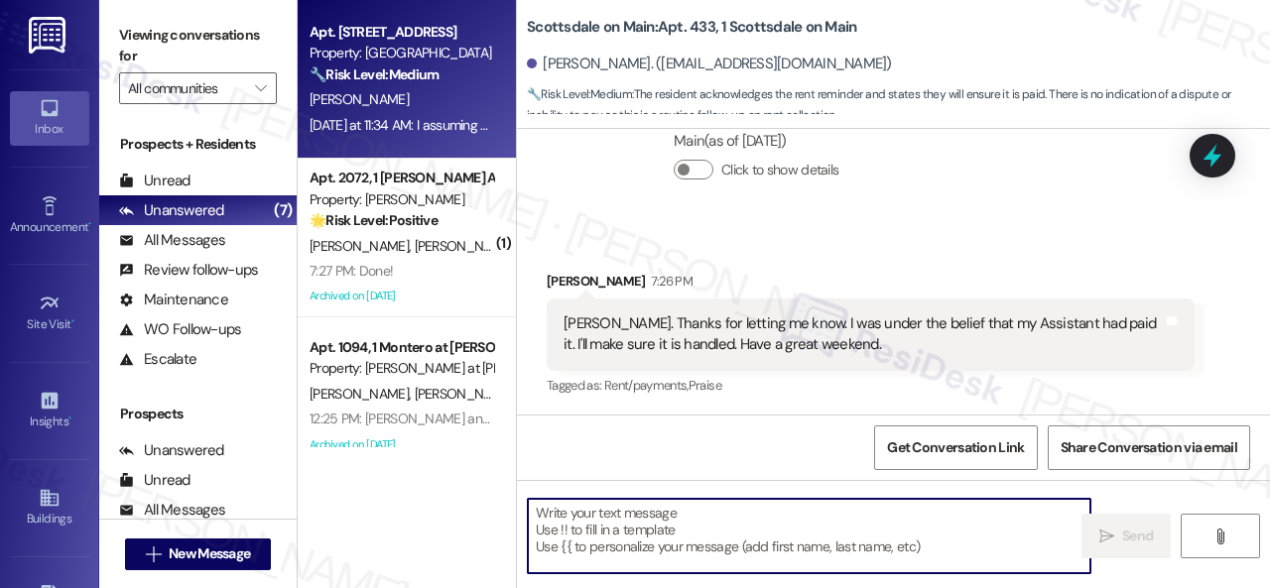
click at [476, 104] on div "[PERSON_NAME]" at bounding box center [402, 99] width 188 height 25
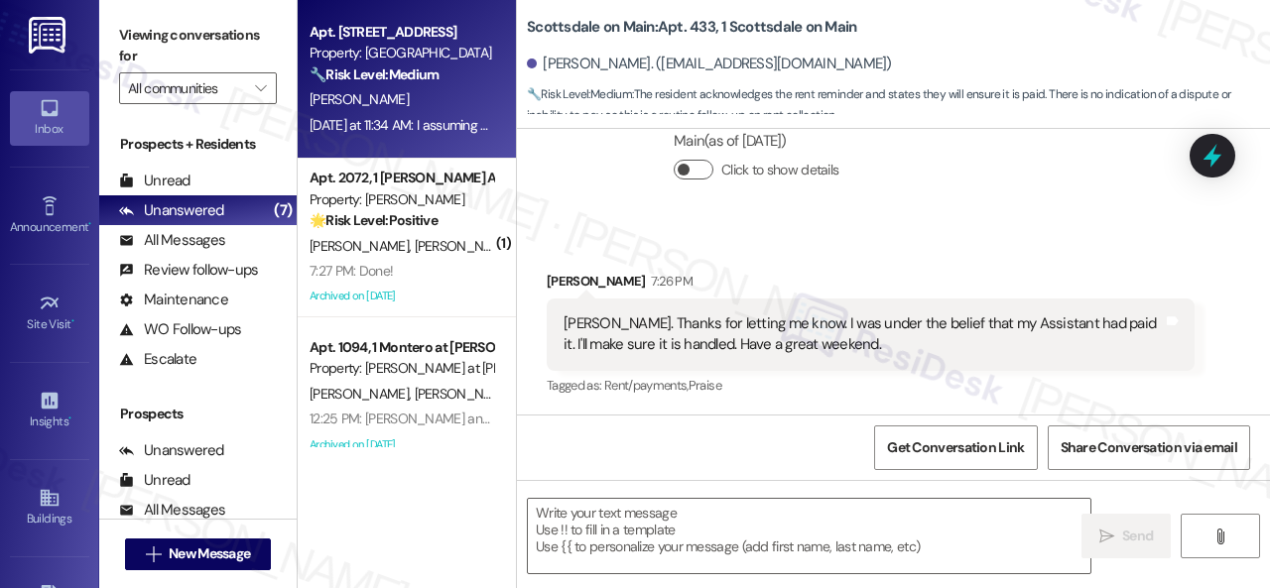
type textarea "Fetching suggested responses. Please feel free to read through the conversation…"
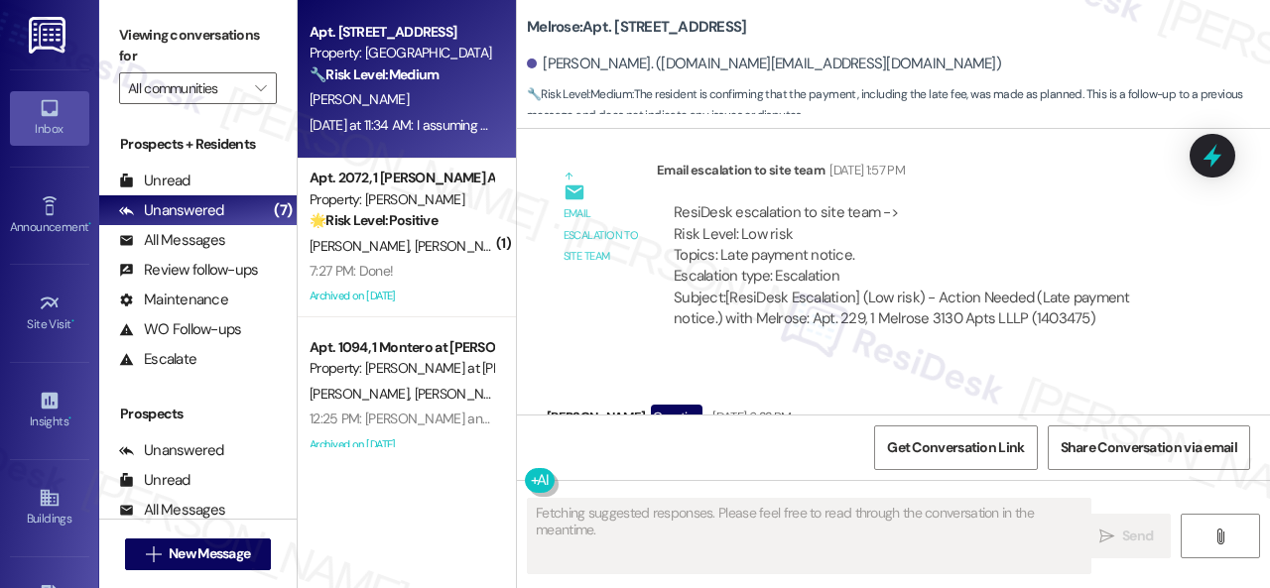
scroll to position [5282, 0]
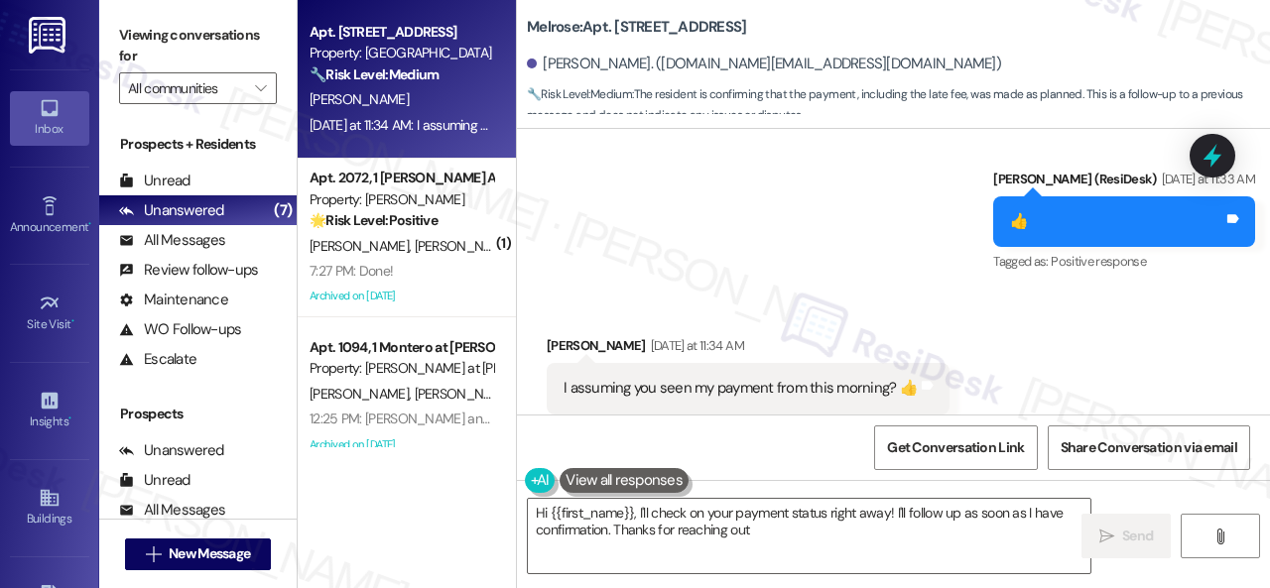
type textarea "Hi {{first_name}}, I'll check on your payment status right away! I'll follow up…"
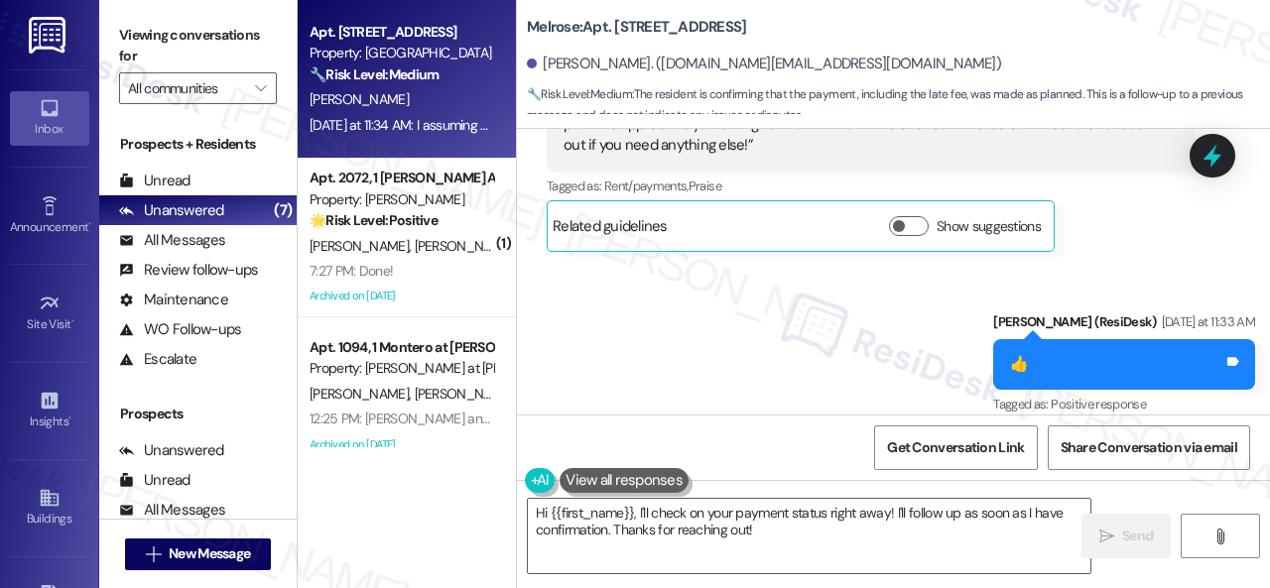
scroll to position [5083, 0]
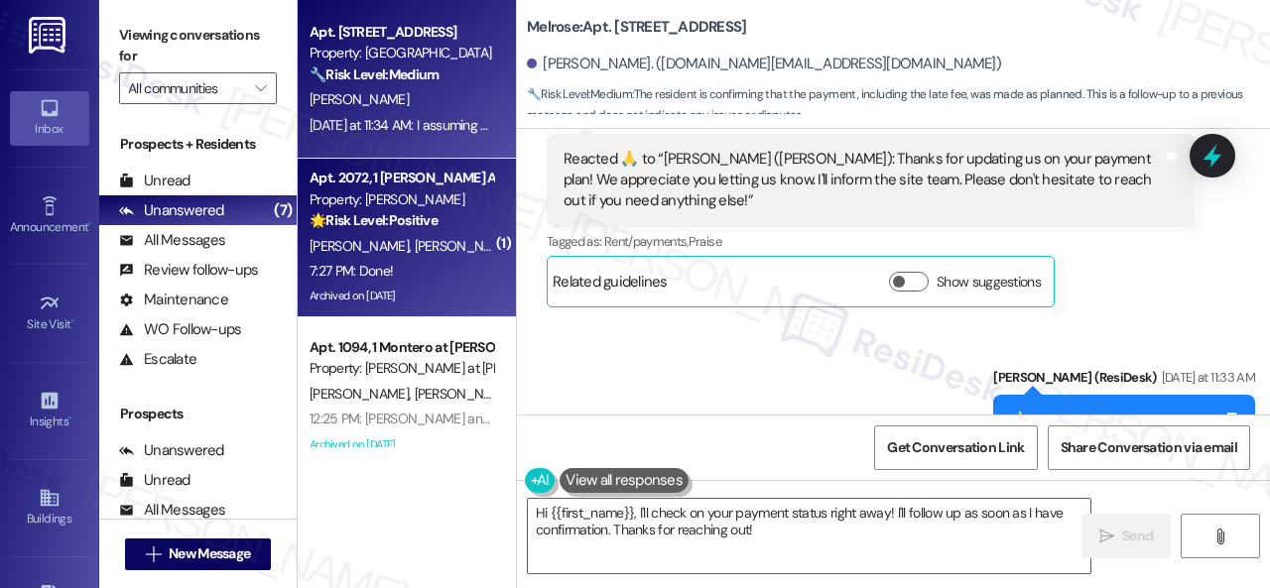
click at [464, 255] on div "[PERSON_NAME] [PERSON_NAME]" at bounding box center [402, 246] width 188 height 25
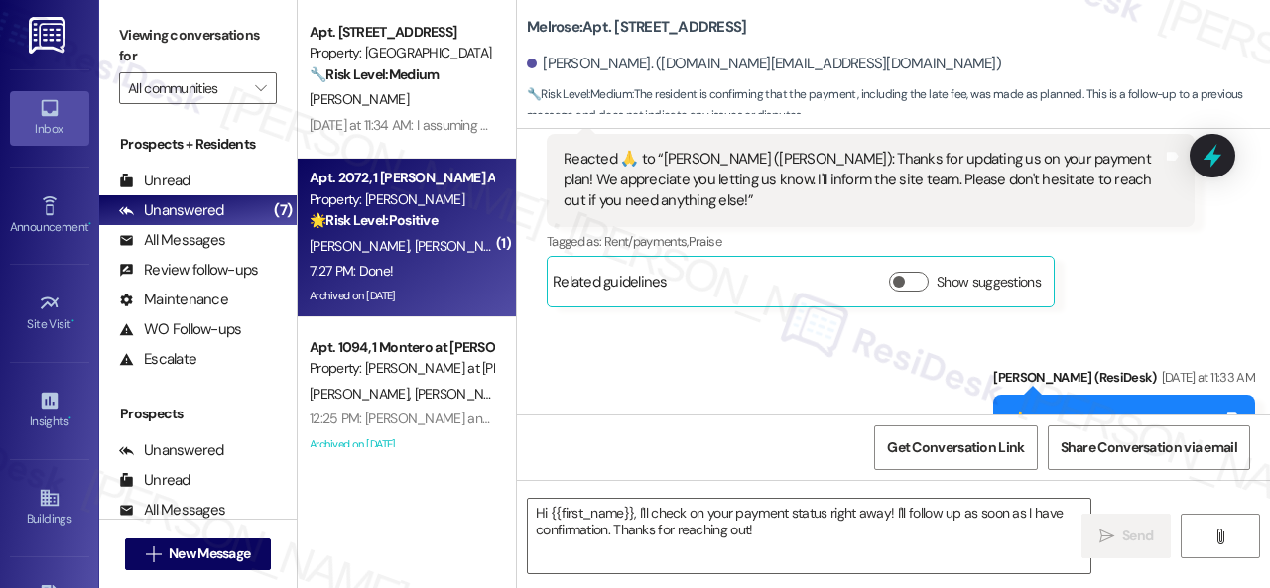
type textarea "Fetching suggested responses. Please feel free to read through the conversation…"
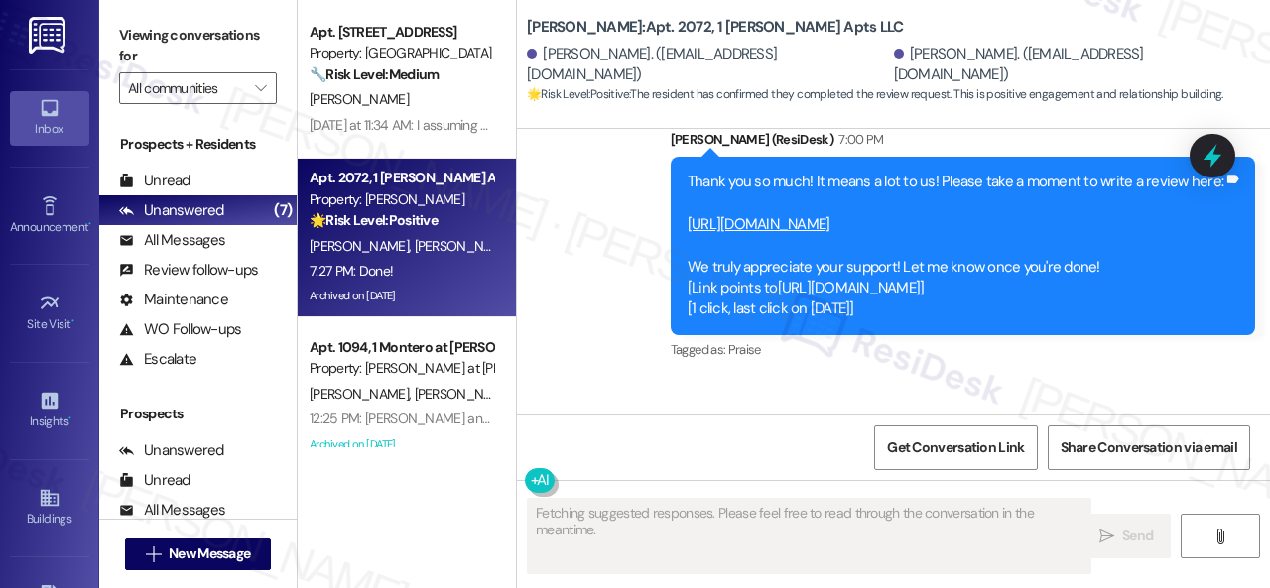
scroll to position [14738, 0]
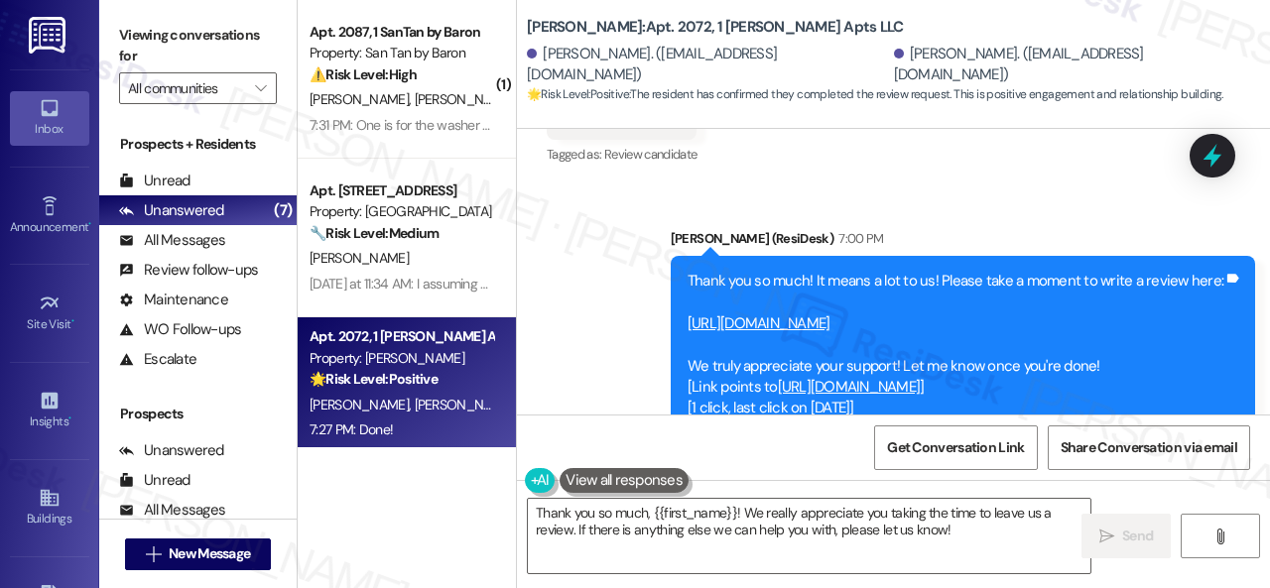
click at [1100, 40] on div "[PERSON_NAME]: Apt. 2072, 1 [PERSON_NAME] Apts LLC [PERSON_NAME]. ([EMAIL_ADDRE…" at bounding box center [898, 55] width 743 height 100
click at [821, 314] on link "[URL][DOMAIN_NAME]" at bounding box center [759, 324] width 143 height 20
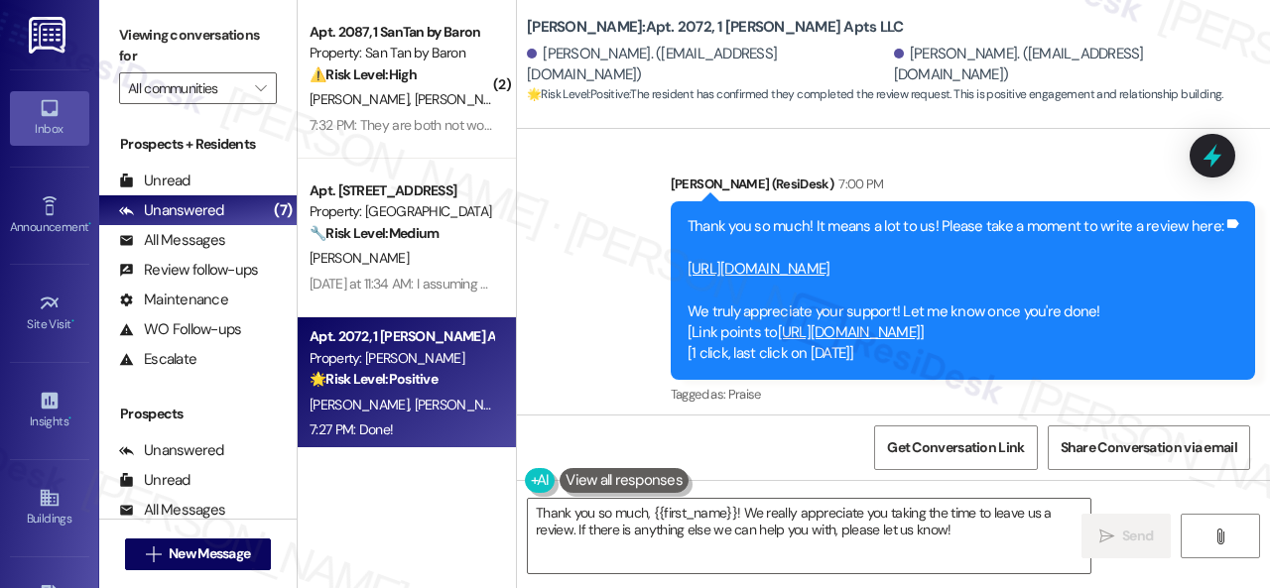
scroll to position [14838, 0]
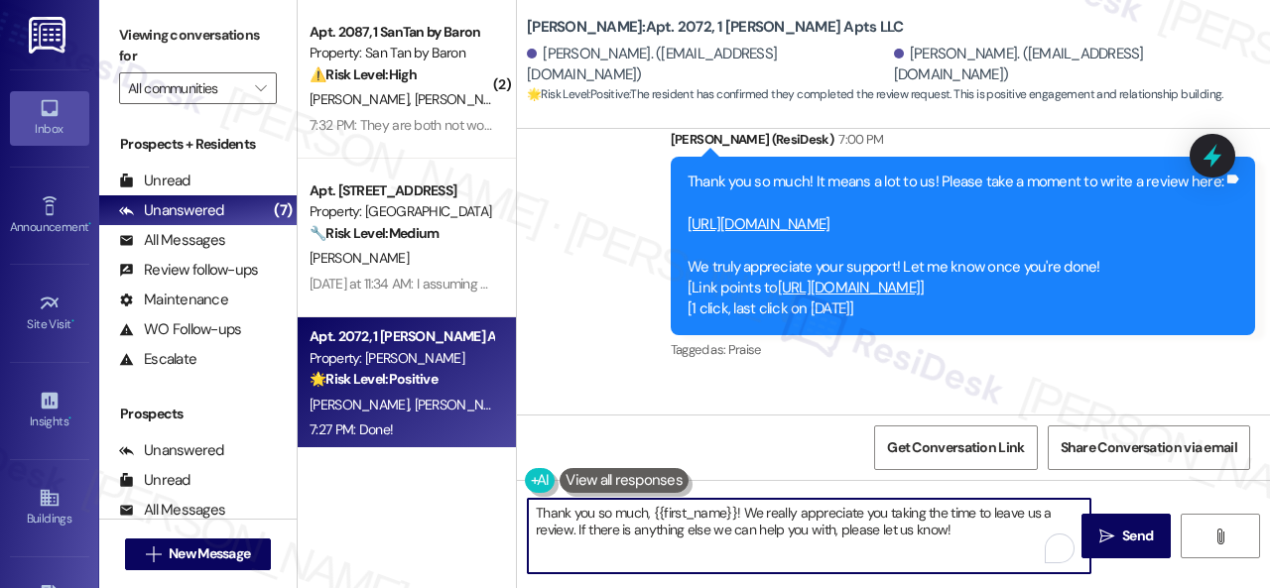
drag, startPoint x: 653, startPoint y: 512, endPoint x: 1016, endPoint y: 576, distance: 368.7
click at [1013, 576] on div "Thank you so much, {{first_name}}! We really appreciate you taking the time to …" at bounding box center [893, 554] width 753 height 149
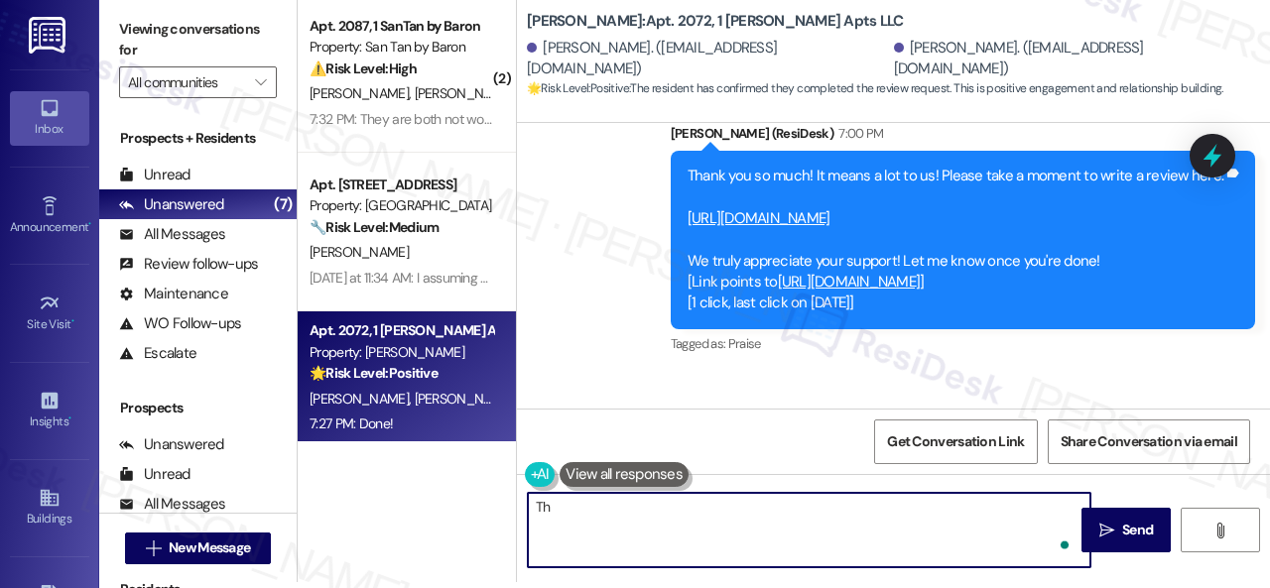
type textarea "T"
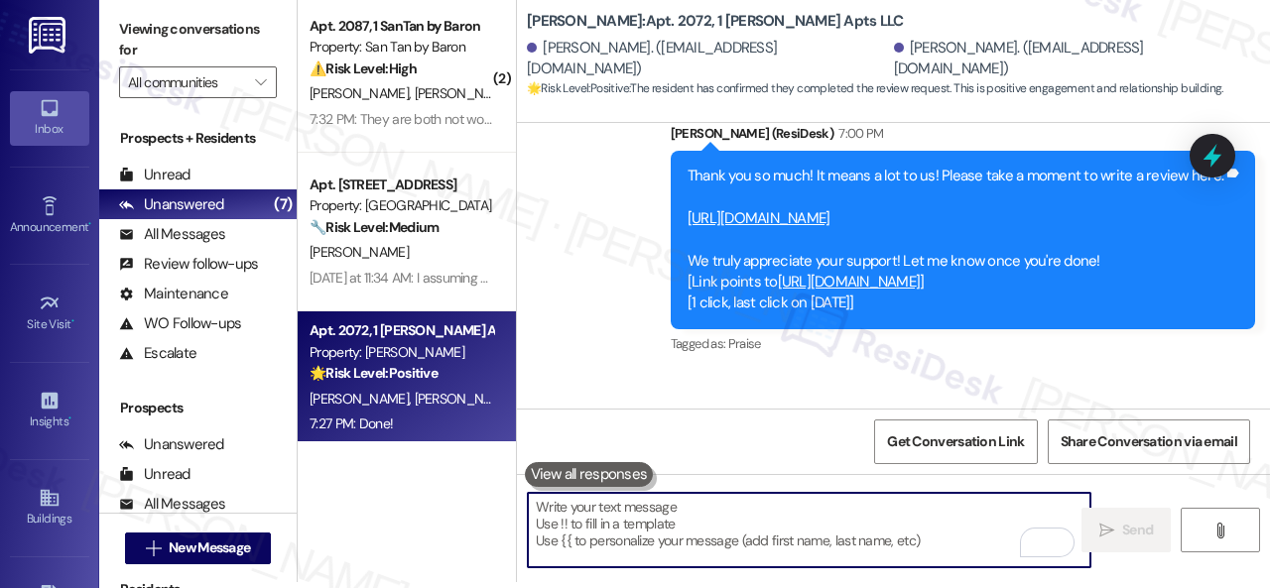
click at [925, 373] on div "Received via SMS [PERSON_NAME] 7:27 PM Done! Tags and notes Tagged as: Positive…" at bounding box center [893, 457] width 753 height 168
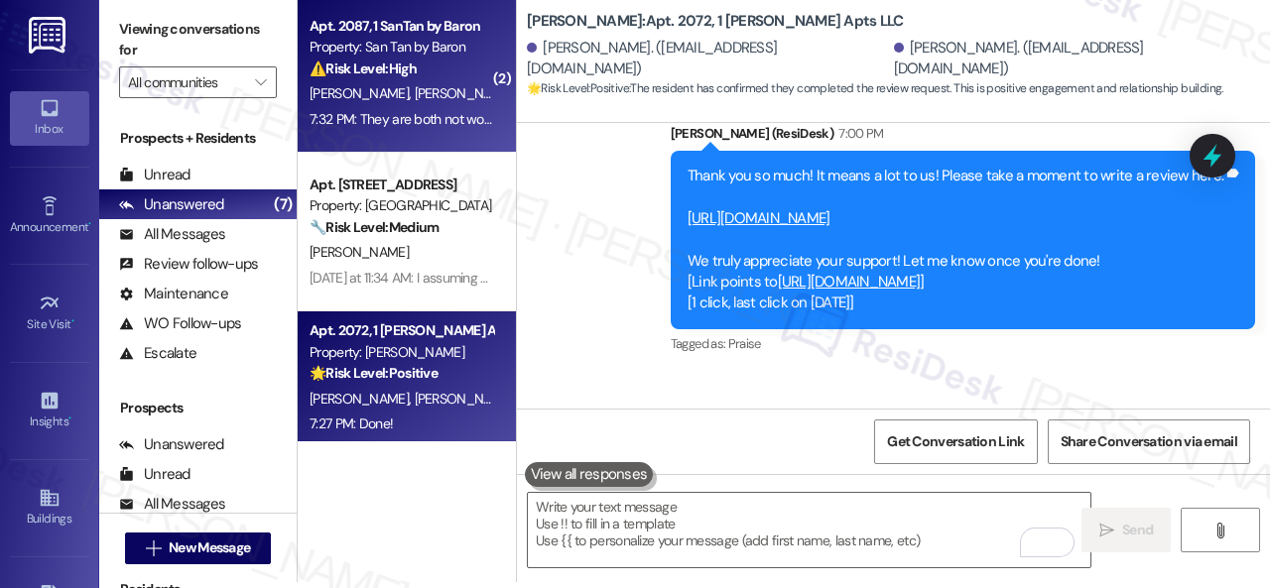
click at [454, 108] on div "7:32 PM: They are both not working properly 7:32 PM: They are both not working …" at bounding box center [402, 119] width 188 height 25
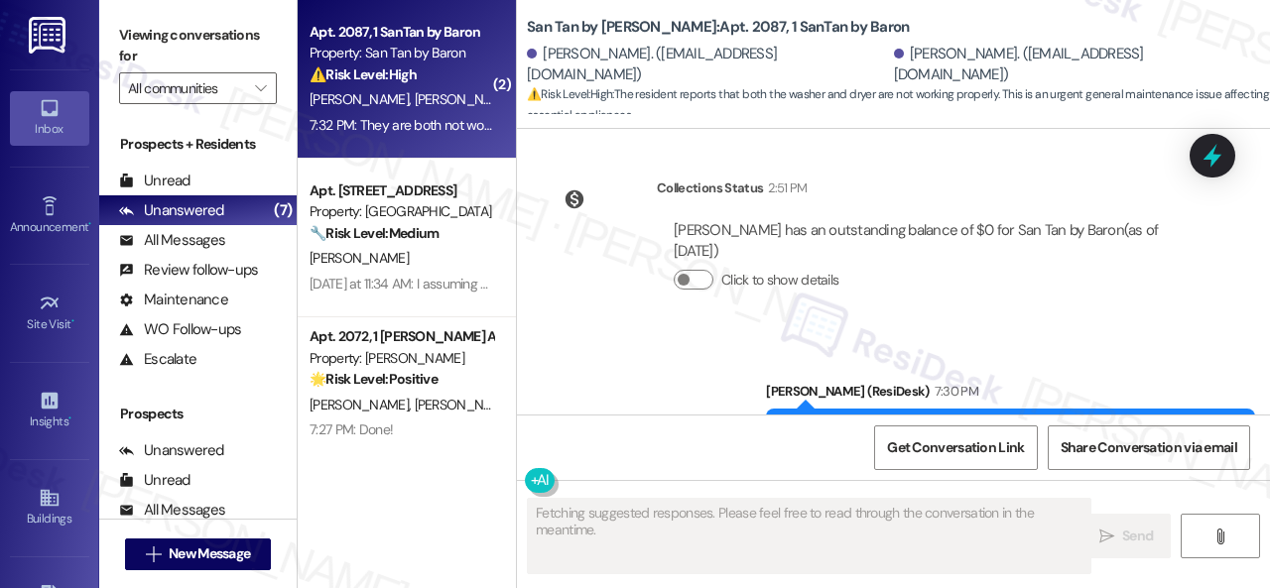
scroll to position [6972, 0]
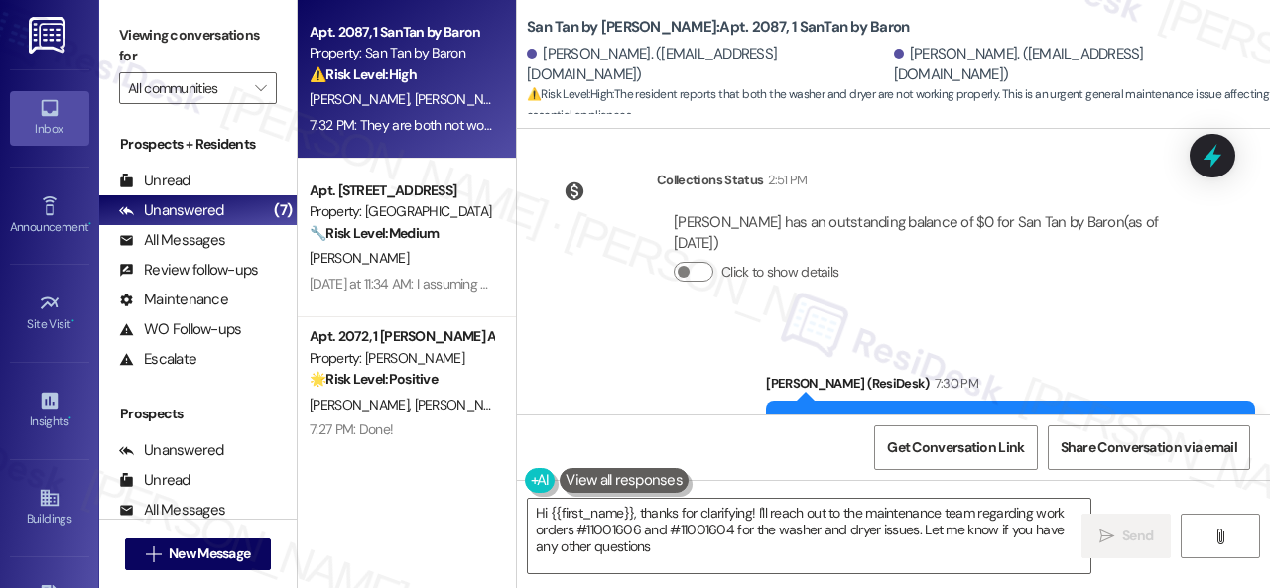
type textarea "Hi {{first_name}}, thanks for clarifying! I'll reach out to the maintenance tea…"
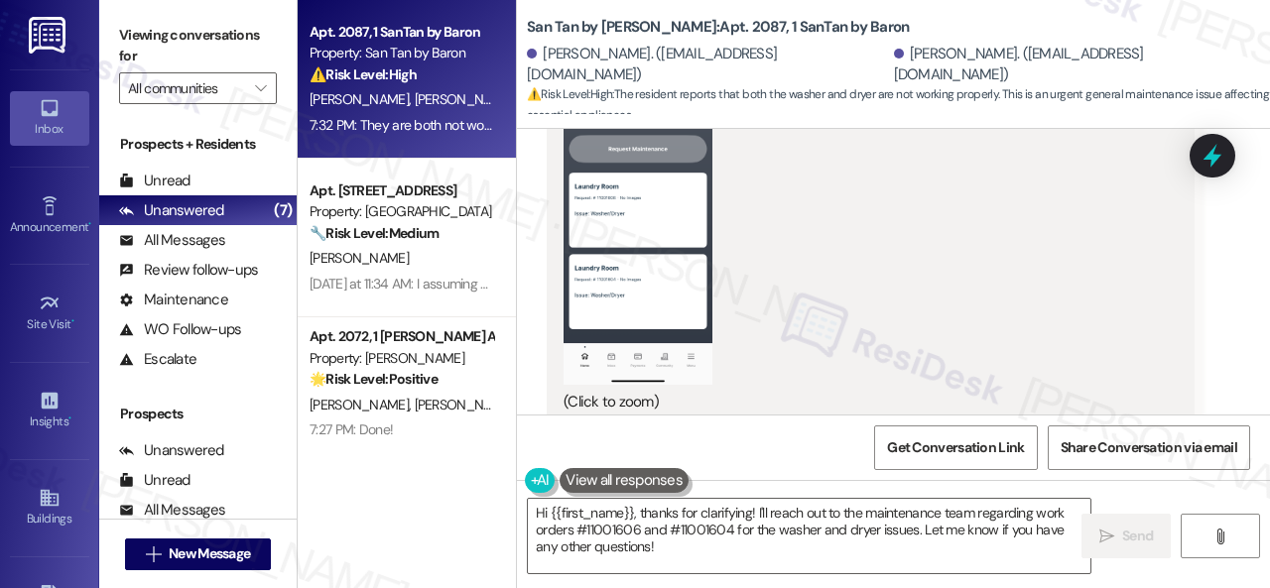
scroll to position [6178, 0]
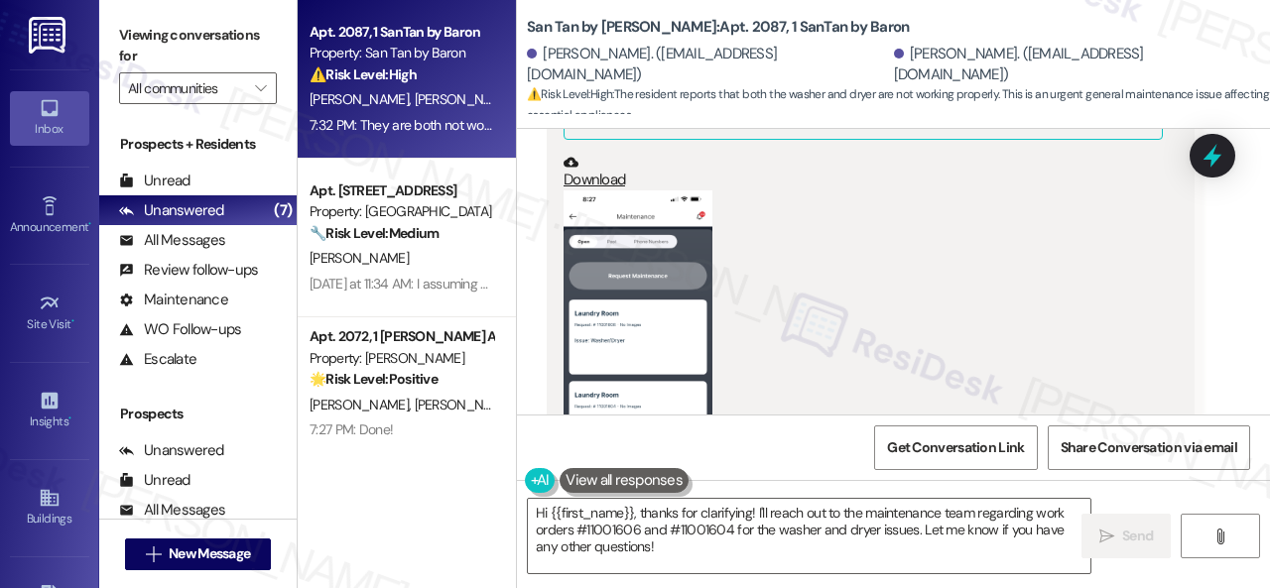
click at [681, 303] on button "Zoom image" at bounding box center [638, 351] width 149 height 321
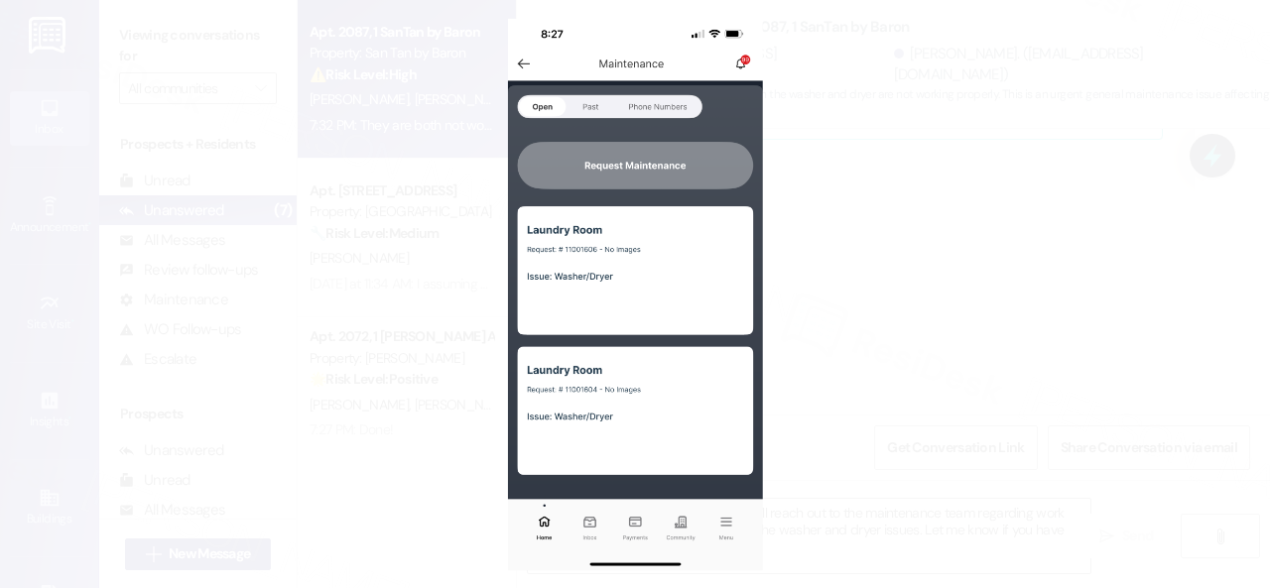
click at [681, 303] on button "Unzoom image" at bounding box center [635, 294] width 1270 height 588
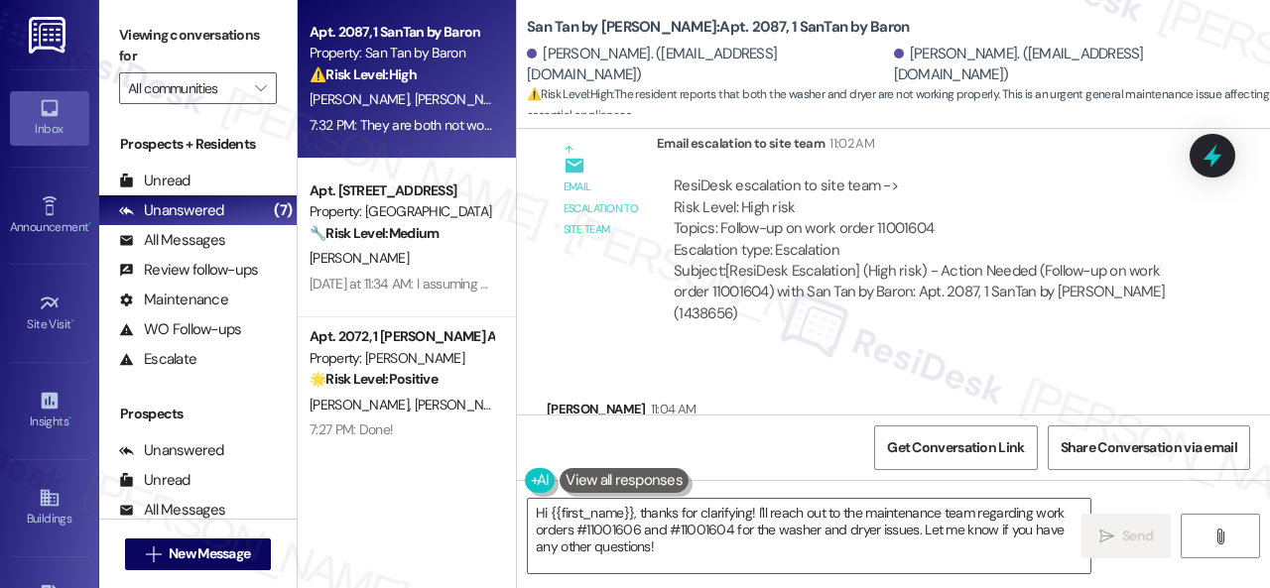
scroll to position [5186, 0]
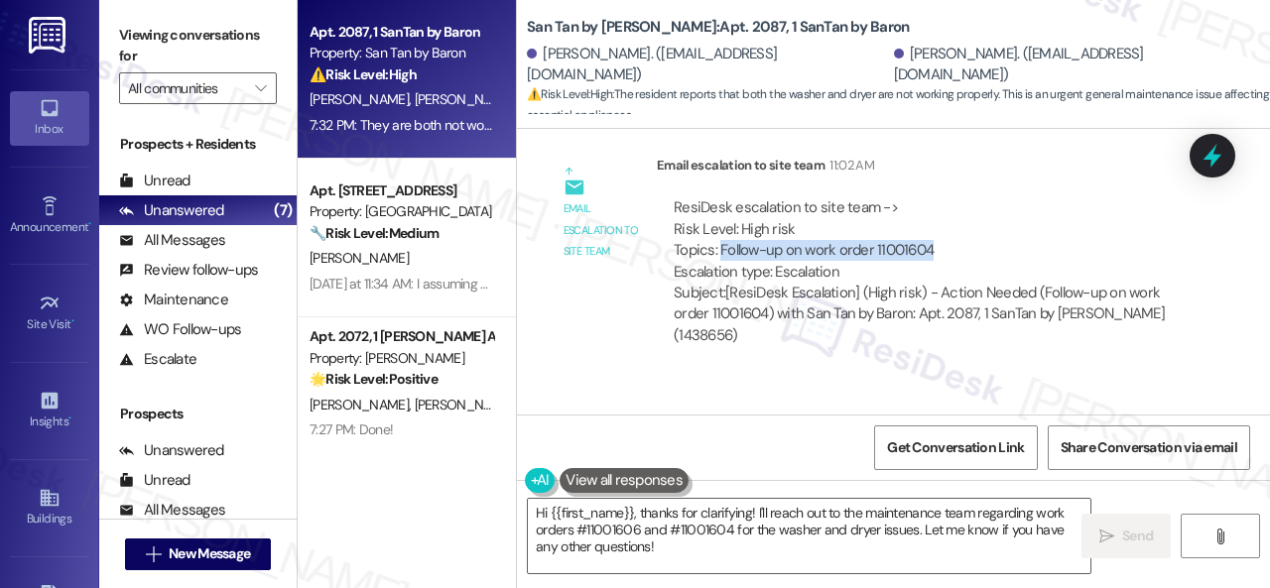
drag, startPoint x: 720, startPoint y: 179, endPoint x: 941, endPoint y: 176, distance: 220.3
click at [941, 197] on div "ResiDesk escalation to site team -> Risk Level: High risk Topics: Follow-up on …" at bounding box center [926, 239] width 504 height 85
copy div "Follow-up on work order 11001604"
click at [923, 376] on div "Received via SMS Miranda Arguello 11:04 AM We will both be at work they may ent…" at bounding box center [893, 460] width 753 height 168
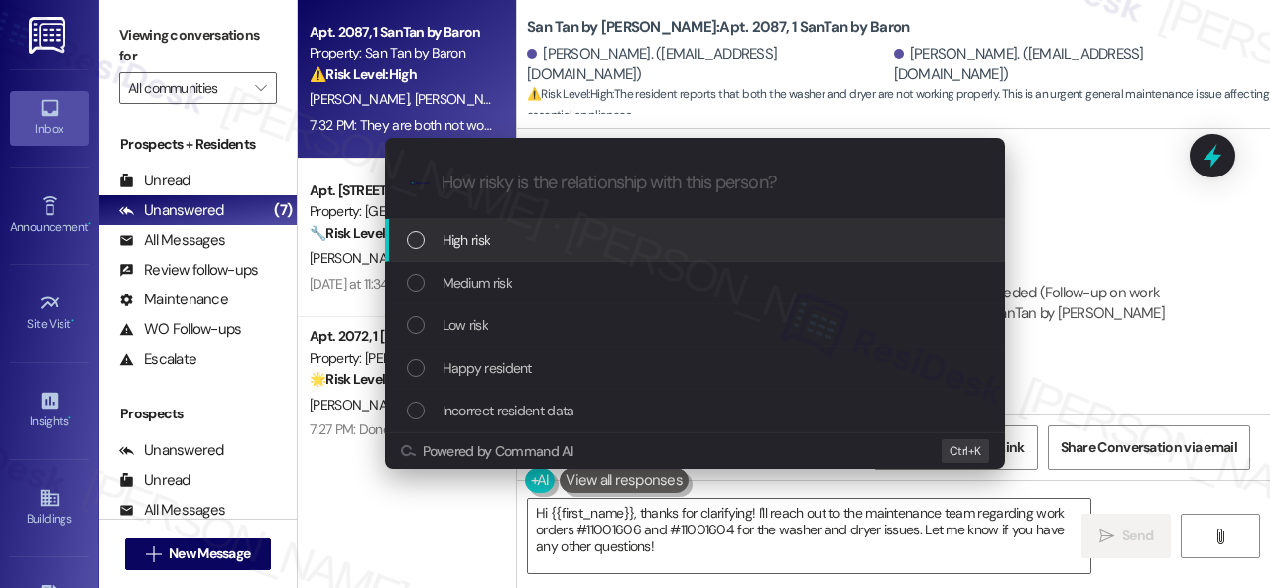
click at [468, 239] on span "High risk" at bounding box center [467, 240] width 49 height 22
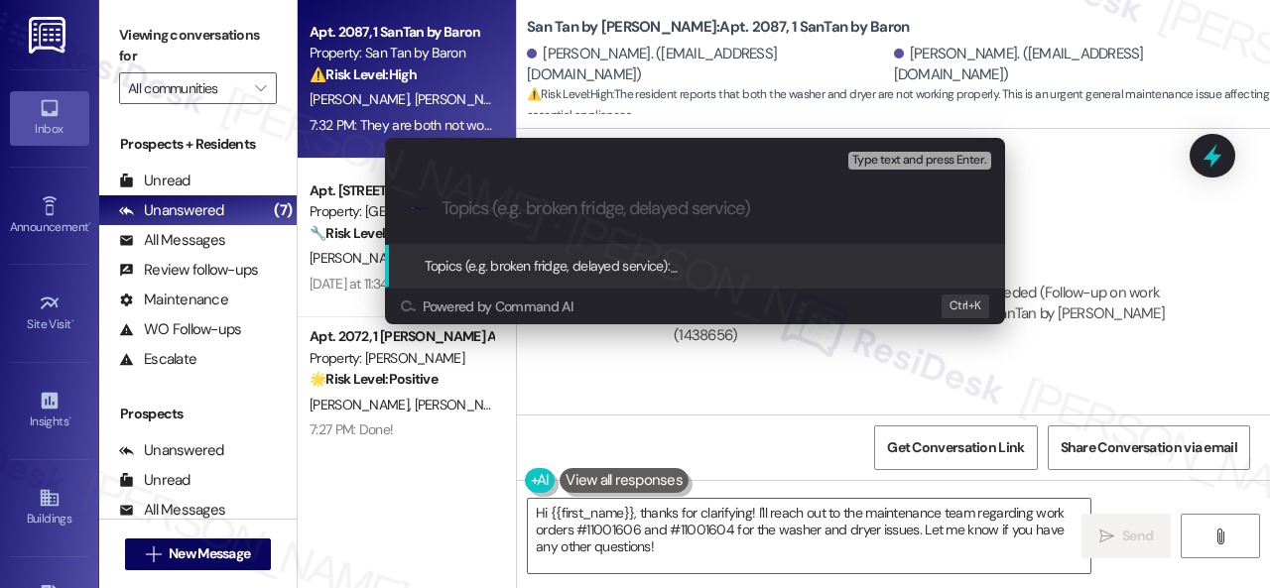
click at [566, 204] on input "Topics (e.g. broken fridge, delayed service)" at bounding box center [711, 208] width 539 height 21
paste input "Follow-up on work order 11001604"
click at [696, 206] on input "Follow-up on work order 11001604" at bounding box center [703, 208] width 523 height 21
type input "Follow-up on work order 11001606"
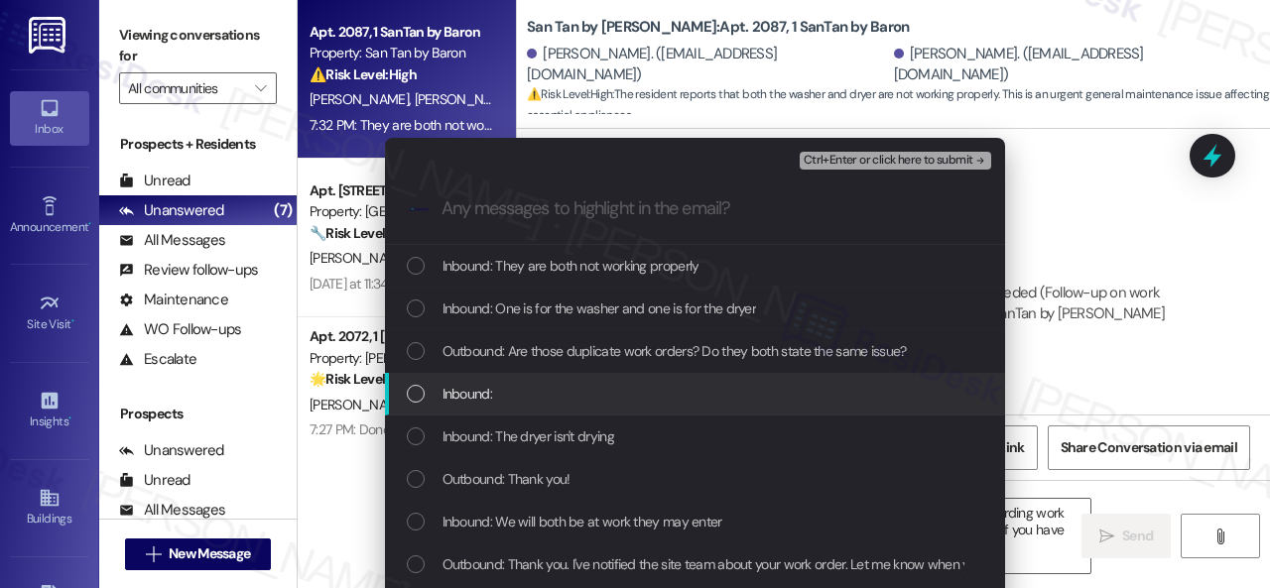
click at [464, 391] on span "Inbound:" at bounding box center [468, 394] width 50 height 22
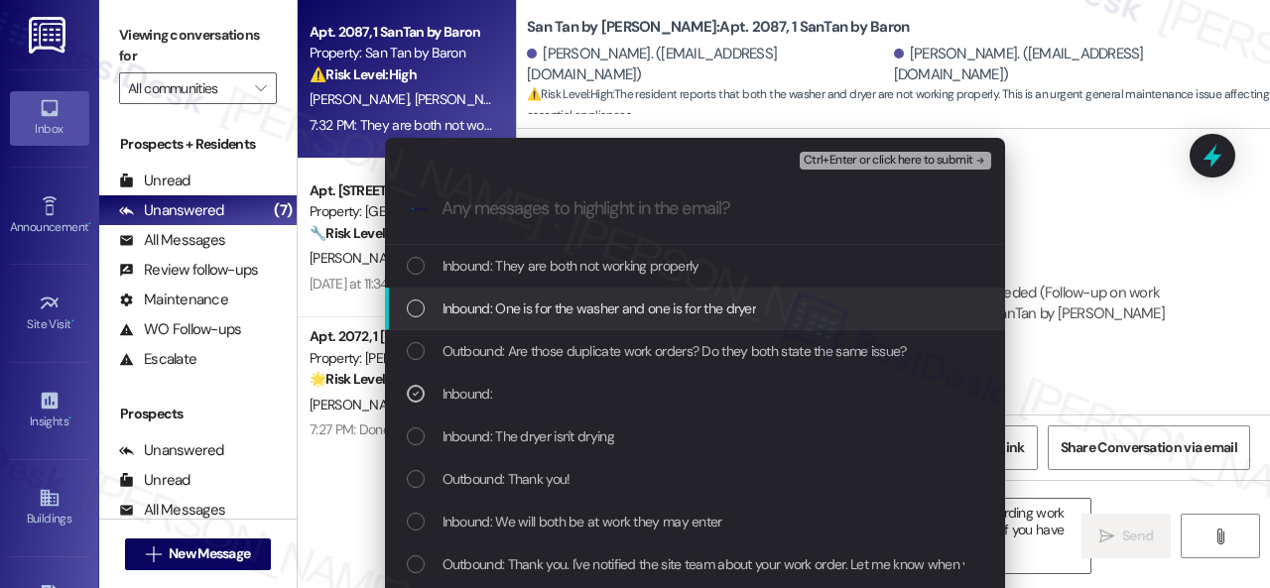
click at [574, 303] on span "Inbound: One is for the washer and one is for the dryer" at bounding box center [600, 309] width 315 height 22
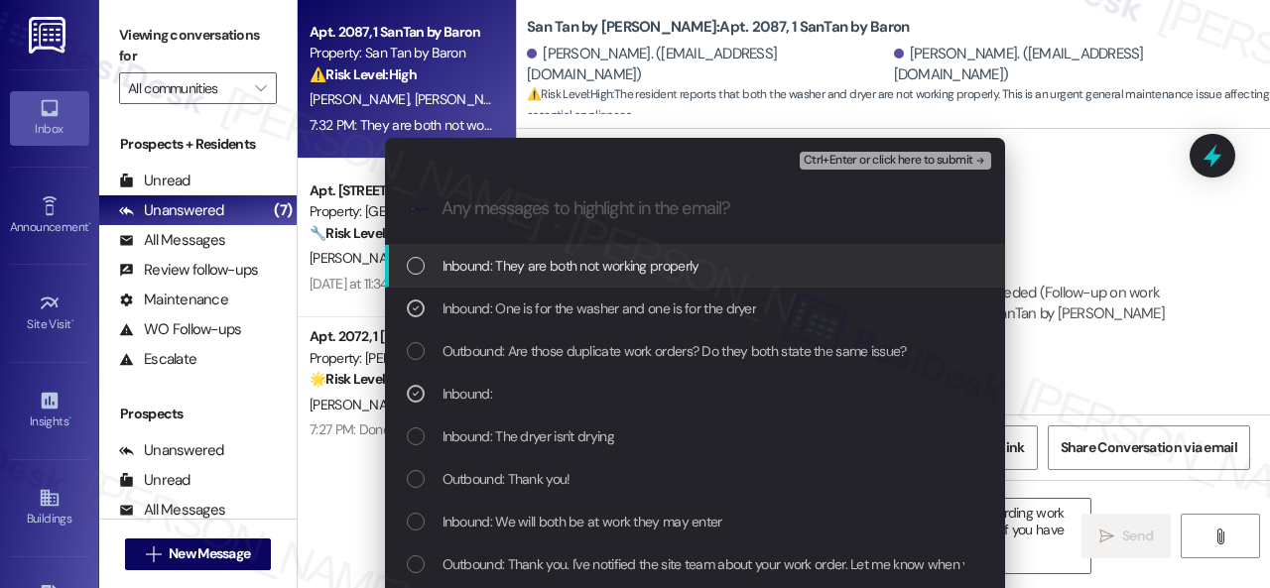
click at [629, 262] on span "Inbound: They are both not working properly" at bounding box center [571, 266] width 257 height 22
click at [829, 161] on span "Ctrl+Enter or click here to submit" at bounding box center [889, 161] width 170 height 14
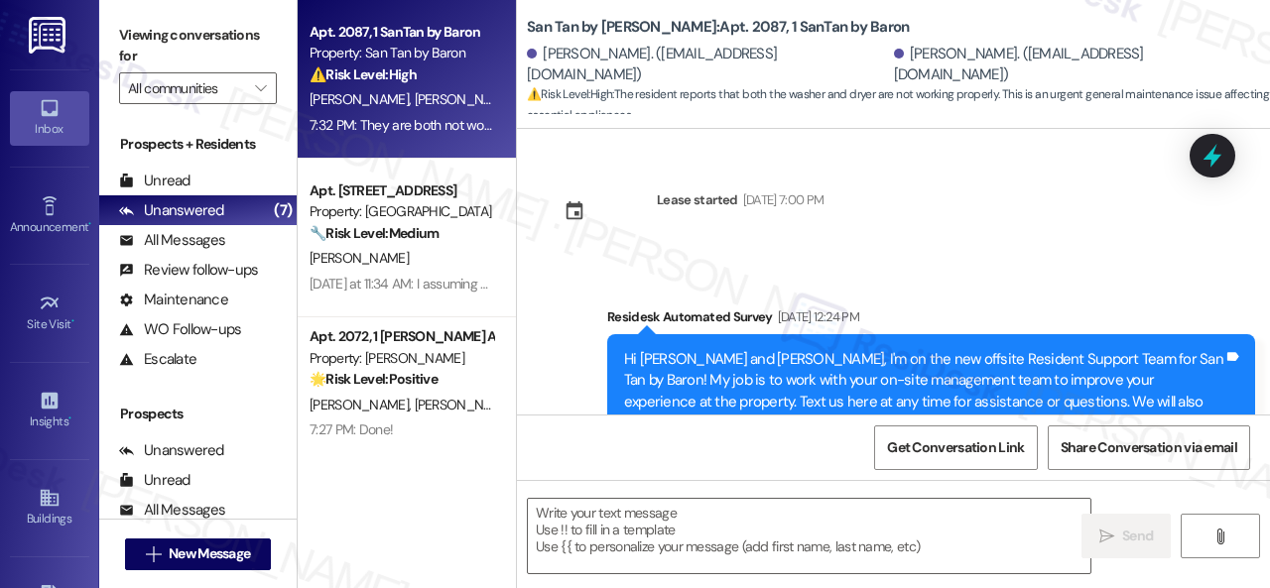
scroll to position [6972, 0]
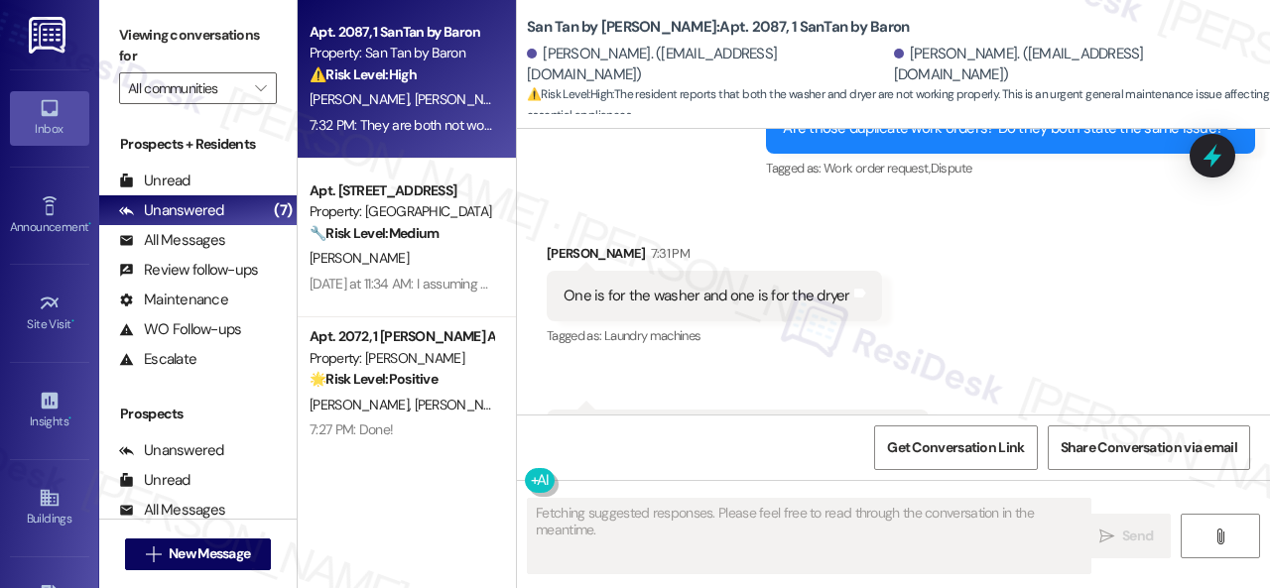
click at [690, 286] on div "Received via SMS Miranda Arguello 7:31 PM One is for the washer and one is for …" at bounding box center [893, 352] width 753 height 308
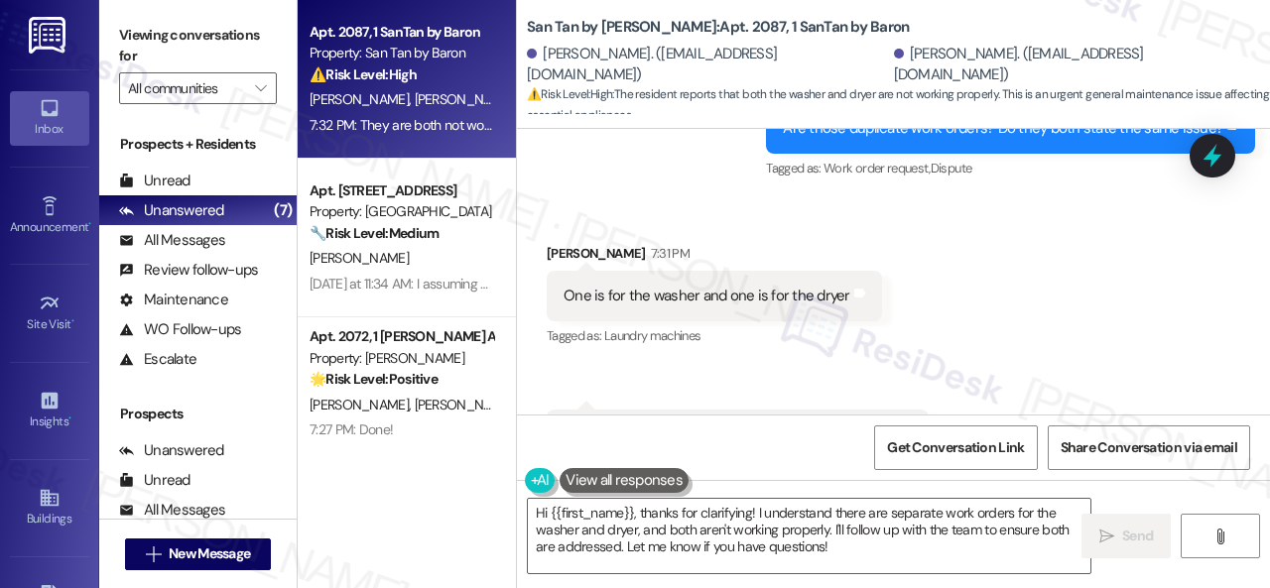
drag, startPoint x: 854, startPoint y: 552, endPoint x: 238, endPoint y: 390, distance: 637.1
click at [292, 392] on div "Viewing conversations for All communities  Prospects + Residents Unread (0) Un…" at bounding box center [684, 294] width 1171 height 588
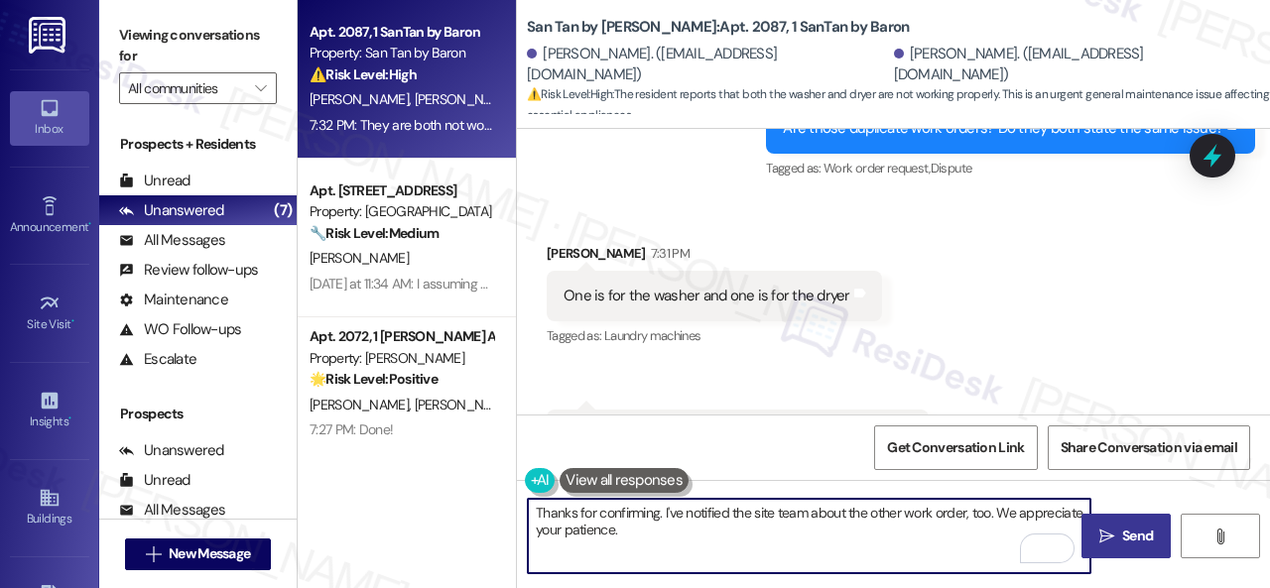
type textarea "Thanks for confirming. I've notified the site team about the other work order, …"
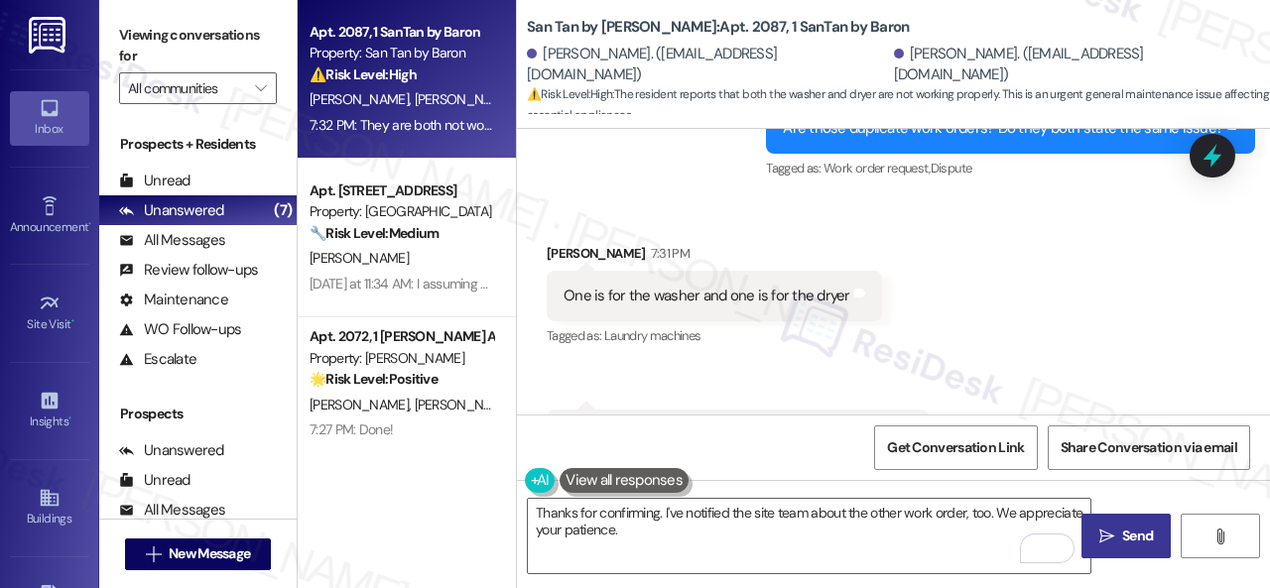
click at [1100, 536] on icon "" at bounding box center [1106, 537] width 15 height 16
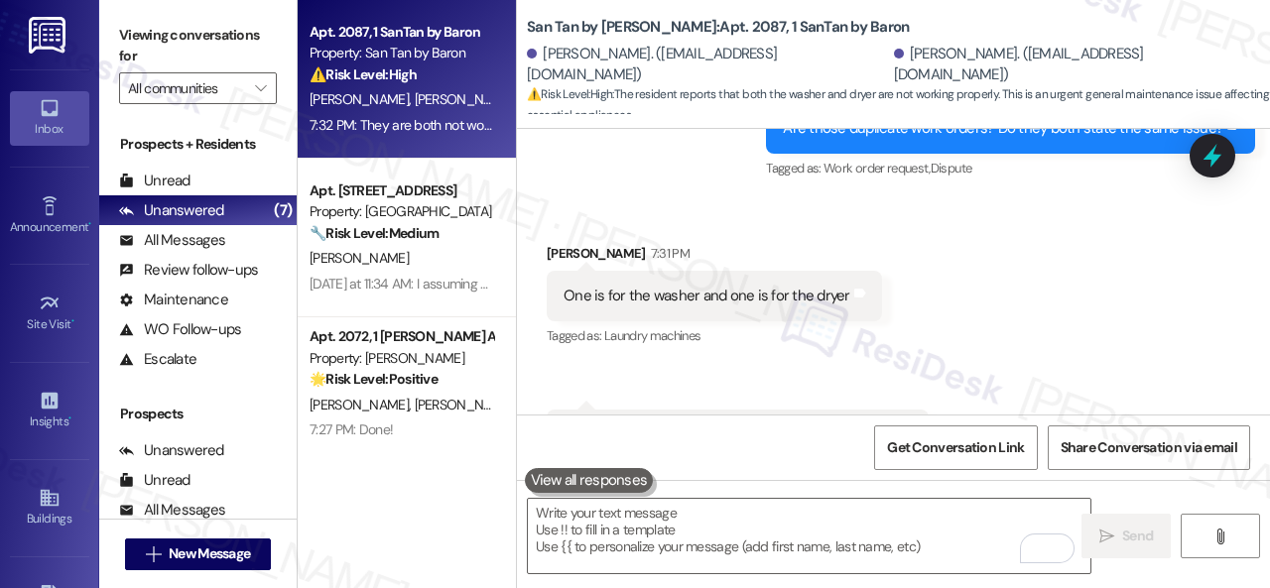
scroll to position [6971, 0]
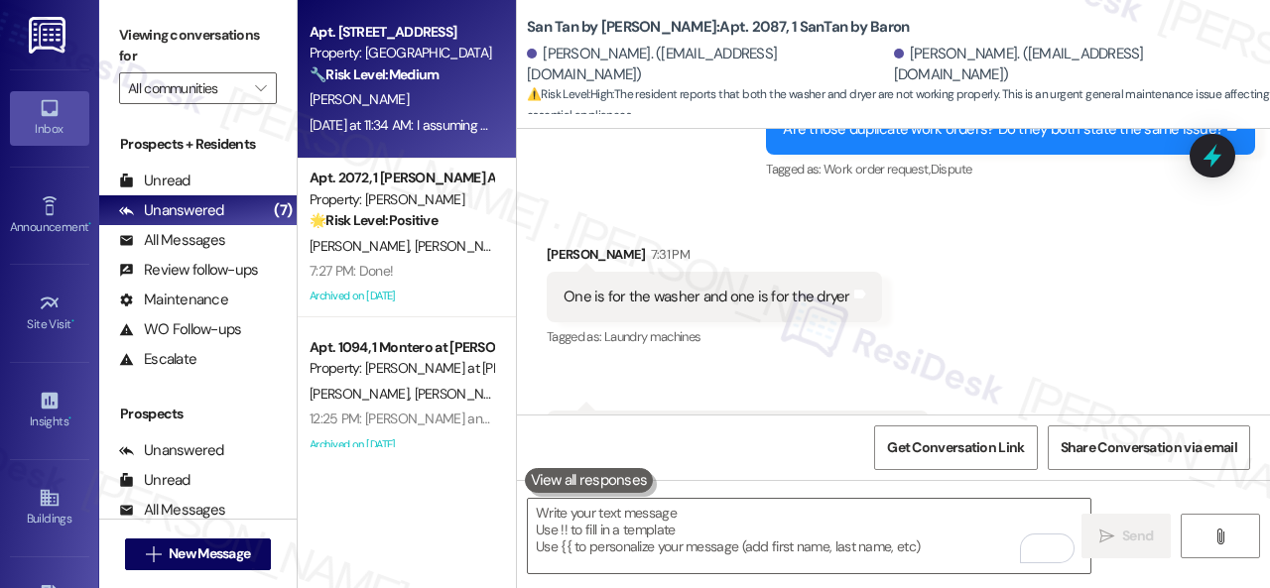
click at [439, 106] on div "[PERSON_NAME]" at bounding box center [402, 99] width 188 height 25
type textarea "Fetching suggested responses. Please feel free to read through the conversation…"
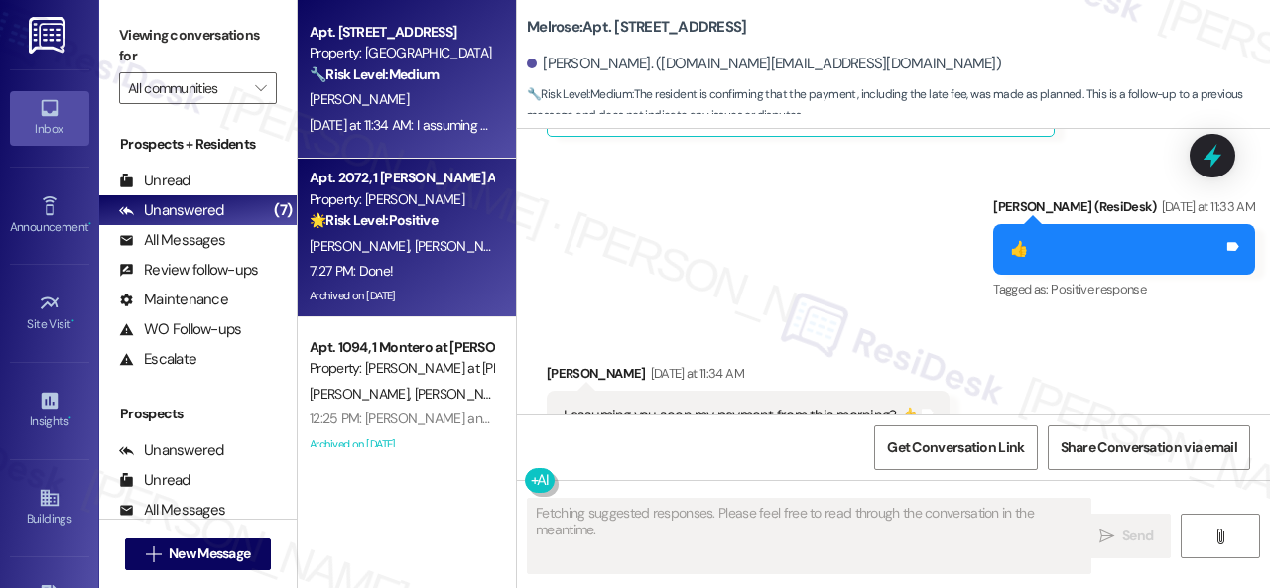
scroll to position [5114, 0]
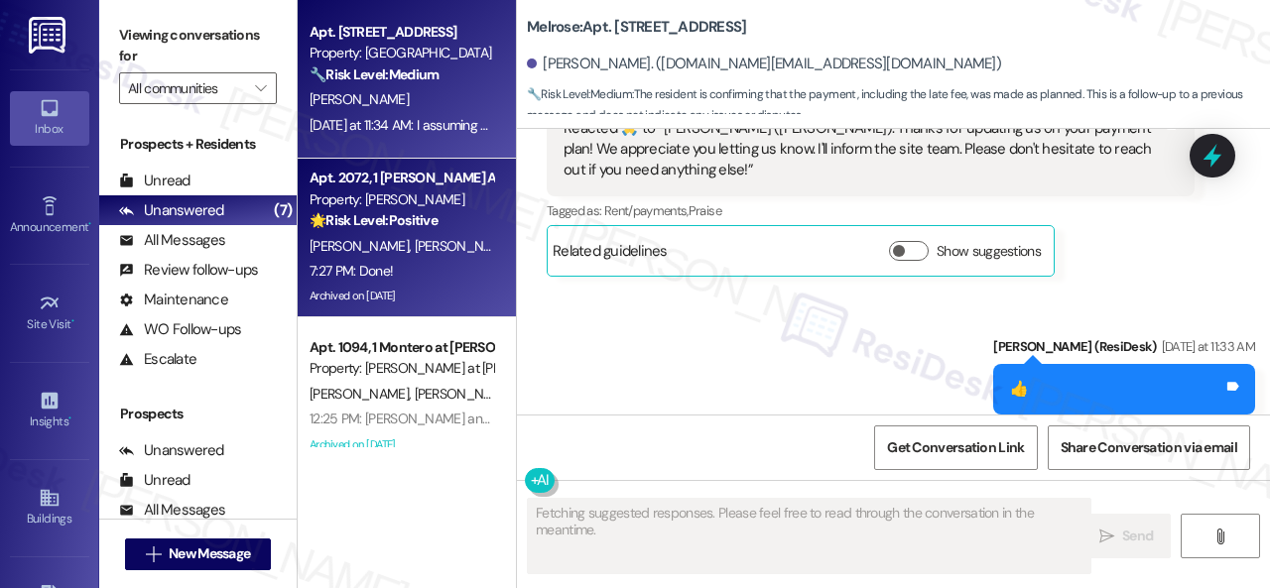
click at [470, 254] on div "L. Rivero S. Contreras" at bounding box center [402, 246] width 188 height 25
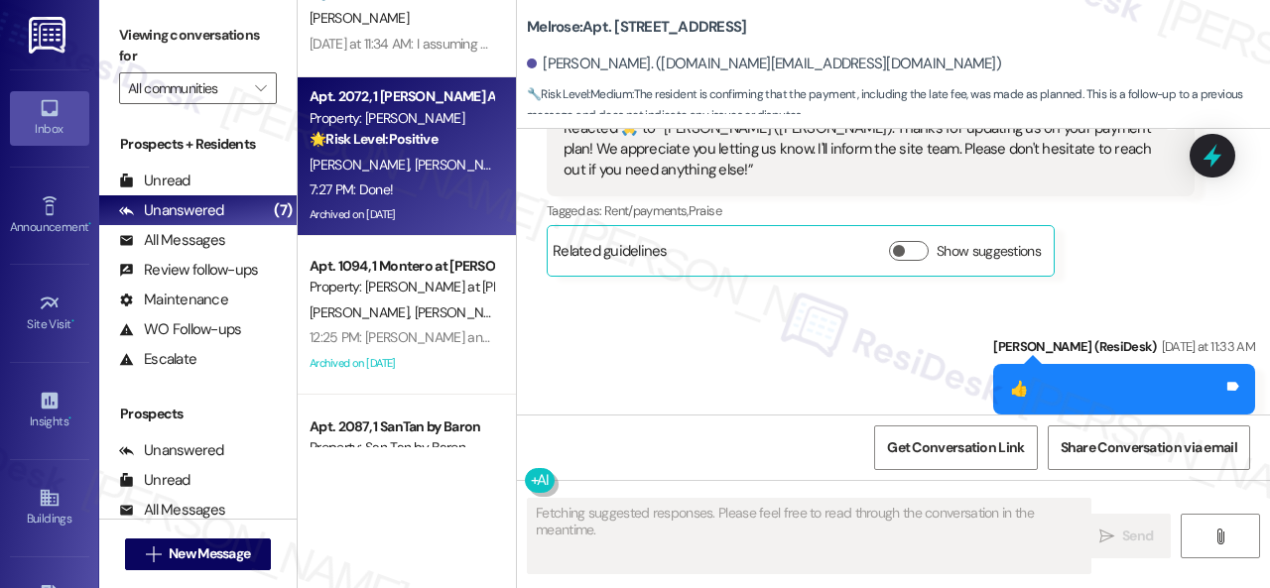
scroll to position [99, 0]
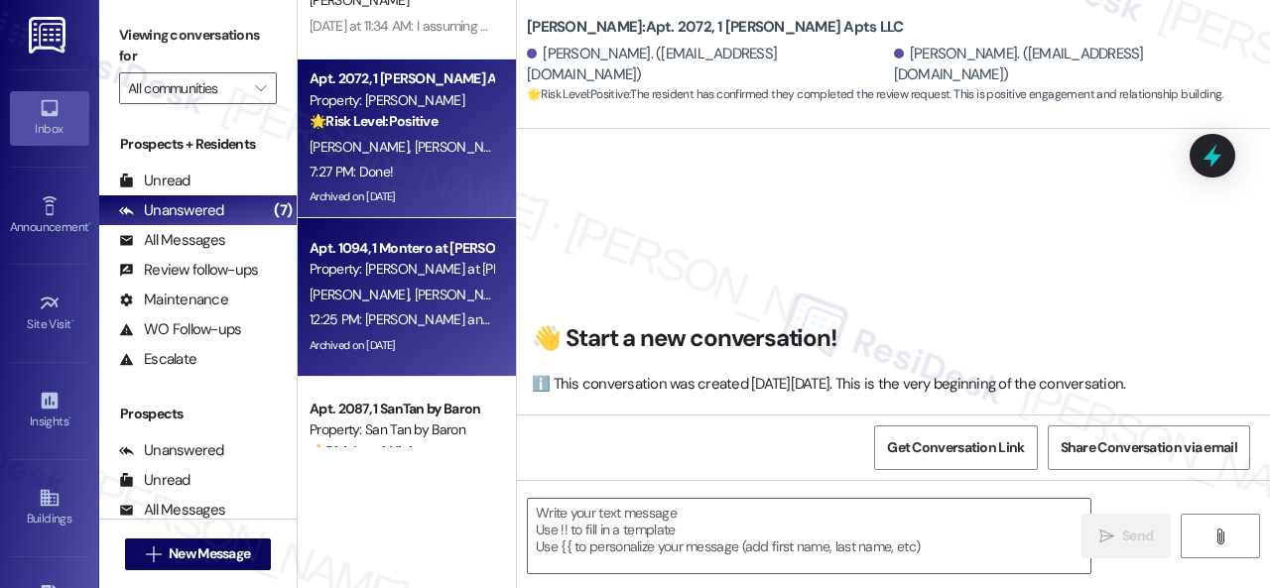
click at [445, 298] on div "L. Saavedra B. Garcia" at bounding box center [402, 295] width 188 height 25
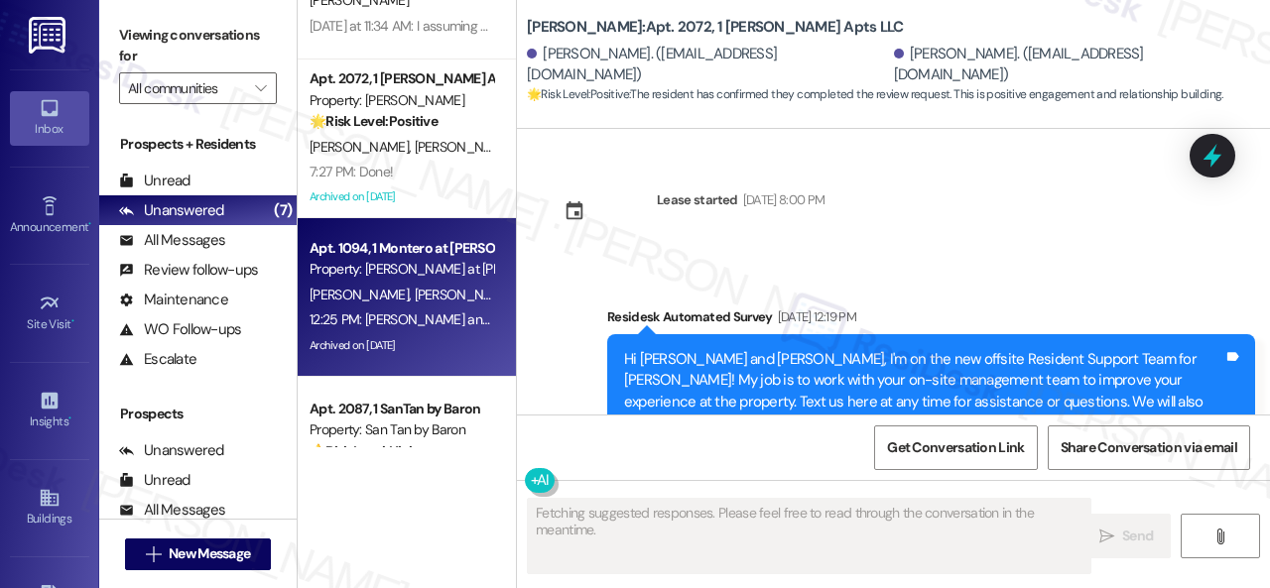
type textarea "Fetching suggested responses. Please feel free to read through the conversation…"
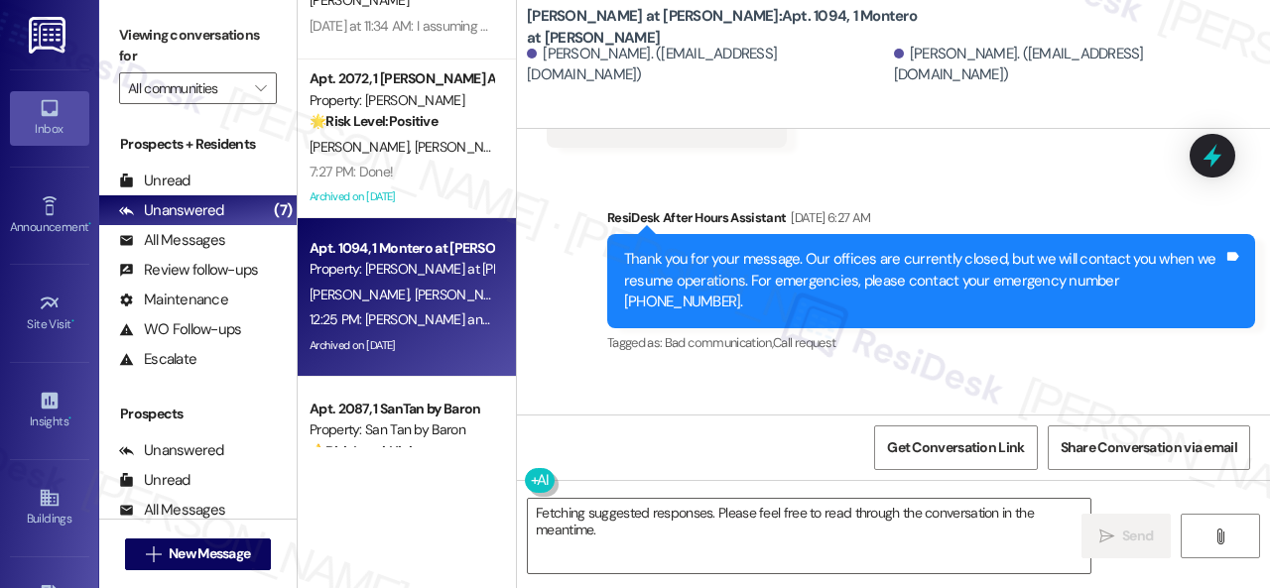
scroll to position [1458, 0]
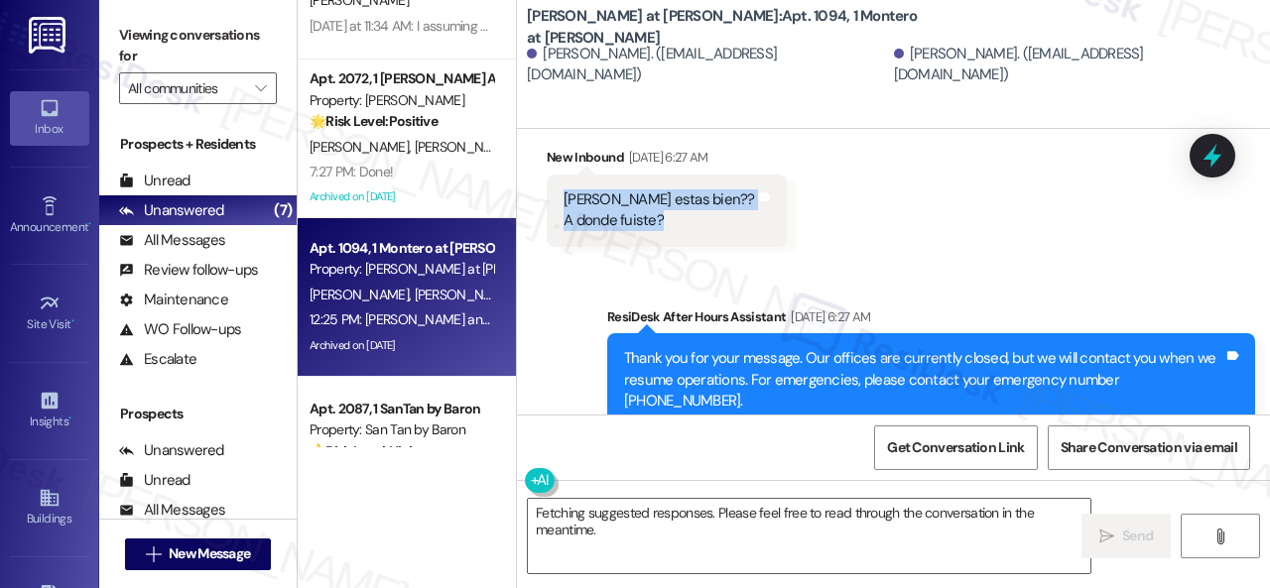
drag, startPoint x: 671, startPoint y: 219, endPoint x: 564, endPoint y: 200, distance: 108.8
click at [564, 200] on div "Leo estas bien?? A donde fuiste? Tags and notes" at bounding box center [667, 211] width 240 height 72
copy div "Leo estas bien?? A donde fuiste?"
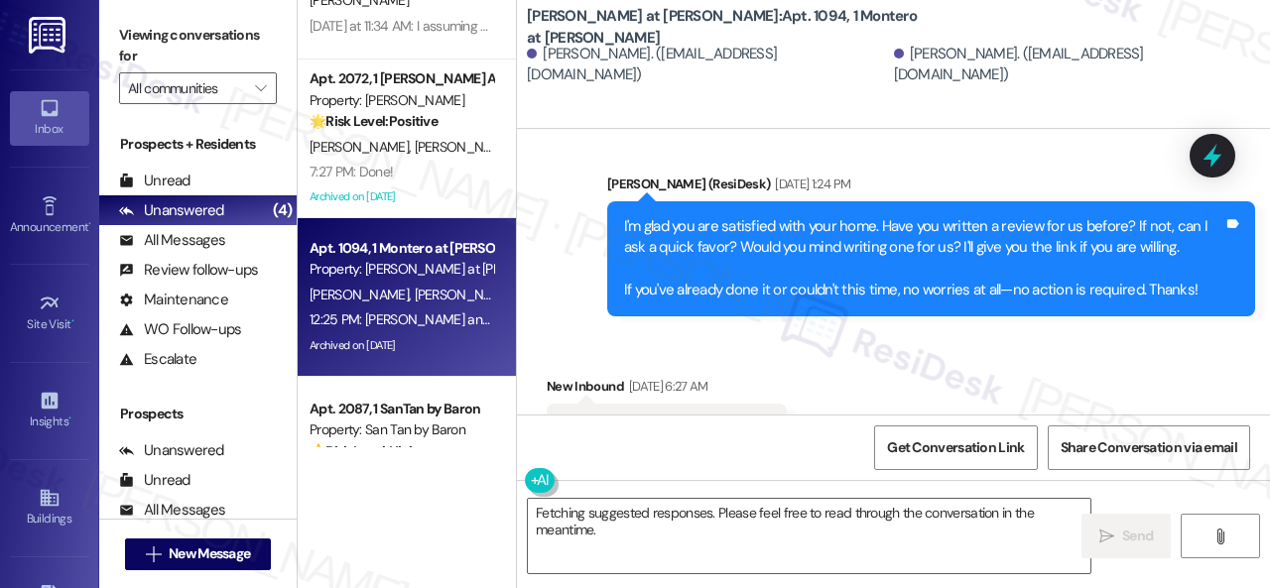
scroll to position [1259, 0]
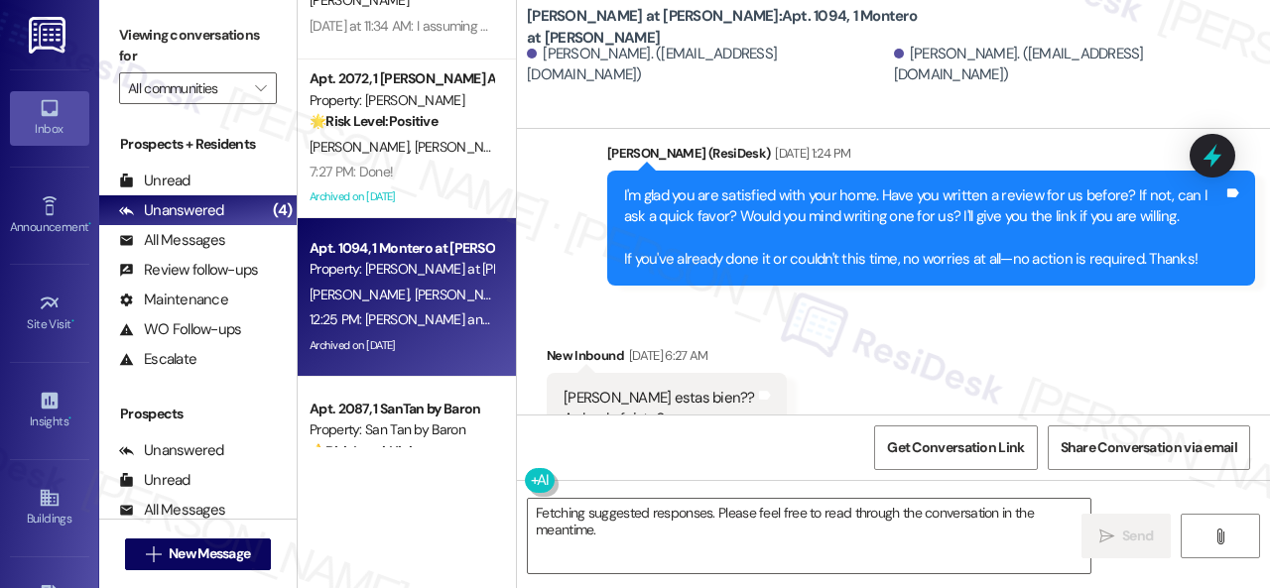
click at [822, 331] on div "Received via SMS New Inbound Aug 31, 2025 at 6:27 AM Leo estas bien?? A donde f…" at bounding box center [893, 381] width 753 height 160
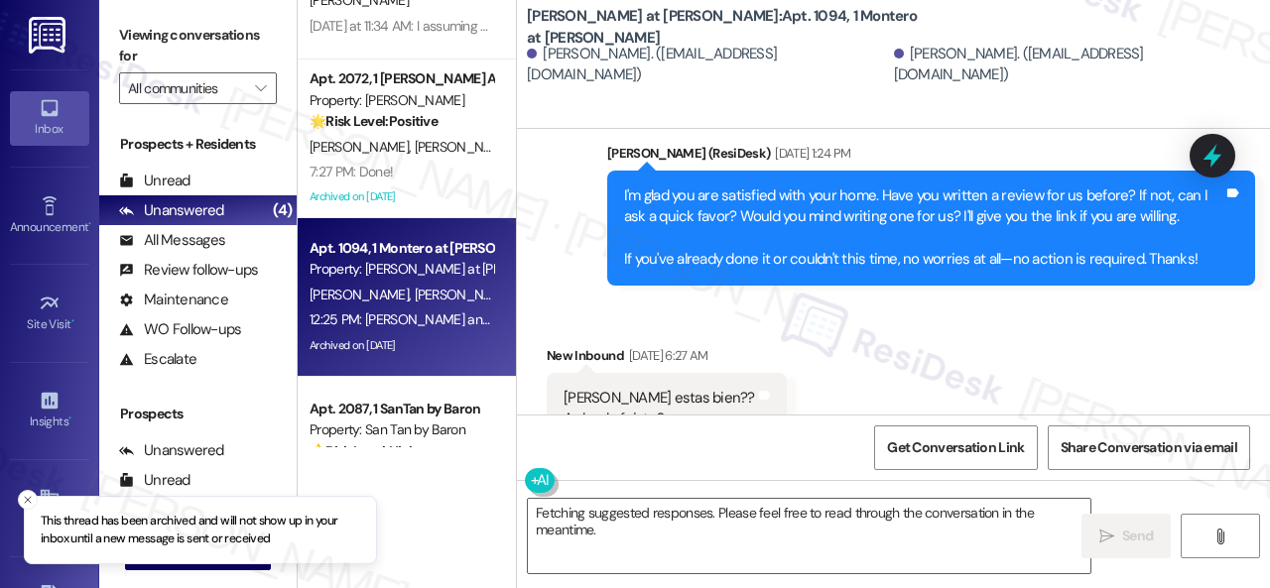
click at [841, 327] on div "Received via SMS New Inbound Aug 31, 2025 at 6:27 AM Leo estas bien?? A donde f…" at bounding box center [893, 381] width 753 height 160
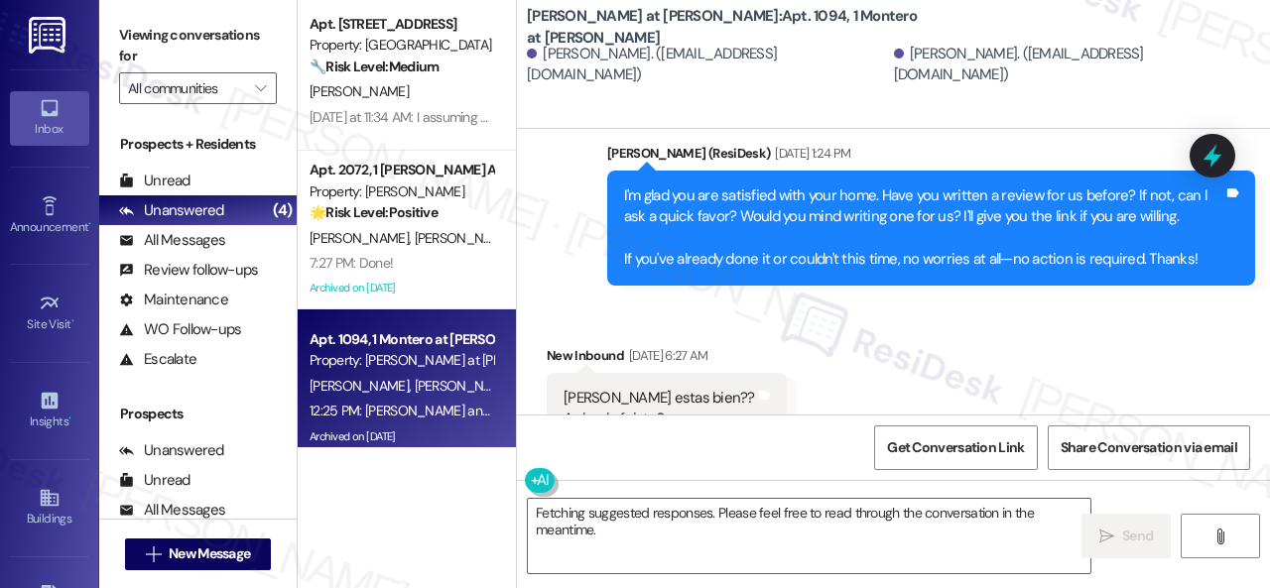
scroll to position [0, 0]
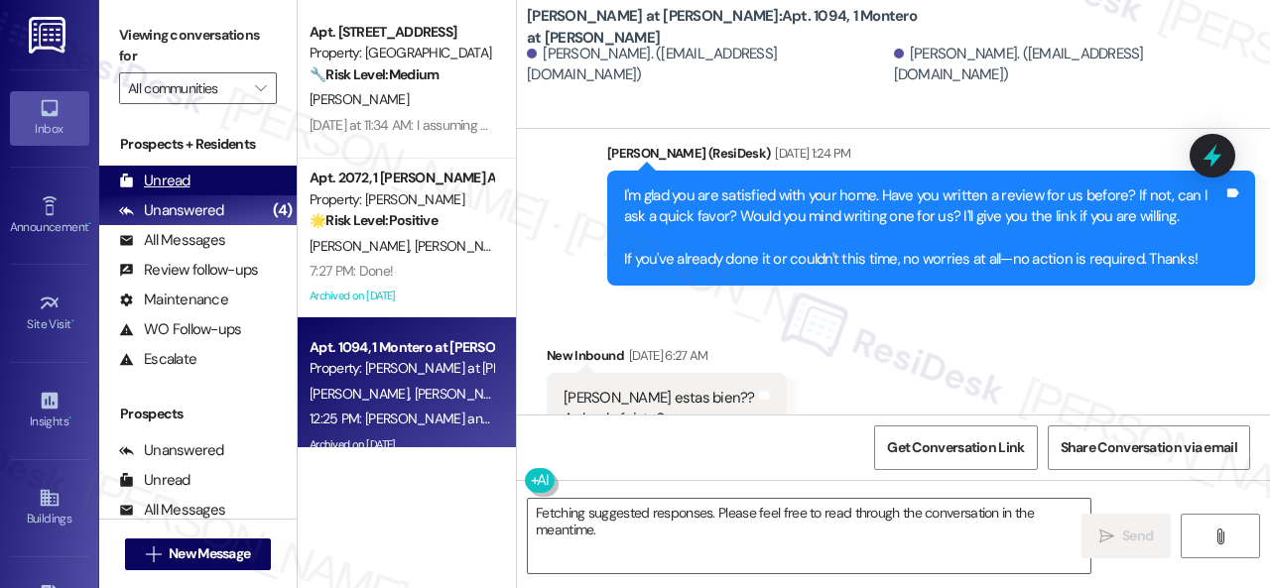
click at [153, 185] on div "Unread" at bounding box center [154, 181] width 71 height 21
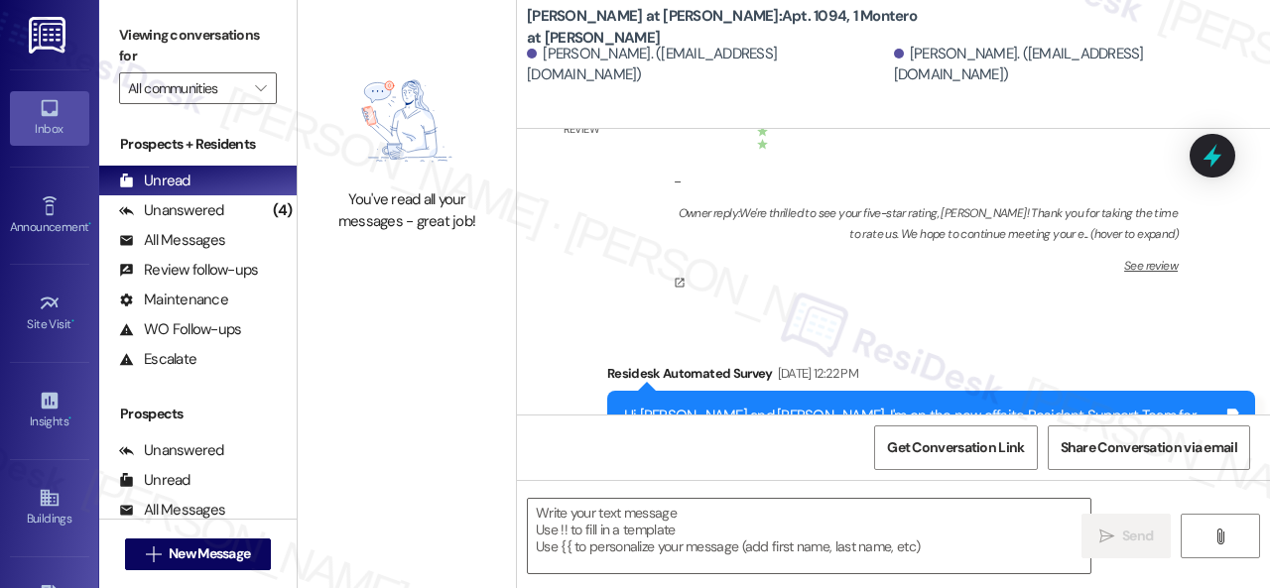
type textarea "Fetching suggested responses. Please feel free to read through the conversation…"
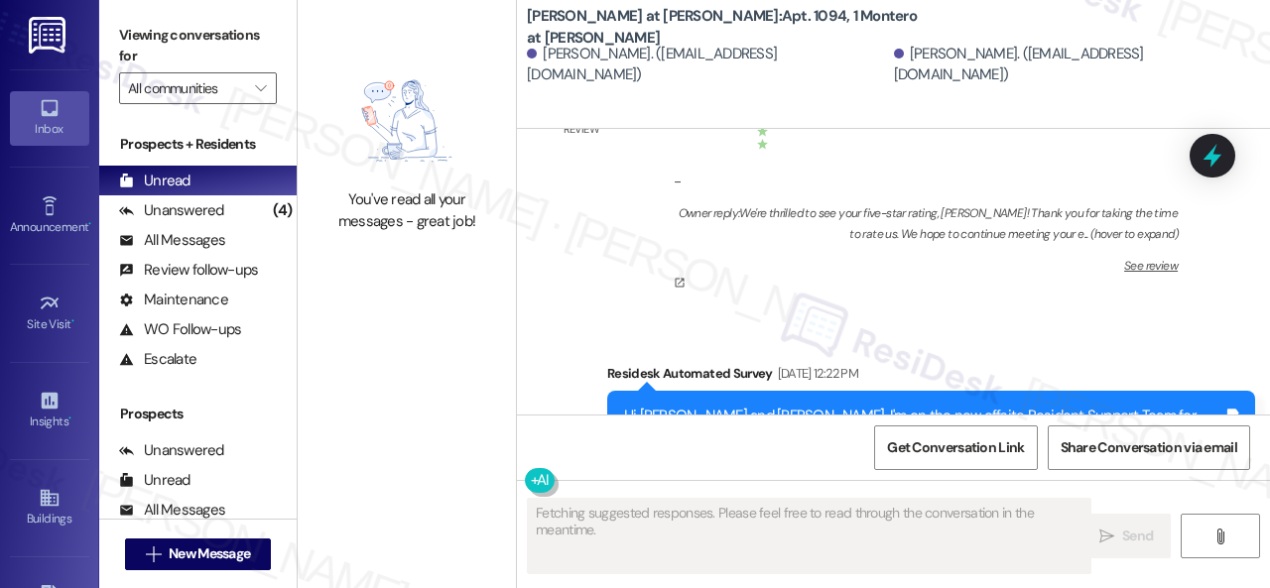
scroll to position [546, 0]
